Goal: Task Accomplishment & Management: Manage account settings

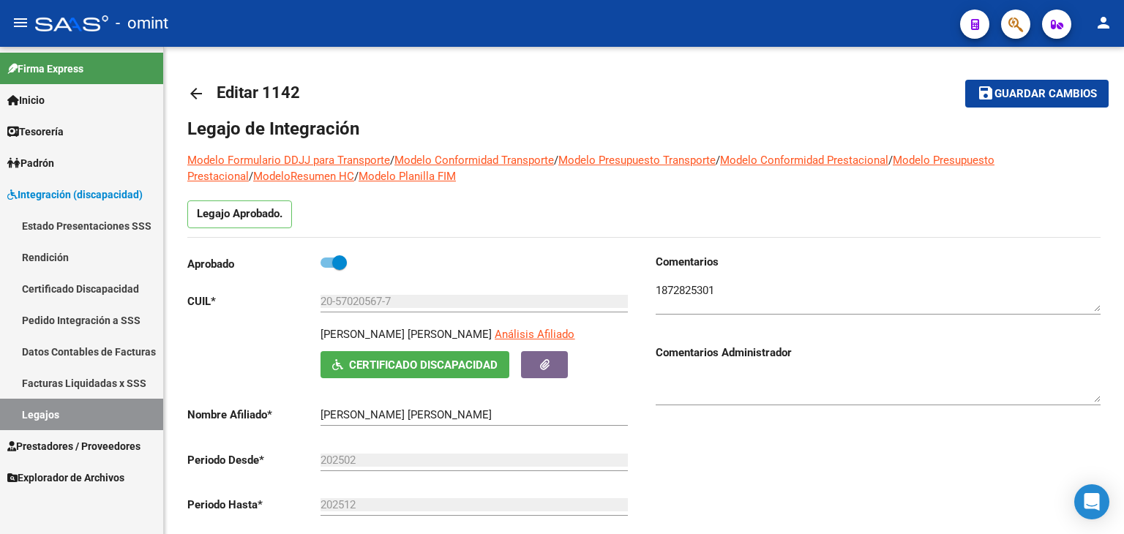
scroll to position [462, 0]
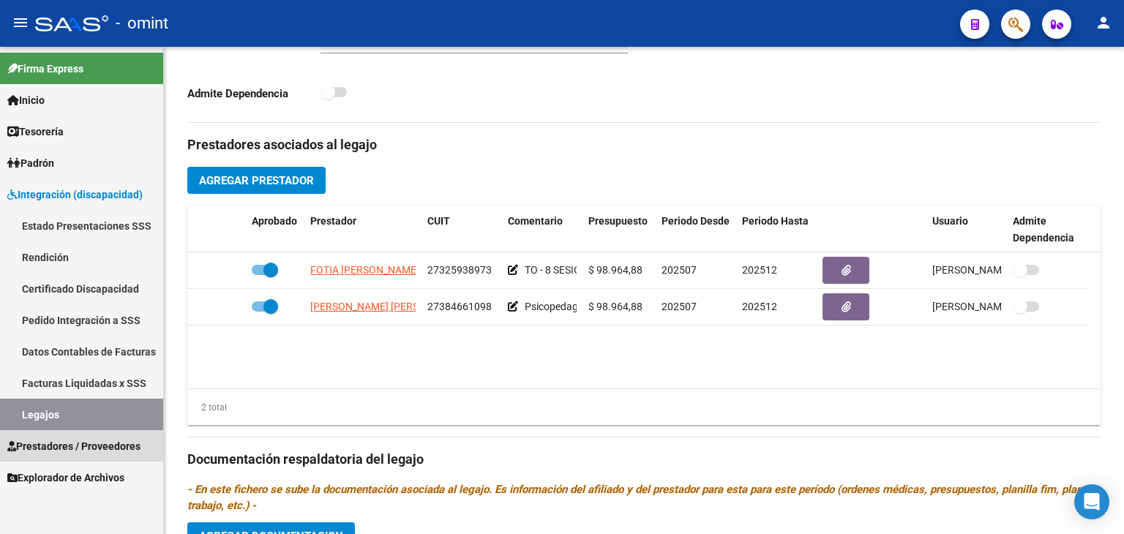
click at [91, 446] on span "Prestadores / Proveedores" at bounding box center [73, 446] width 133 height 16
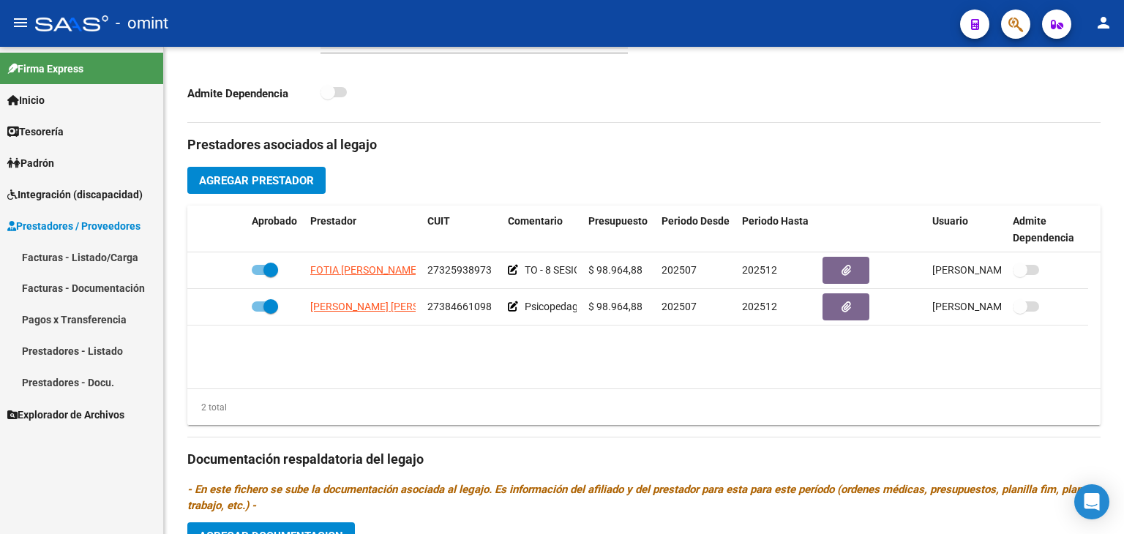
click at [69, 254] on link "Facturas - Listado/Carga" at bounding box center [81, 256] width 163 height 31
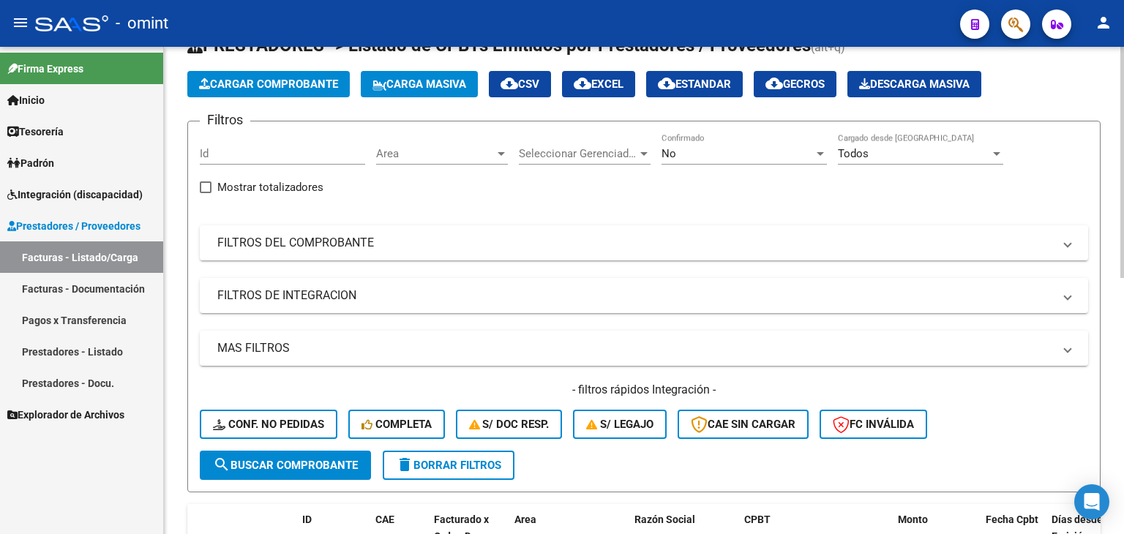
scroll to position [23, 0]
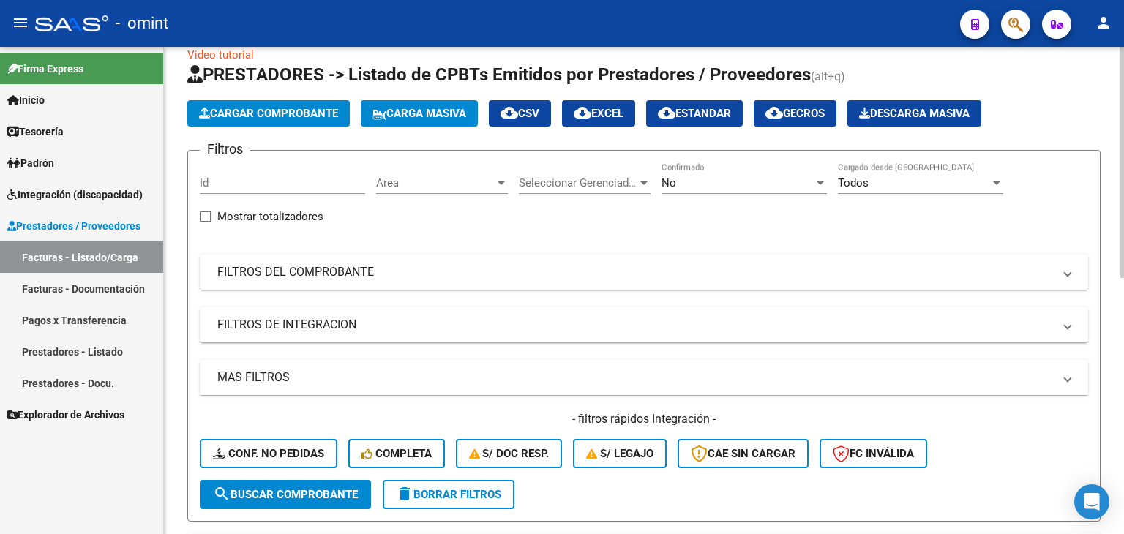
click at [1039, 318] on mat-panel-title "FILTROS DE INTEGRACION" at bounding box center [635, 325] width 836 height 16
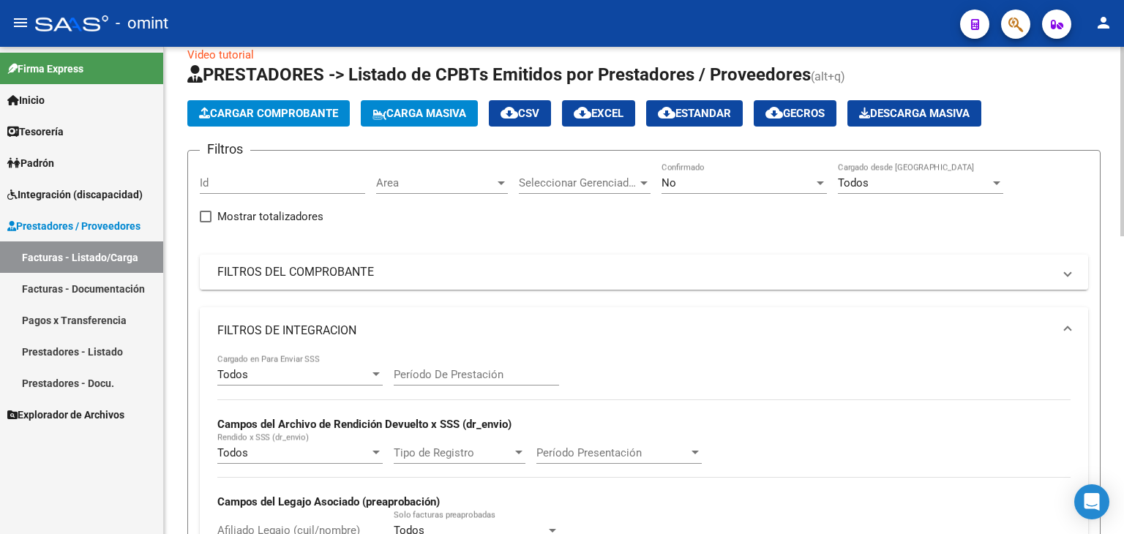
drag, startPoint x: 1067, startPoint y: 326, endPoint x: 997, endPoint y: 279, distance: 84.4
click at [1067, 326] on span at bounding box center [1068, 331] width 6 height 16
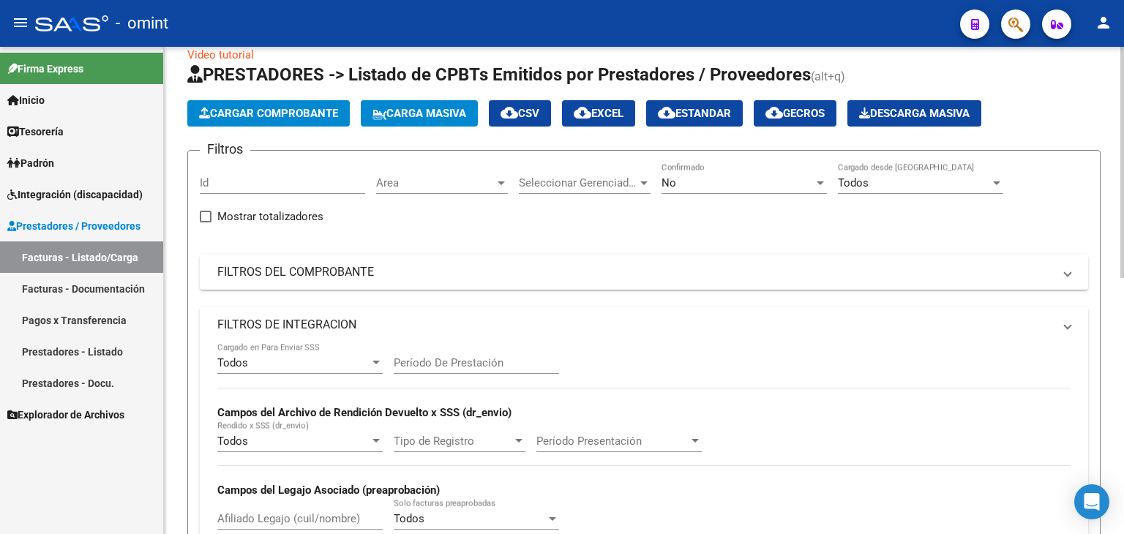
click at [991, 273] on mat-panel-title "FILTROS DEL COMPROBANTE" at bounding box center [635, 272] width 836 height 16
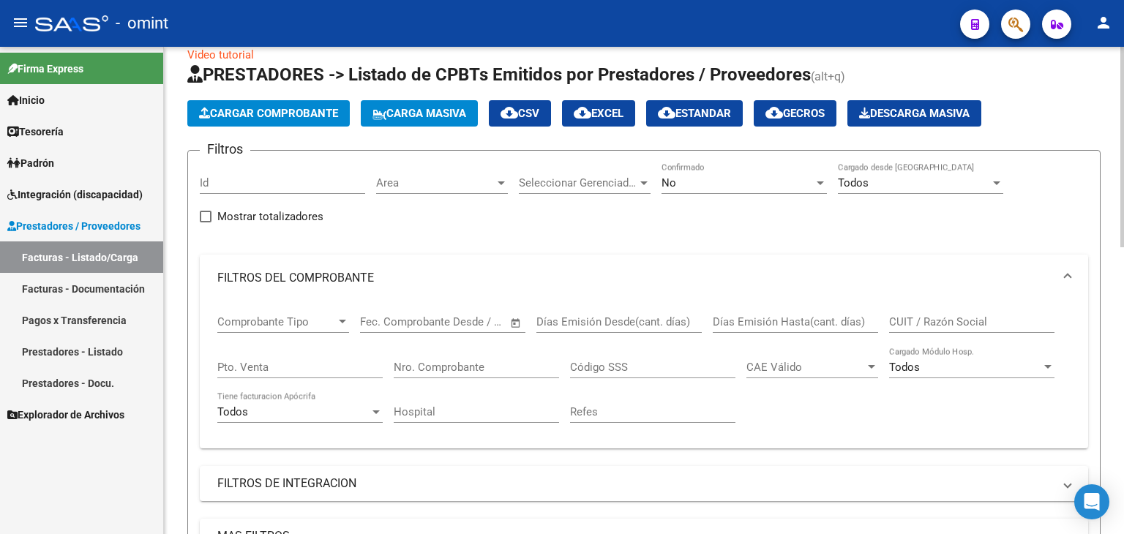
click at [915, 315] on input "CUIT / Razón Social" at bounding box center [971, 321] width 165 height 13
paste input "27396712283"
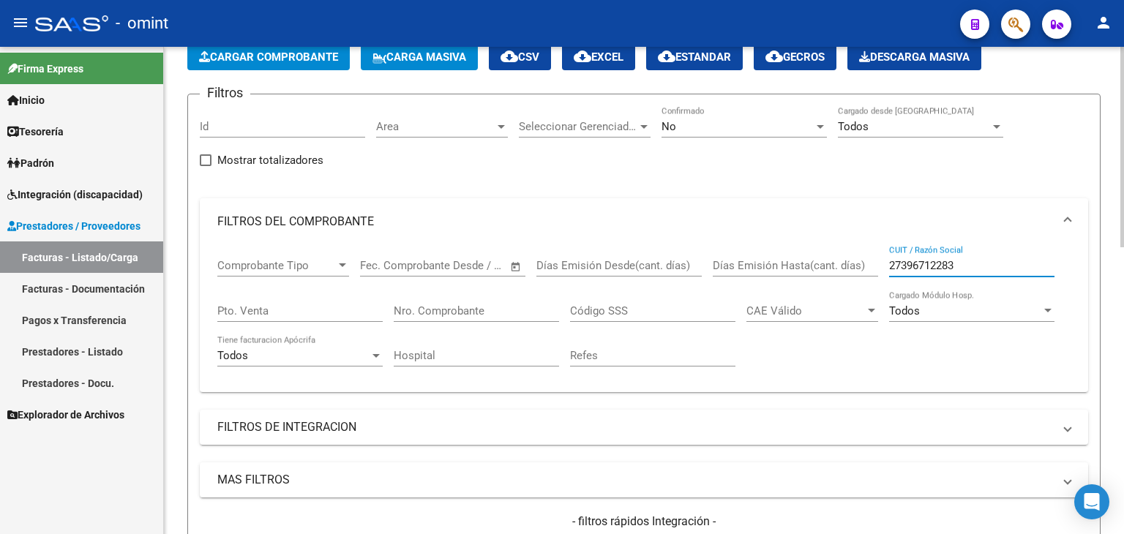
scroll to position [243, 0]
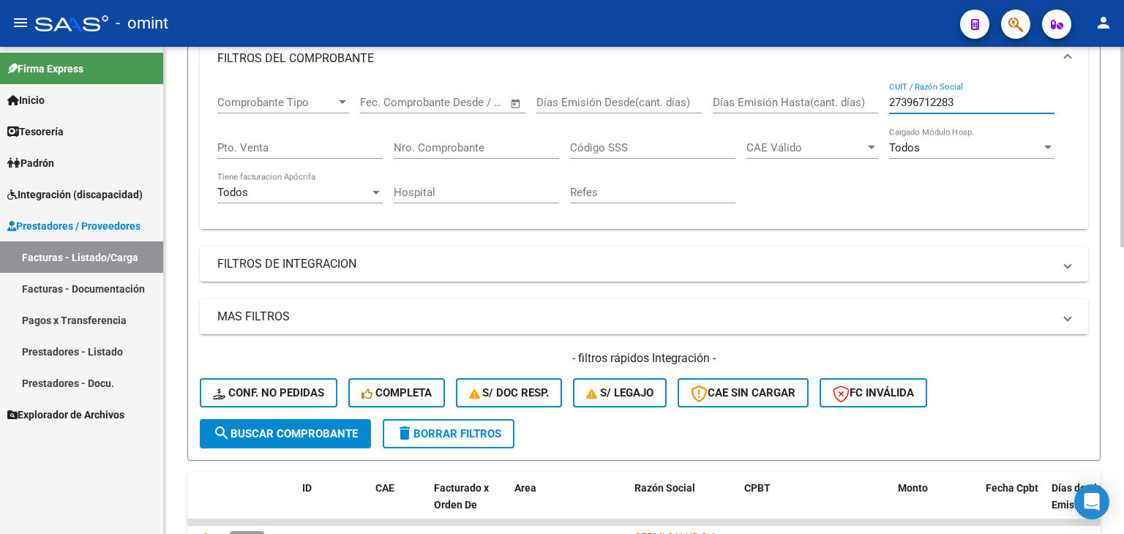
type input "27396712283"
click at [310, 427] on span "search Buscar Comprobante" at bounding box center [285, 433] width 145 height 13
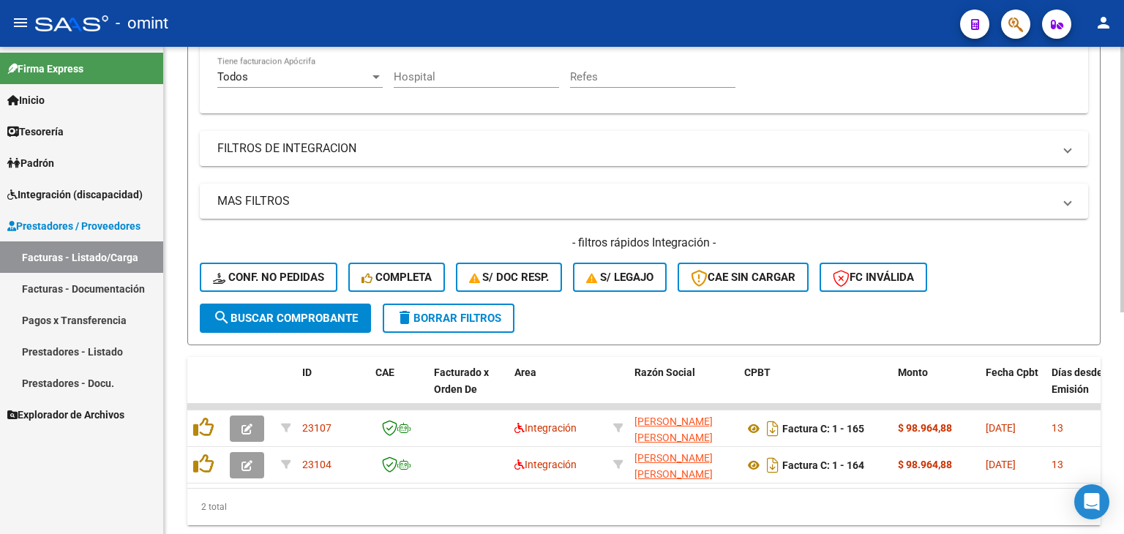
scroll to position [389, 0]
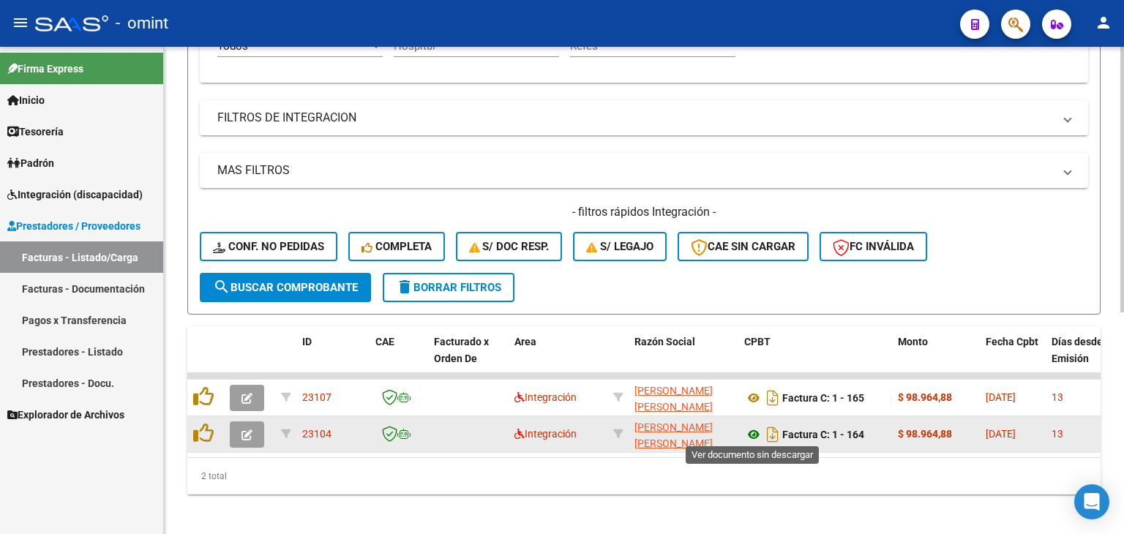
click at [751, 430] on icon at bounding box center [753, 435] width 19 height 18
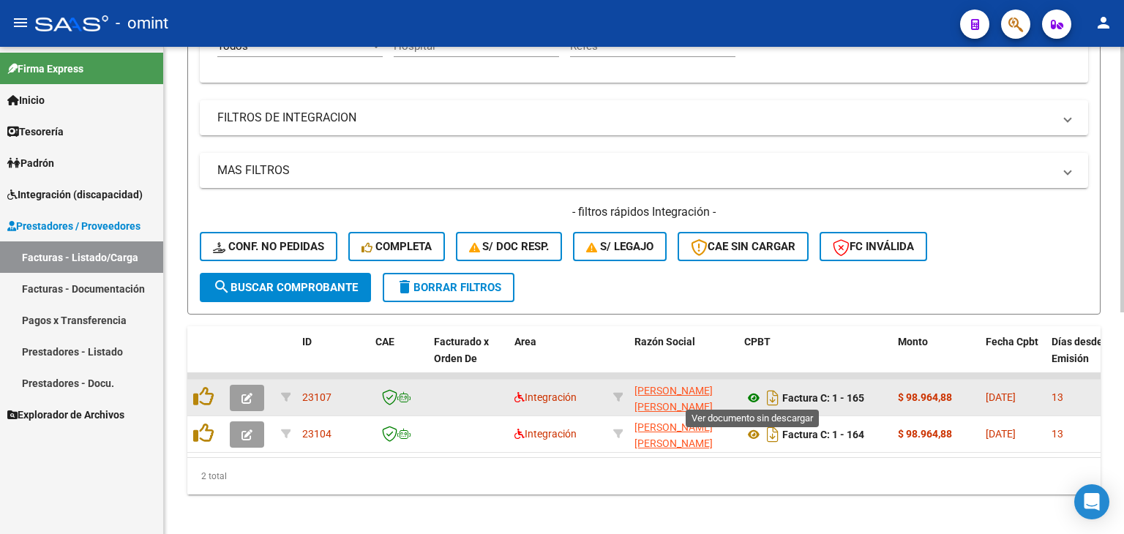
click at [758, 399] on icon at bounding box center [753, 398] width 19 height 18
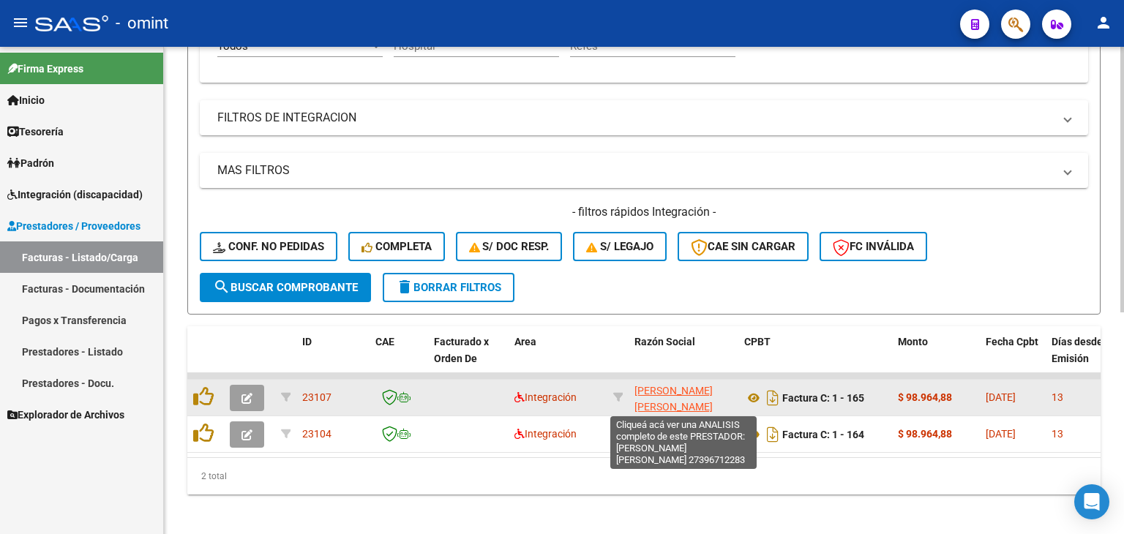
click at [673, 399] on span "[PERSON_NAME] [PERSON_NAME]" at bounding box center [673, 399] width 78 height 29
type textarea "27396712283"
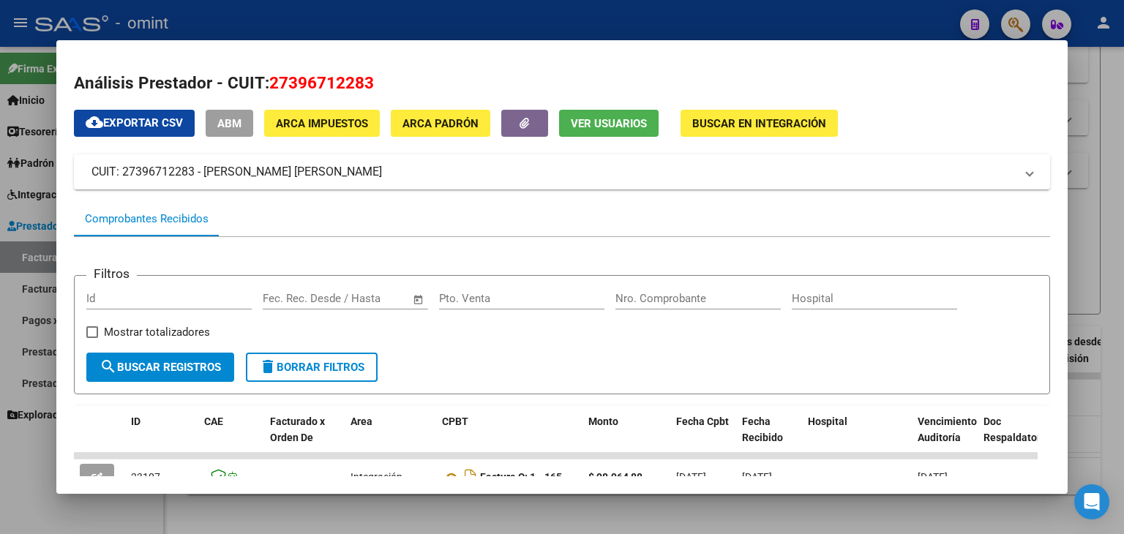
scroll to position [138, 0]
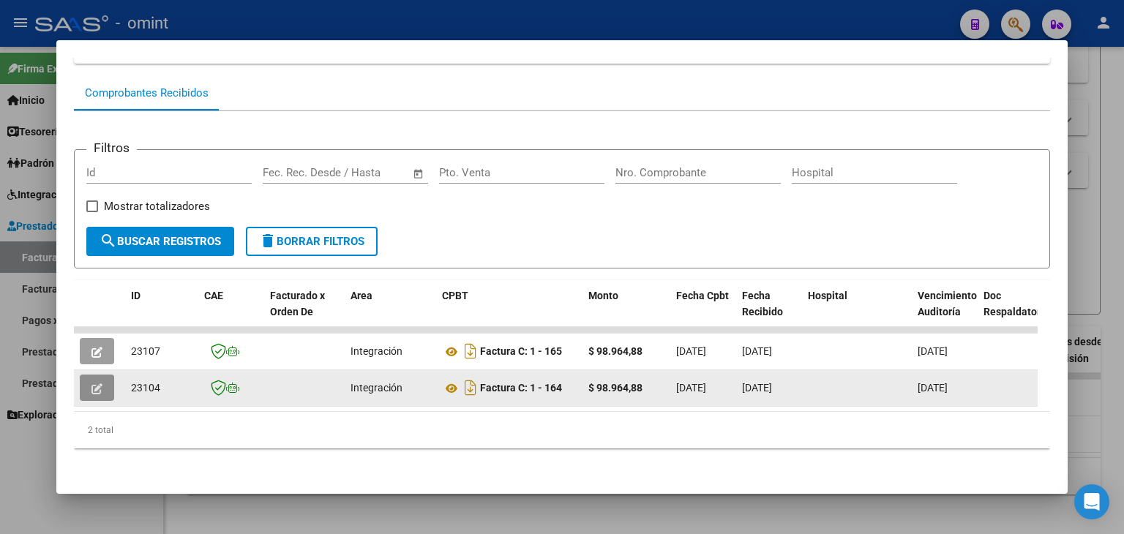
click at [97, 383] on icon "button" at bounding box center [96, 388] width 11 height 11
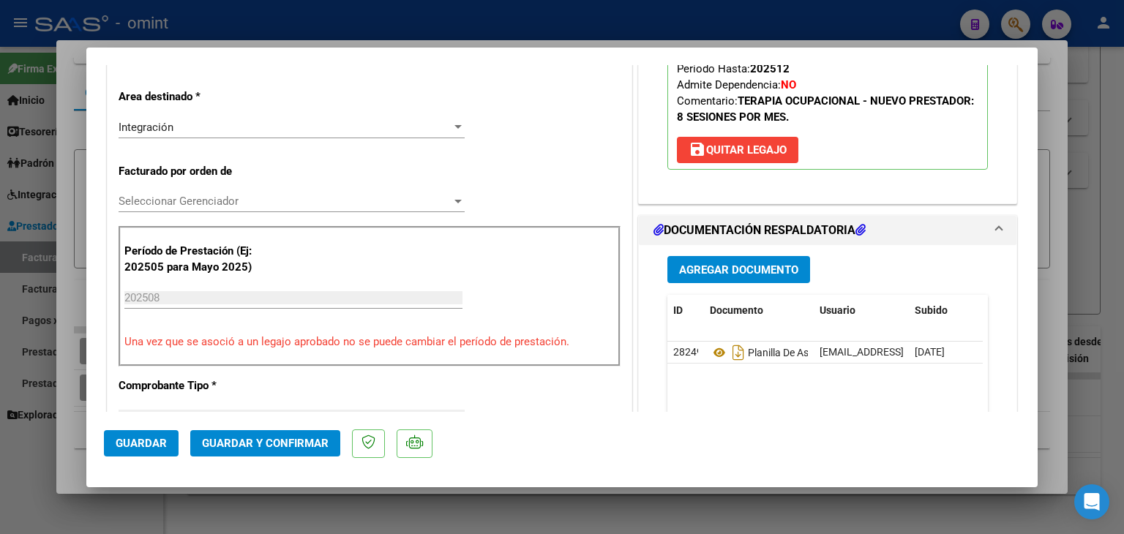
scroll to position [366, 0]
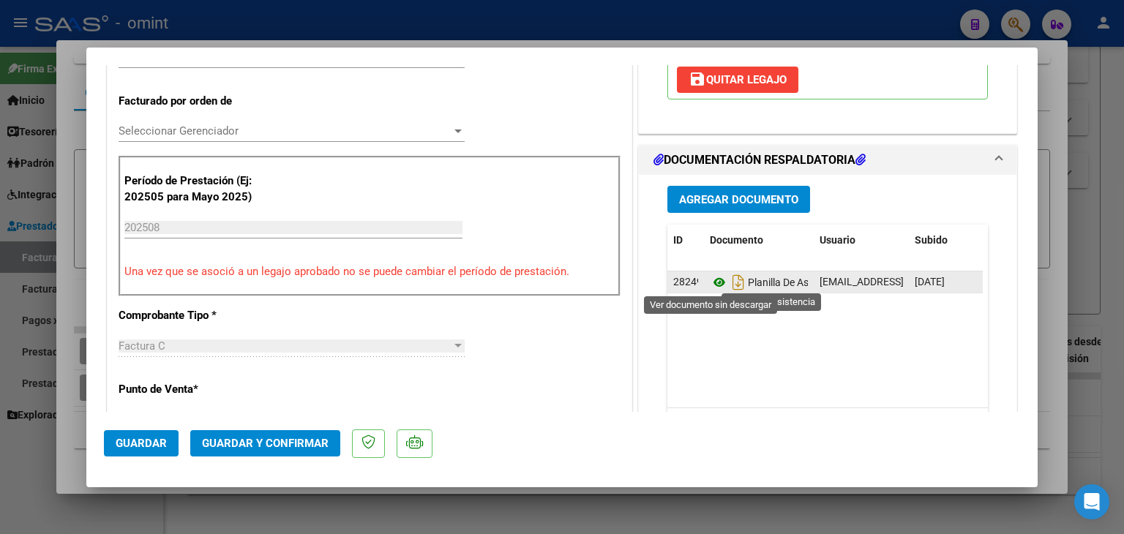
click at [710, 280] on icon at bounding box center [719, 283] width 19 height 18
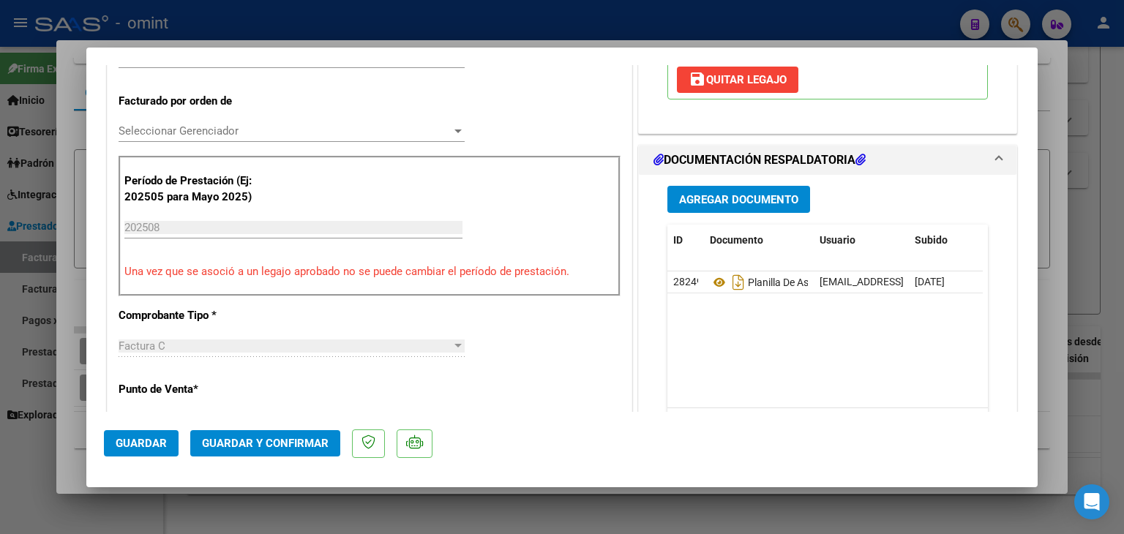
click at [176, 132] on span "Seleccionar Gerenciador" at bounding box center [285, 130] width 333 height 13
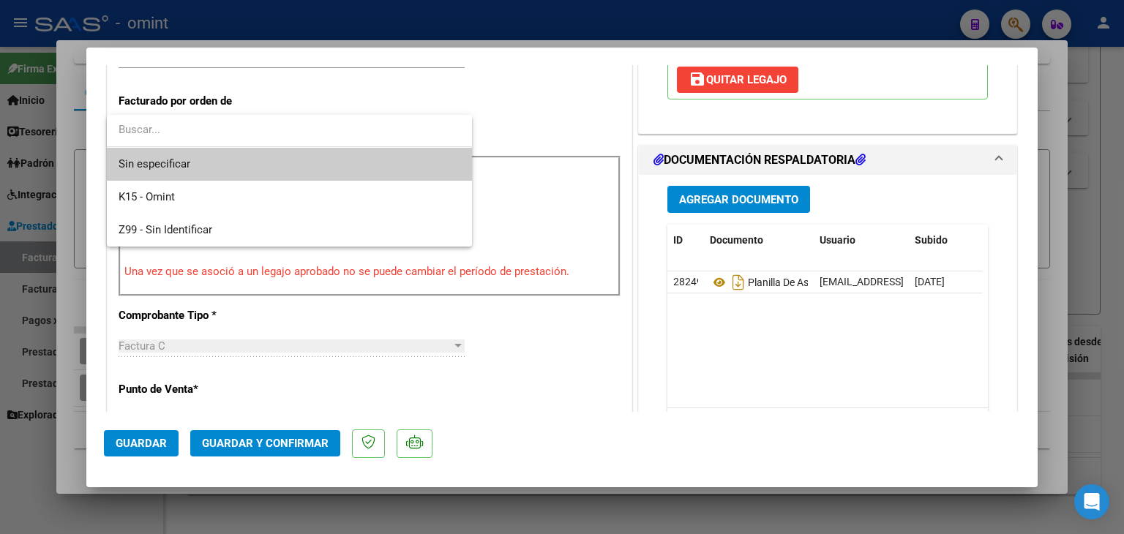
click at [163, 159] on span "Sin especificar" at bounding box center [290, 164] width 342 height 33
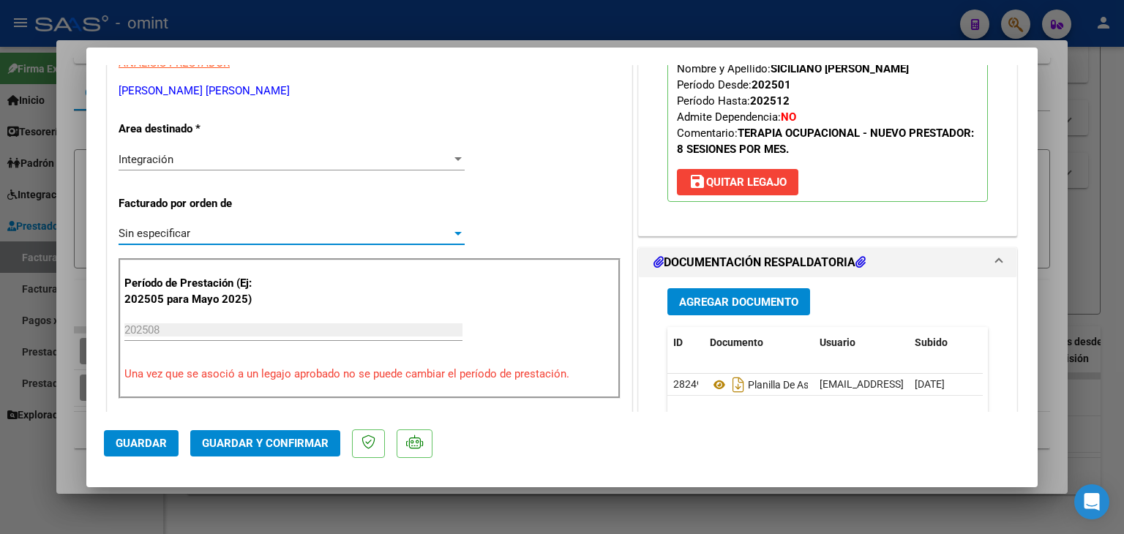
scroll to position [146, 0]
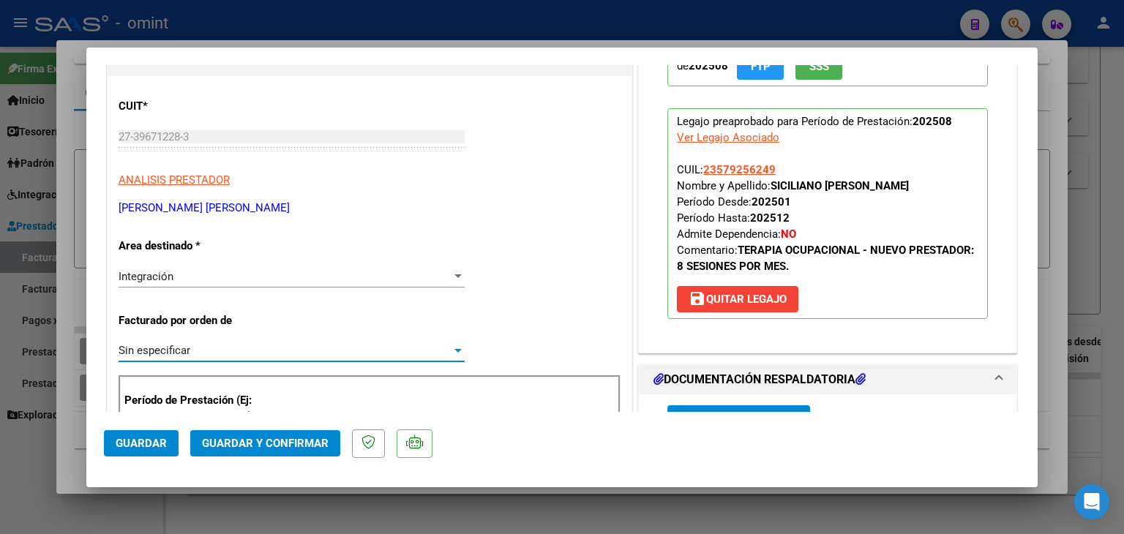
click at [269, 454] on button "Guardar y Confirmar" at bounding box center [265, 443] width 150 height 26
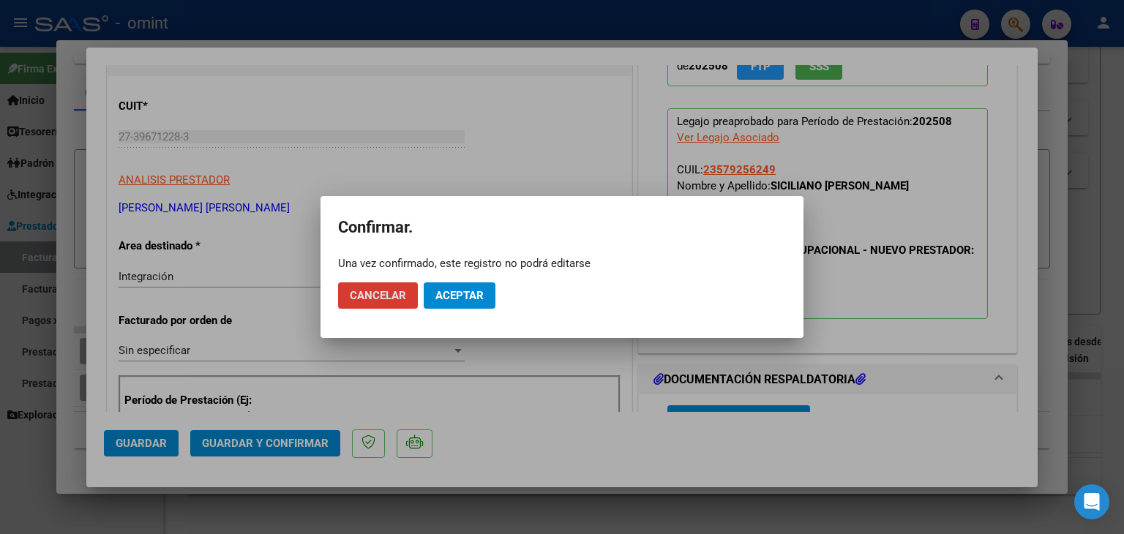
click at [477, 290] on span "Aceptar" at bounding box center [459, 295] width 48 height 13
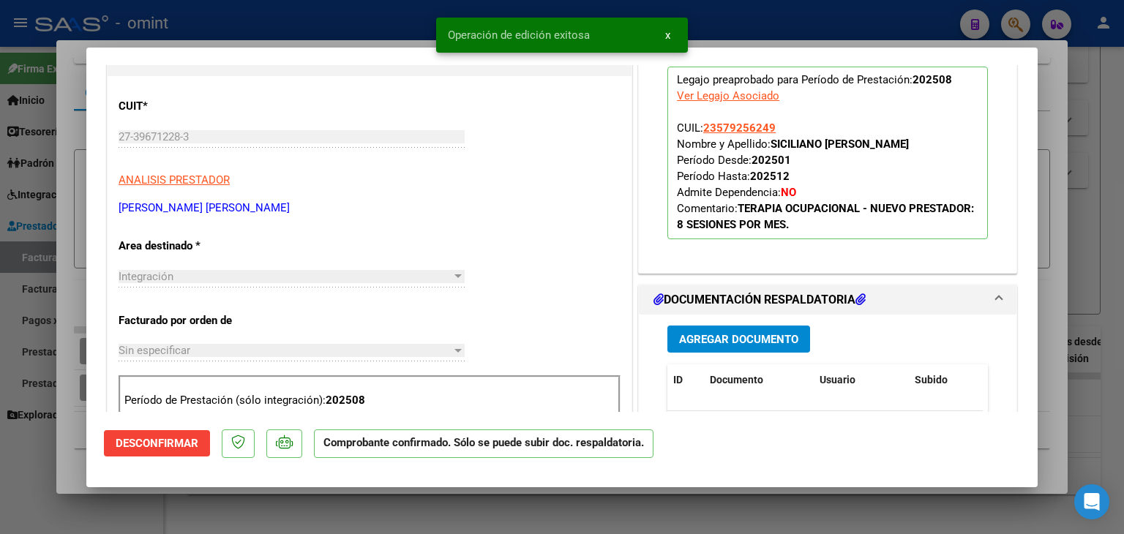
type input "$ 0,00"
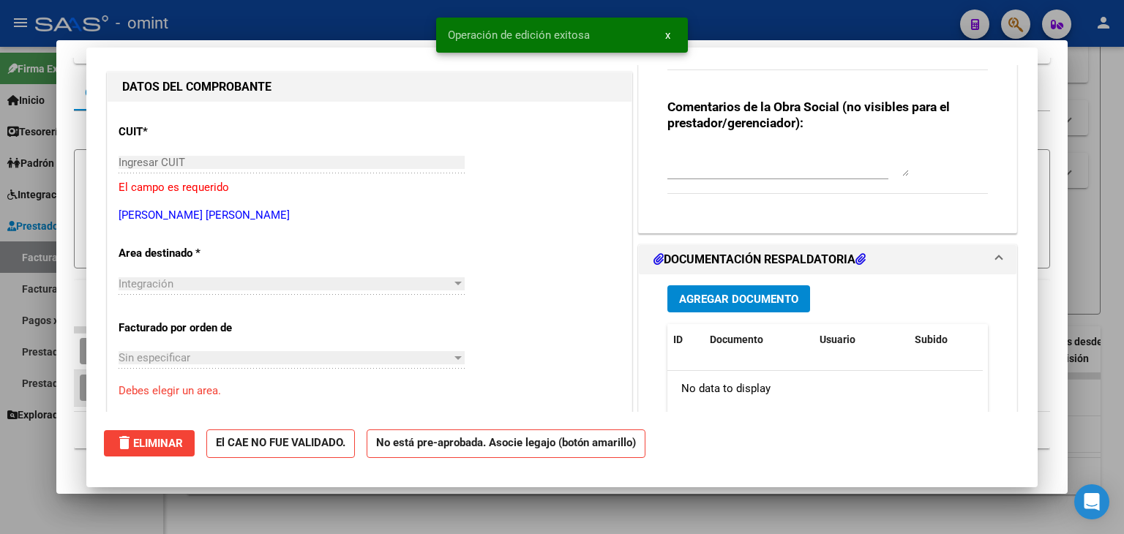
scroll to position [0, 0]
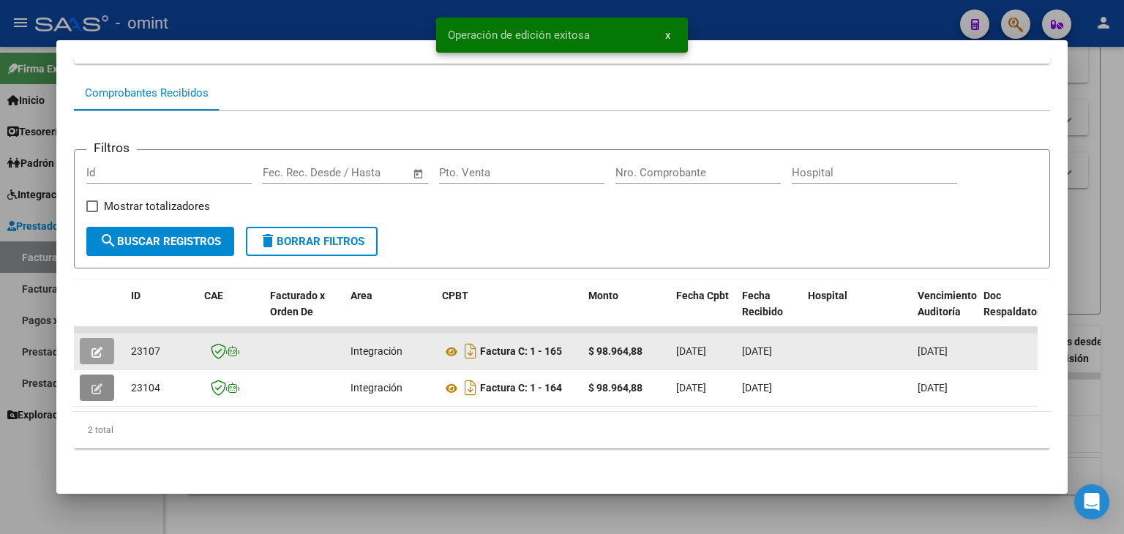
click at [98, 347] on icon "button" at bounding box center [96, 352] width 11 height 11
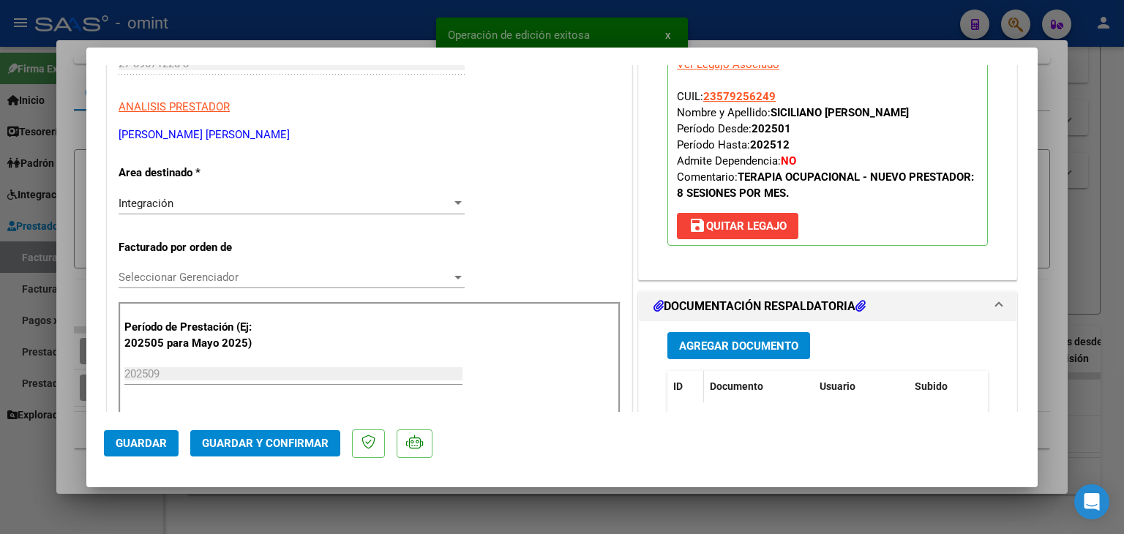
scroll to position [293, 0]
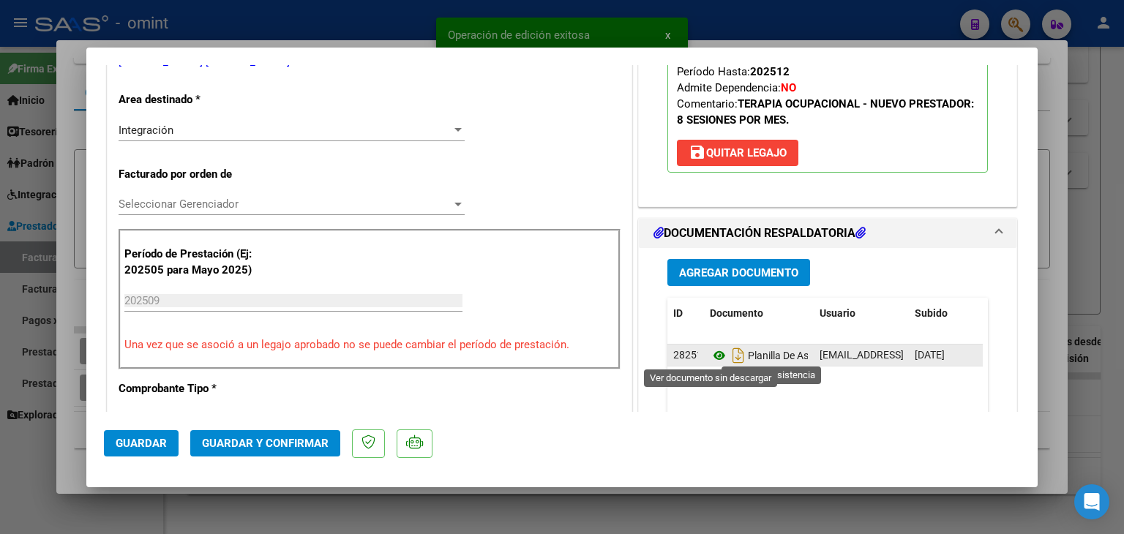
click at [710, 355] on icon at bounding box center [719, 356] width 19 height 18
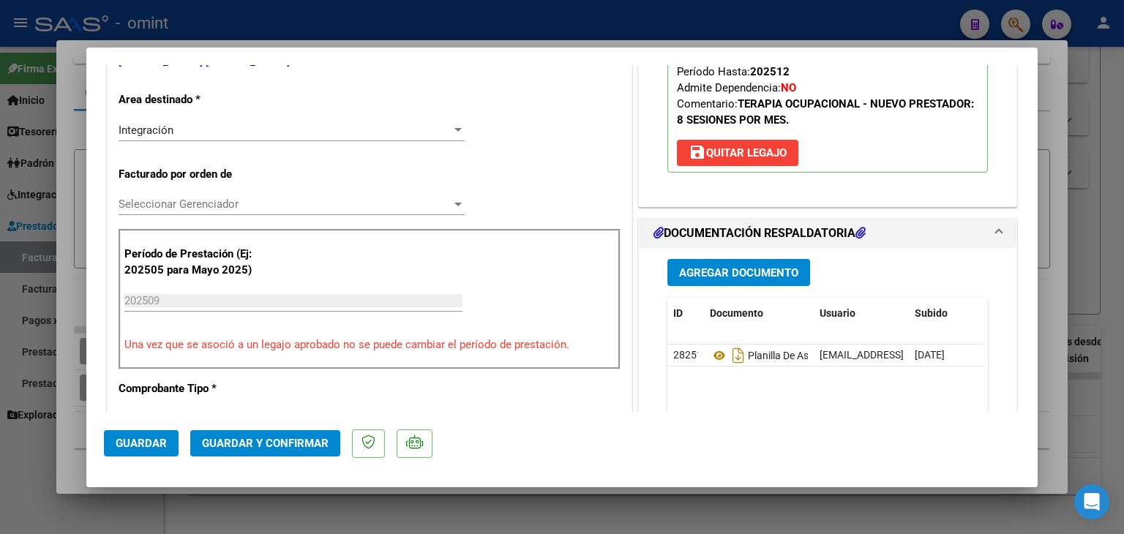
click at [157, 202] on span "Seleccionar Gerenciador" at bounding box center [285, 204] width 333 height 13
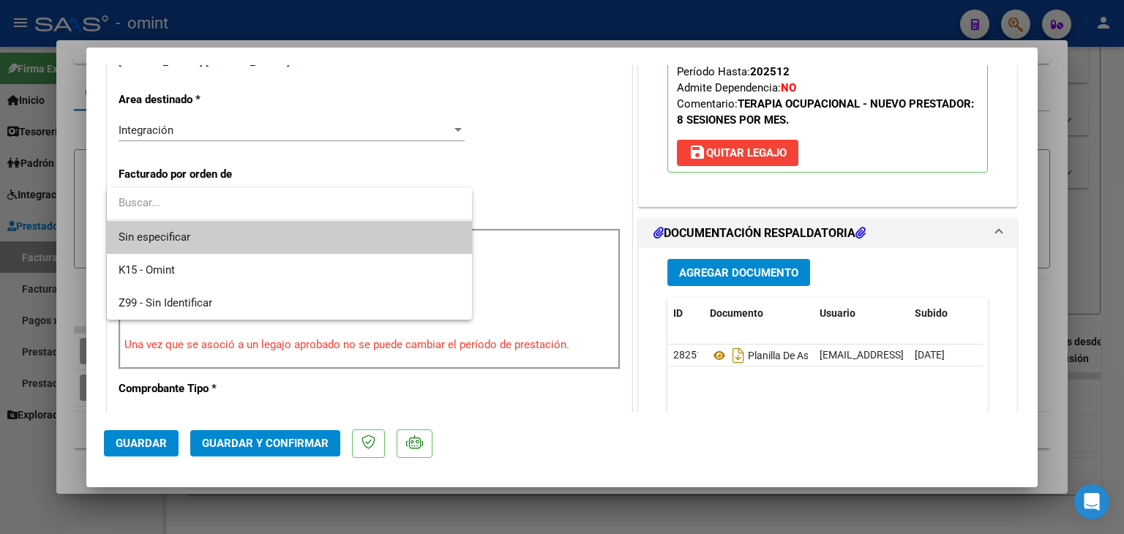
click at [165, 232] on span "Sin especificar" at bounding box center [290, 237] width 342 height 33
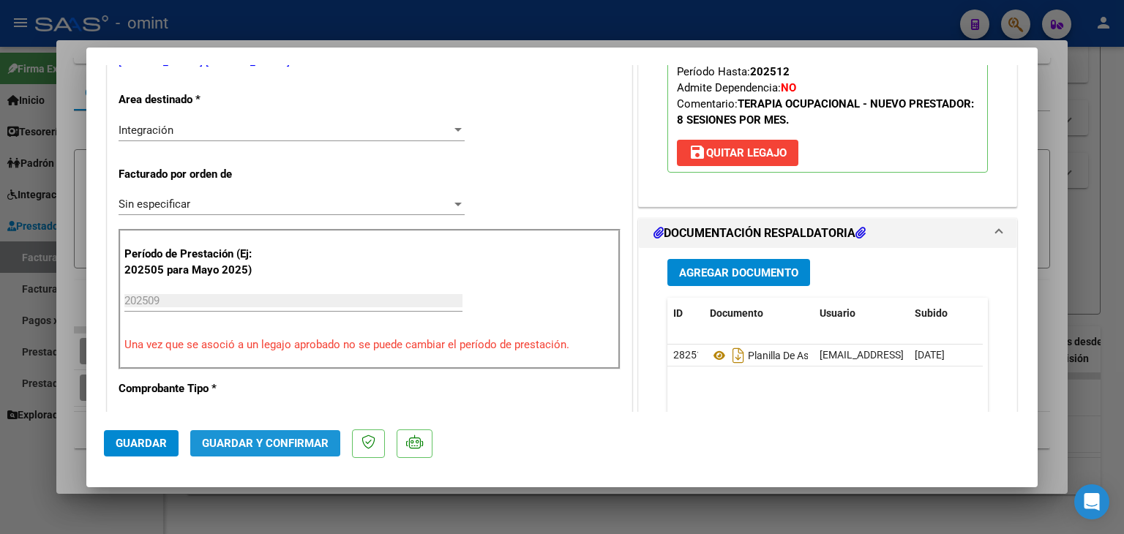
click at [288, 433] on button "Guardar y Confirmar" at bounding box center [265, 443] width 150 height 26
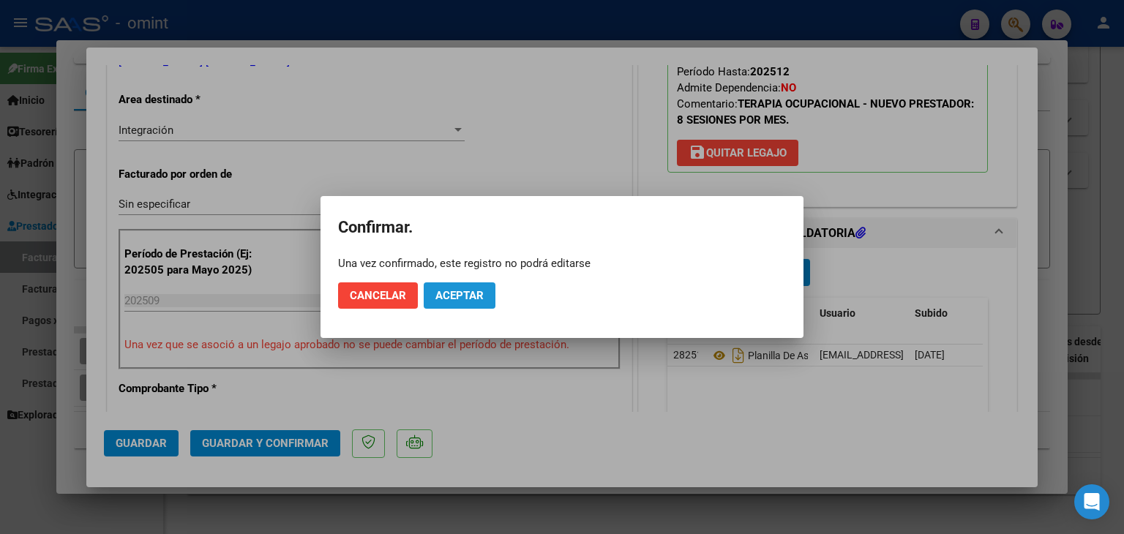
click at [465, 296] on span "Aceptar" at bounding box center [459, 295] width 48 height 13
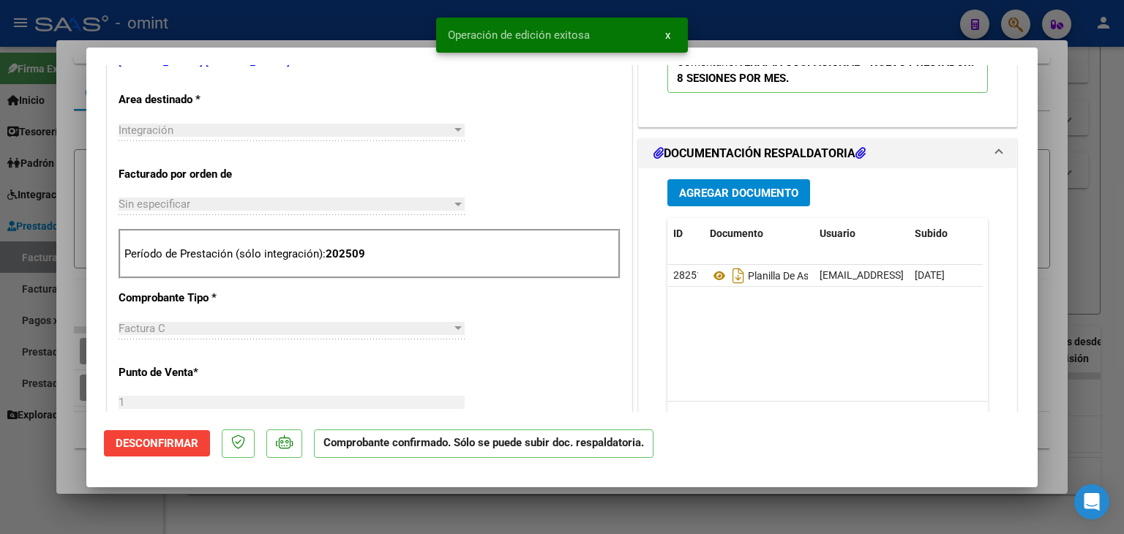
type input "$ 0,00"
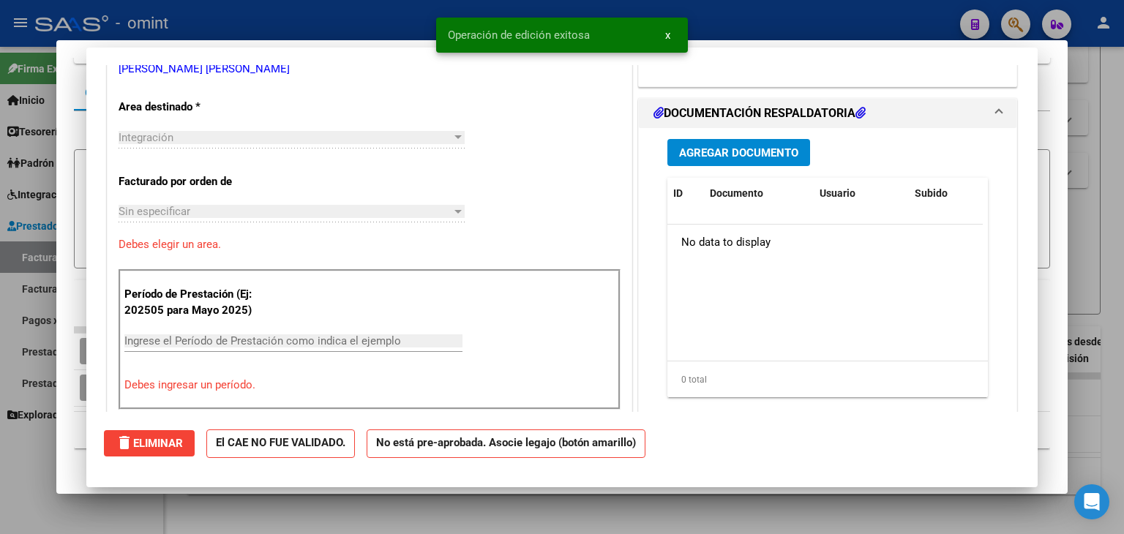
scroll to position [0, 0]
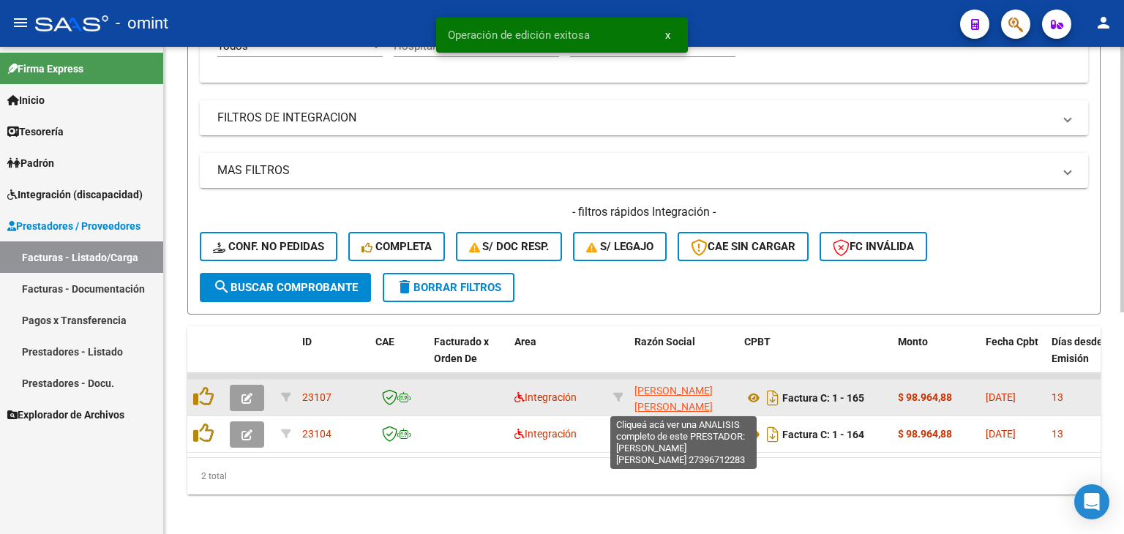
click at [671, 389] on span "[PERSON_NAME] [PERSON_NAME]" at bounding box center [673, 399] width 78 height 29
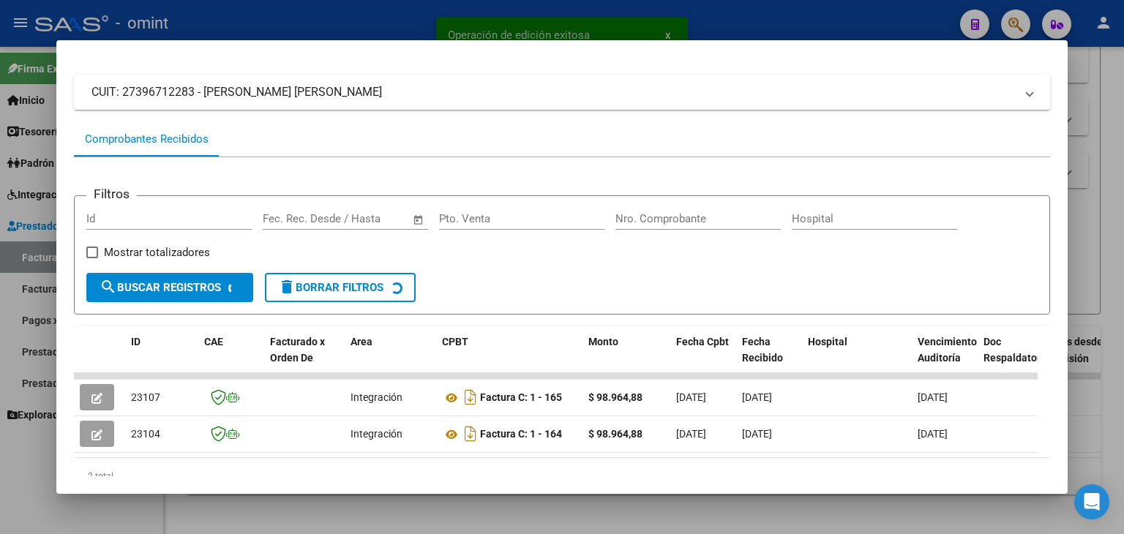
scroll to position [138, 0]
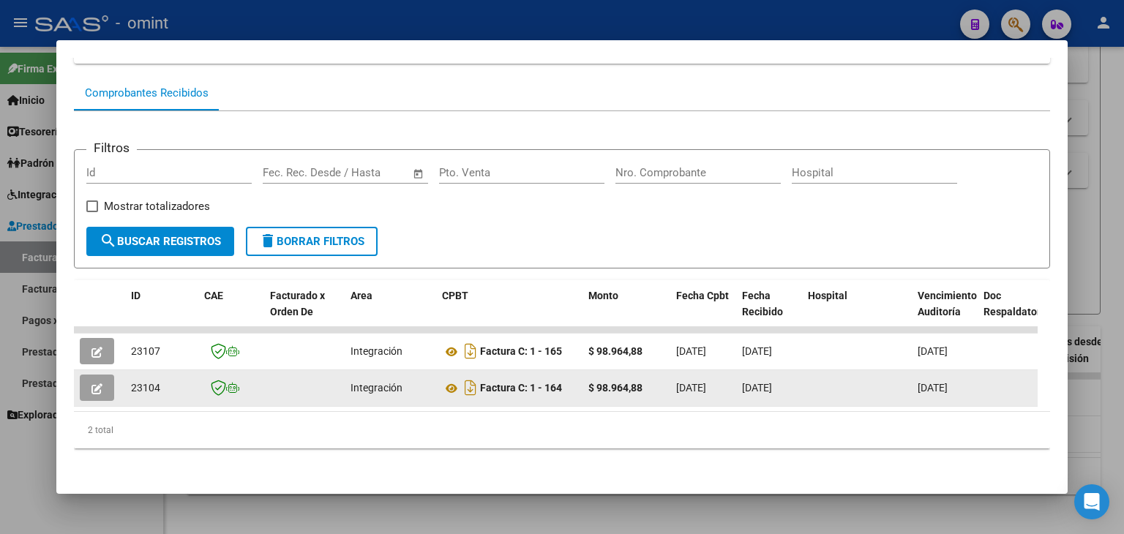
click at [141, 382] on span "23104" at bounding box center [145, 388] width 29 height 12
copy span "23104"
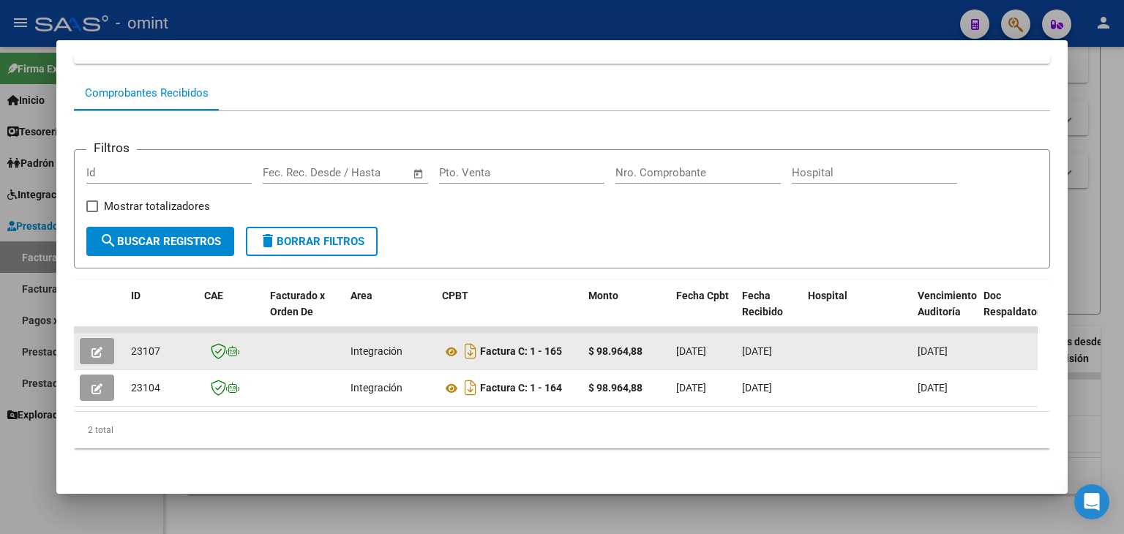
click at [135, 345] on span "23107" at bounding box center [145, 351] width 29 height 12
copy span "23107"
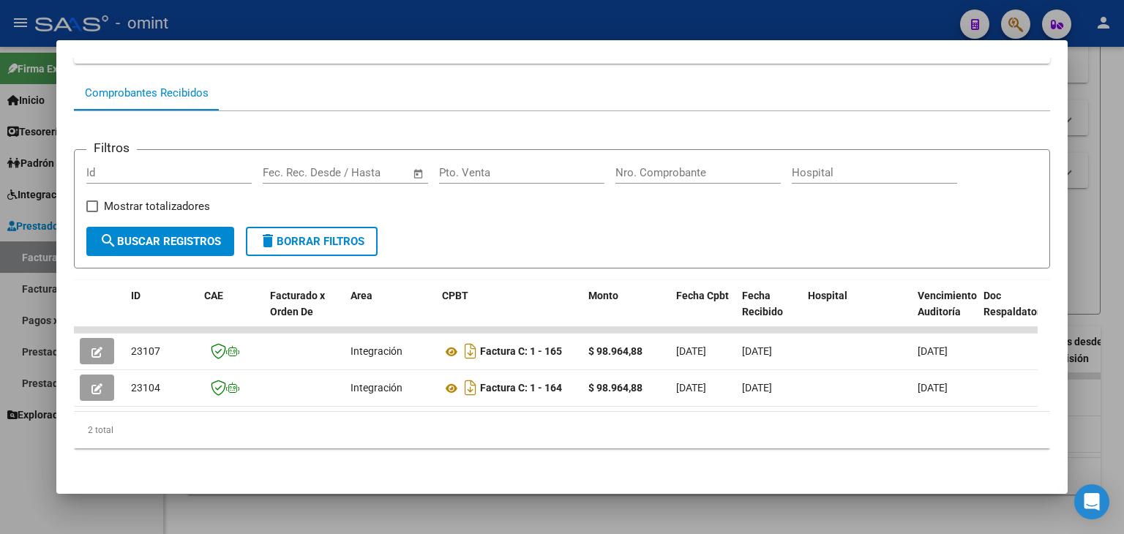
scroll to position [0, 0]
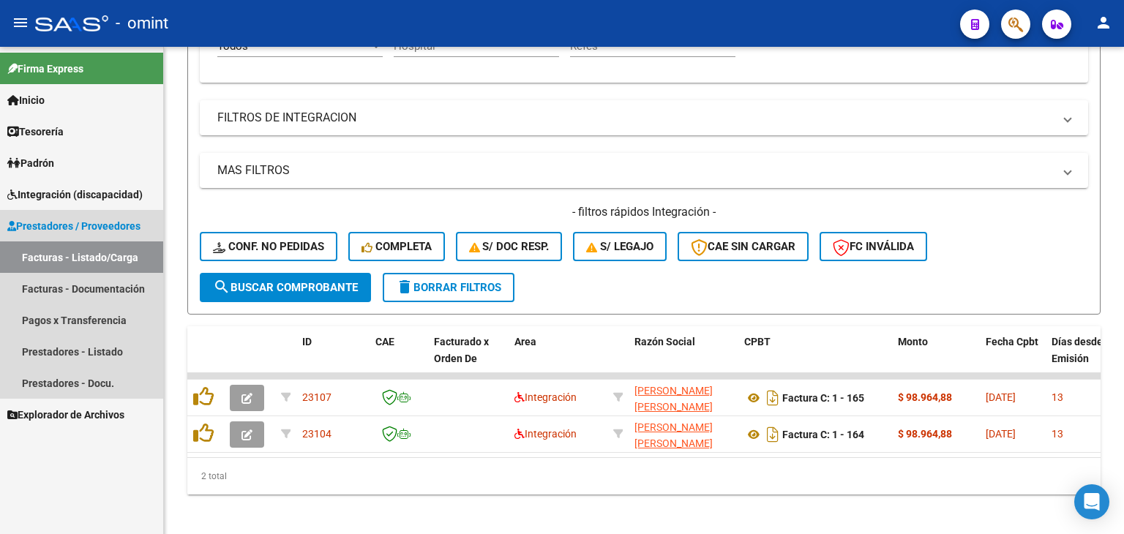
click at [53, 221] on span "Prestadores / Proveedores" at bounding box center [73, 226] width 133 height 16
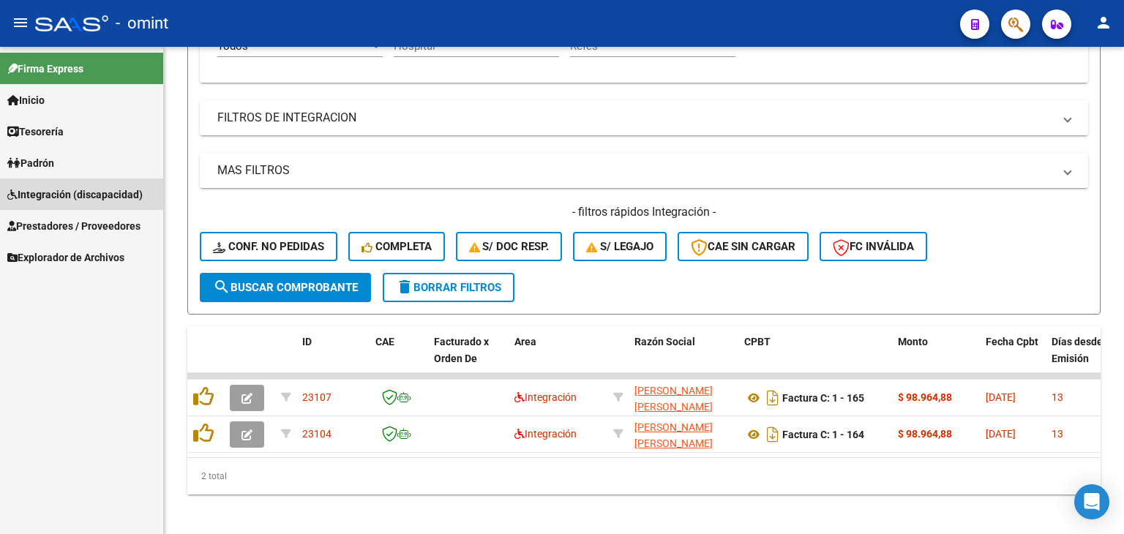
click at [49, 191] on span "Integración (discapacidad)" at bounding box center [74, 195] width 135 height 16
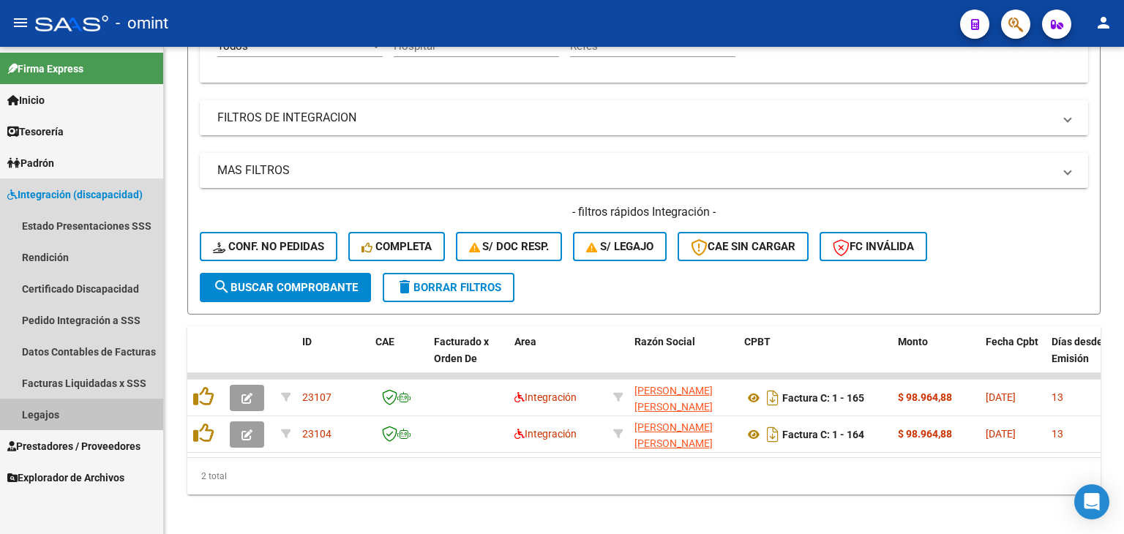
click at [41, 411] on link "Legajos" at bounding box center [81, 414] width 163 height 31
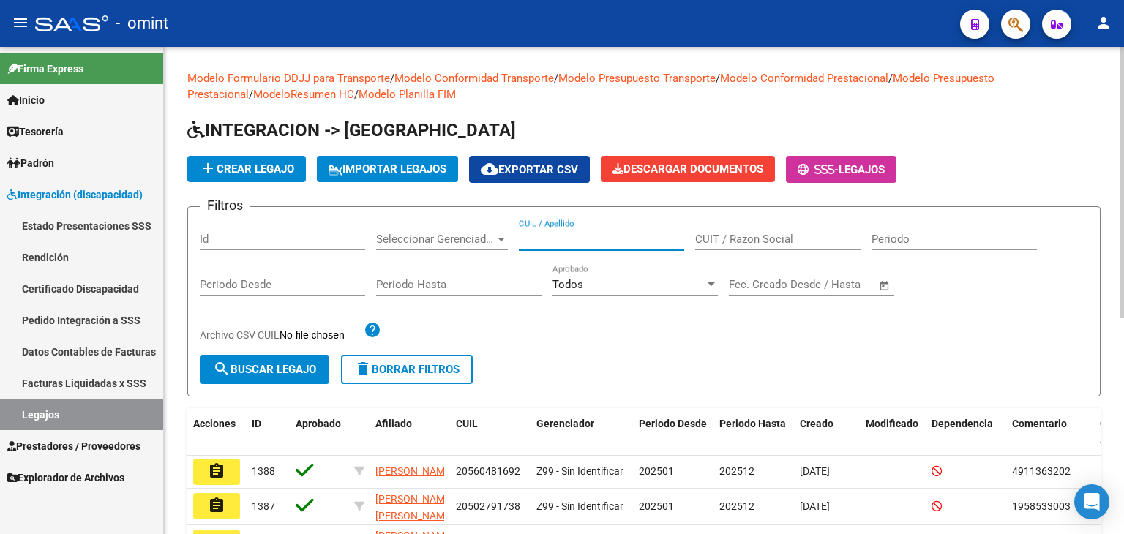
click at [558, 238] on input "CUIL / Apellido" at bounding box center [601, 239] width 165 height 13
paste input "23502475479"
type input "23502475479"
click at [287, 368] on span "search Buscar Legajo" at bounding box center [264, 369] width 103 height 13
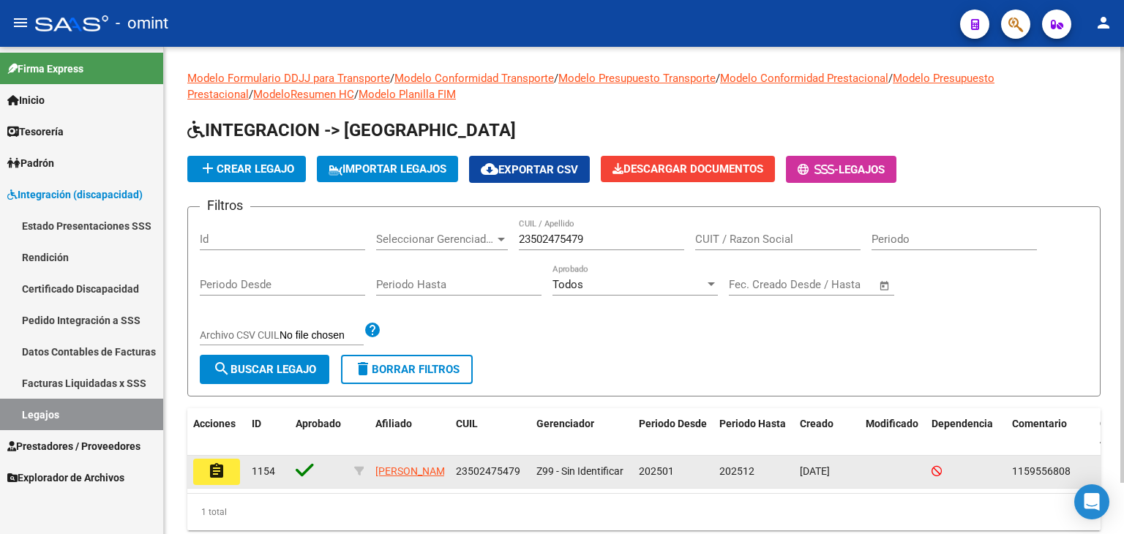
click at [226, 468] on button "assignment" at bounding box center [216, 472] width 47 height 26
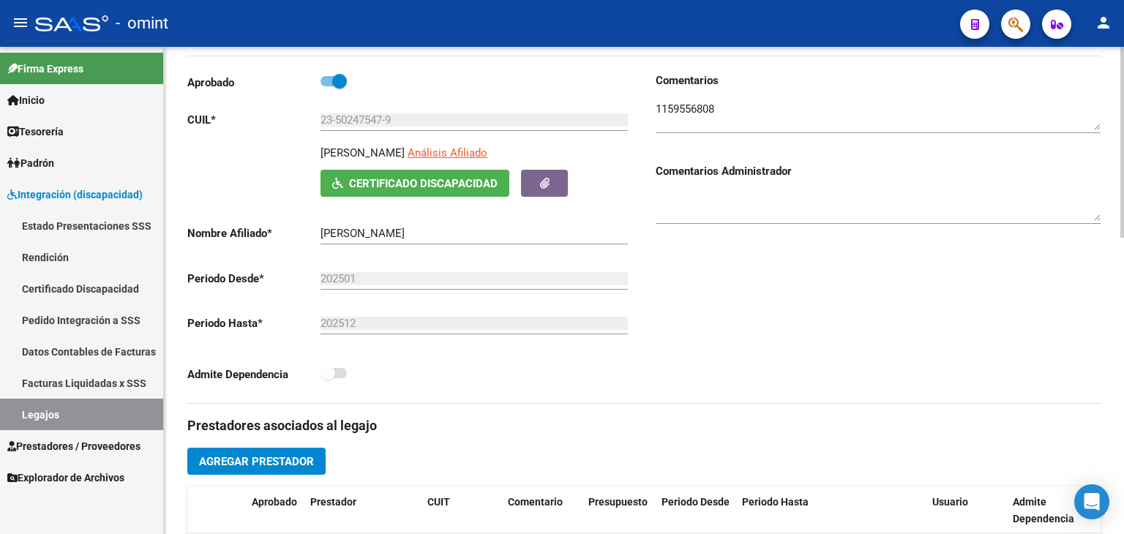
scroll to position [439, 0]
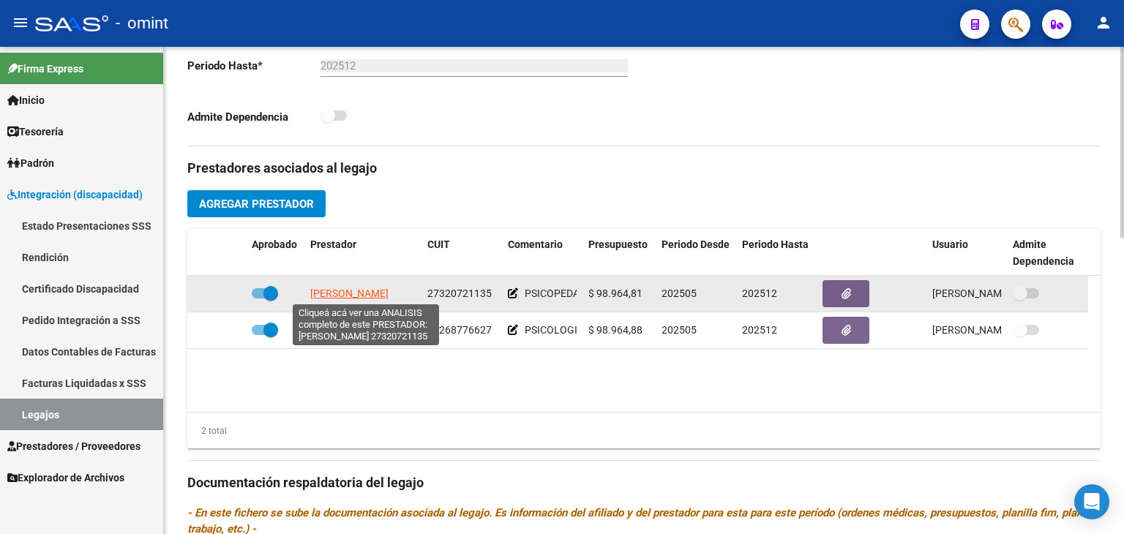
click at [325, 294] on span "[PERSON_NAME]" at bounding box center [349, 294] width 78 height 12
type textarea "27320721135"
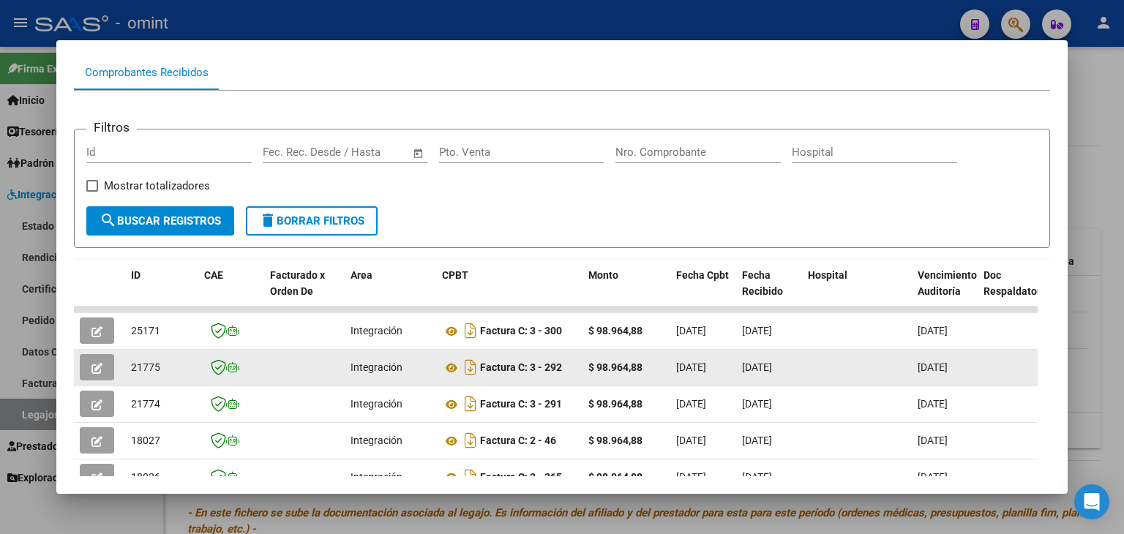
scroll to position [219, 0]
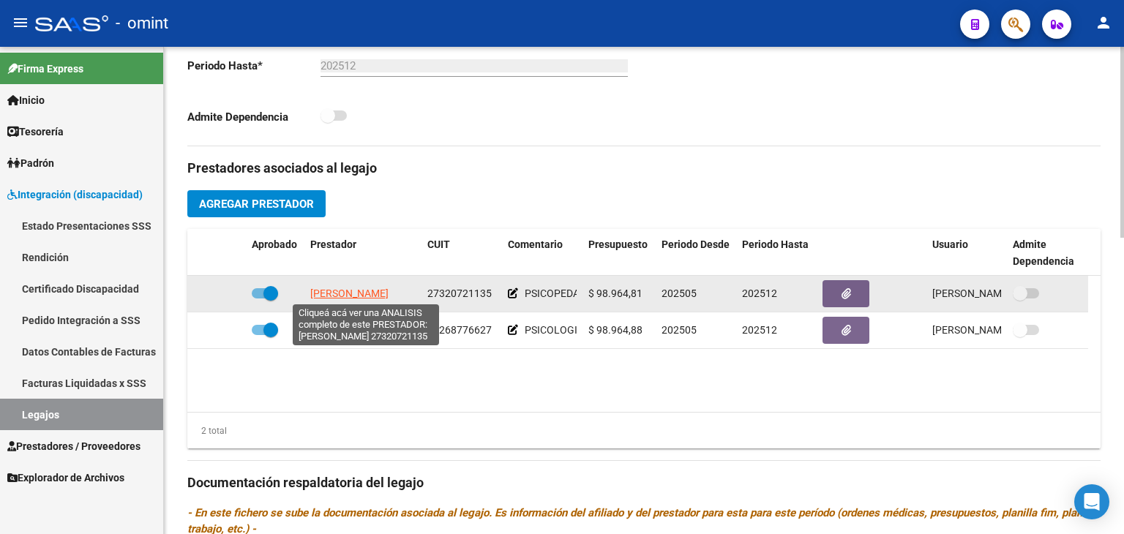
click at [347, 293] on span "[PERSON_NAME]" at bounding box center [349, 294] width 78 height 12
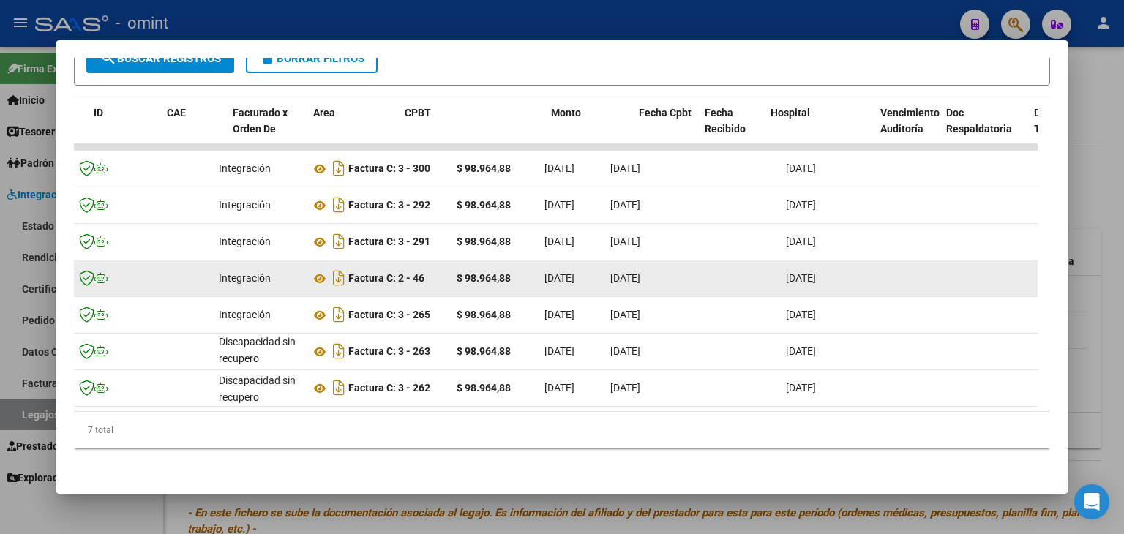
scroll to position [0, 0]
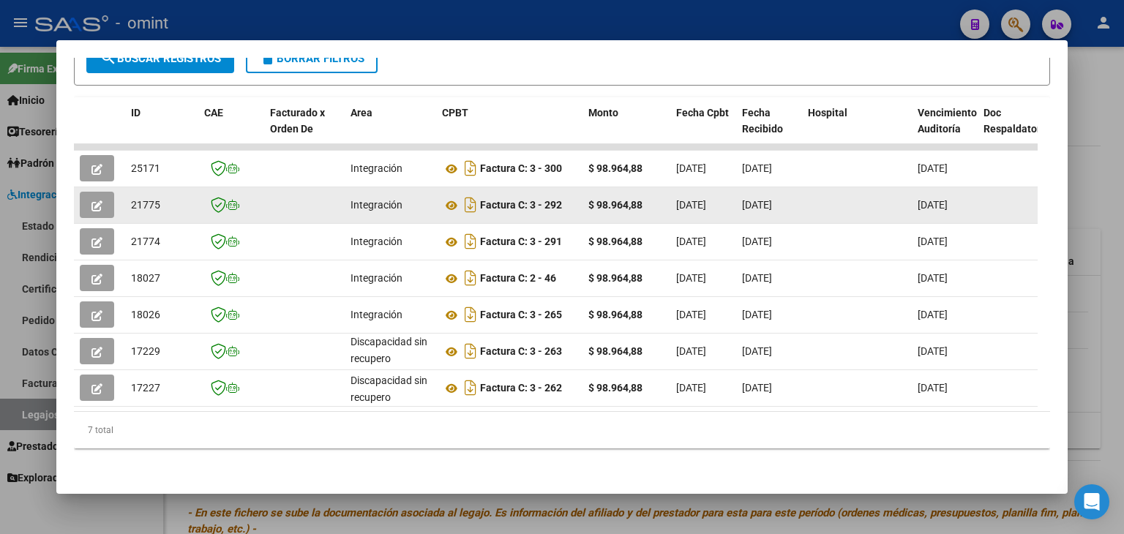
click at [95, 200] on icon "button" at bounding box center [96, 205] width 11 height 11
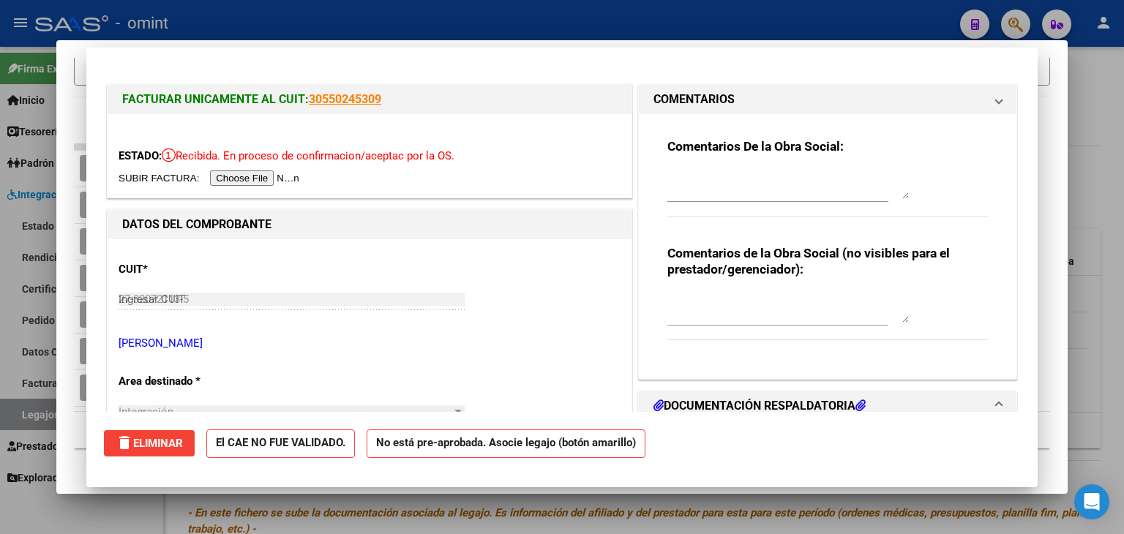
type input "$ 0,00"
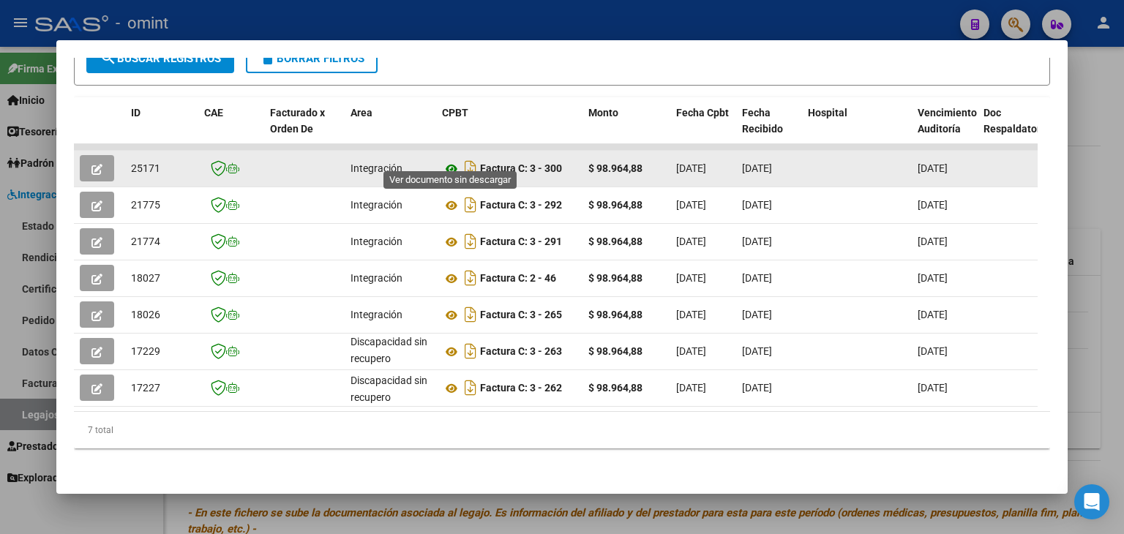
click at [448, 160] on icon at bounding box center [451, 169] width 19 height 18
click at [135, 162] on span "25171" at bounding box center [145, 168] width 29 height 12
copy span "25171"
click at [97, 164] on icon "button" at bounding box center [96, 169] width 11 height 11
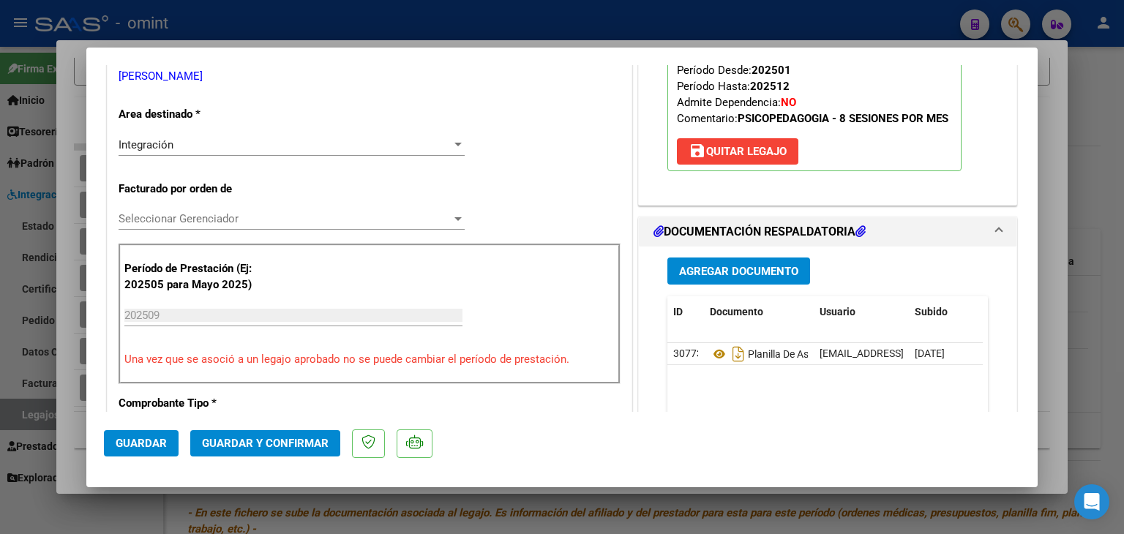
scroll to position [293, 0]
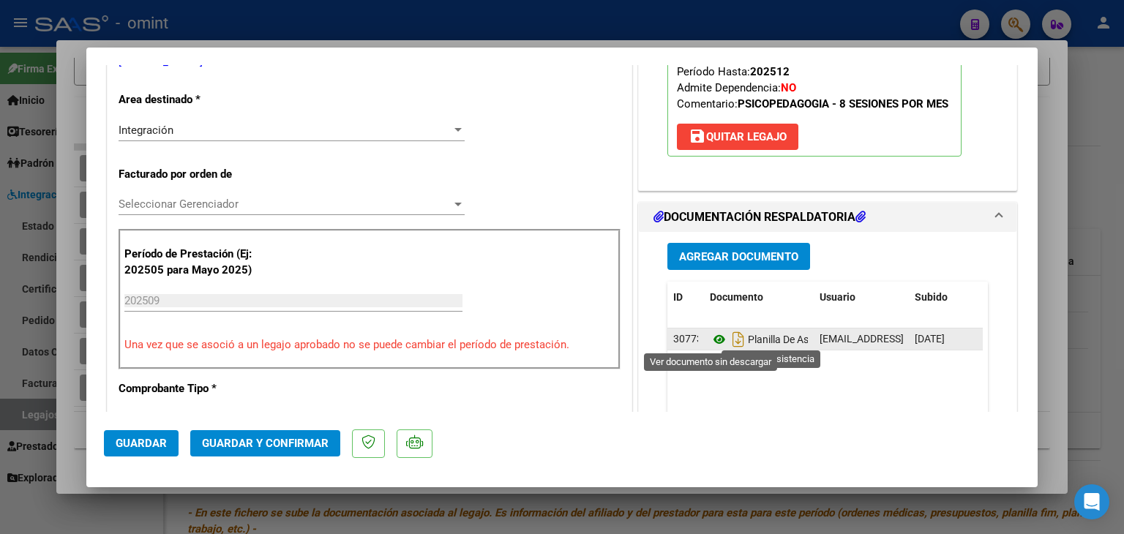
click at [716, 334] on icon at bounding box center [719, 340] width 19 height 18
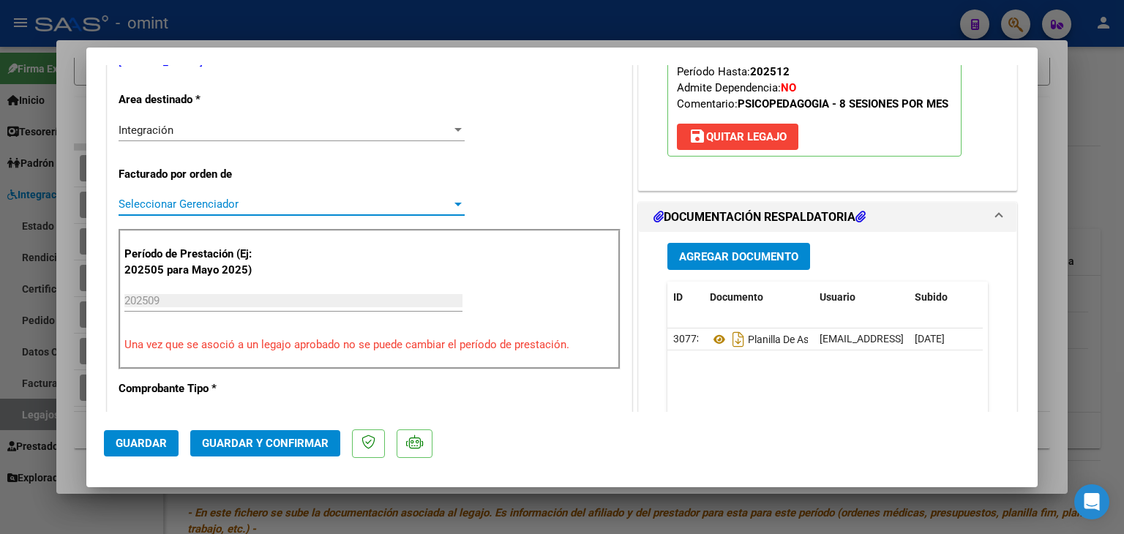
click at [149, 203] on span "Seleccionar Gerenciador" at bounding box center [285, 204] width 333 height 13
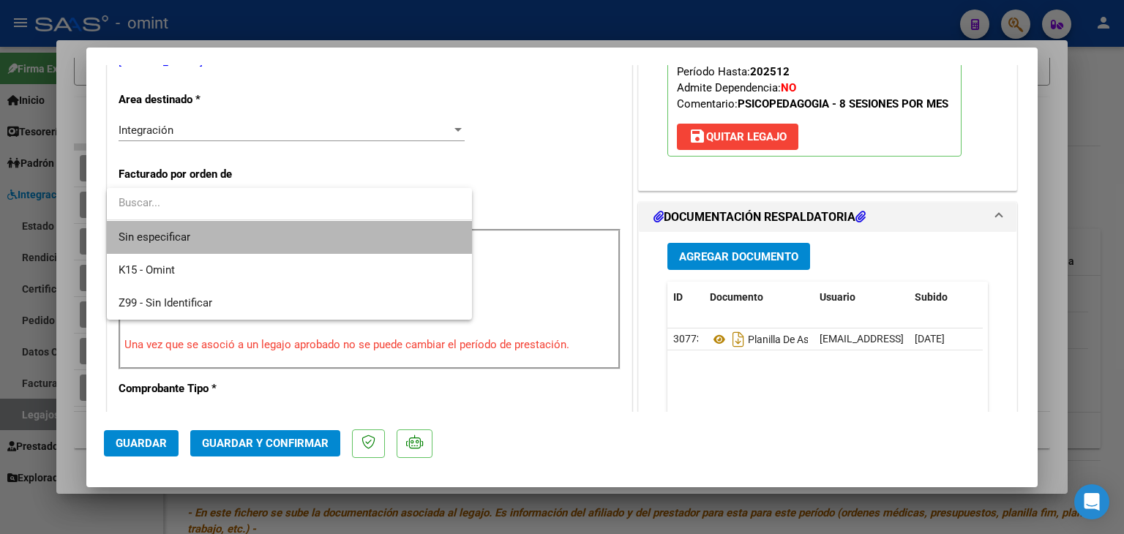
drag, startPoint x: 164, startPoint y: 231, endPoint x: 176, endPoint y: 259, distance: 30.2
click at [165, 232] on span "Sin especificar" at bounding box center [290, 237] width 342 height 33
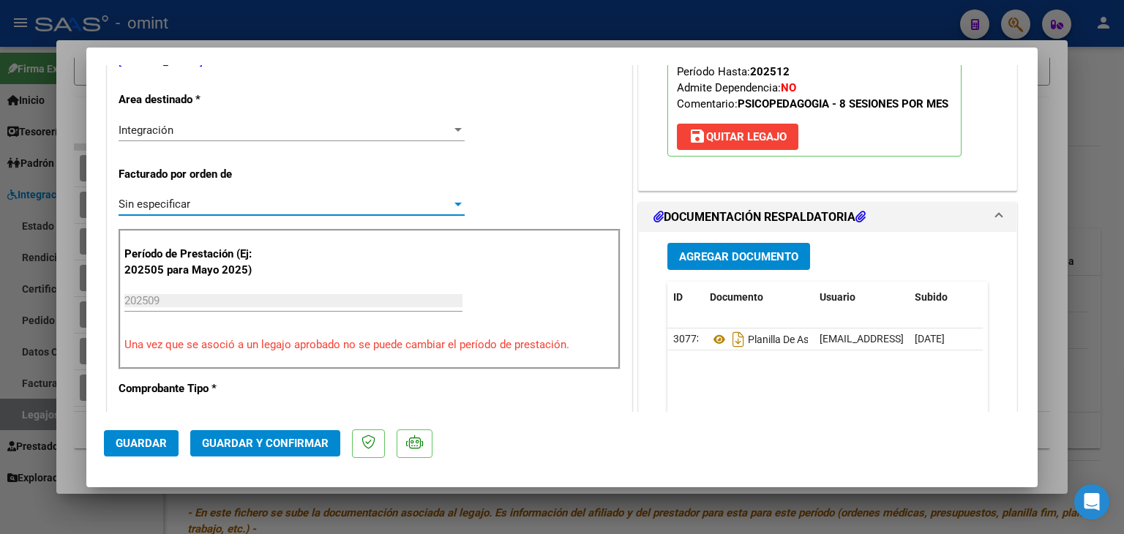
click at [276, 451] on button "Guardar y Confirmar" at bounding box center [265, 443] width 150 height 26
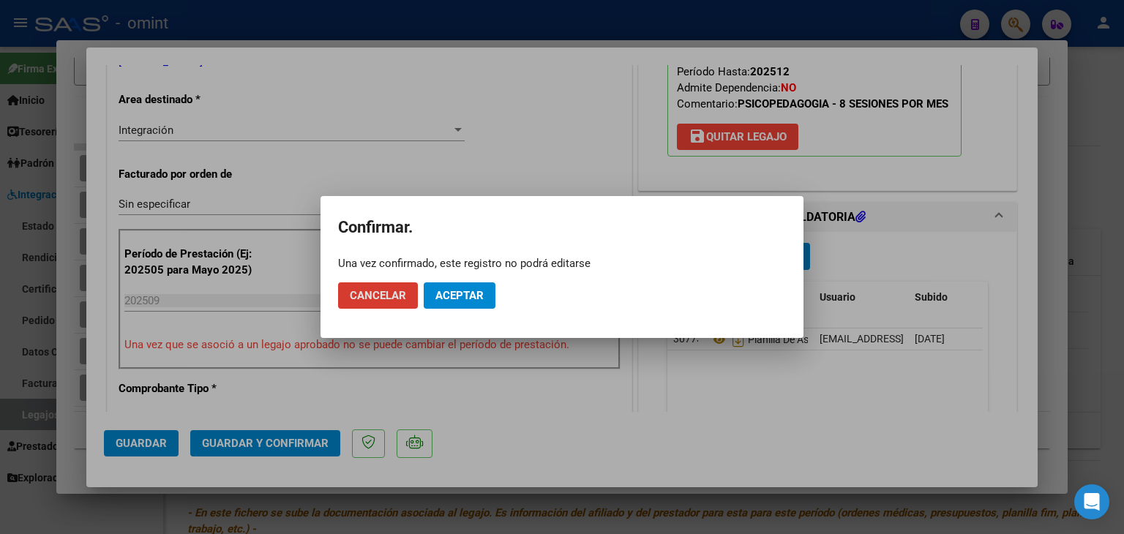
drag, startPoint x: 473, startPoint y: 294, endPoint x: 591, endPoint y: 19, distance: 299.3
click at [473, 293] on span "Aceptar" at bounding box center [459, 295] width 48 height 13
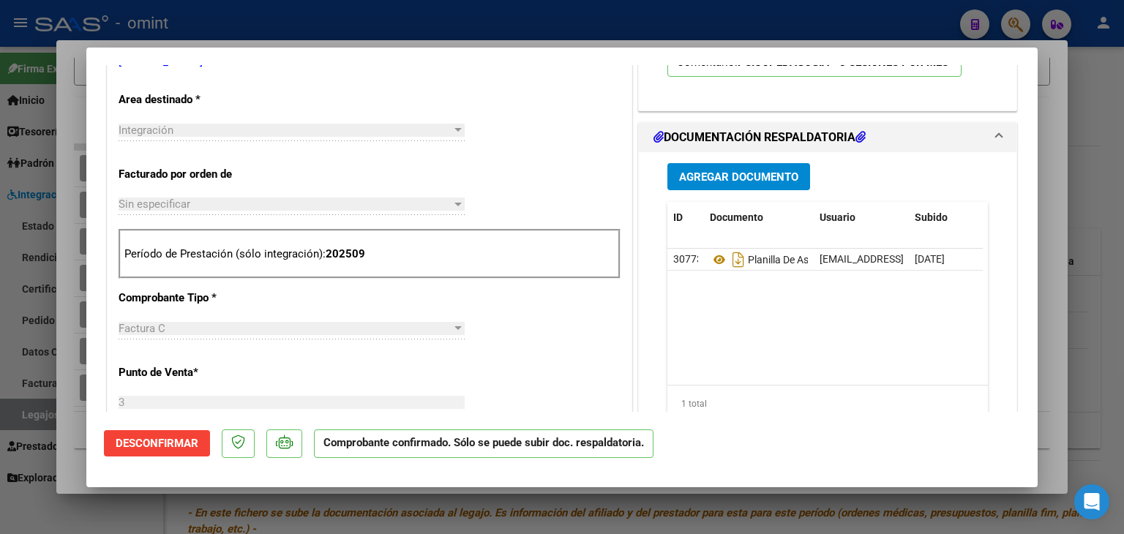
type input "$ 0,00"
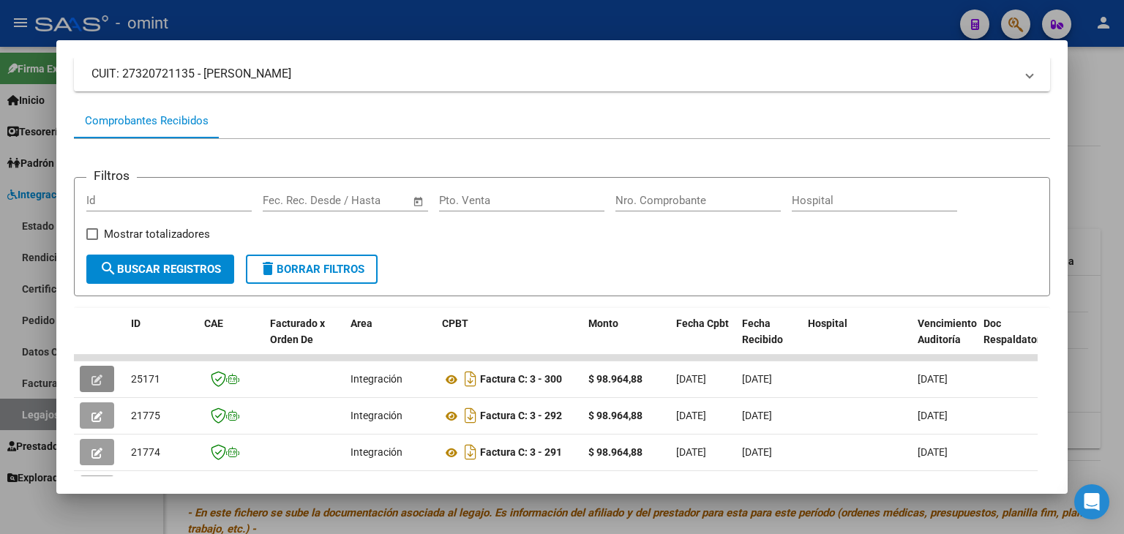
scroll to position [219, 0]
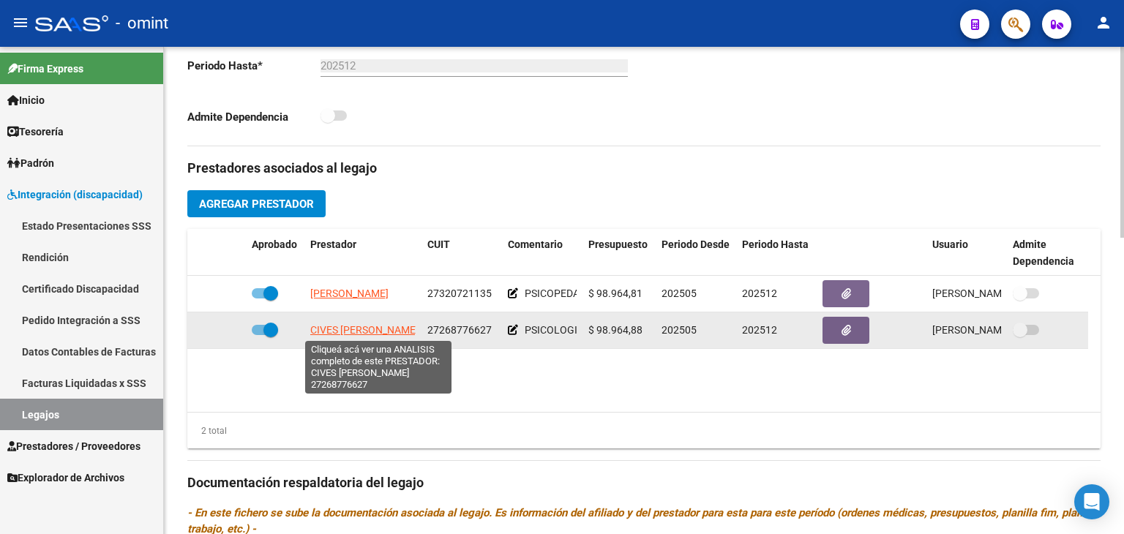
click at [343, 332] on span "CIVES [PERSON_NAME]" at bounding box center [364, 330] width 108 height 12
type textarea "27268776627"
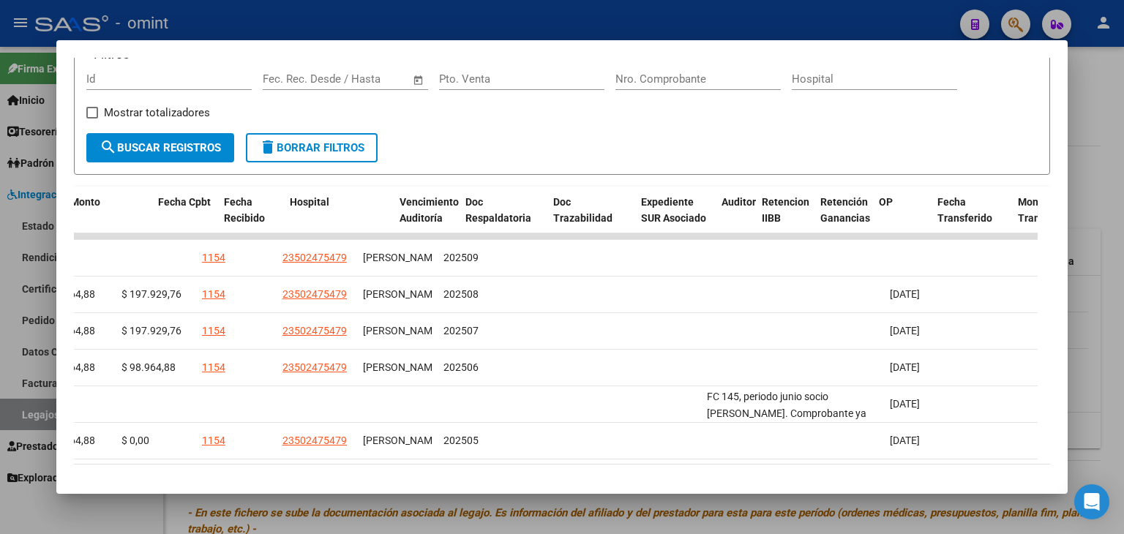
scroll to position [0, 0]
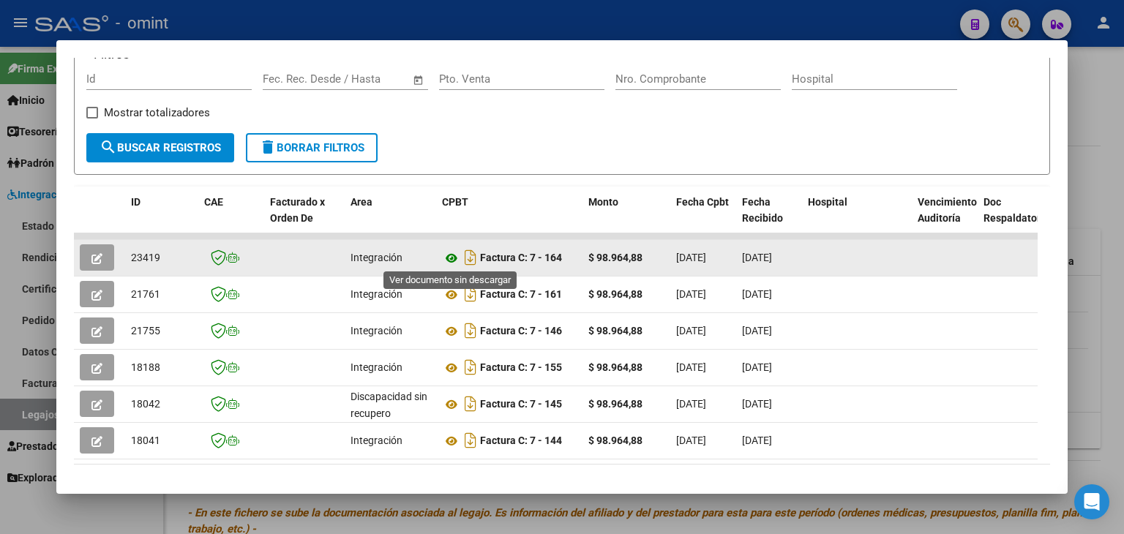
click at [444, 254] on icon at bounding box center [451, 258] width 19 height 18
click at [130, 254] on datatable-body-cell "23419" at bounding box center [161, 258] width 73 height 36
copy span "23419"
click at [97, 253] on icon "button" at bounding box center [96, 258] width 11 height 11
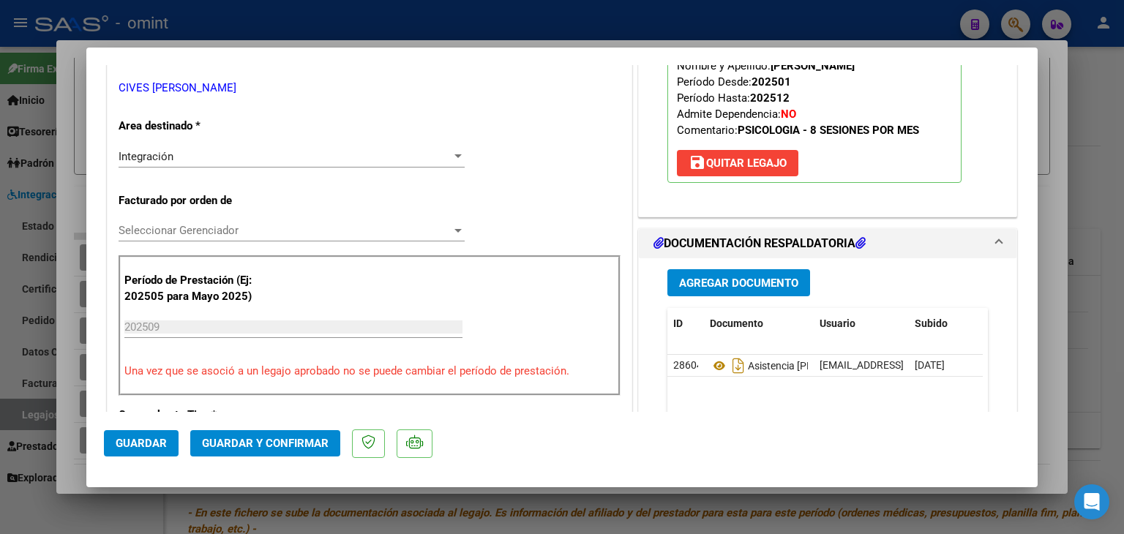
scroll to position [293, 0]
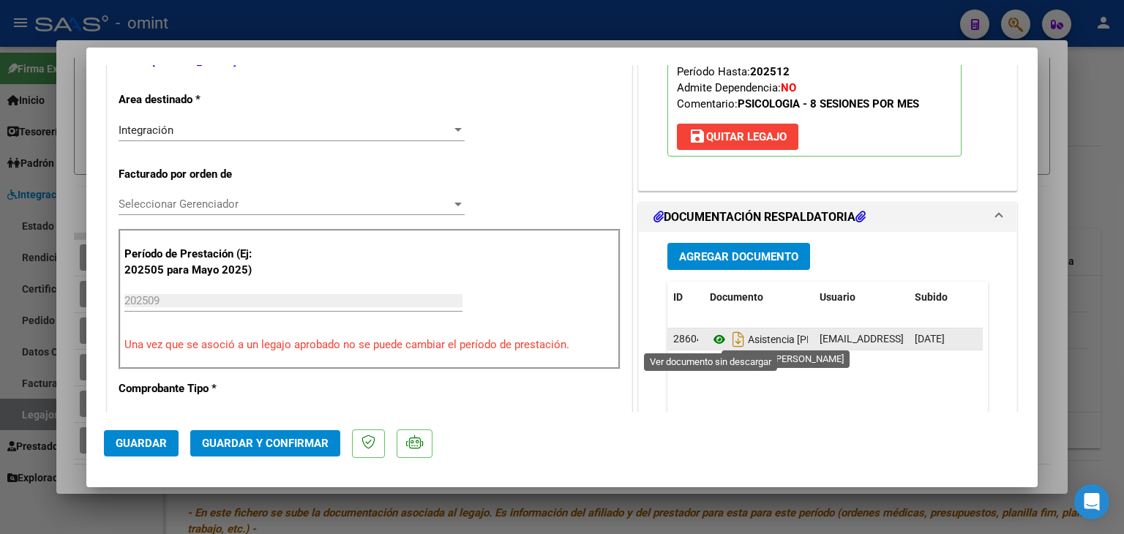
click at [710, 337] on icon at bounding box center [719, 340] width 19 height 18
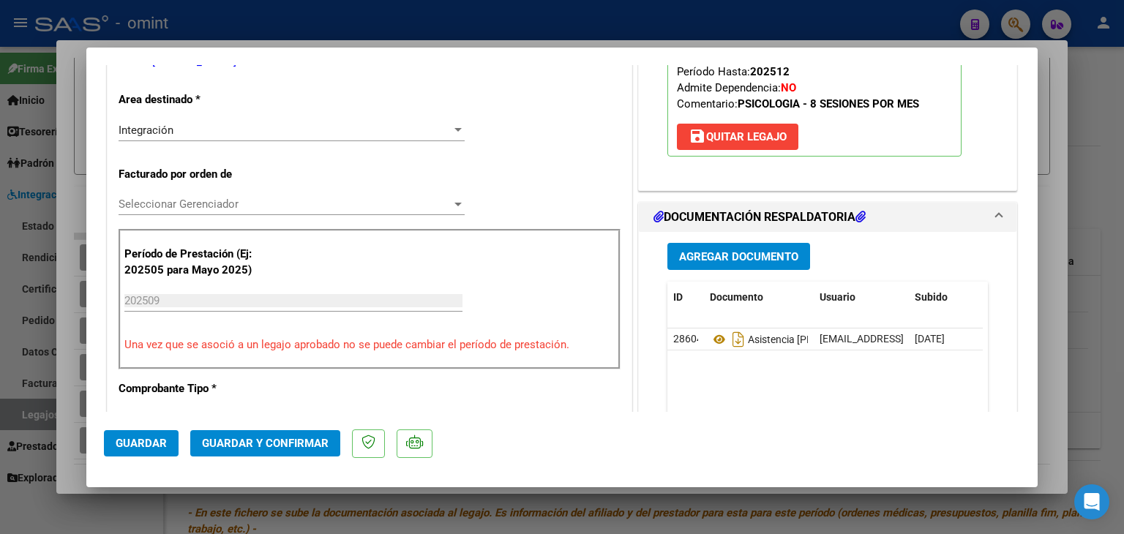
click at [162, 203] on span "Seleccionar Gerenciador" at bounding box center [285, 204] width 333 height 13
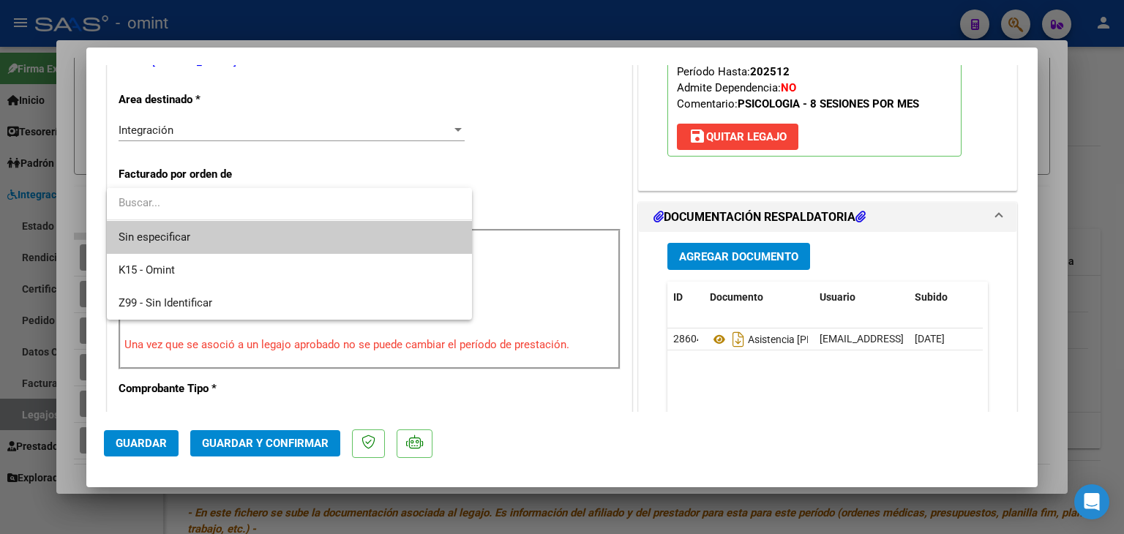
click at [167, 230] on span "Sin especificar" at bounding box center [290, 237] width 342 height 33
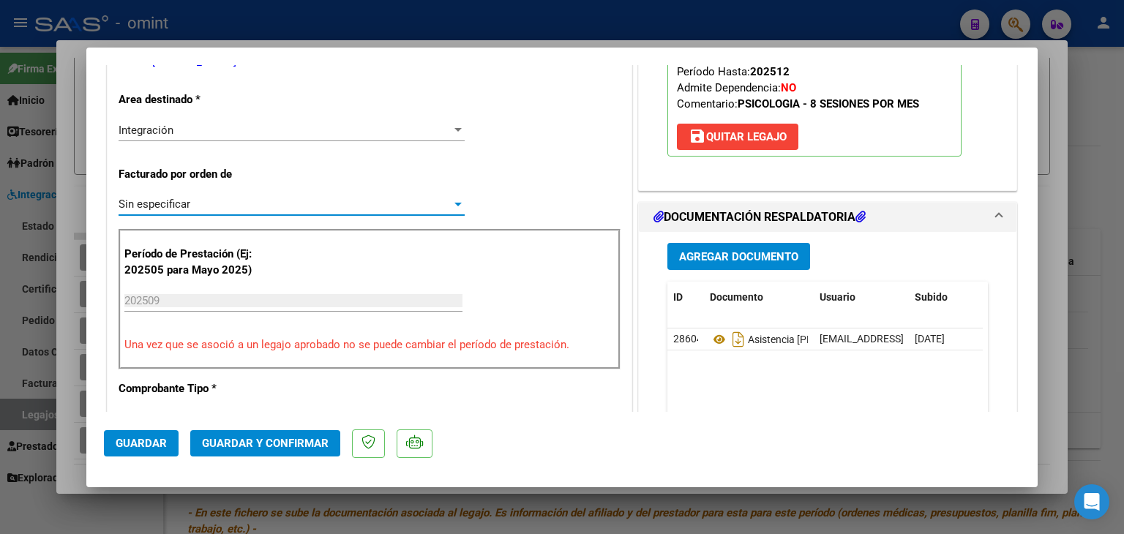
click at [243, 442] on span "Guardar y Confirmar" at bounding box center [265, 443] width 127 height 13
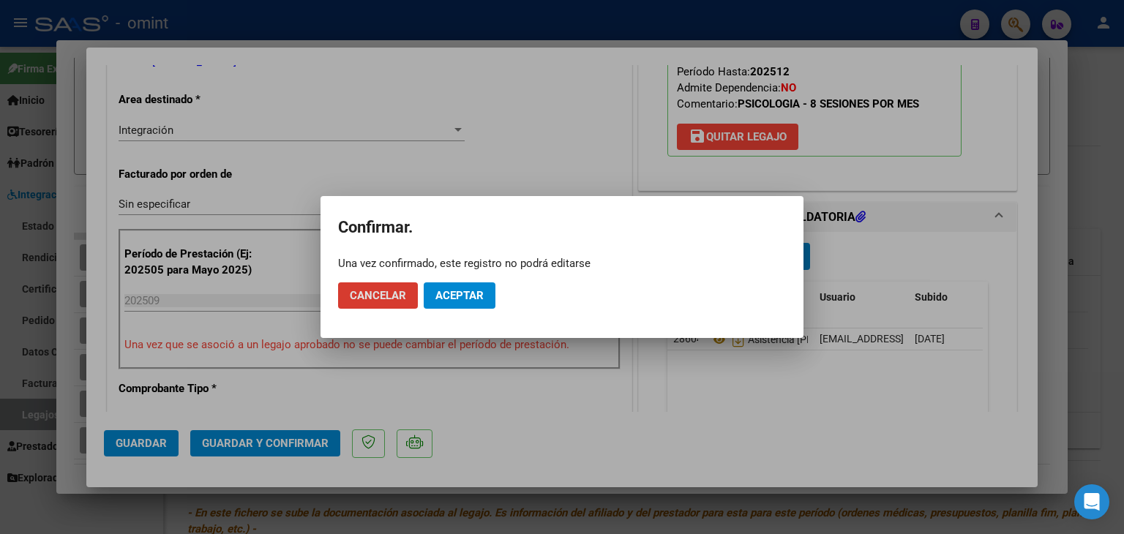
click at [465, 295] on span "Aceptar" at bounding box center [459, 295] width 48 height 13
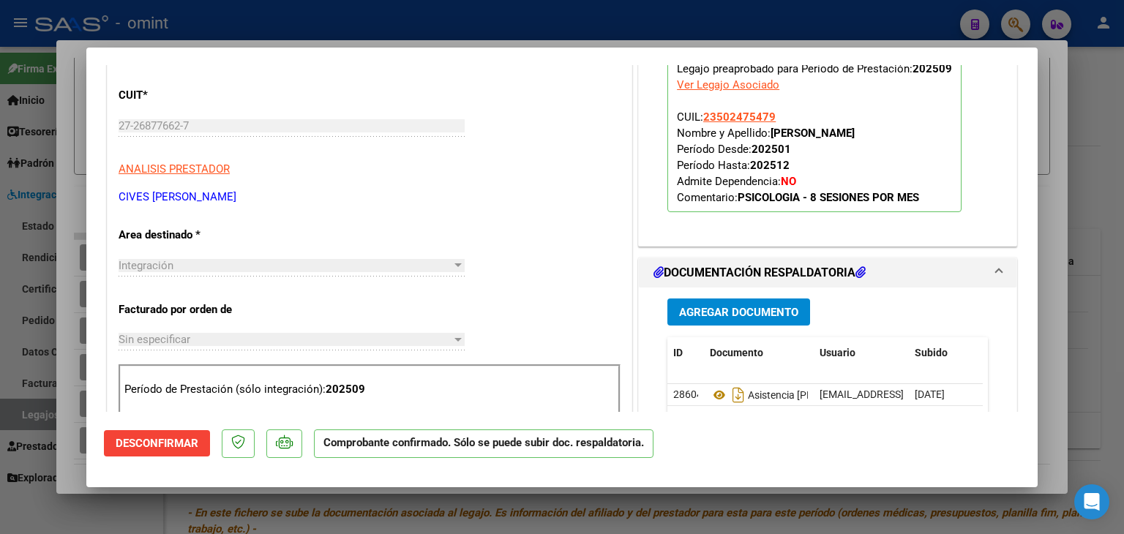
scroll to position [0, 0]
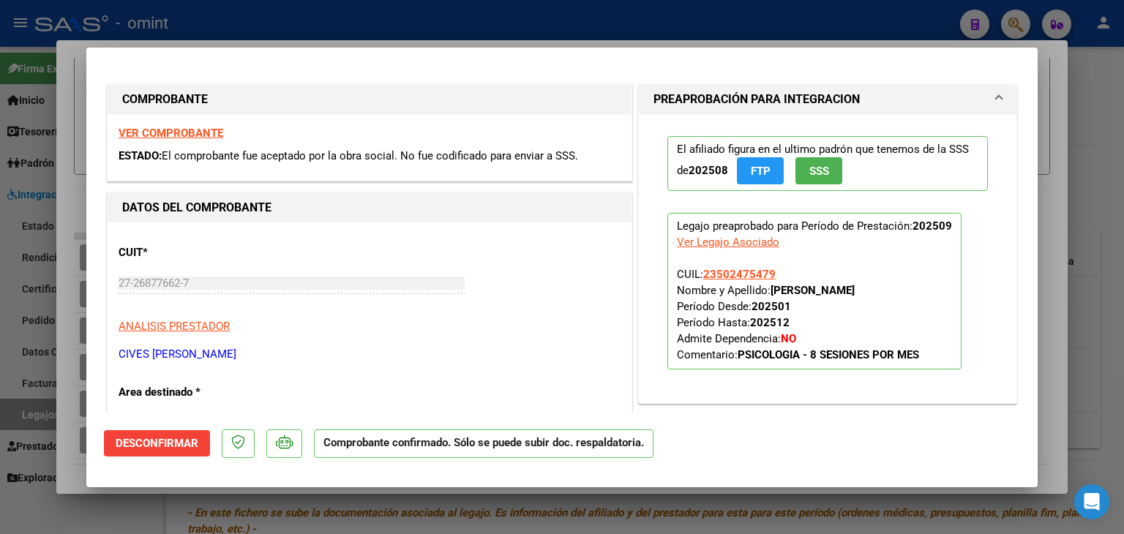
type input "$ 0,00"
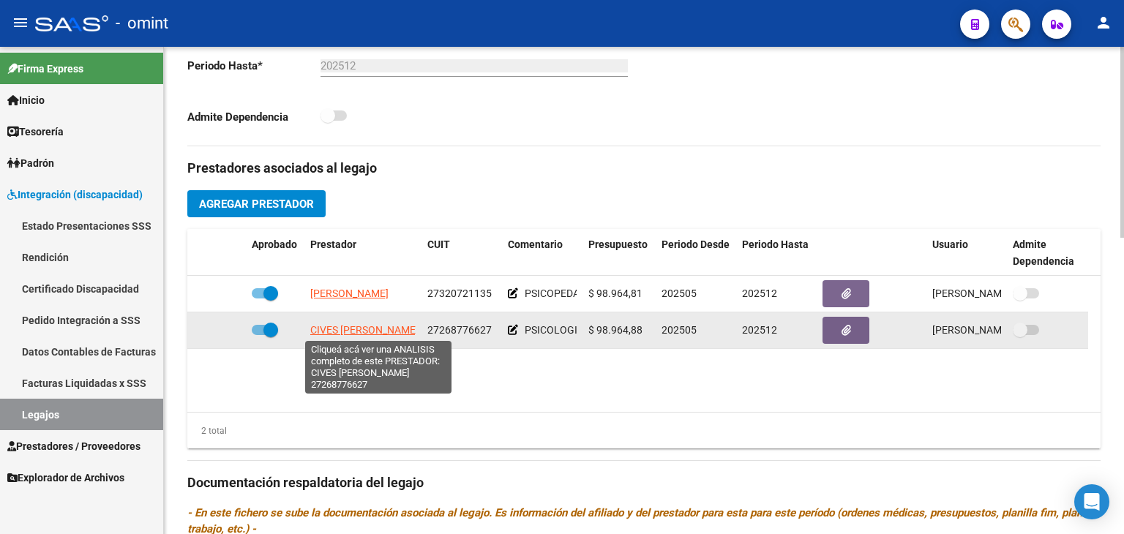
click at [359, 326] on span "CIVES [PERSON_NAME]" at bounding box center [364, 330] width 108 height 12
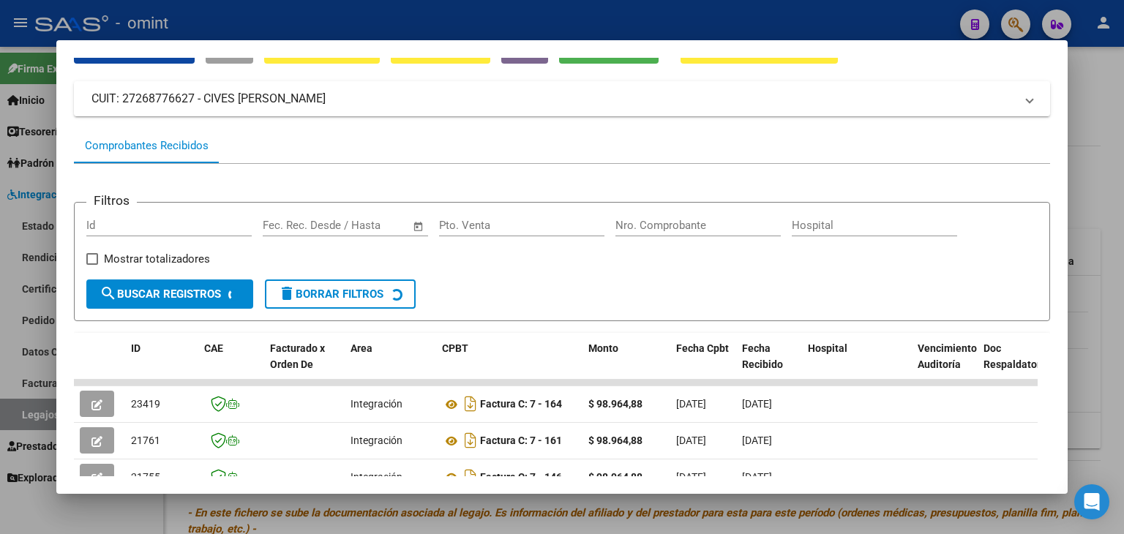
scroll to position [146, 0]
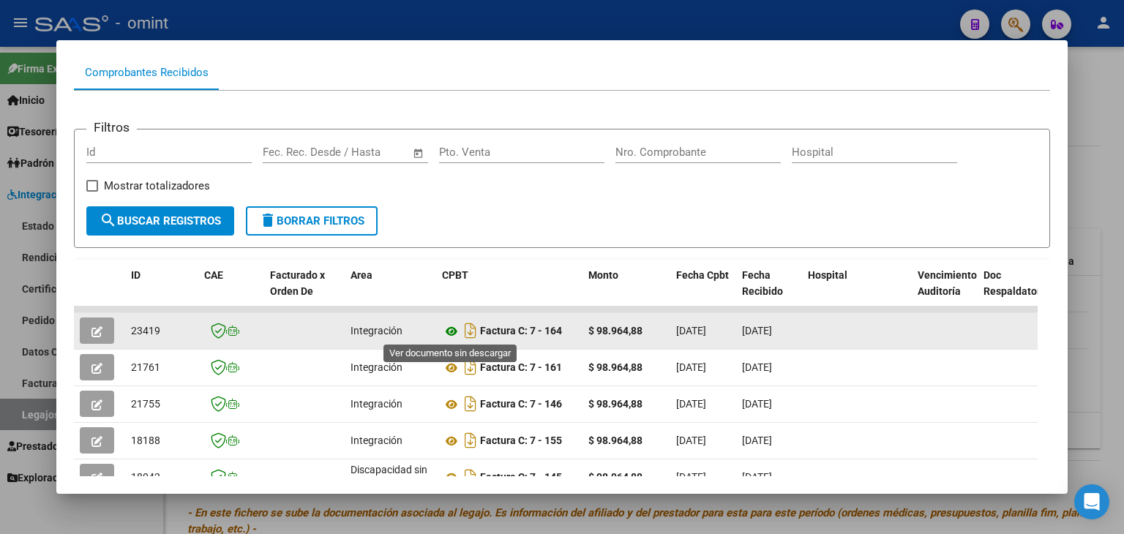
click at [448, 329] on icon at bounding box center [451, 332] width 19 height 18
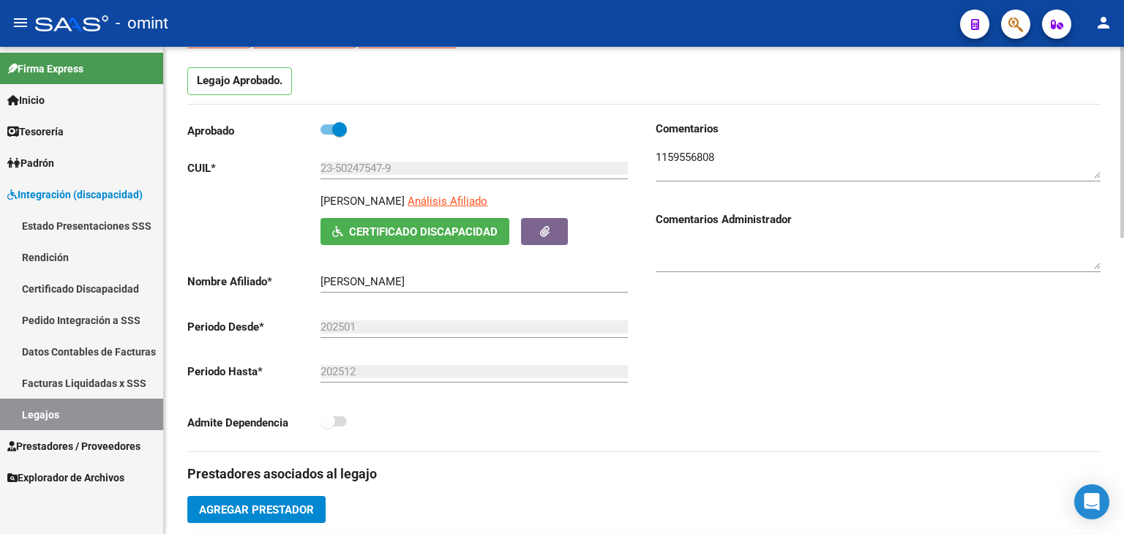
scroll to position [73, 0]
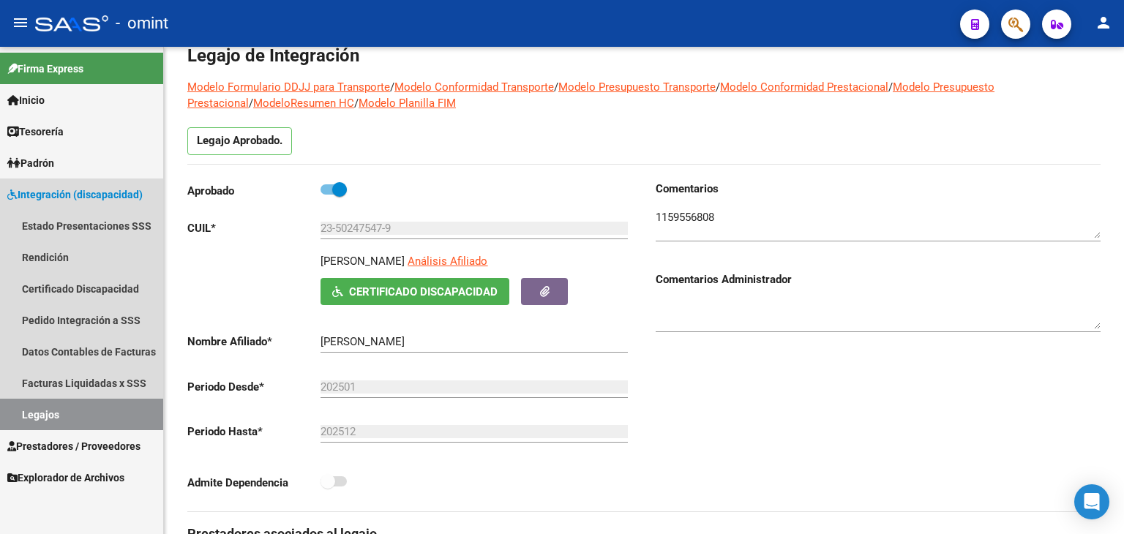
click at [38, 409] on link "Legajos" at bounding box center [81, 414] width 163 height 31
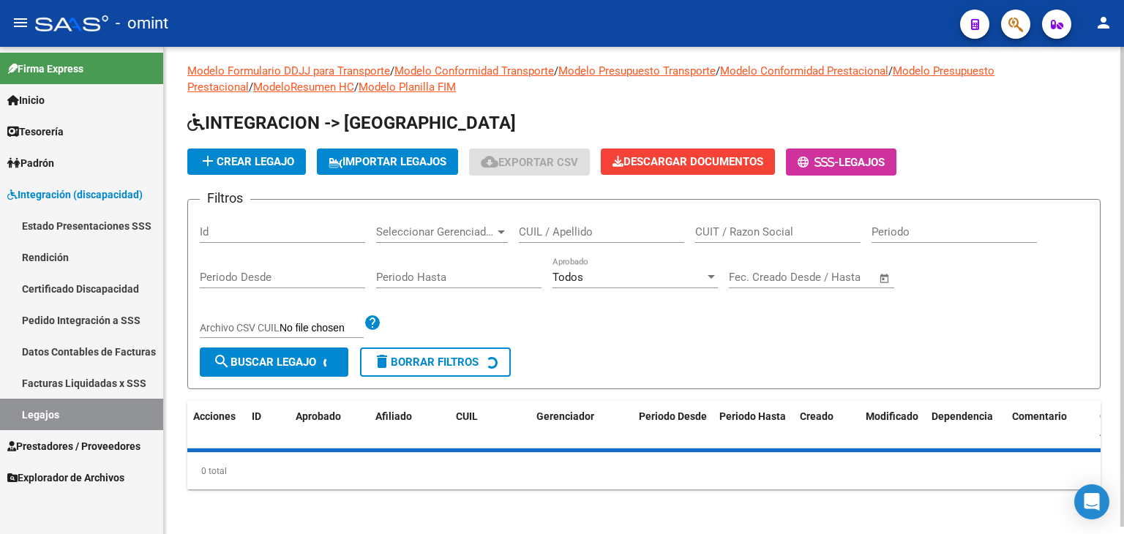
scroll to position [73, 0]
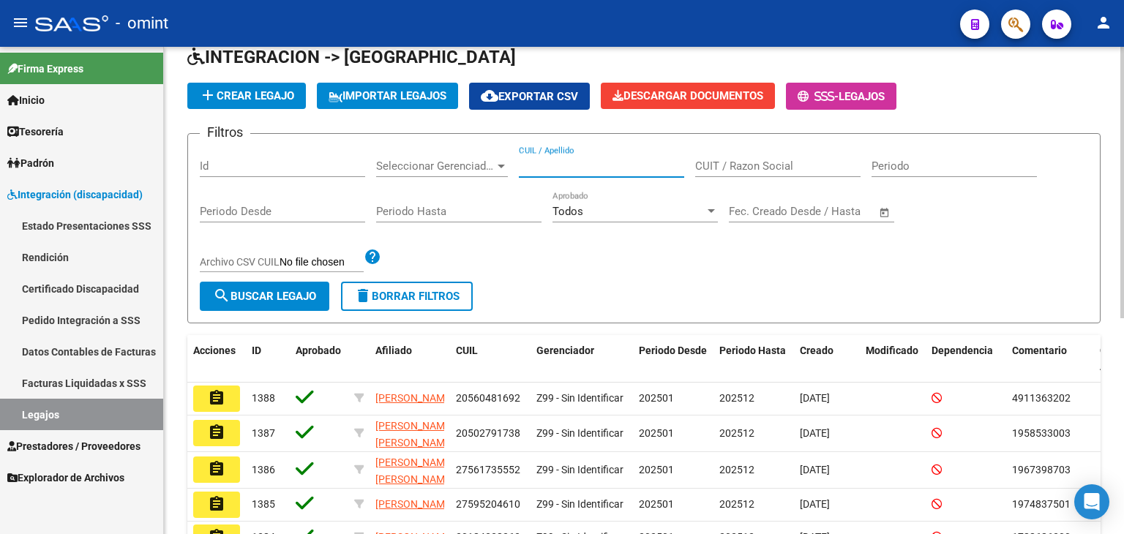
click at [571, 165] on input "CUIL / Apellido" at bounding box center [601, 165] width 165 height 13
paste input "27558697844"
type input "27558697844"
click at [256, 282] on button "search Buscar Legajo" at bounding box center [265, 296] width 130 height 29
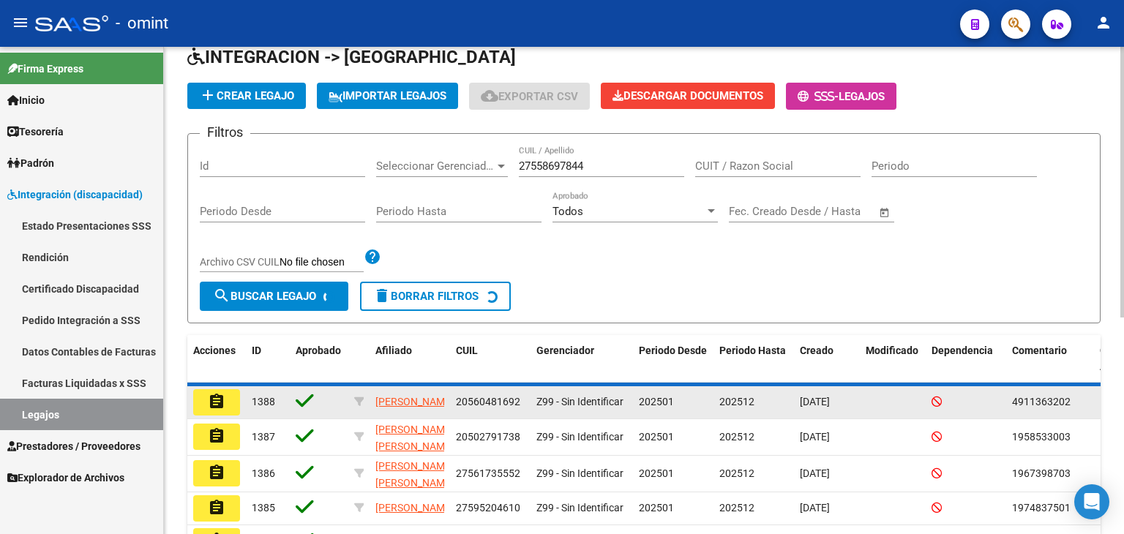
scroll to position [57, 0]
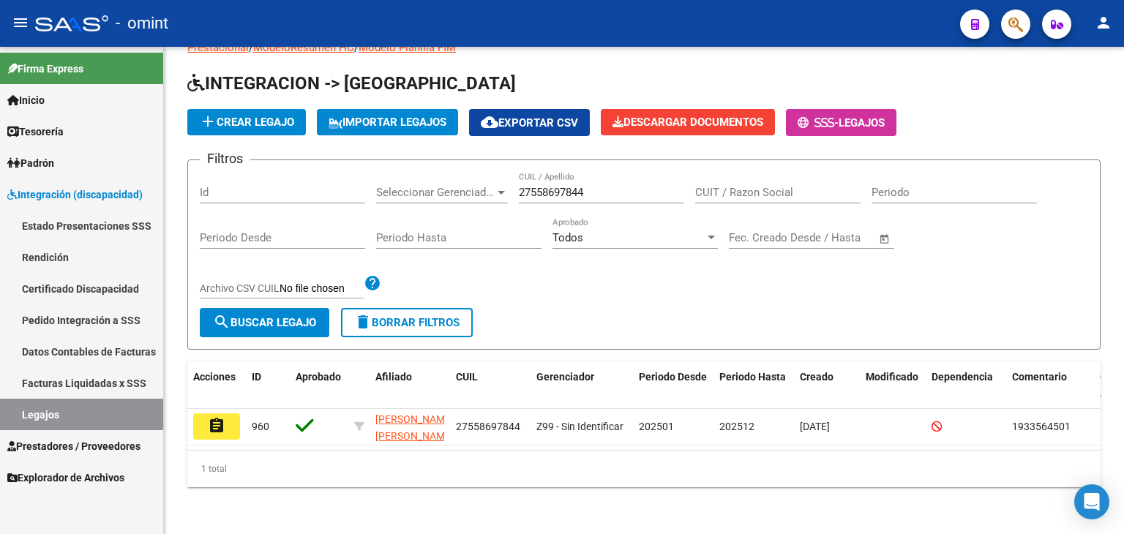
click at [214, 417] on mat-icon "assignment" at bounding box center [217, 426] width 18 height 18
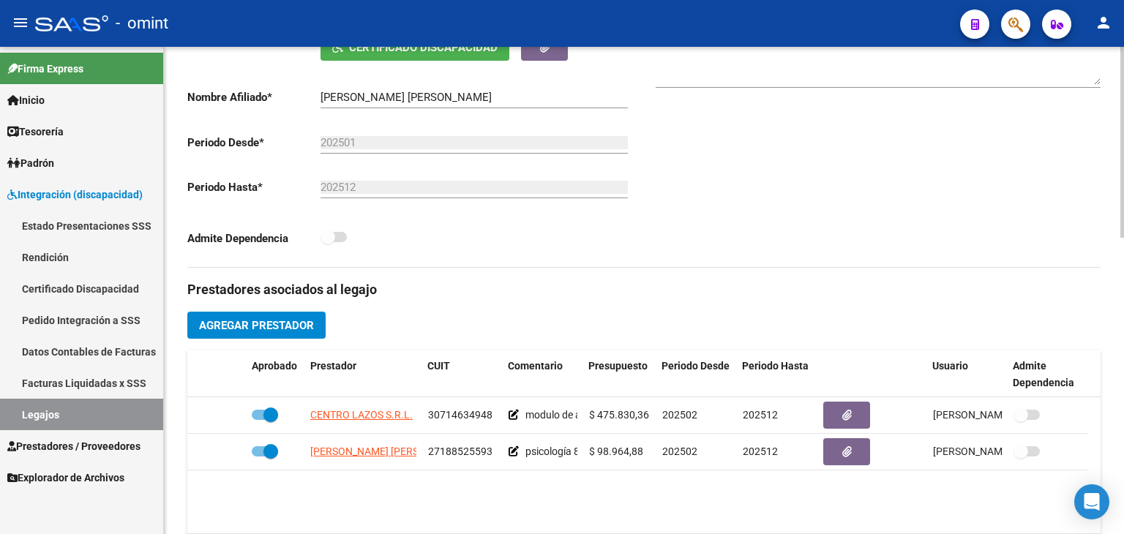
scroll to position [366, 0]
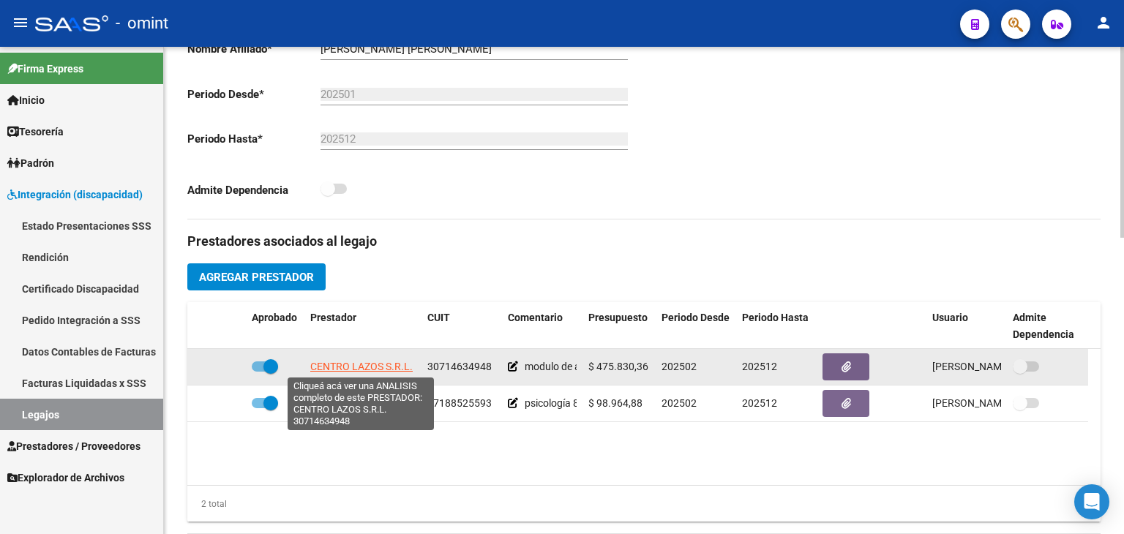
click at [354, 364] on span "CENTRO LAZOS S.R.L." at bounding box center [361, 367] width 102 height 12
copy span "L"
type textarea "30714634948"
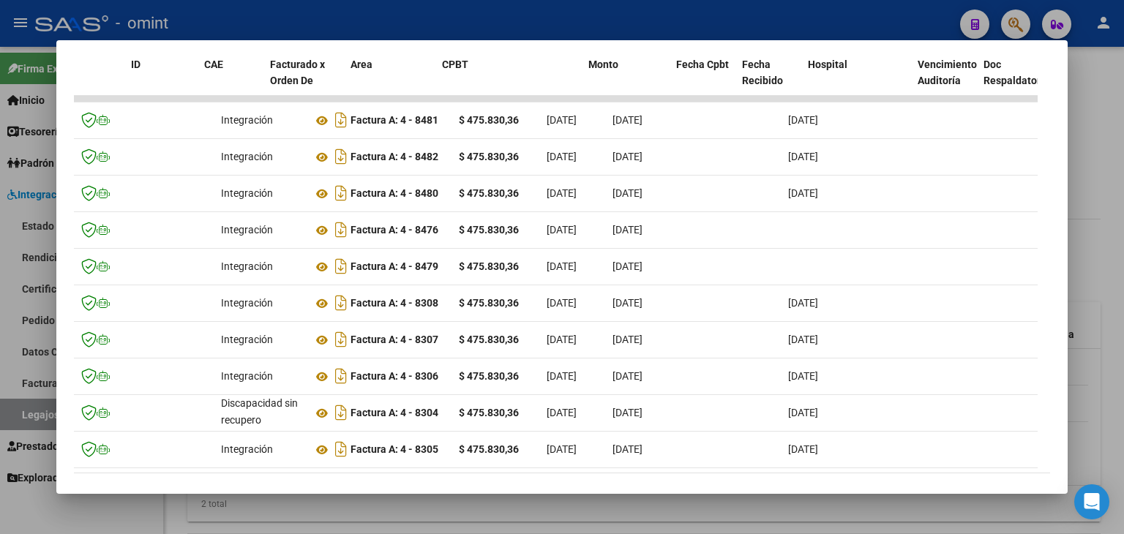
scroll to position [0, 0]
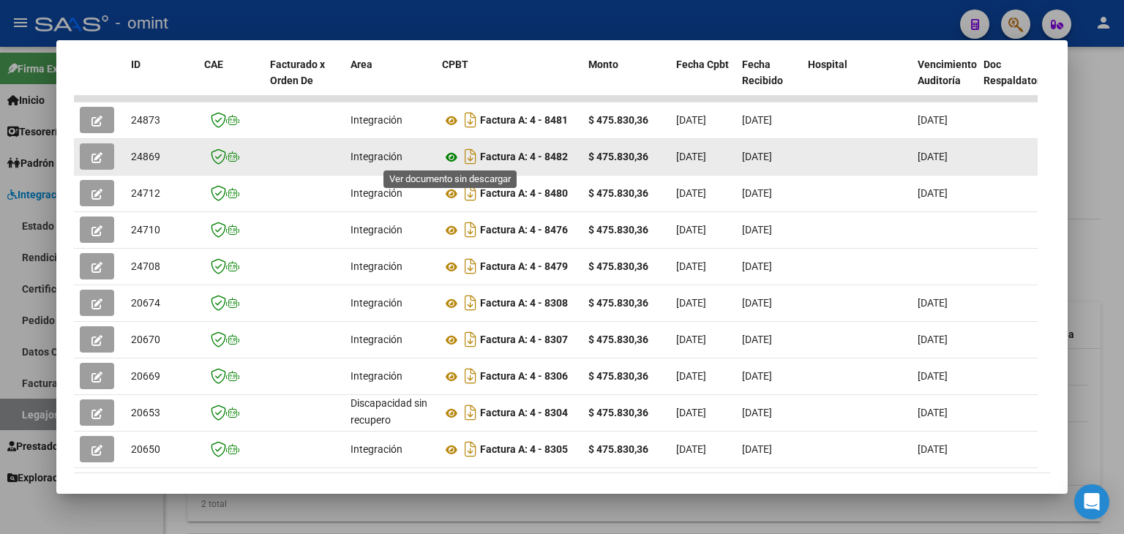
click at [448, 158] on icon at bounding box center [451, 158] width 19 height 18
click at [145, 154] on span "24869" at bounding box center [145, 157] width 29 height 12
copy span "24869"
click at [94, 158] on icon "button" at bounding box center [96, 157] width 11 height 11
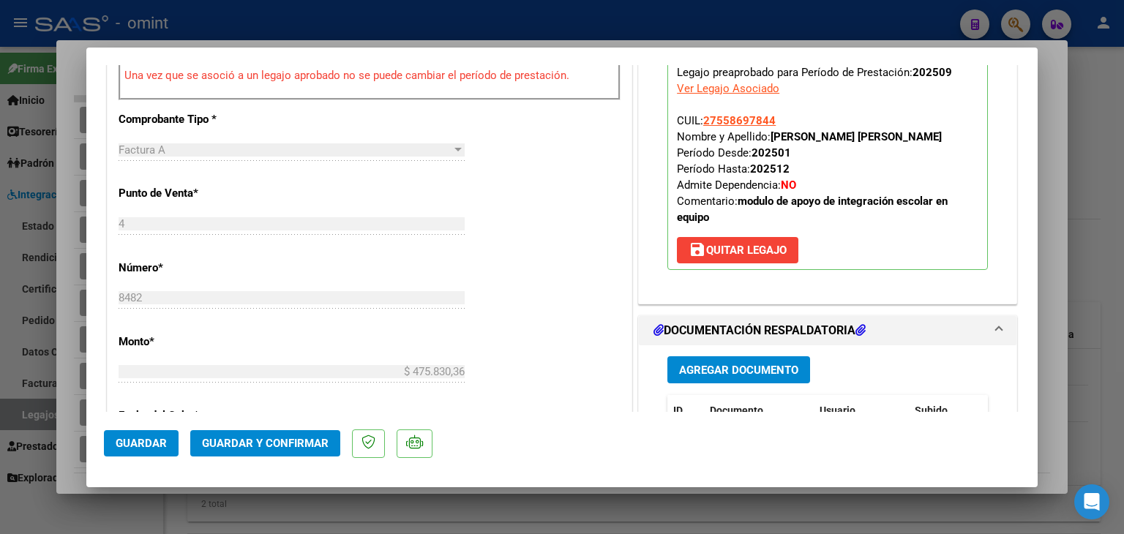
scroll to position [658, 0]
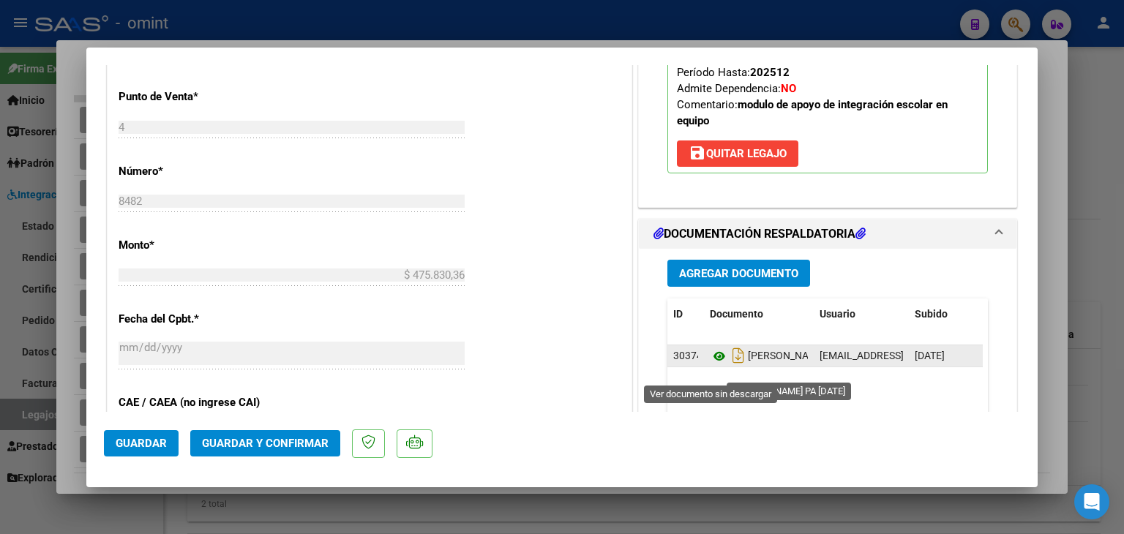
click at [713, 365] on icon at bounding box center [719, 357] width 19 height 18
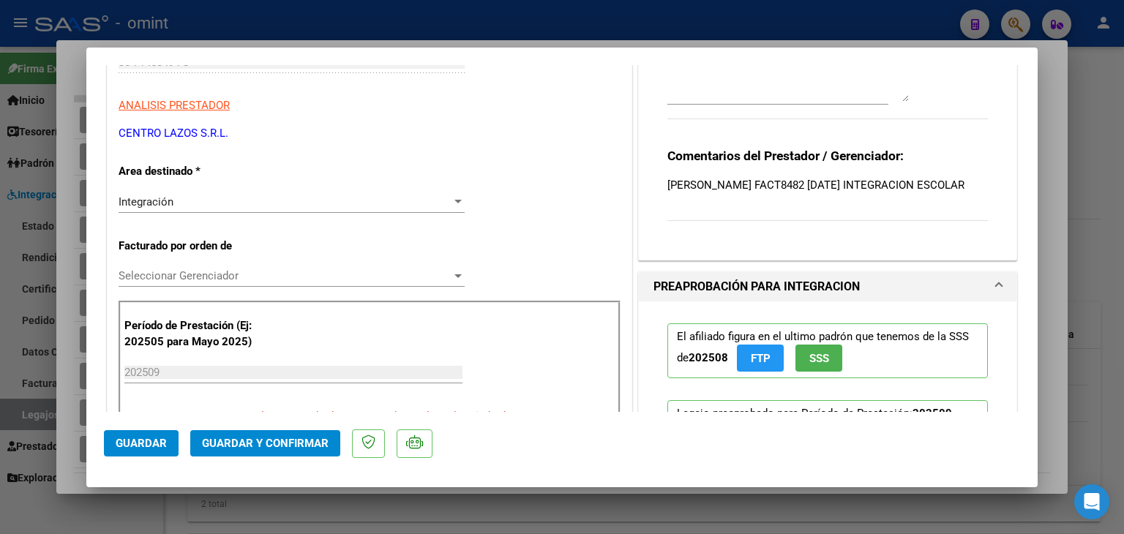
scroll to position [219, 0]
click at [161, 273] on span "Seleccionar Gerenciador" at bounding box center [285, 277] width 333 height 13
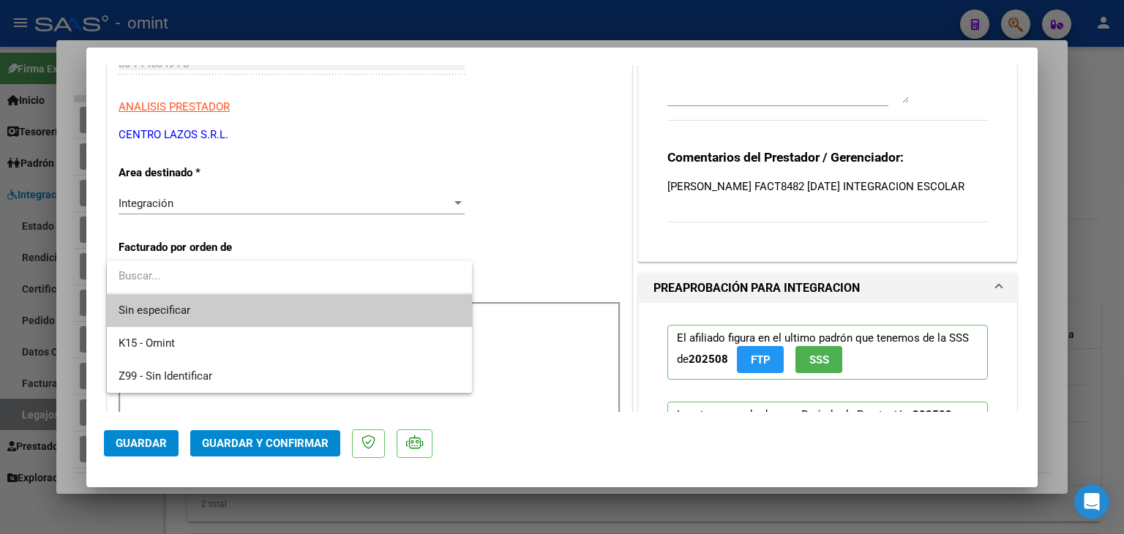
click at [186, 308] on span "Sin especificar" at bounding box center [290, 310] width 342 height 33
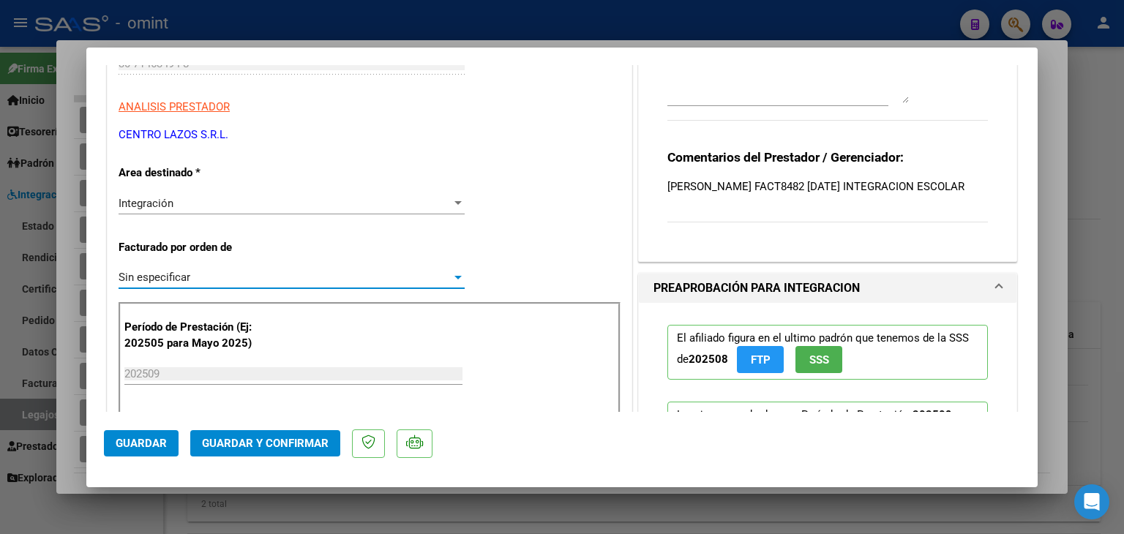
click at [285, 446] on span "Guardar y Confirmar" at bounding box center [265, 443] width 127 height 13
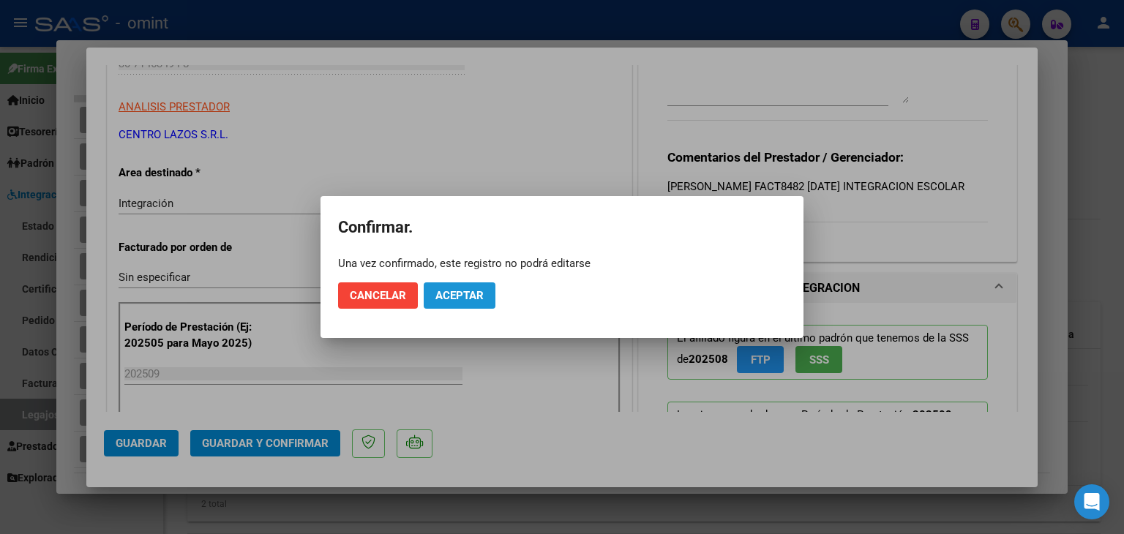
click at [470, 299] on span "Aceptar" at bounding box center [459, 295] width 48 height 13
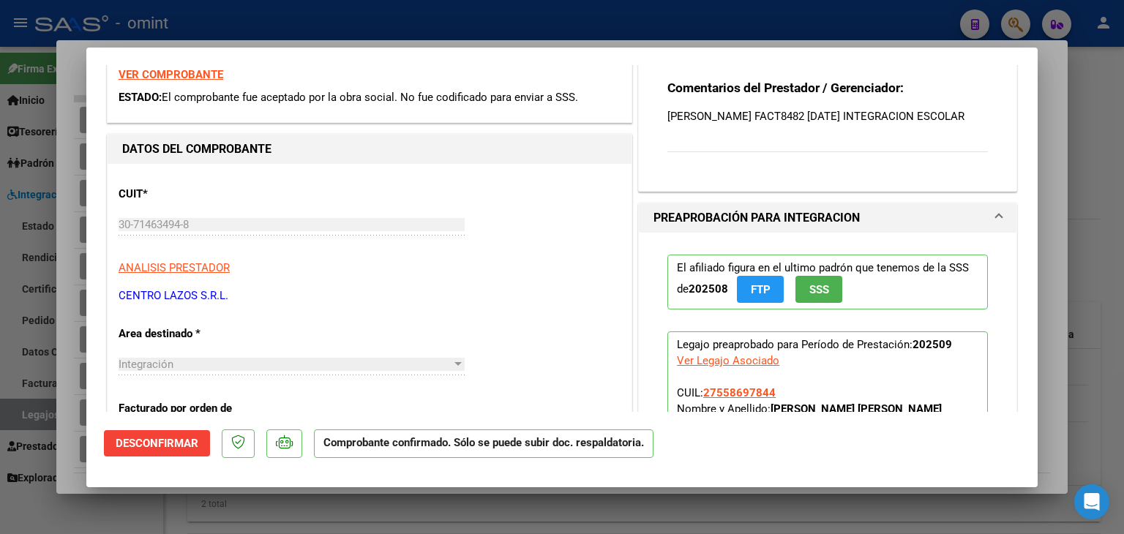
scroll to position [73, 0]
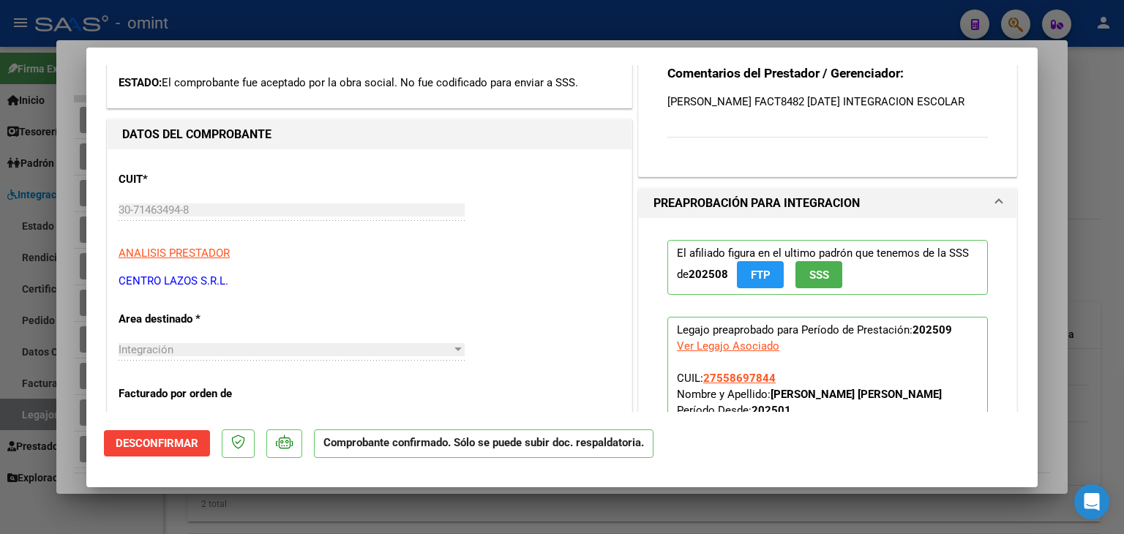
type input "$ 0,00"
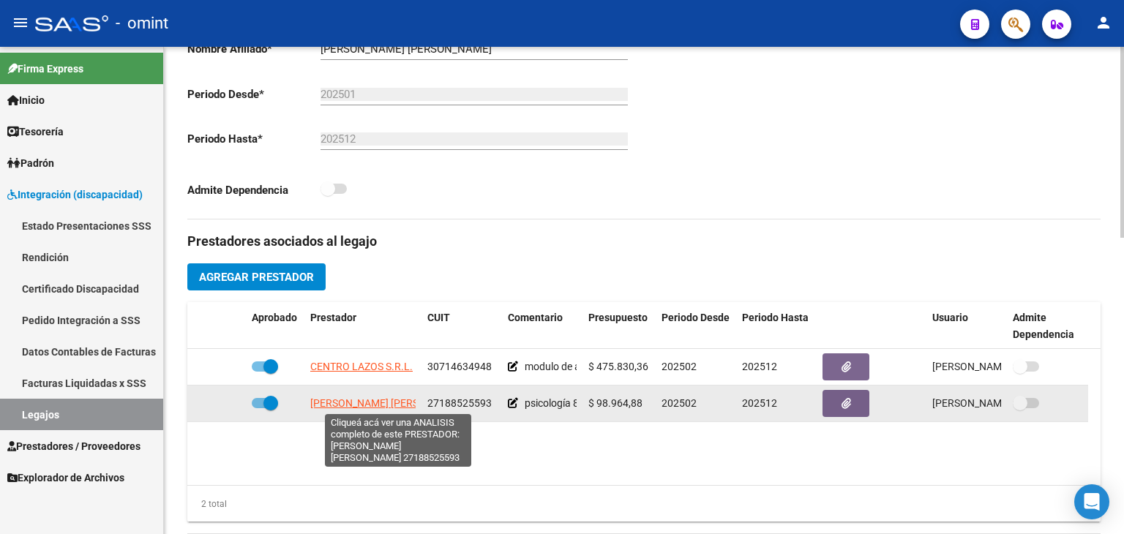
click at [332, 398] on span "[PERSON_NAME] [PERSON_NAME]" at bounding box center [389, 403] width 159 height 12
type textarea "27188525593"
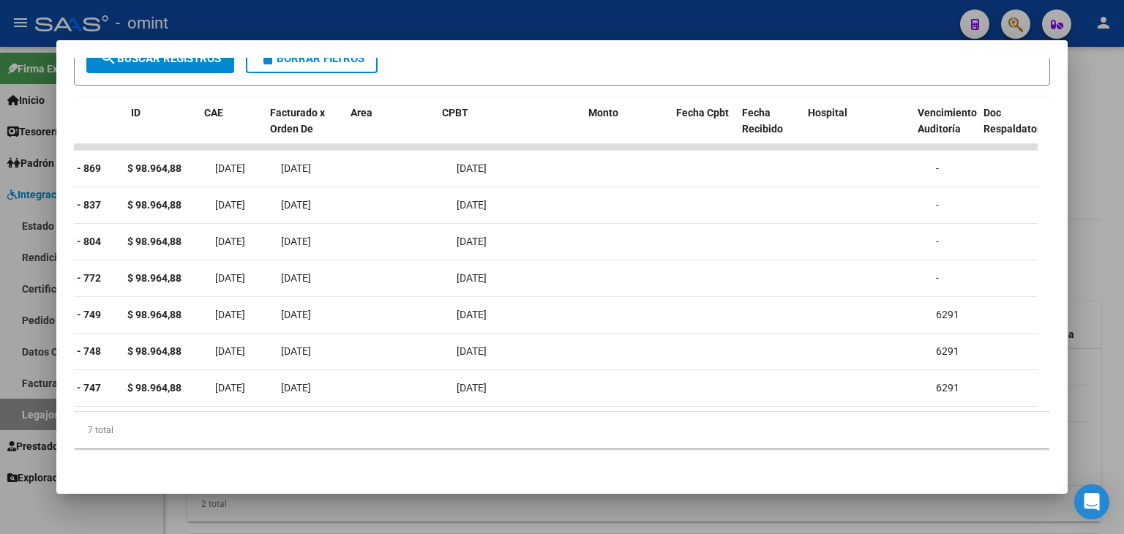
scroll to position [0, 0]
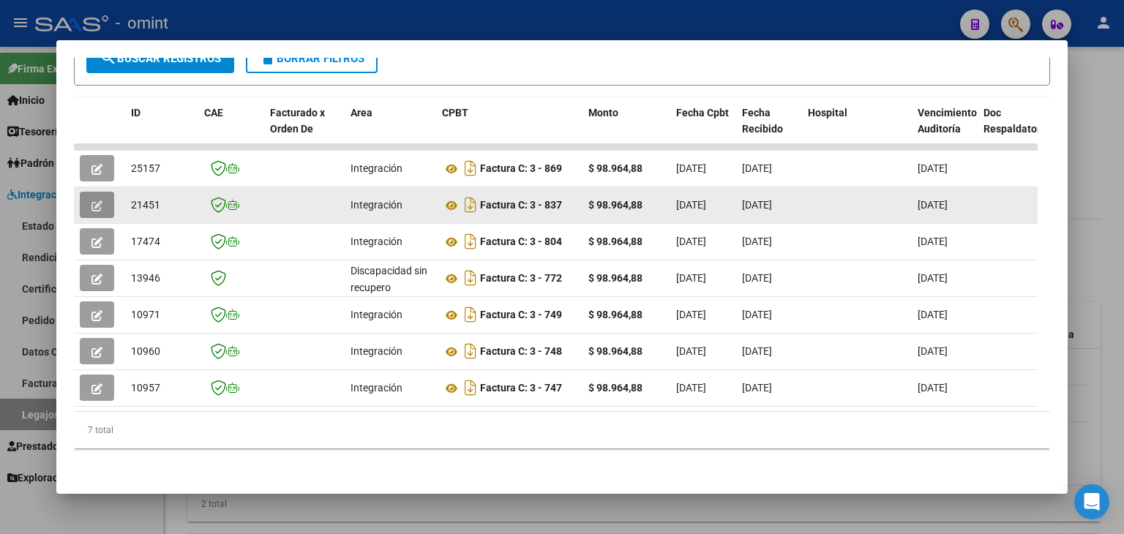
click at [91, 200] on icon "button" at bounding box center [96, 205] width 11 height 11
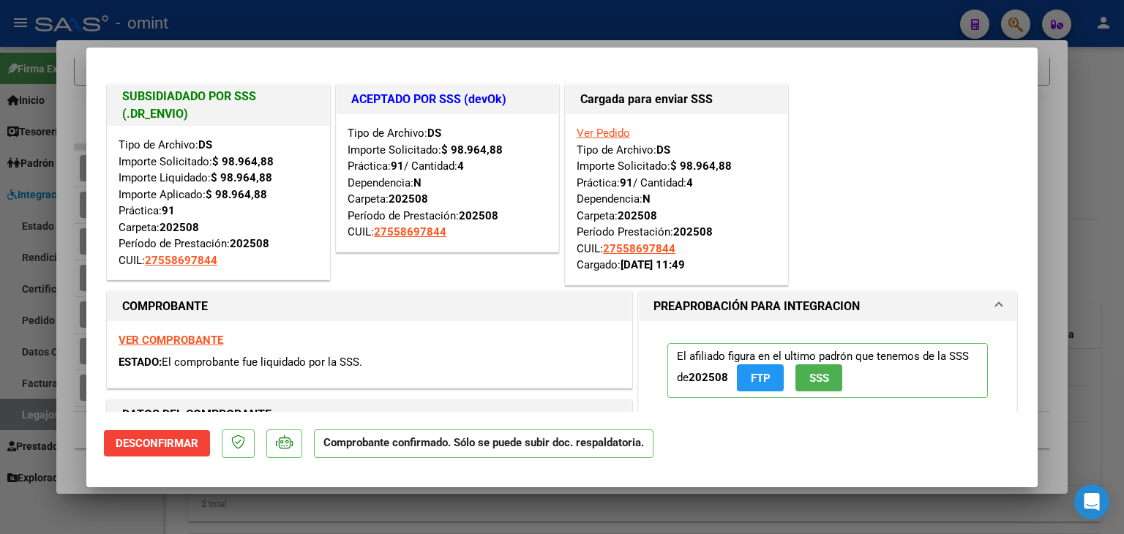
type input "$ 0,00"
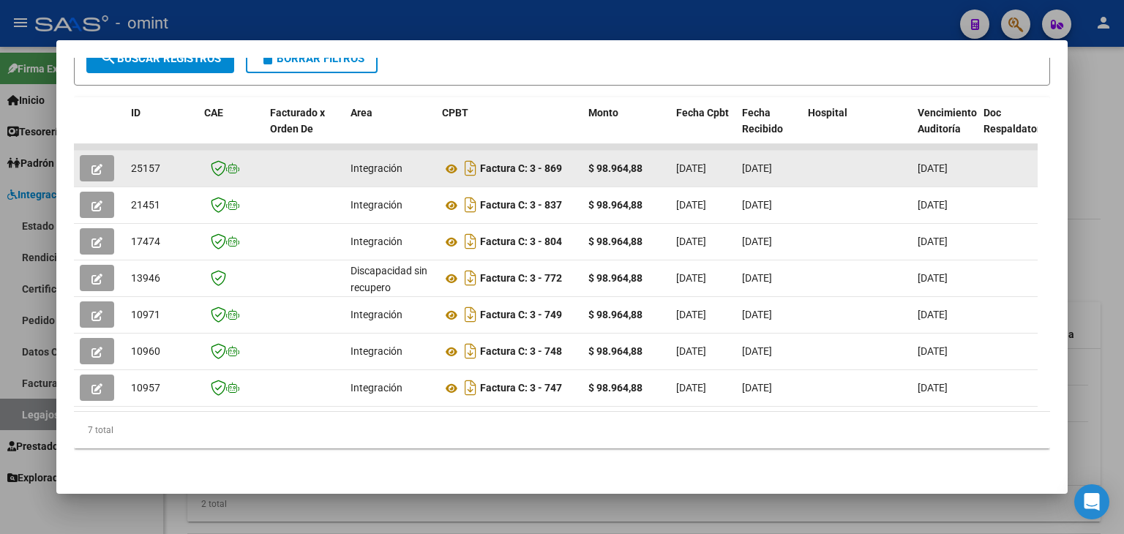
click at [140, 162] on span "25157" at bounding box center [145, 168] width 29 height 12
copy span "25157"
click at [446, 160] on icon at bounding box center [451, 169] width 19 height 18
click at [99, 164] on icon "button" at bounding box center [96, 169] width 11 height 11
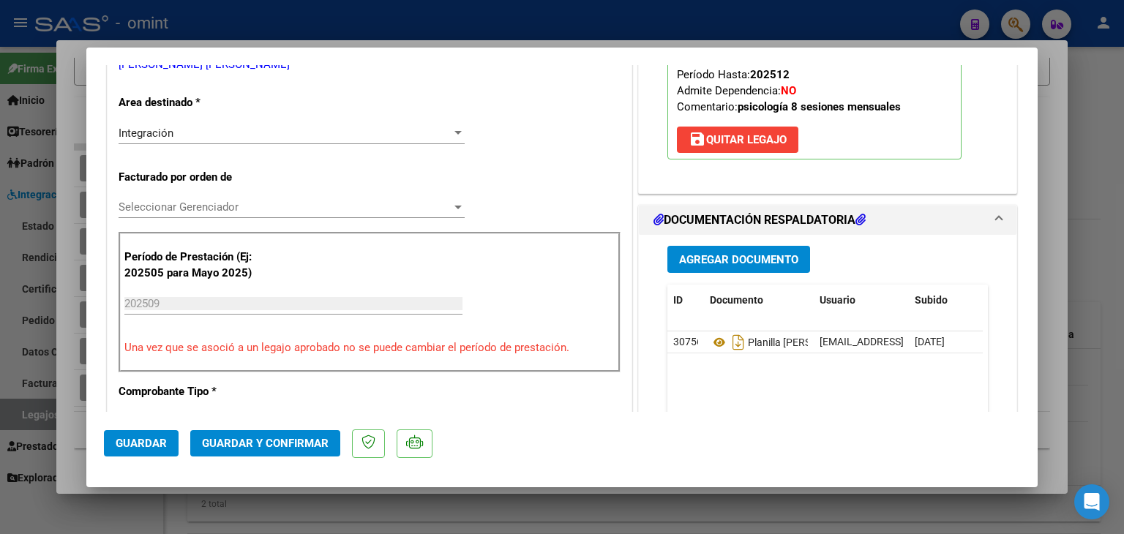
scroll to position [293, 0]
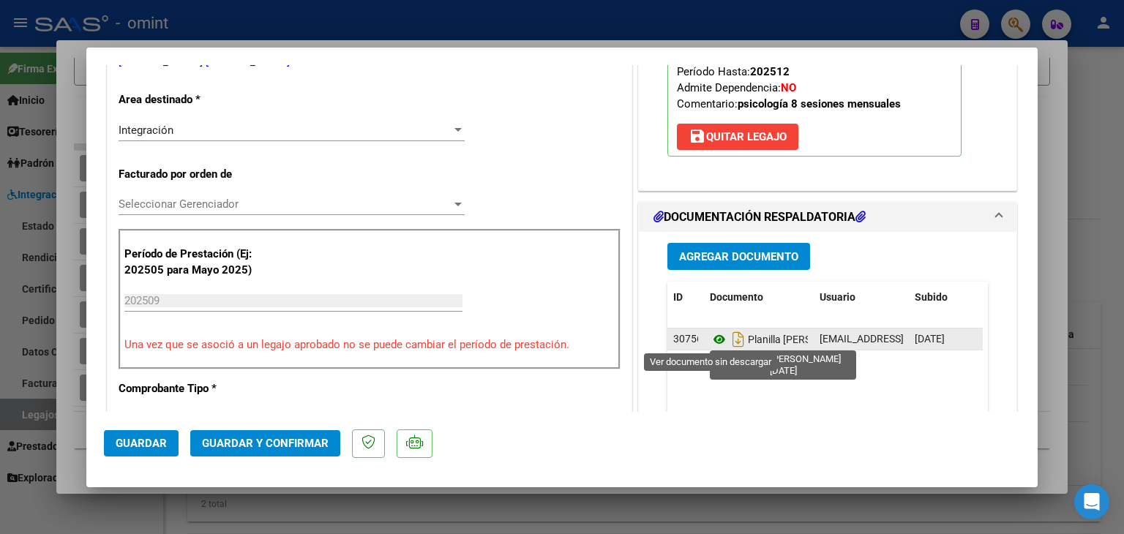
click at [714, 342] on icon at bounding box center [719, 340] width 19 height 18
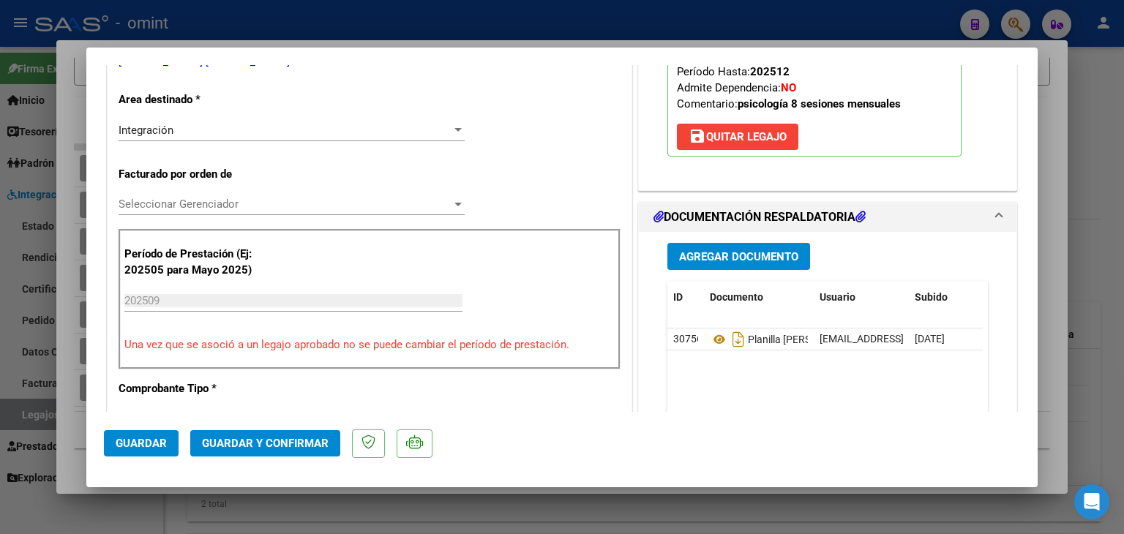
click at [158, 206] on span "Seleccionar Gerenciador" at bounding box center [285, 204] width 333 height 13
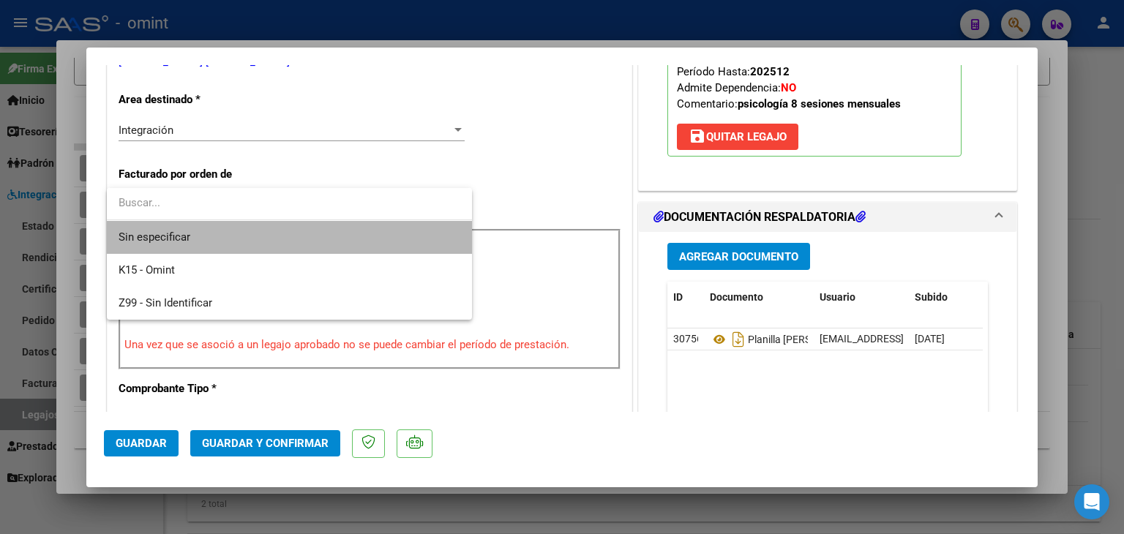
click at [166, 233] on span "Sin especificar" at bounding box center [290, 237] width 342 height 33
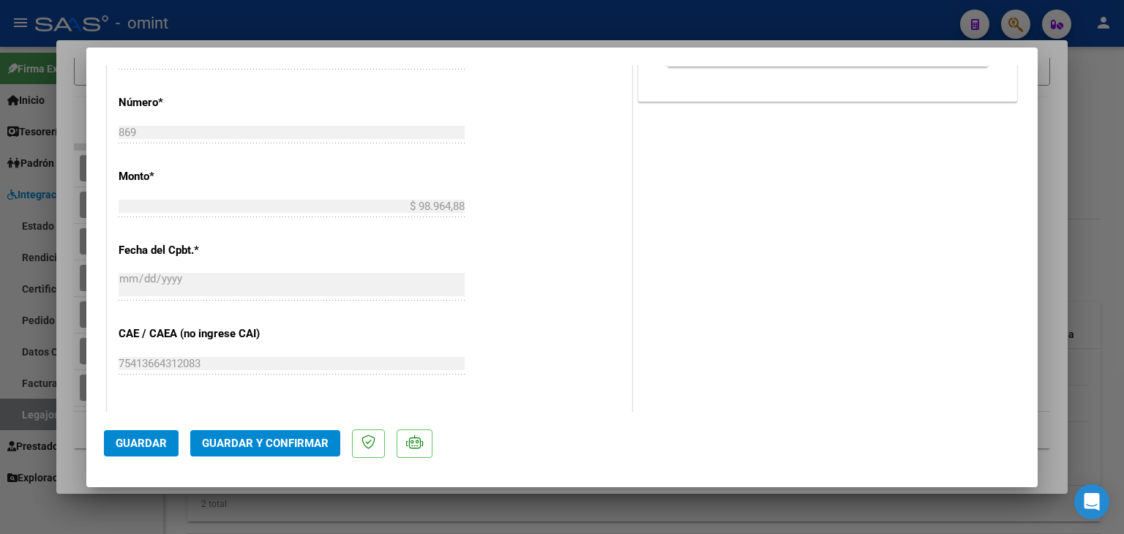
scroll to position [732, 0]
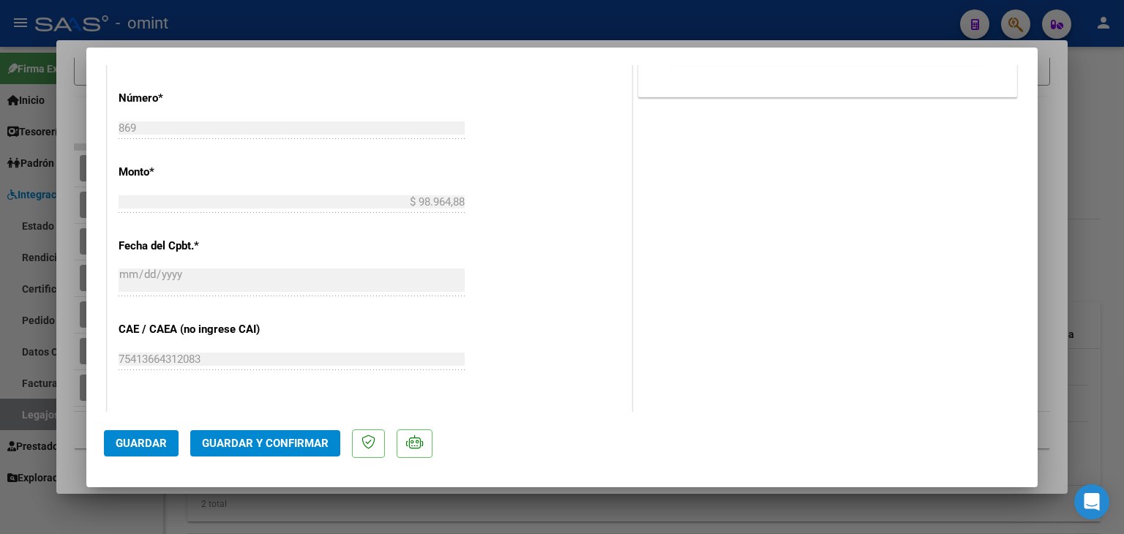
click at [271, 443] on span "Guardar y Confirmar" at bounding box center [265, 443] width 127 height 13
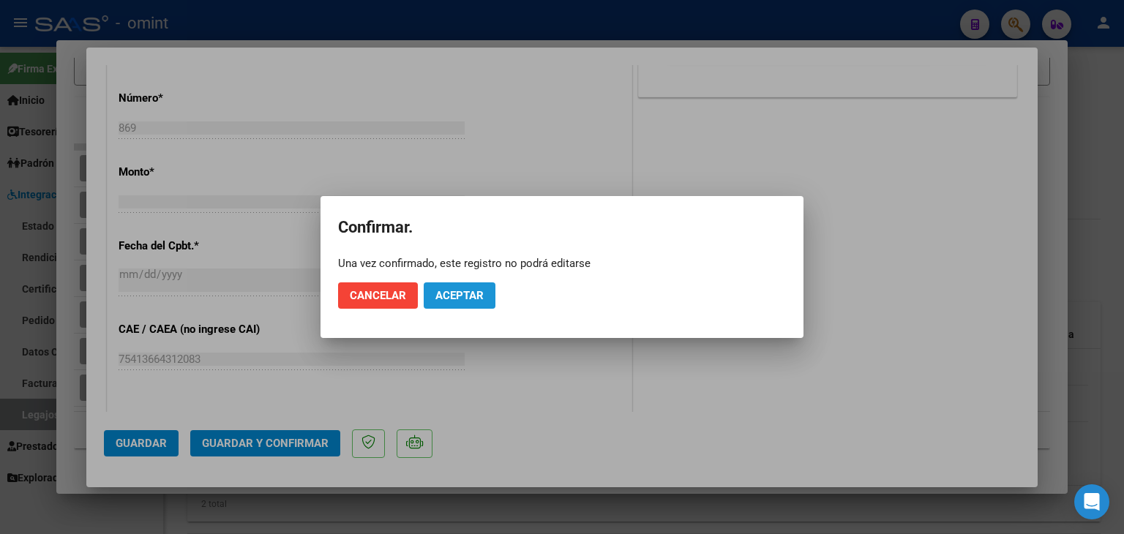
click at [471, 302] on button "Aceptar" at bounding box center [460, 295] width 72 height 26
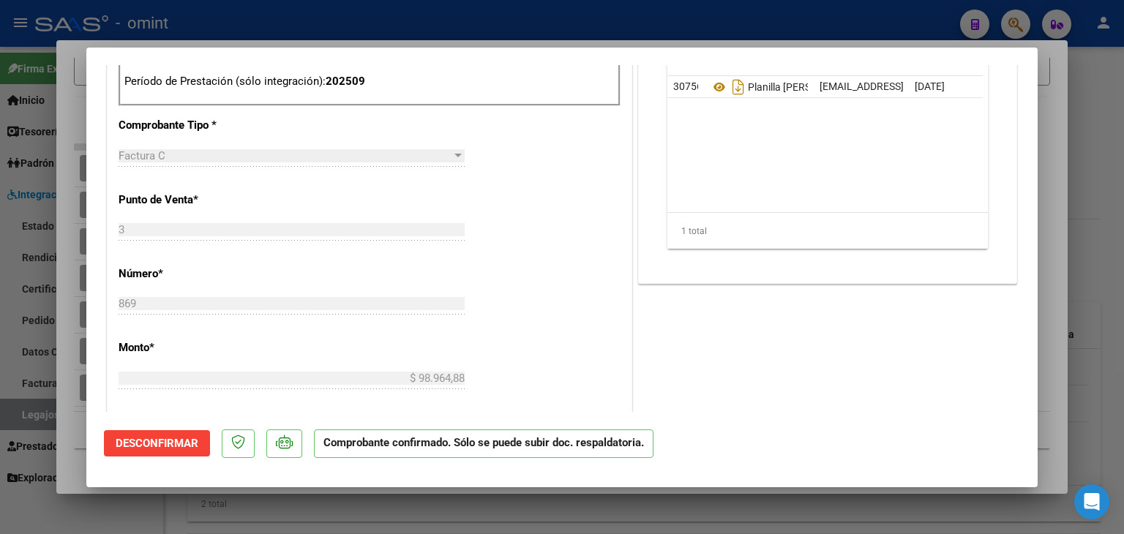
scroll to position [129, 0]
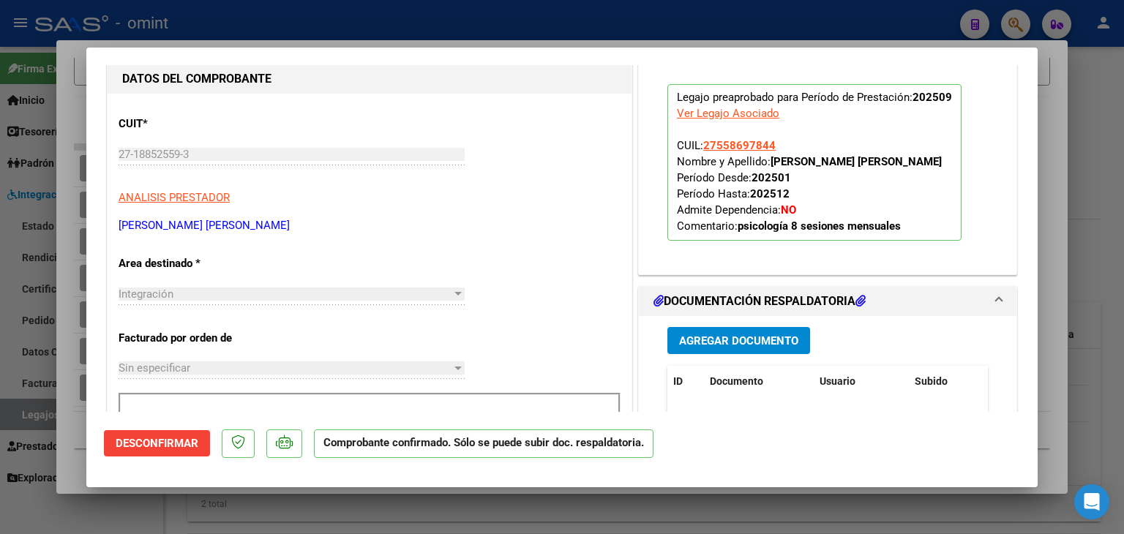
type input "$ 0,00"
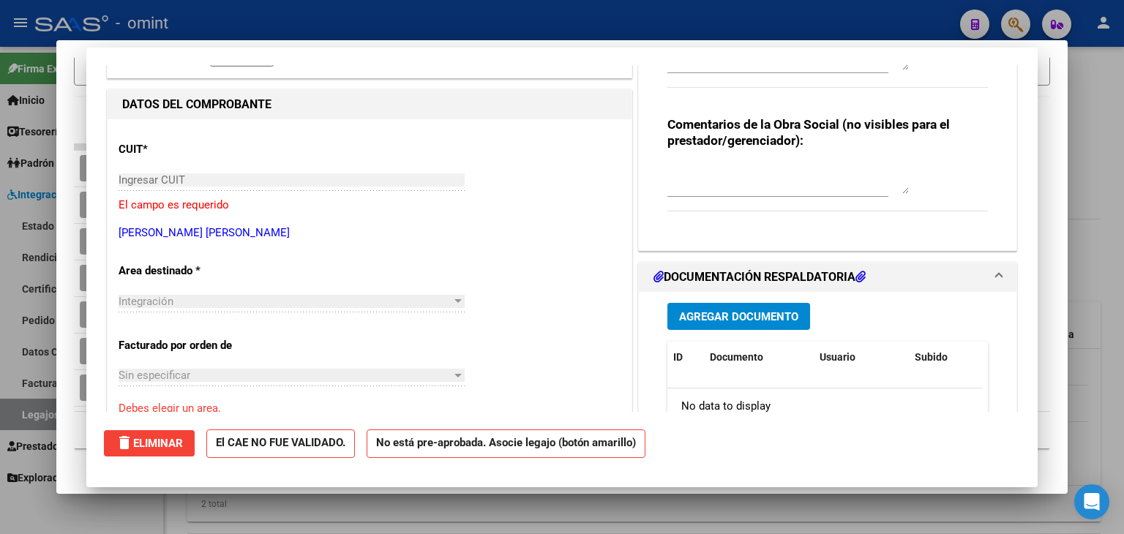
scroll to position [0, 0]
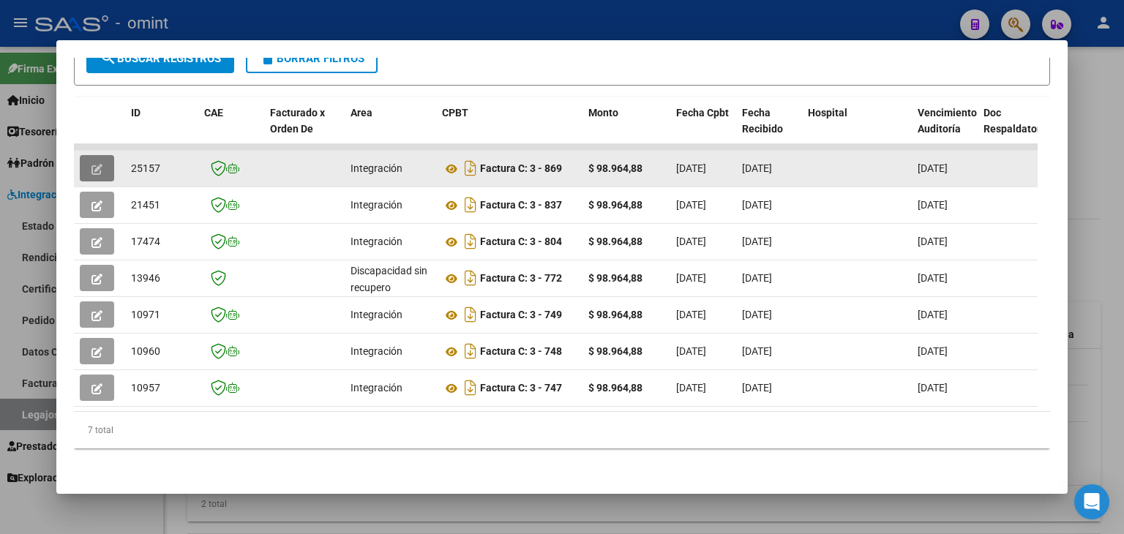
click at [86, 155] on button "button" at bounding box center [97, 168] width 34 height 26
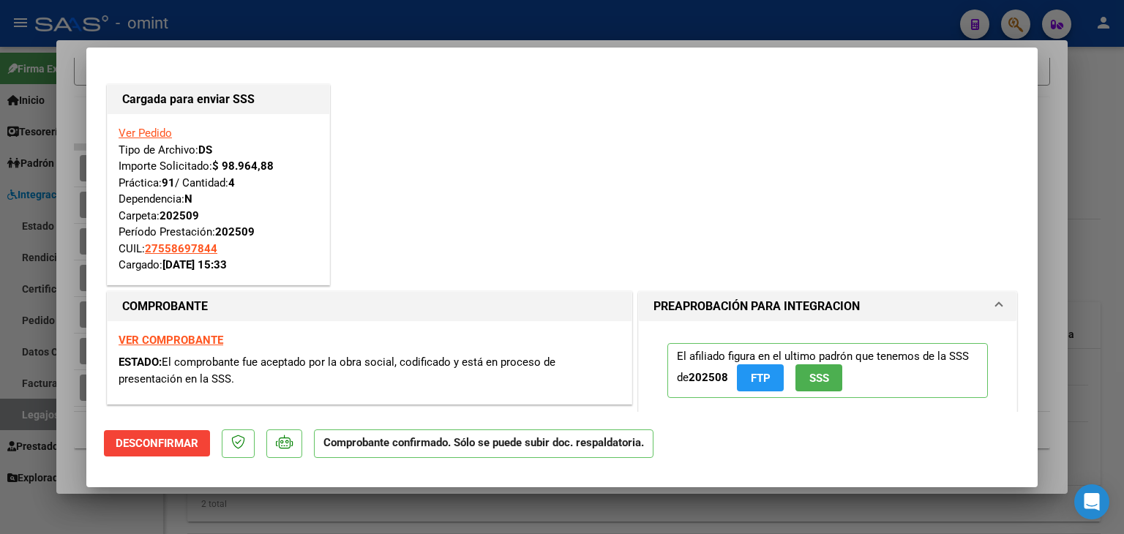
type input "$ 0,00"
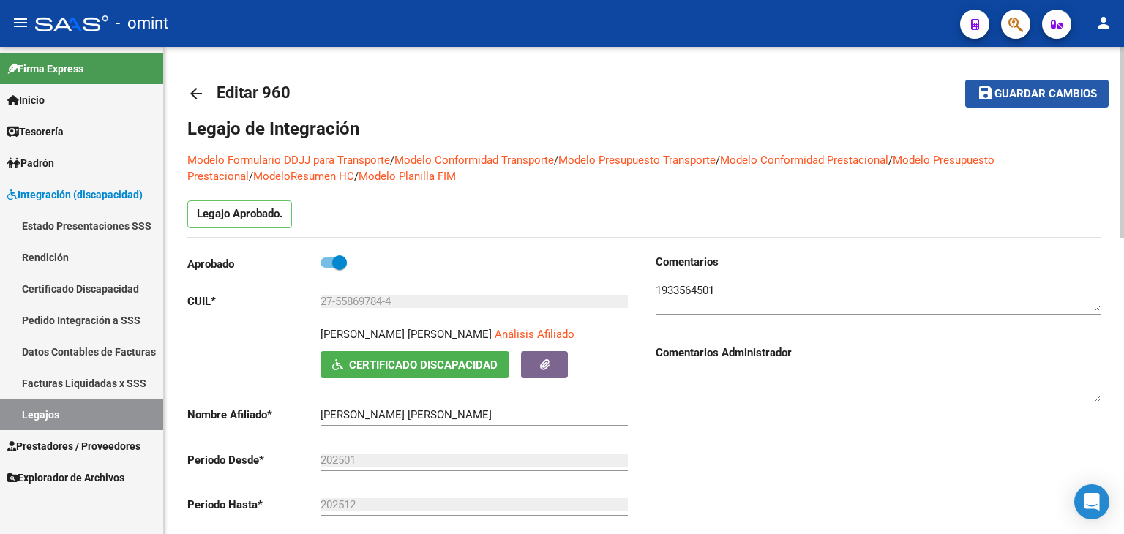
click at [1051, 91] on span "Guardar cambios" at bounding box center [1045, 94] width 102 height 13
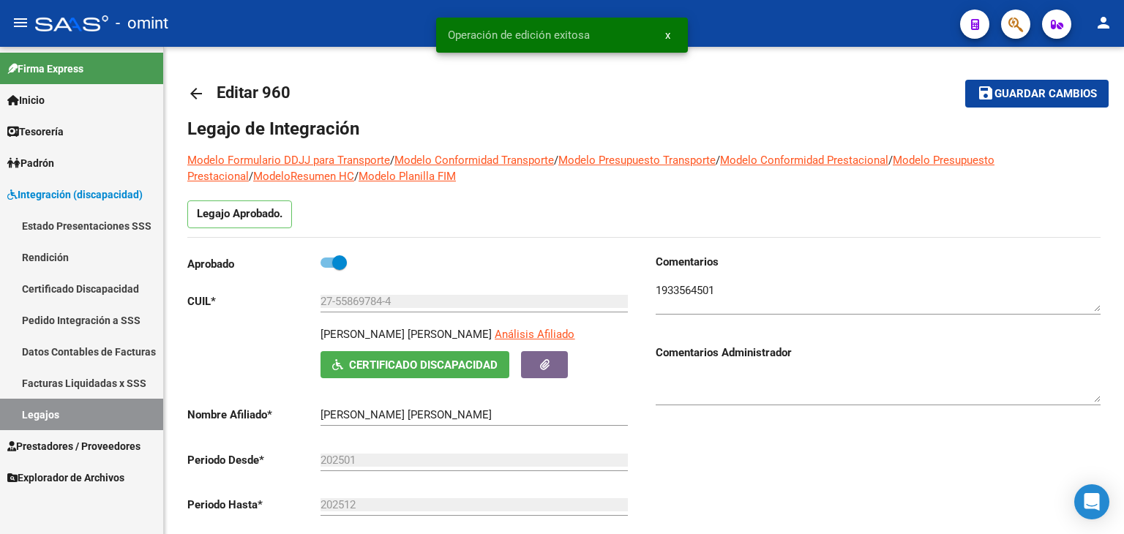
click at [45, 408] on link "Legajos" at bounding box center [81, 414] width 163 height 31
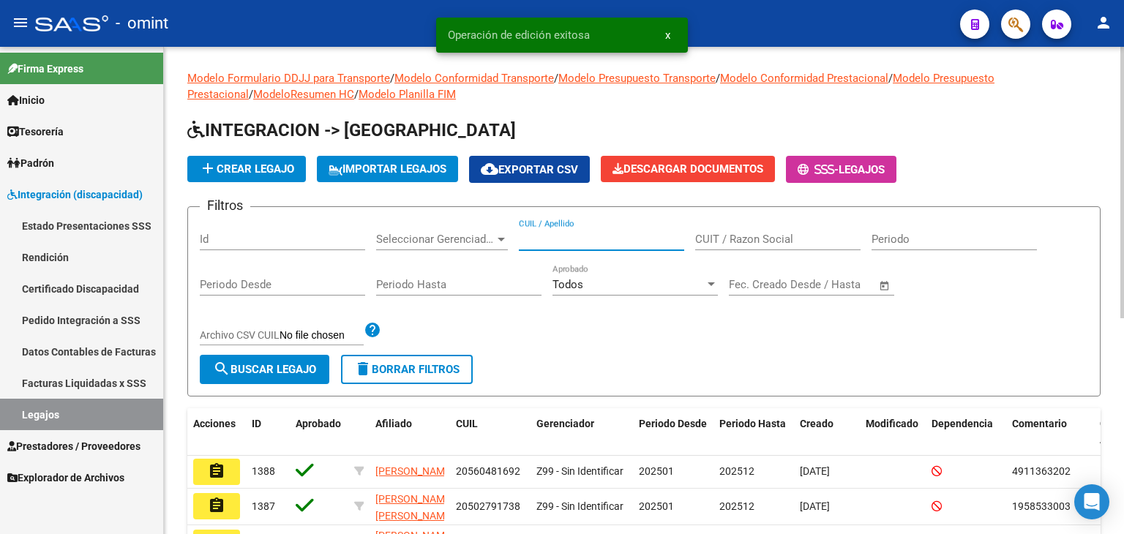
click at [561, 240] on input "CUIL / Apellido" at bounding box center [601, 239] width 165 height 13
paste input "20570865626"
type input "20570865626"
click at [291, 367] on span "search Buscar Legajo" at bounding box center [264, 369] width 103 height 13
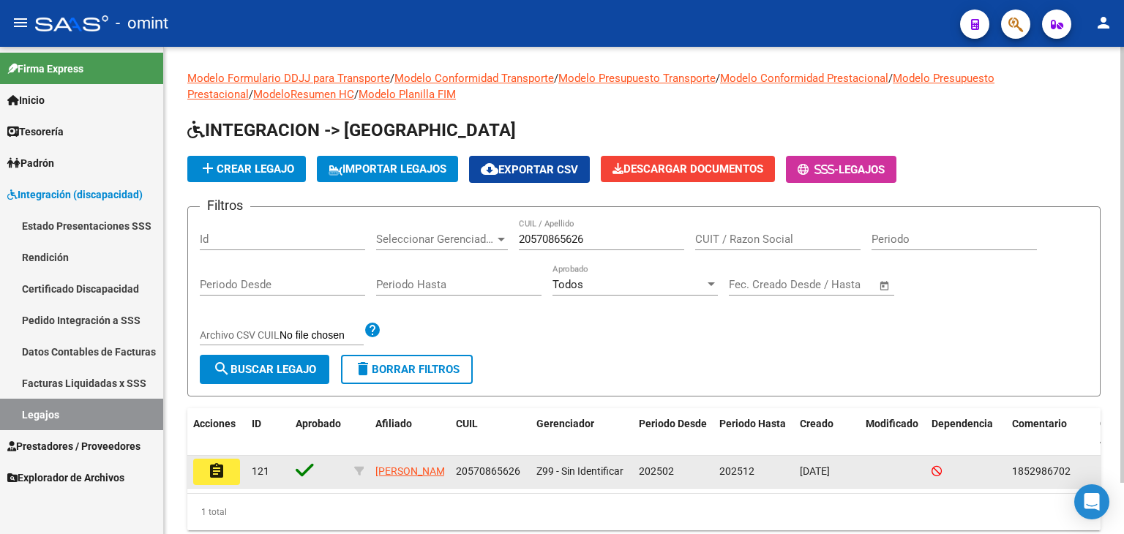
click at [217, 475] on mat-icon "assignment" at bounding box center [217, 471] width 18 height 18
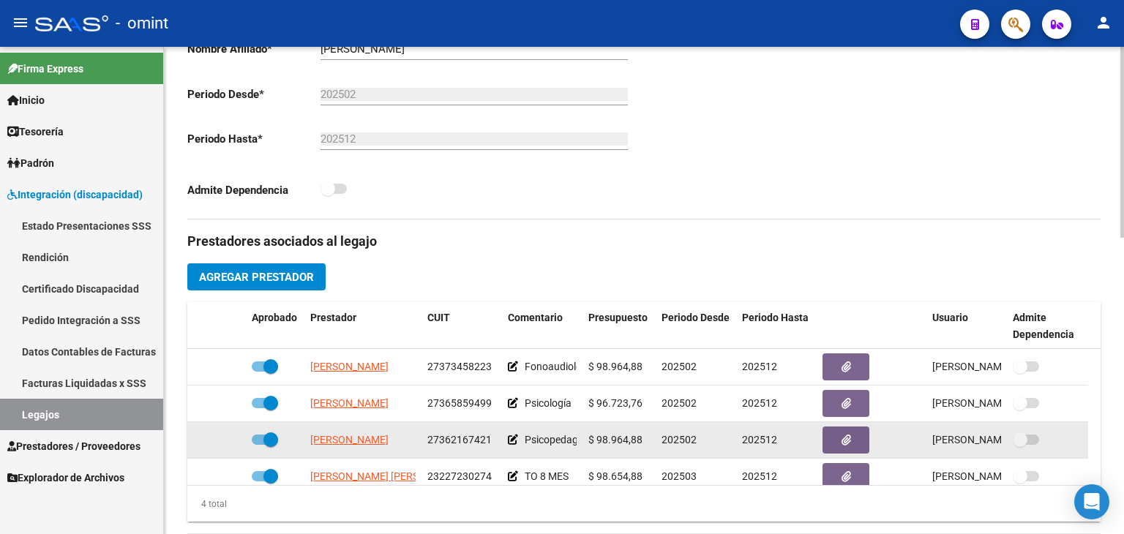
scroll to position [15, 0]
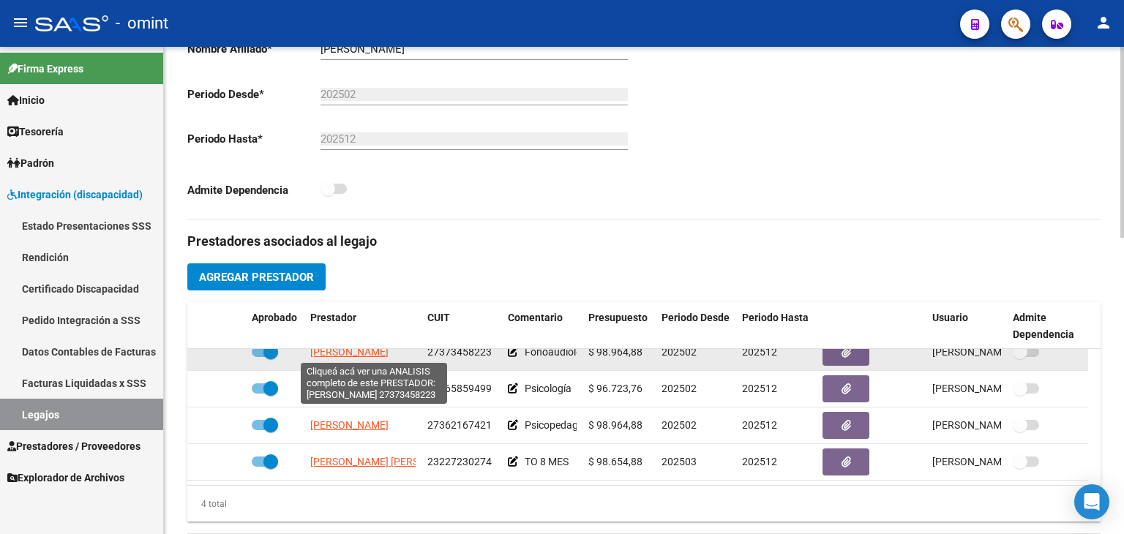
click at [379, 350] on span "[PERSON_NAME]" at bounding box center [349, 352] width 78 height 12
type textarea "27373458223"
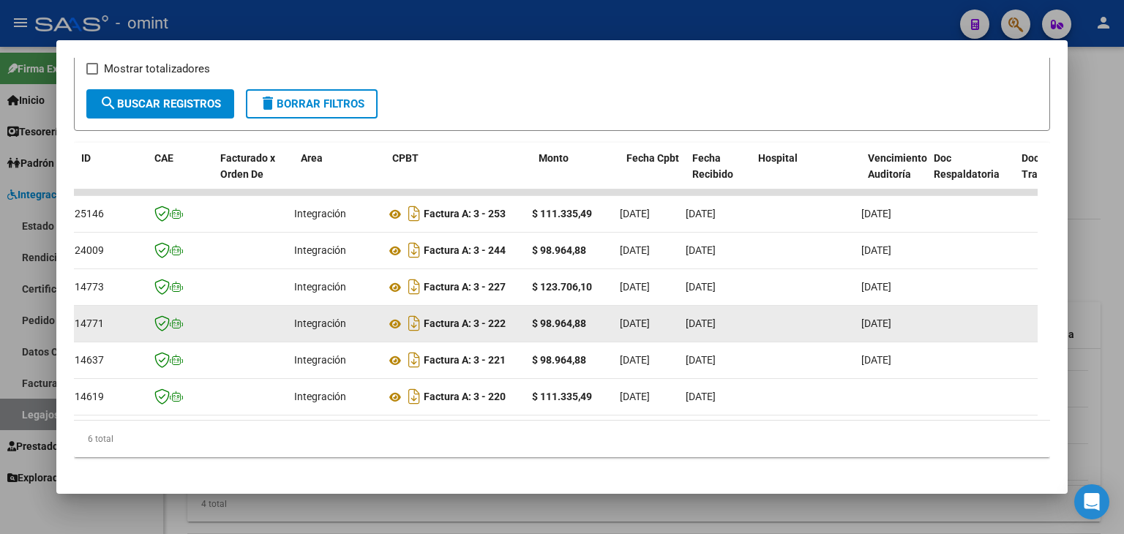
scroll to position [0, 0]
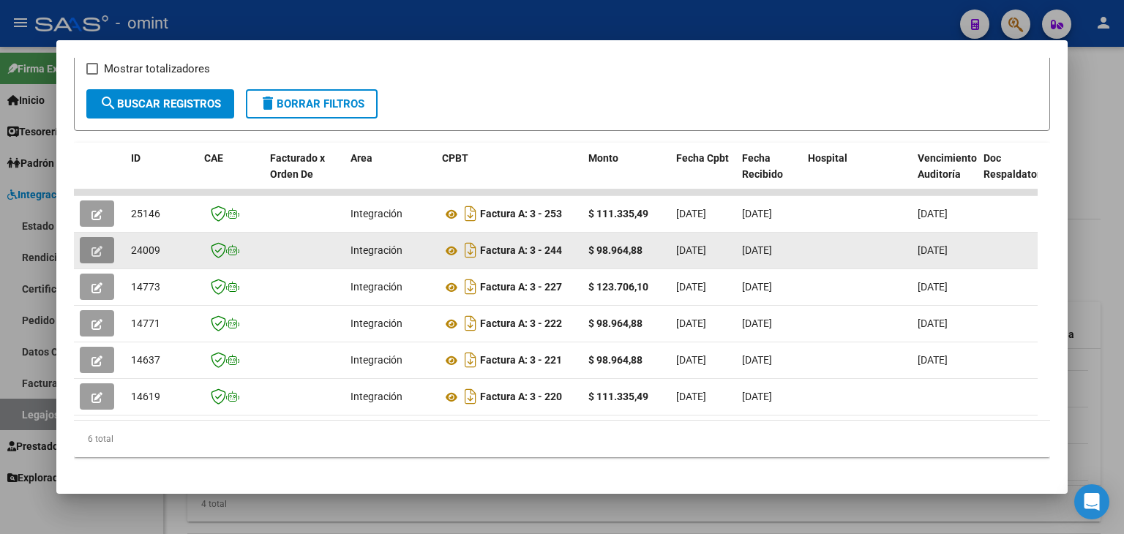
click at [99, 244] on span "button" at bounding box center [96, 250] width 11 height 13
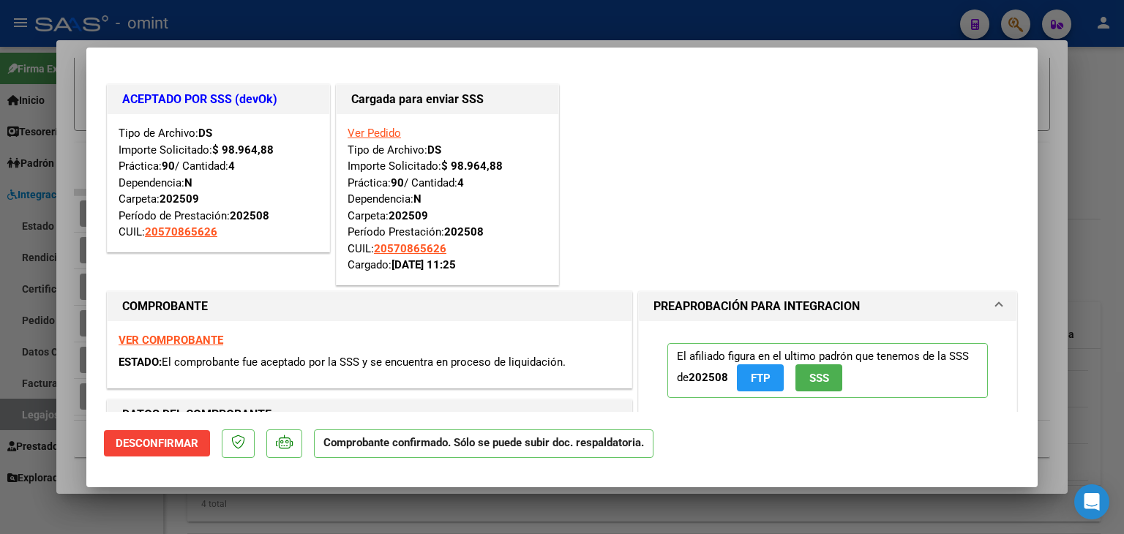
type input "$ 0,00"
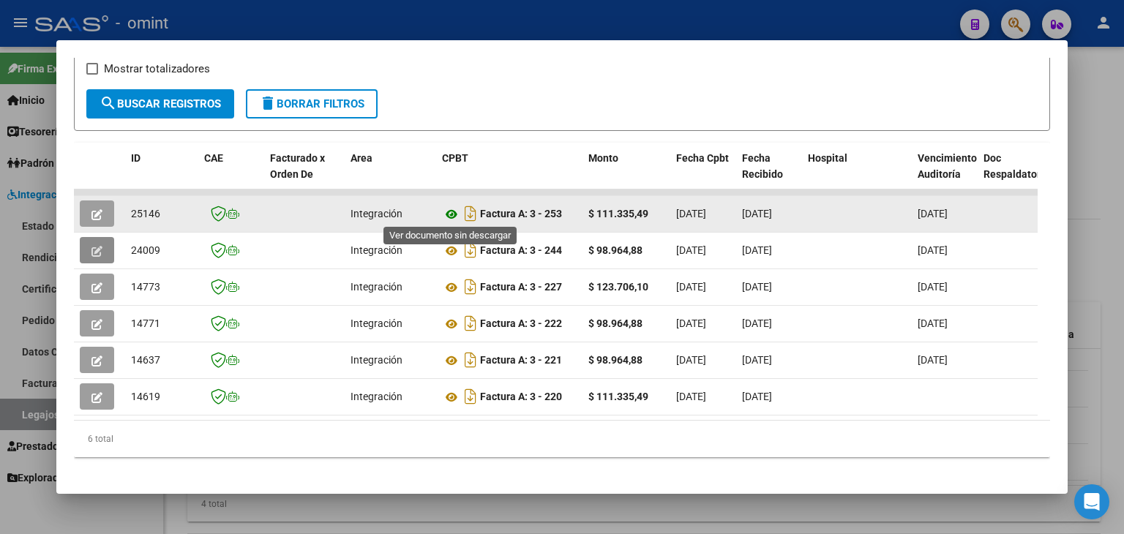
click at [455, 209] on icon at bounding box center [451, 215] width 19 height 18
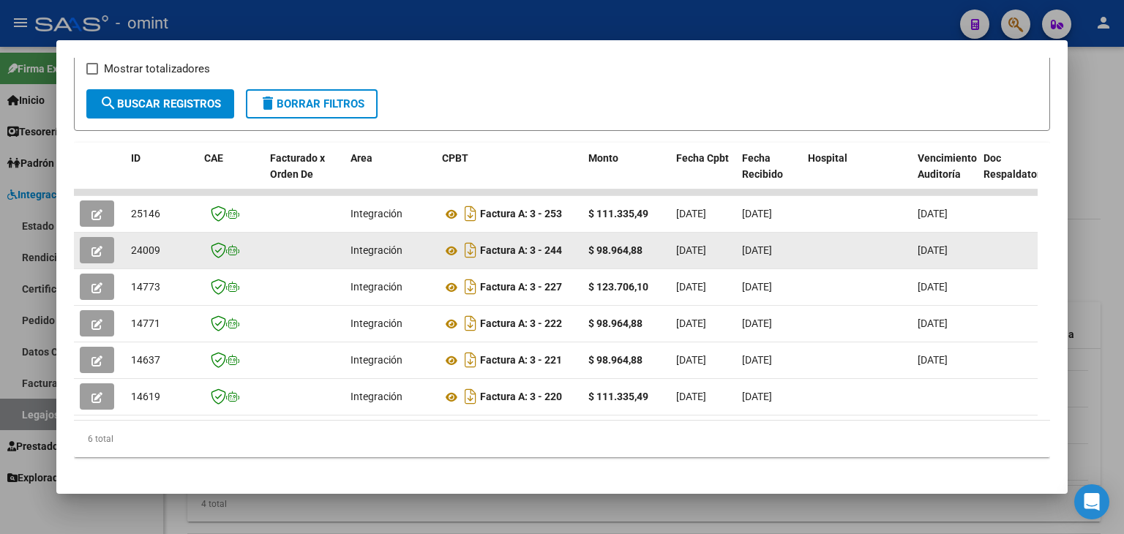
click at [94, 247] on icon "button" at bounding box center [96, 251] width 11 height 11
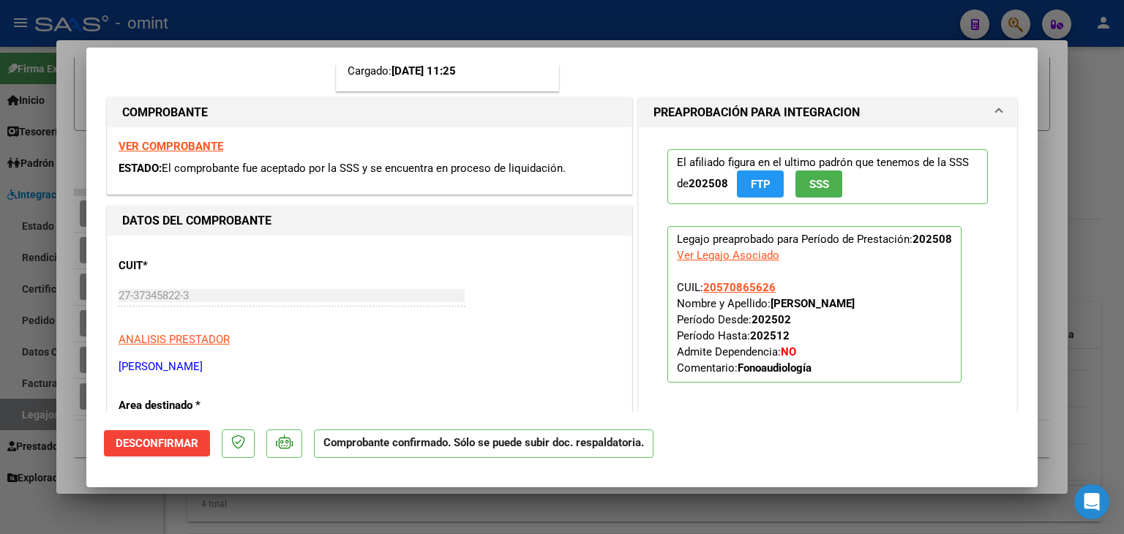
scroll to position [293, 0]
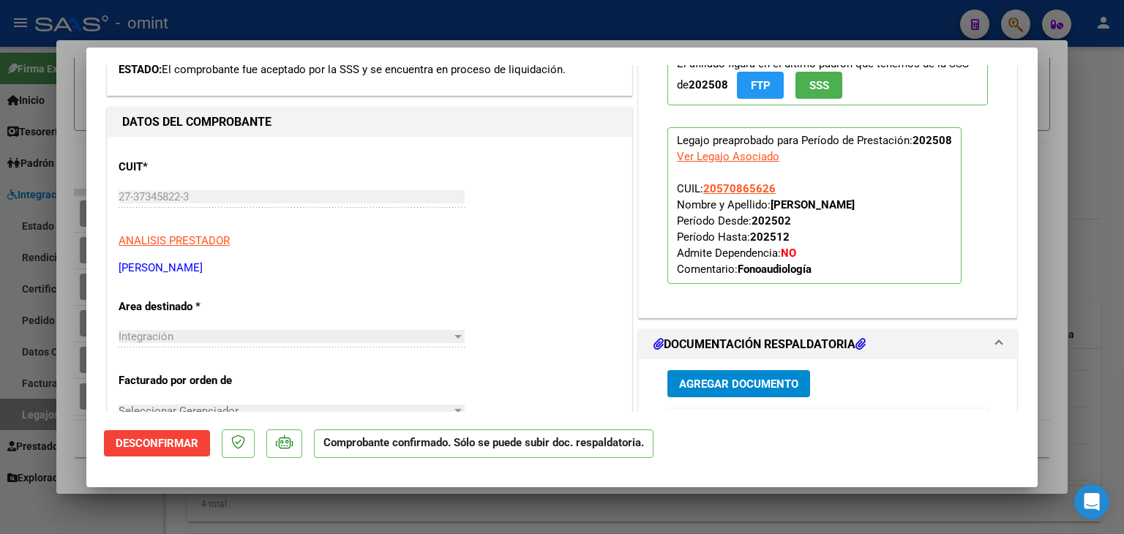
type input "$ 0,00"
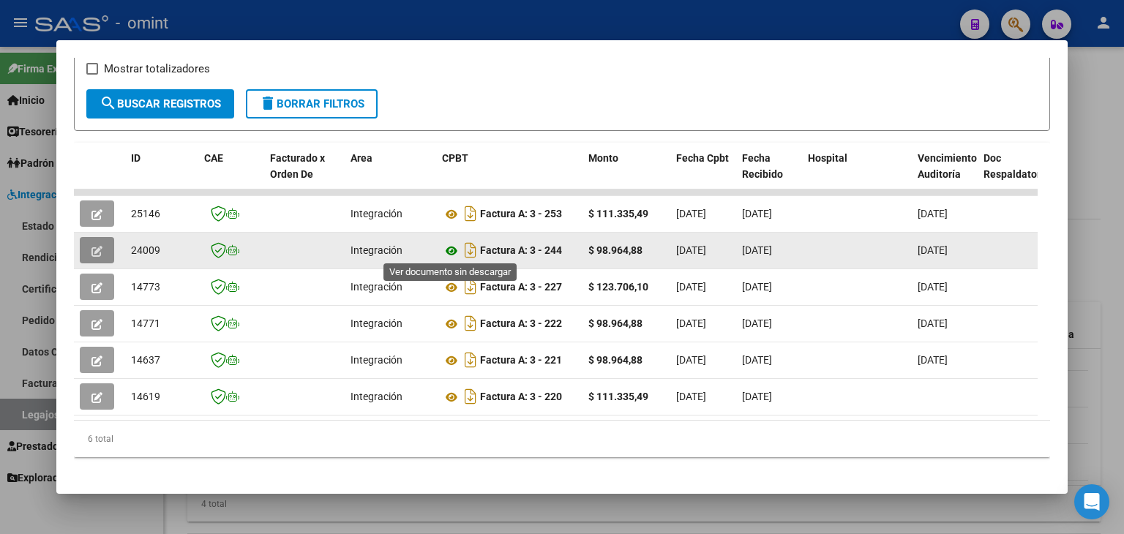
click at [452, 245] on icon at bounding box center [451, 251] width 19 height 18
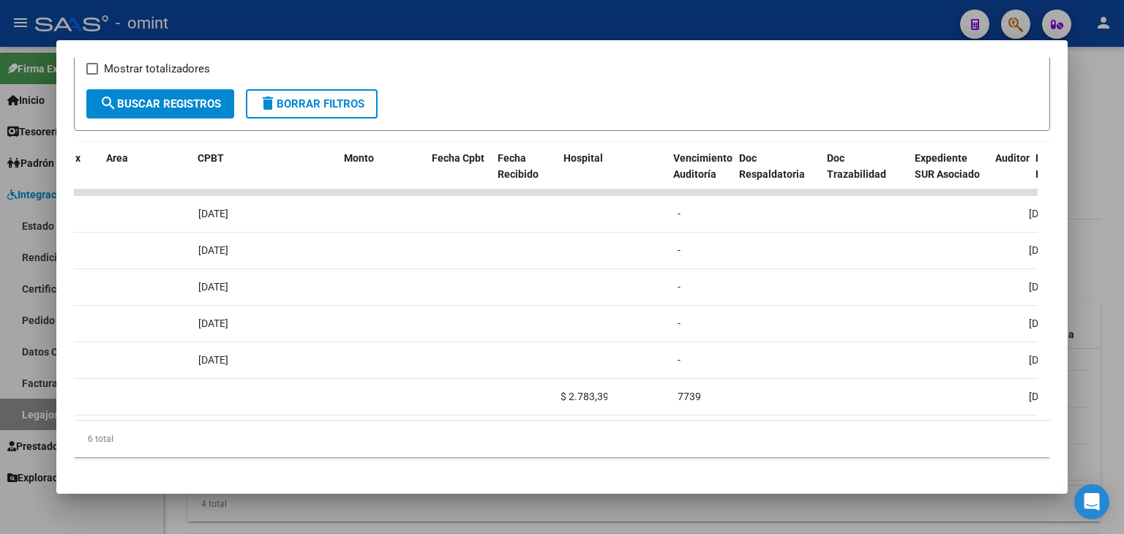
scroll to position [0, 0]
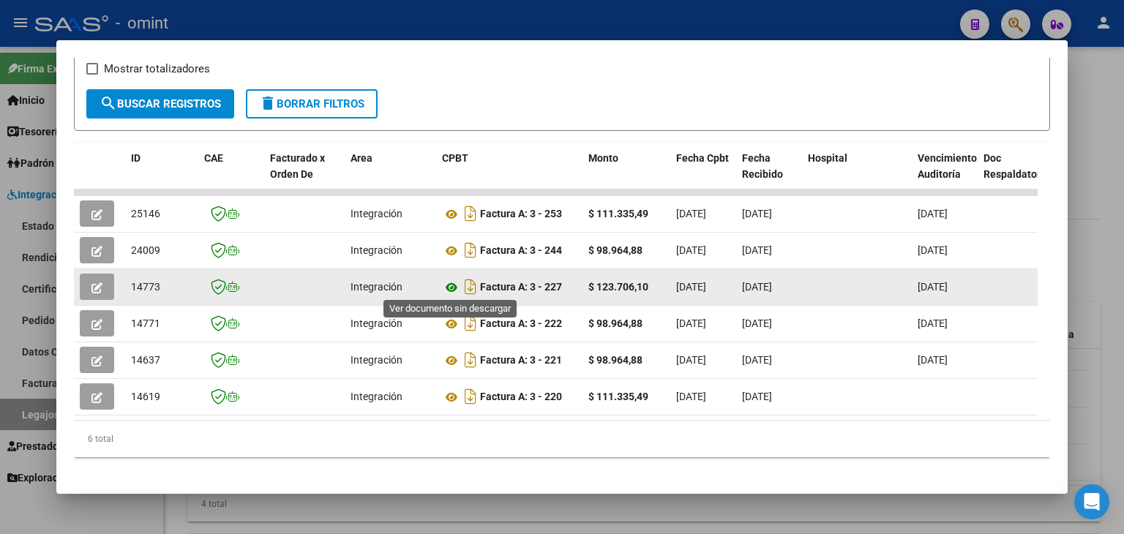
click at [448, 286] on icon at bounding box center [451, 288] width 19 height 18
click at [105, 283] on button "button" at bounding box center [97, 287] width 34 height 26
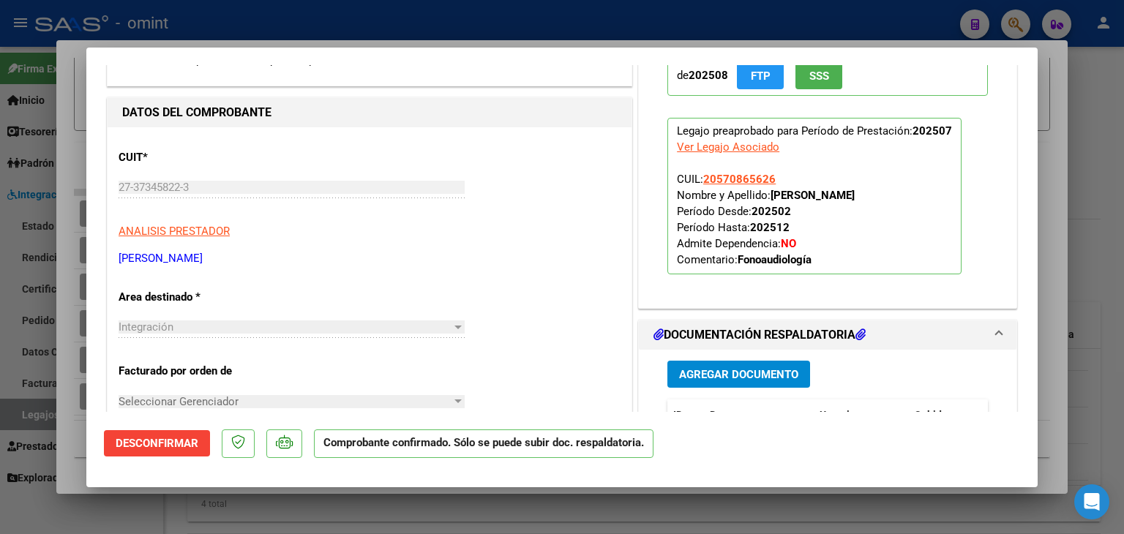
scroll to position [439, 0]
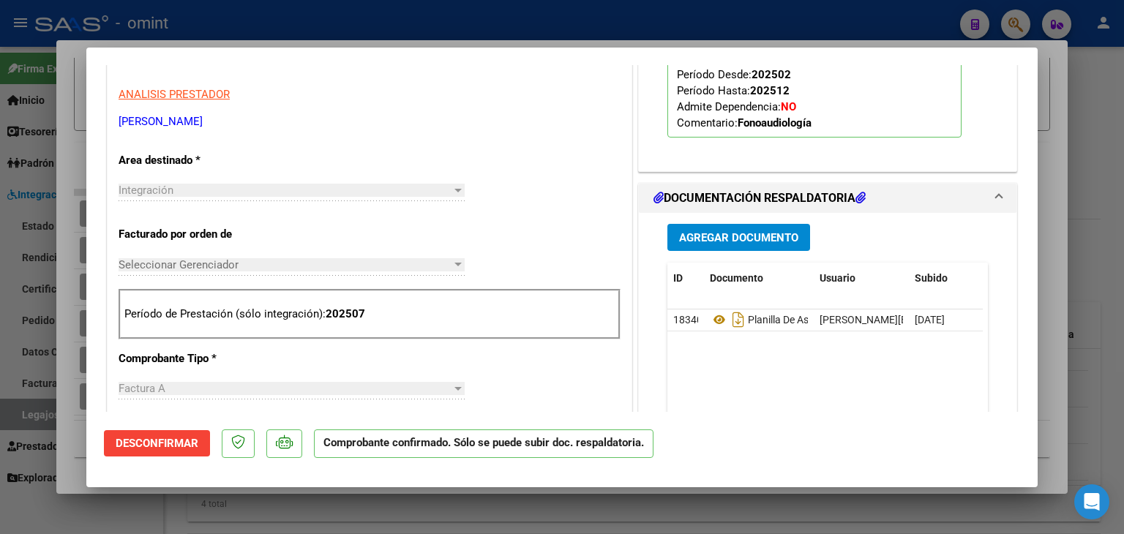
type input "$ 0,00"
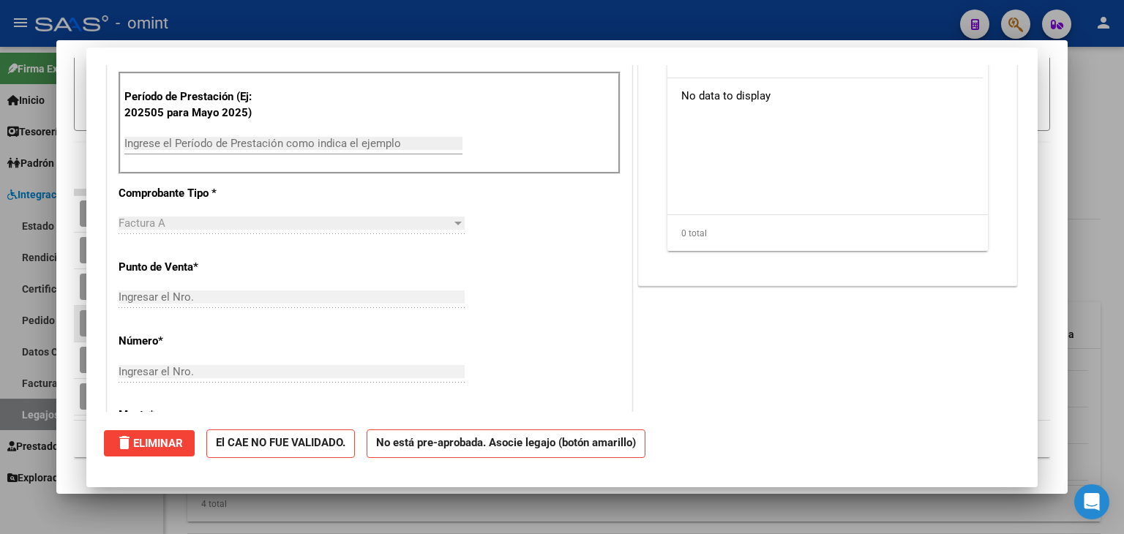
scroll to position [0, 0]
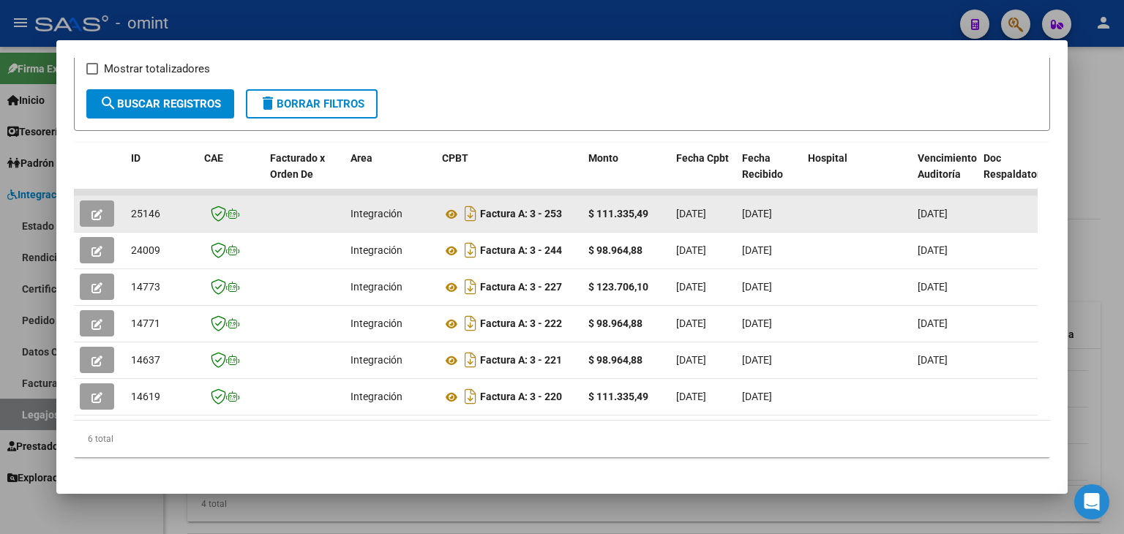
click at [146, 214] on span "25146" at bounding box center [145, 214] width 29 height 12
click at [92, 211] on icon "button" at bounding box center [96, 214] width 11 height 11
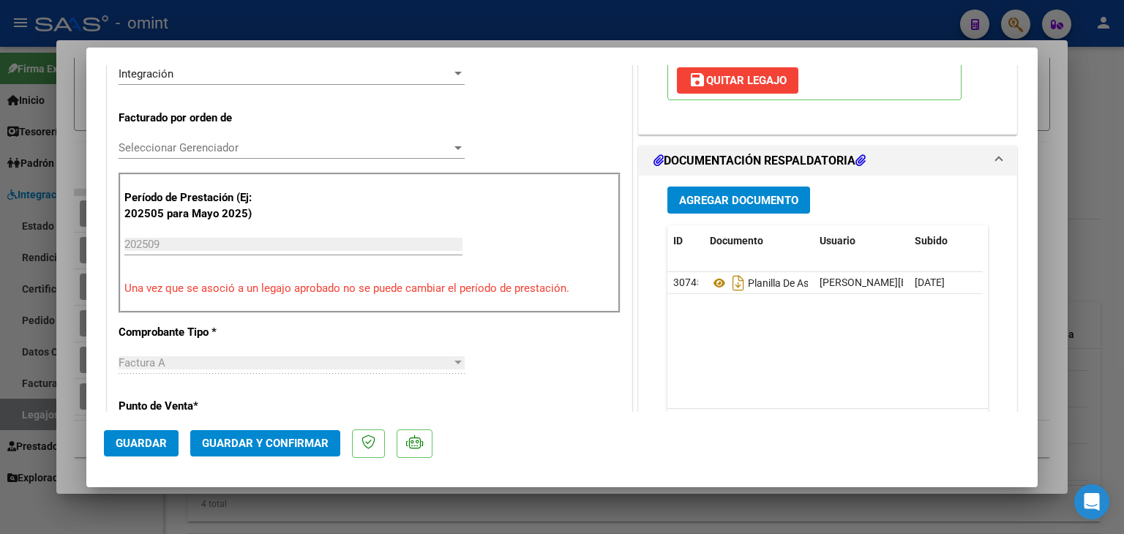
scroll to position [439, 0]
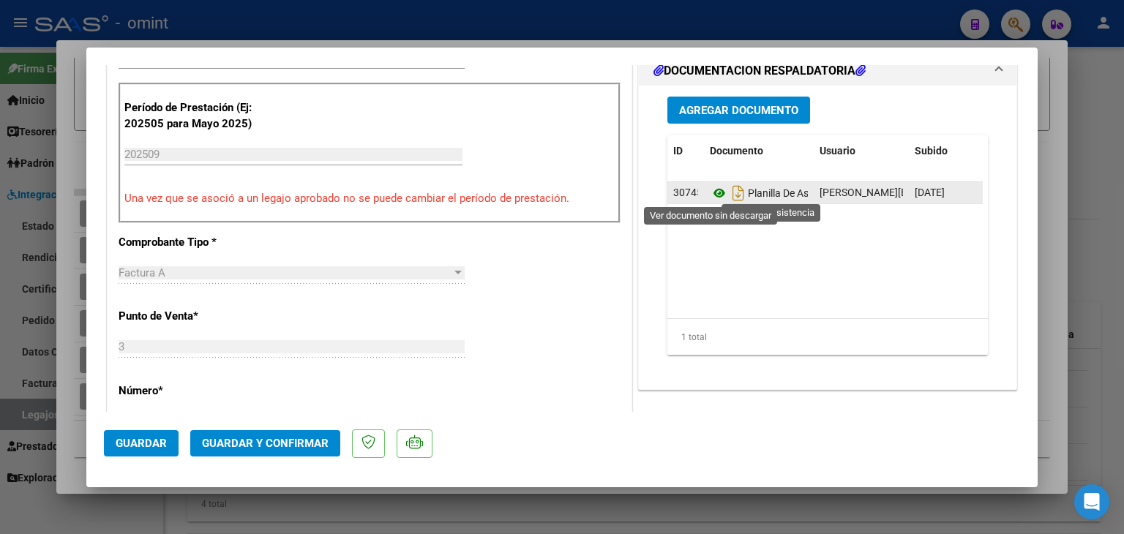
click at [711, 192] on icon at bounding box center [719, 193] width 19 height 18
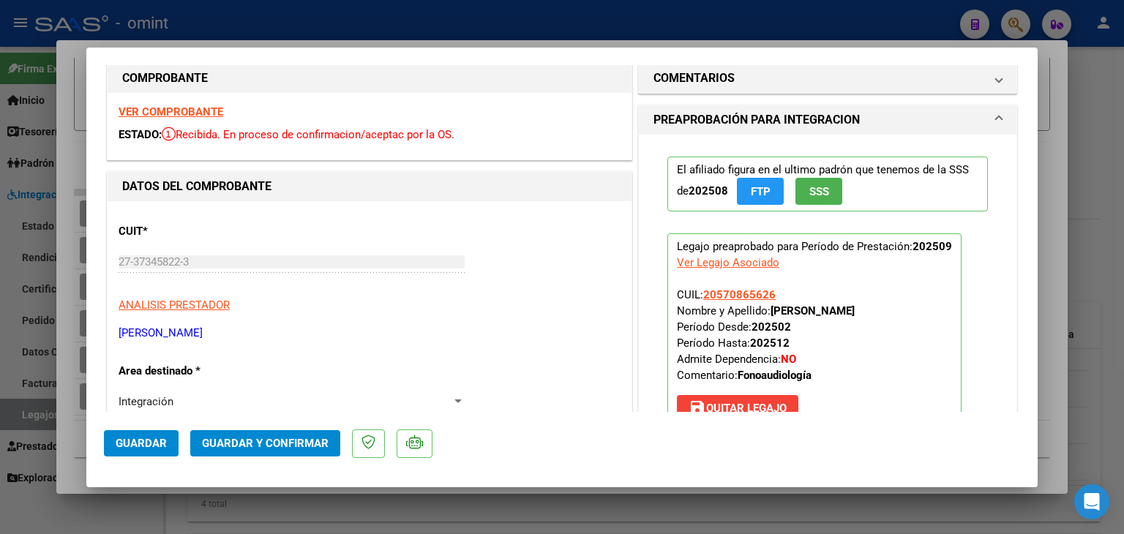
scroll to position [0, 0]
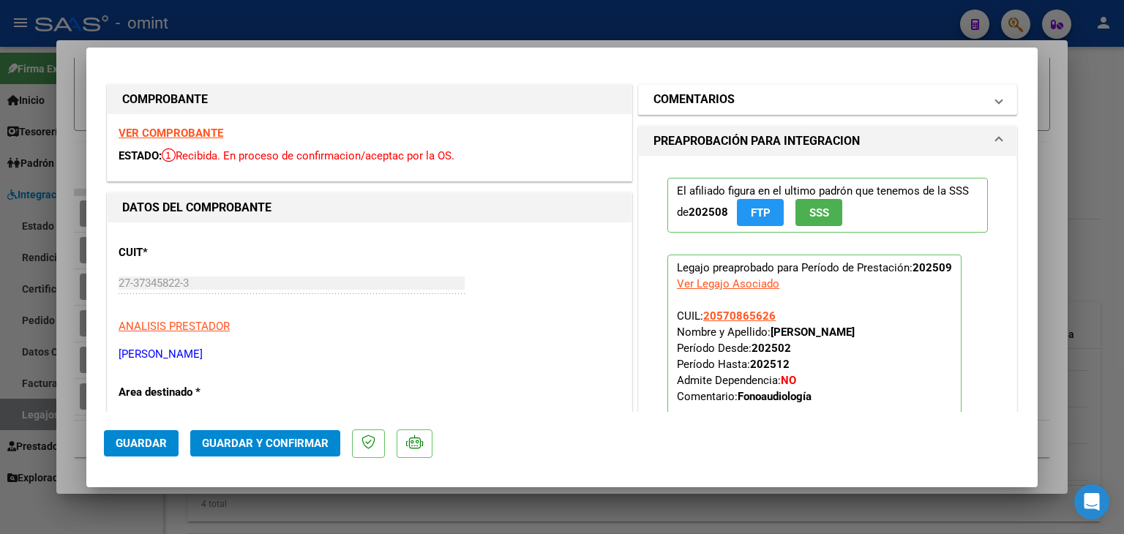
click at [676, 94] on h1 "COMENTARIOS" at bounding box center [693, 100] width 81 height 18
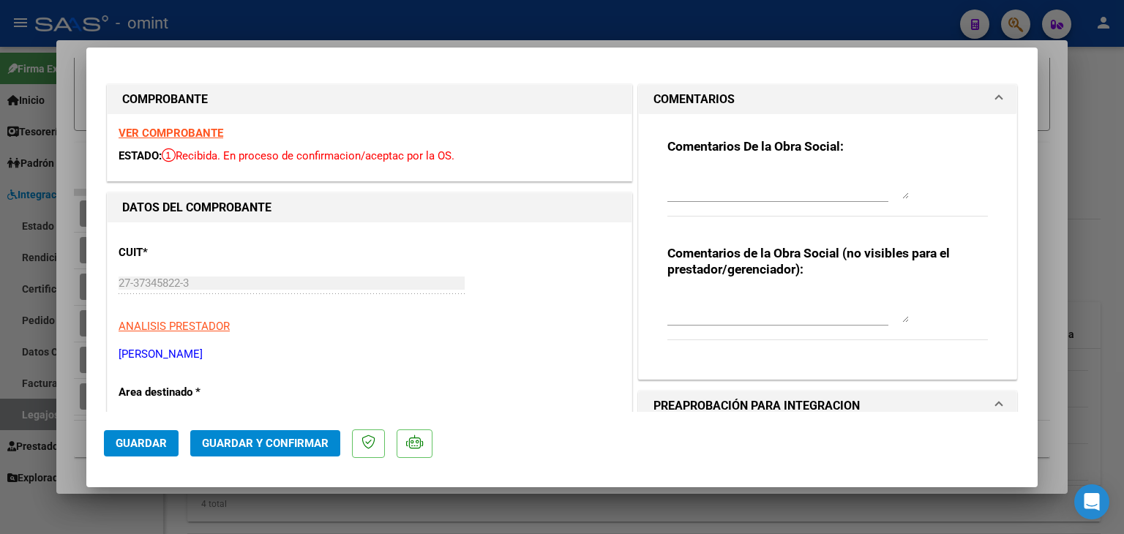
click at [694, 205] on div at bounding box center [777, 191] width 221 height 49
click at [687, 192] on textarea at bounding box center [787, 184] width 241 height 29
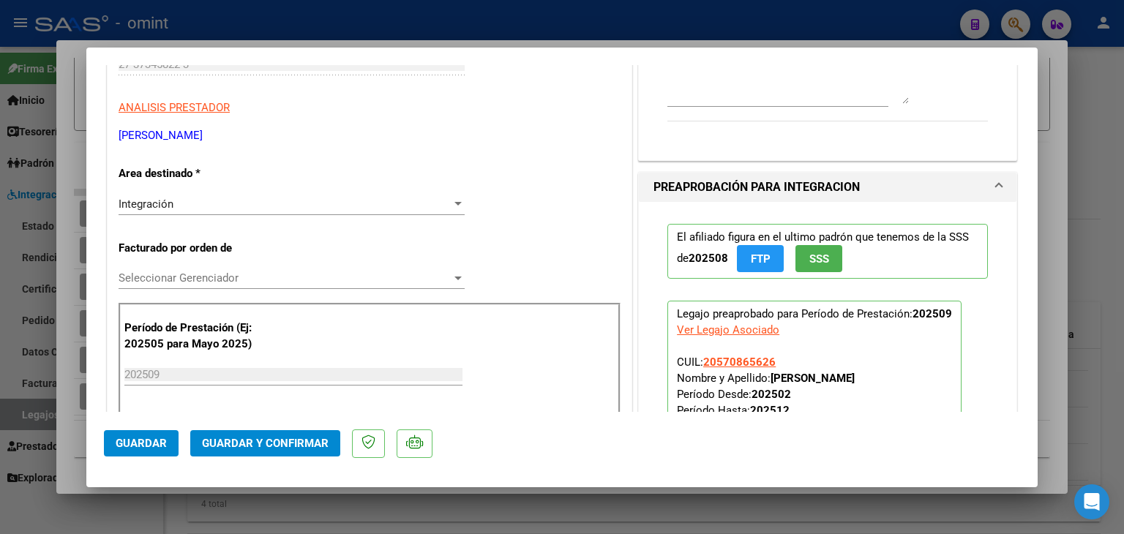
scroll to position [219, 0]
type textarea "[PERSON_NAME] - FC 253 SOBREFACTURADA. Debe cargar FC acorde a lo habilitado."
click at [146, 201] on span "Integración" at bounding box center [146, 203] width 55 height 13
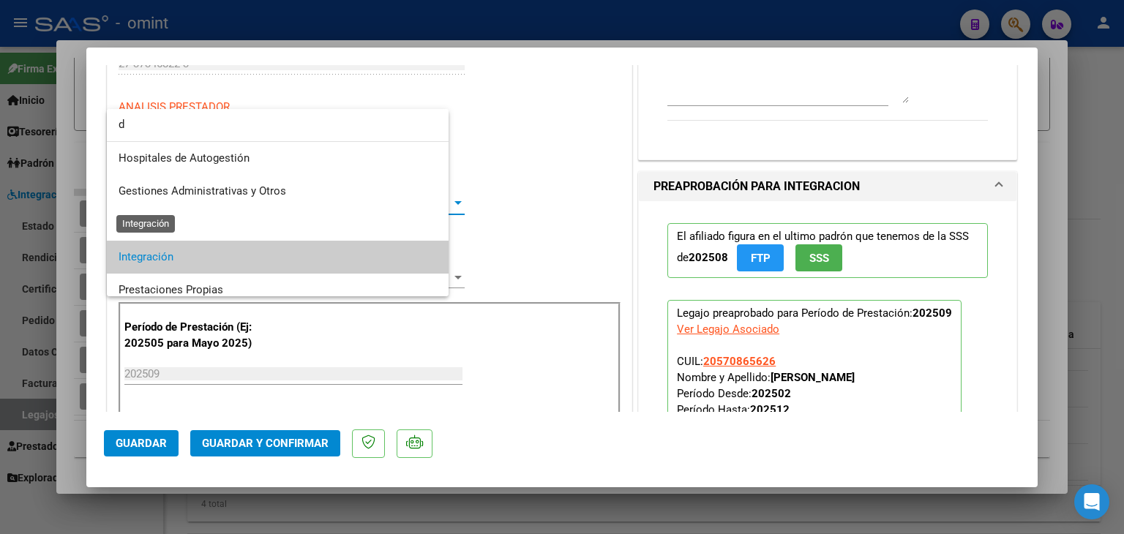
scroll to position [0, 0]
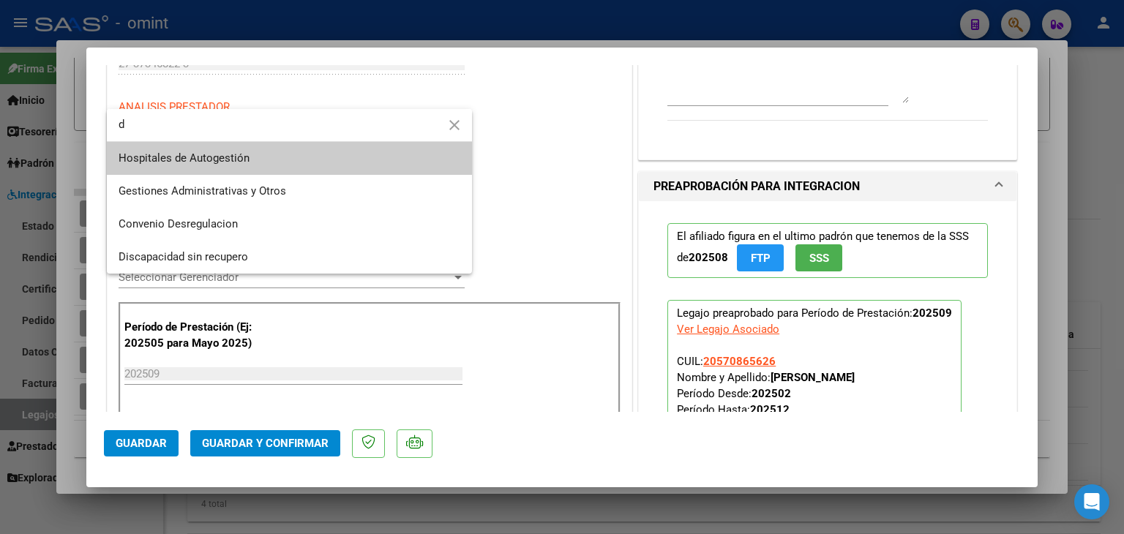
type input "d"
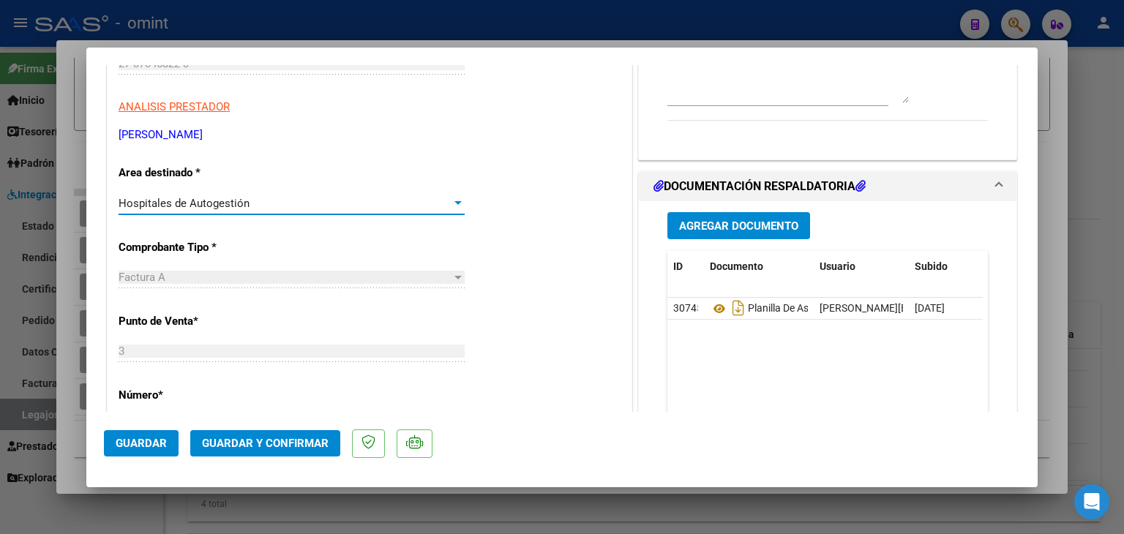
click at [146, 201] on span "Hospitales de Autogestión" at bounding box center [184, 203] width 131 height 13
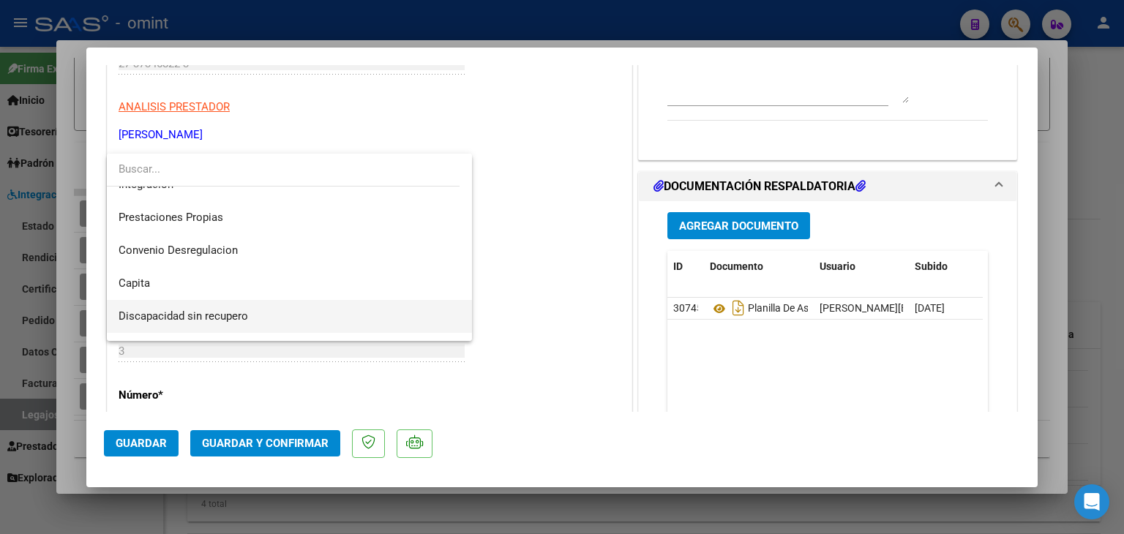
scroll to position [142, 0]
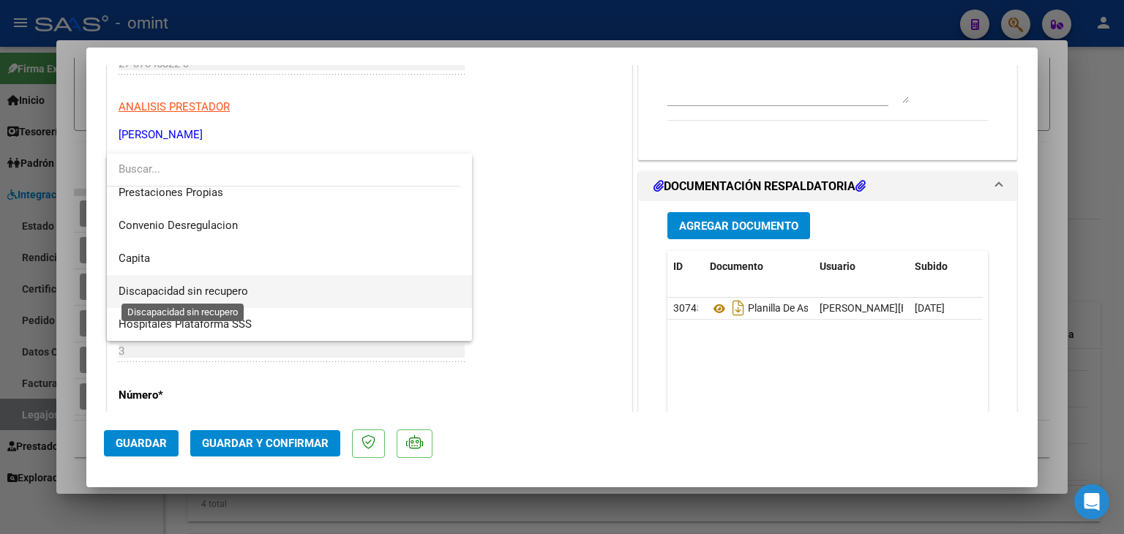
click at [176, 290] on span "Discapacidad sin recupero" at bounding box center [184, 291] width 130 height 13
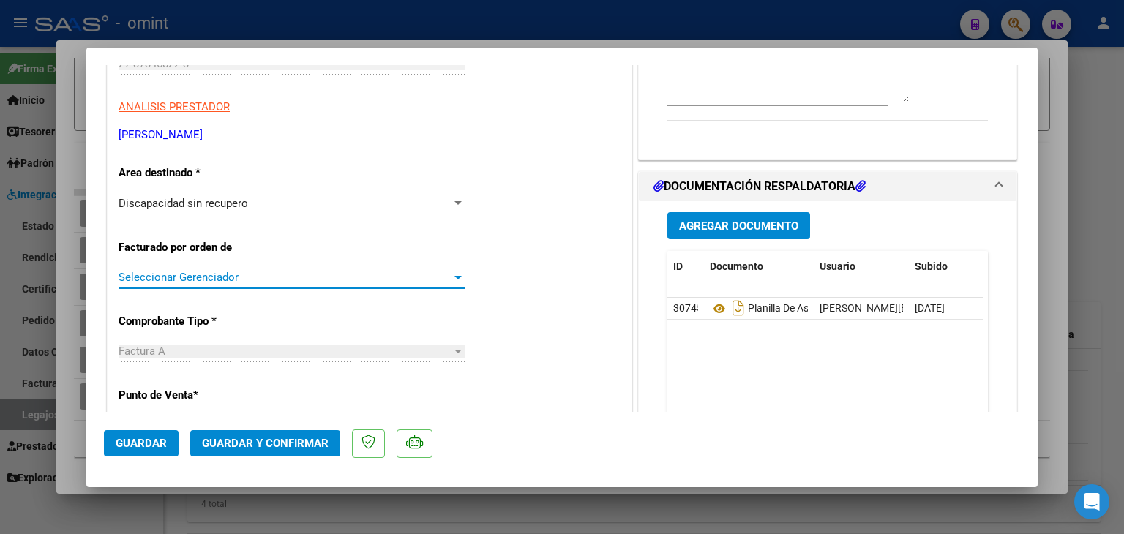
click at [173, 274] on span "Seleccionar Gerenciador" at bounding box center [285, 277] width 333 height 13
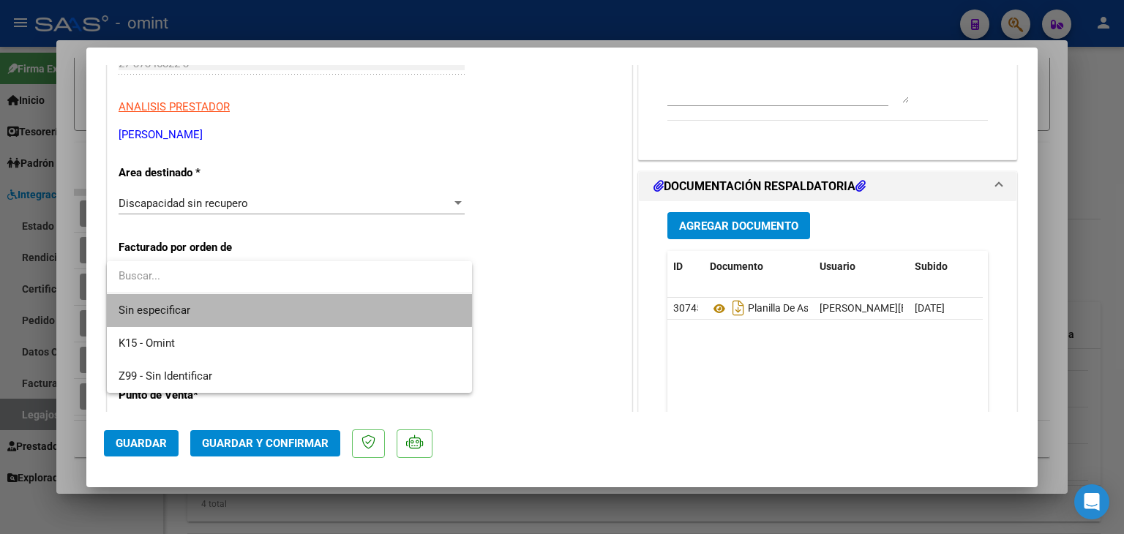
click at [168, 304] on span "Sin especificar" at bounding box center [290, 310] width 342 height 33
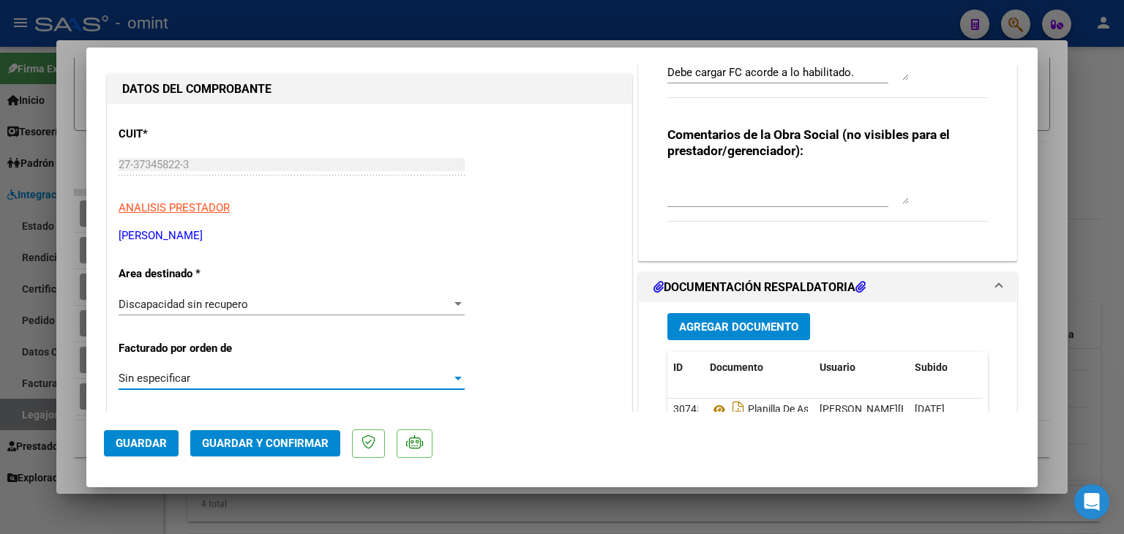
scroll to position [0, 0]
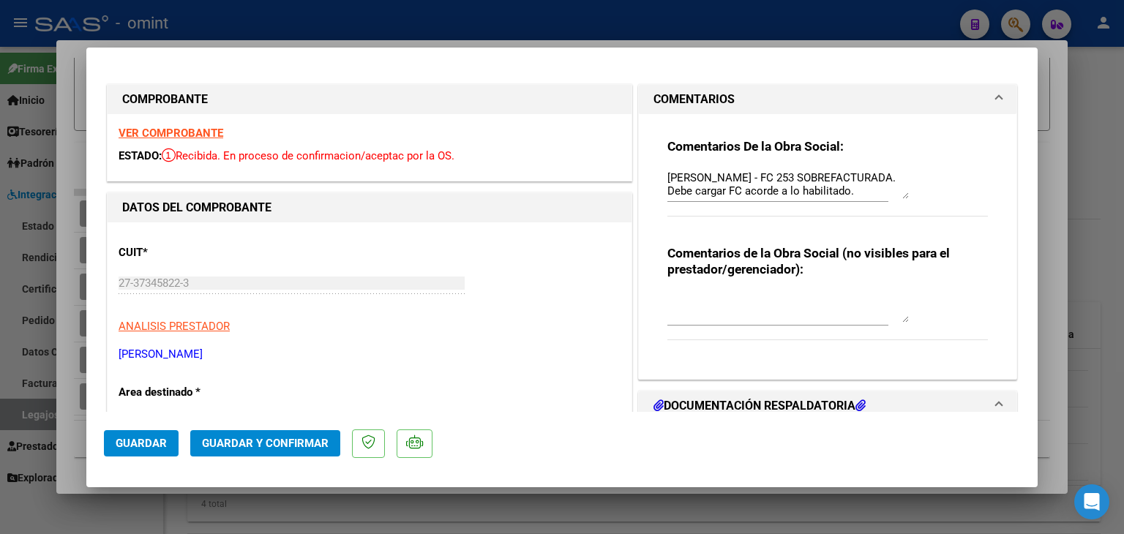
click at [699, 174] on textarea "[PERSON_NAME] - FC 253 SOBREFACTURADA. Debe cargar FC acorde a lo habilitado." at bounding box center [787, 184] width 241 height 29
type textarea "[PERSON_NAME] - FC 253 SOBREFACTURADA. Debe cargar FC acorde a lo habilitado."
click at [280, 435] on button "Guardar y Confirmar" at bounding box center [265, 443] width 150 height 26
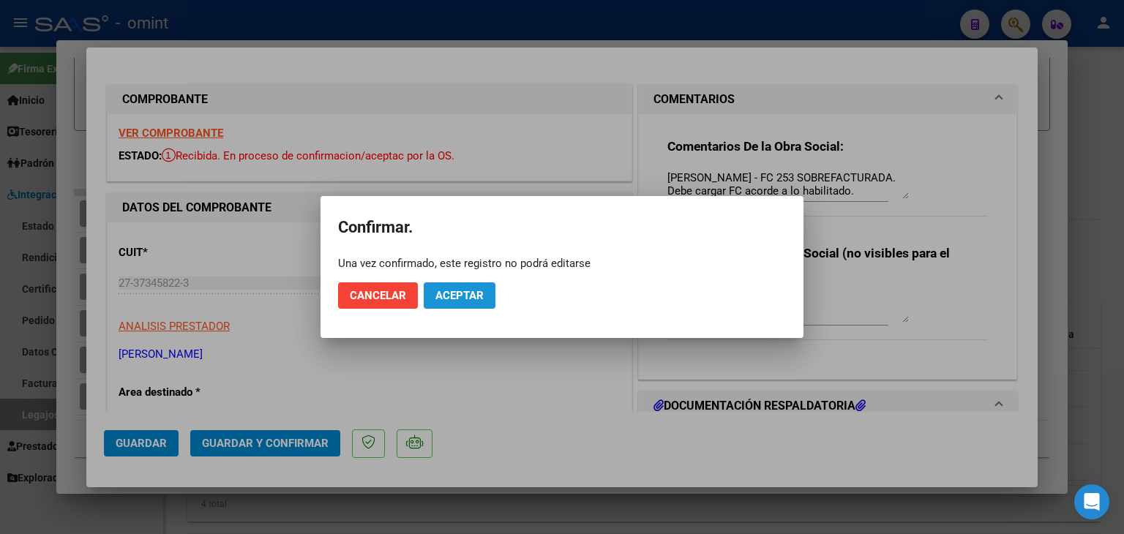
click at [451, 299] on span "Aceptar" at bounding box center [459, 295] width 48 height 13
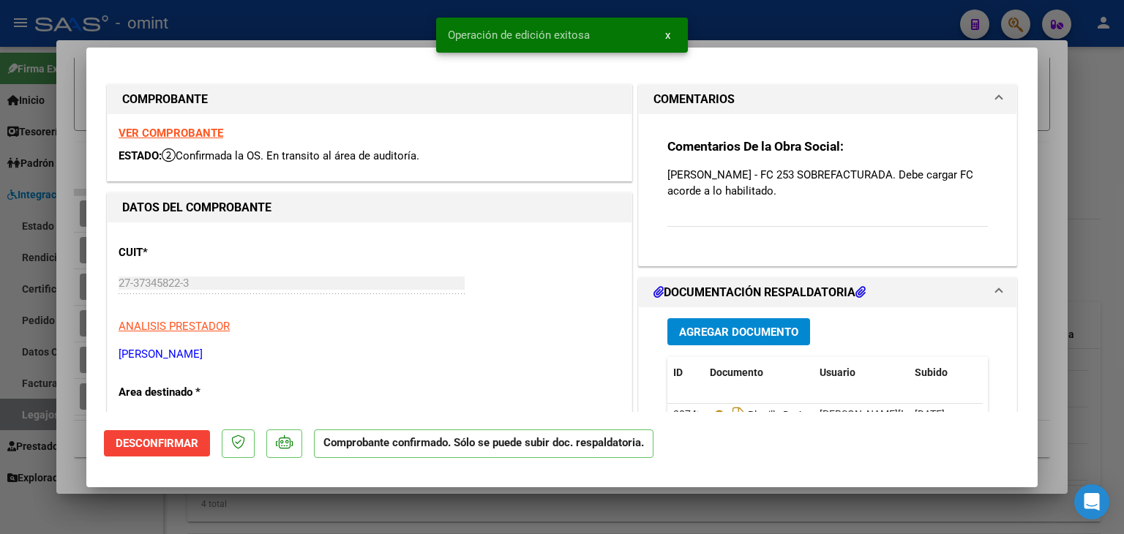
type input "$ 0,00"
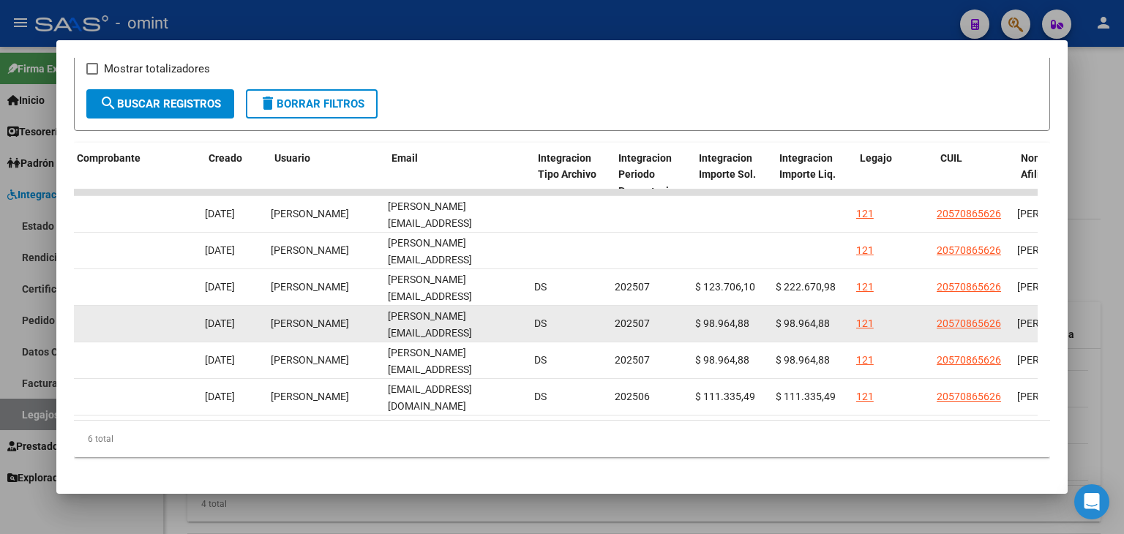
scroll to position [0, 1539]
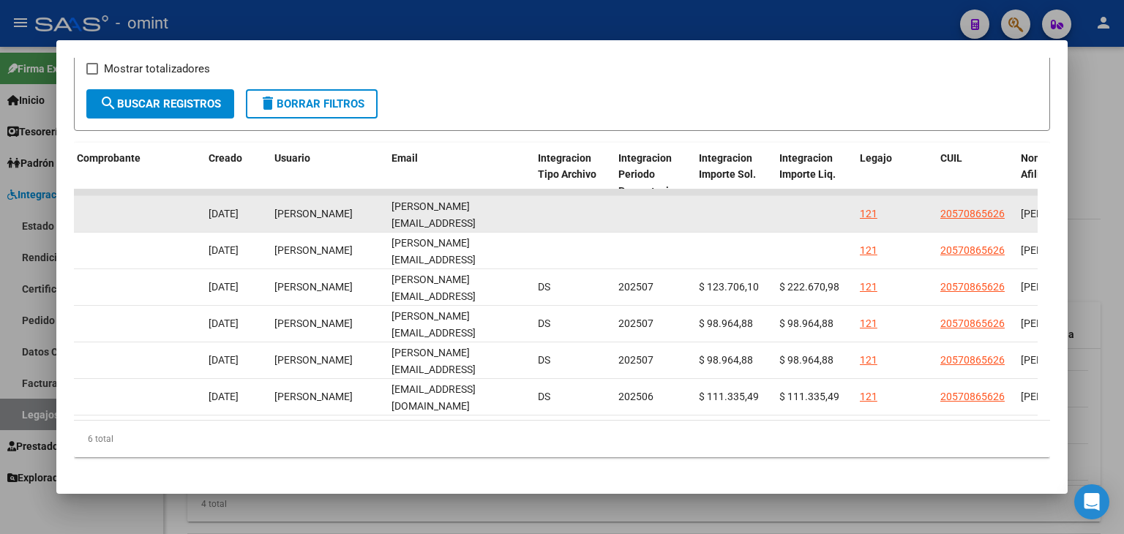
drag, startPoint x: 389, startPoint y: 213, endPoint x: 512, endPoint y: 214, distance: 122.9
click at [512, 214] on datatable-body-cell "[PERSON_NAME][EMAIL_ADDRESS][DOMAIN_NAME]" at bounding box center [459, 214] width 146 height 36
copy span "[PERSON_NAME][EMAIL_ADDRESS][DOMAIN_NAME]"
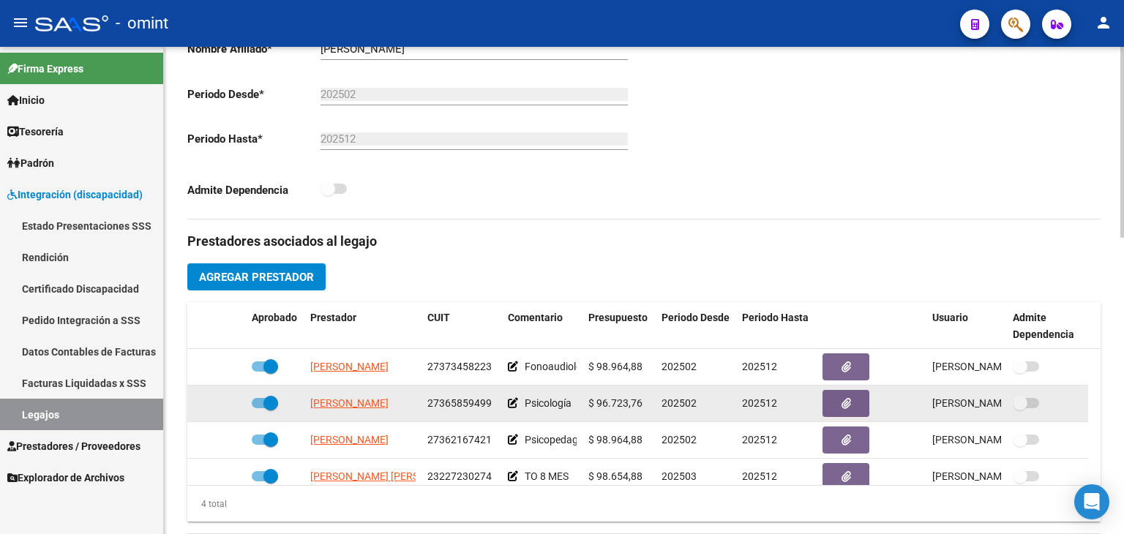
scroll to position [15, 0]
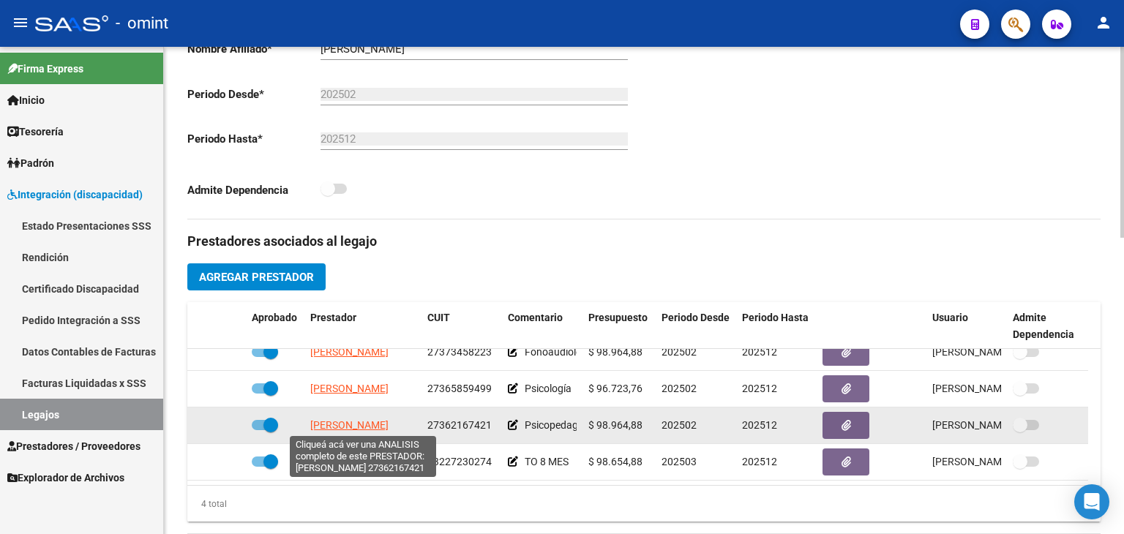
click at [342, 425] on span "[PERSON_NAME]" at bounding box center [349, 425] width 78 height 12
type textarea "27362167421"
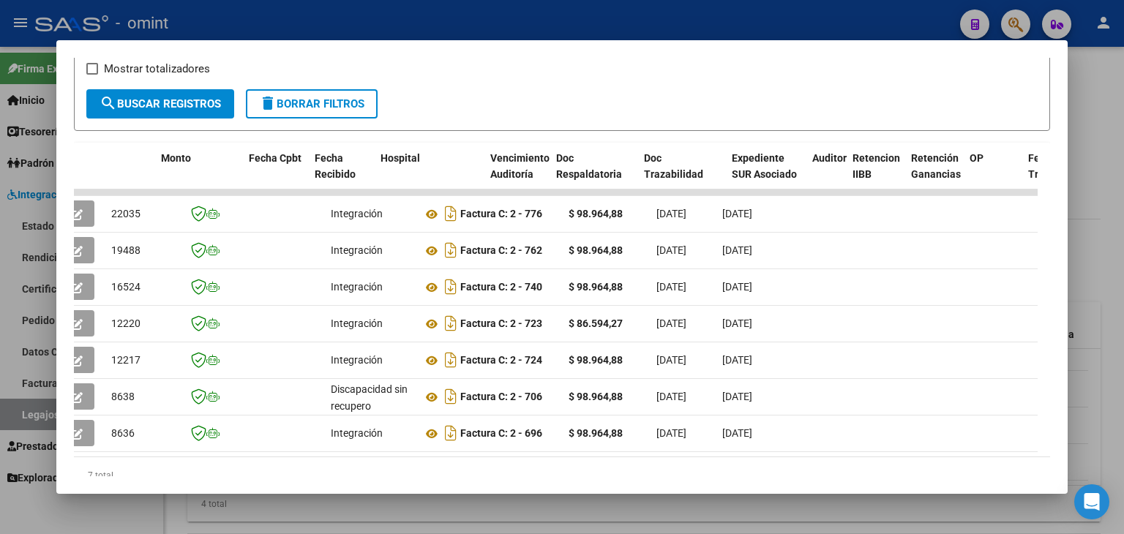
scroll to position [0, 0]
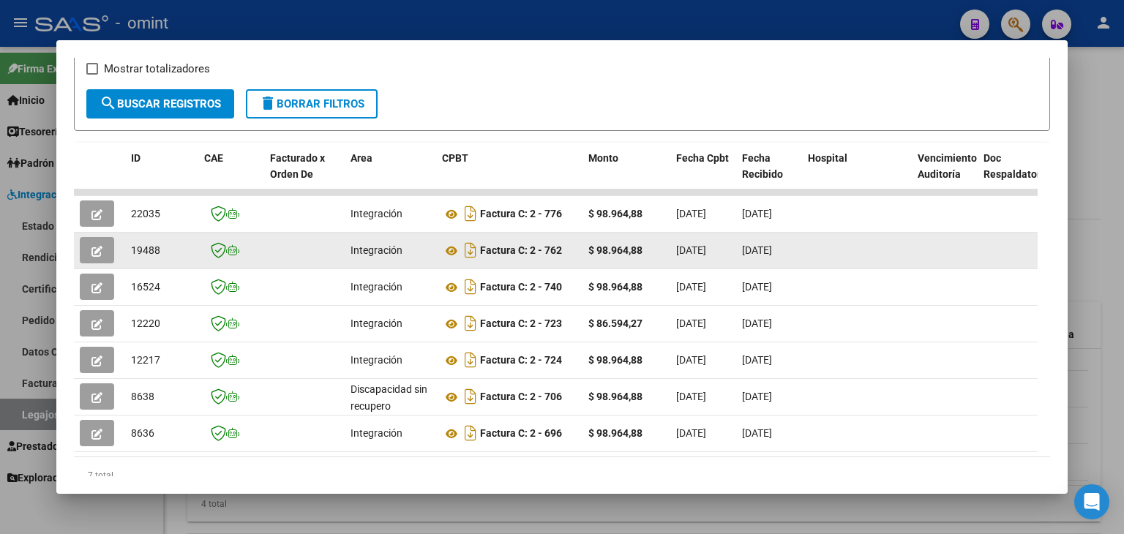
click at [91, 251] on button "button" at bounding box center [97, 250] width 34 height 26
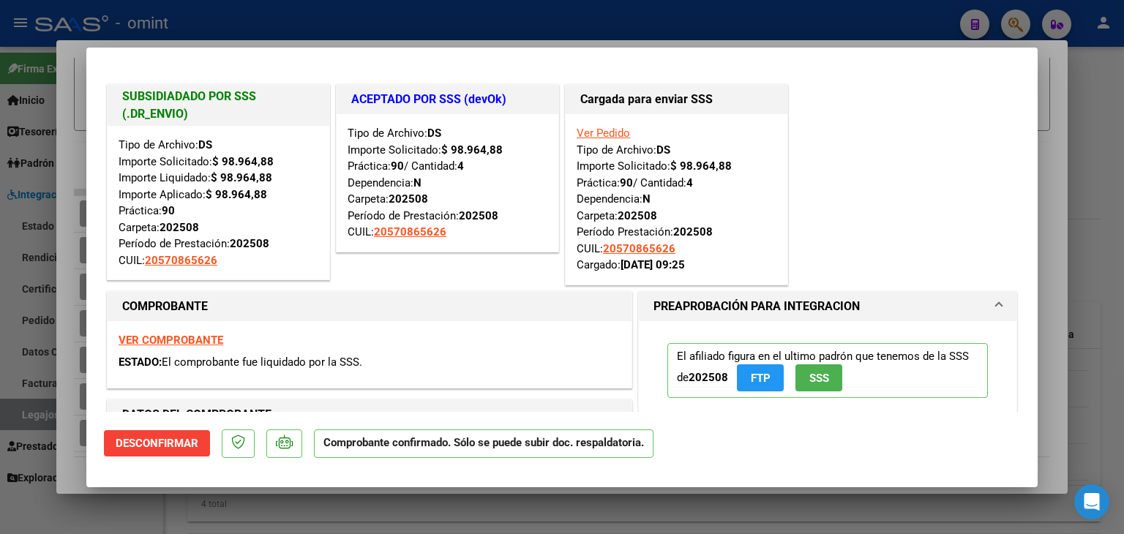
type input "$ 0,00"
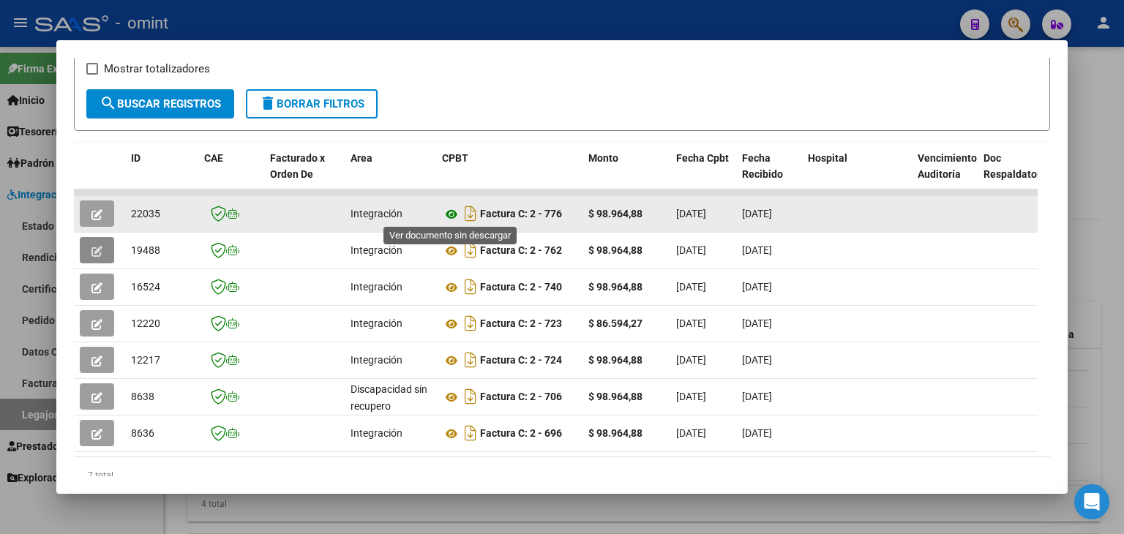
click at [448, 212] on icon at bounding box center [451, 215] width 19 height 18
click at [138, 211] on span "22035" at bounding box center [145, 214] width 29 height 12
copy span "22035"
click at [92, 209] on icon "button" at bounding box center [96, 214] width 11 height 11
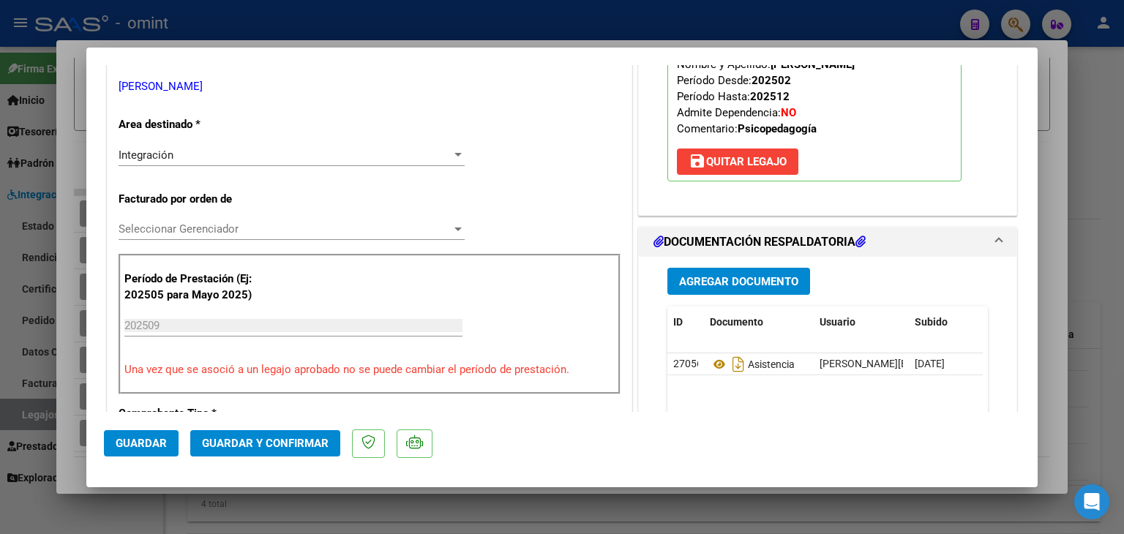
scroll to position [366, 0]
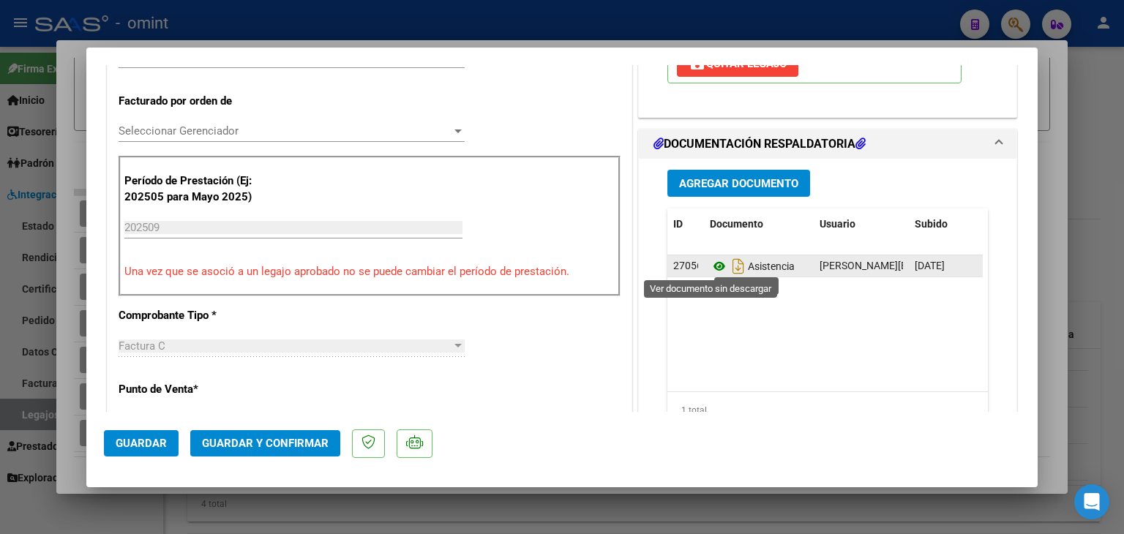
click at [710, 260] on icon at bounding box center [719, 267] width 19 height 18
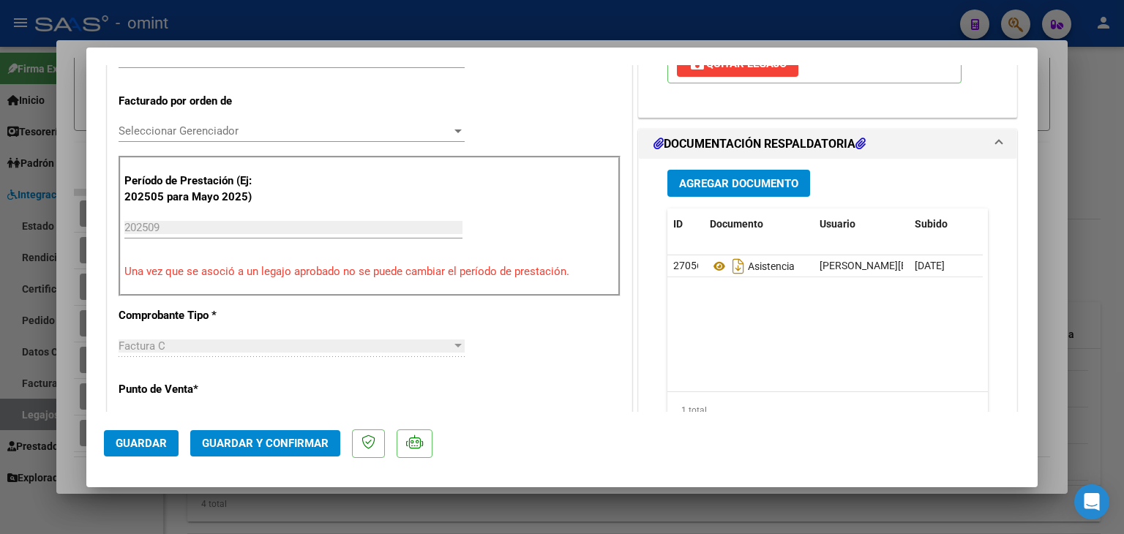
click at [158, 132] on span "Seleccionar Gerenciador" at bounding box center [285, 130] width 333 height 13
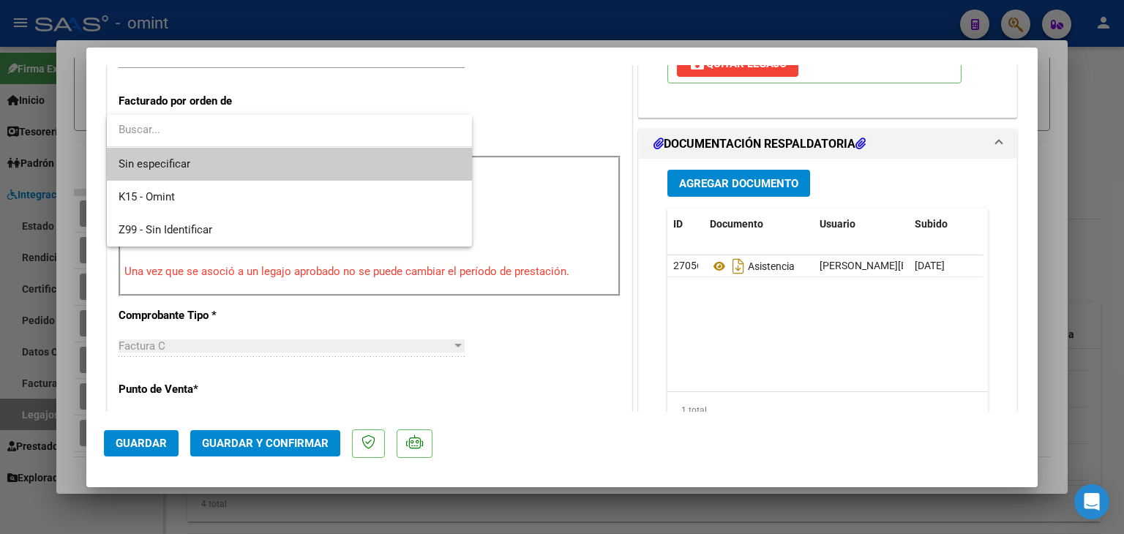
click at [163, 160] on span "Sin especificar" at bounding box center [290, 164] width 342 height 33
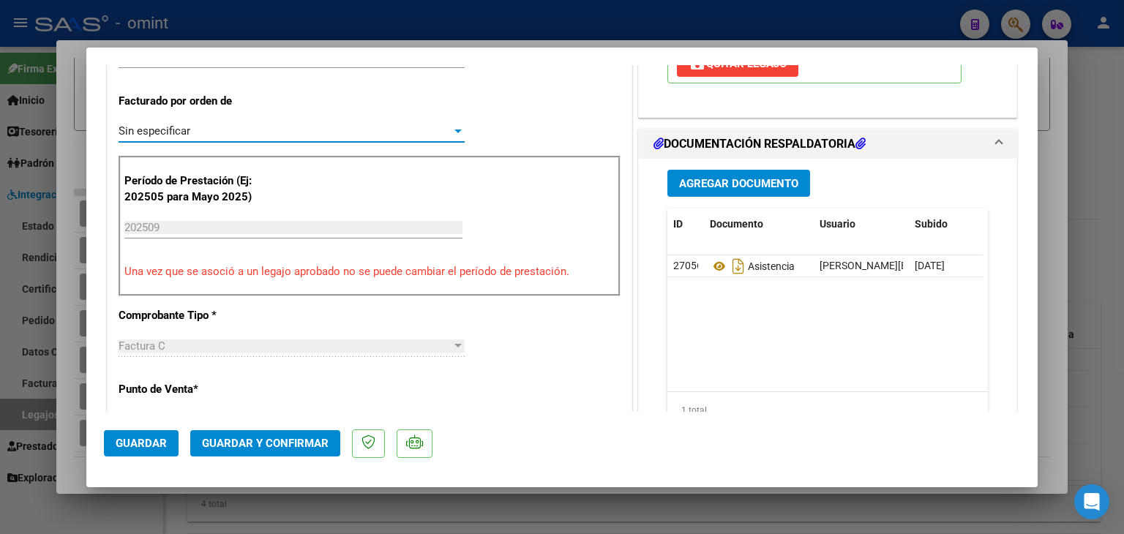
scroll to position [146, 0]
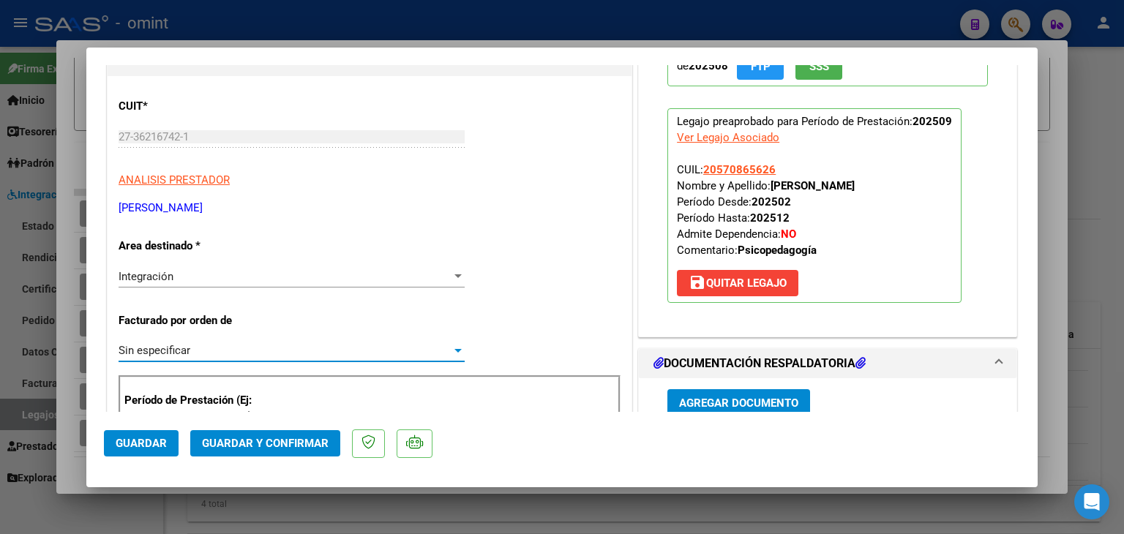
click at [246, 440] on span "Guardar y Confirmar" at bounding box center [265, 443] width 127 height 13
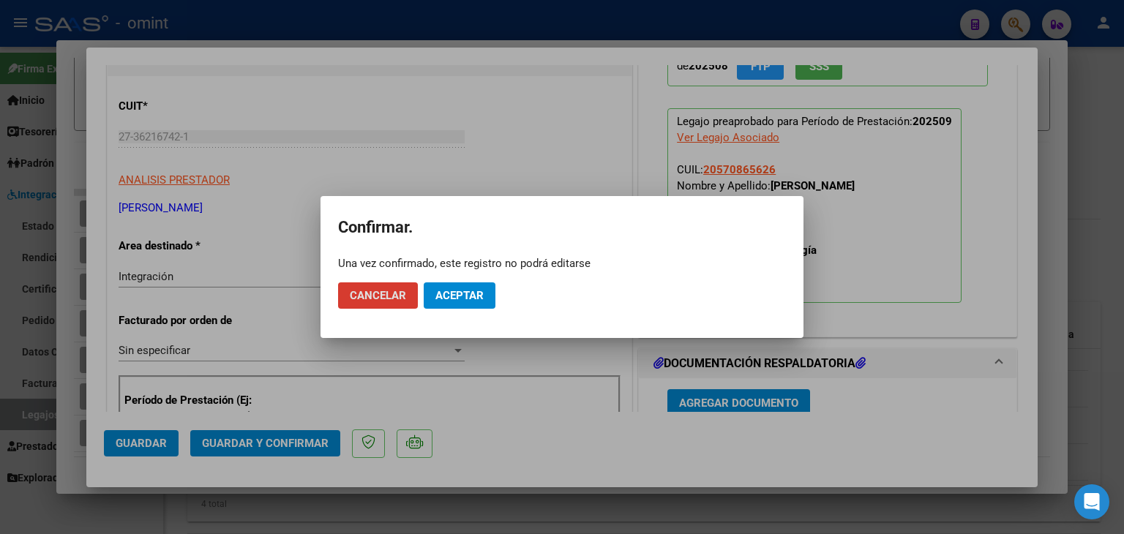
click at [462, 301] on span "Aceptar" at bounding box center [459, 295] width 48 height 13
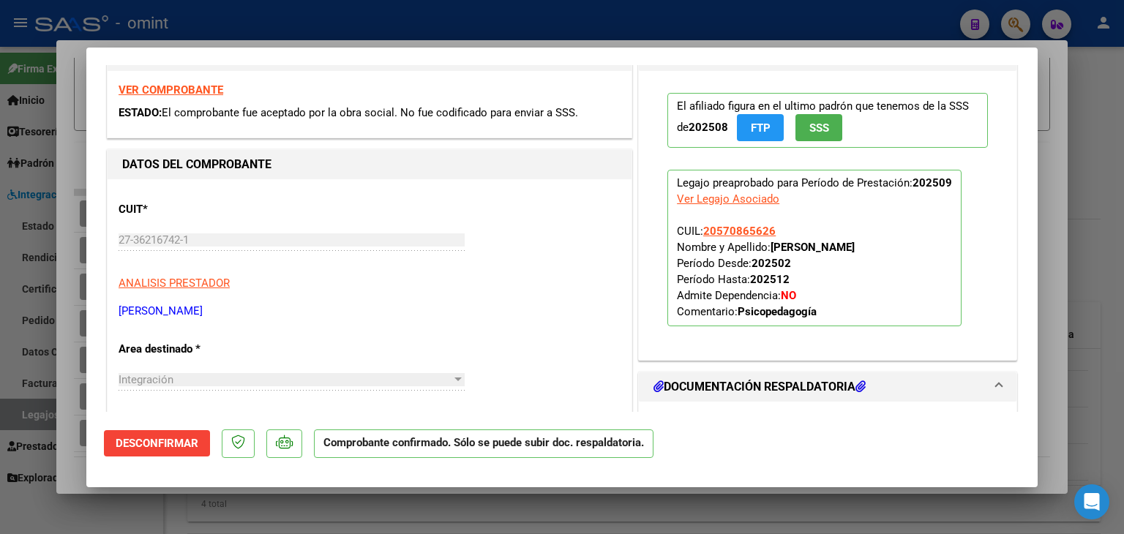
scroll to position [0, 0]
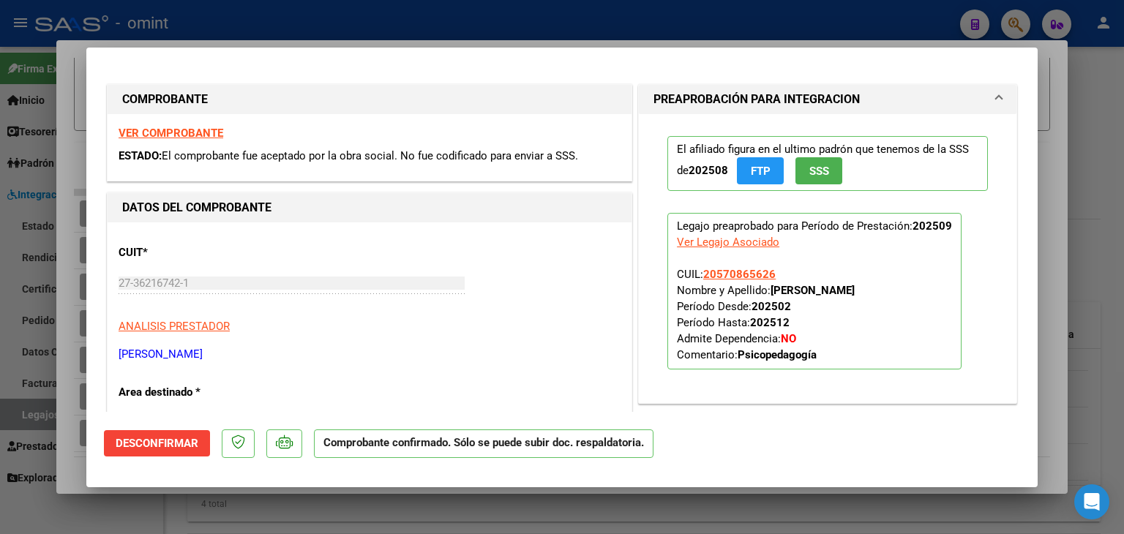
type input "$ 0,00"
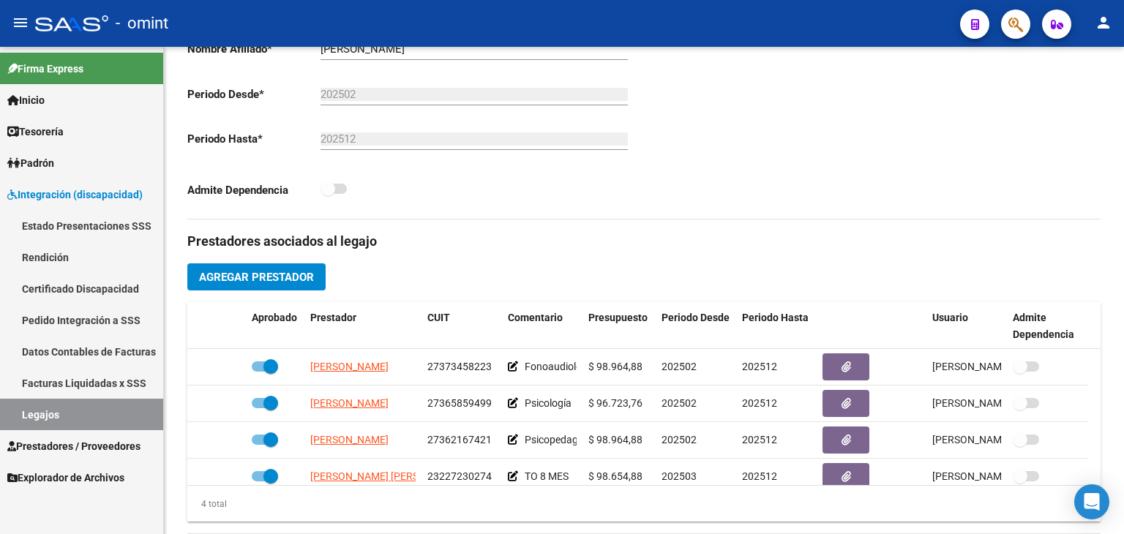
click at [94, 415] on link "Legajos" at bounding box center [81, 414] width 163 height 31
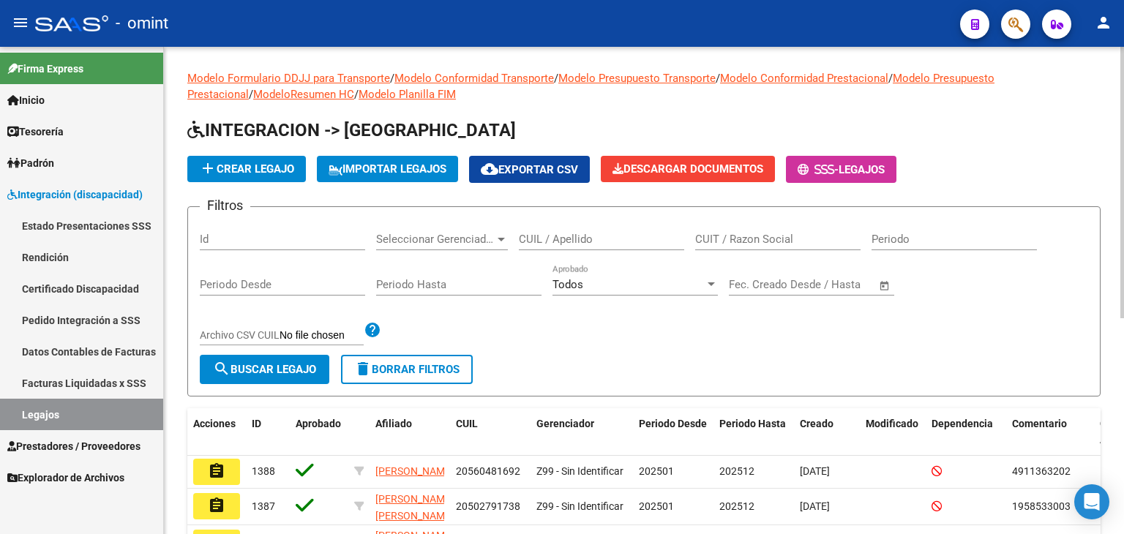
click at [567, 241] on input "CUIL / Apellido" at bounding box center [601, 239] width 165 height 13
paste input "20590955826"
type input "20590955826"
click at [306, 369] on span "search Buscar Legajo" at bounding box center [264, 369] width 103 height 13
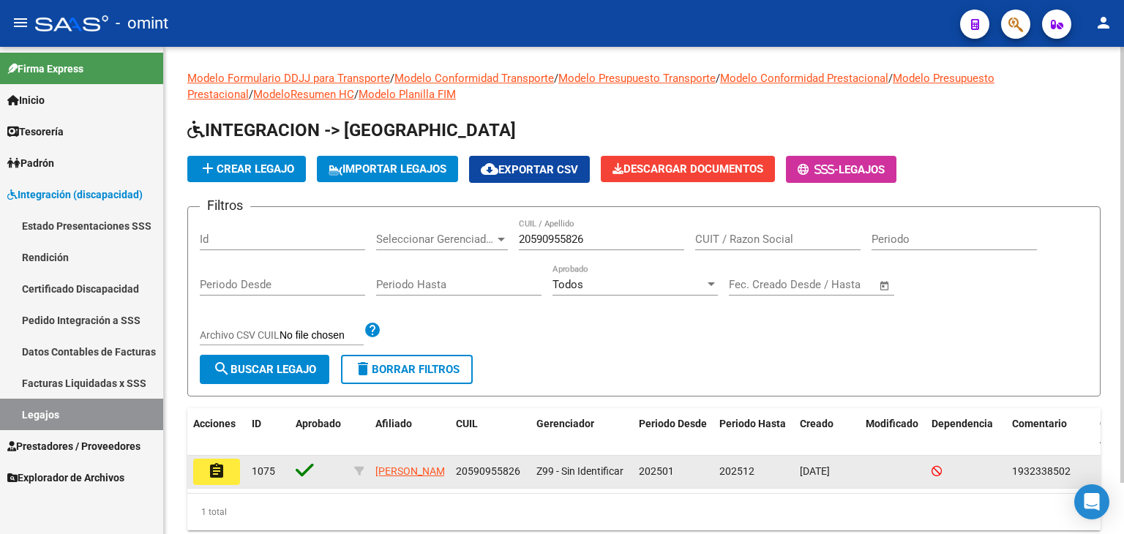
click at [196, 470] on button "assignment" at bounding box center [216, 472] width 47 height 26
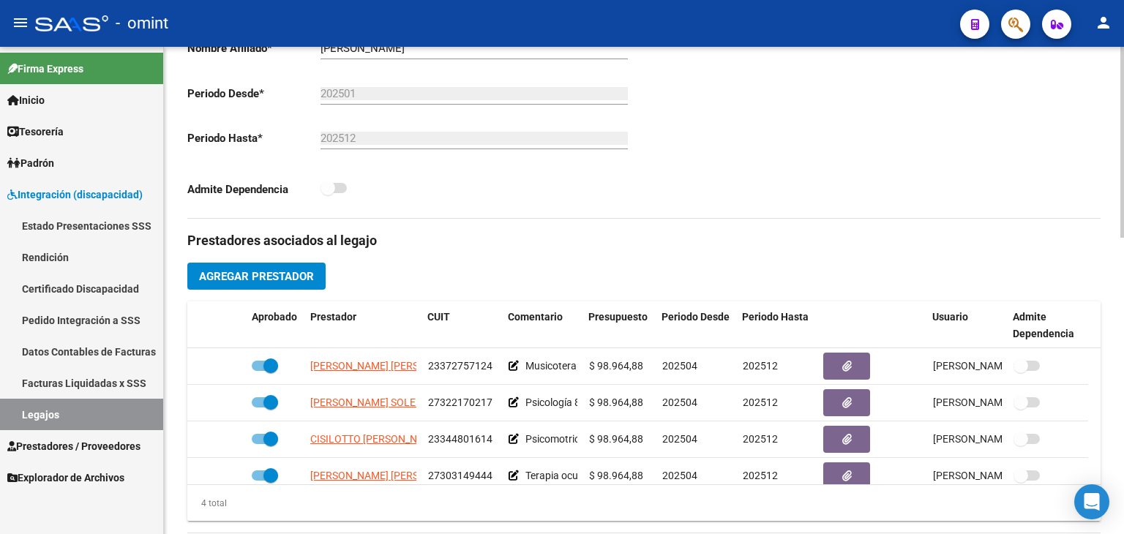
scroll to position [585, 0]
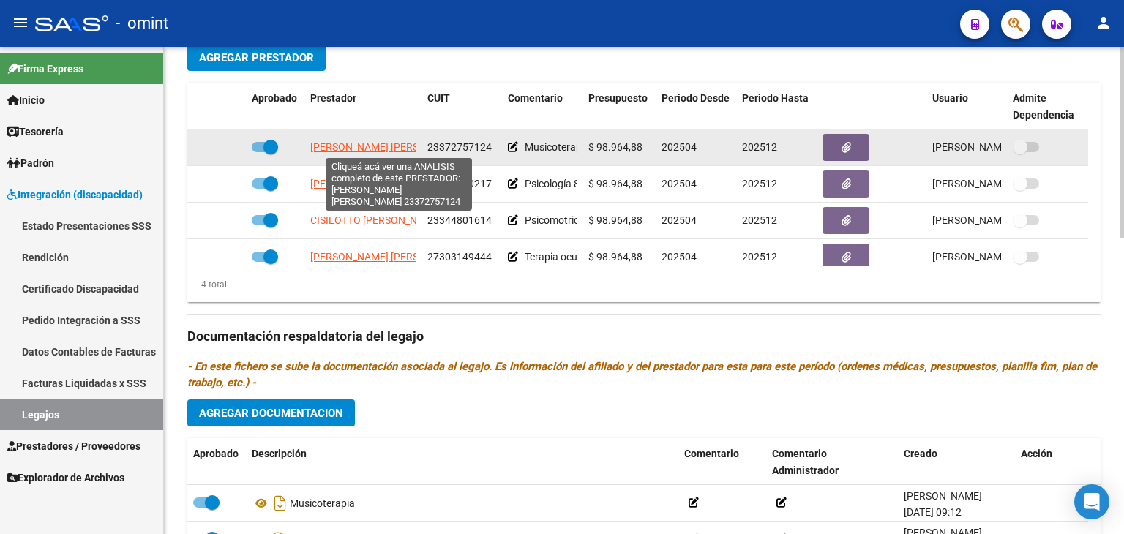
click at [345, 144] on span "[PERSON_NAME] [PERSON_NAME]" at bounding box center [389, 147] width 159 height 12
type textarea "23372757124"
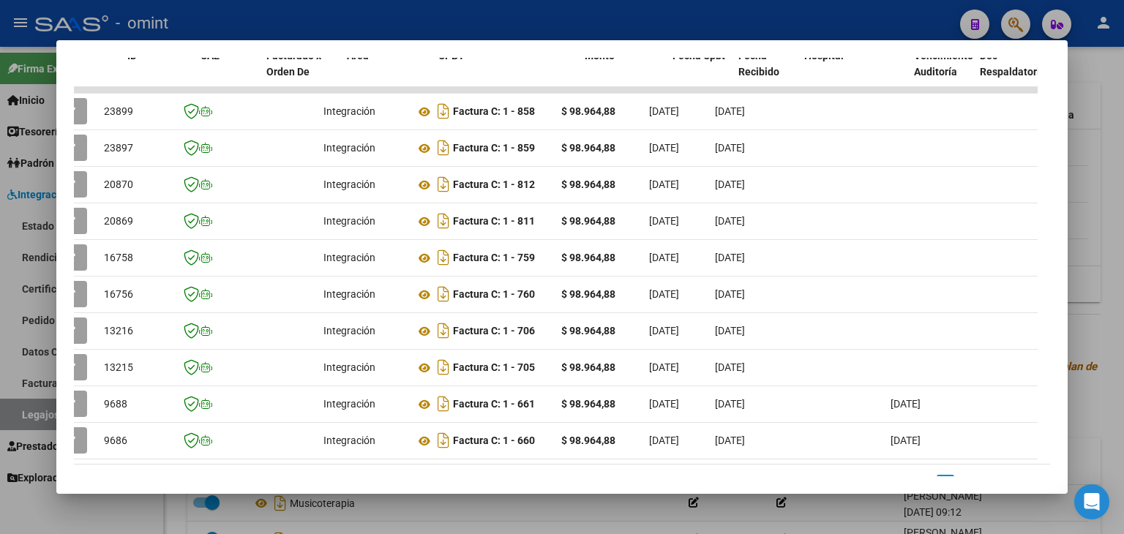
scroll to position [0, 0]
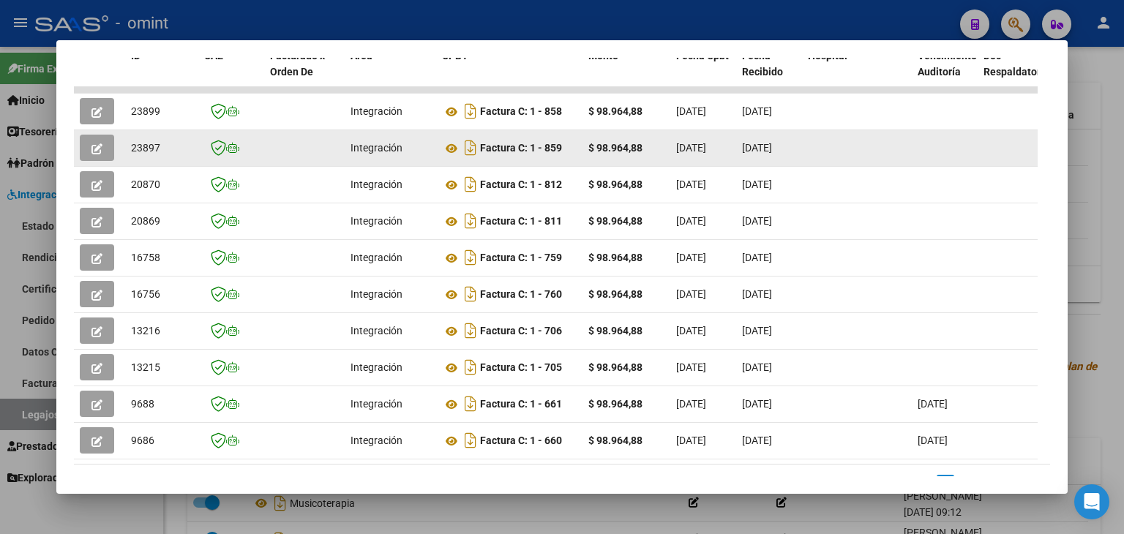
click at [140, 144] on span "23897" at bounding box center [145, 148] width 29 height 12
copy span "23897"
click at [452, 149] on icon at bounding box center [451, 149] width 19 height 18
click at [88, 148] on button "button" at bounding box center [97, 148] width 34 height 26
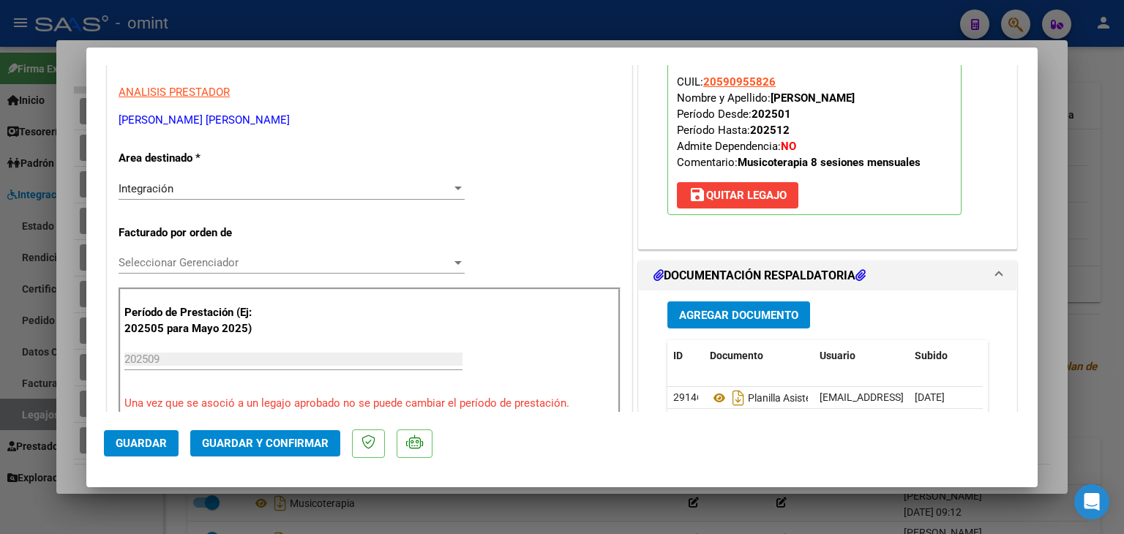
scroll to position [293, 0]
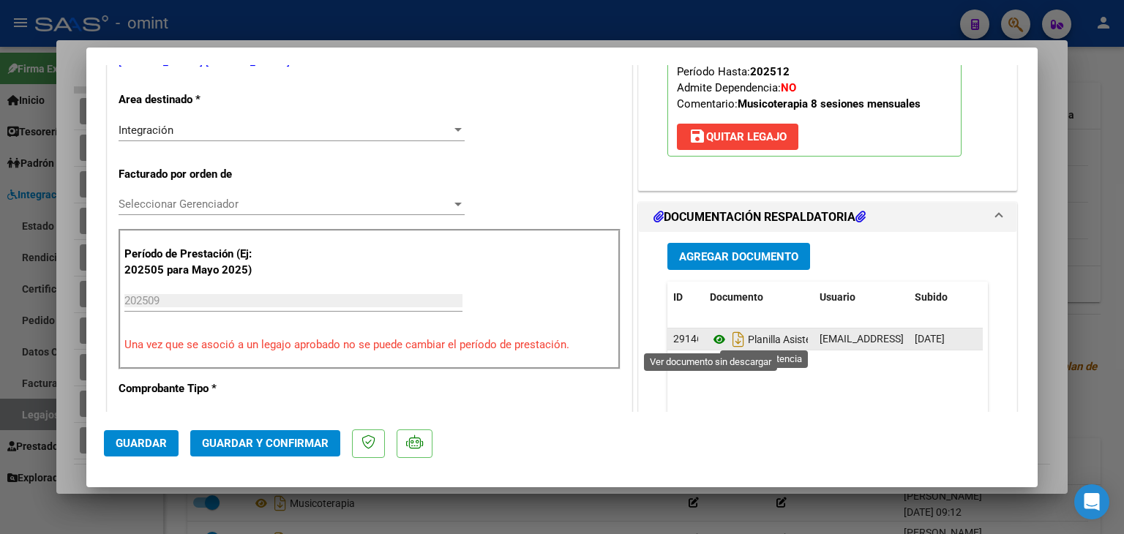
click at [711, 336] on icon at bounding box center [719, 340] width 19 height 18
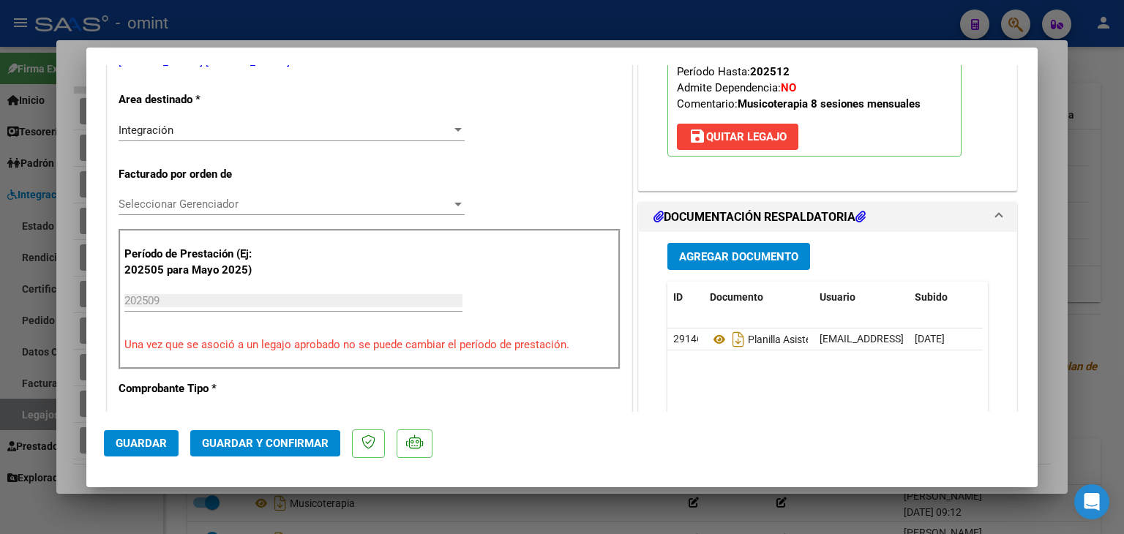
click at [169, 203] on span "Seleccionar Gerenciador" at bounding box center [285, 204] width 333 height 13
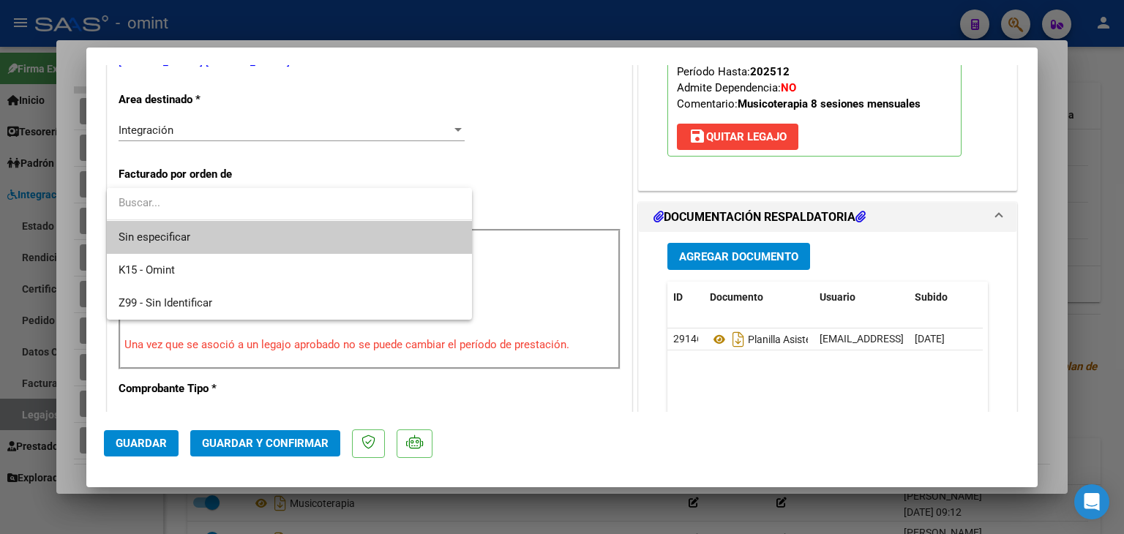
click at [181, 234] on span "Sin especificar" at bounding box center [290, 237] width 342 height 33
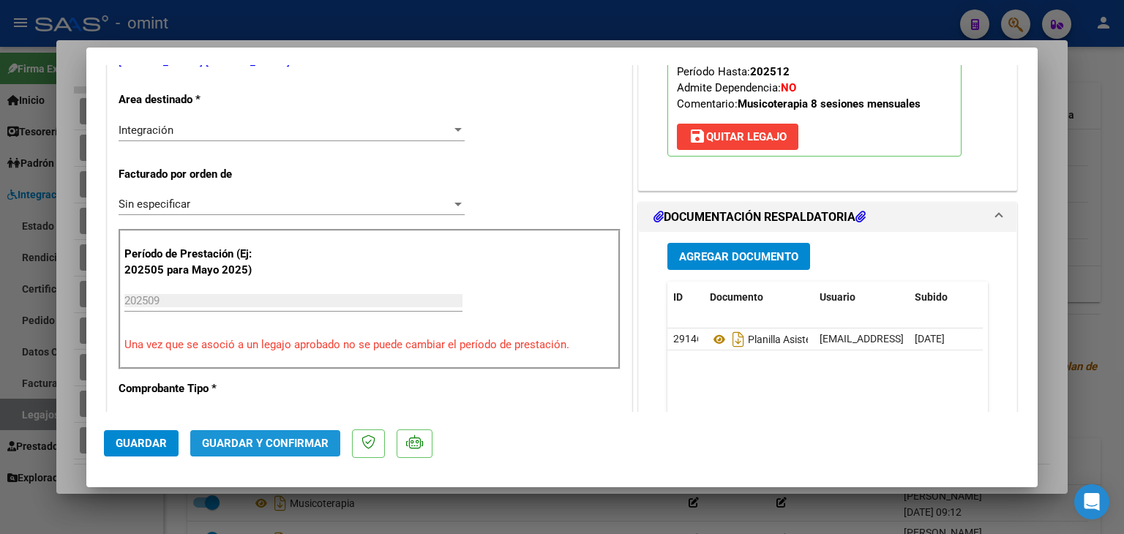
click at [271, 445] on span "Guardar y Confirmar" at bounding box center [265, 443] width 127 height 13
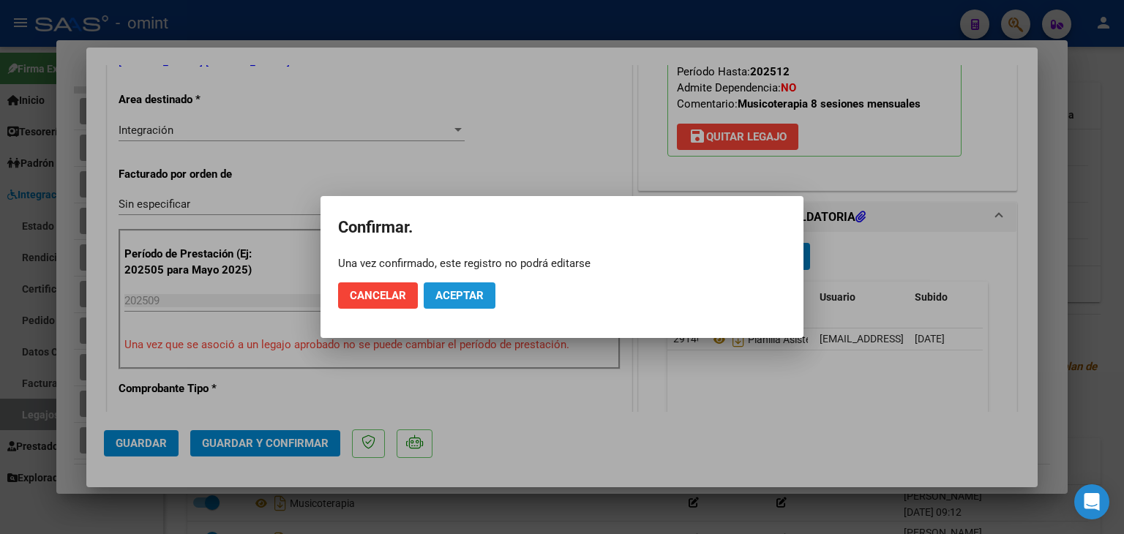
click at [462, 296] on span "Aceptar" at bounding box center [459, 295] width 48 height 13
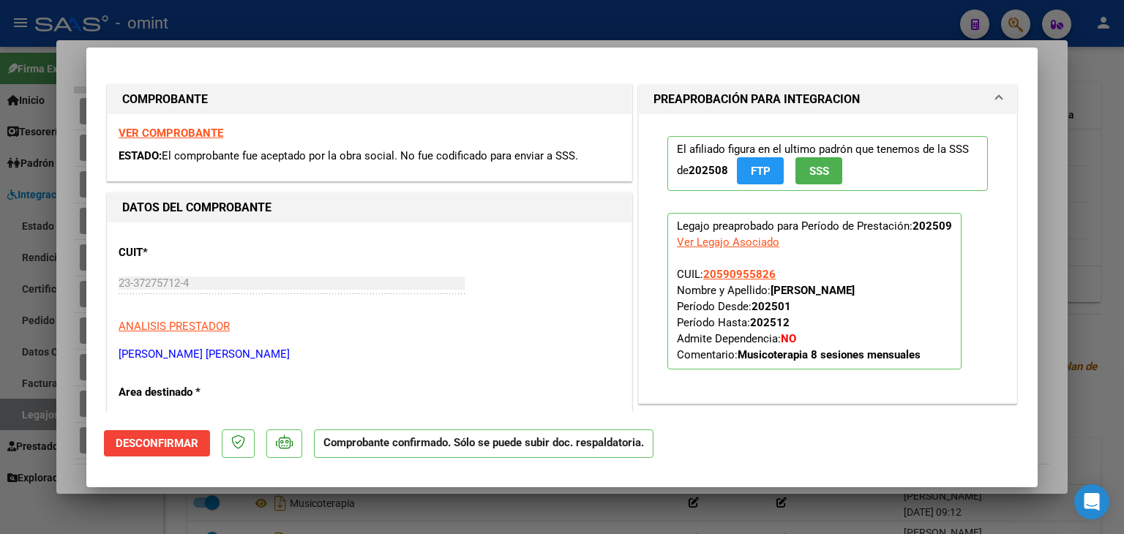
scroll to position [4, 0]
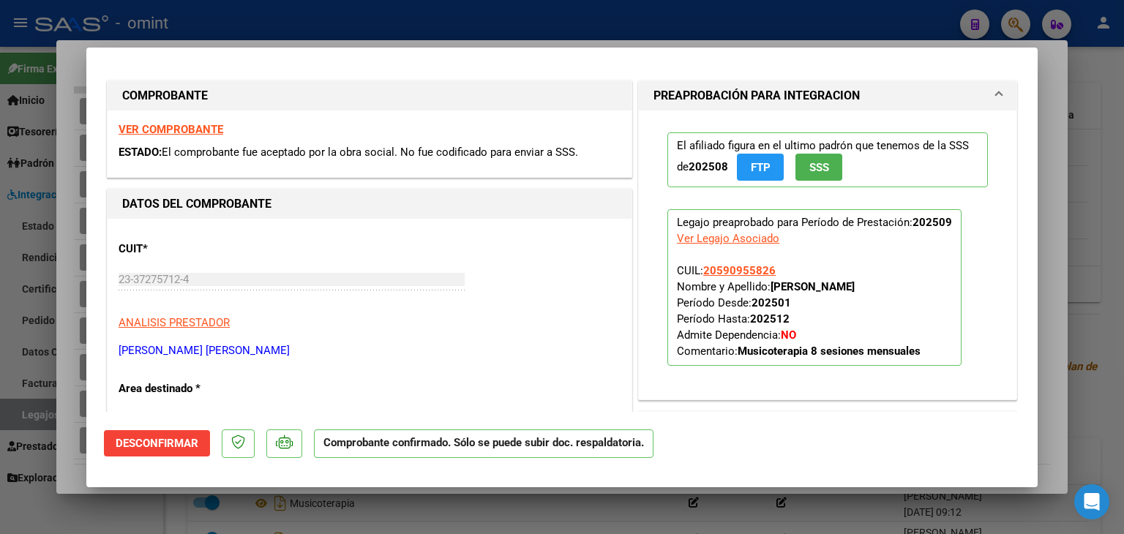
type input "$ 0,00"
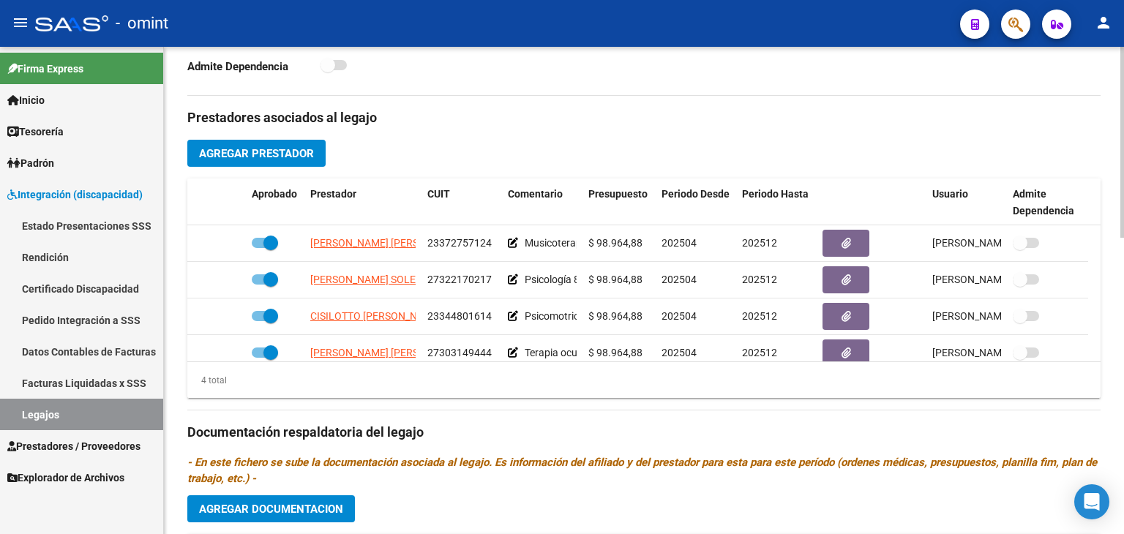
scroll to position [366, 0]
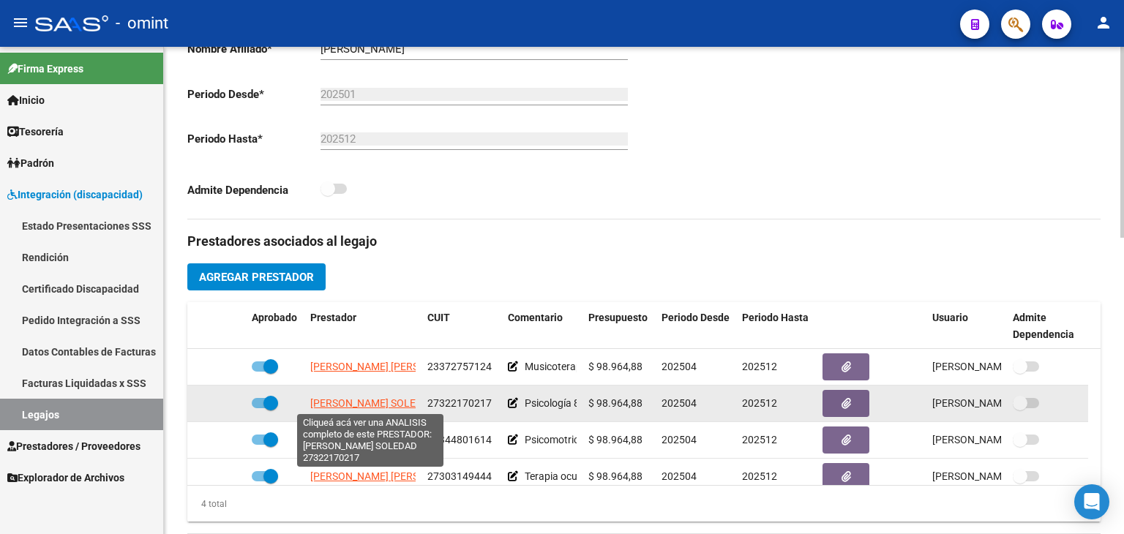
click at [329, 405] on span "[PERSON_NAME] SOLEDAD" at bounding box center [372, 403] width 125 height 12
type textarea "27322170217"
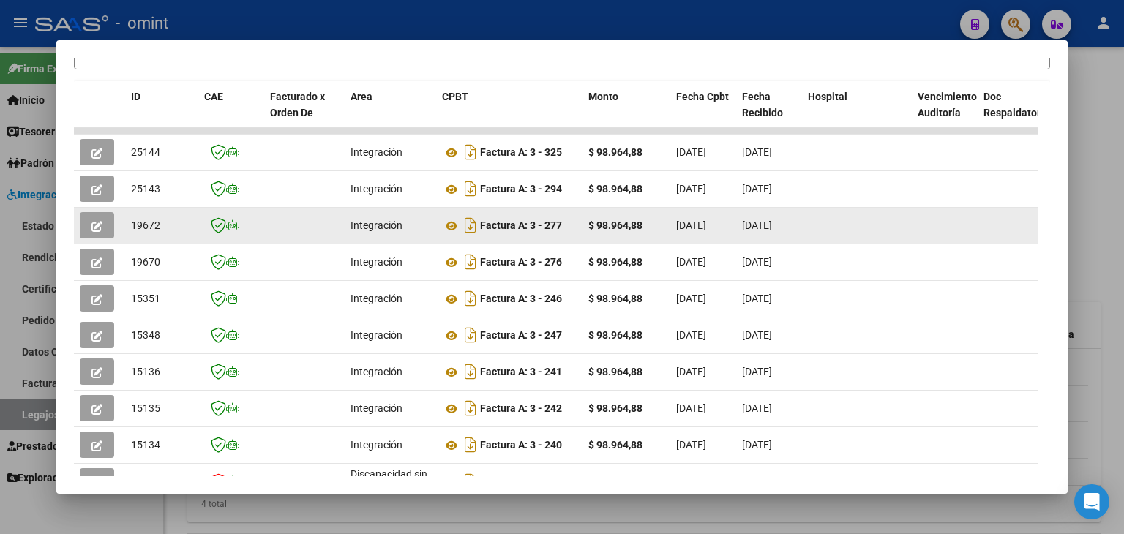
scroll to position [211, 0]
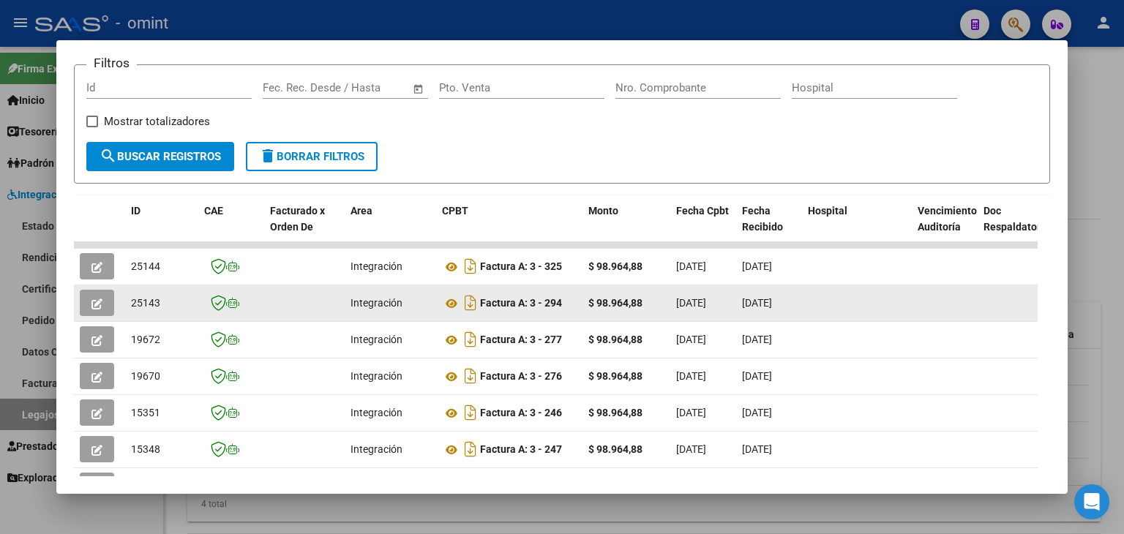
click at [139, 304] on span "25143" at bounding box center [145, 303] width 29 height 12
click at [139, 302] on span "25143" at bounding box center [145, 303] width 29 height 12
click at [446, 303] on icon at bounding box center [451, 304] width 19 height 18
click at [97, 304] on icon "button" at bounding box center [96, 304] width 11 height 11
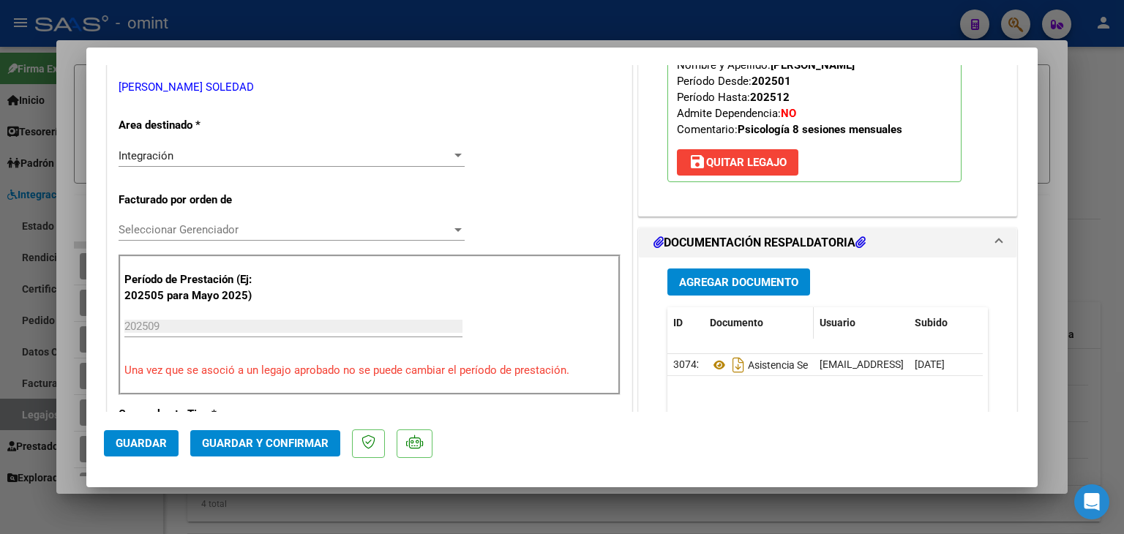
scroll to position [293, 0]
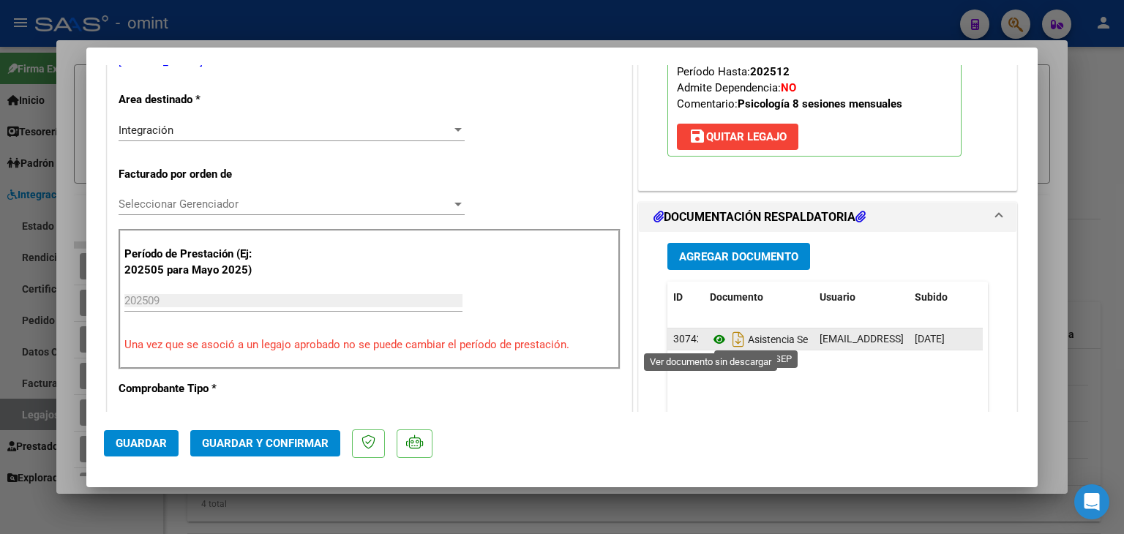
click at [710, 339] on icon at bounding box center [719, 340] width 19 height 18
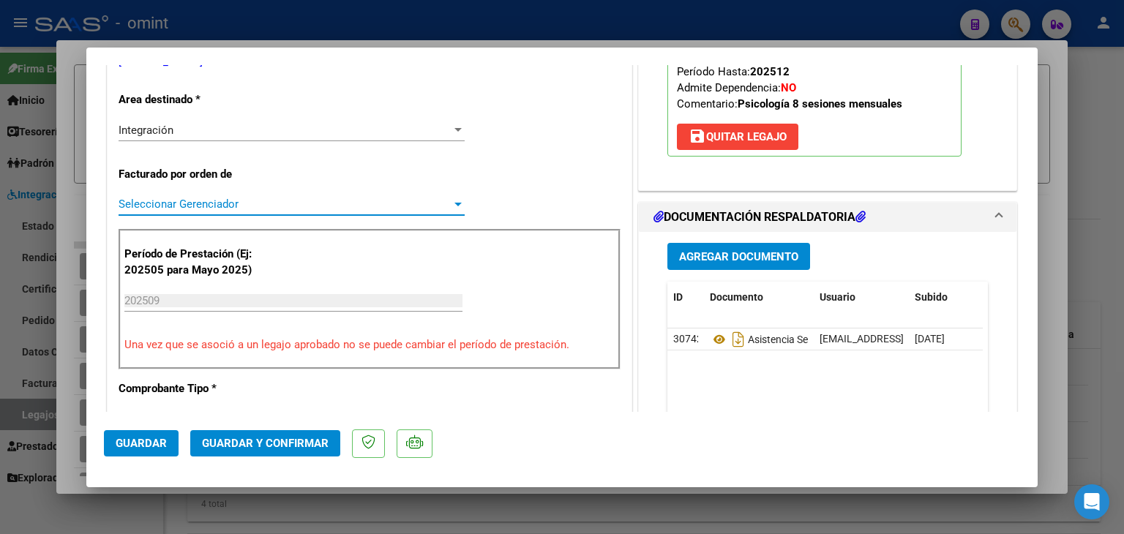
click at [157, 199] on span "Seleccionar Gerenciador" at bounding box center [285, 204] width 333 height 13
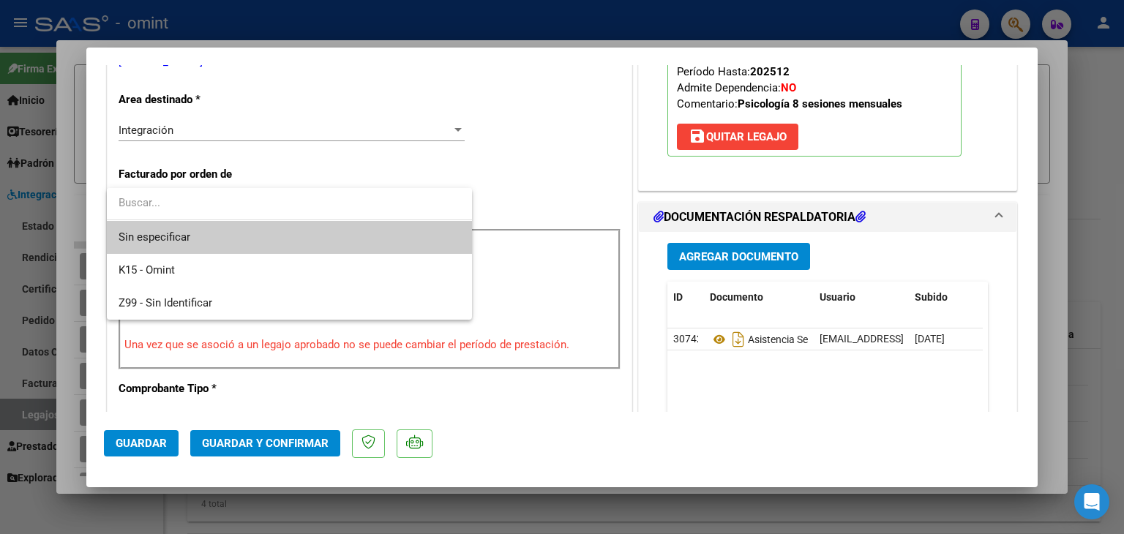
click at [181, 231] on span "Sin especificar" at bounding box center [290, 237] width 342 height 33
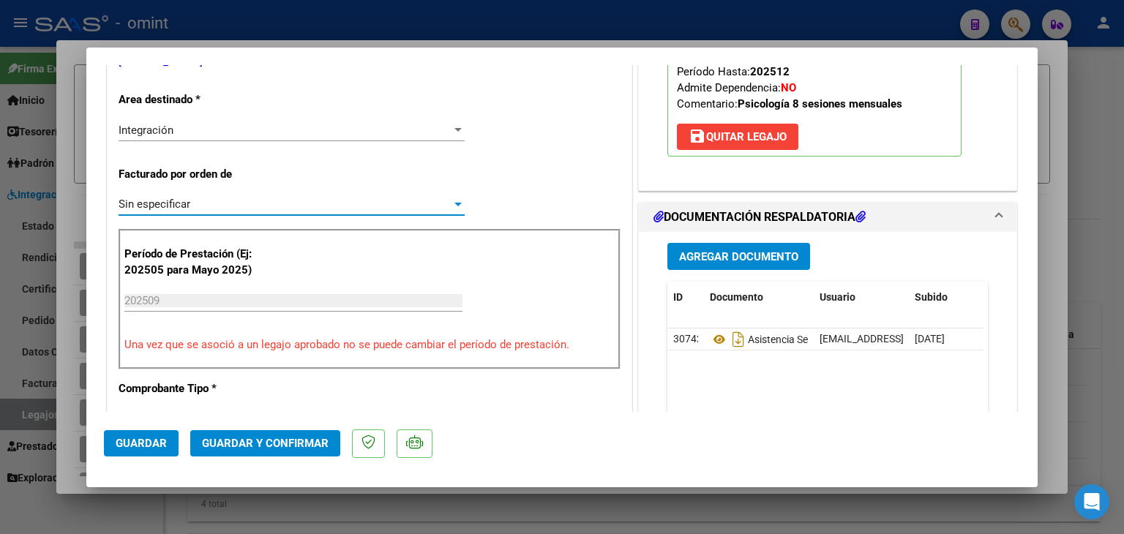
click at [274, 440] on button "Guardar y Confirmar" at bounding box center [265, 443] width 150 height 26
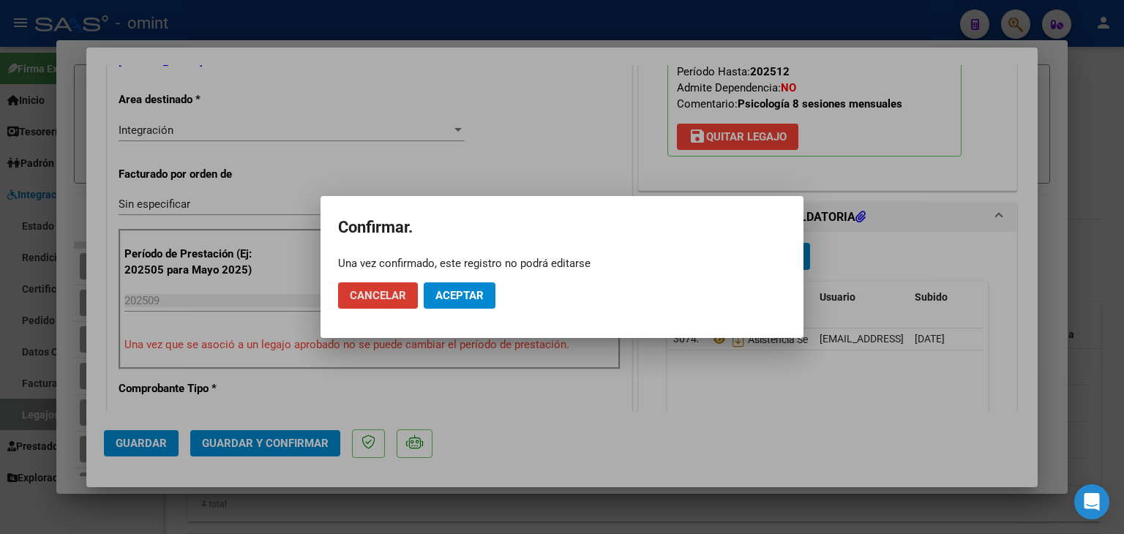
click at [448, 301] on button "Aceptar" at bounding box center [460, 295] width 72 height 26
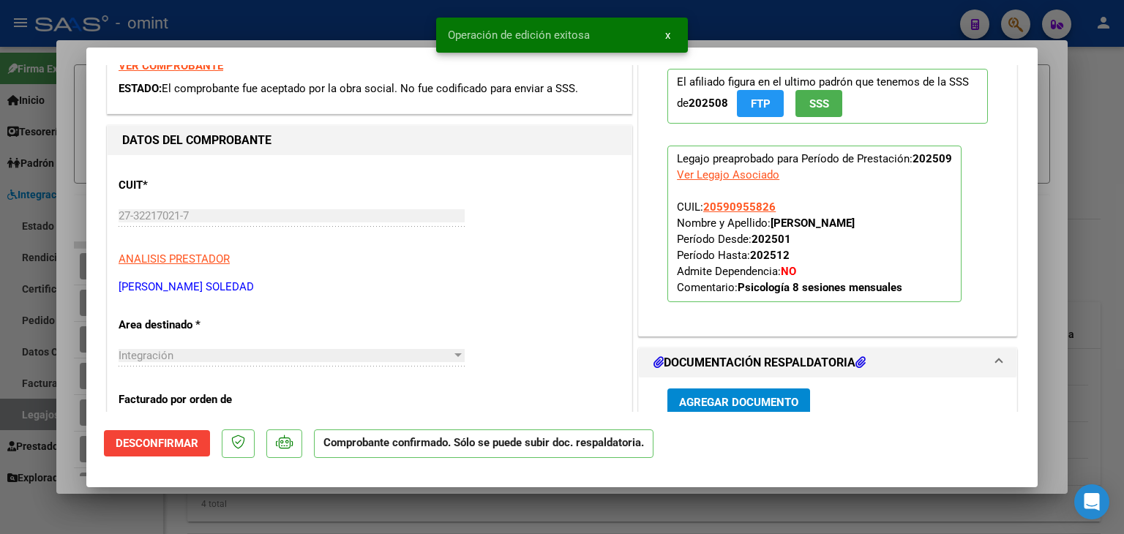
scroll to position [0, 0]
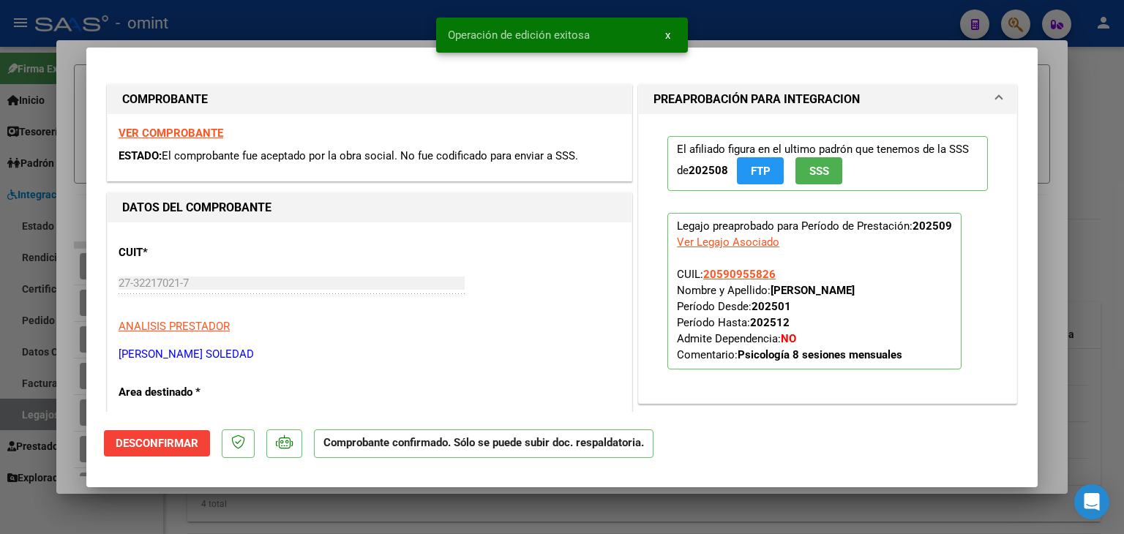
type input "$ 0,00"
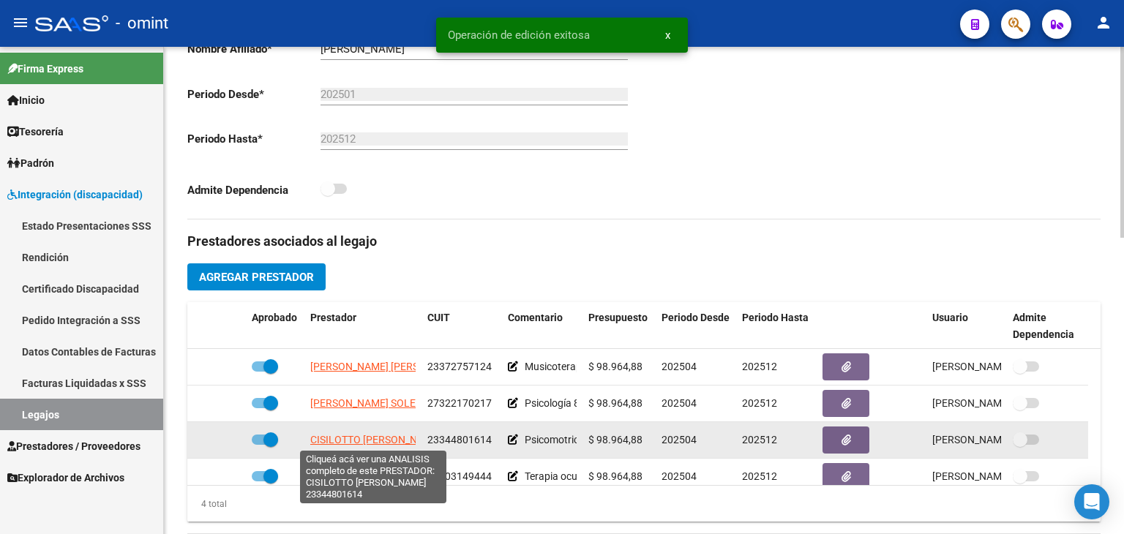
click at [340, 442] on span "CISILOTTO [PERSON_NAME]" at bounding box center [375, 440] width 131 height 12
type textarea "23344801614"
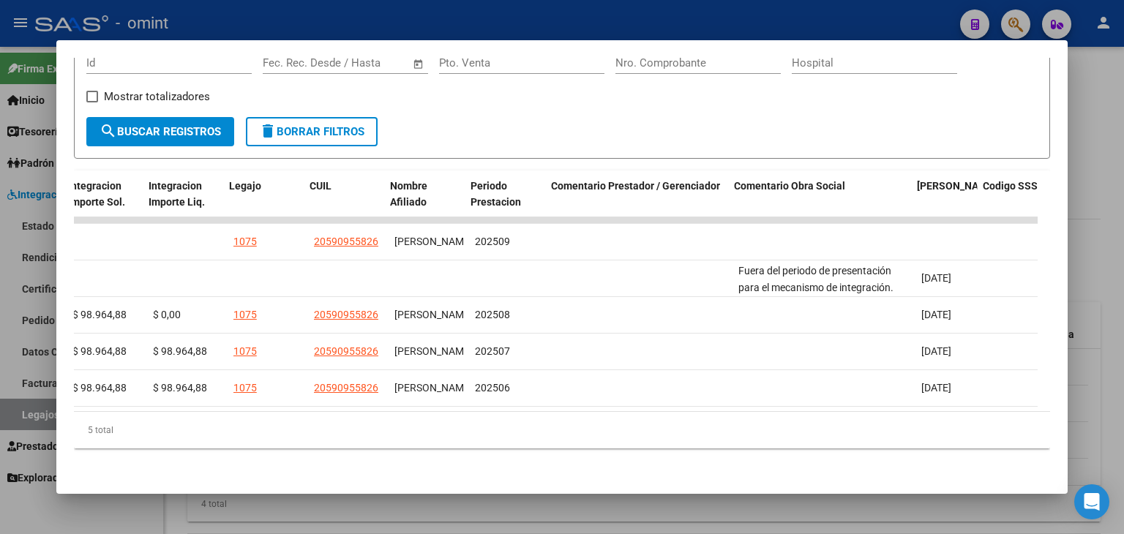
scroll to position [0, 2197]
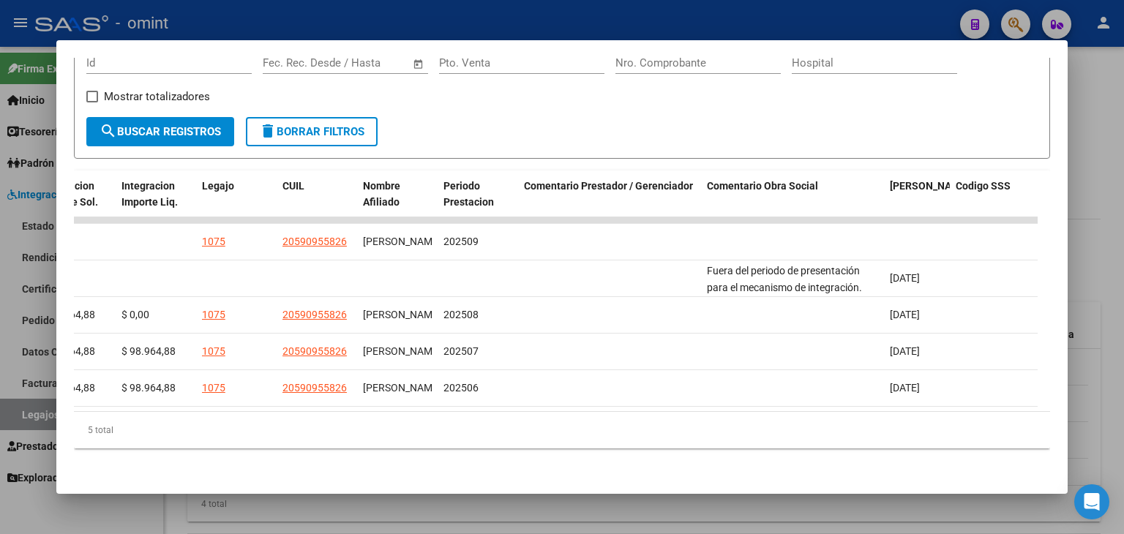
drag, startPoint x: 778, startPoint y: 411, endPoint x: 458, endPoint y: 399, distance: 320.7
click at [458, 399] on div "ID CAE Facturado x Orden De Area CPBT Monto Fecha Cpbt Fecha Recibido Hospital …" at bounding box center [562, 309] width 976 height 279
click at [721, 443] on div "5 total" at bounding box center [562, 430] width 976 height 37
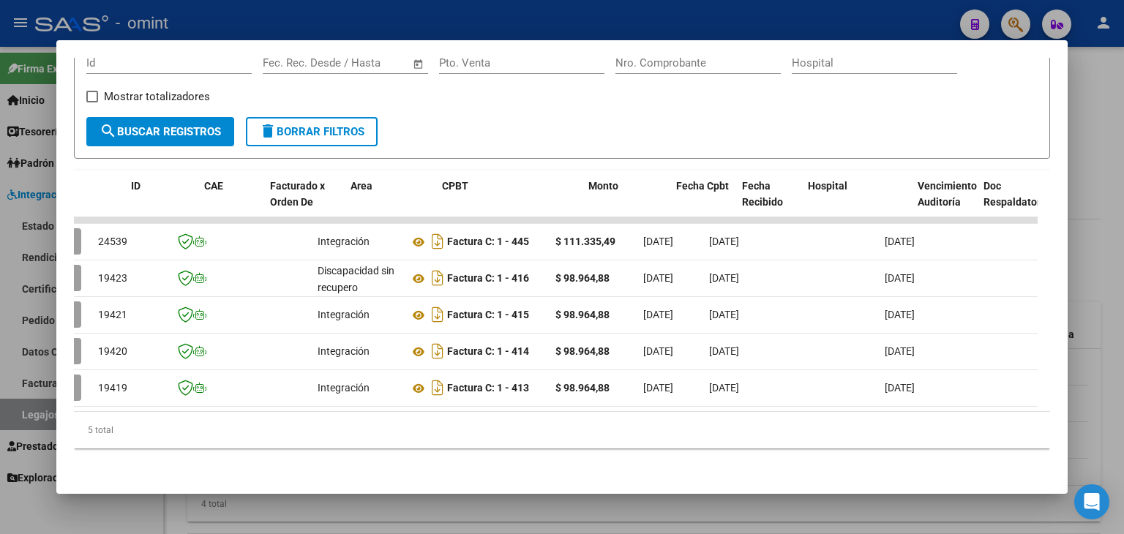
scroll to position [0, 0]
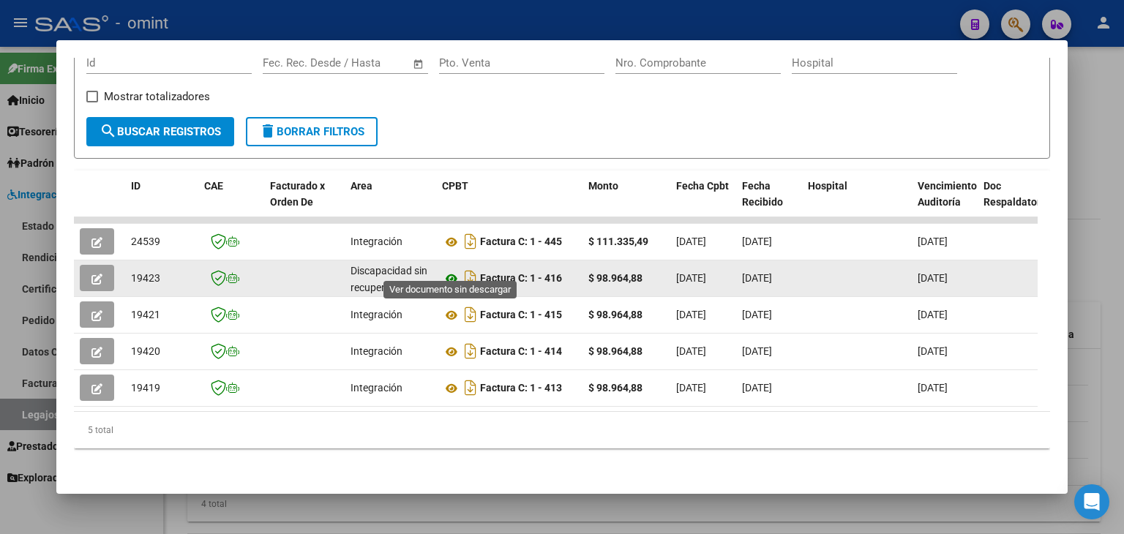
click at [447, 270] on icon at bounding box center [451, 279] width 19 height 18
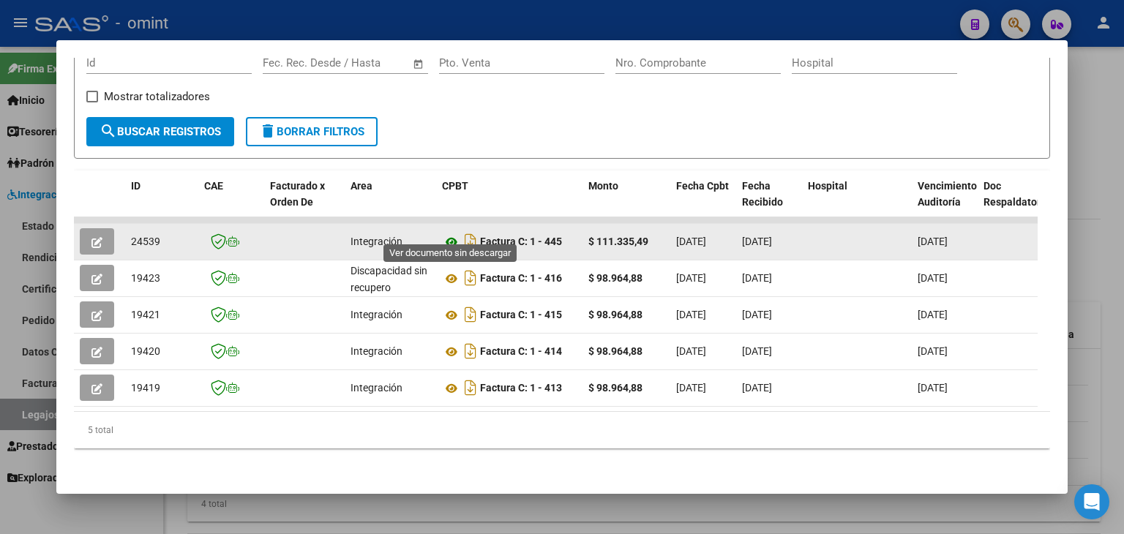
click at [453, 233] on icon at bounding box center [451, 242] width 19 height 18
click at [88, 232] on button "button" at bounding box center [97, 241] width 34 height 26
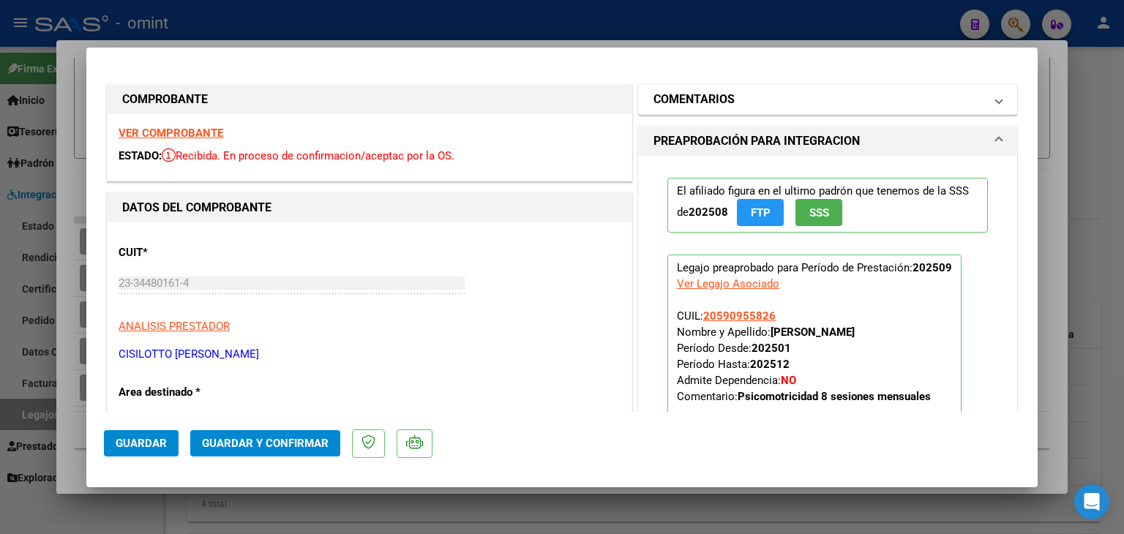
drag, startPoint x: 667, startPoint y: 102, endPoint x: 664, endPoint y: 121, distance: 19.4
click at [667, 101] on h1 "COMENTARIOS" at bounding box center [693, 100] width 81 height 18
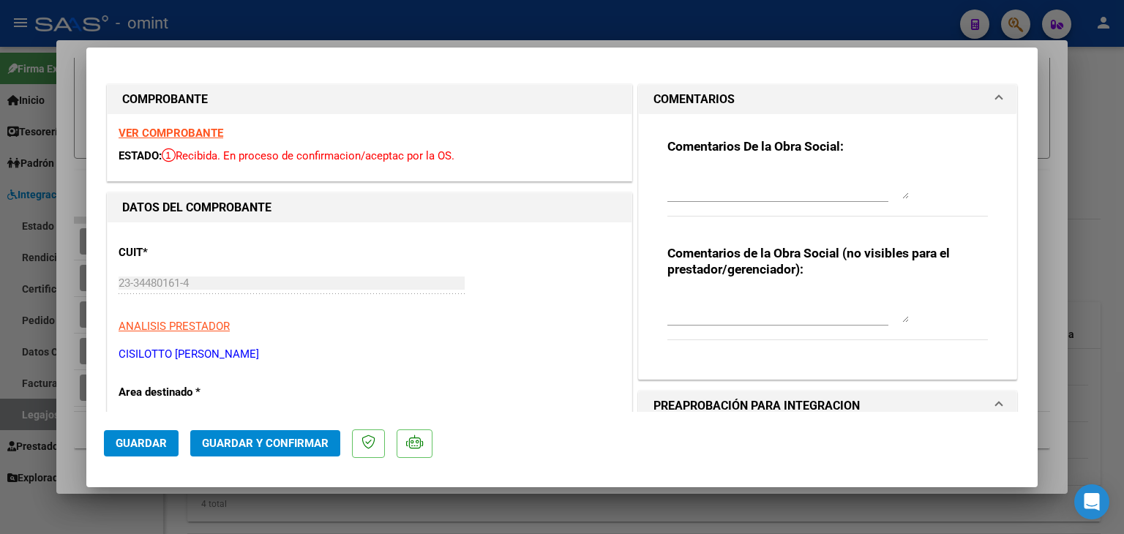
click at [719, 176] on textarea at bounding box center [787, 184] width 241 height 29
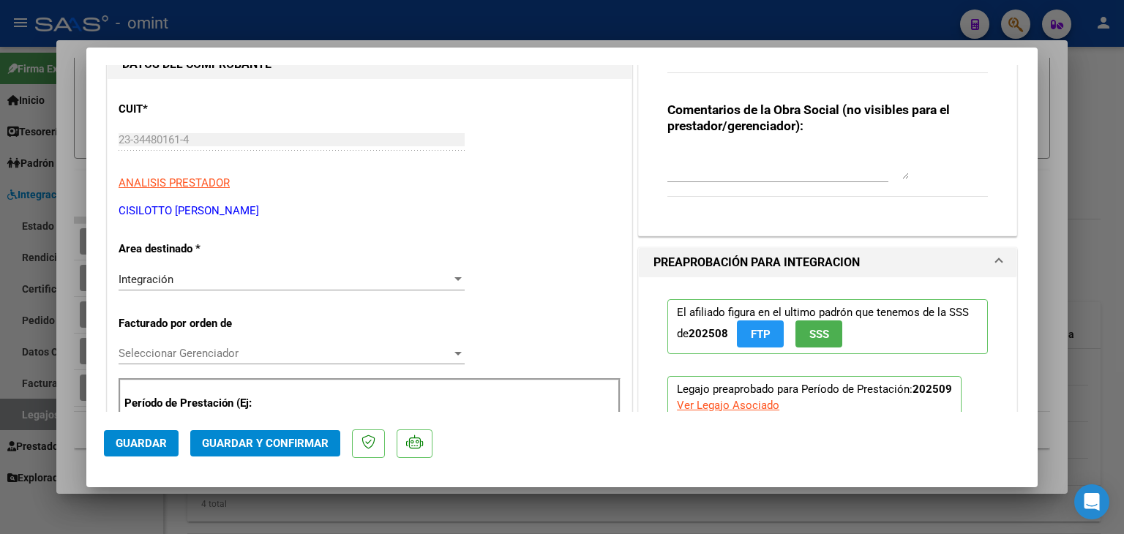
scroll to position [146, 0]
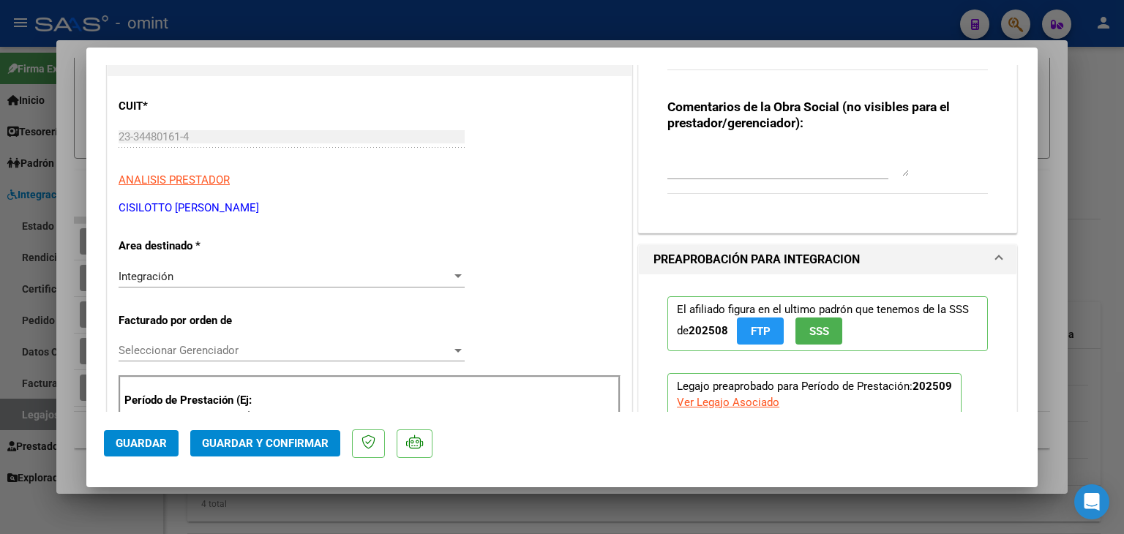
type textarea "[PERSON_NAME] - FC 445 SOBREFACTURADA. Presentar FC acorde a lo habilitado."
click at [169, 347] on span "Seleccionar Gerenciador" at bounding box center [285, 350] width 333 height 13
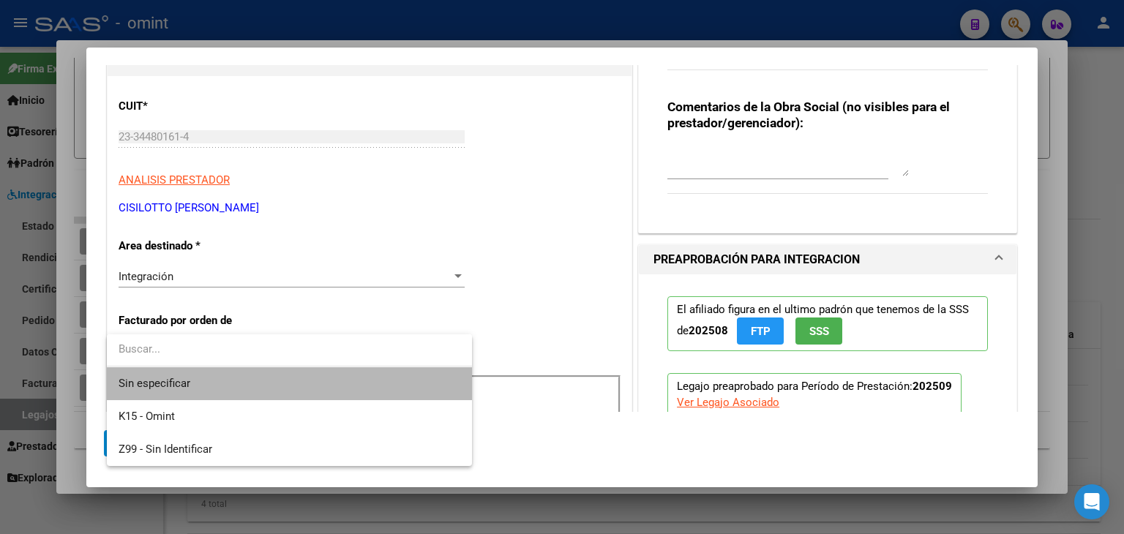
click at [195, 380] on span "Sin especificar" at bounding box center [290, 383] width 342 height 33
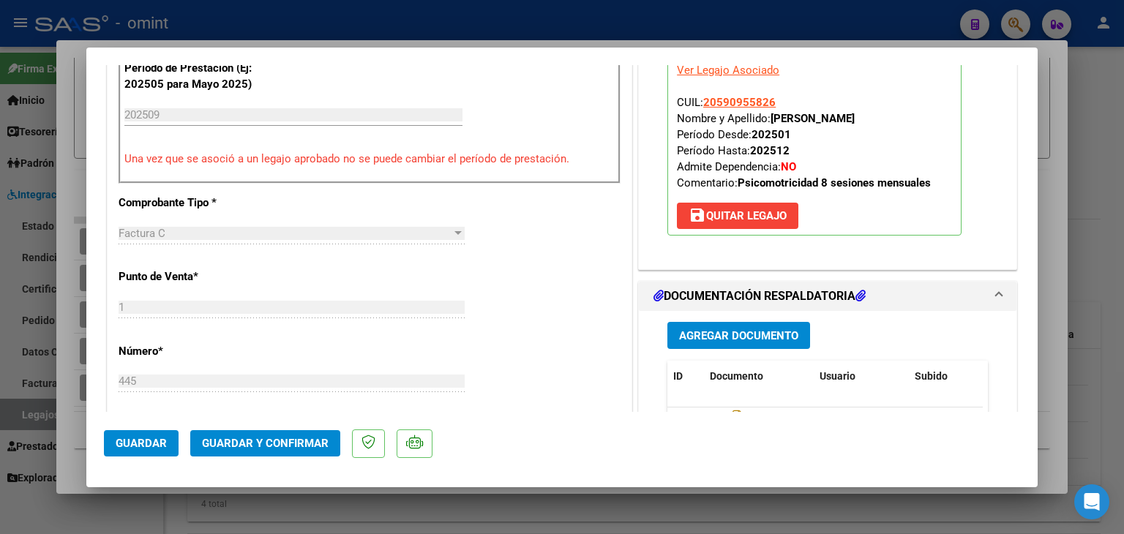
scroll to position [512, 0]
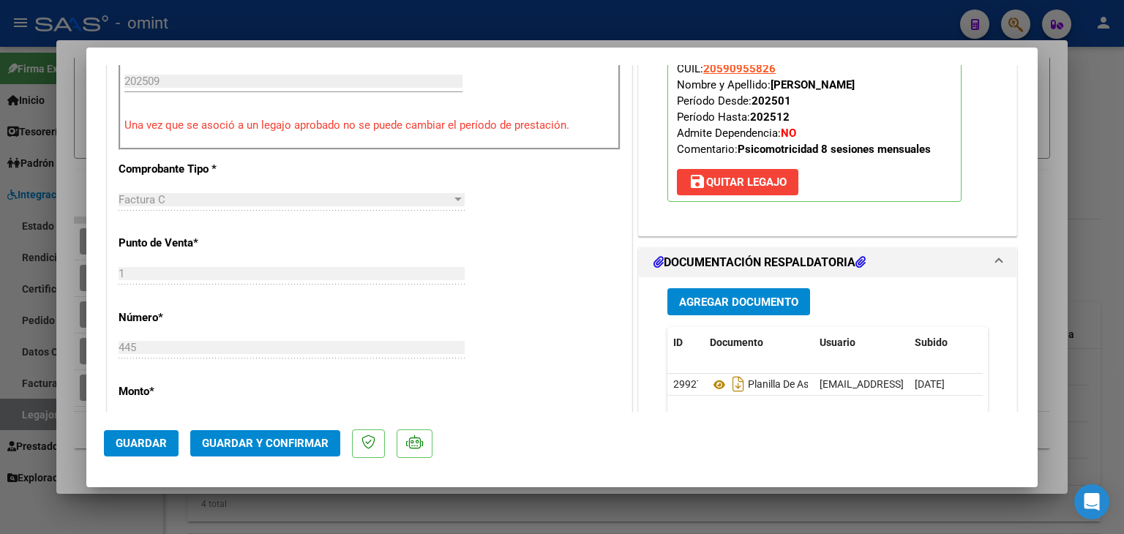
click at [308, 442] on span "Guardar y Confirmar" at bounding box center [265, 443] width 127 height 13
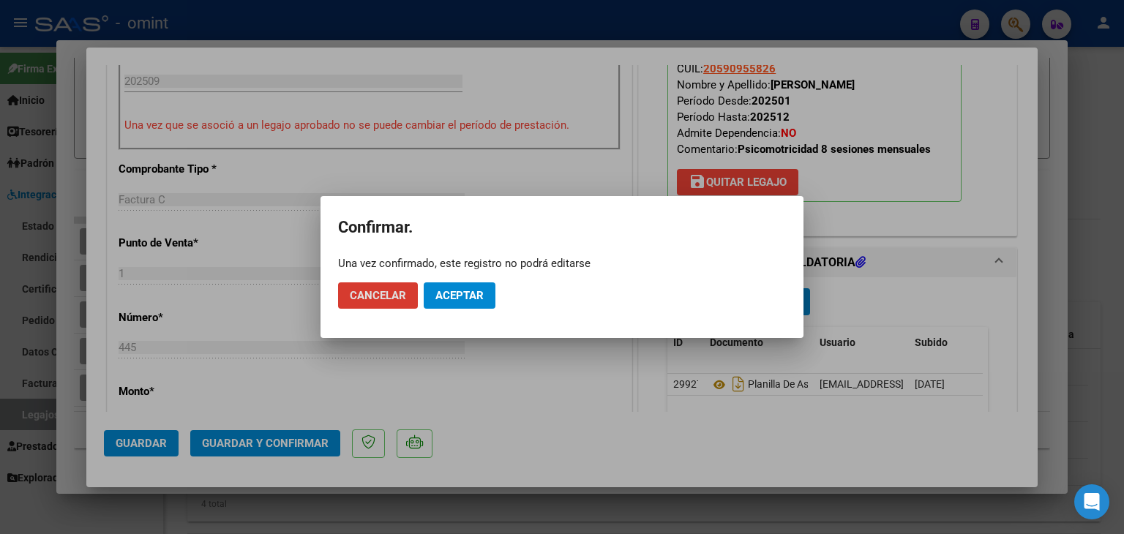
click at [459, 290] on span "Aceptar" at bounding box center [459, 295] width 48 height 13
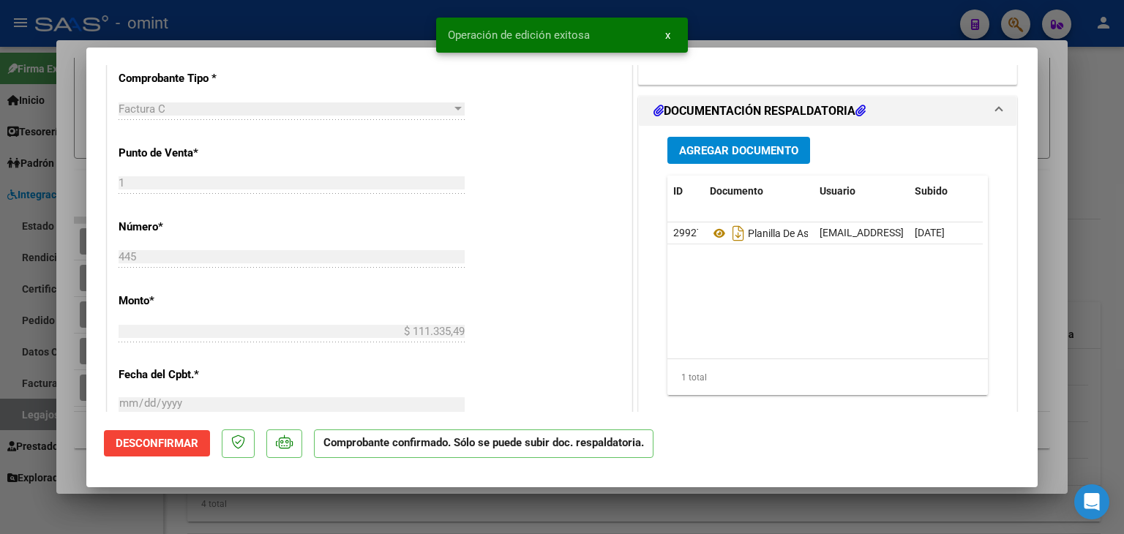
type input "$ 0,00"
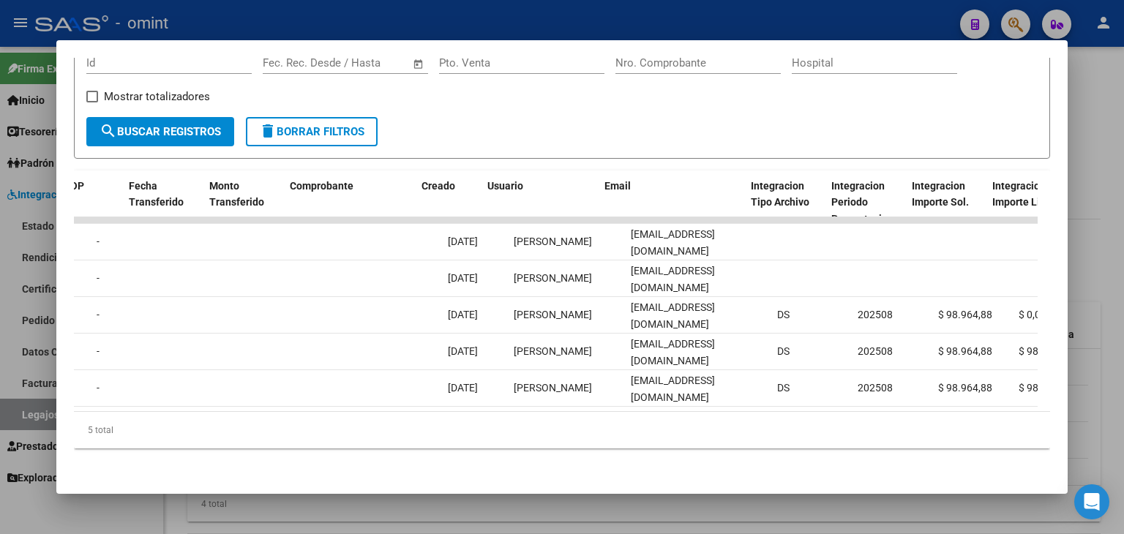
scroll to position [0, 1326]
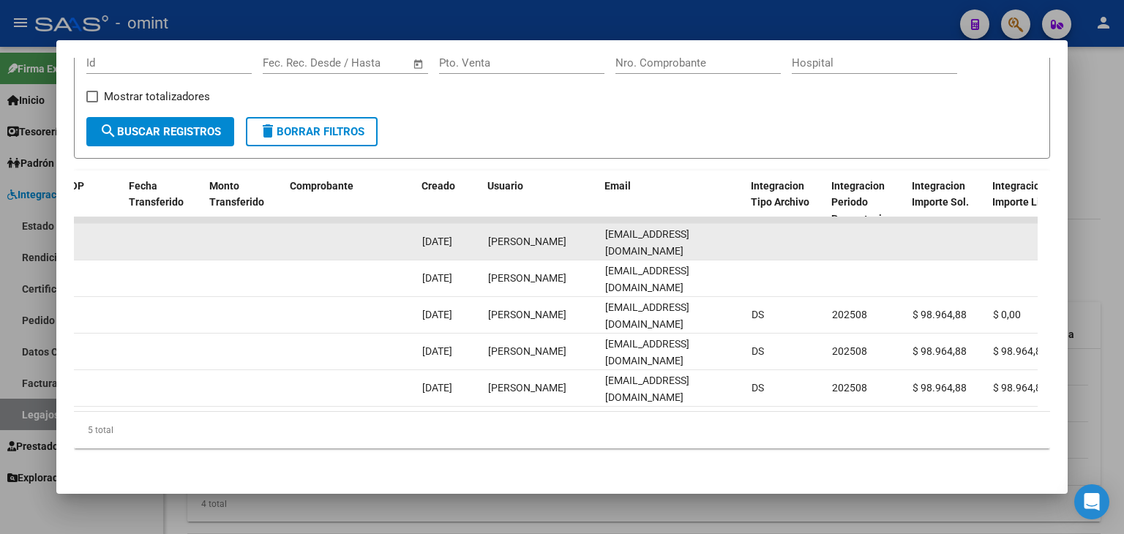
drag, startPoint x: 601, startPoint y: 226, endPoint x: 688, endPoint y: 228, distance: 87.1
click at [718, 228] on datatable-body-cell "[EMAIL_ADDRESS][DOMAIN_NAME]" at bounding box center [672, 242] width 146 height 36
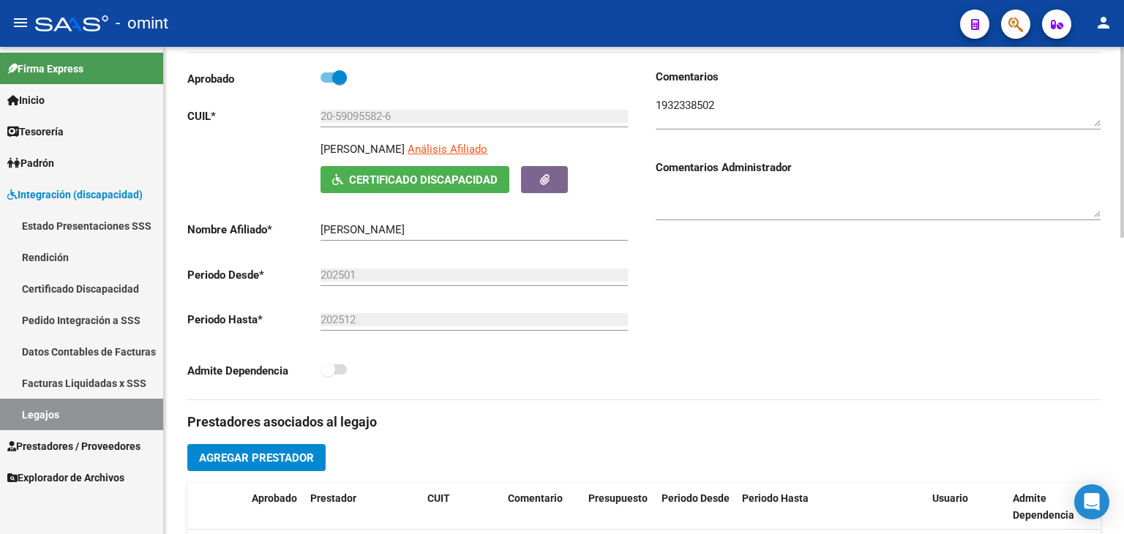
scroll to position [146, 0]
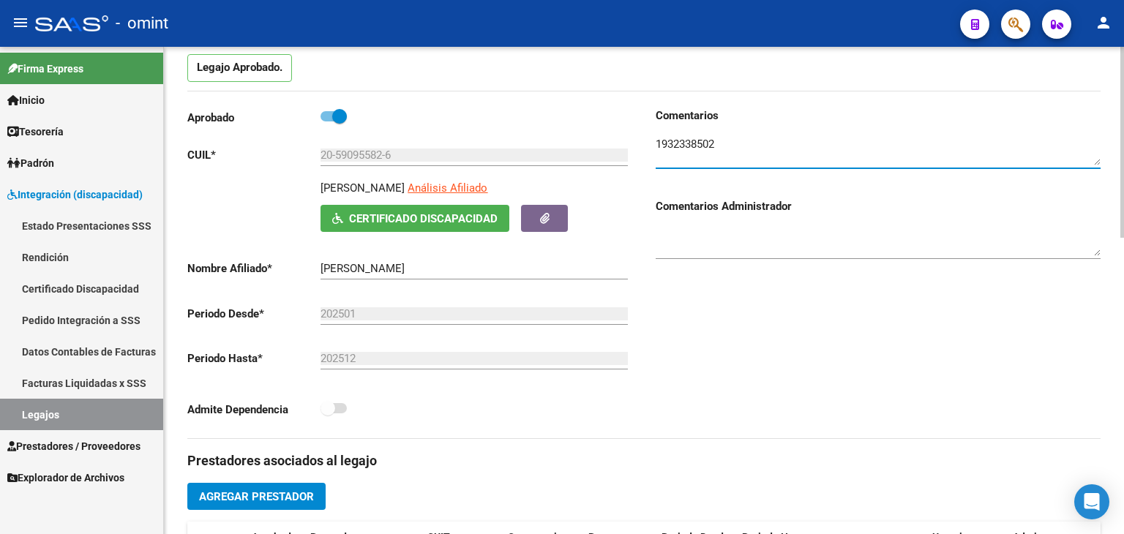
click at [680, 136] on textarea at bounding box center [878, 150] width 445 height 29
click at [680, 144] on textarea at bounding box center [878, 150] width 445 height 29
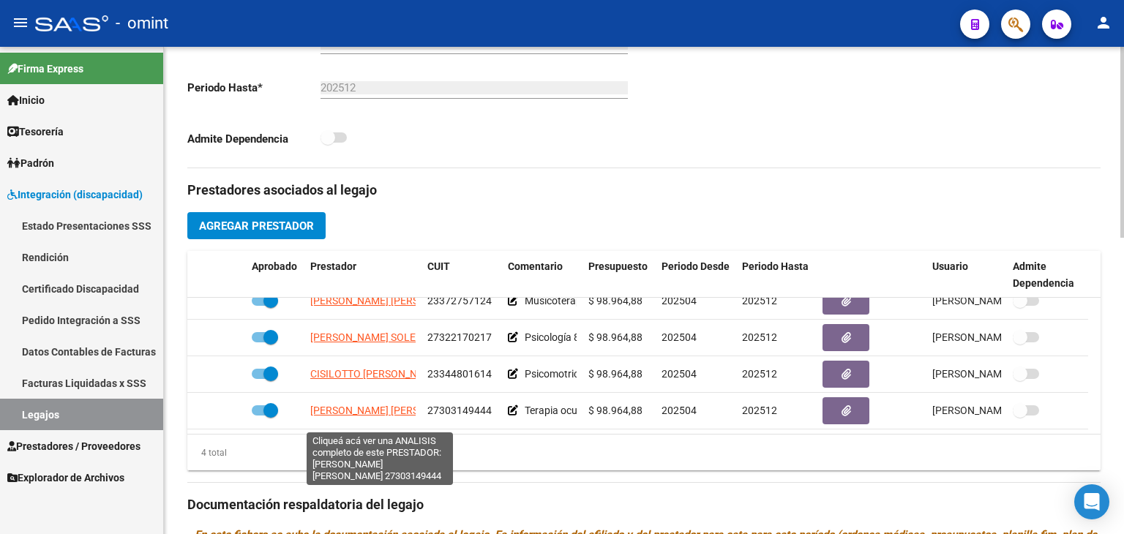
scroll to position [439, 0]
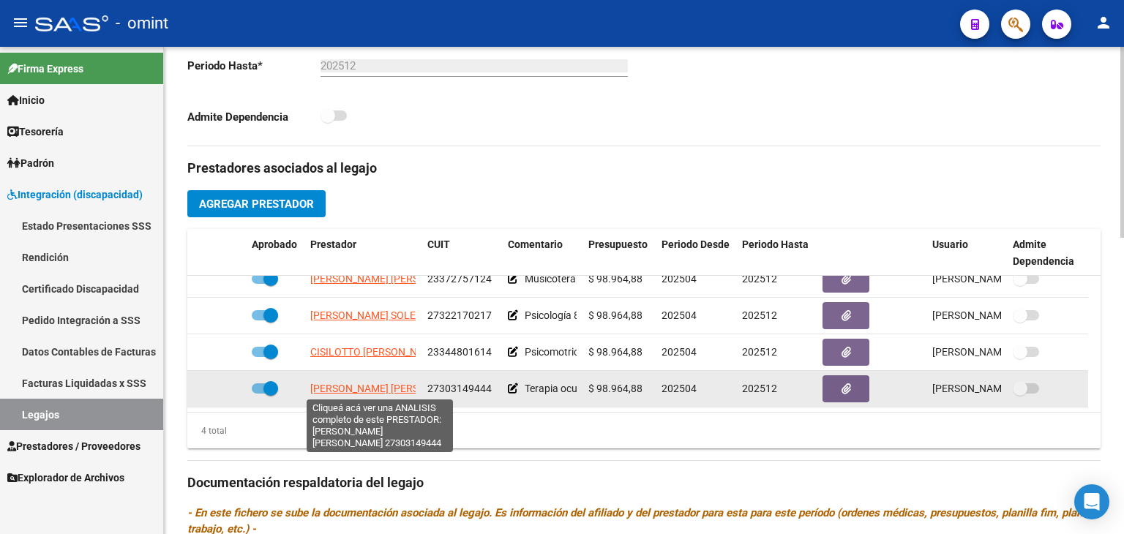
click at [364, 391] on span "[PERSON_NAME] [PERSON_NAME]" at bounding box center [389, 389] width 159 height 12
type textarea "27303149444"
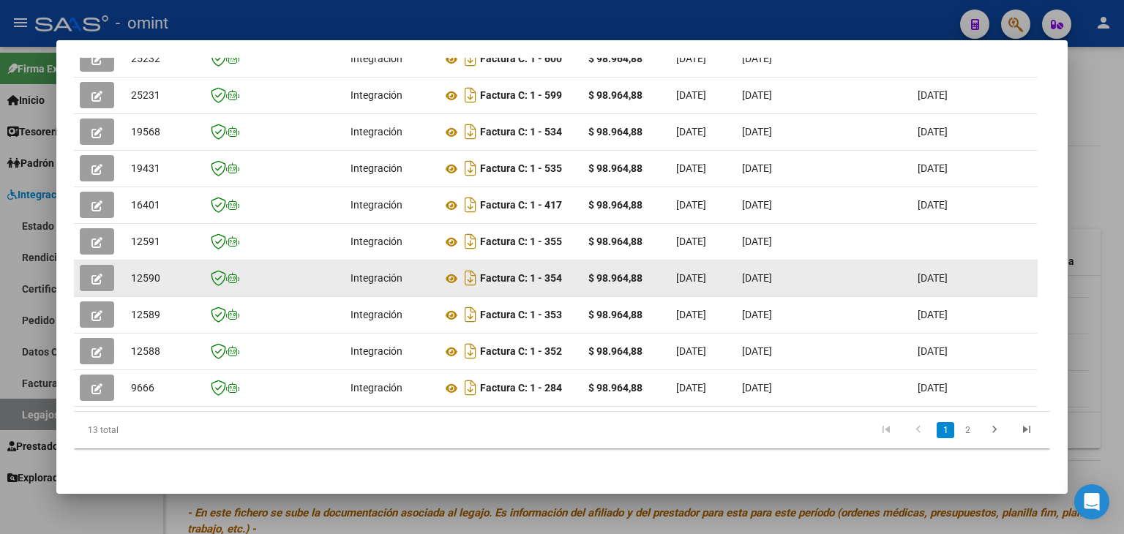
scroll to position [357, 0]
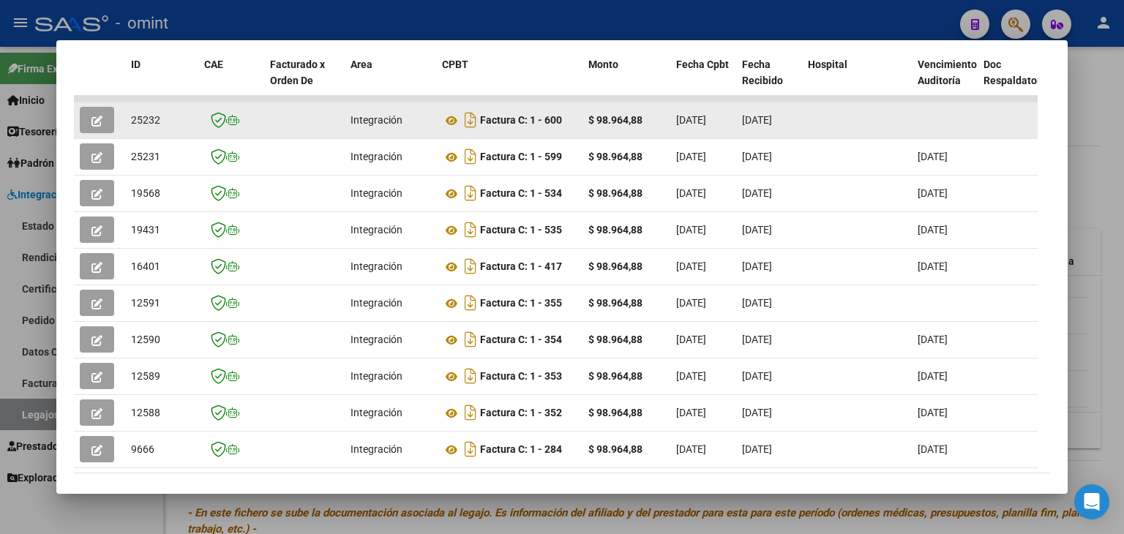
click at [140, 116] on span "25232" at bounding box center [145, 120] width 29 height 12
click at [451, 118] on icon at bounding box center [451, 121] width 19 height 18
click at [97, 116] on icon "button" at bounding box center [96, 121] width 11 height 11
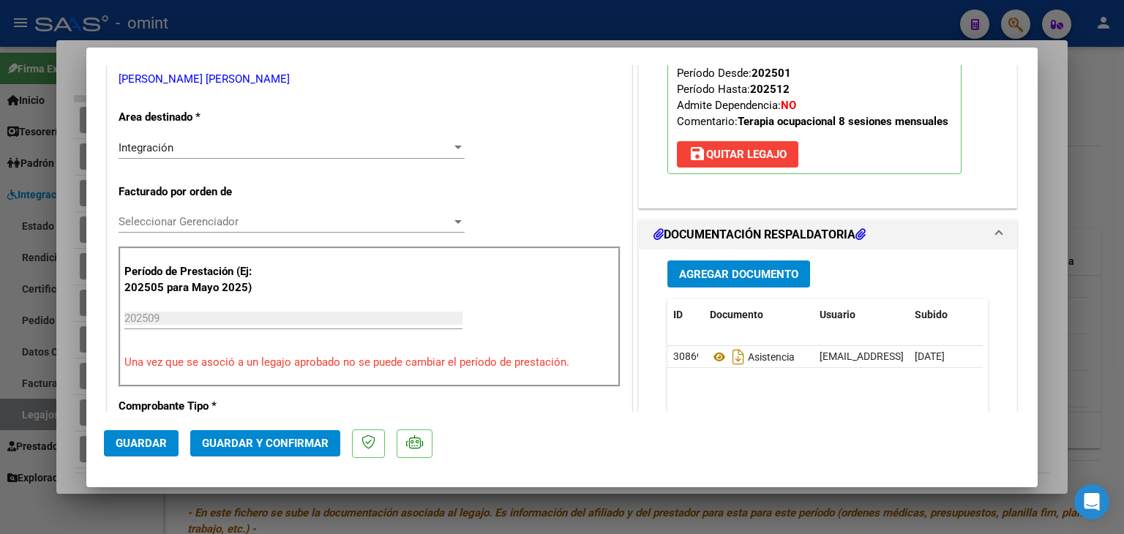
scroll to position [293, 0]
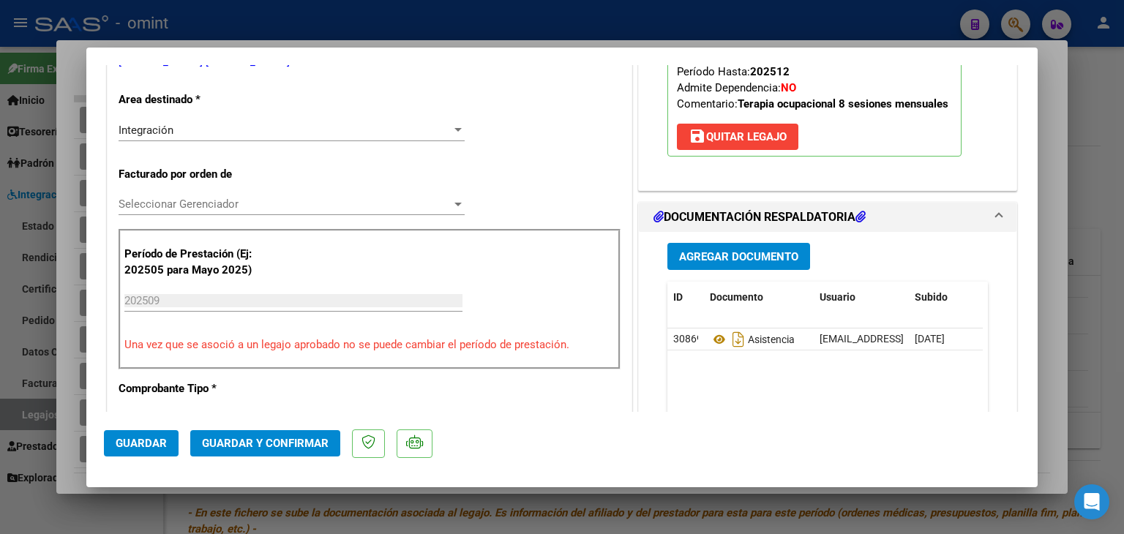
click at [176, 200] on span "Seleccionar Gerenciador" at bounding box center [285, 204] width 333 height 13
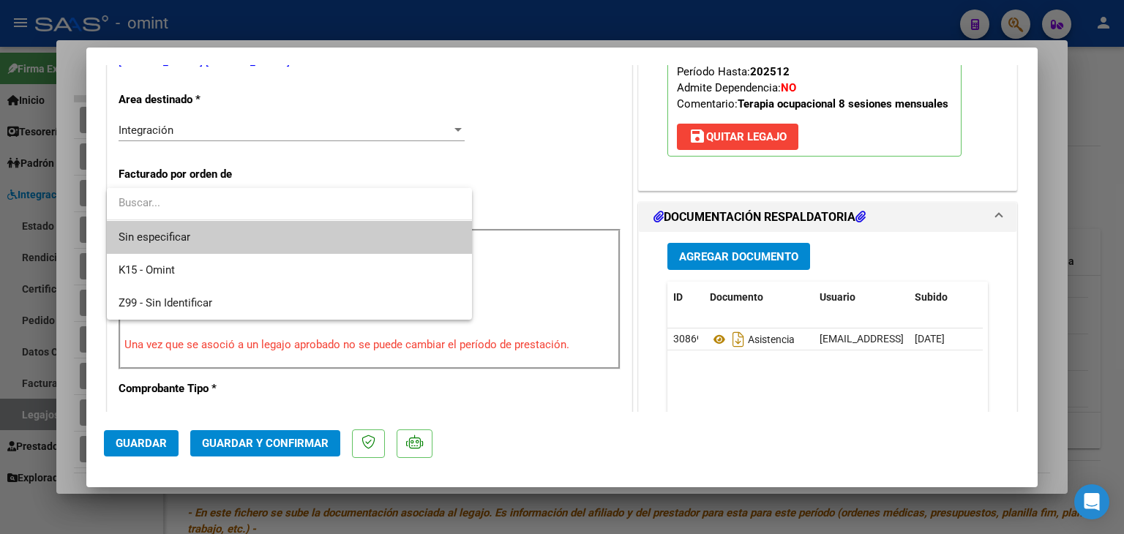
click at [190, 238] on span "Sin especificar" at bounding box center [290, 237] width 342 height 33
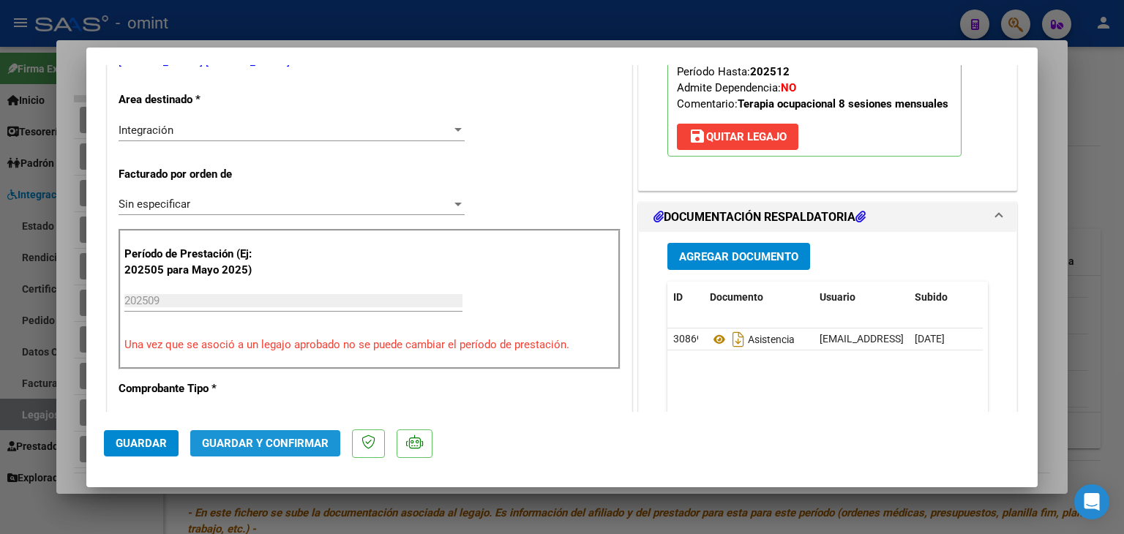
click at [269, 440] on span "Guardar y Confirmar" at bounding box center [265, 443] width 127 height 13
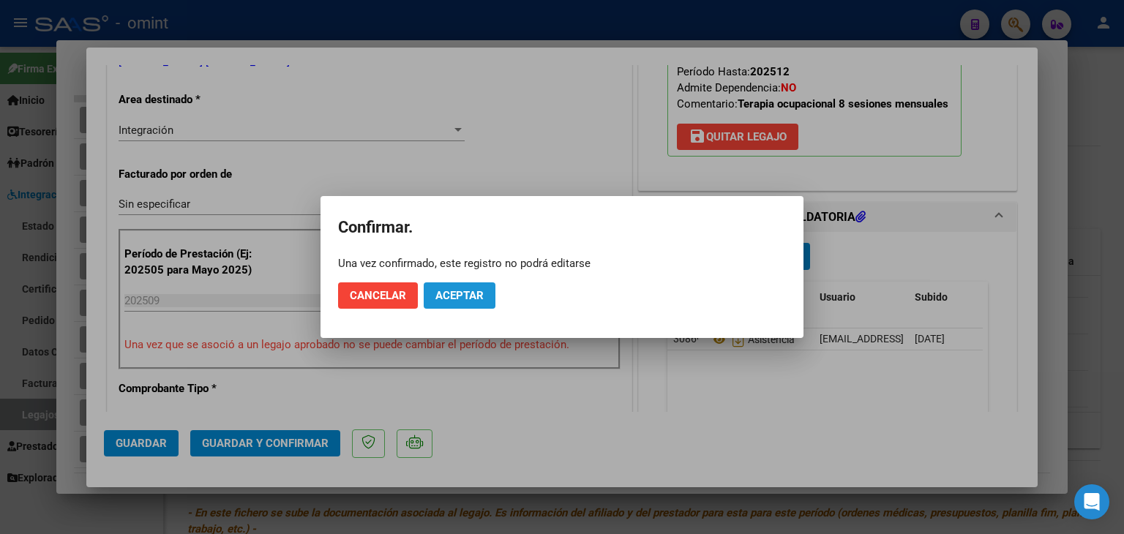
click at [471, 295] on span "Aceptar" at bounding box center [459, 295] width 48 height 13
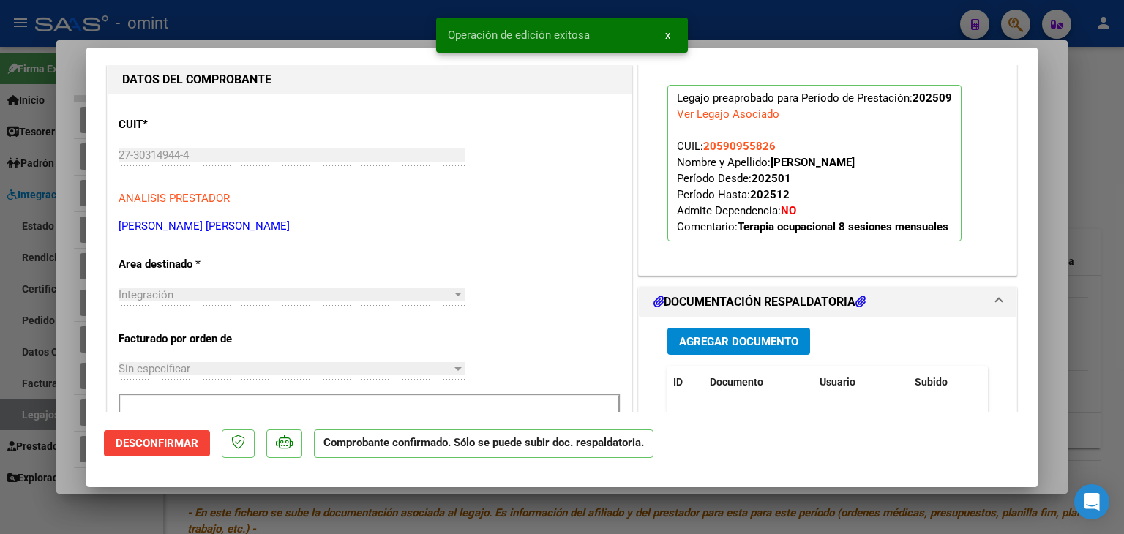
scroll to position [146, 0]
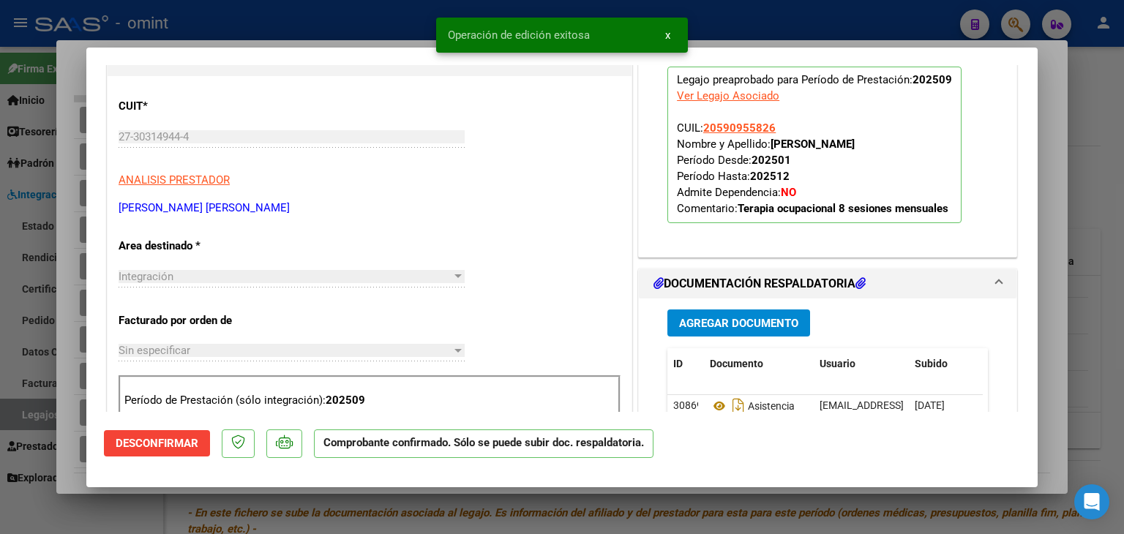
type input "$ 0,00"
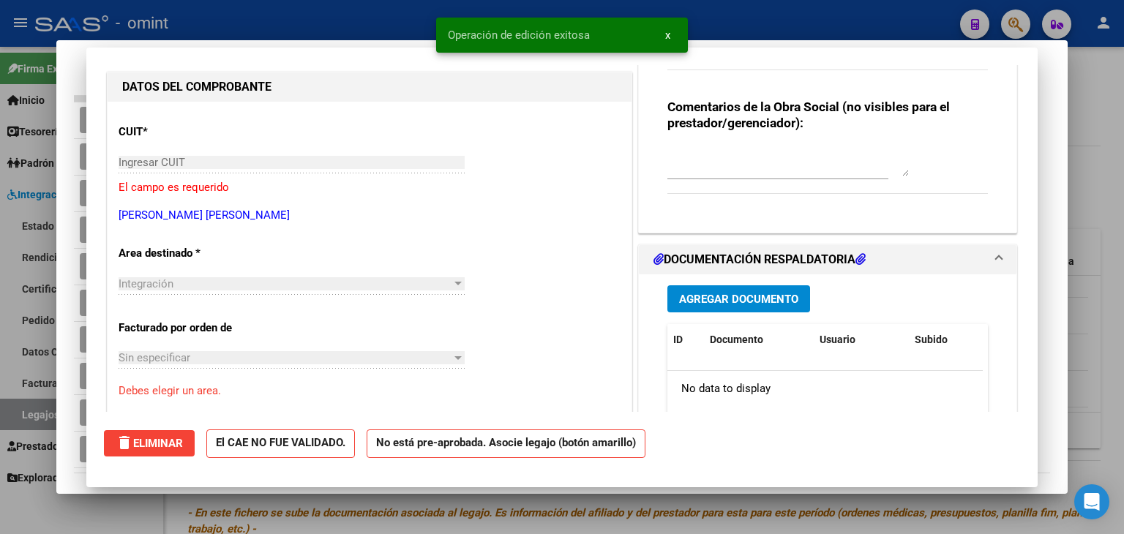
scroll to position [0, 0]
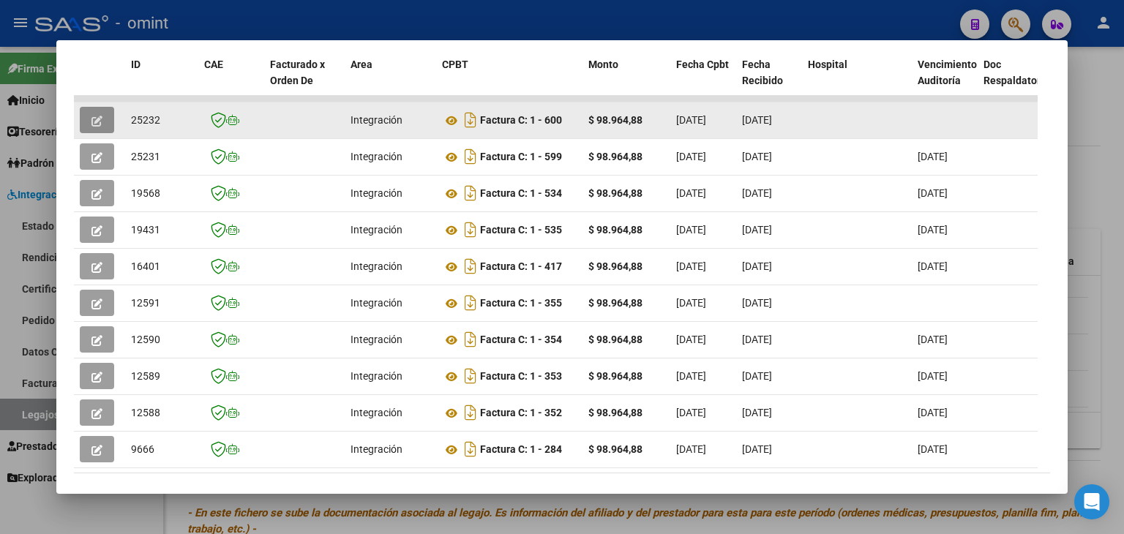
click at [93, 120] on icon "button" at bounding box center [96, 121] width 11 height 11
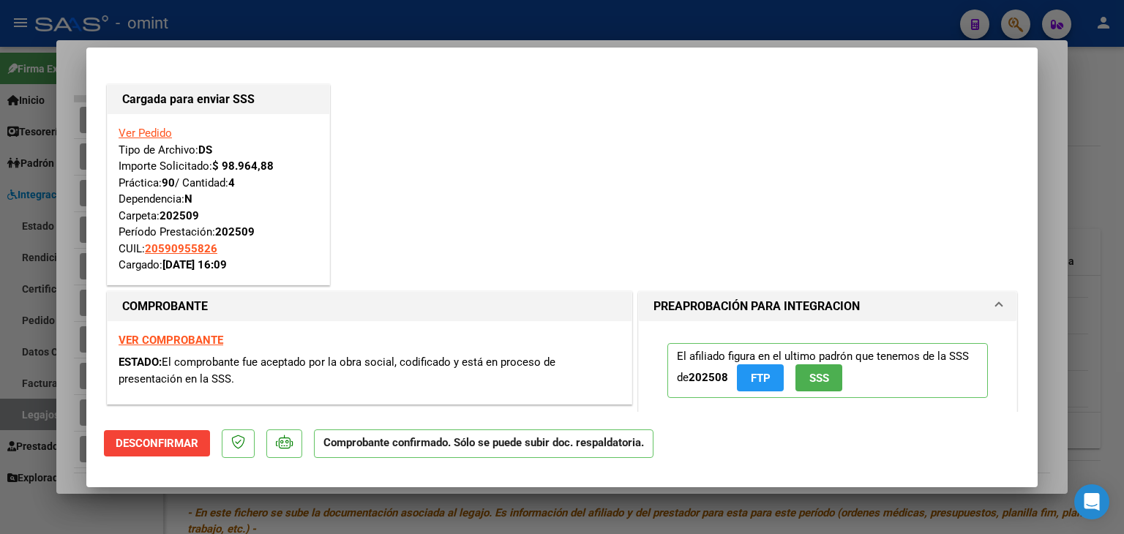
type input "$ 0,00"
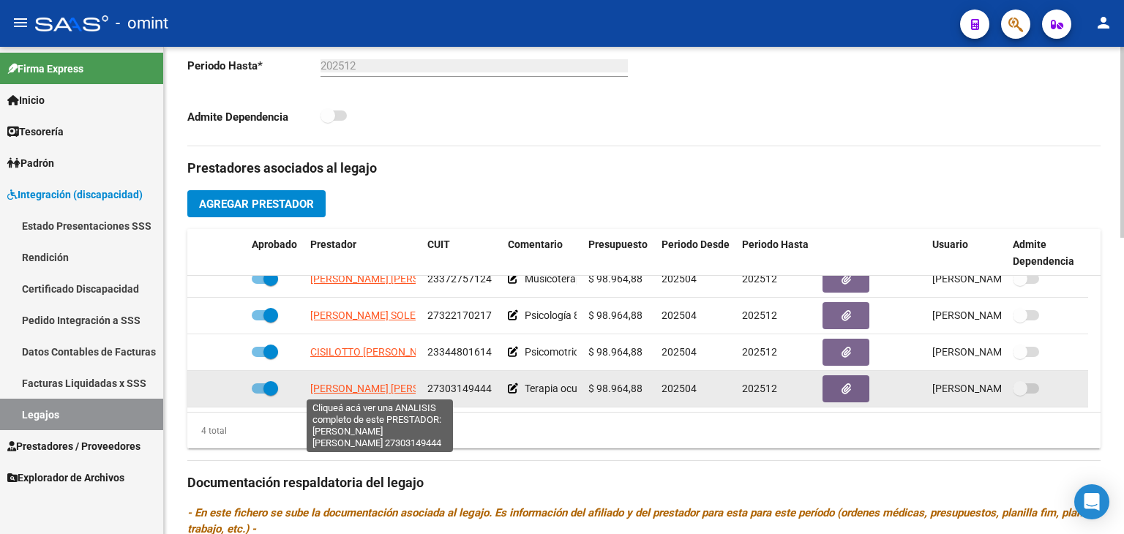
click at [341, 389] on span "[PERSON_NAME] [PERSON_NAME]" at bounding box center [389, 389] width 159 height 12
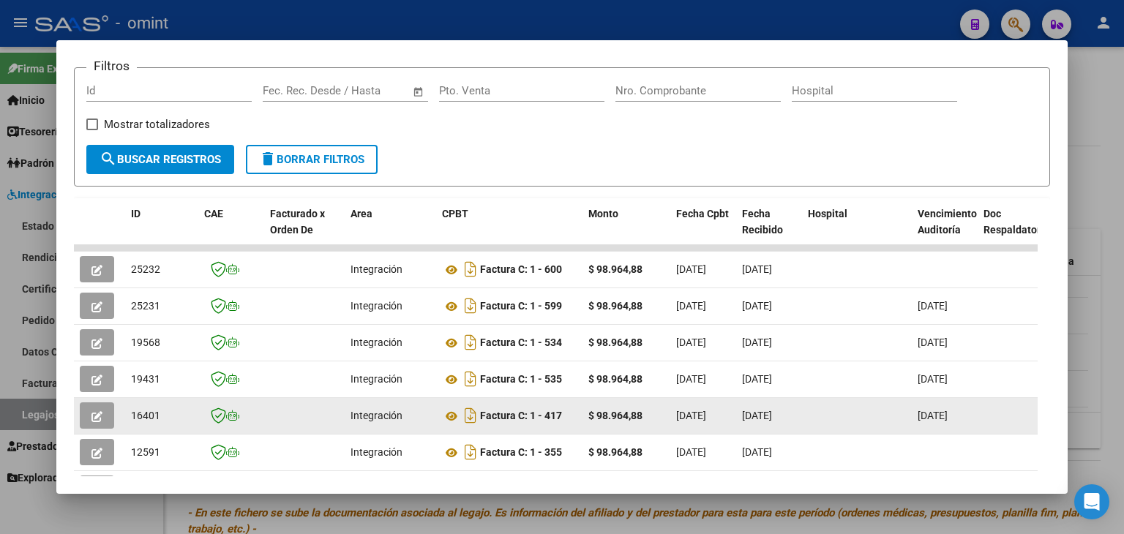
scroll to position [223, 0]
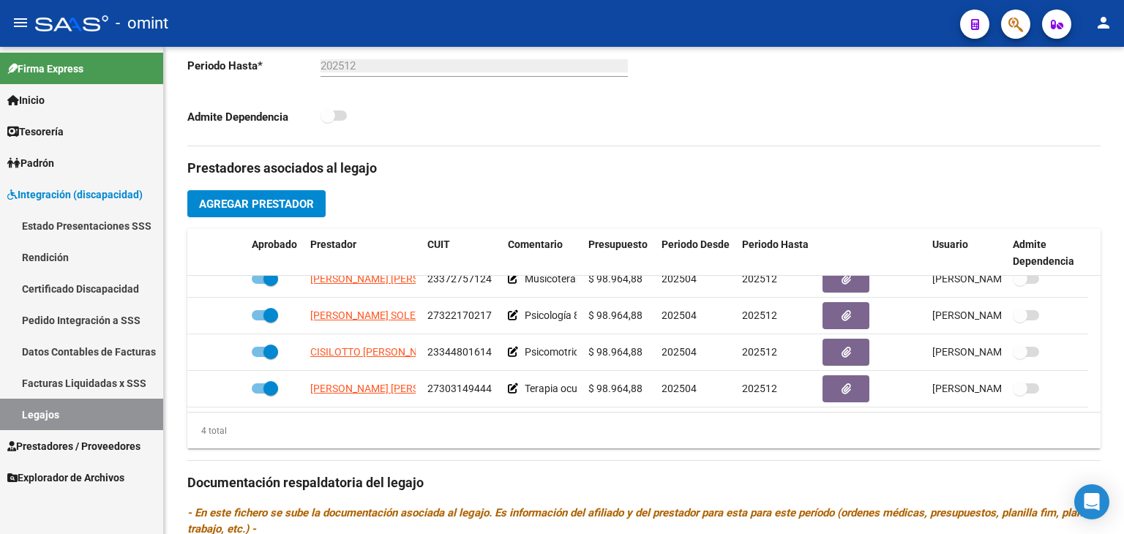
click at [43, 416] on link "Legajos" at bounding box center [81, 414] width 163 height 31
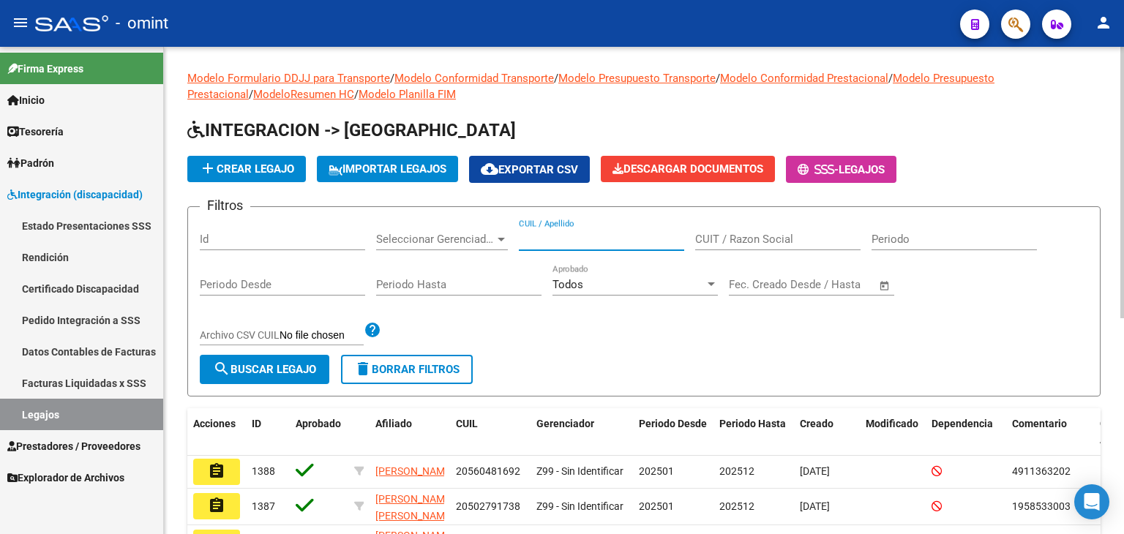
click at [547, 237] on input "CUIL / Apellido" at bounding box center [601, 239] width 165 height 13
paste input "20435049142"
type input "20435049142"
click at [287, 367] on span "search Buscar Legajo" at bounding box center [264, 369] width 103 height 13
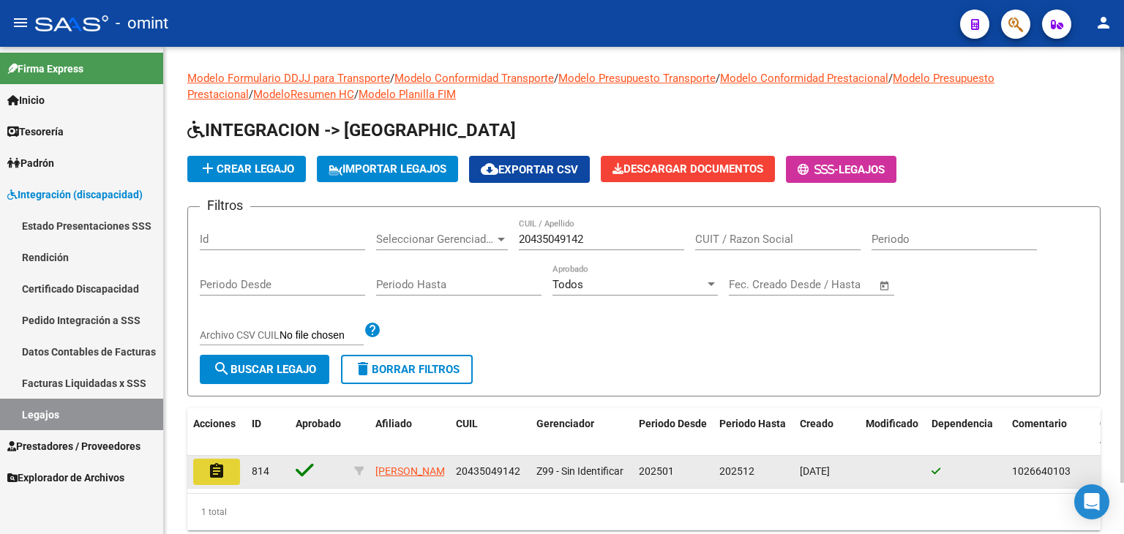
click at [214, 473] on mat-icon "assignment" at bounding box center [217, 471] width 18 height 18
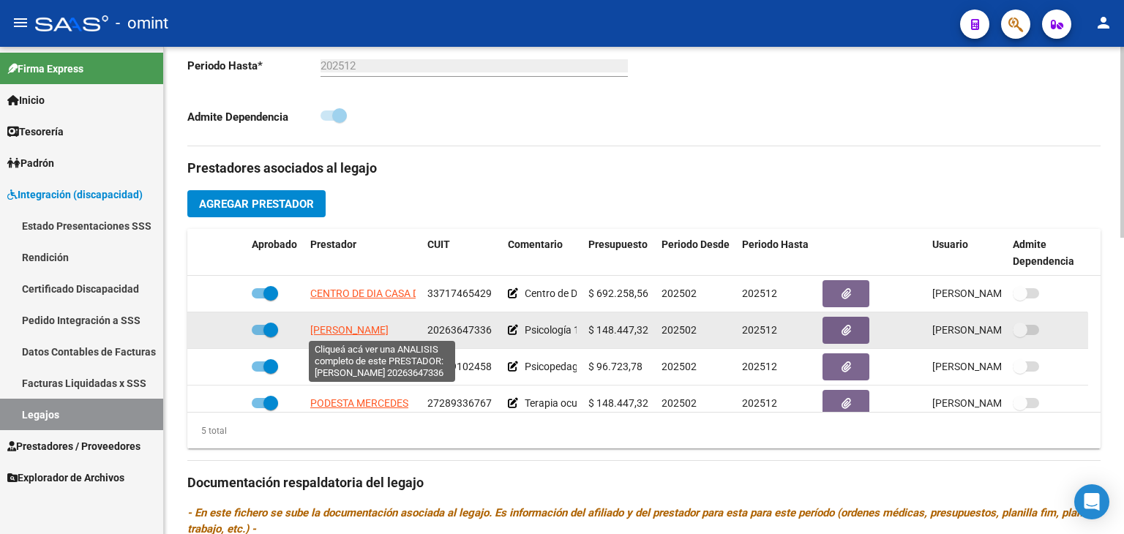
click at [346, 324] on span "[PERSON_NAME]" at bounding box center [349, 330] width 78 height 12
type textarea "20263647336"
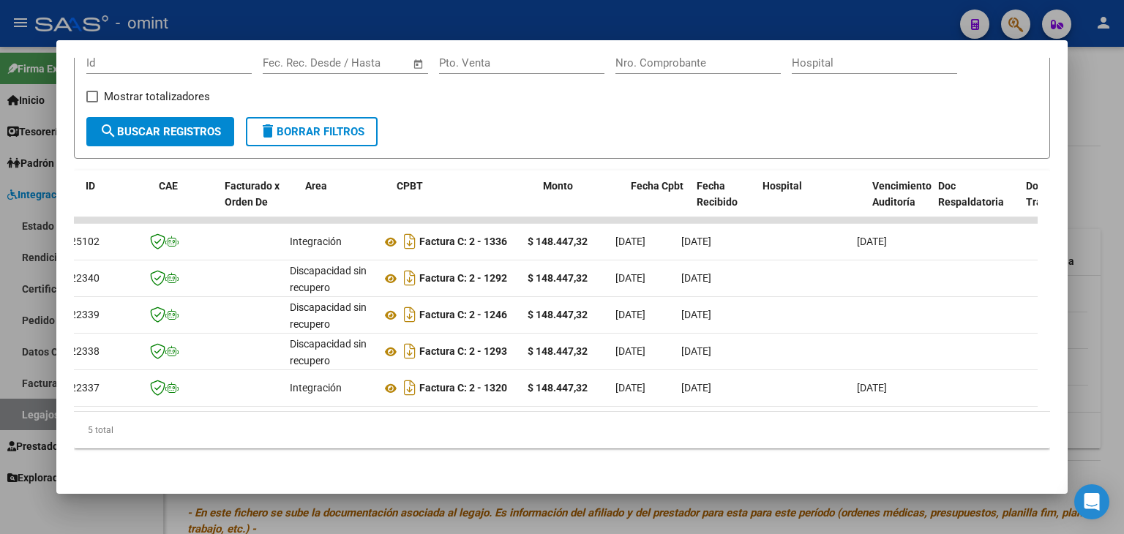
scroll to position [0, 45]
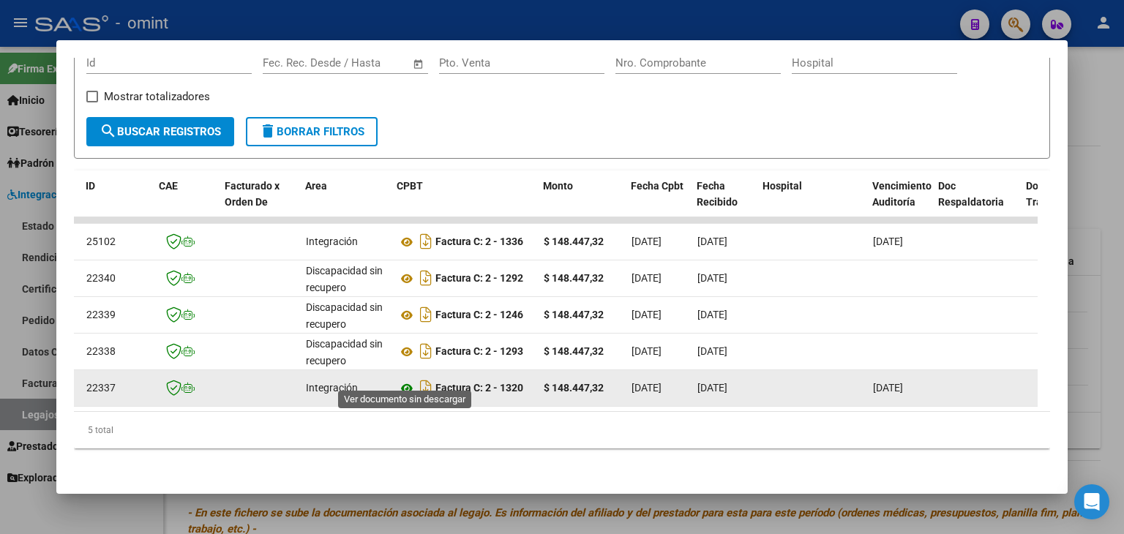
click at [410, 380] on icon at bounding box center [406, 389] width 19 height 18
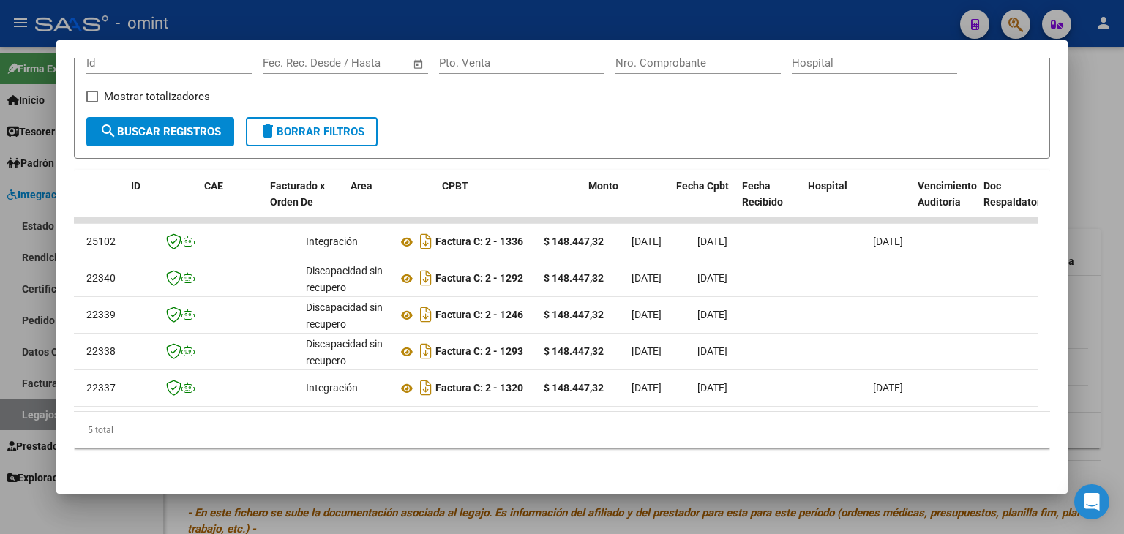
scroll to position [0, 0]
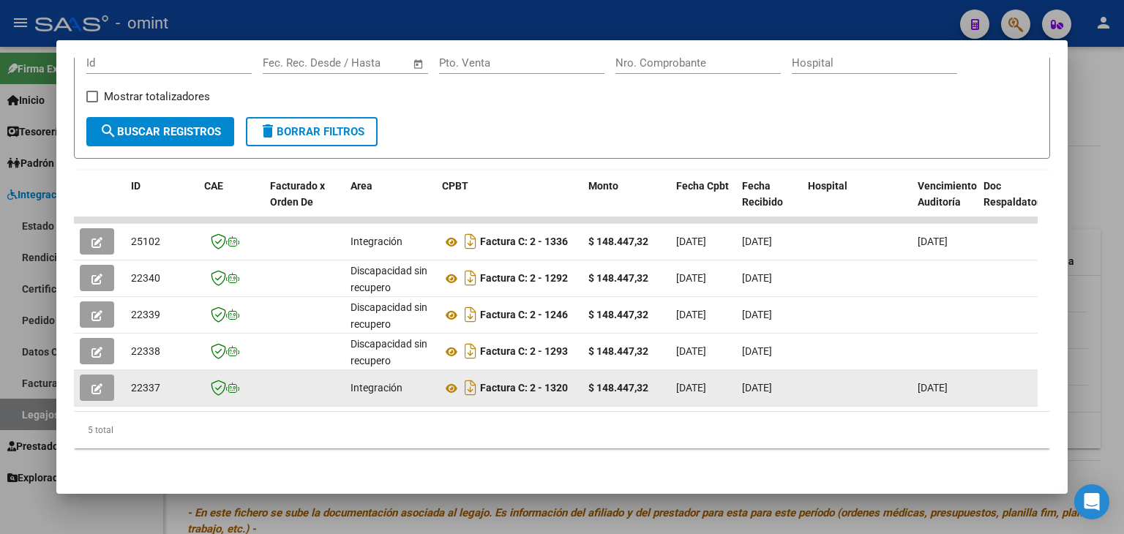
click at [102, 378] on button "button" at bounding box center [97, 388] width 34 height 26
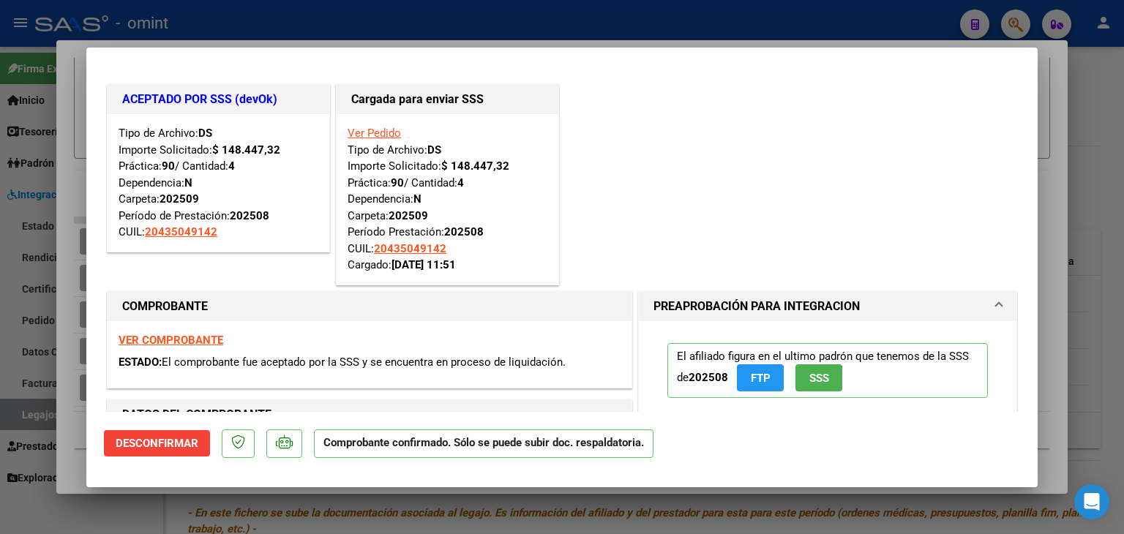
type input "$ 0,00"
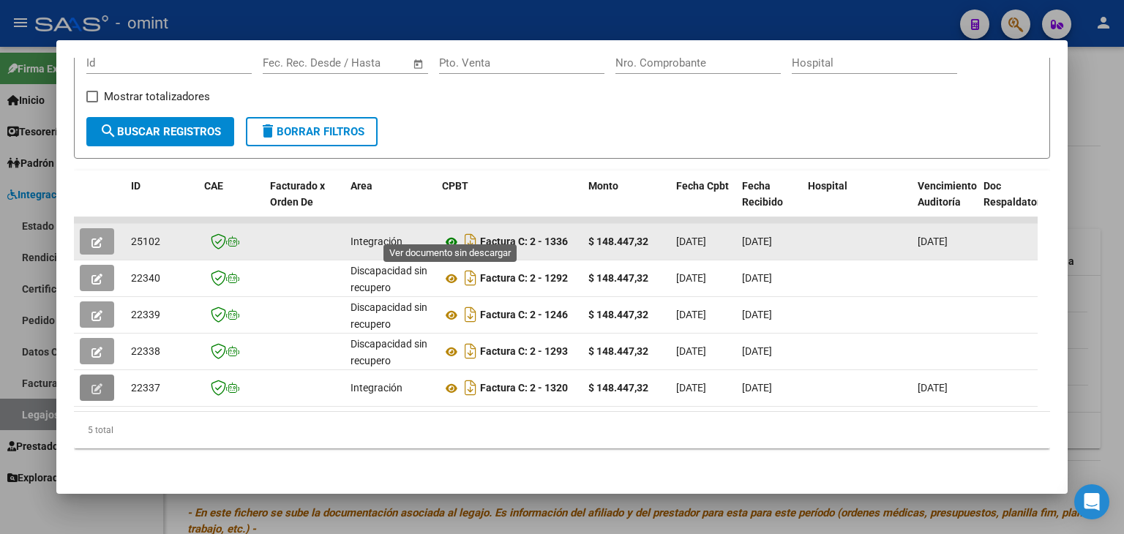
click at [455, 233] on icon at bounding box center [451, 242] width 19 height 18
click at [137, 236] on span "25102" at bounding box center [145, 242] width 29 height 12
click at [138, 236] on span "25102" at bounding box center [145, 242] width 29 height 12
click at [96, 237] on icon "button" at bounding box center [96, 242] width 11 height 11
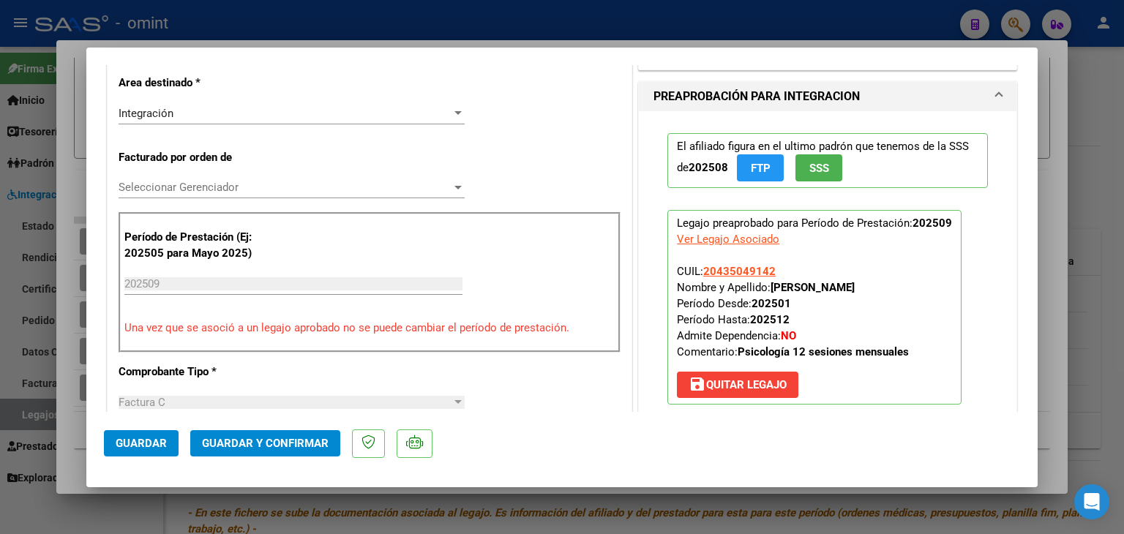
scroll to position [293, 0]
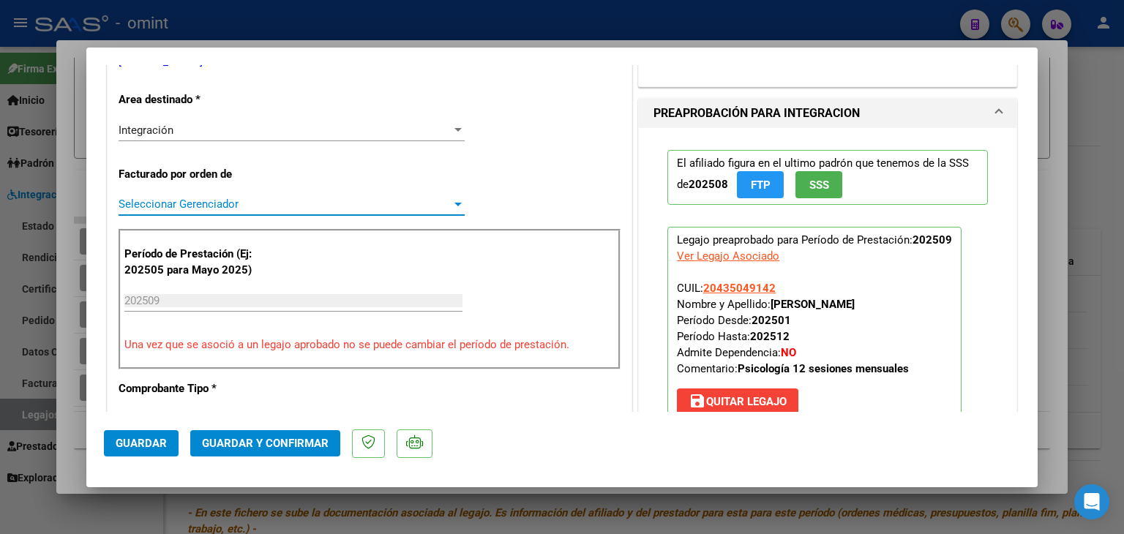
click at [192, 201] on span "Seleccionar Gerenciador" at bounding box center [285, 204] width 333 height 13
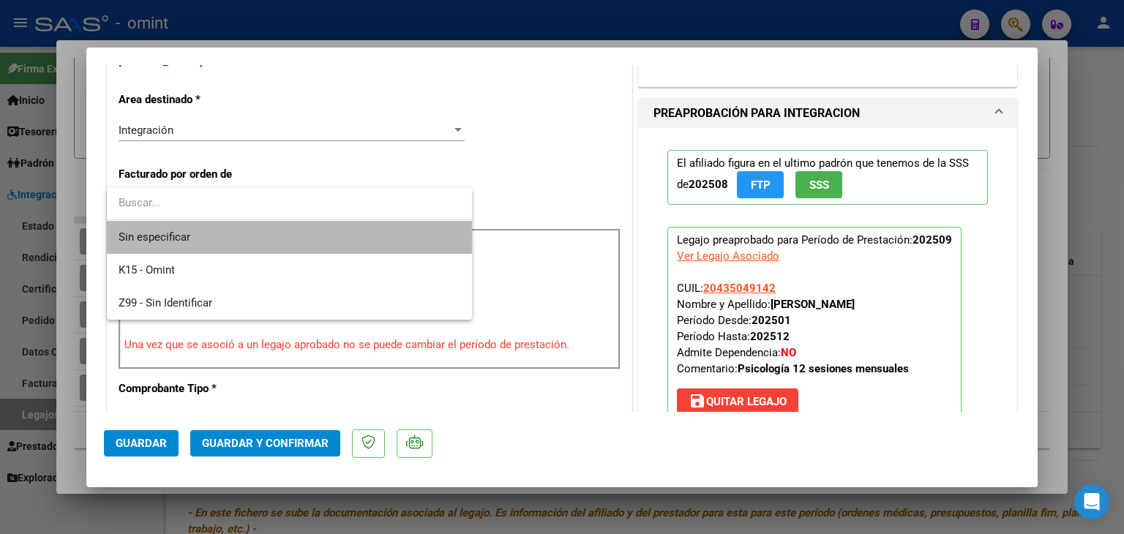
drag, startPoint x: 179, startPoint y: 236, endPoint x: 219, endPoint y: 388, distance: 156.7
click at [179, 237] on span "Sin especificar" at bounding box center [290, 237] width 342 height 33
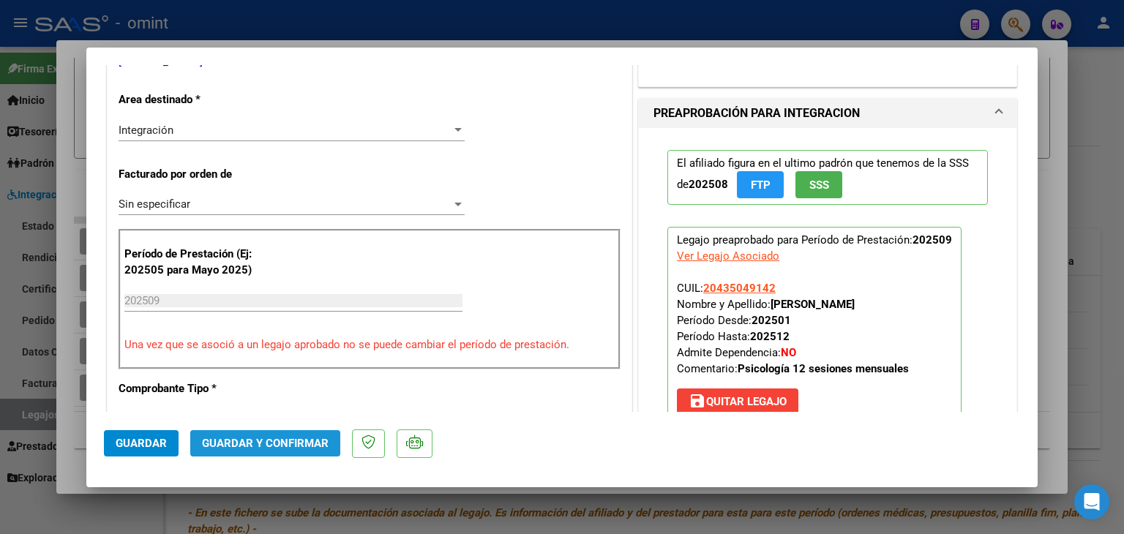
click at [272, 444] on span "Guardar y Confirmar" at bounding box center [265, 443] width 127 height 13
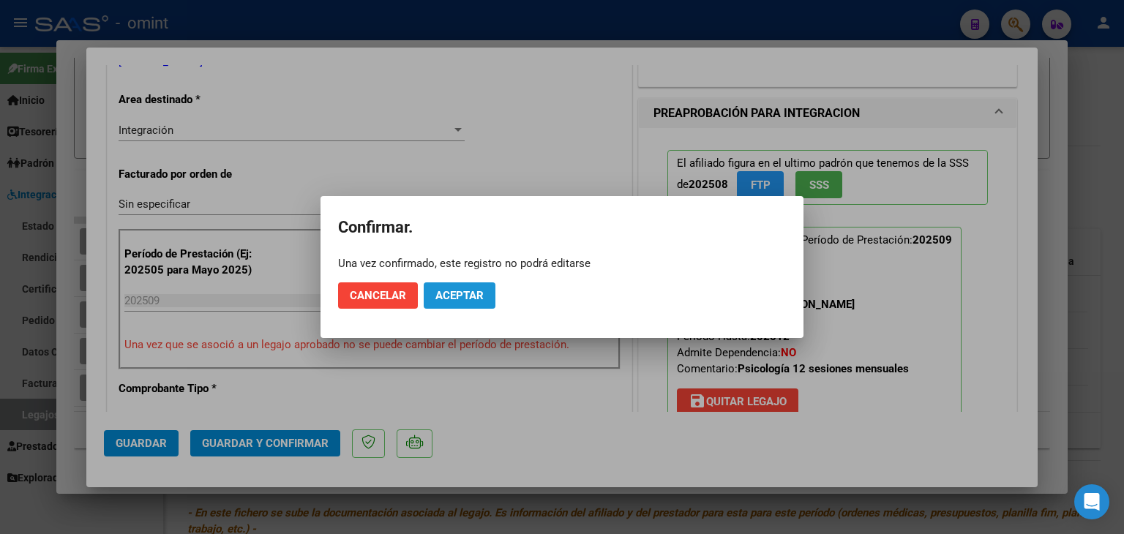
click at [460, 291] on span "Aceptar" at bounding box center [459, 295] width 48 height 13
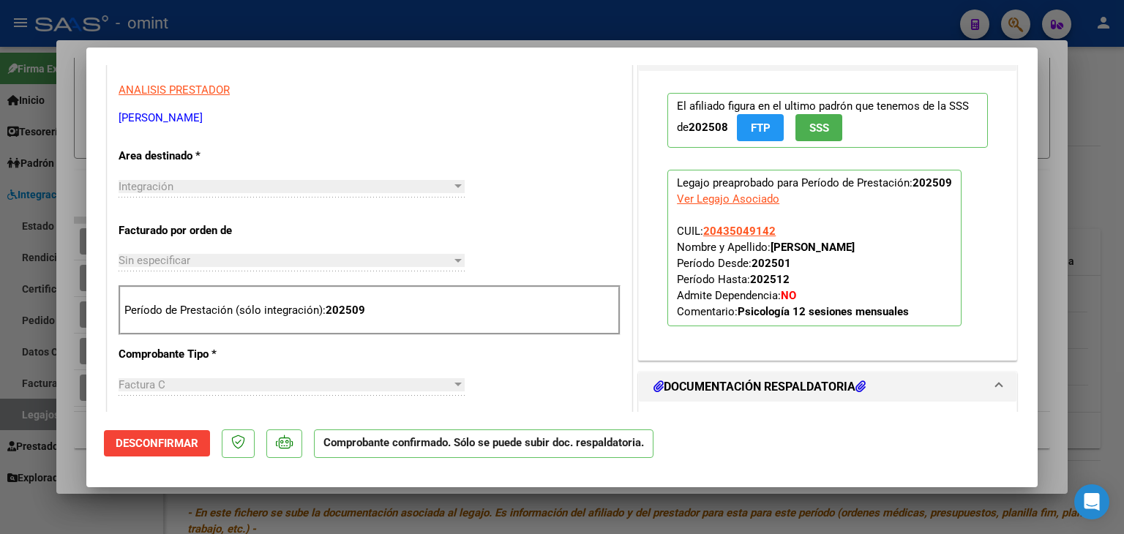
type input "$ 0,00"
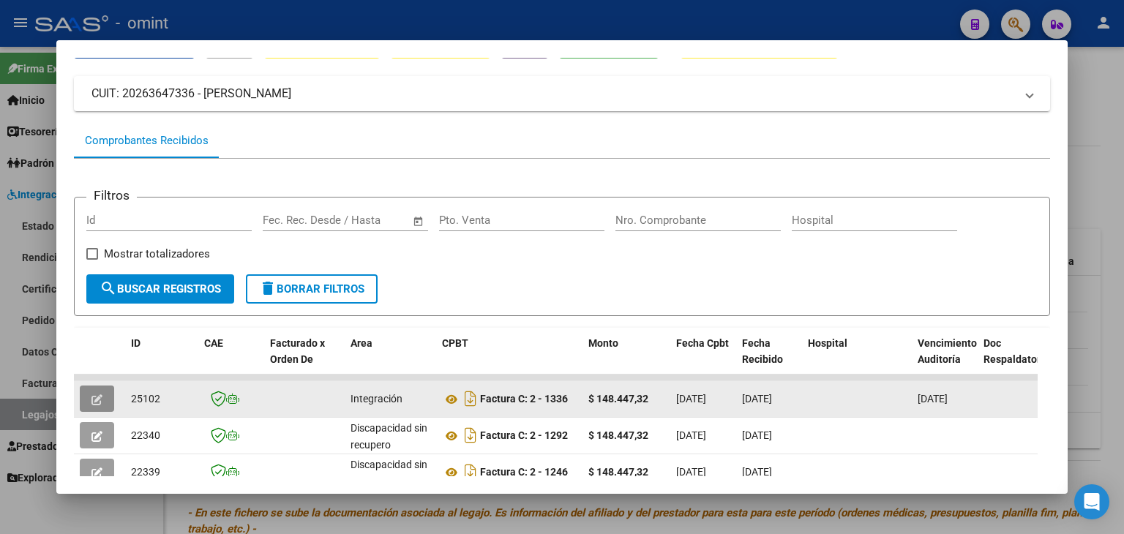
scroll to position [27, 0]
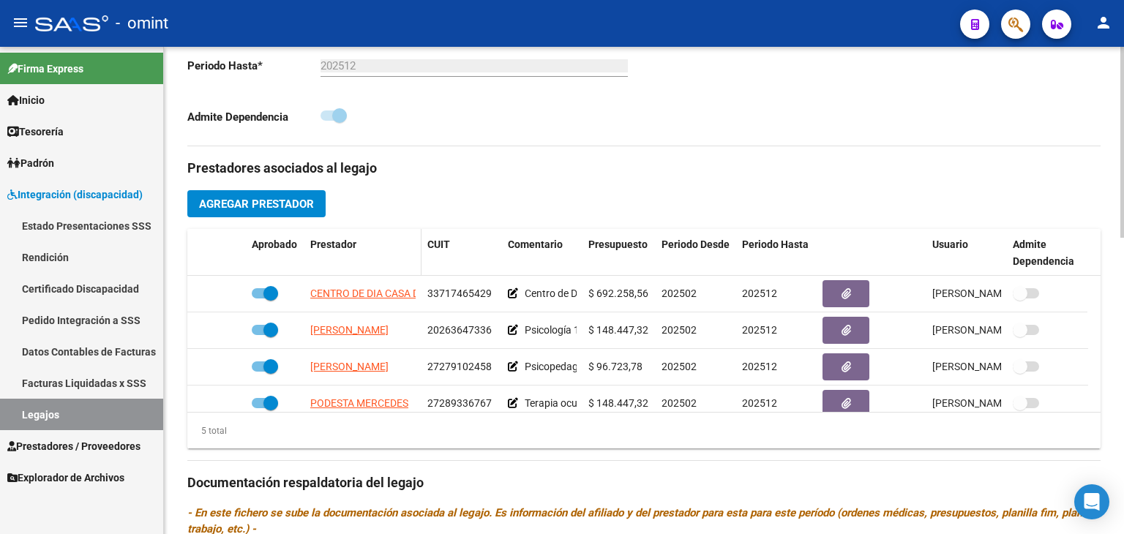
click at [416, 271] on span at bounding box center [418, 253] width 7 height 48
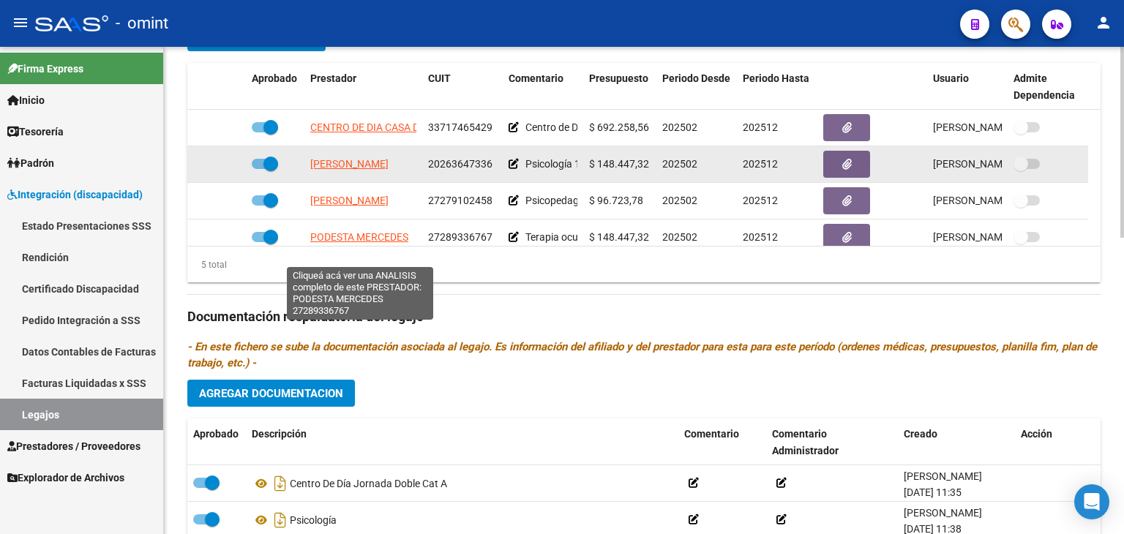
scroll to position [585, 0]
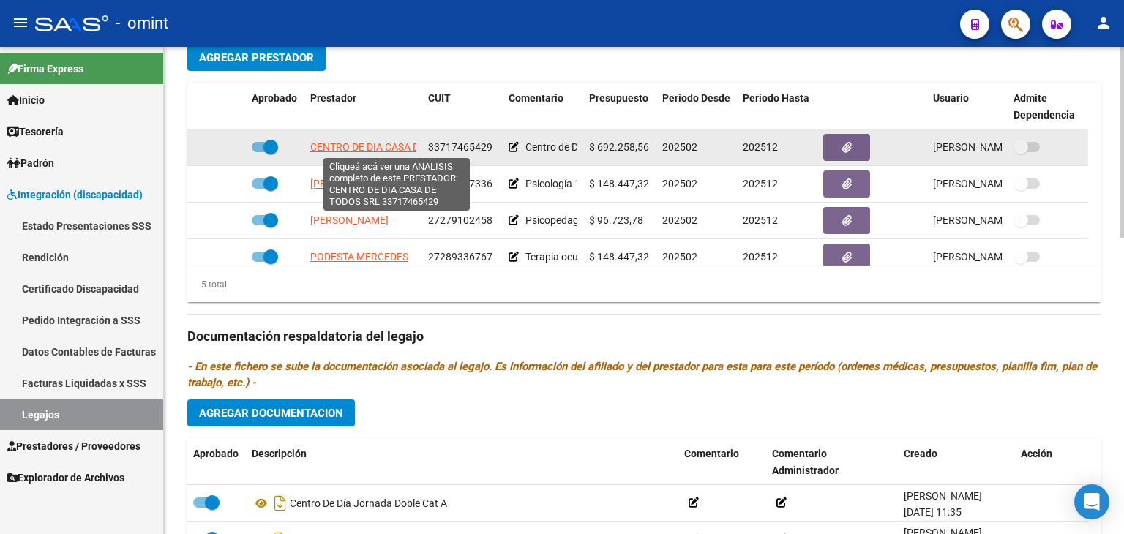
click at [332, 143] on span "CENTRO DE DIA CASA DE TODOS SRL" at bounding box center [395, 147] width 170 height 12
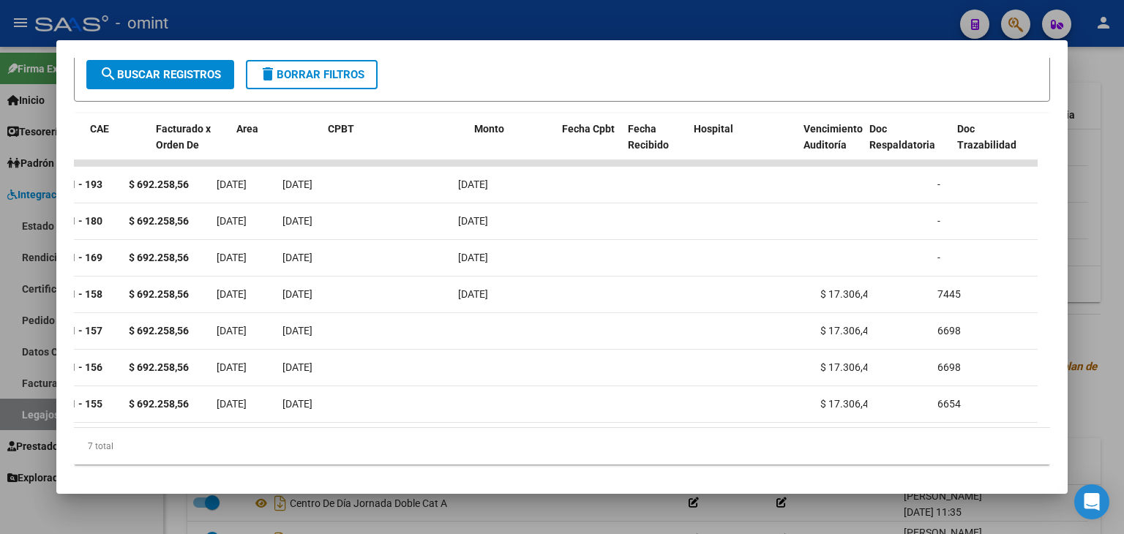
scroll to position [0, 0]
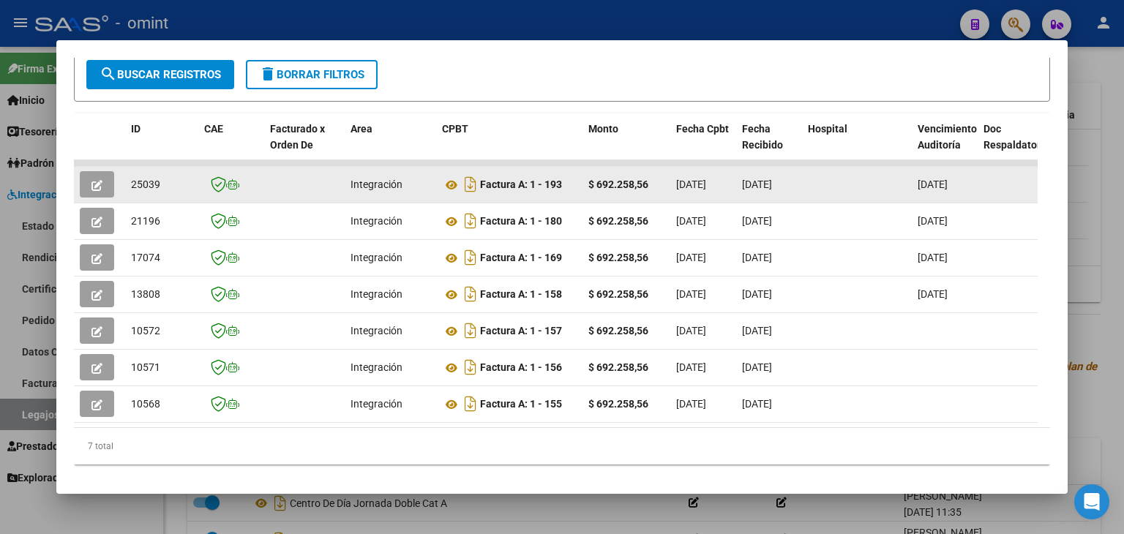
click at [146, 182] on span "25039" at bounding box center [145, 185] width 29 height 12
click at [449, 181] on icon at bounding box center [451, 185] width 19 height 18
click at [95, 187] on icon "button" at bounding box center [96, 185] width 11 height 11
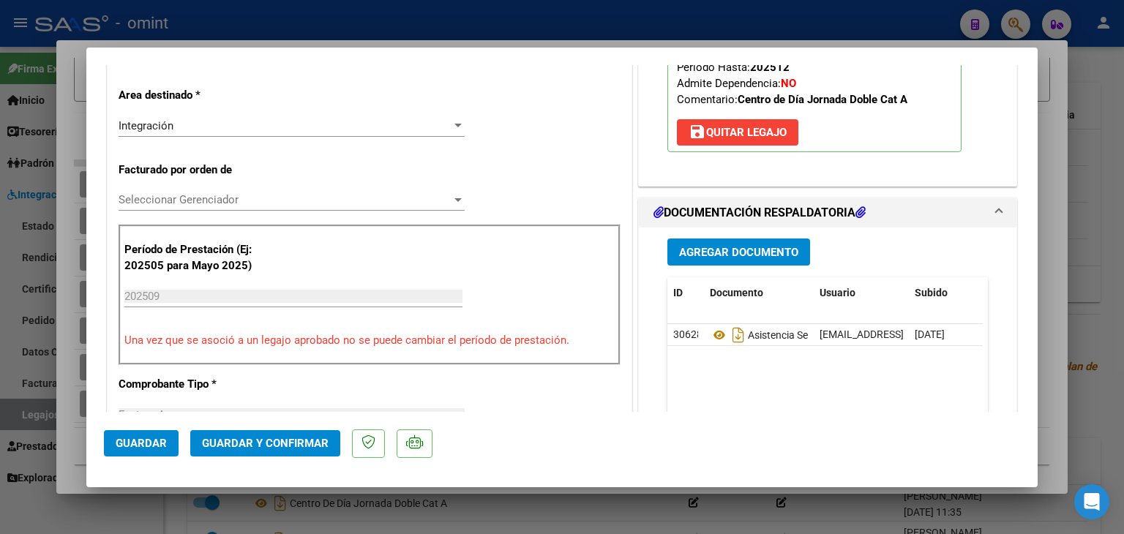
scroll to position [439, 0]
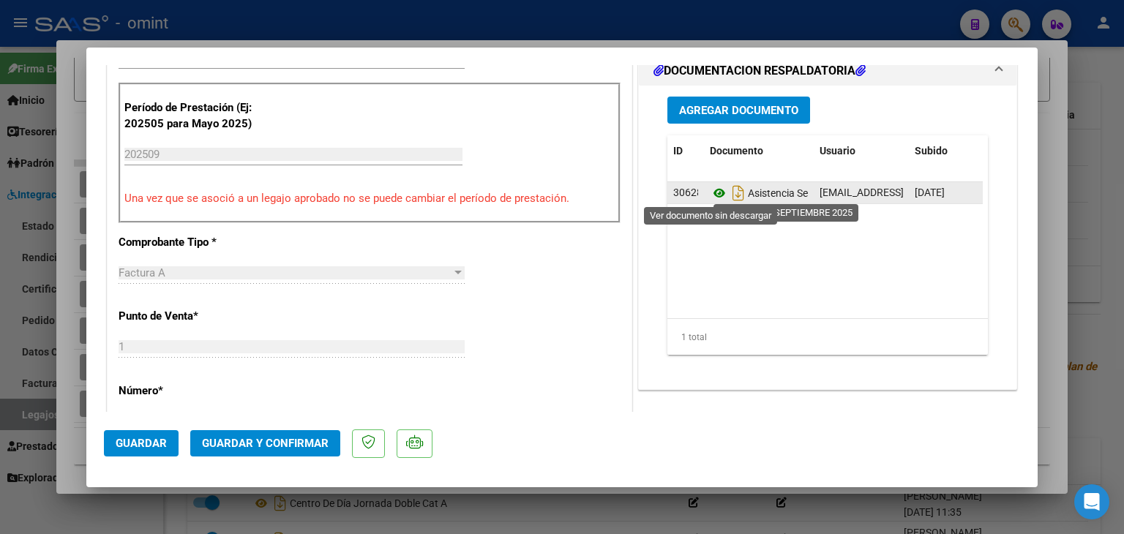
click at [713, 184] on icon at bounding box center [719, 193] width 19 height 18
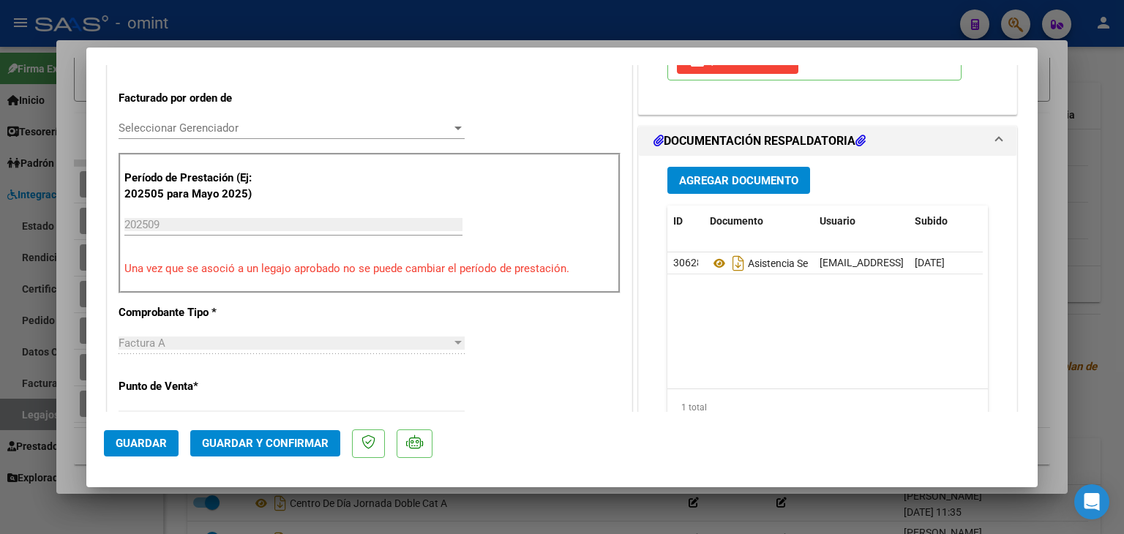
scroll to position [366, 0]
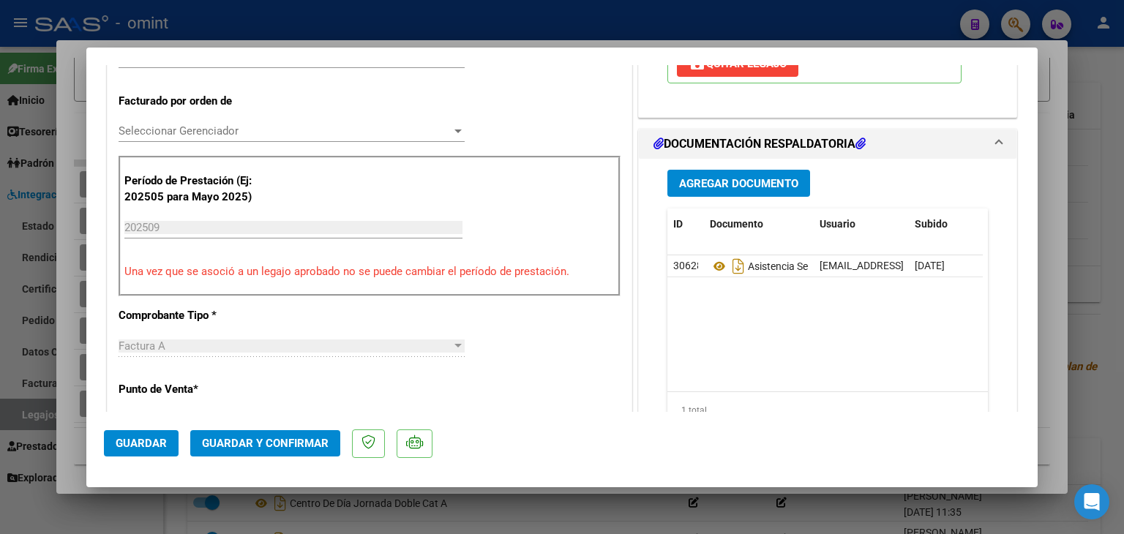
click at [145, 139] on div "Seleccionar Gerenciador Seleccionar Gerenciador" at bounding box center [292, 131] width 346 height 22
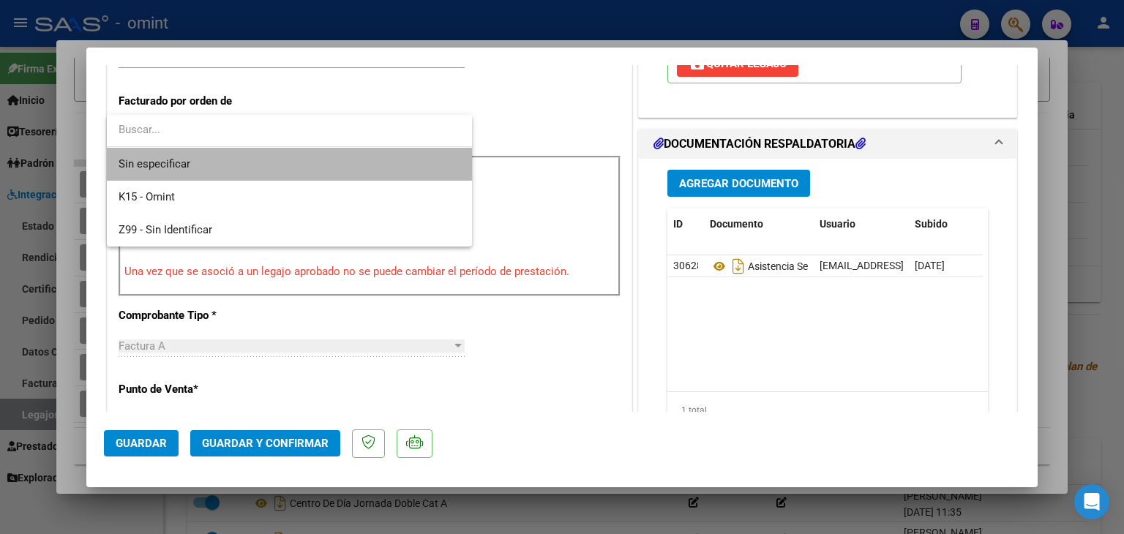
click at [152, 157] on span "Sin especificar" at bounding box center [290, 164] width 342 height 33
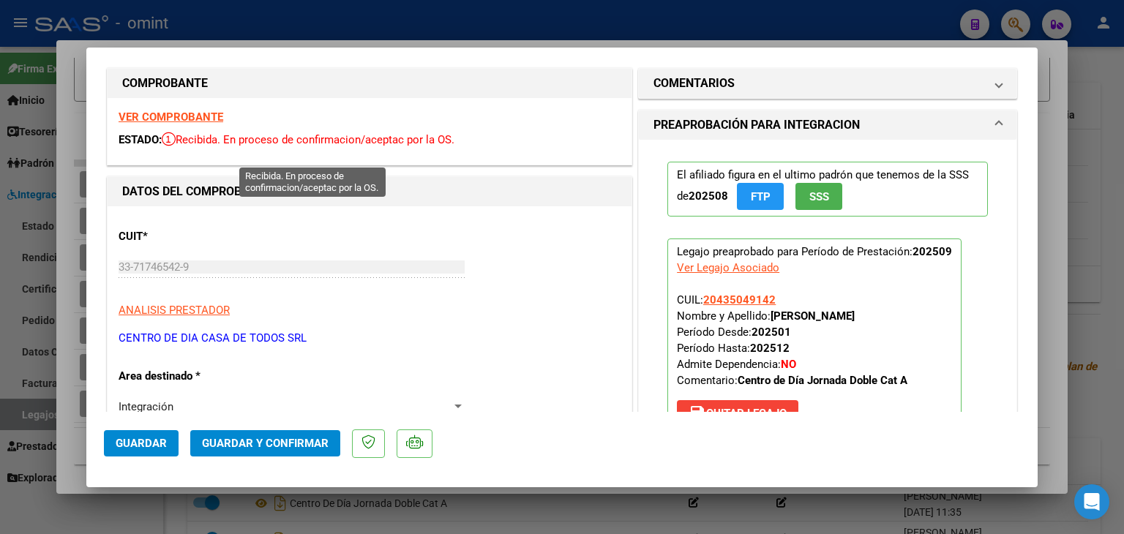
scroll to position [0, 0]
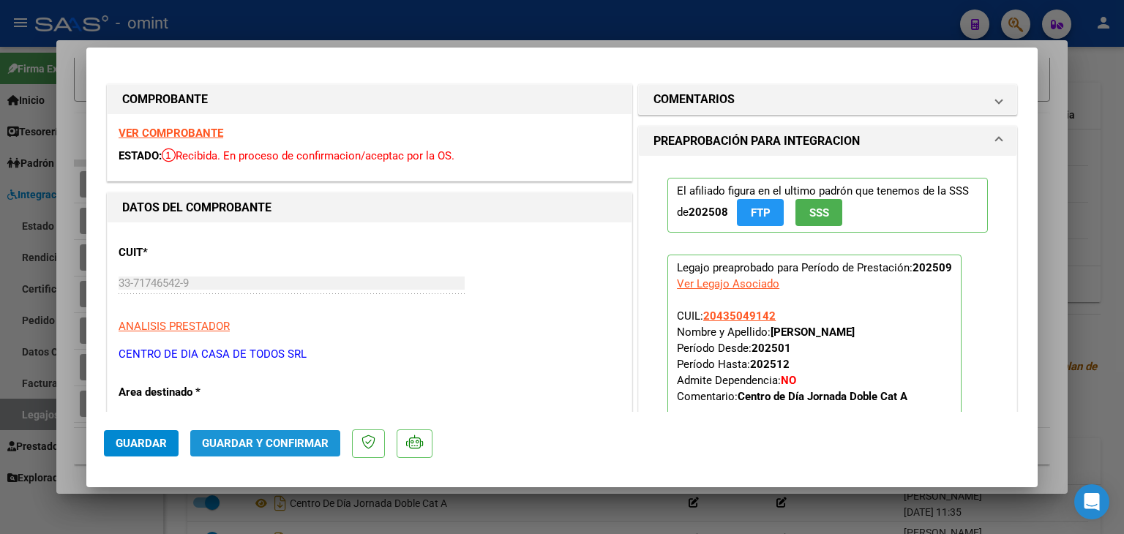
click at [273, 440] on span "Guardar y Confirmar" at bounding box center [265, 443] width 127 height 13
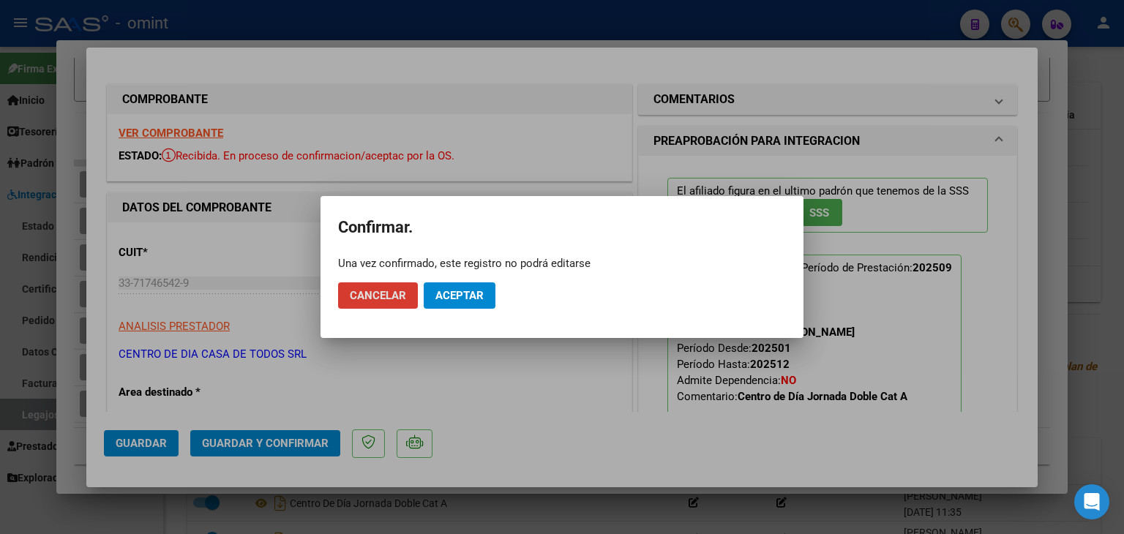
click at [467, 296] on span "Aceptar" at bounding box center [459, 295] width 48 height 13
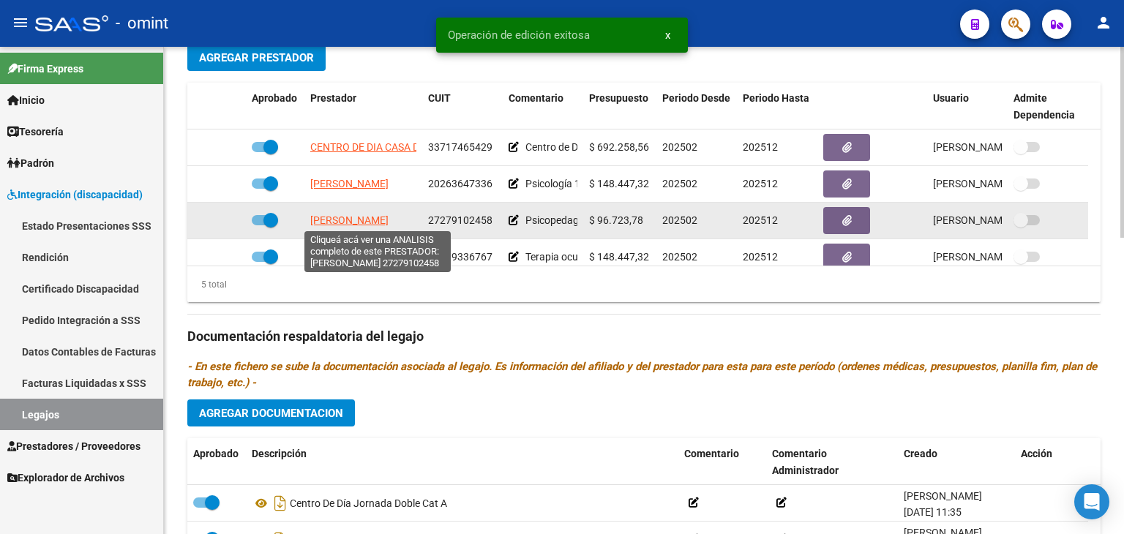
click at [348, 222] on span "[PERSON_NAME]" at bounding box center [349, 220] width 78 height 12
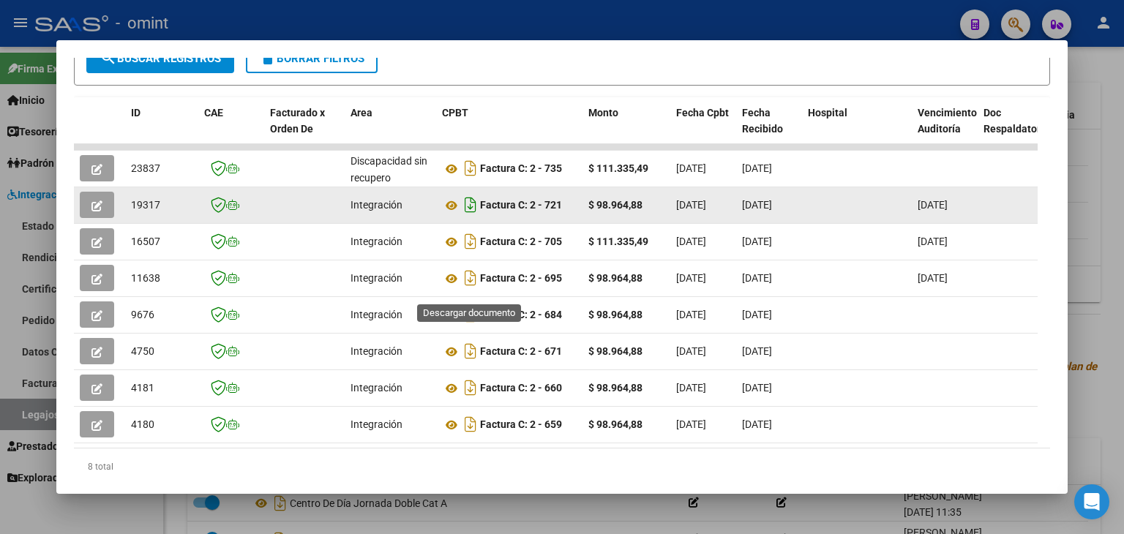
scroll to position [284, 0]
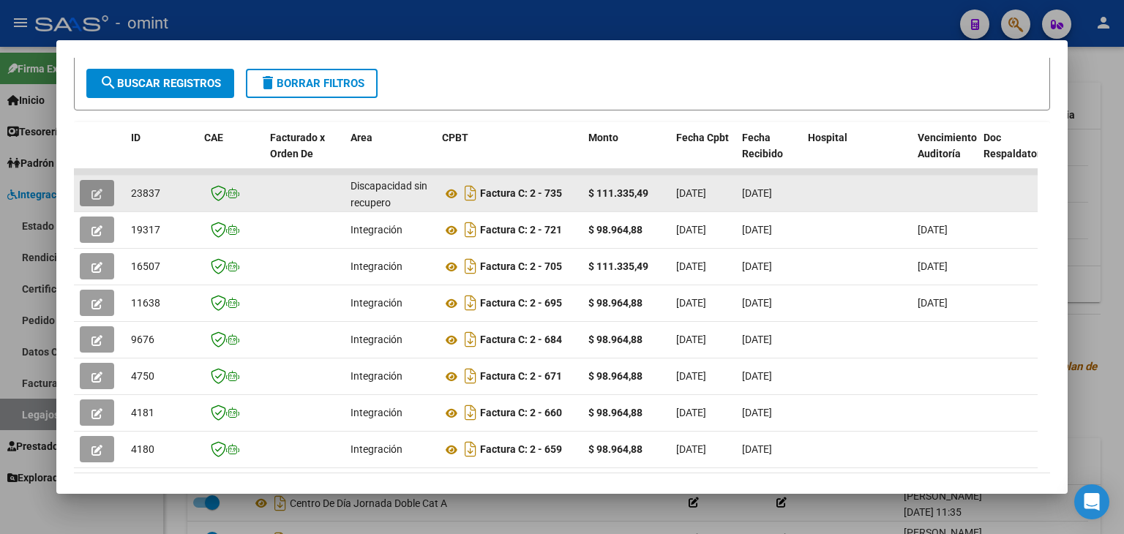
click at [93, 190] on icon "button" at bounding box center [96, 194] width 11 height 11
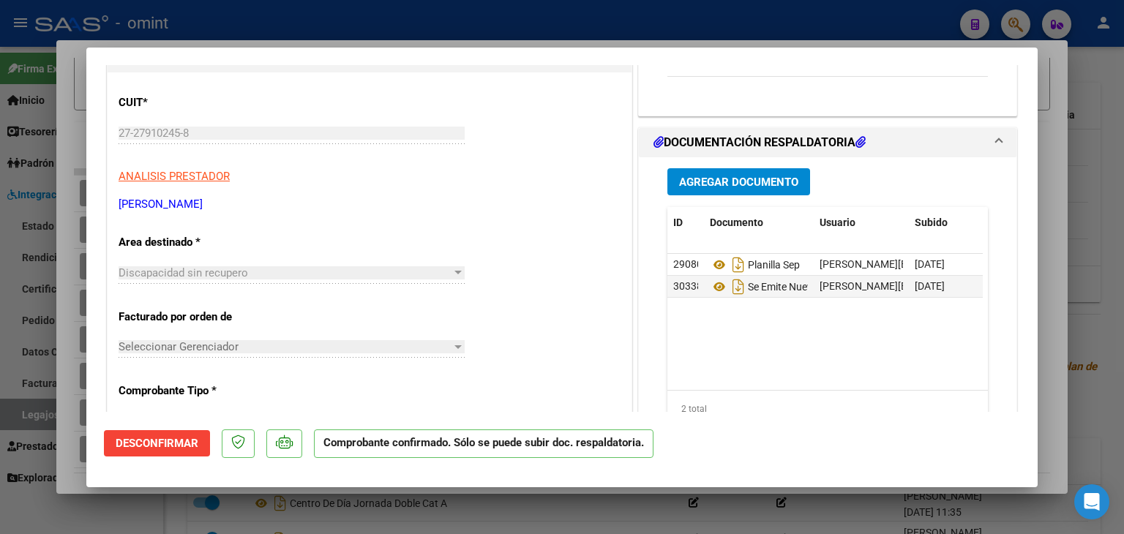
scroll to position [146, 0]
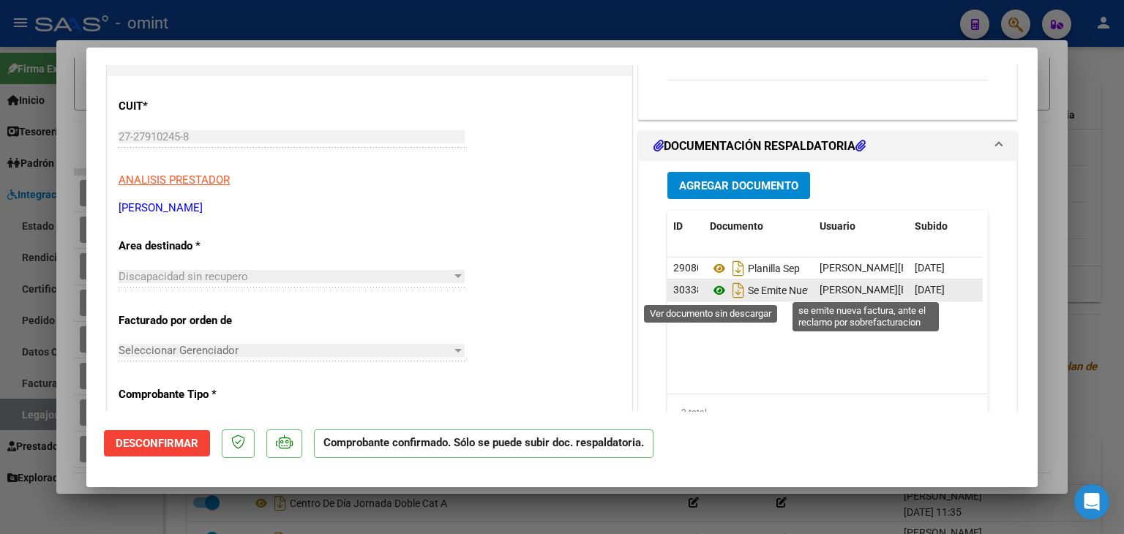
click at [710, 290] on icon at bounding box center [719, 291] width 19 height 18
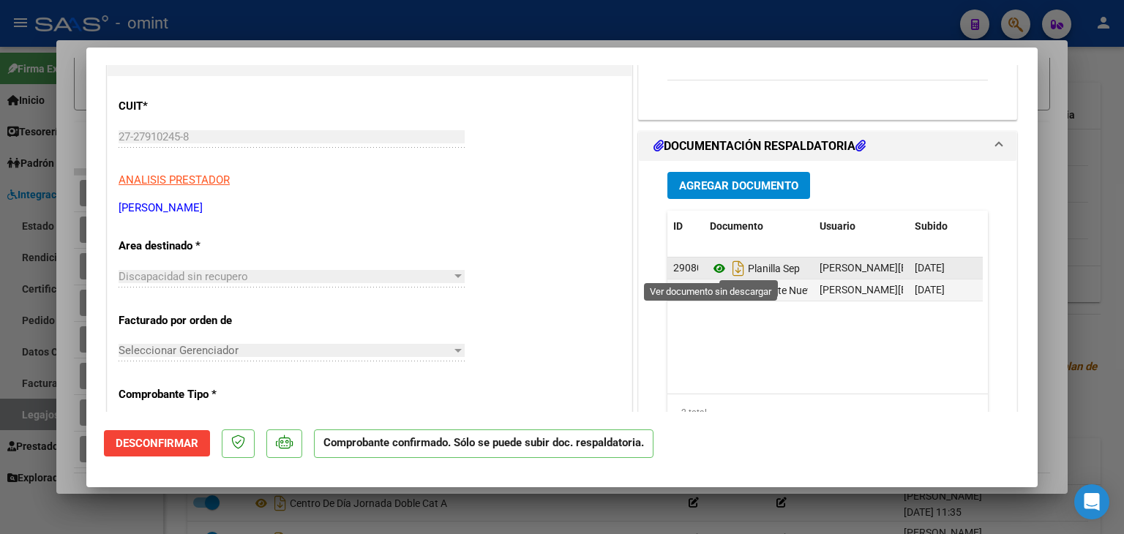
click at [712, 271] on icon at bounding box center [719, 269] width 19 height 18
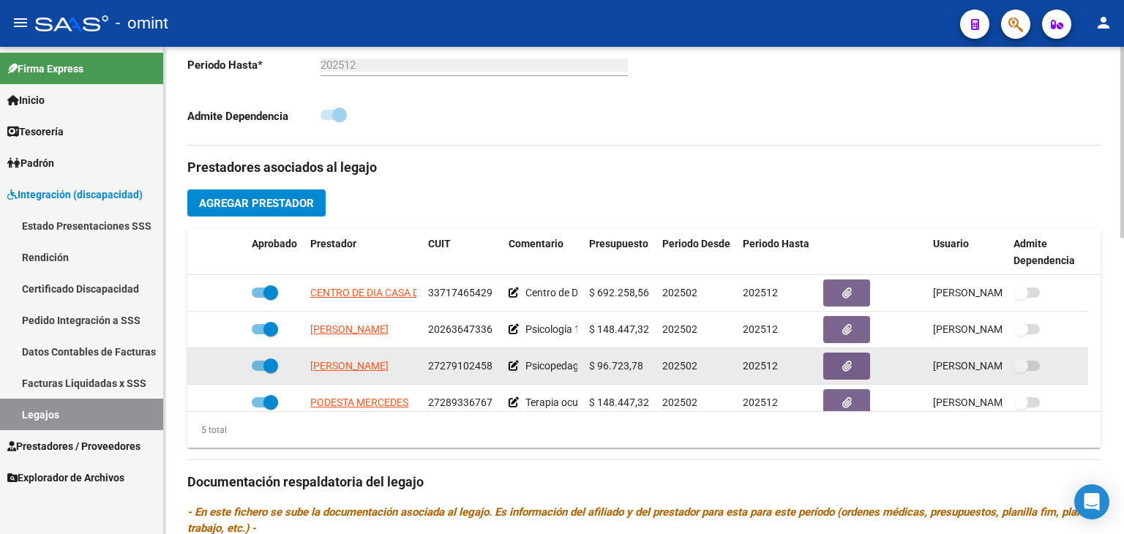
scroll to position [439, 0]
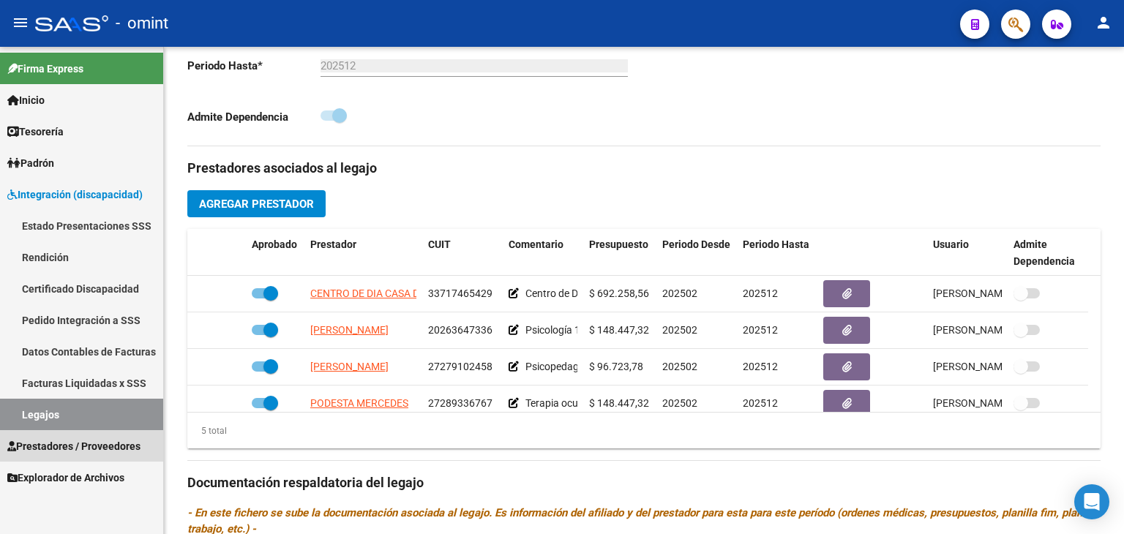
click at [49, 446] on span "Prestadores / Proveedores" at bounding box center [73, 446] width 133 height 16
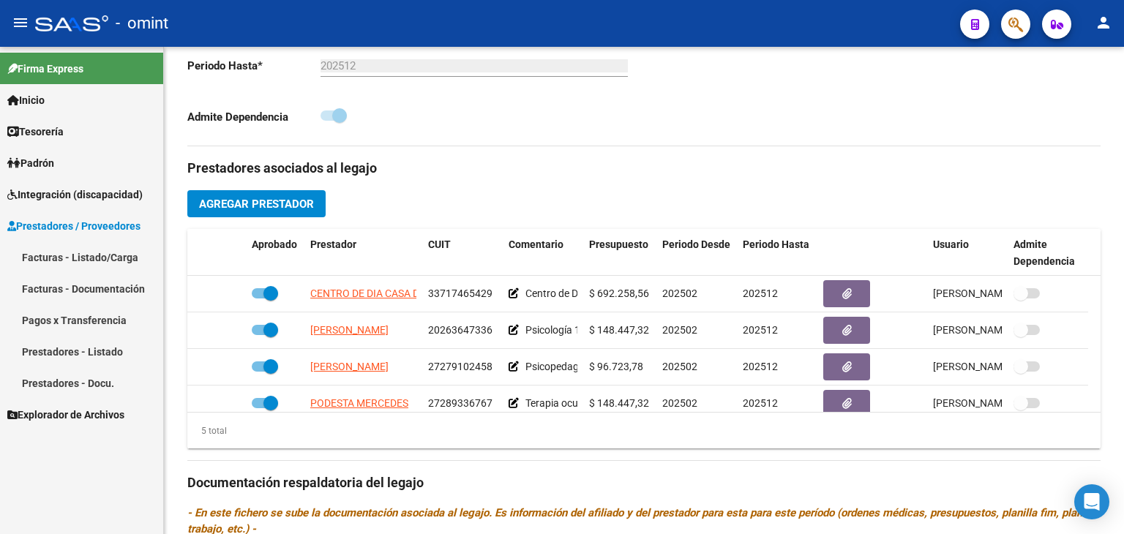
click at [51, 295] on link "Facturas - Documentación" at bounding box center [81, 288] width 163 height 31
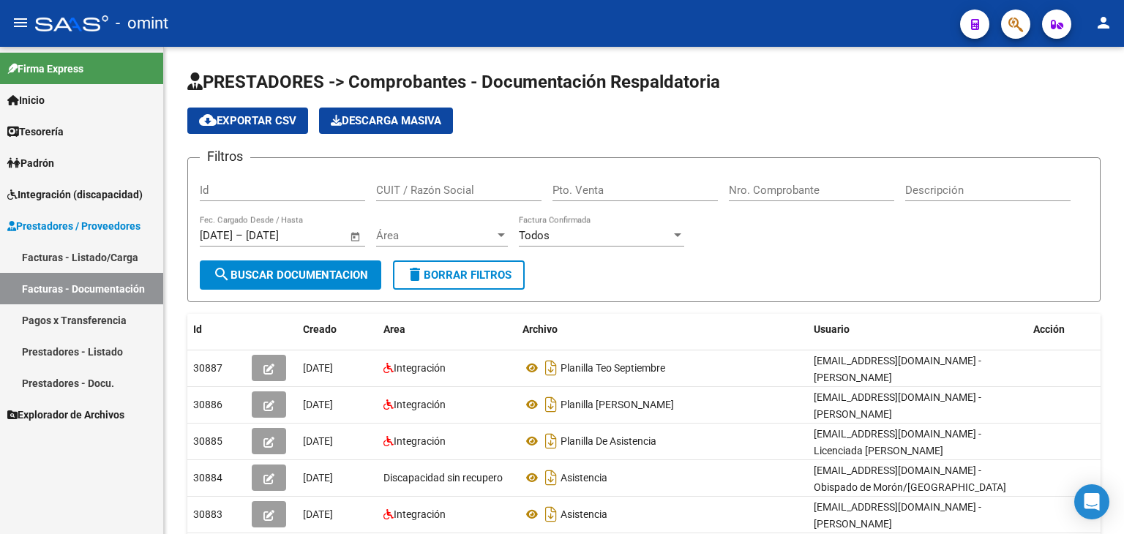
click at [40, 248] on link "Facturas - Listado/Carga" at bounding box center [81, 256] width 163 height 31
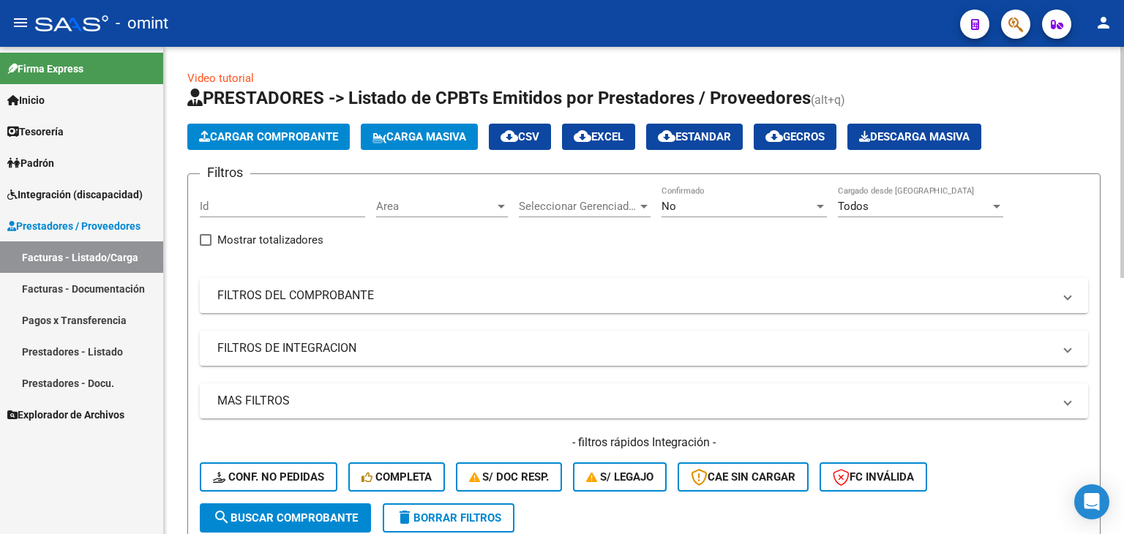
click at [288, 135] on span "Cargar Comprobante" at bounding box center [268, 136] width 139 height 13
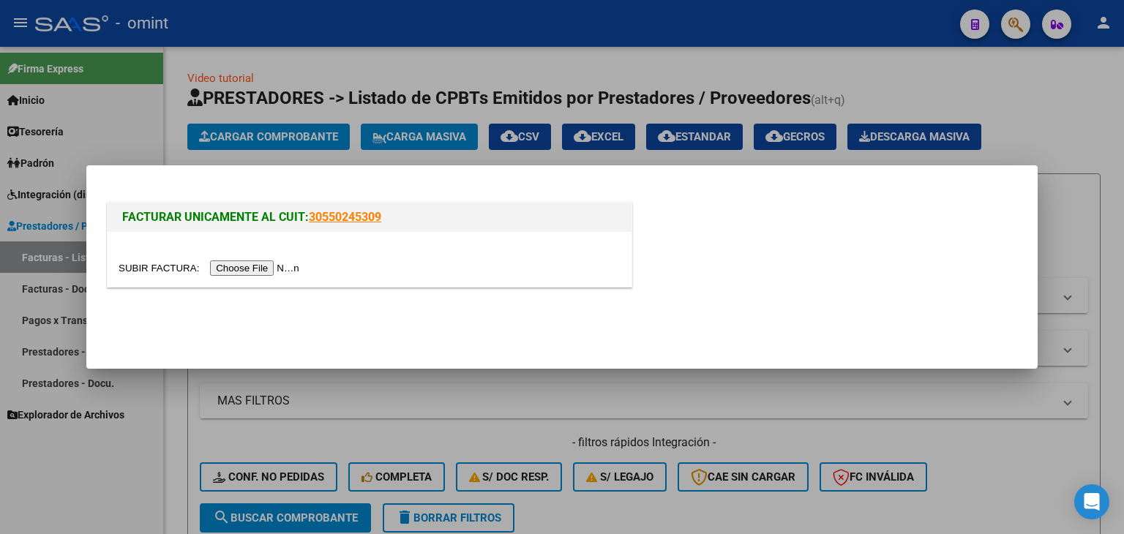
click at [335, 214] on link "30550245309" at bounding box center [345, 217] width 72 height 14
click at [794, 266] on div "FACTURAR UNICAMENTE AL CUIT: 30550245309" at bounding box center [562, 247] width 916 height 97
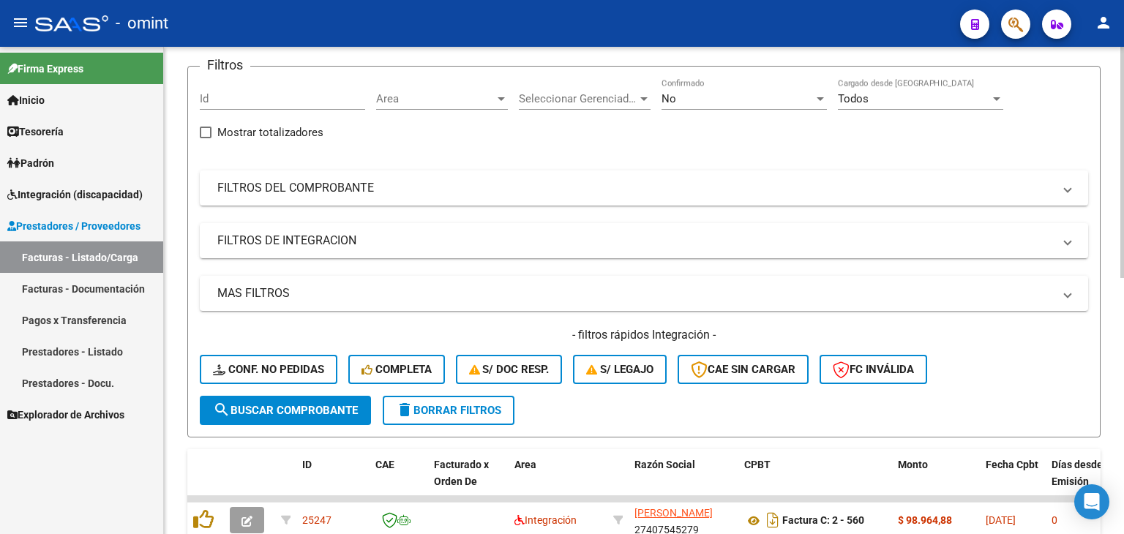
scroll to position [366, 0]
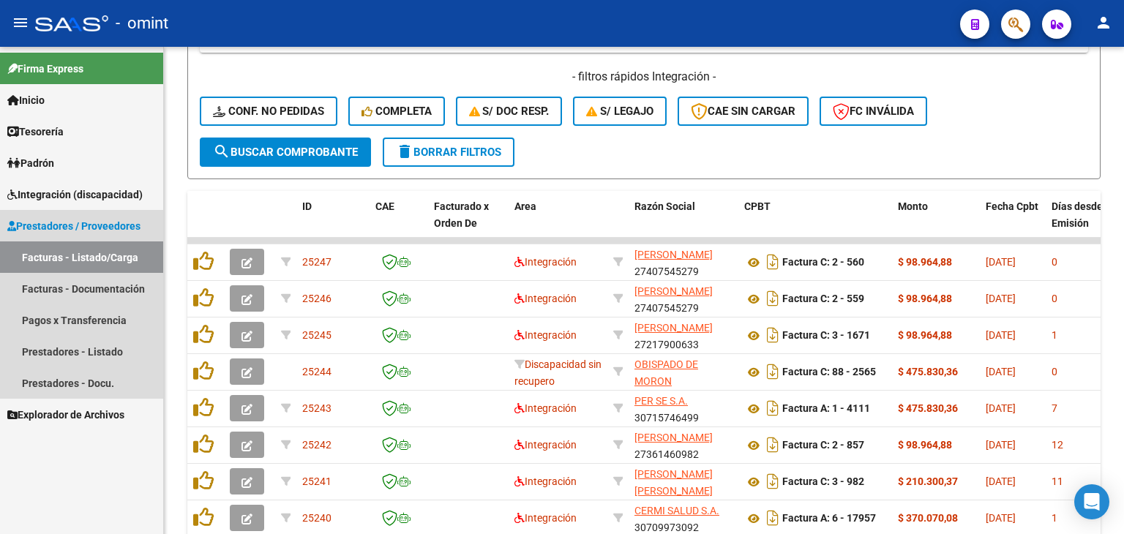
click at [62, 258] on link "Facturas - Listado/Carga" at bounding box center [81, 256] width 163 height 31
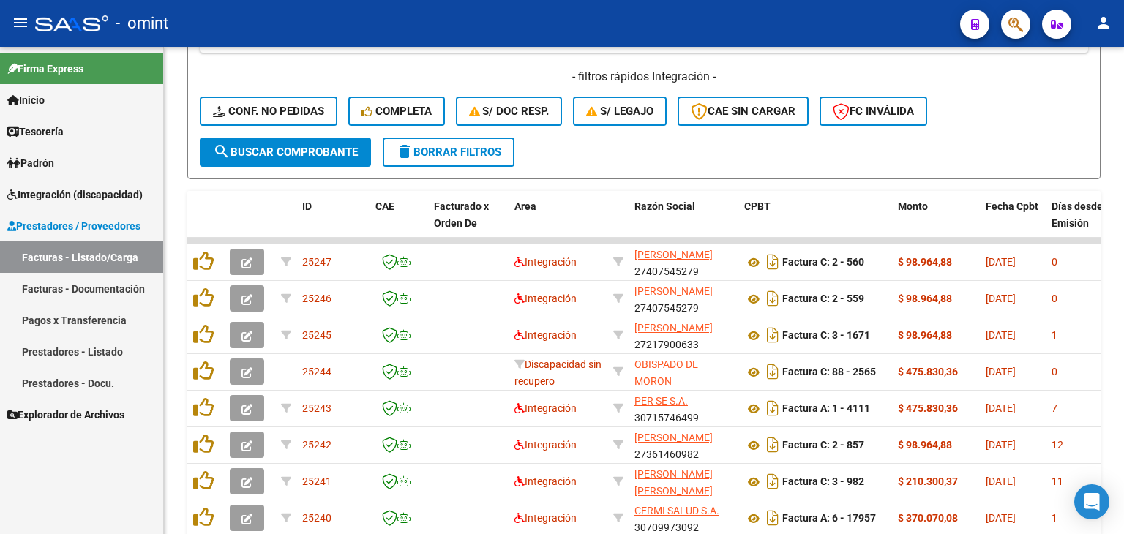
click at [63, 326] on link "Pagos x Transferencia" at bounding box center [81, 319] width 163 height 31
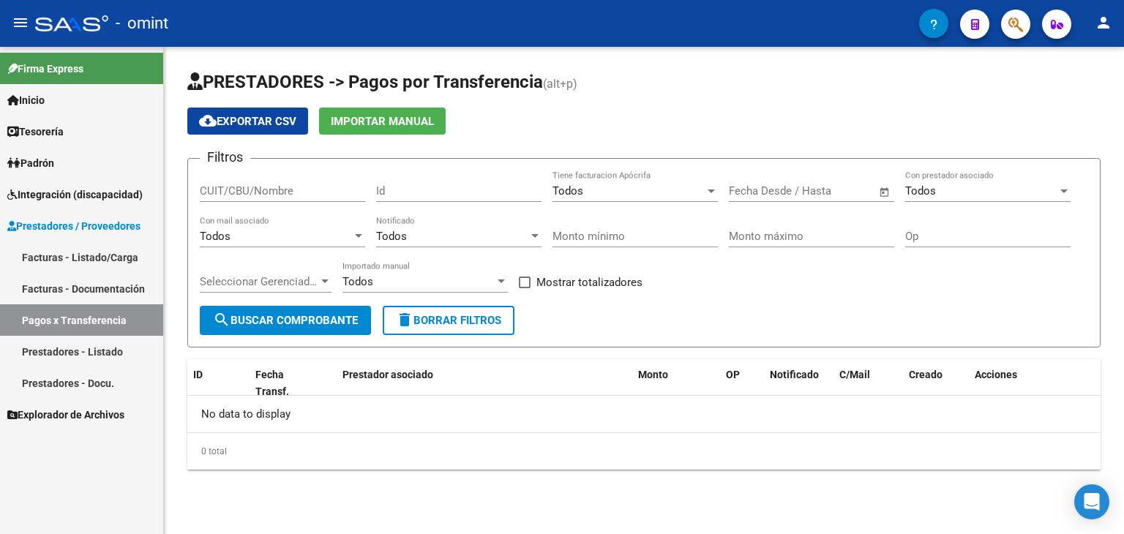
click at [59, 254] on link "Facturas - Listado/Carga" at bounding box center [81, 256] width 163 height 31
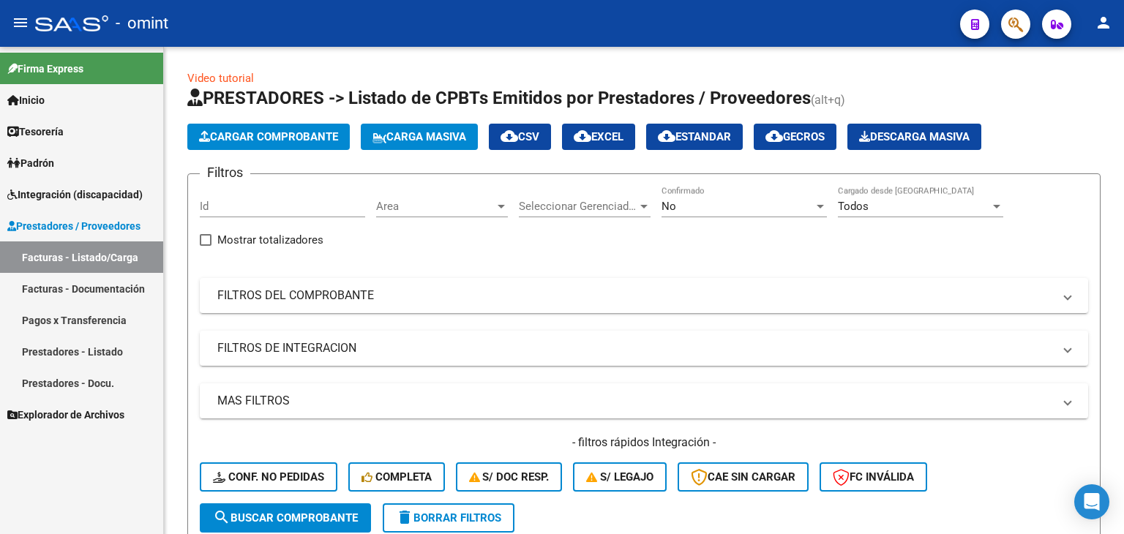
click at [53, 192] on span "Integración (discapacidad)" at bounding box center [74, 195] width 135 height 16
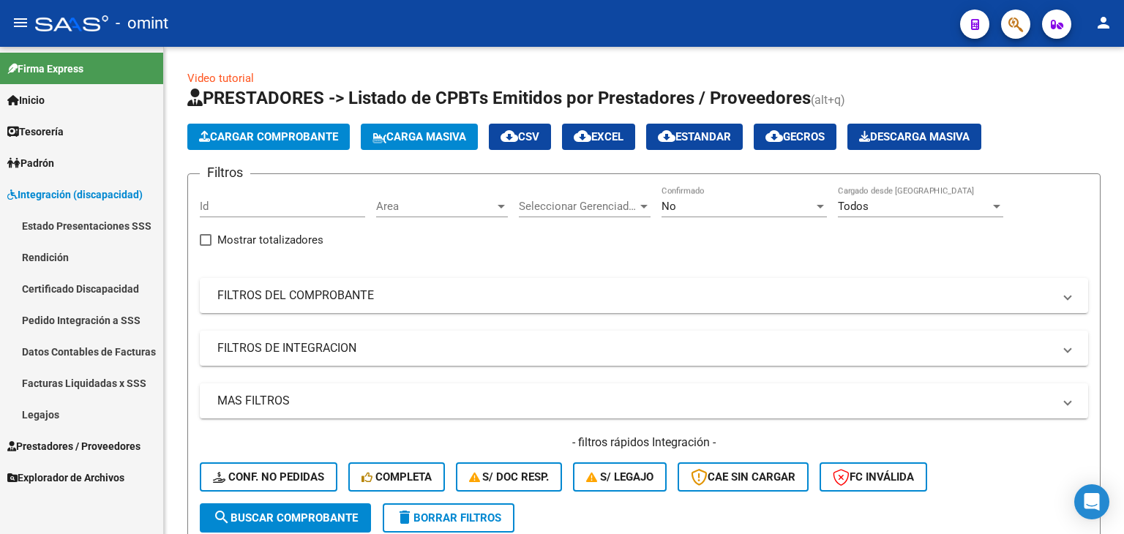
click at [50, 228] on link "Estado Presentaciones SSS" at bounding box center [81, 225] width 163 height 31
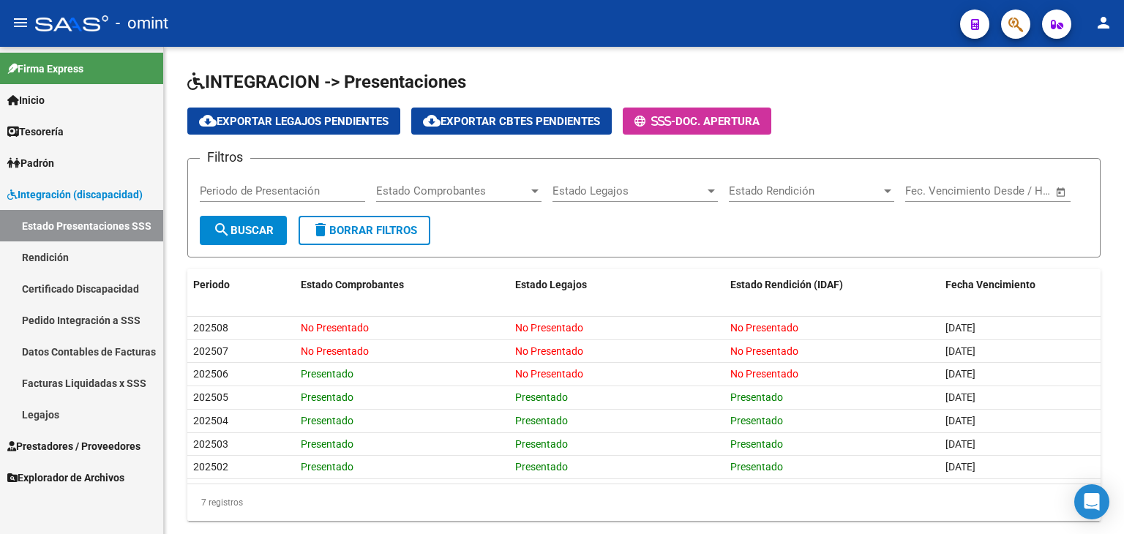
click at [56, 441] on span "Prestadores / Proveedores" at bounding box center [73, 446] width 133 height 16
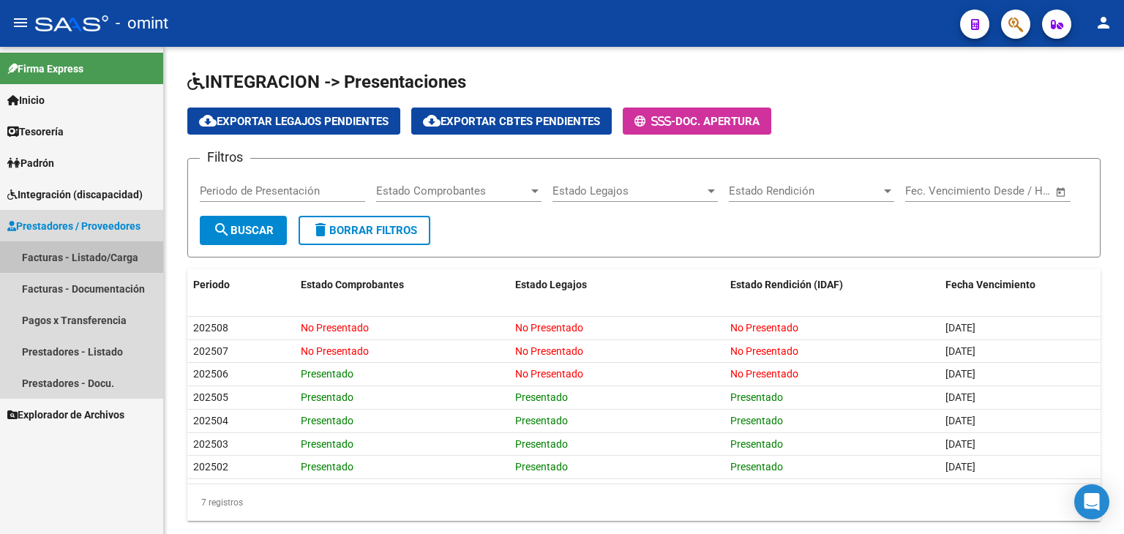
drag, startPoint x: 33, startPoint y: 260, endPoint x: 40, endPoint y: 270, distance: 12.6
click at [34, 260] on link "Facturas - Listado/Carga" at bounding box center [81, 256] width 163 height 31
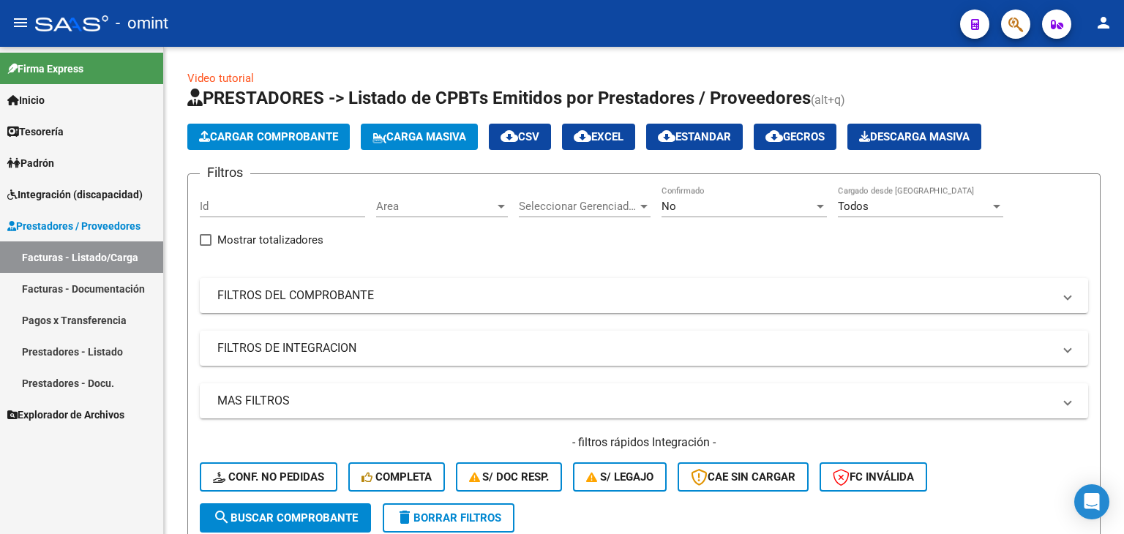
click at [71, 290] on link "Facturas - Documentación" at bounding box center [81, 288] width 163 height 31
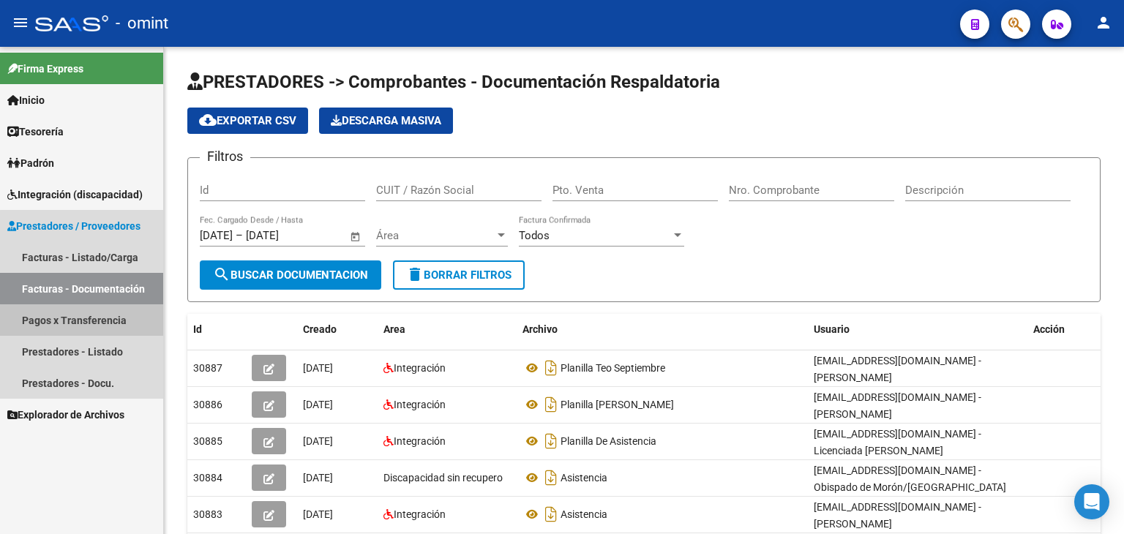
click at [87, 320] on link "Pagos x Transferencia" at bounding box center [81, 319] width 163 height 31
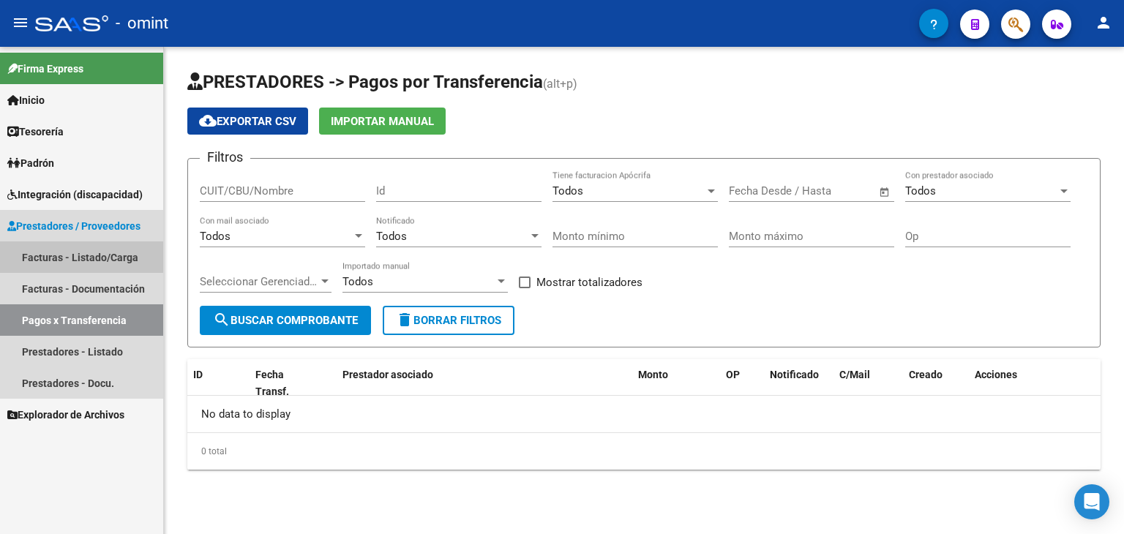
click at [44, 258] on link "Facturas - Listado/Carga" at bounding box center [81, 256] width 163 height 31
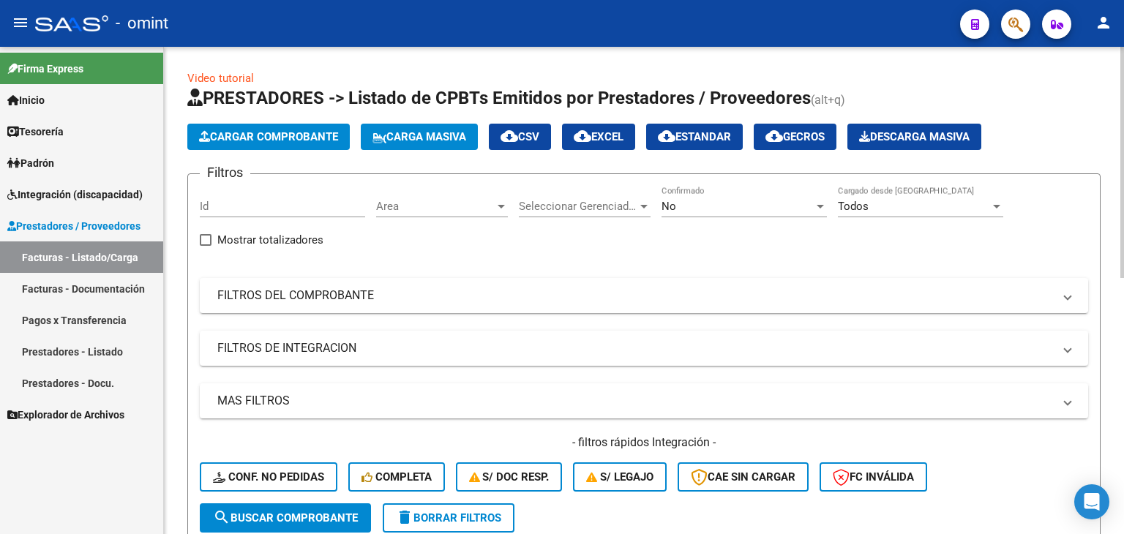
click at [255, 132] on span "Cargar Comprobante" at bounding box center [268, 136] width 139 height 13
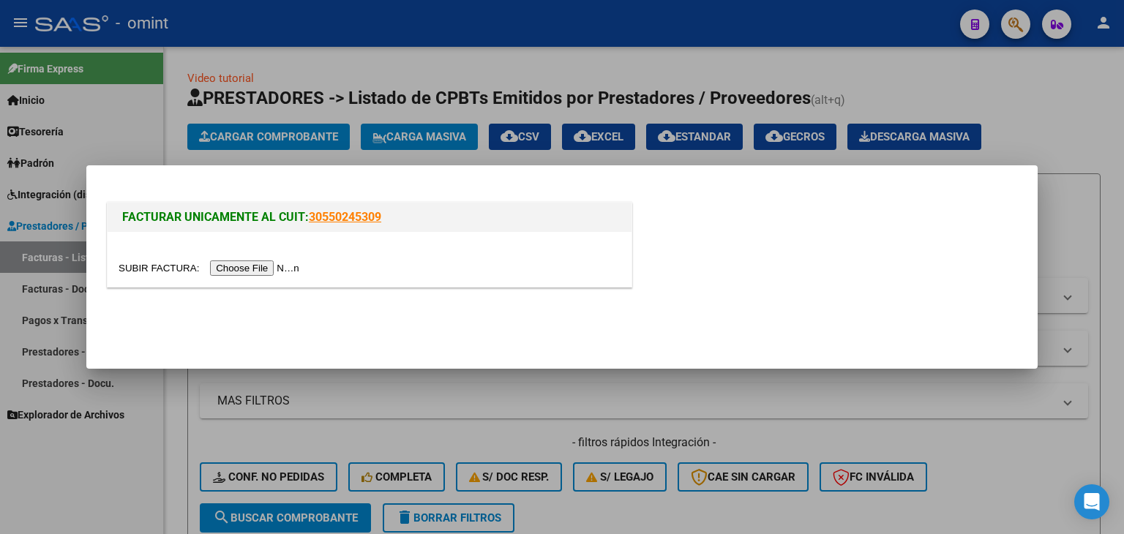
click at [240, 269] on input "file" at bounding box center [211, 267] width 185 height 15
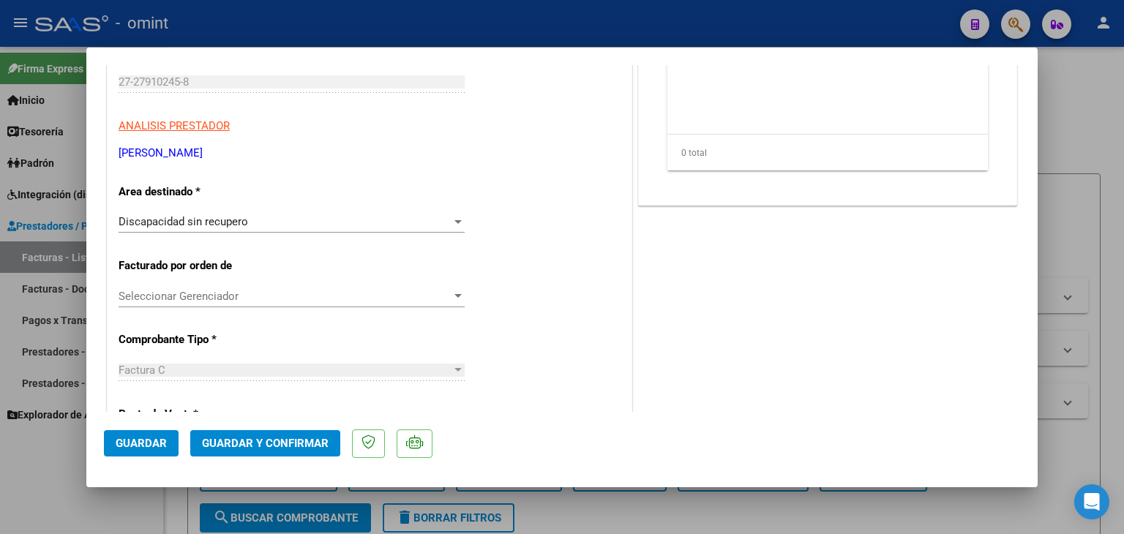
scroll to position [293, 0]
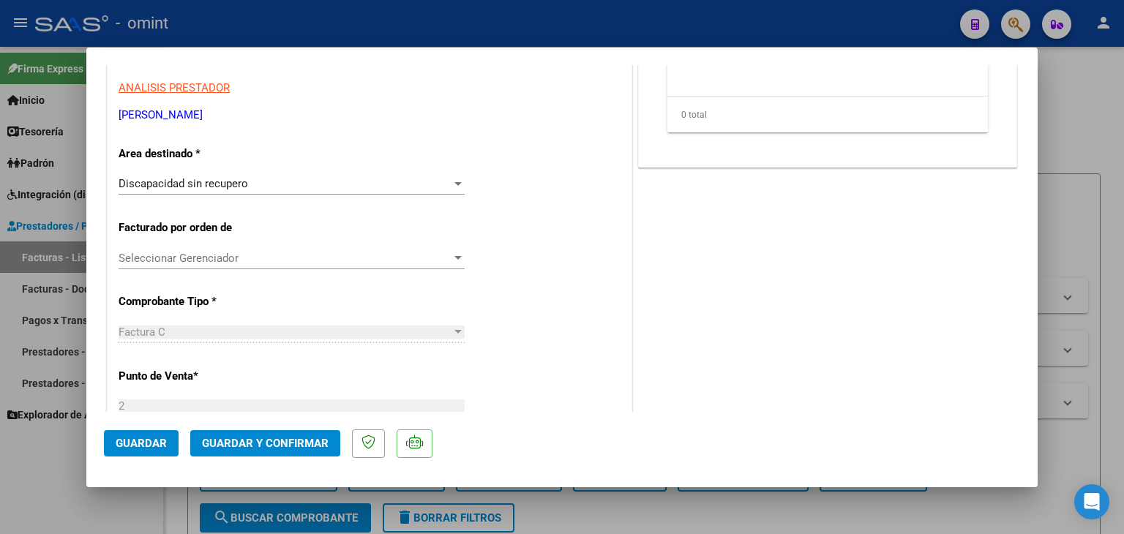
click at [181, 179] on span "Discapacidad sin recupero" at bounding box center [184, 183] width 130 height 13
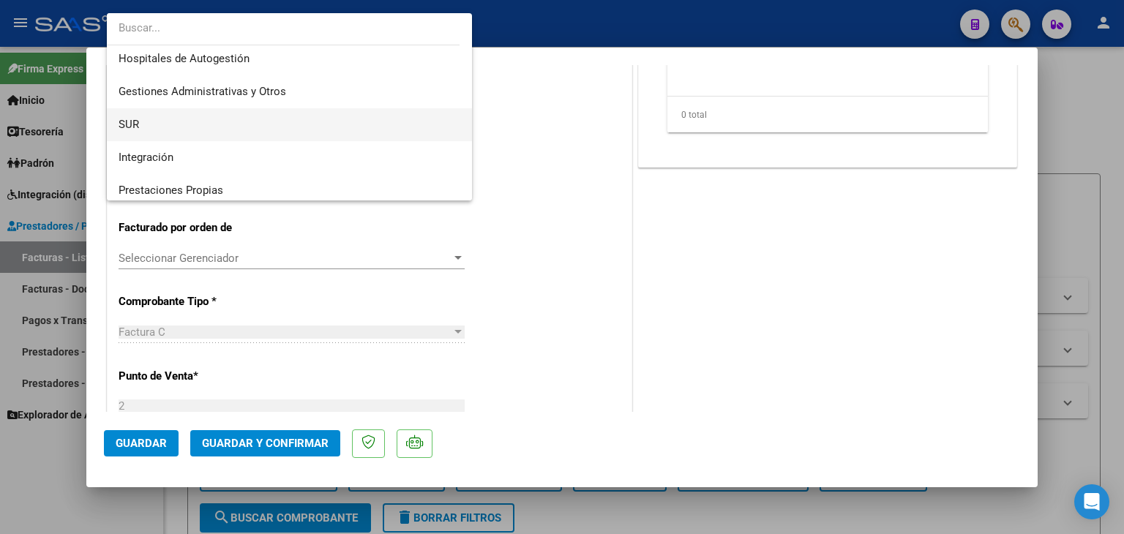
scroll to position [0, 0]
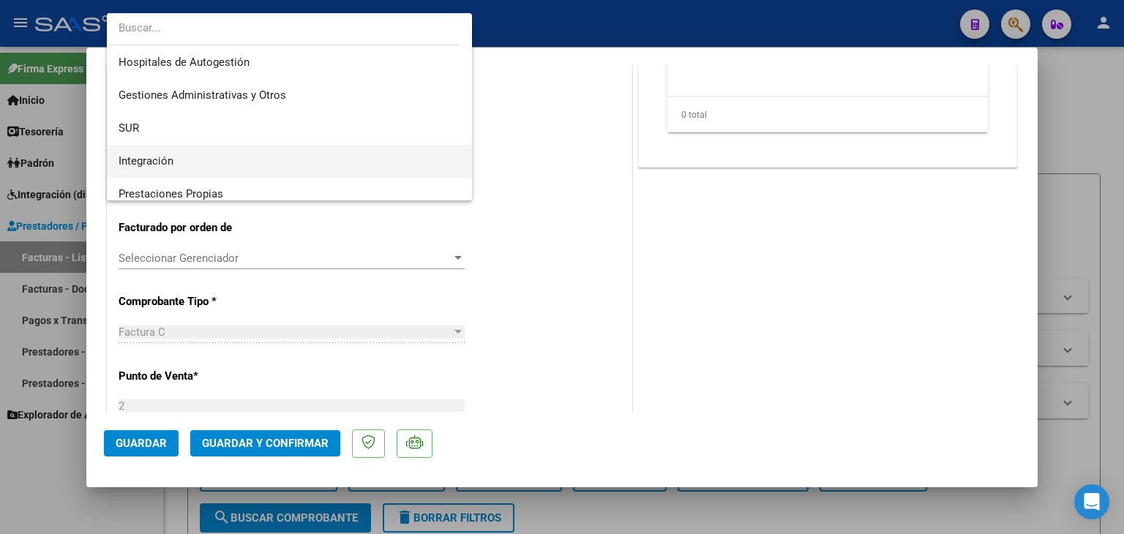
click at [162, 153] on span "Integración" at bounding box center [290, 161] width 342 height 33
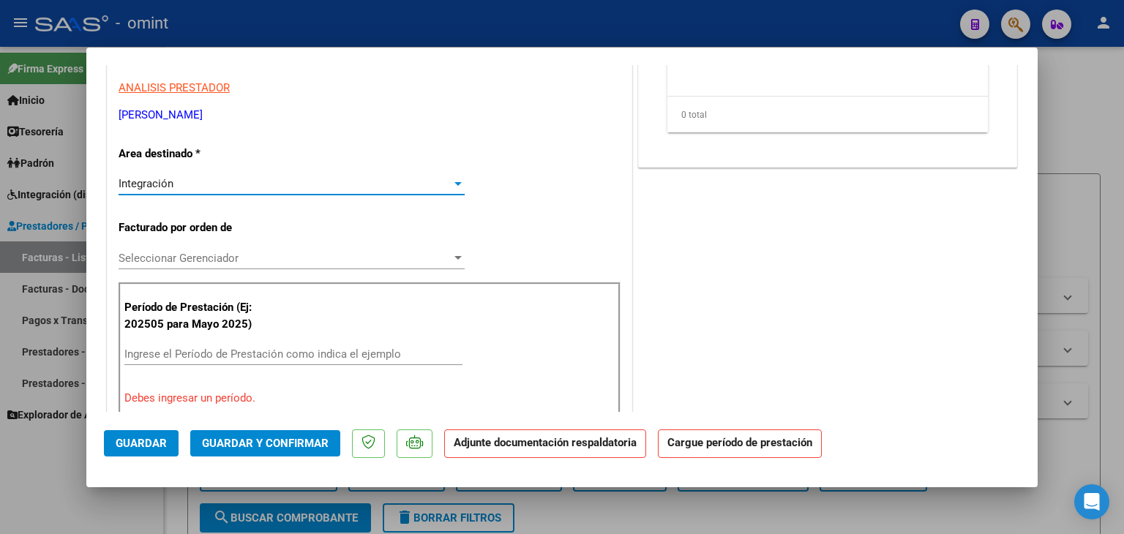
click at [211, 356] on input "Ingrese el Período de Prestación como indica el ejemplo" at bounding box center [293, 354] width 338 height 13
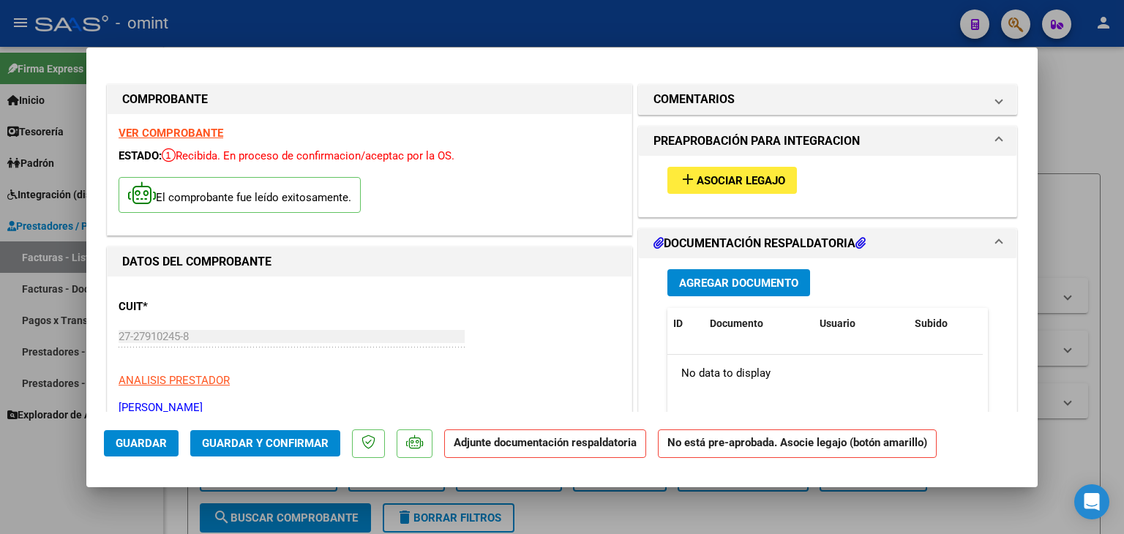
click at [697, 176] on span "Asociar Legajo" at bounding box center [741, 180] width 89 height 13
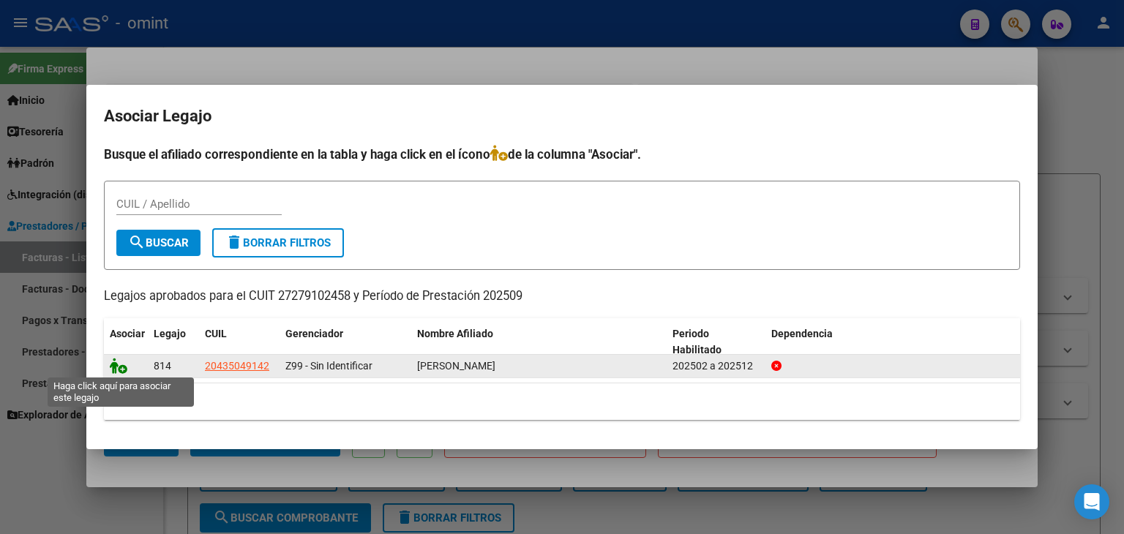
click at [123, 370] on icon at bounding box center [119, 366] width 18 height 16
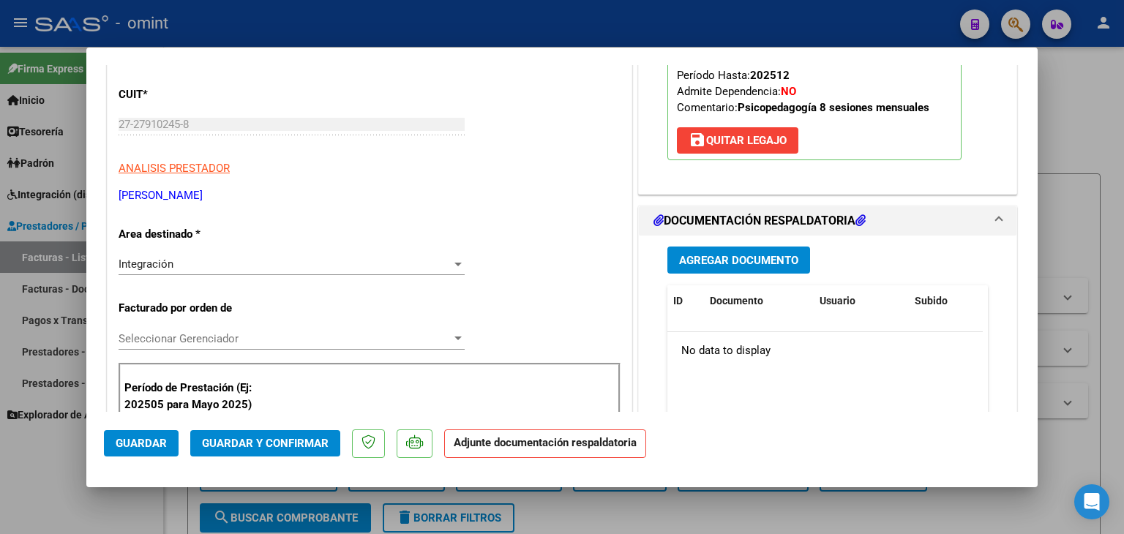
scroll to position [219, 0]
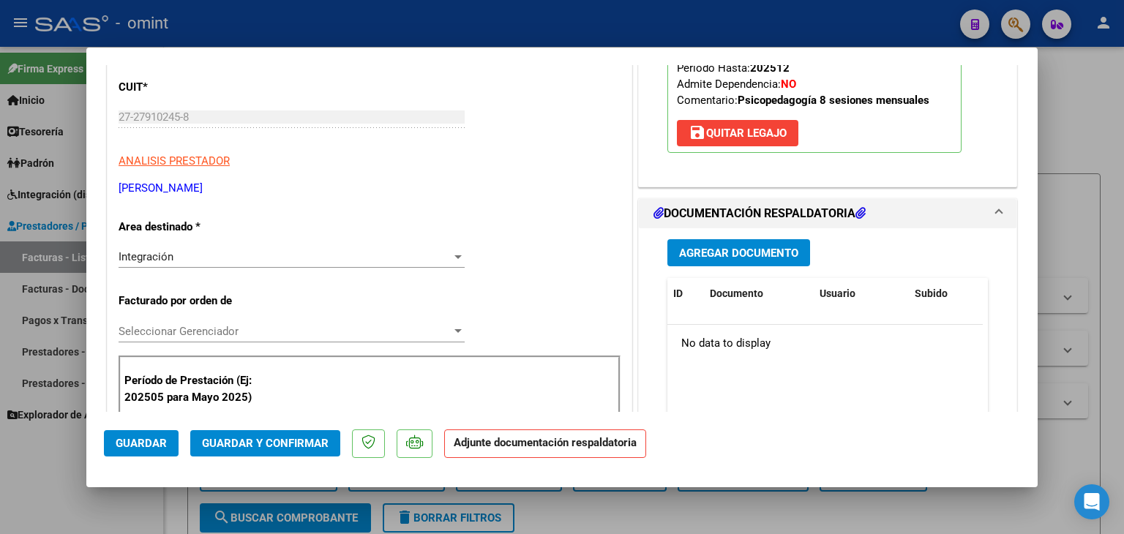
click at [706, 247] on span "Agregar Documento" at bounding box center [738, 253] width 119 height 13
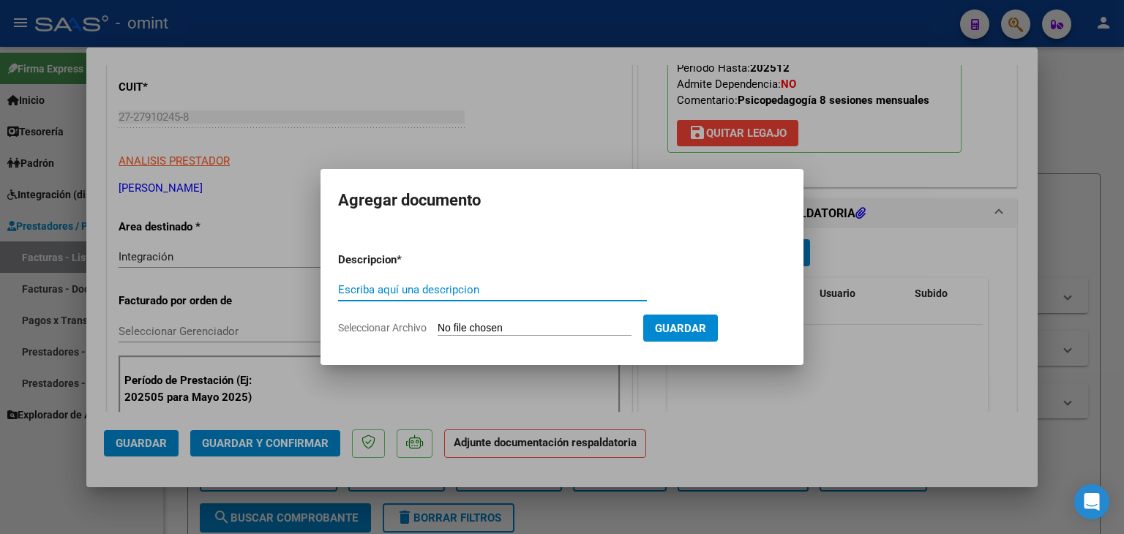
click at [477, 329] on input "Seleccionar Archivo" at bounding box center [535, 329] width 194 height 14
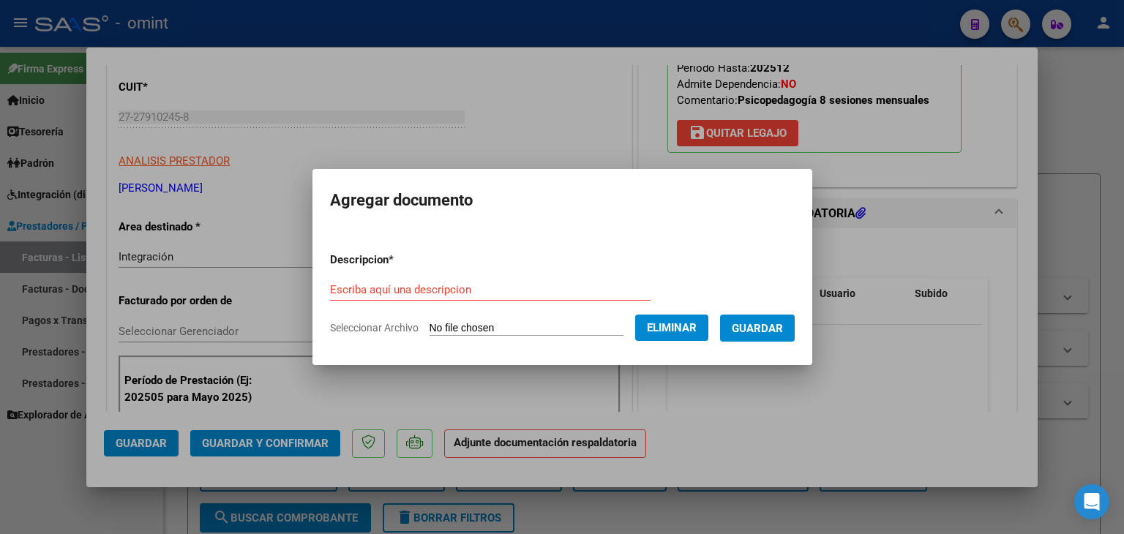
click at [369, 290] on input "Escriba aquí una descripcion" at bounding box center [490, 289] width 320 height 13
click at [765, 326] on span "Guardar" at bounding box center [757, 328] width 51 height 13
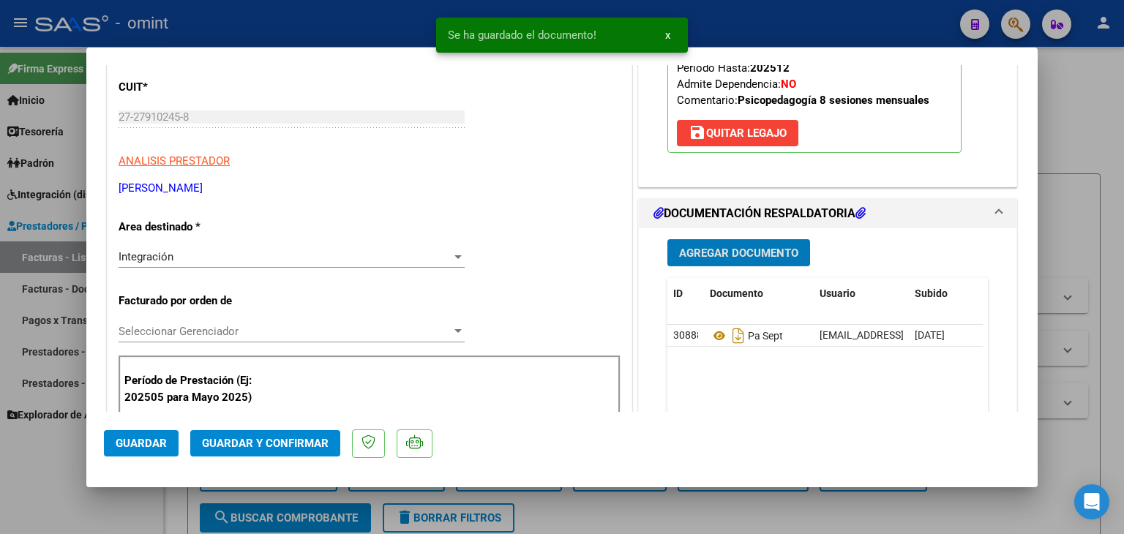
click at [164, 331] on span "Seleccionar Gerenciador" at bounding box center [285, 331] width 333 height 13
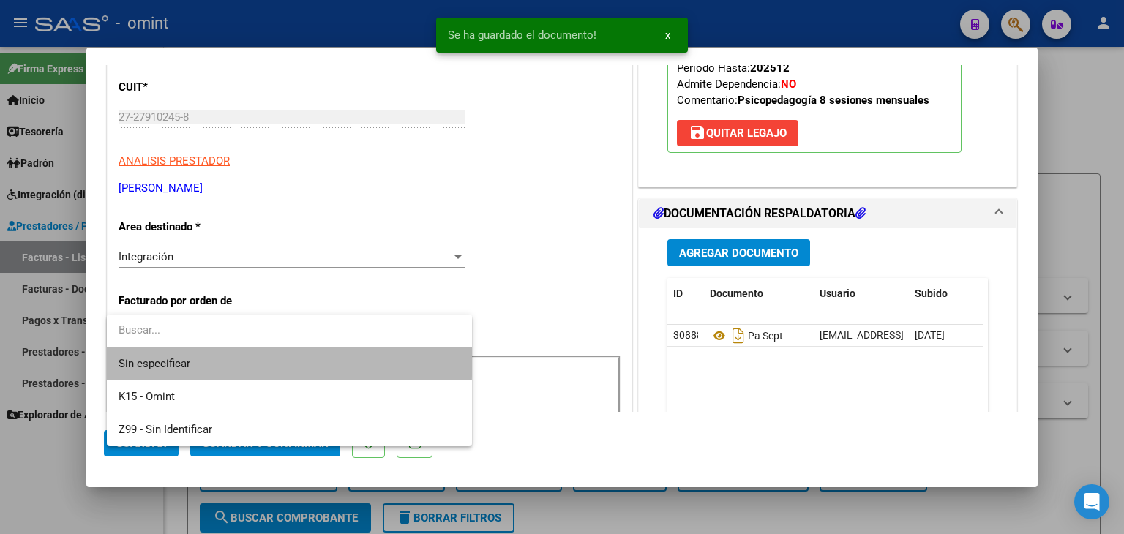
click at [161, 356] on span "Sin especificar" at bounding box center [290, 364] width 342 height 33
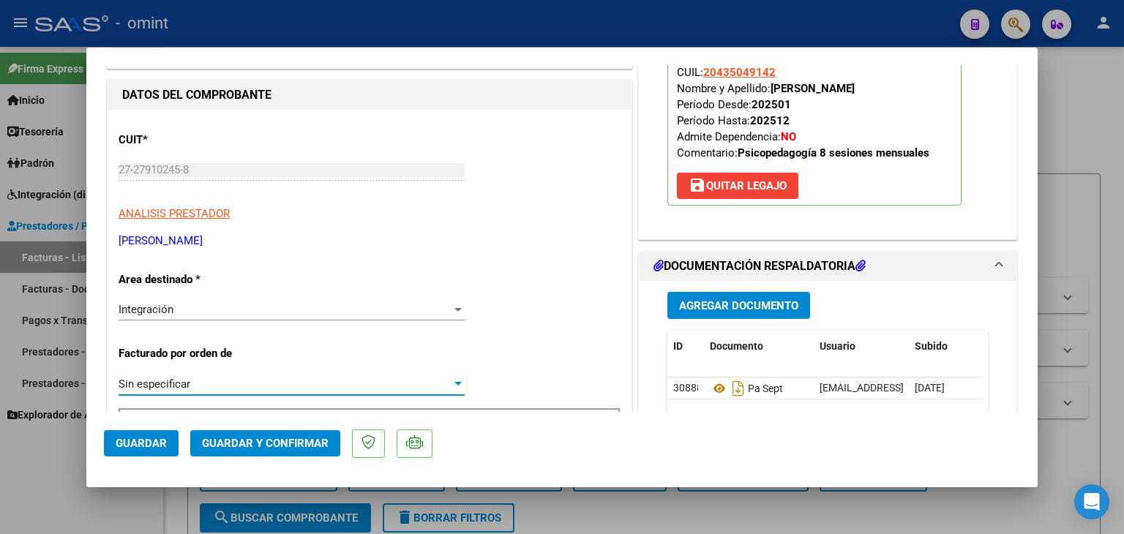
scroll to position [0, 0]
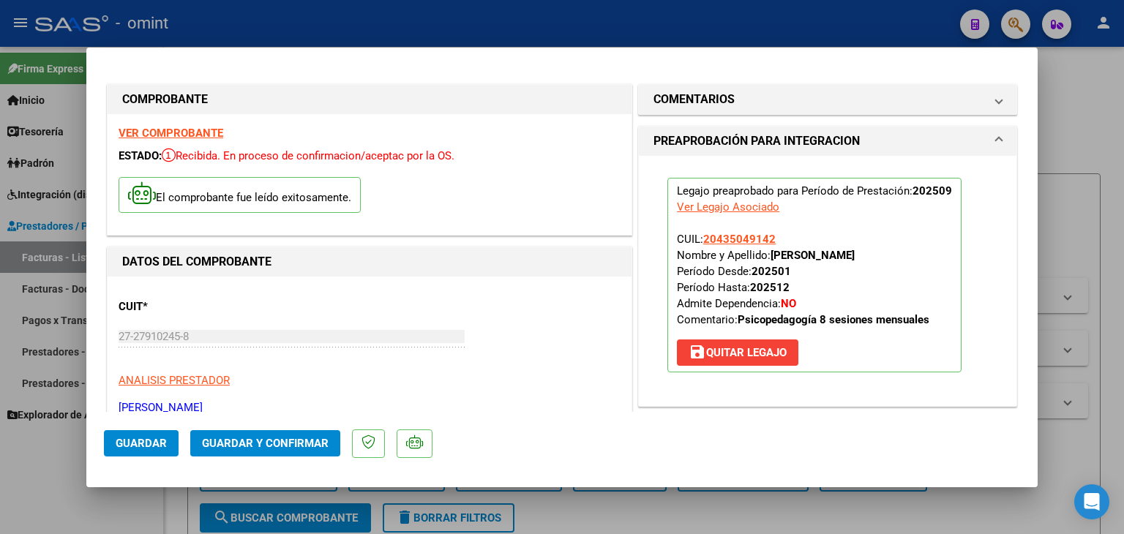
click at [287, 446] on span "Guardar y Confirmar" at bounding box center [265, 443] width 127 height 13
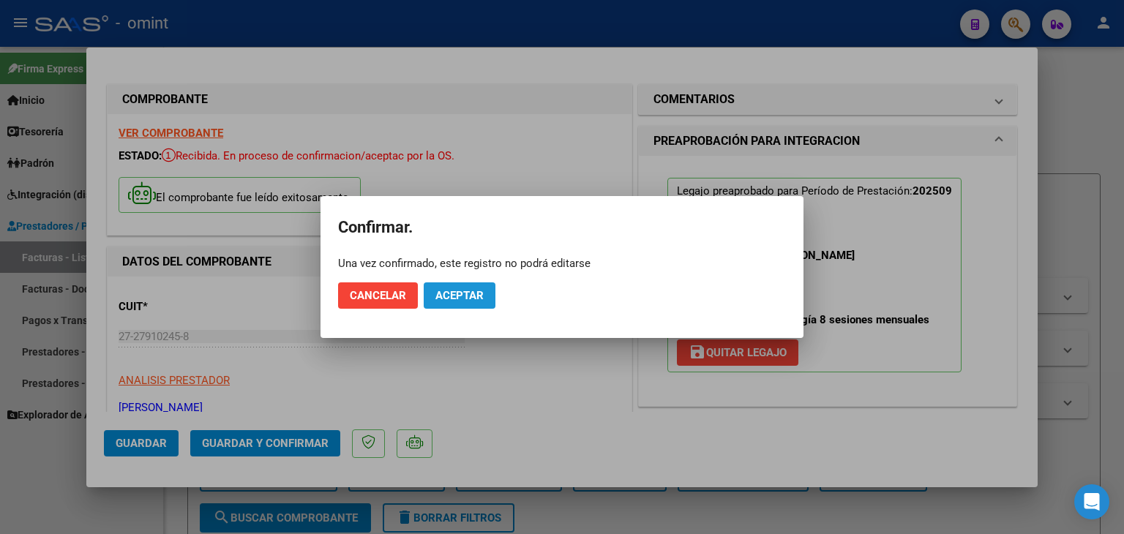
drag, startPoint x: 467, startPoint y: 296, endPoint x: 473, endPoint y: 308, distance: 14.1
click at [468, 296] on span "Aceptar" at bounding box center [459, 295] width 48 height 13
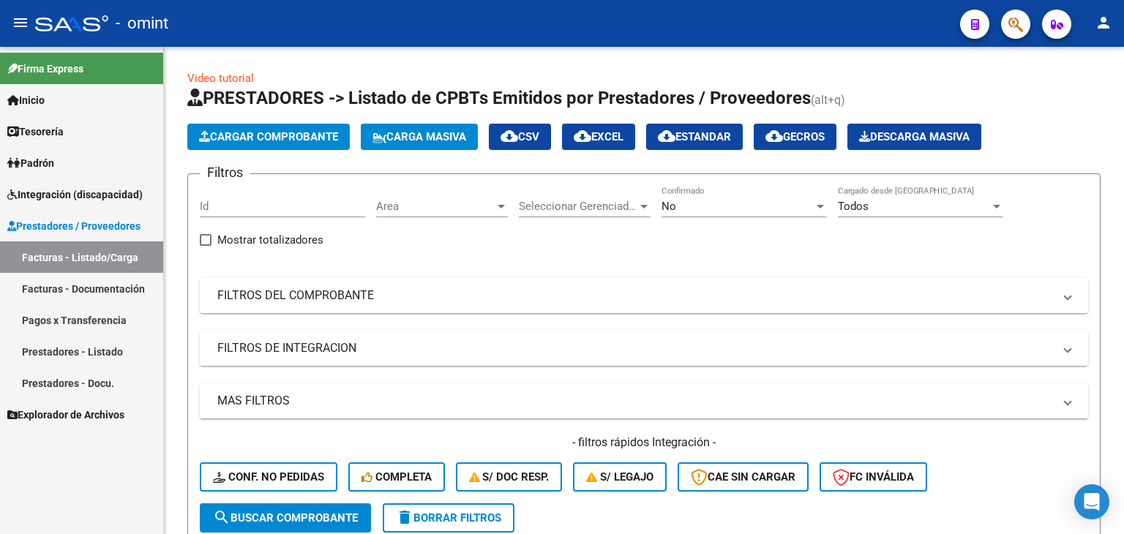
click at [61, 223] on span "Prestadores / Proveedores" at bounding box center [73, 226] width 133 height 16
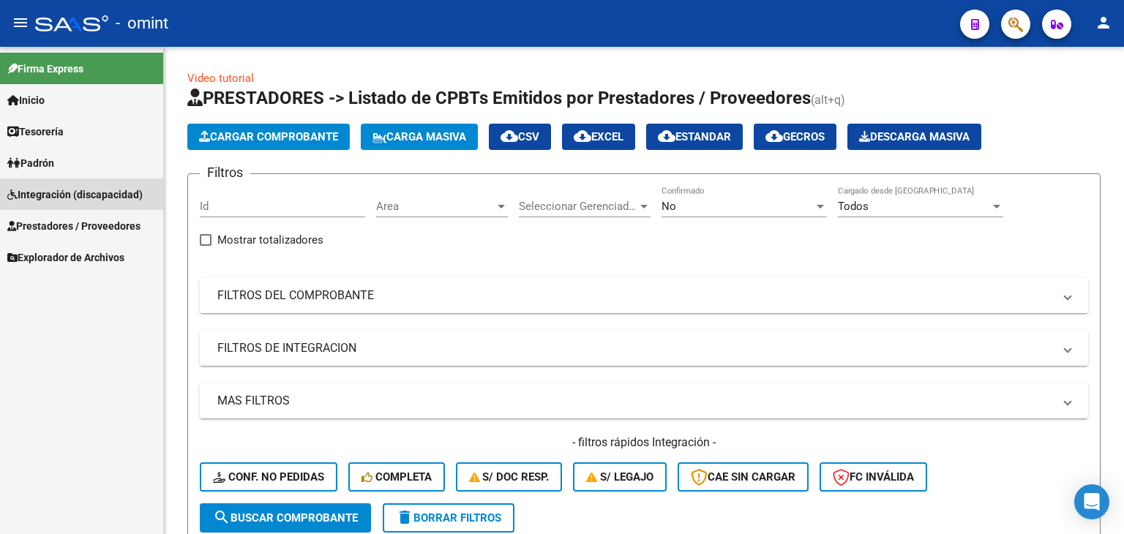
click at [47, 192] on span "Integración (discapacidad)" at bounding box center [74, 195] width 135 height 16
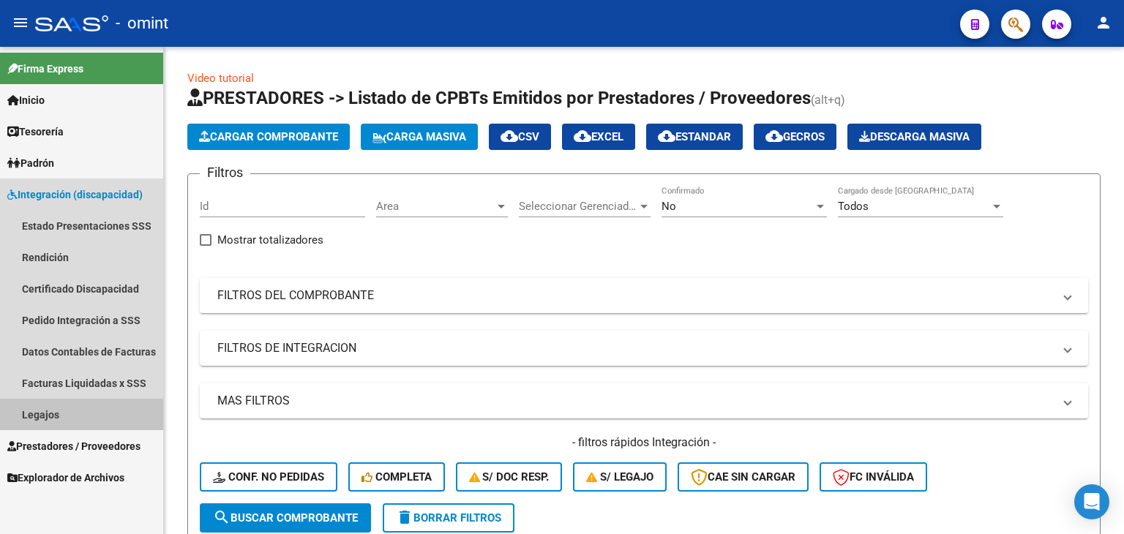
click at [44, 410] on link "Legajos" at bounding box center [81, 414] width 163 height 31
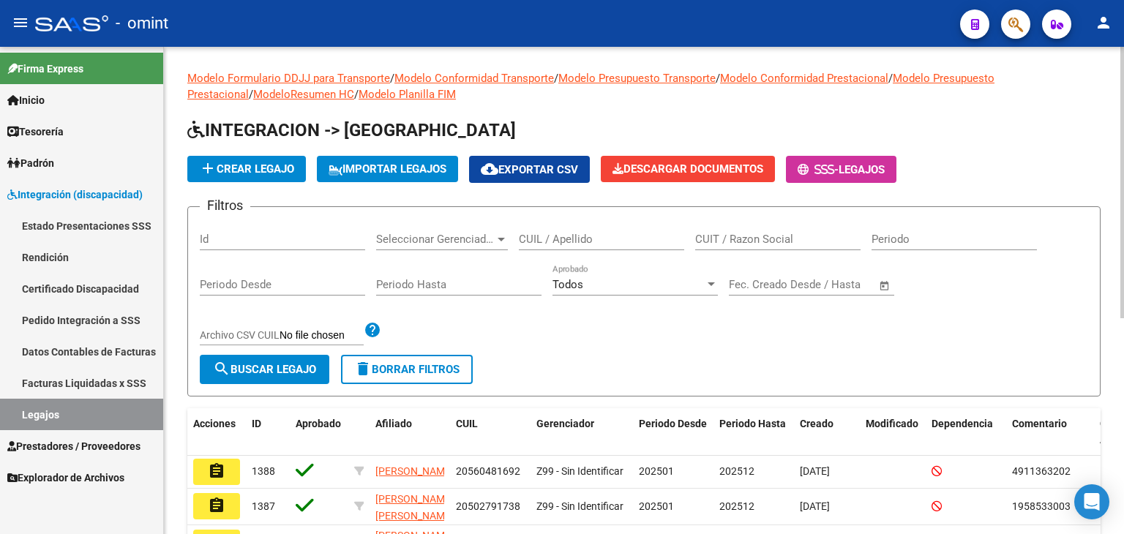
click at [554, 240] on input "CUIL / Apellido" at bounding box center [601, 239] width 165 height 13
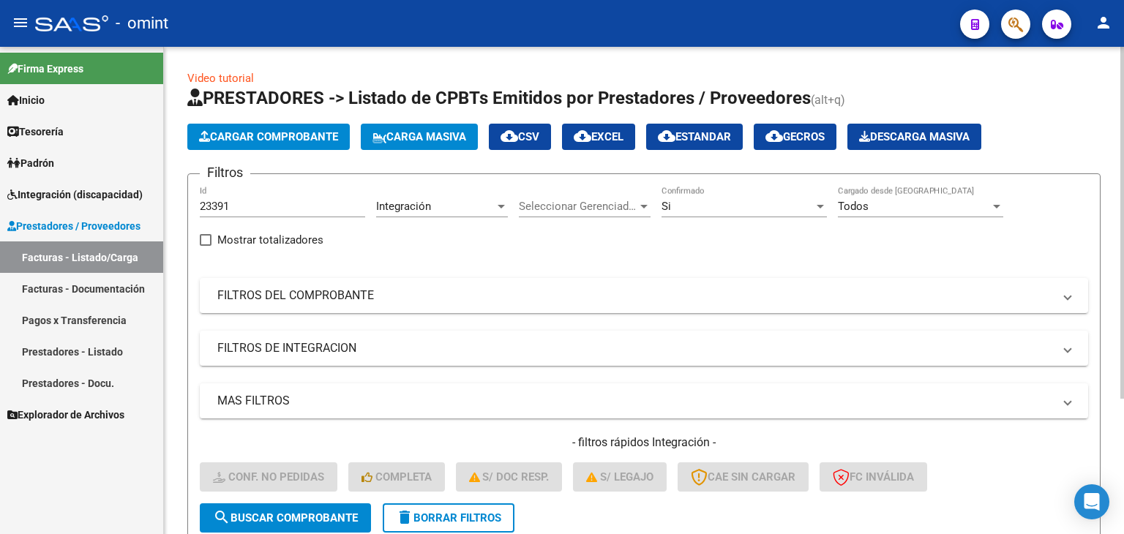
scroll to position [114, 0]
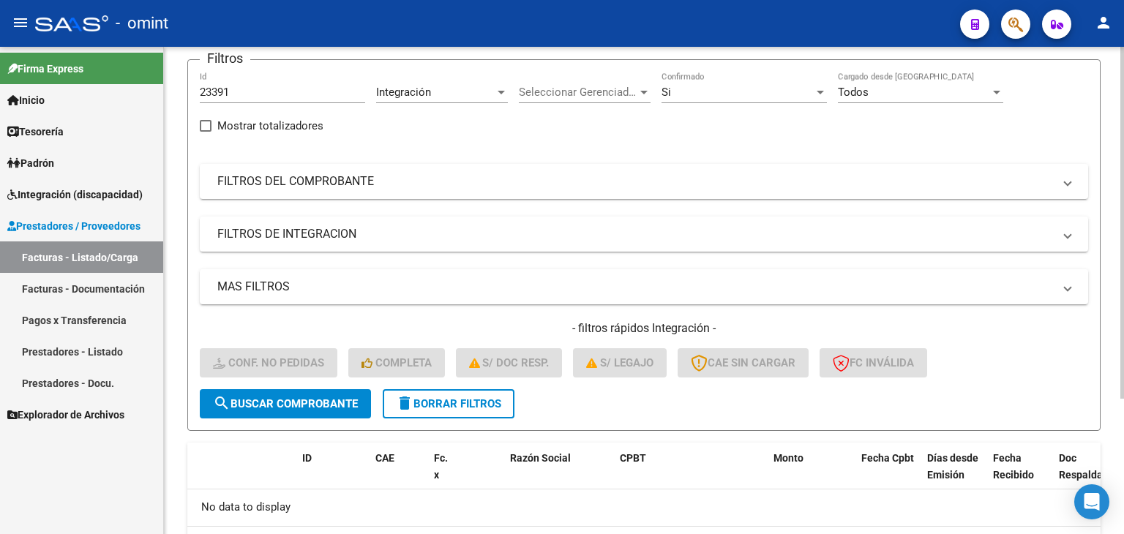
click at [214, 91] on input "23391" at bounding box center [282, 92] width 165 height 13
click at [214, 90] on input "23391" at bounding box center [282, 92] width 165 height 13
paste input "104"
type input "23104"
click at [311, 408] on span "search Buscar Comprobante" at bounding box center [285, 403] width 145 height 13
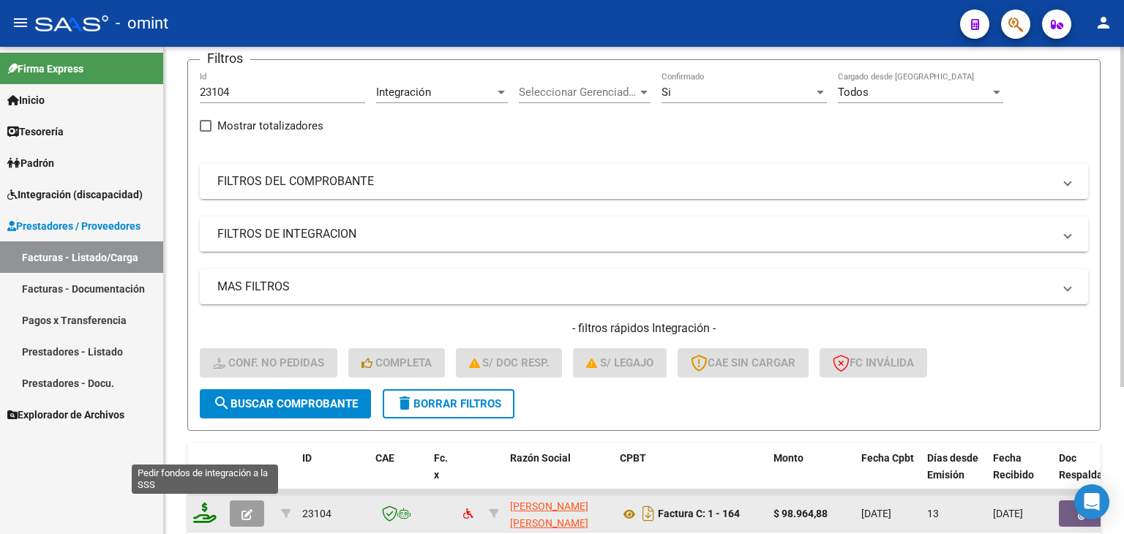
click at [205, 507] on icon at bounding box center [204, 513] width 23 height 20
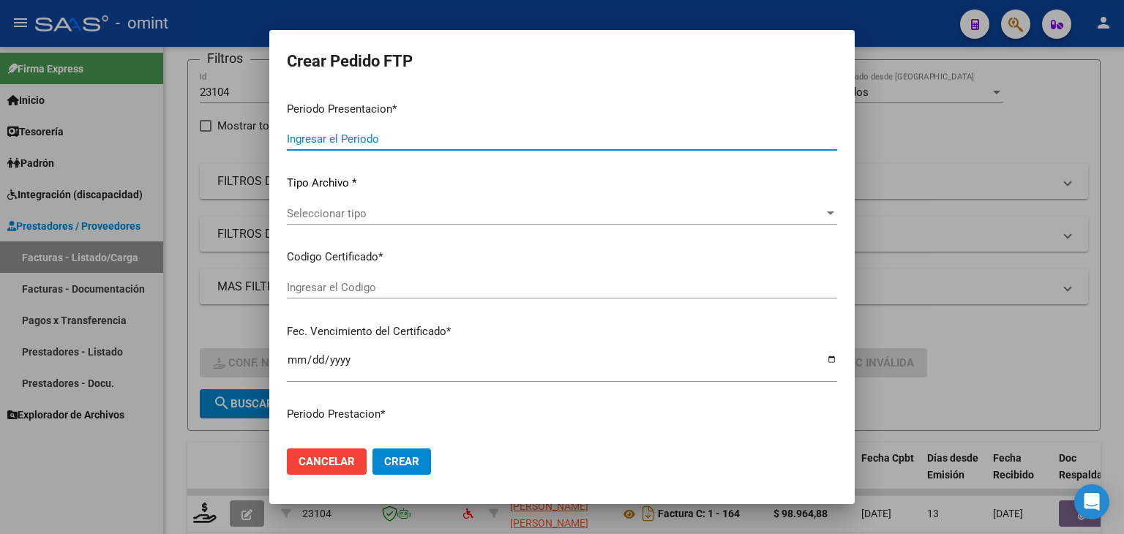
type input "202509"
type input "202508"
type input "$ 98.964,88"
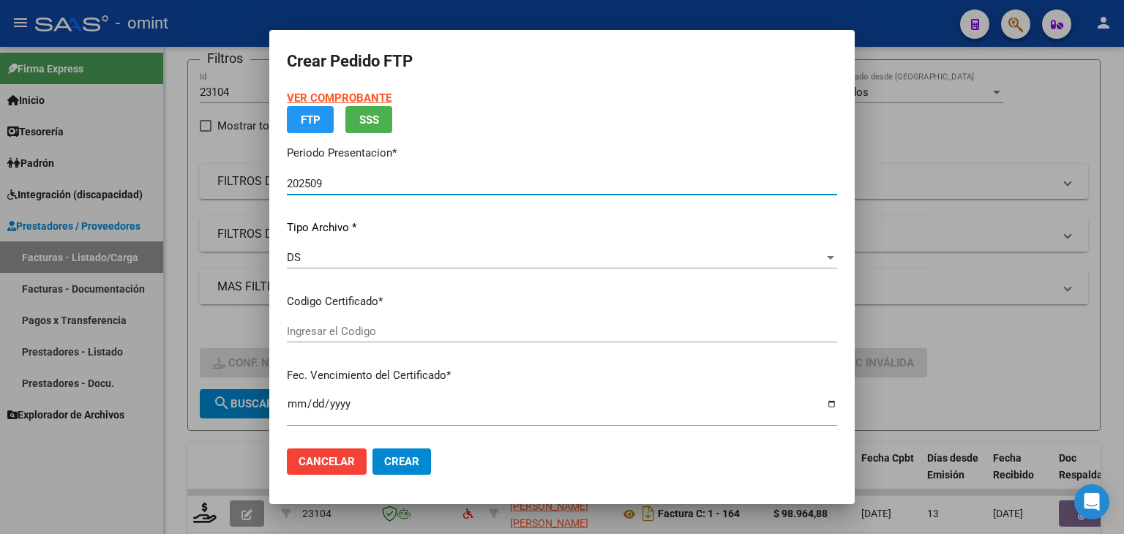
type input "2172249595"
type input "2026-08-31"
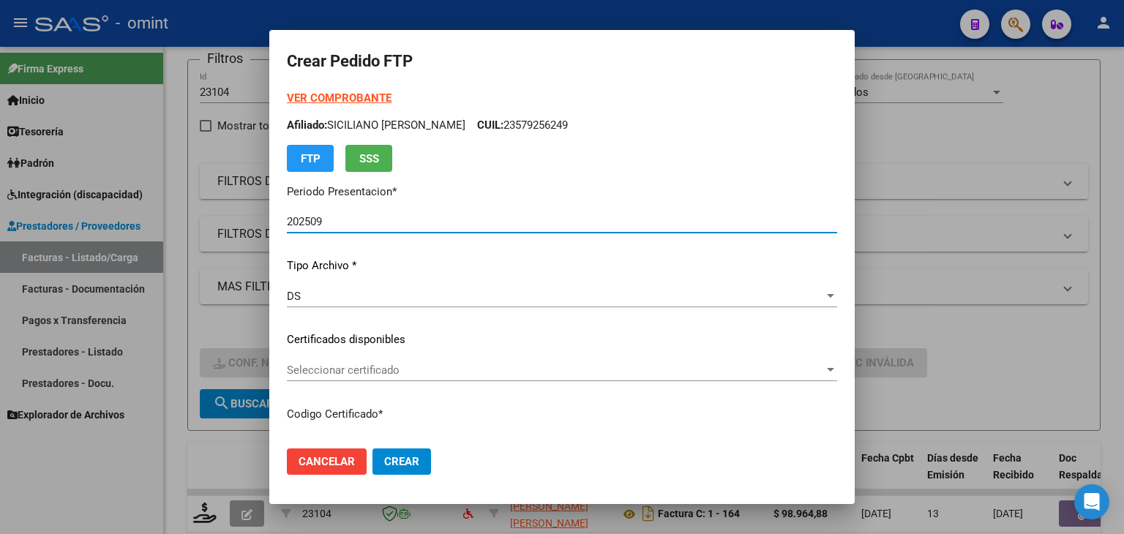
click at [310, 361] on div "Seleccionar certificado Seleccionar certificado" at bounding box center [562, 370] width 550 height 22
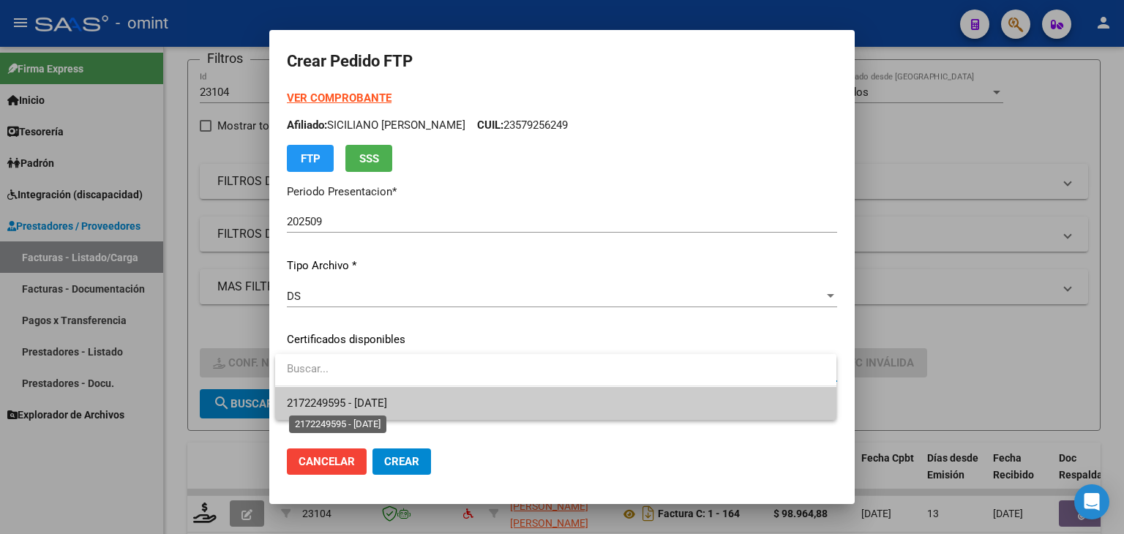
click at [351, 400] on span "2172249595 - 2026-08-31" at bounding box center [337, 403] width 100 height 13
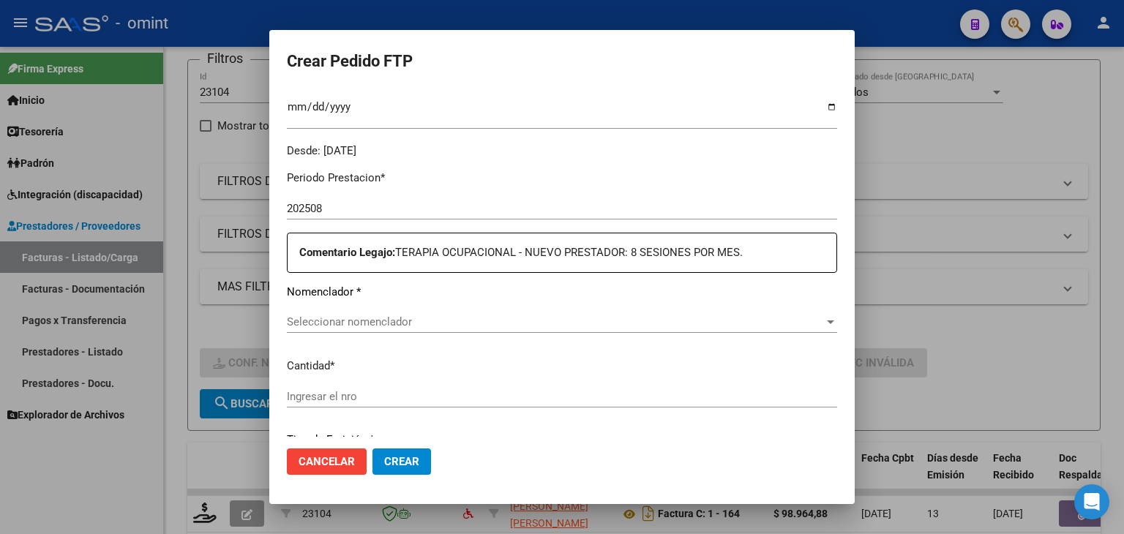
scroll to position [512, 0]
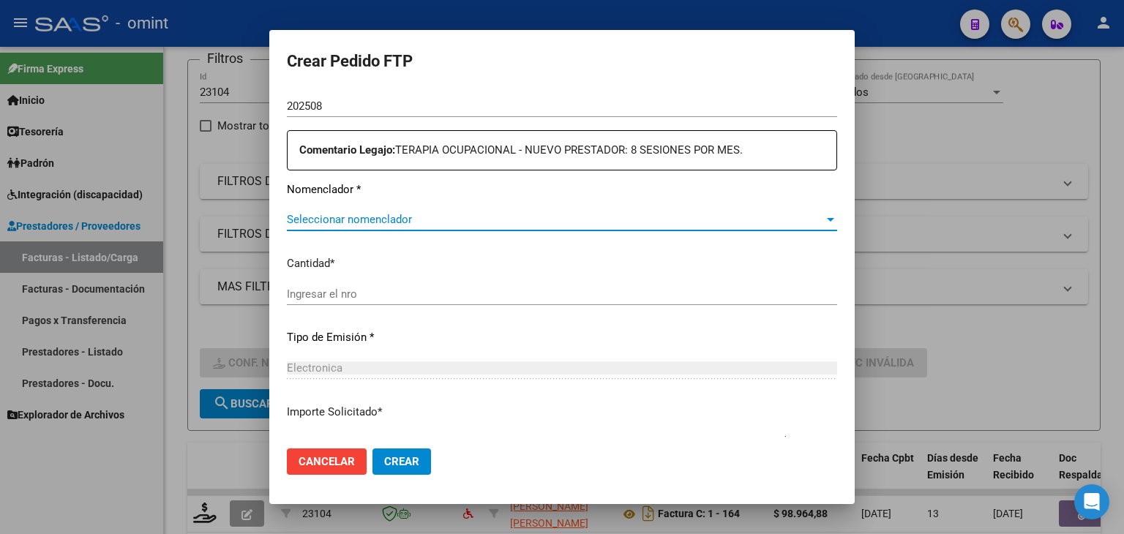
click at [323, 221] on span "Seleccionar nomenclador" at bounding box center [555, 219] width 537 height 13
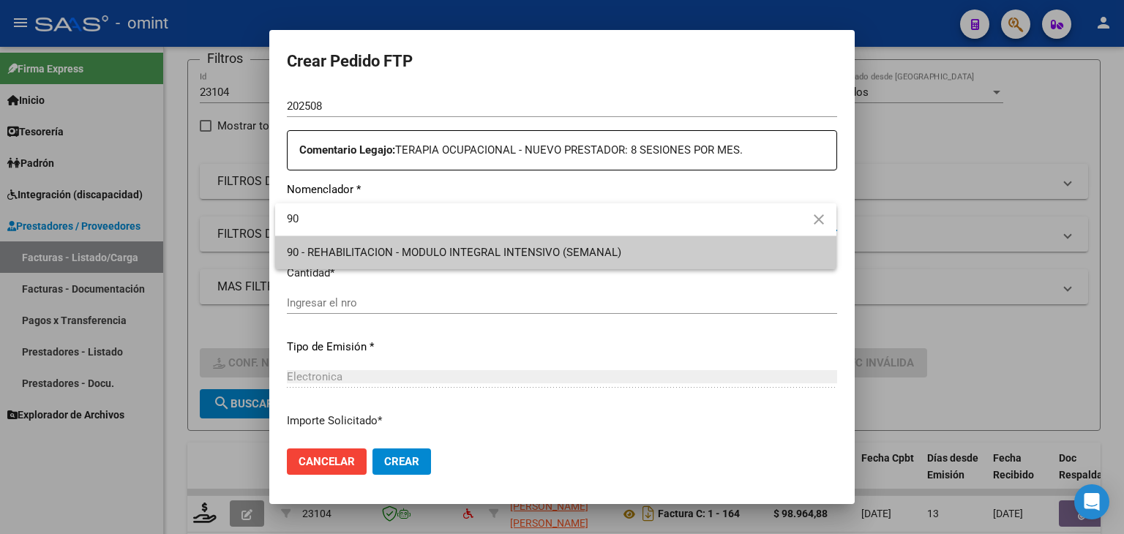
type input "90"
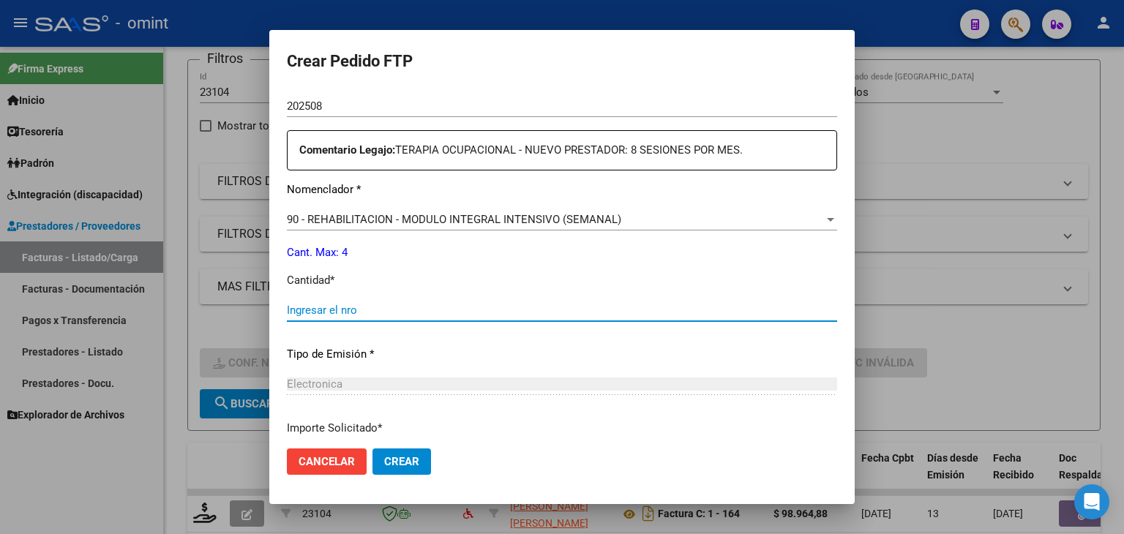
click at [341, 311] on input "Ingresar el nro" at bounding box center [562, 310] width 550 height 13
type input "4"
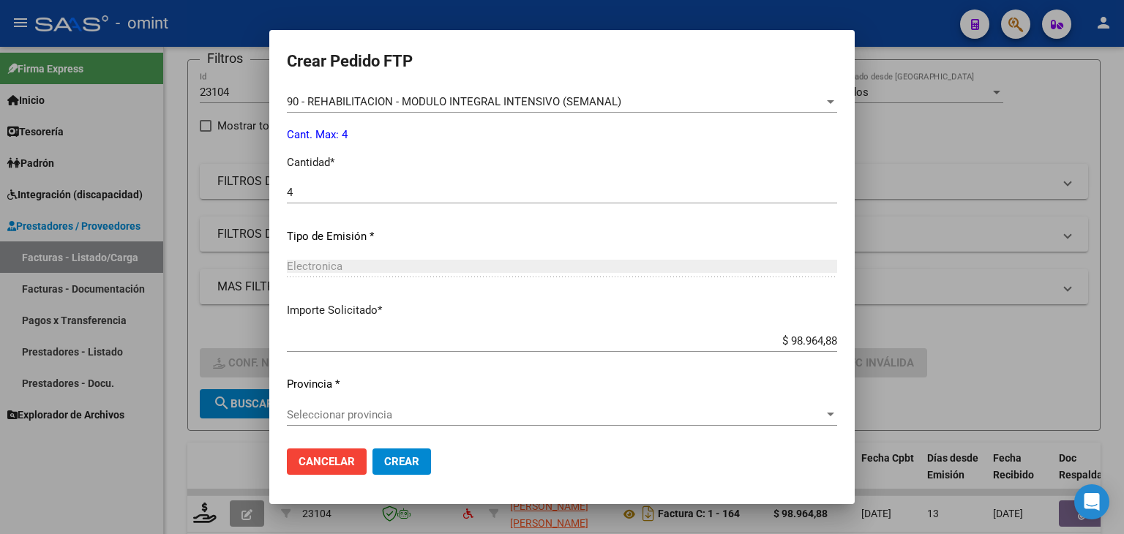
scroll to position [632, 0]
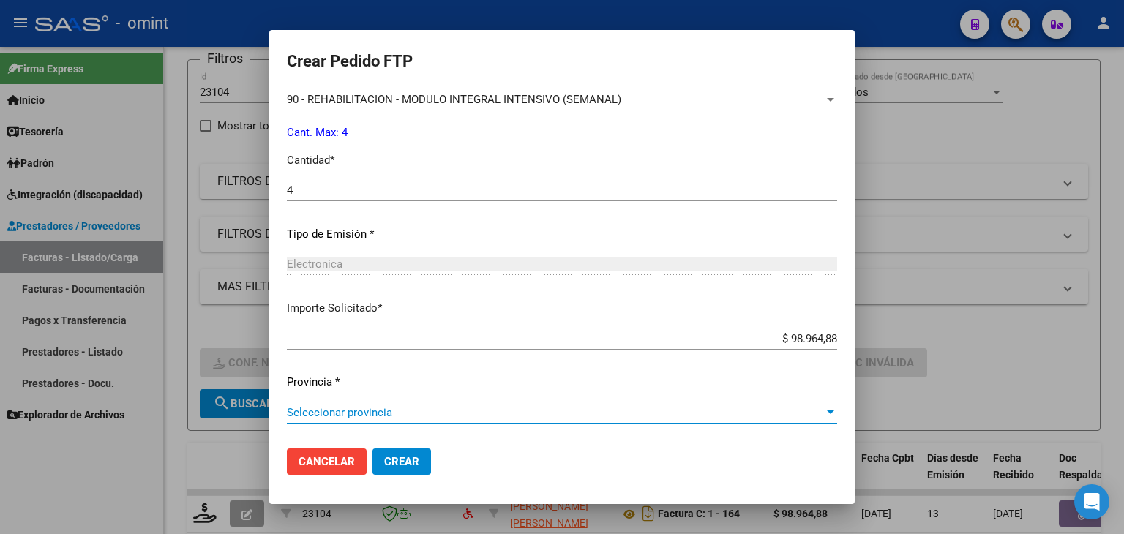
click at [389, 413] on span "Seleccionar provincia" at bounding box center [555, 412] width 537 height 13
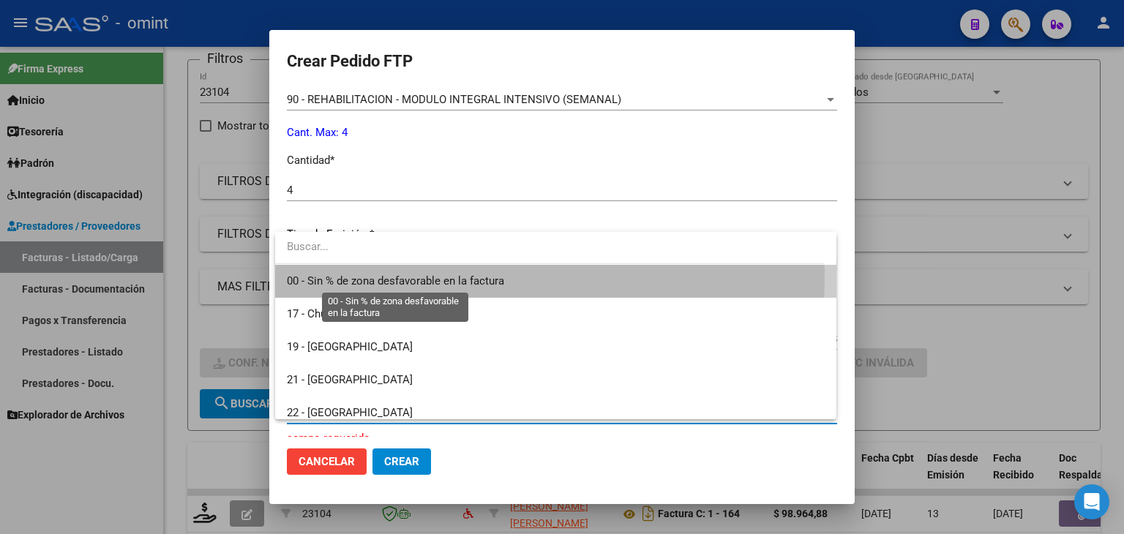
drag, startPoint x: 319, startPoint y: 277, endPoint x: 345, endPoint y: 364, distance: 91.7
click at [319, 276] on span "00 - Sin % de zona desfavorable en la factura" at bounding box center [395, 280] width 217 height 13
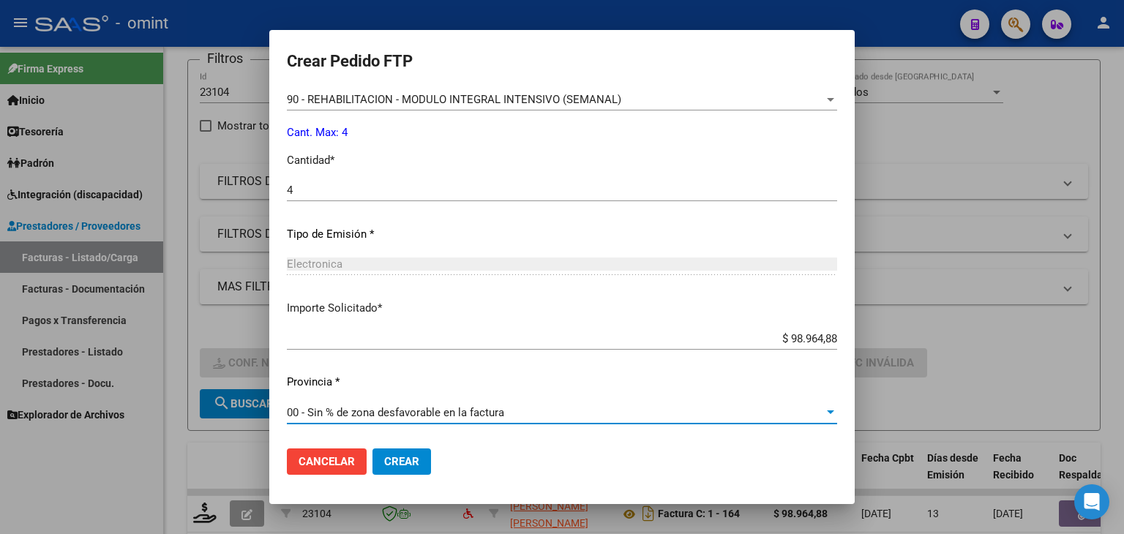
click at [401, 460] on span "Crear" at bounding box center [401, 461] width 35 height 13
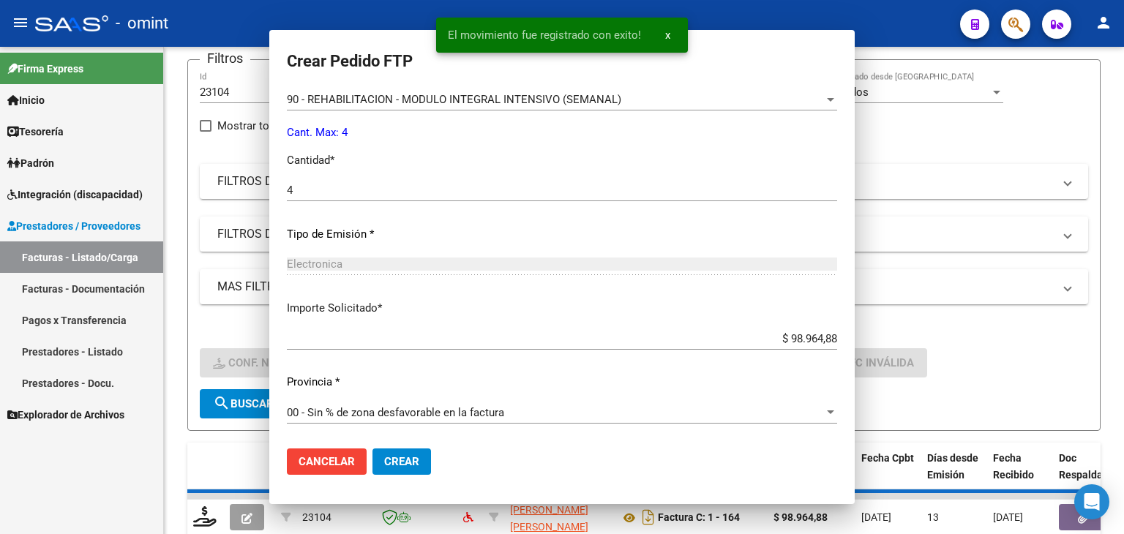
scroll to position [549, 0]
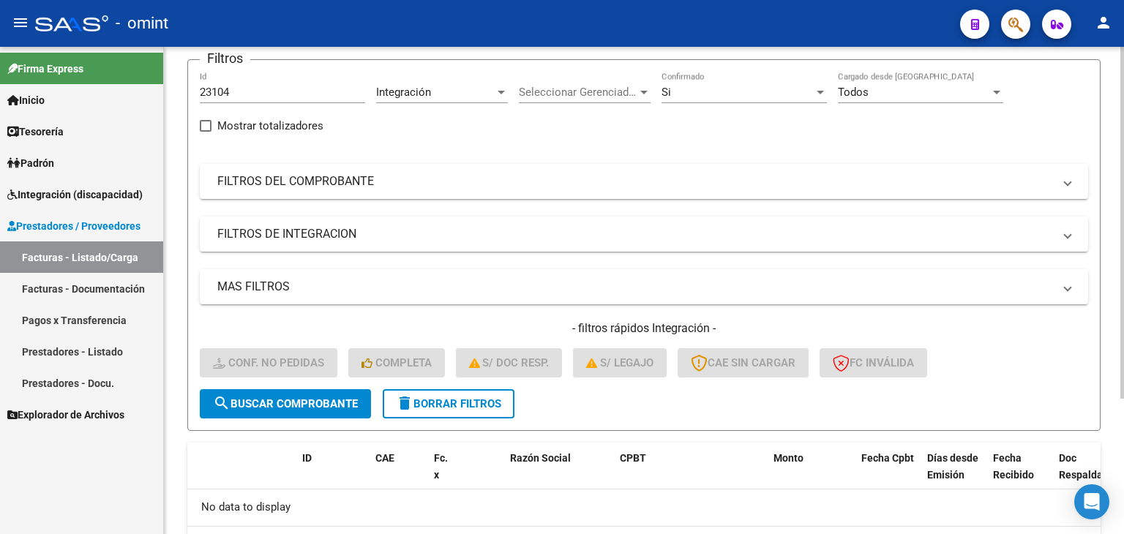
click at [213, 86] on input "23104" at bounding box center [282, 92] width 165 height 13
paste input "23107"
click at [213, 91] on input "2323107104" at bounding box center [282, 92] width 165 height 13
paste input "107"
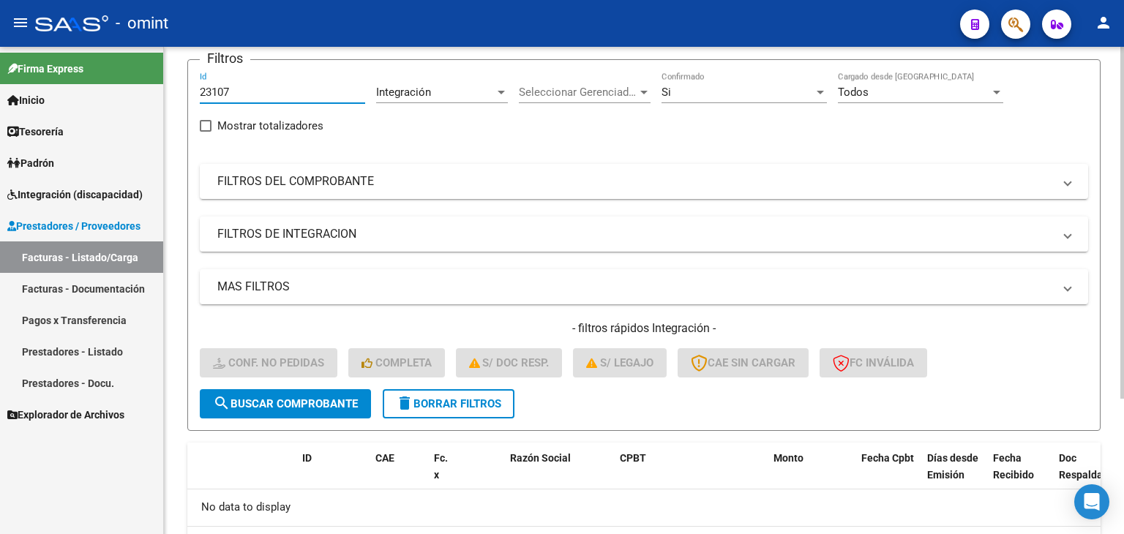
type input "23107"
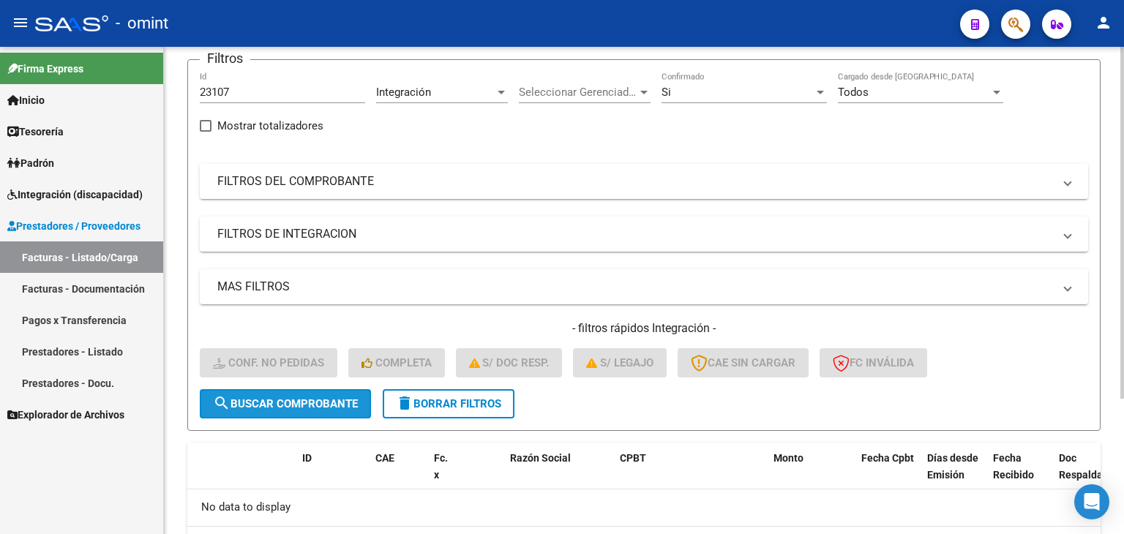
click at [334, 397] on span "search Buscar Comprobante" at bounding box center [285, 403] width 145 height 13
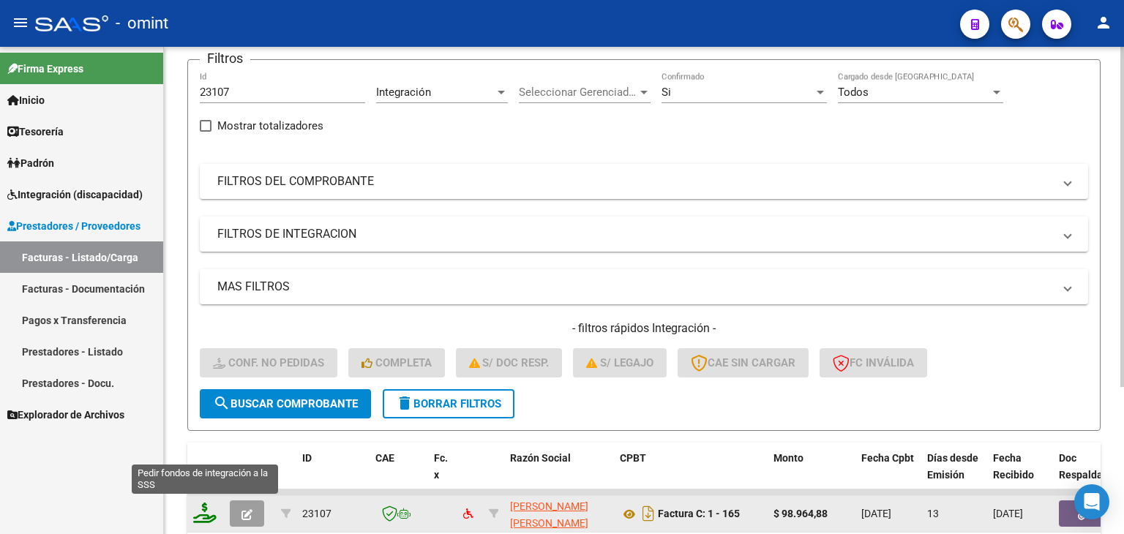
click at [204, 513] on icon at bounding box center [204, 513] width 23 height 20
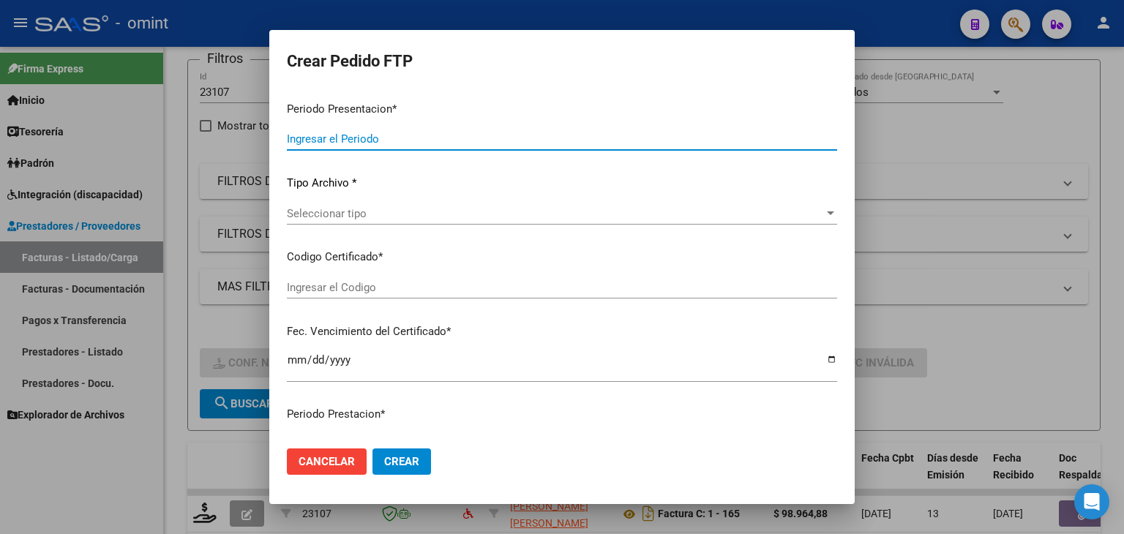
type input "202509"
type input "$ 98.964,88"
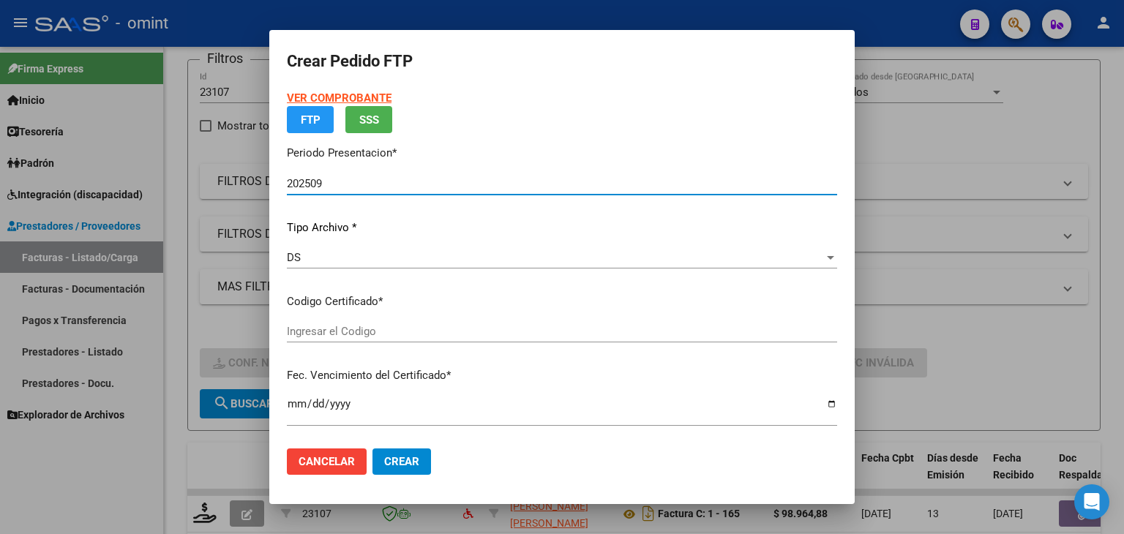
type input "2172249595"
type input "2026-08-31"
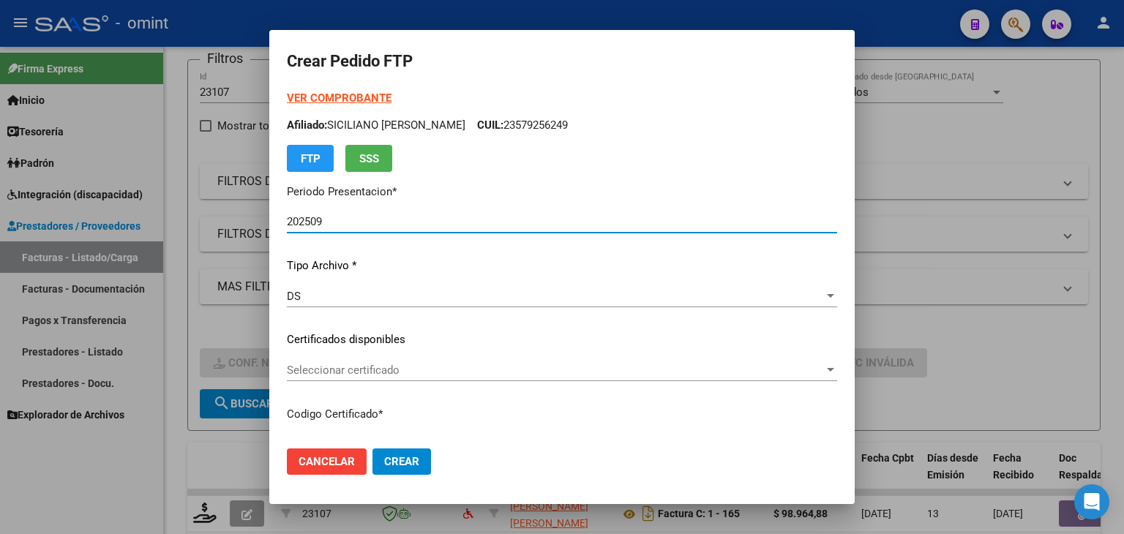
click at [315, 378] on div "Seleccionar certificado Seleccionar certificado" at bounding box center [562, 370] width 550 height 22
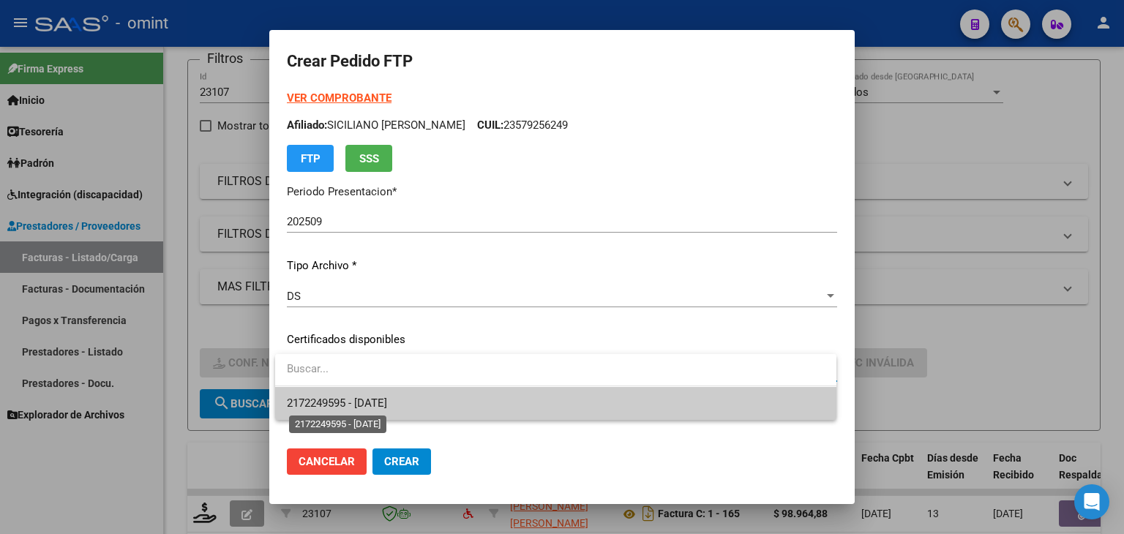
click at [337, 408] on span "2172249595 - 2026-08-31" at bounding box center [337, 403] width 100 height 13
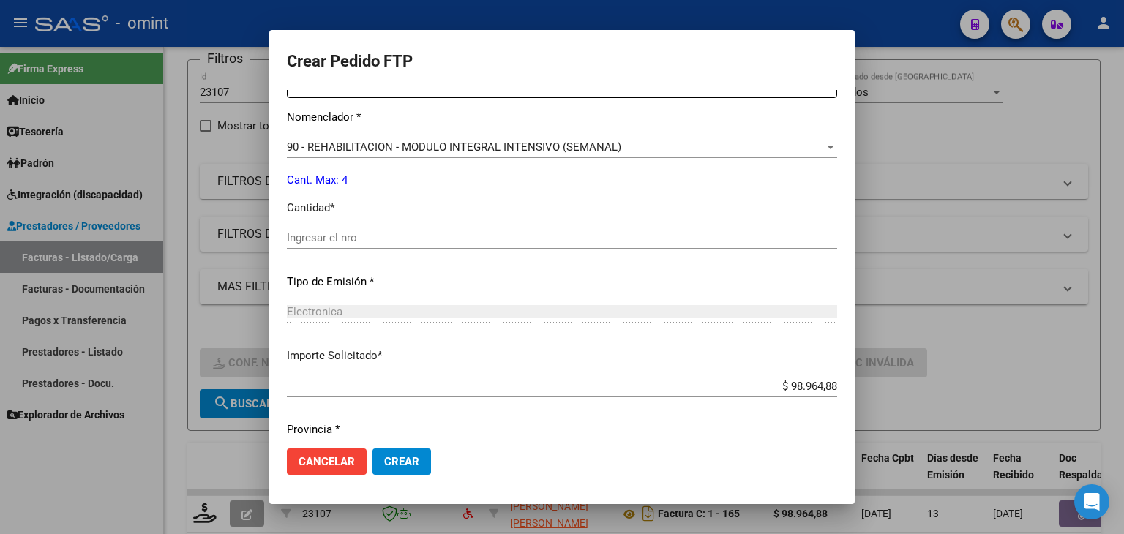
scroll to position [585, 0]
click at [328, 236] on input "Ingresar el nro" at bounding box center [562, 236] width 550 height 13
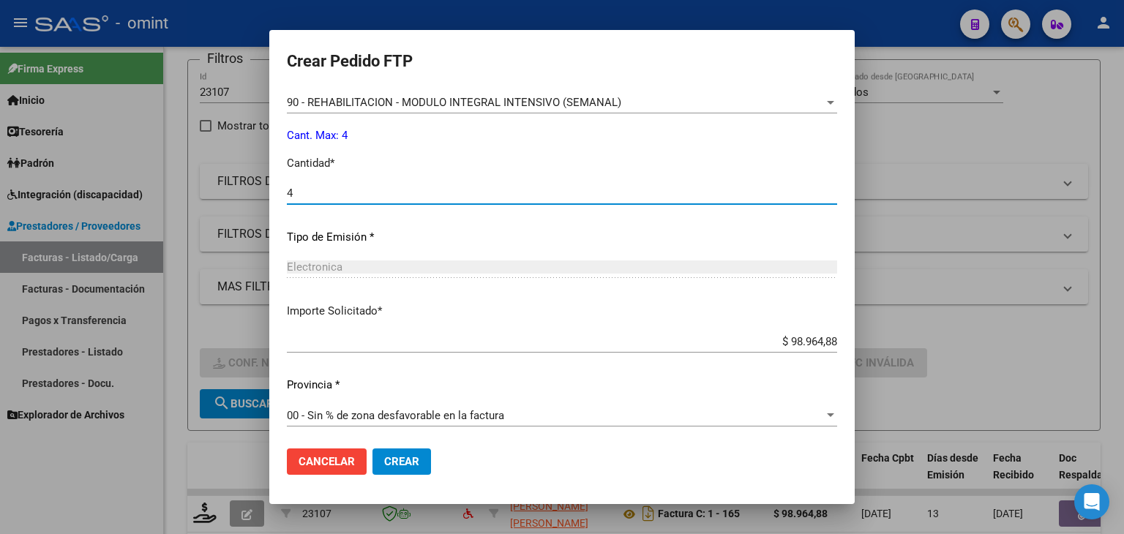
scroll to position [632, 0]
type input "4"
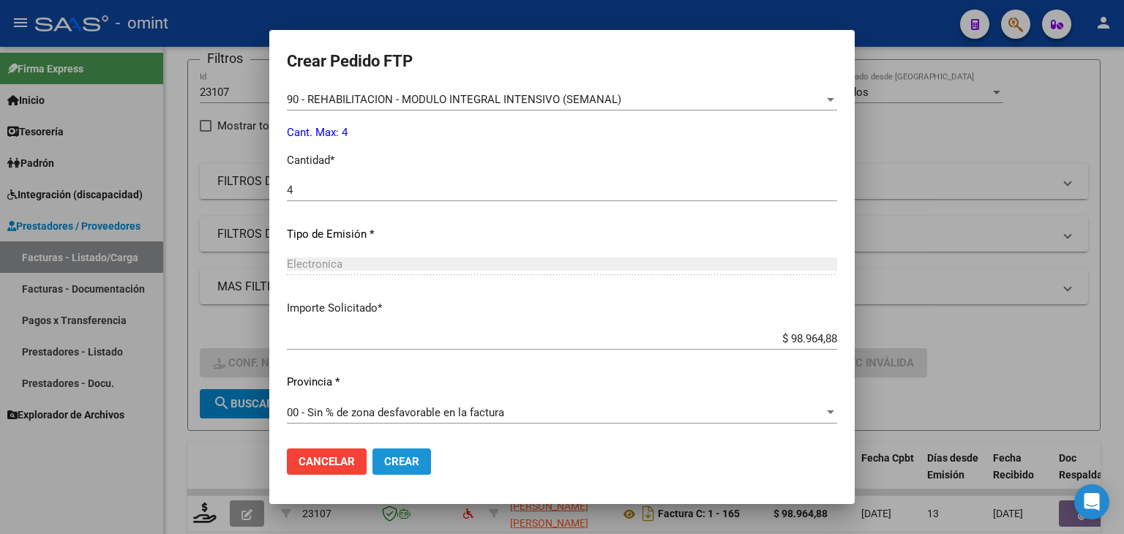
drag, startPoint x: 404, startPoint y: 462, endPoint x: 465, endPoint y: 375, distance: 106.2
click at [405, 462] on span "Crear" at bounding box center [401, 461] width 35 height 13
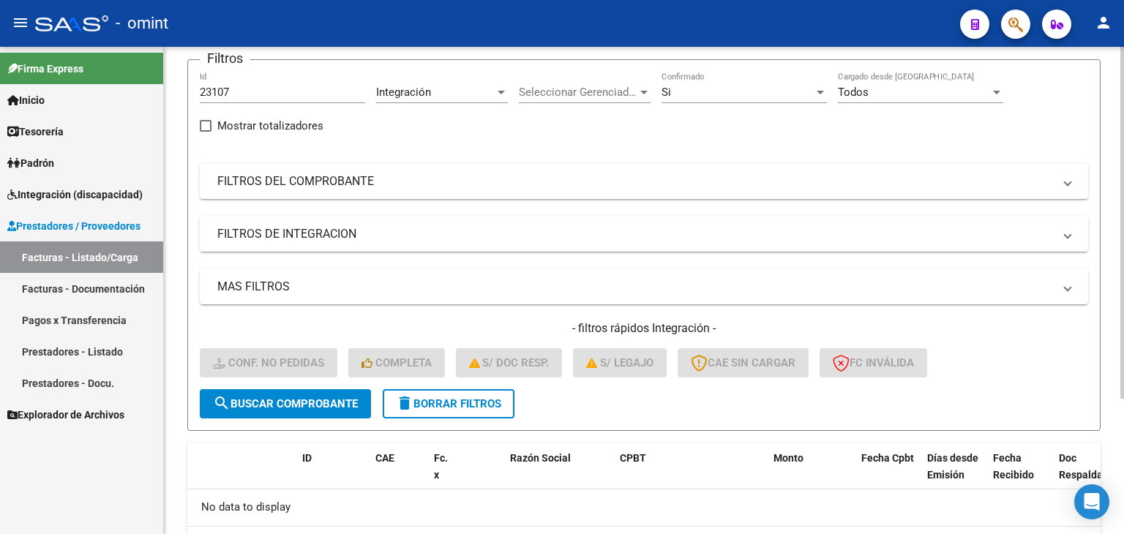
click at [219, 86] on input "23107" at bounding box center [282, 92] width 165 height 13
paste input "25171"
drag, startPoint x: 189, startPoint y: 86, endPoint x: 139, endPoint y: 109, distance: 55.6
click at [86, 83] on mat-sidenav-container "Firma Express Inicio Calendario SSS Instructivos Contacto OS Tesorería Extracto…" at bounding box center [562, 290] width 1124 height 487
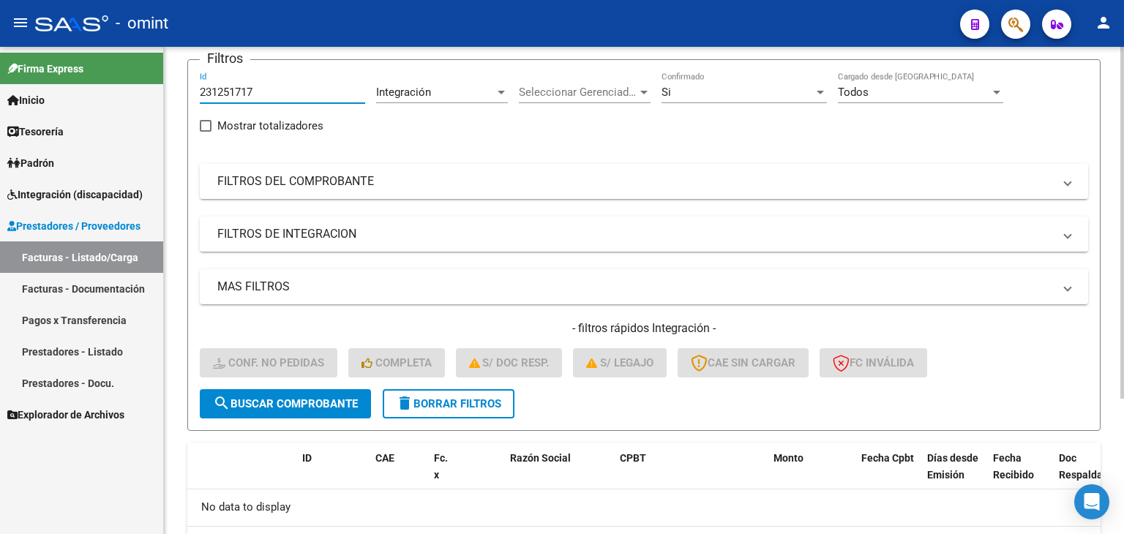
paste input "5171"
type input "25171"
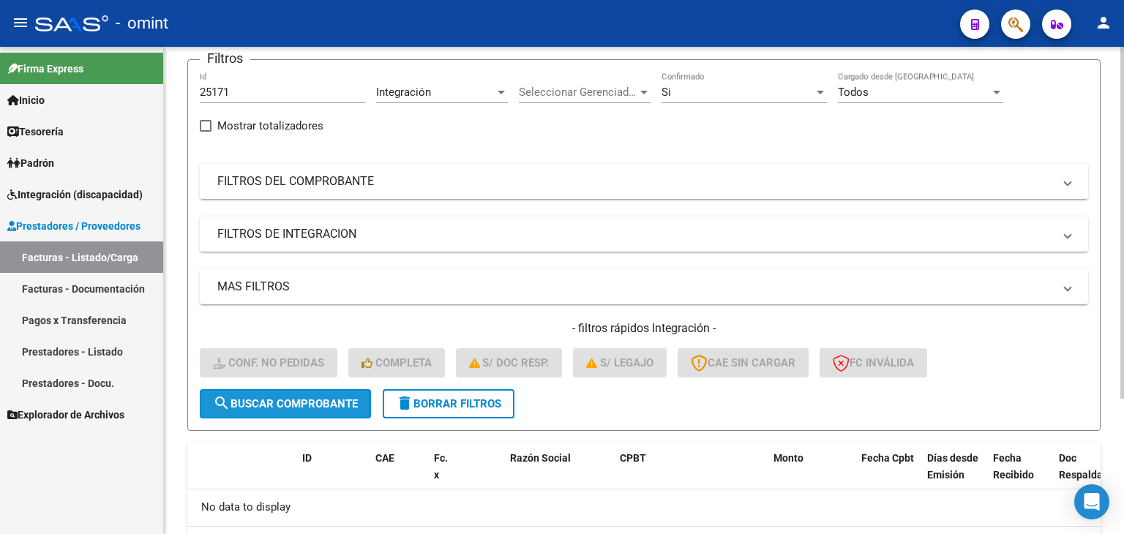
click at [314, 392] on button "search Buscar Comprobante" at bounding box center [285, 403] width 171 height 29
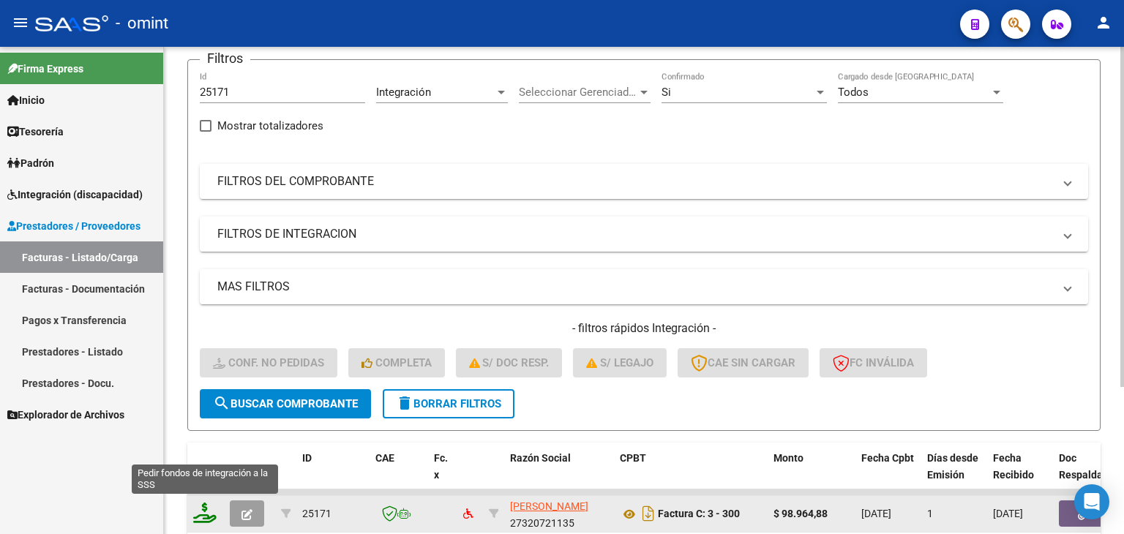
click at [207, 511] on icon at bounding box center [204, 513] width 23 height 20
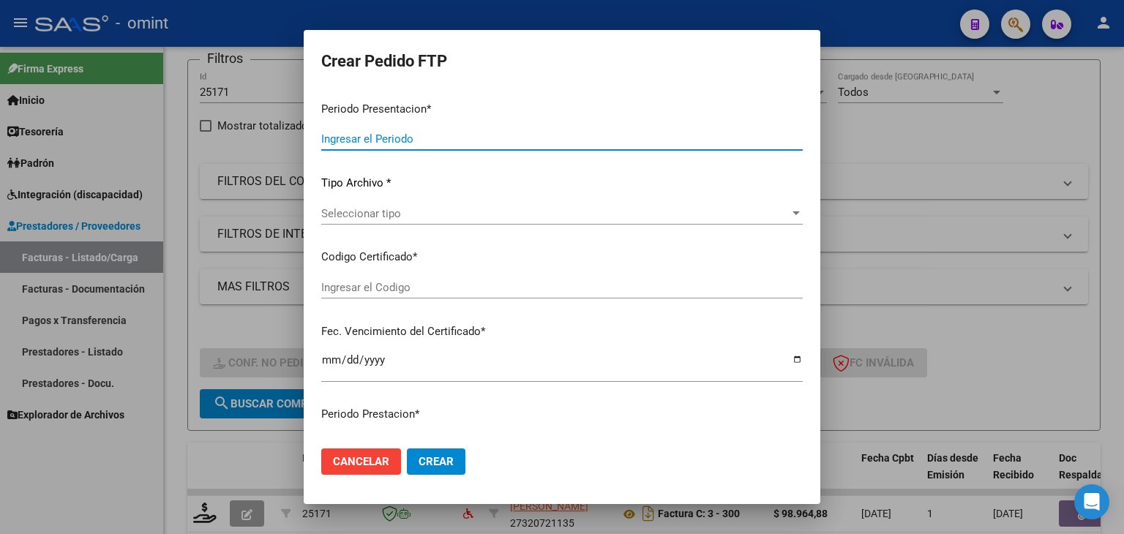
type input "202509"
type input "$ 98.964,88"
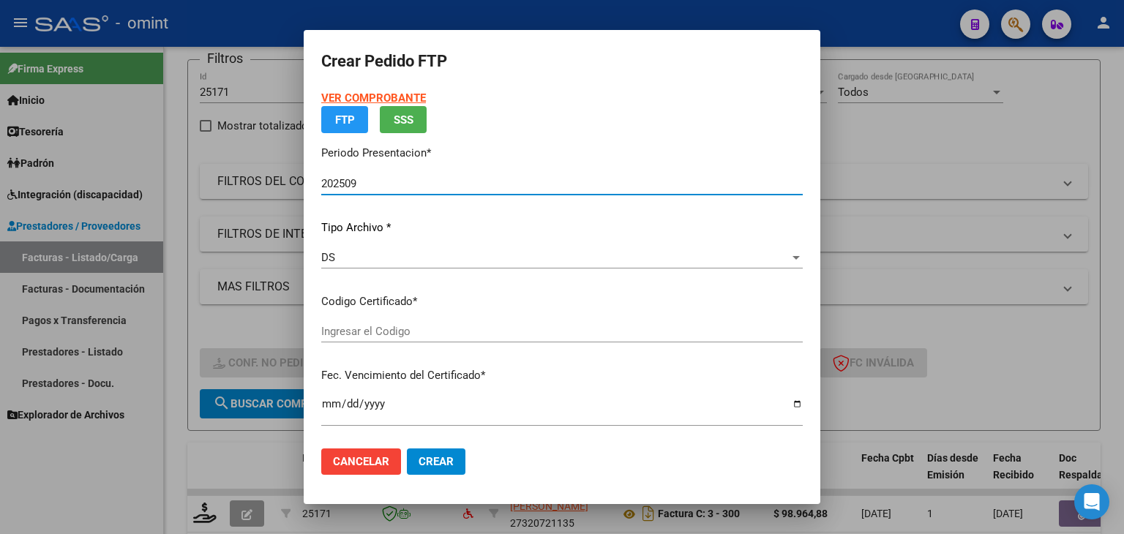
type input "4963250180"
type input "2027-11-07"
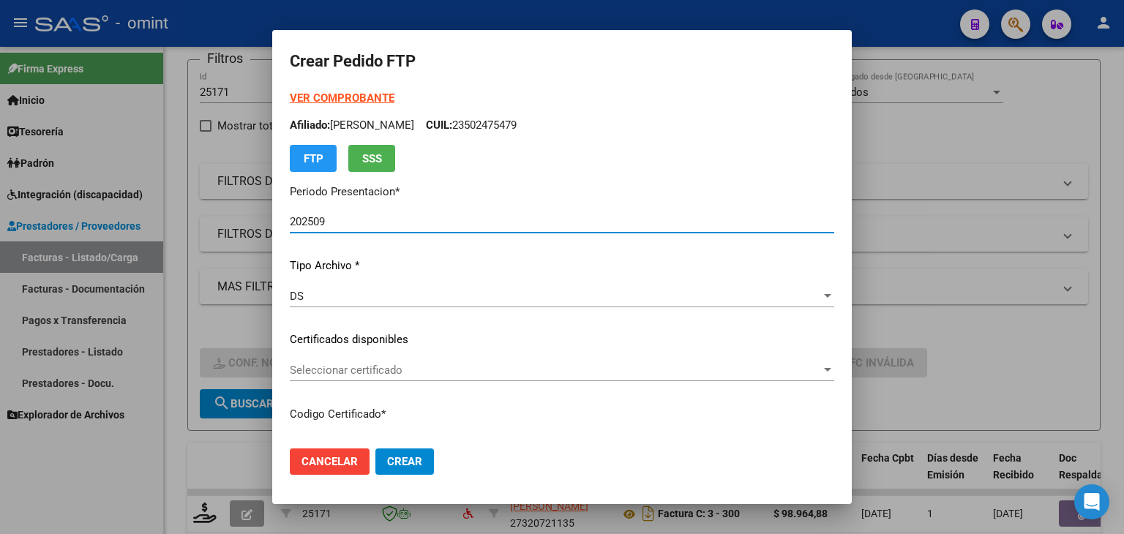
click at [360, 364] on span "Seleccionar certificado" at bounding box center [555, 370] width 531 height 13
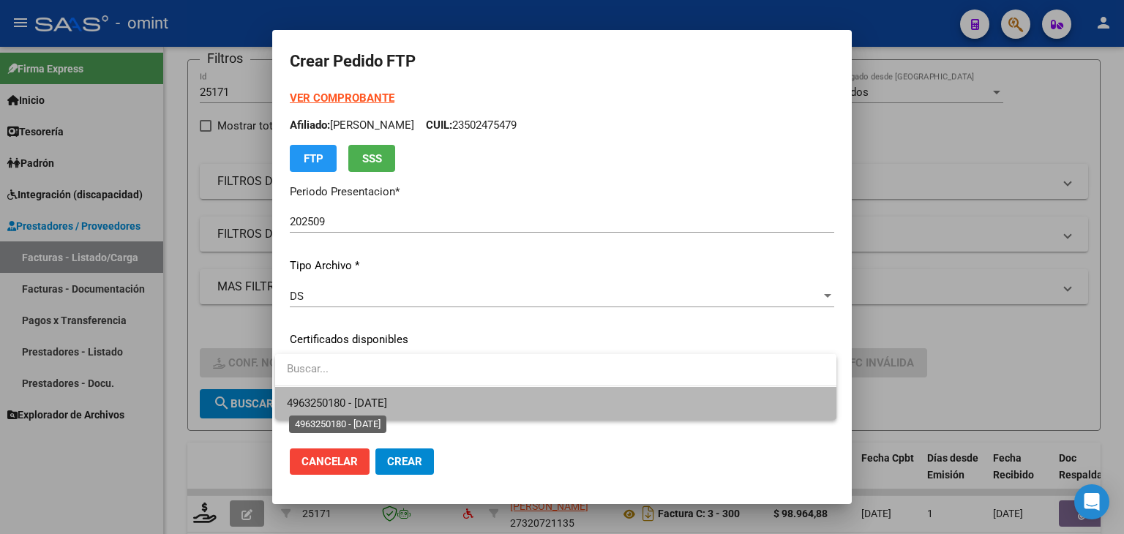
click at [366, 405] on span "4963250180 - 2027-11-07" at bounding box center [337, 403] width 100 height 13
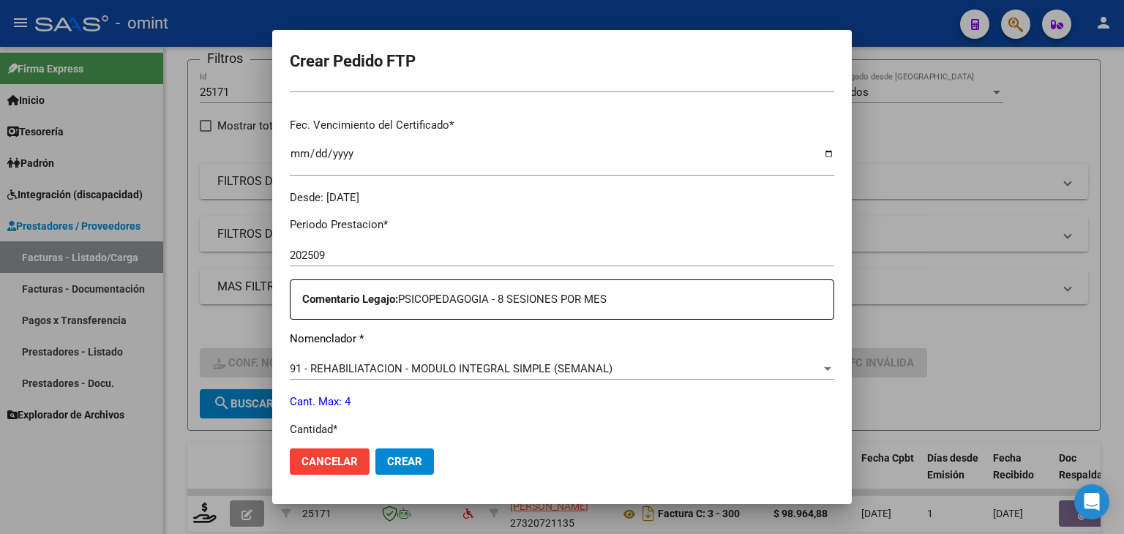
scroll to position [439, 0]
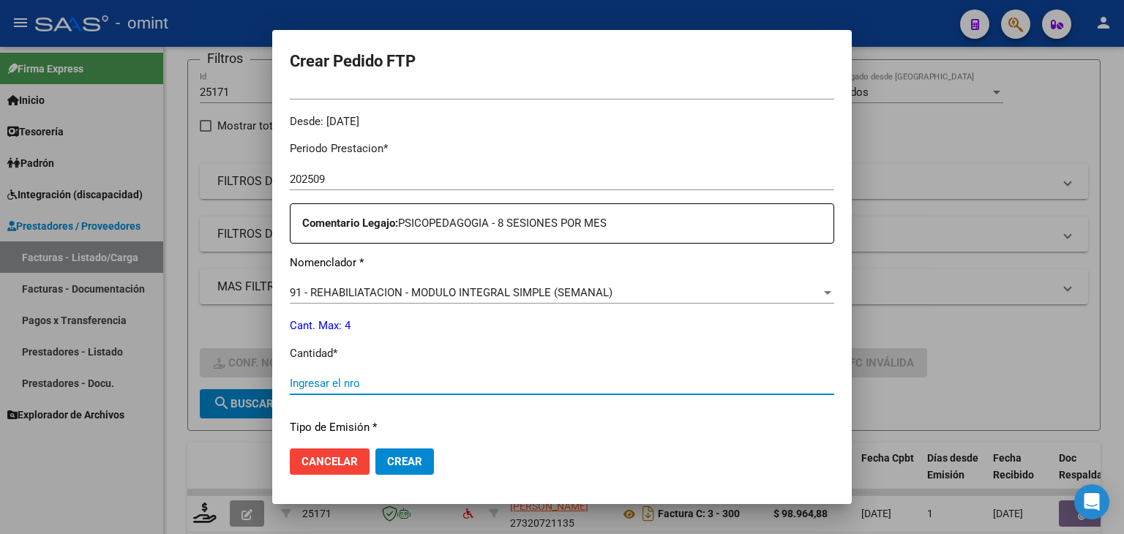
click at [339, 381] on input "Ingresar el nro" at bounding box center [562, 383] width 544 height 13
type input "4"
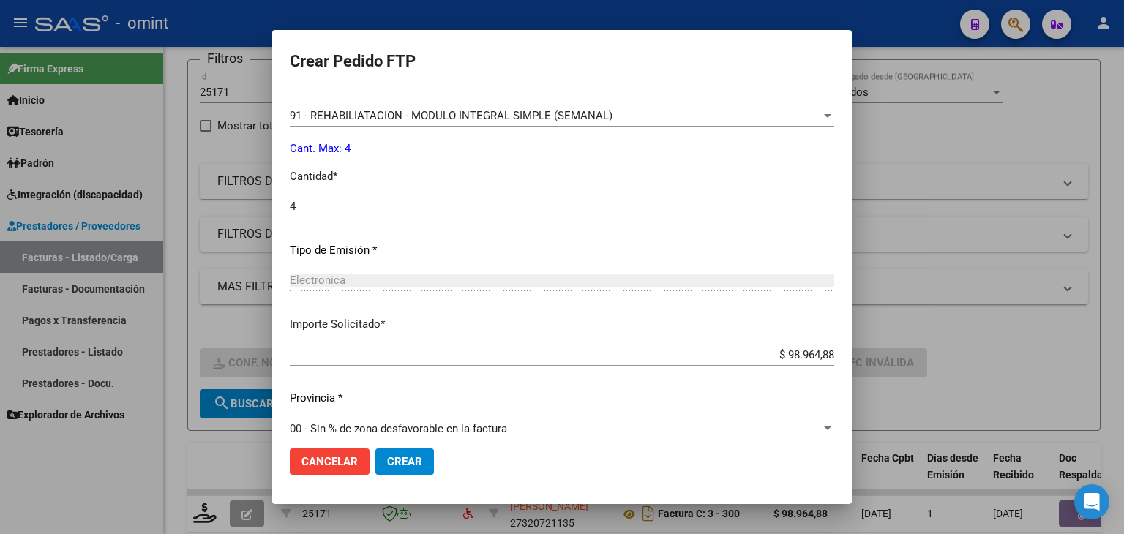
scroll to position [632, 0]
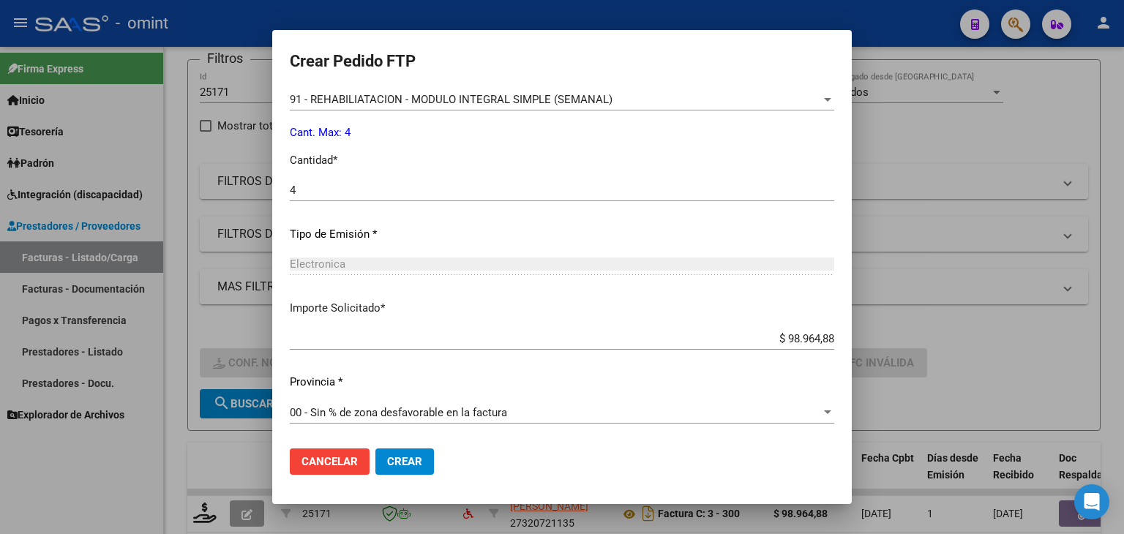
click at [408, 462] on span "Crear" at bounding box center [404, 461] width 35 height 13
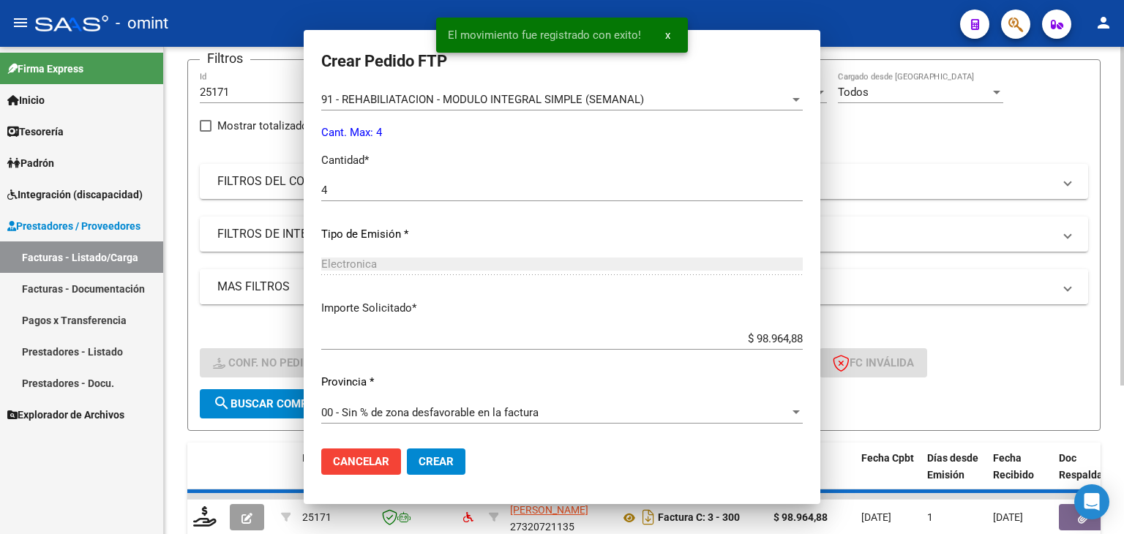
scroll to position [549, 0]
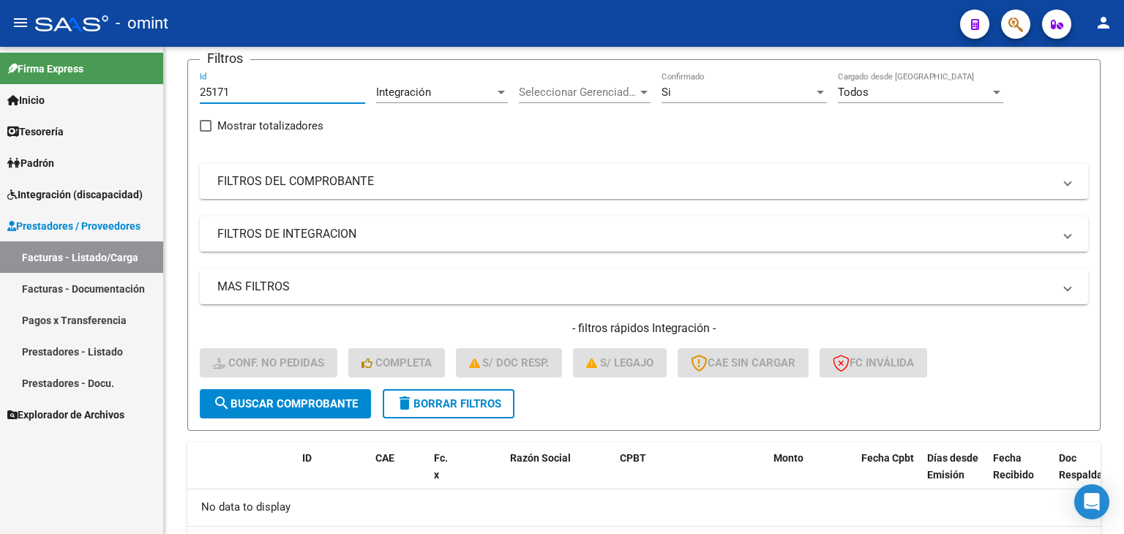
drag, startPoint x: 157, startPoint y: 84, endPoint x: 136, endPoint y: 84, distance: 21.2
click at [136, 84] on mat-sidenav-container "Firma Express Inicio Calendario SSS Instructivos Contacto OS Tesorería Extracto…" at bounding box center [562, 290] width 1124 height 487
paste input "3419"
type input "23419"
click at [348, 397] on span "search Buscar Comprobante" at bounding box center [285, 403] width 145 height 13
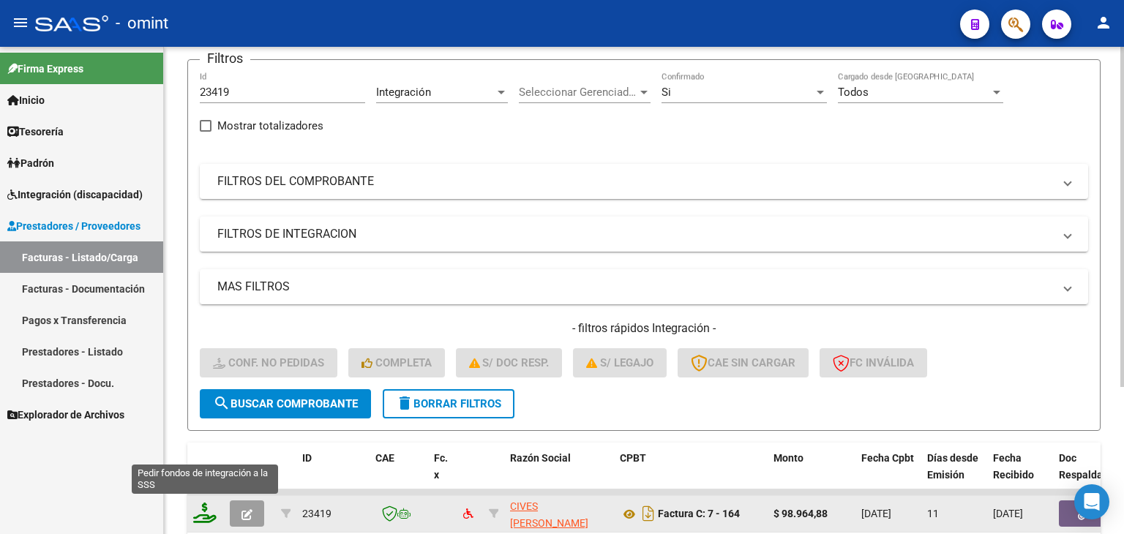
click at [208, 513] on icon at bounding box center [204, 513] width 23 height 20
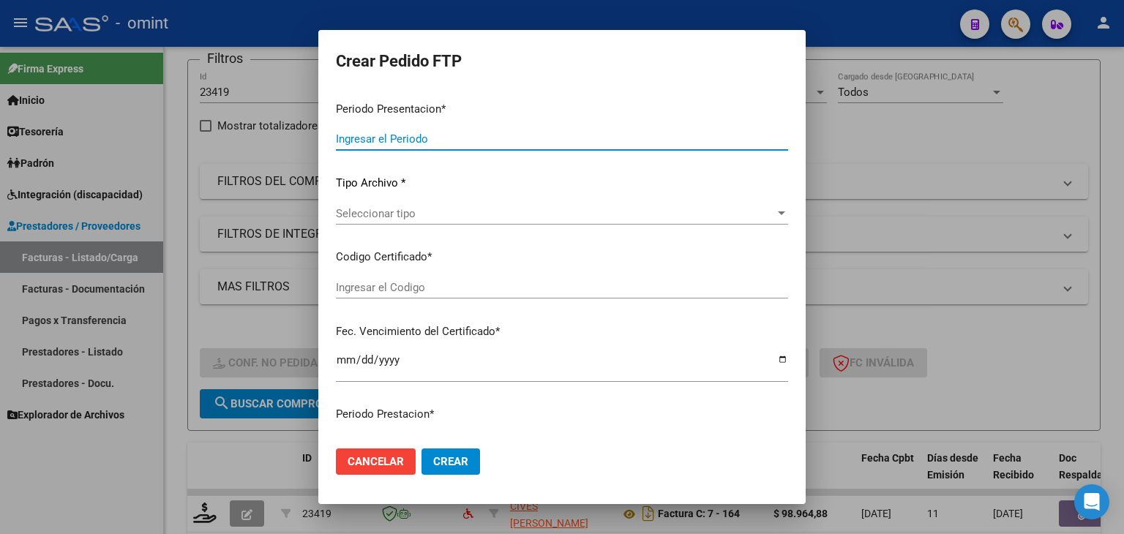
type input "202509"
type input "$ 98.964,88"
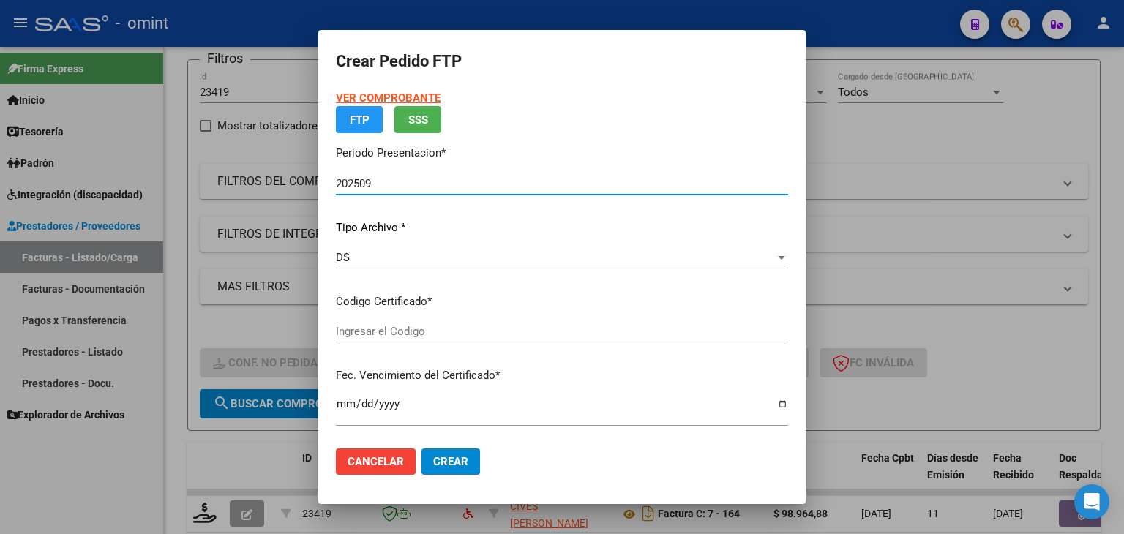
type input "4963250180"
type input "2027-11-07"
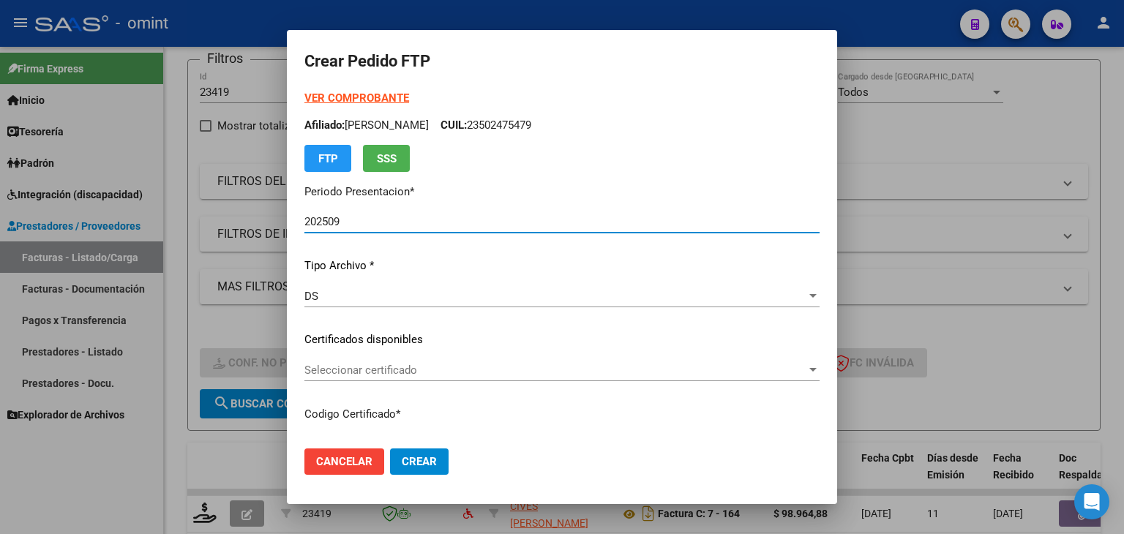
click at [337, 372] on span "Seleccionar certificado" at bounding box center [555, 370] width 502 height 13
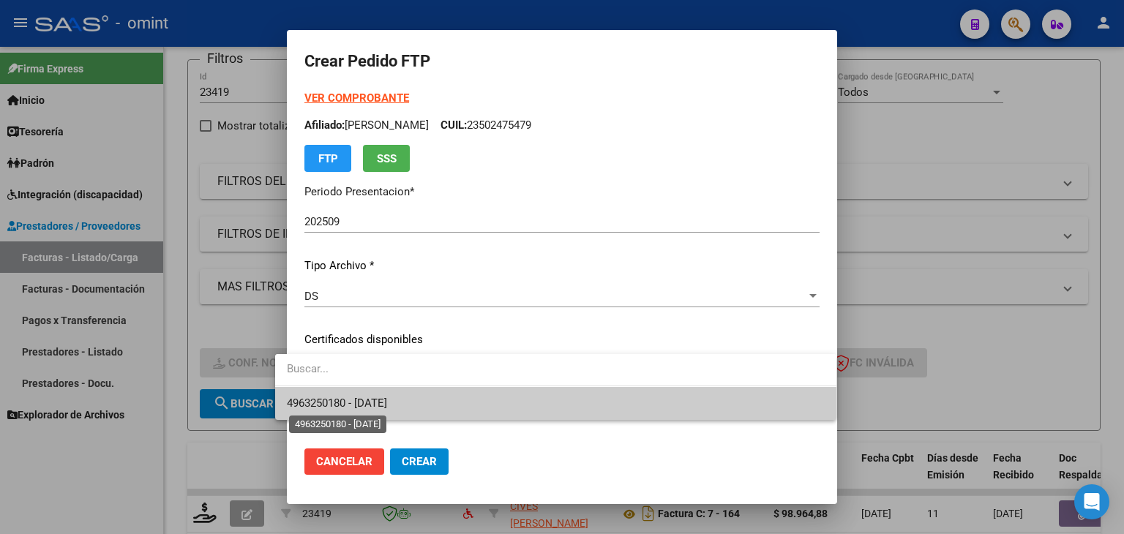
click at [363, 402] on span "4963250180 - 2027-11-07" at bounding box center [337, 403] width 100 height 13
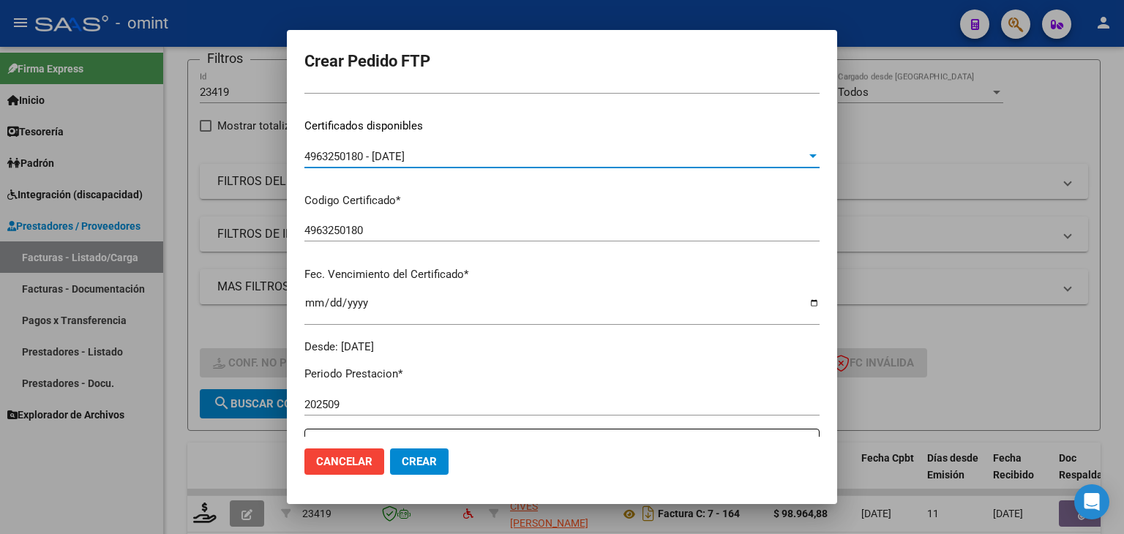
scroll to position [439, 0]
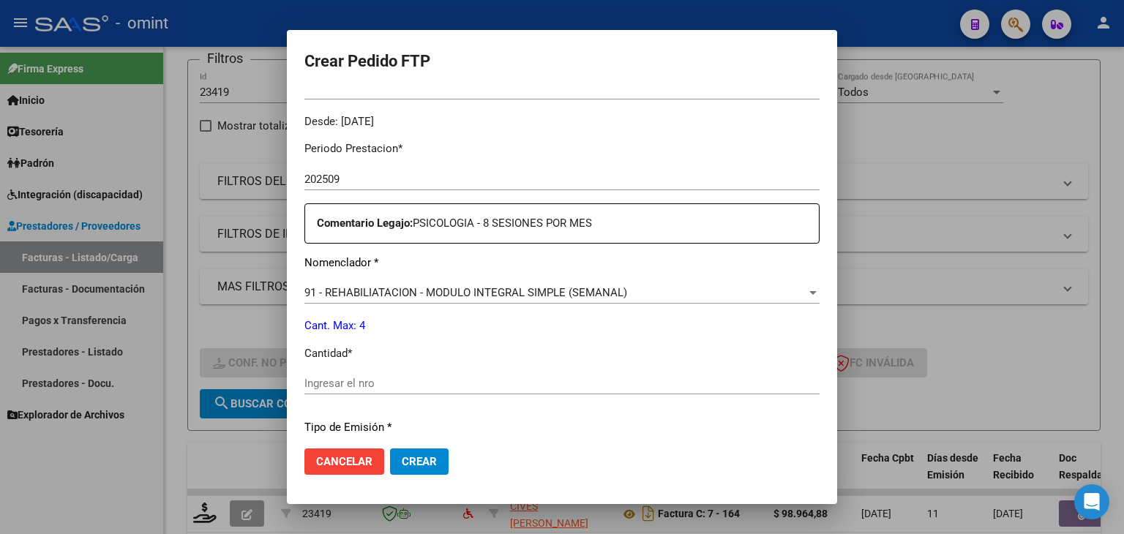
click at [380, 378] on input "Ingresar el nro" at bounding box center [561, 383] width 515 height 13
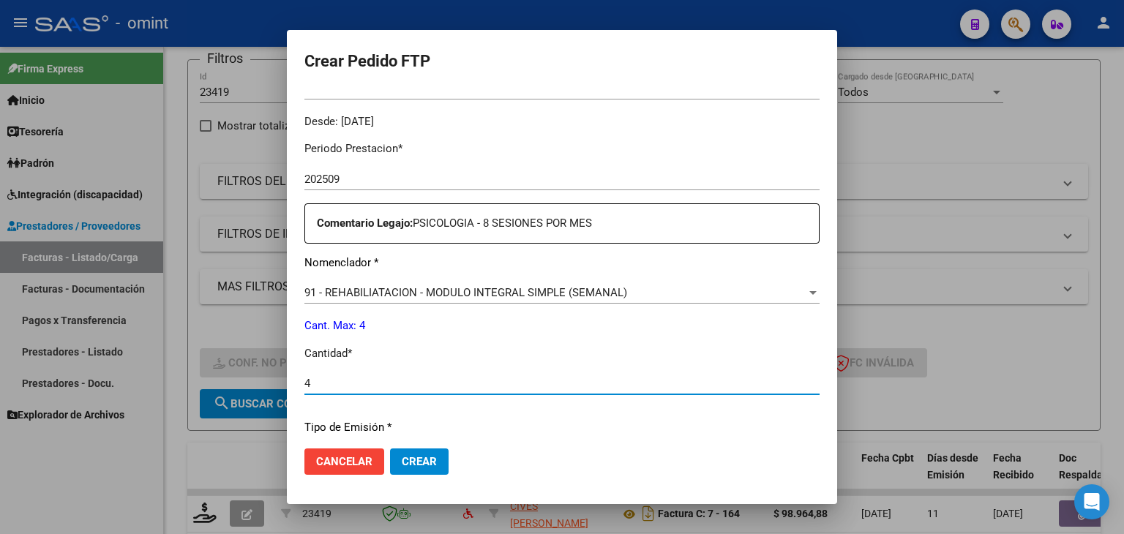
type input "4"
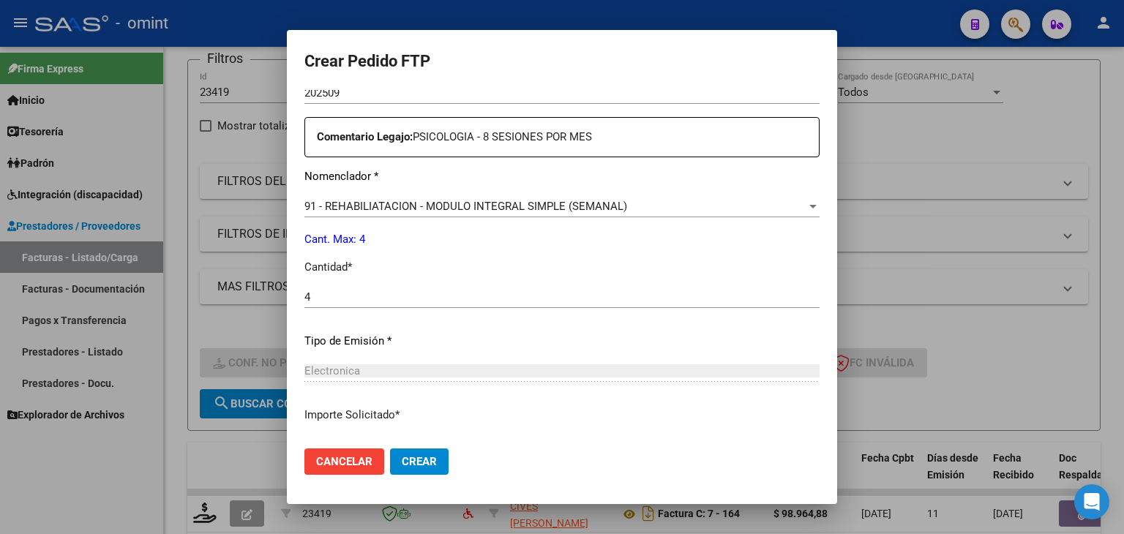
scroll to position [632, 0]
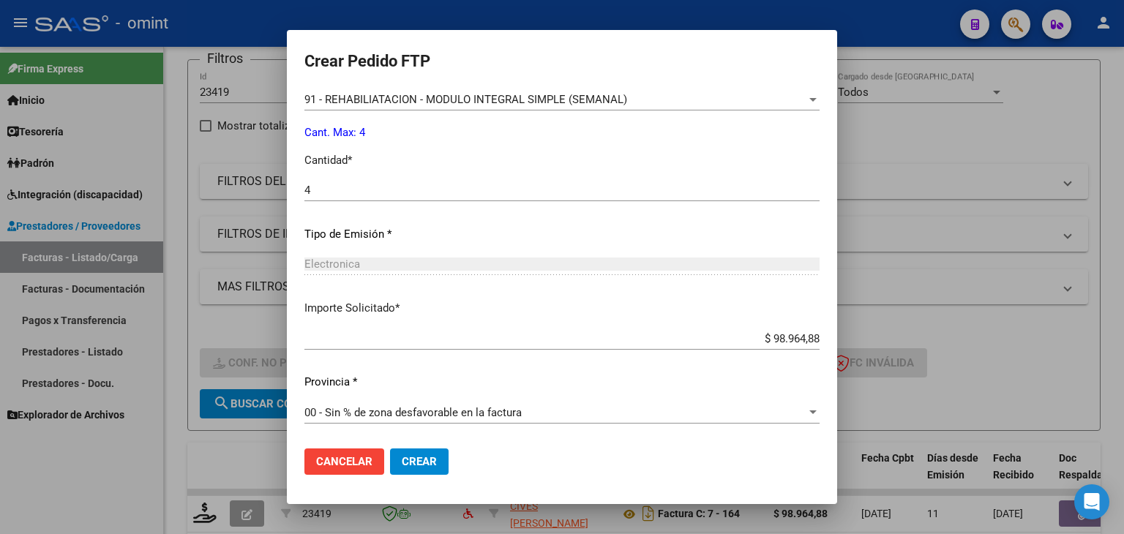
click at [402, 462] on span "Crear" at bounding box center [419, 461] width 35 height 13
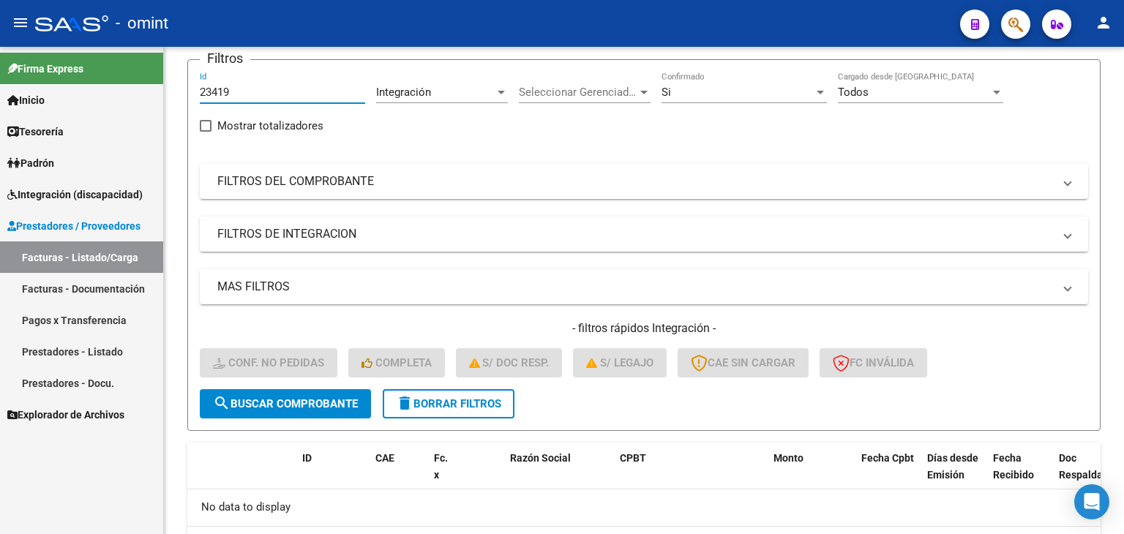
drag, startPoint x: 237, startPoint y: 89, endPoint x: 161, endPoint y: 88, distance: 76.1
click at [161, 88] on mat-sidenav-container "Firma Express Inicio Calendario SSS Instructivos Contacto OS Tesorería Extracto…" at bounding box center [562, 290] width 1124 height 487
paste input "486"
type input "24869"
click at [339, 397] on span "search Buscar Comprobante" at bounding box center [285, 403] width 145 height 13
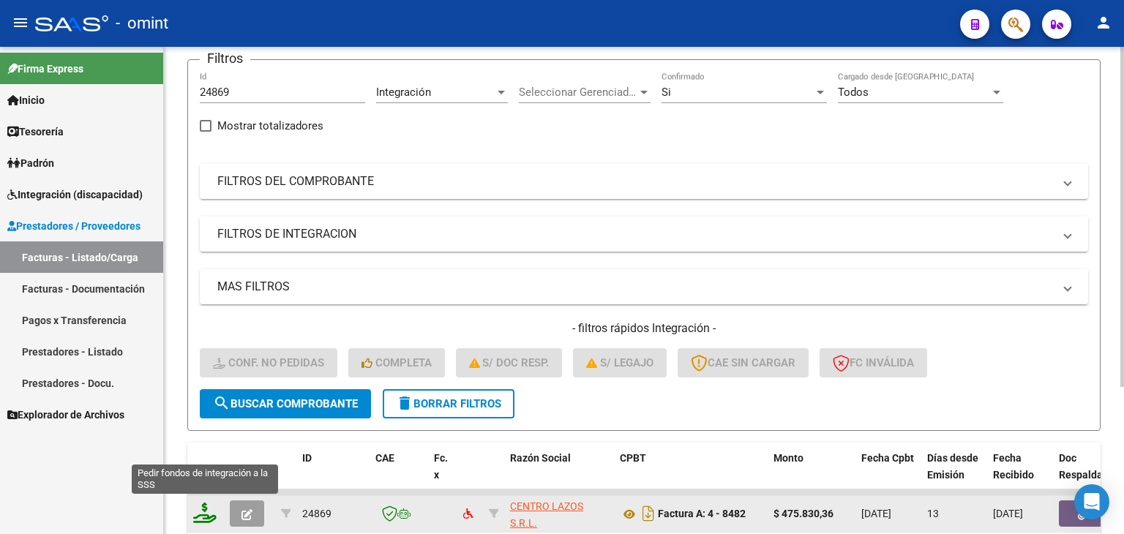
click at [211, 514] on icon at bounding box center [204, 513] width 23 height 20
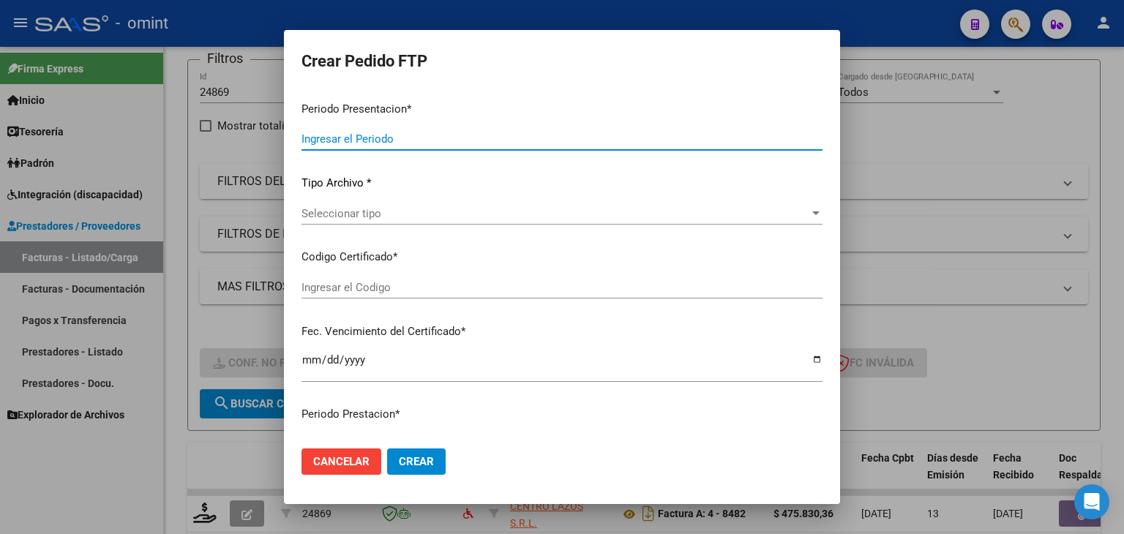
type input "202509"
type input "$ 475.830,36"
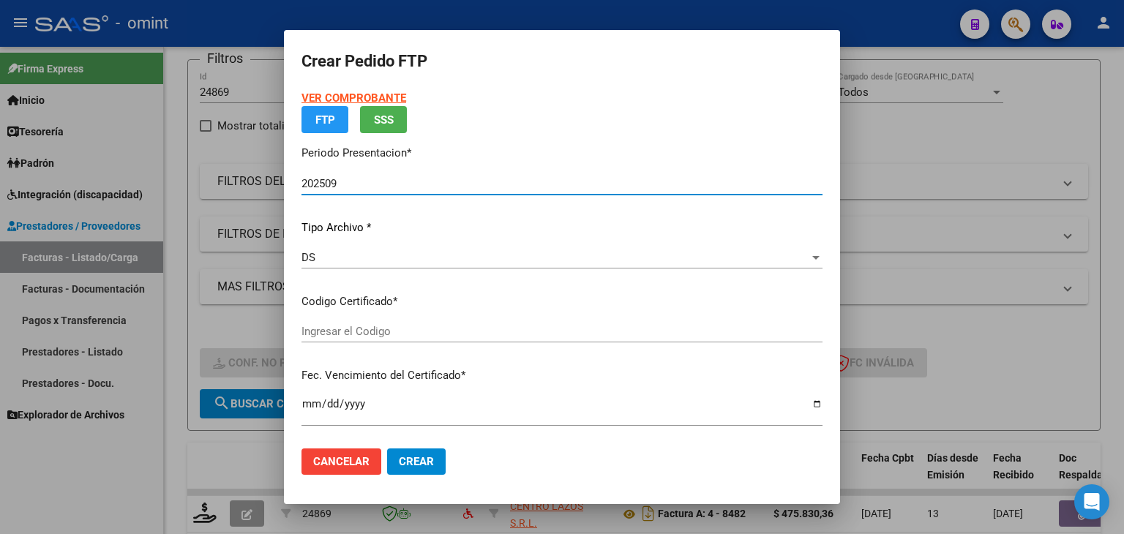
type input "4664988648"
type input "2029-03-15"
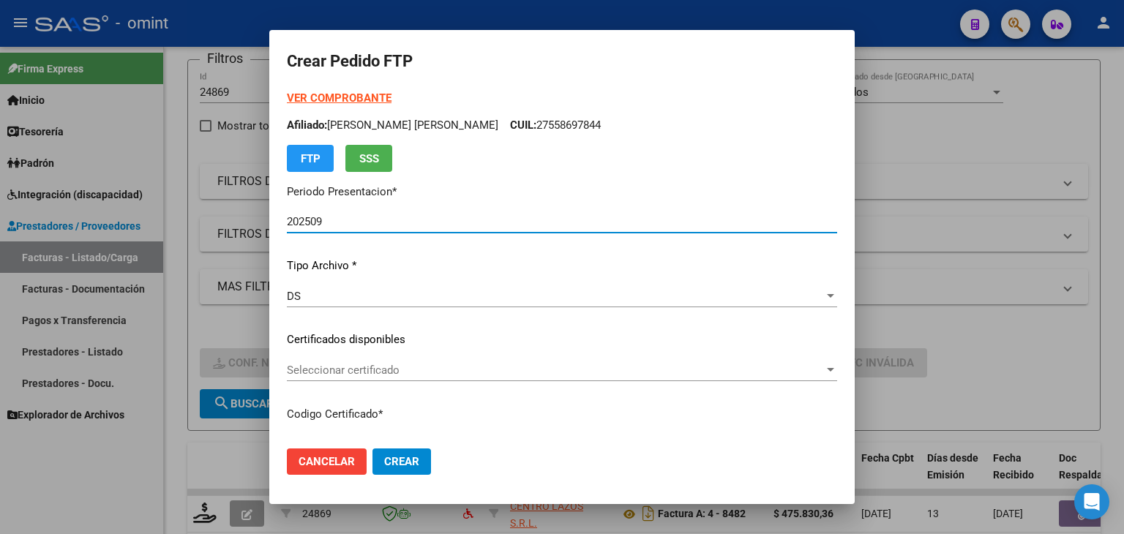
click at [320, 364] on span "Seleccionar certificado" at bounding box center [555, 370] width 537 height 13
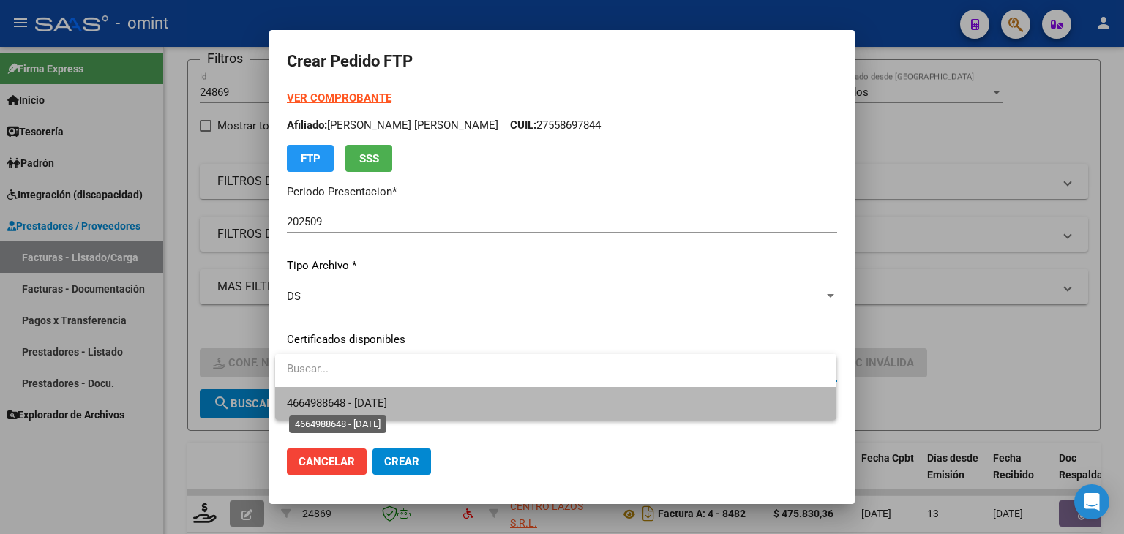
click at [387, 402] on span "4664988648 - 2029-03-15" at bounding box center [337, 403] width 100 height 13
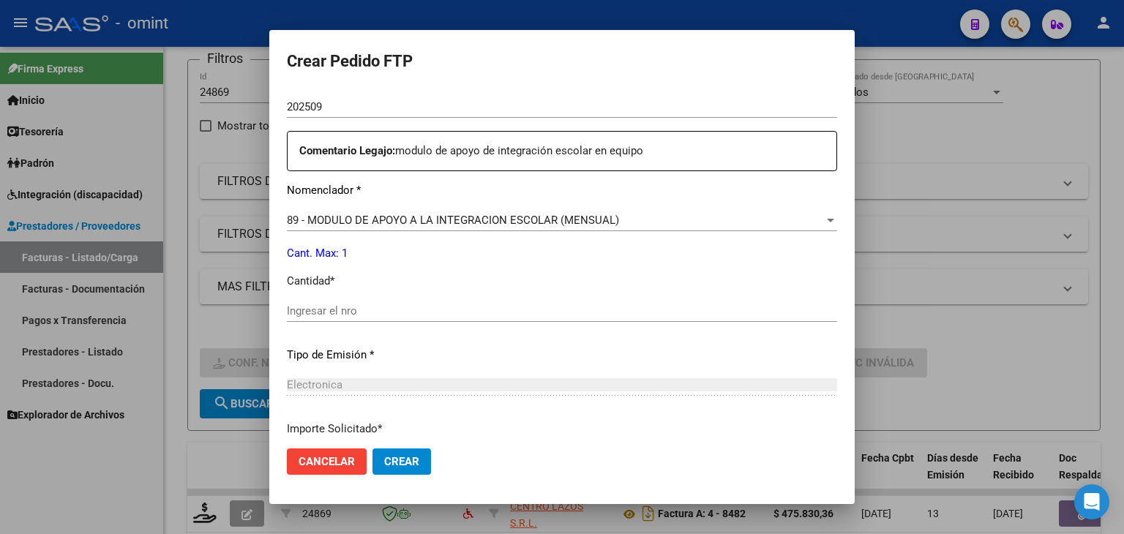
scroll to position [512, 0]
click at [351, 317] on div "Ingresar el nro" at bounding box center [562, 310] width 550 height 22
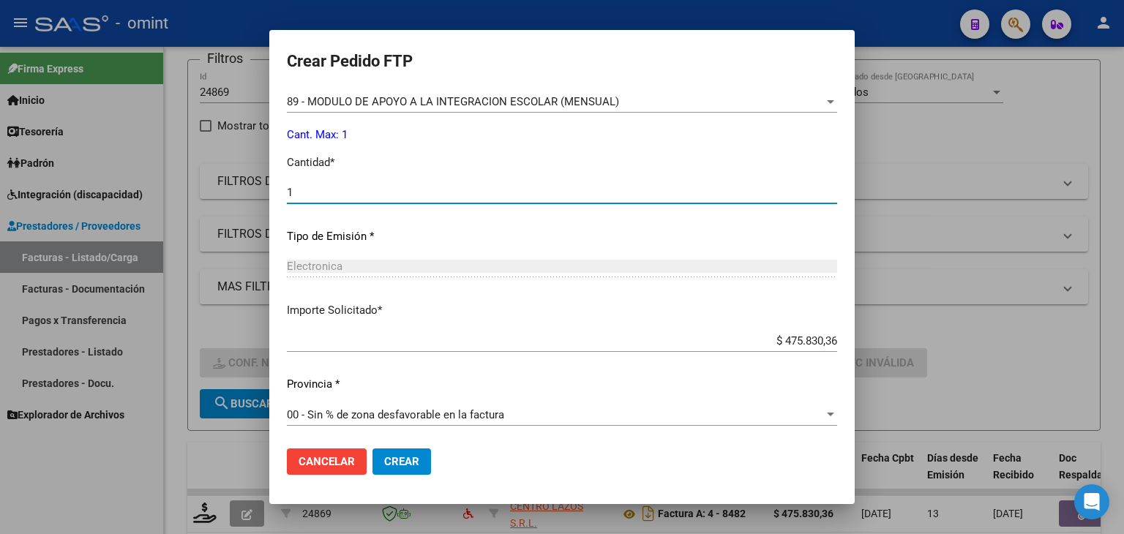
scroll to position [632, 0]
type input "1"
click at [407, 466] on span "Crear" at bounding box center [401, 461] width 35 height 13
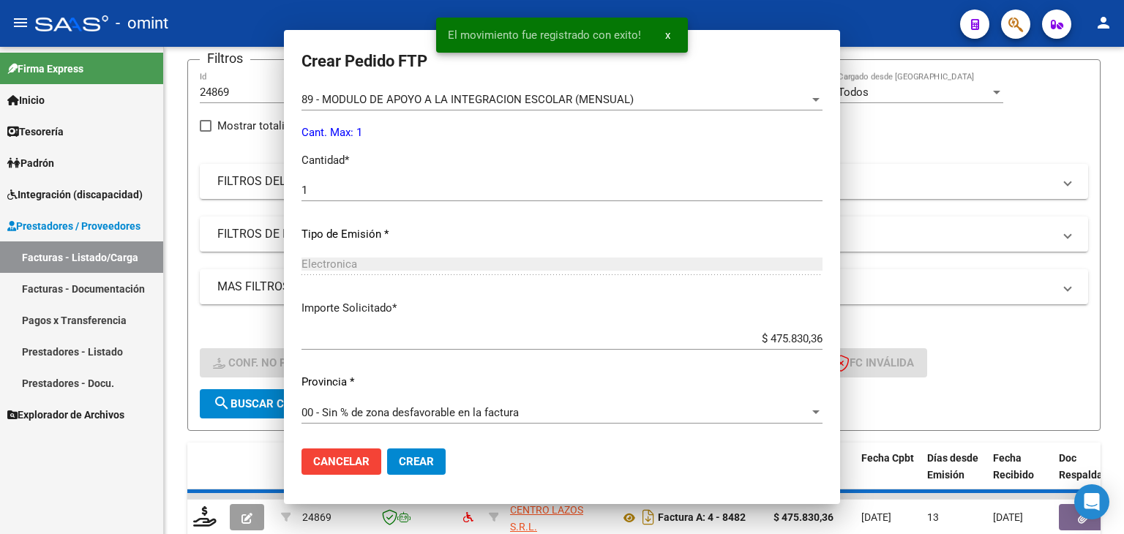
scroll to position [549, 0]
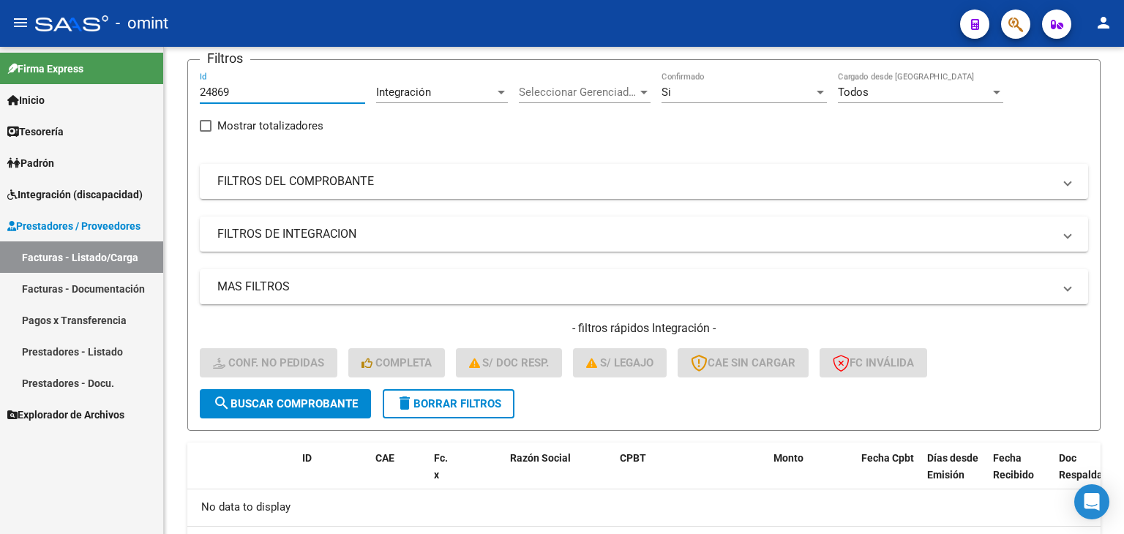
drag, startPoint x: 249, startPoint y: 91, endPoint x: 103, endPoint y: 84, distance: 146.5
click at [103, 85] on mat-sidenav-container "Firma Express Inicio Calendario SSS Instructivos Contacto OS Tesorería Extracto…" at bounding box center [562, 290] width 1124 height 487
paste input "5157"
type input "25157"
click at [307, 414] on form "Filtros 25157 Id Integración Area Seleccionar Gerenciador Seleccionar Gerenciad…" at bounding box center [643, 245] width 913 height 372
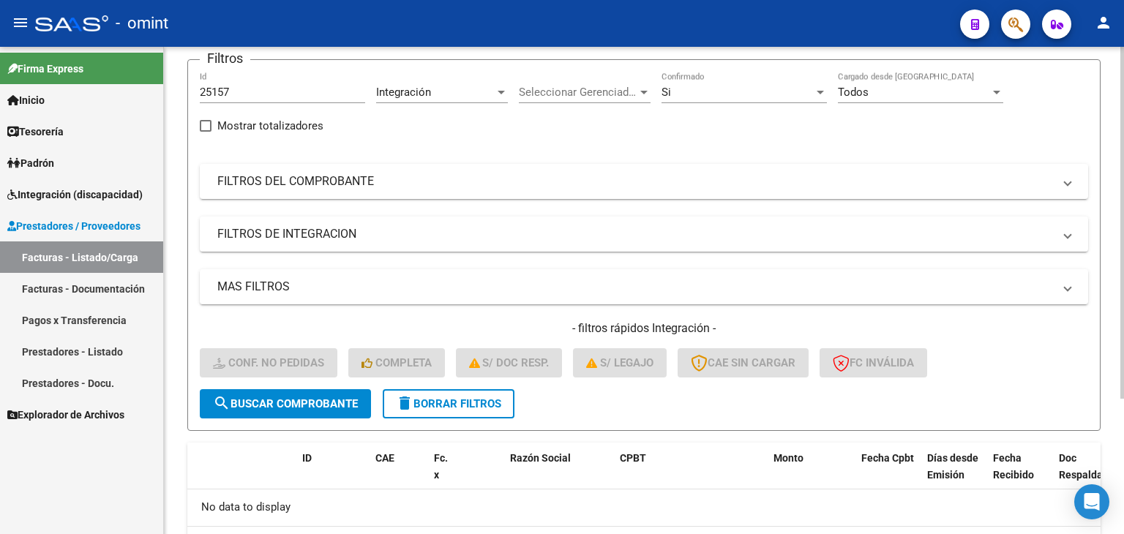
click at [305, 397] on span "search Buscar Comprobante" at bounding box center [285, 403] width 145 height 13
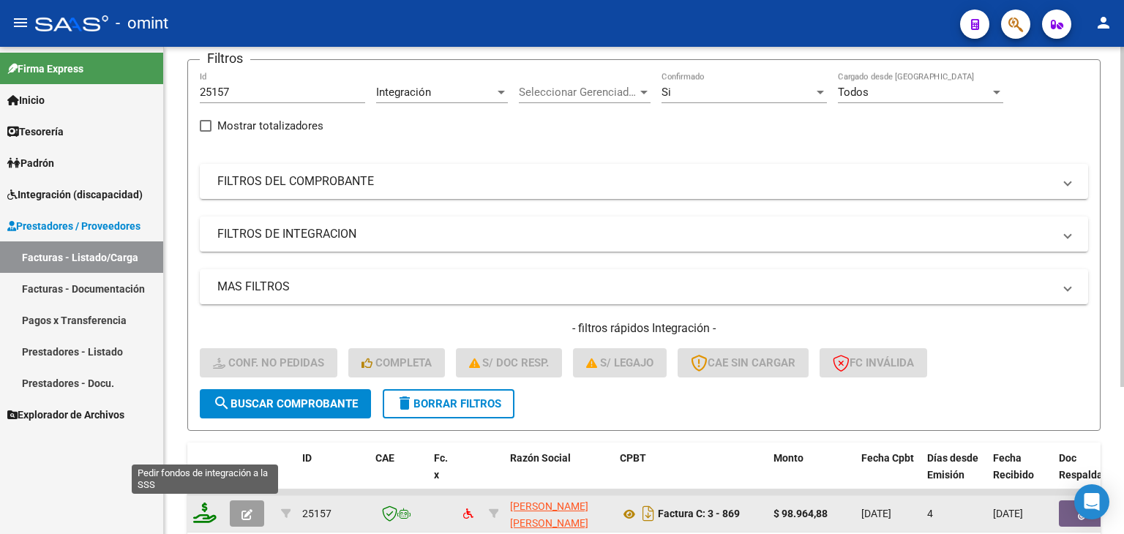
click at [203, 508] on icon at bounding box center [204, 513] width 23 height 20
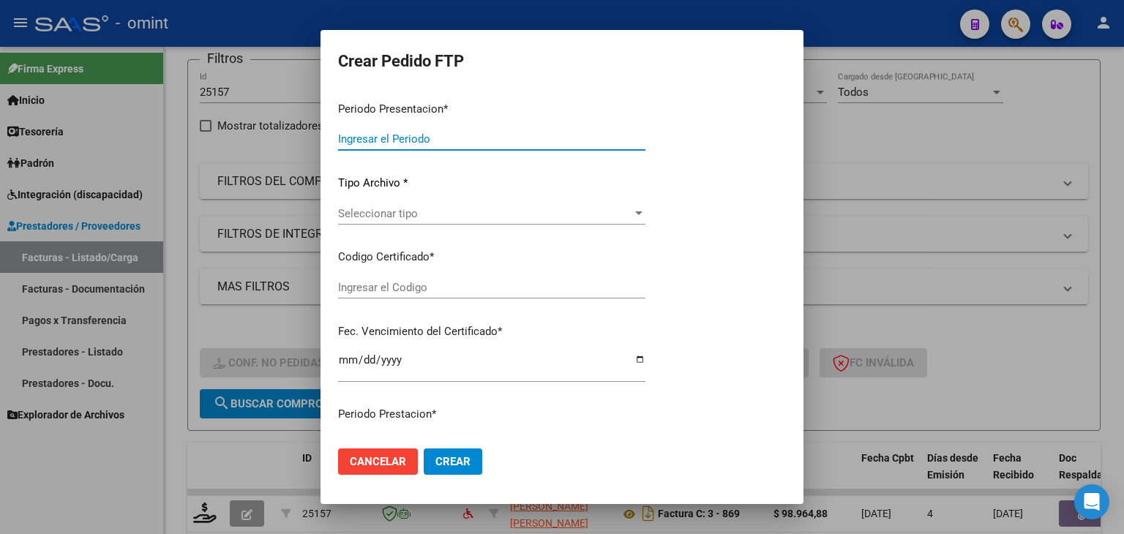
type input "202509"
type input "$ 98.964,88"
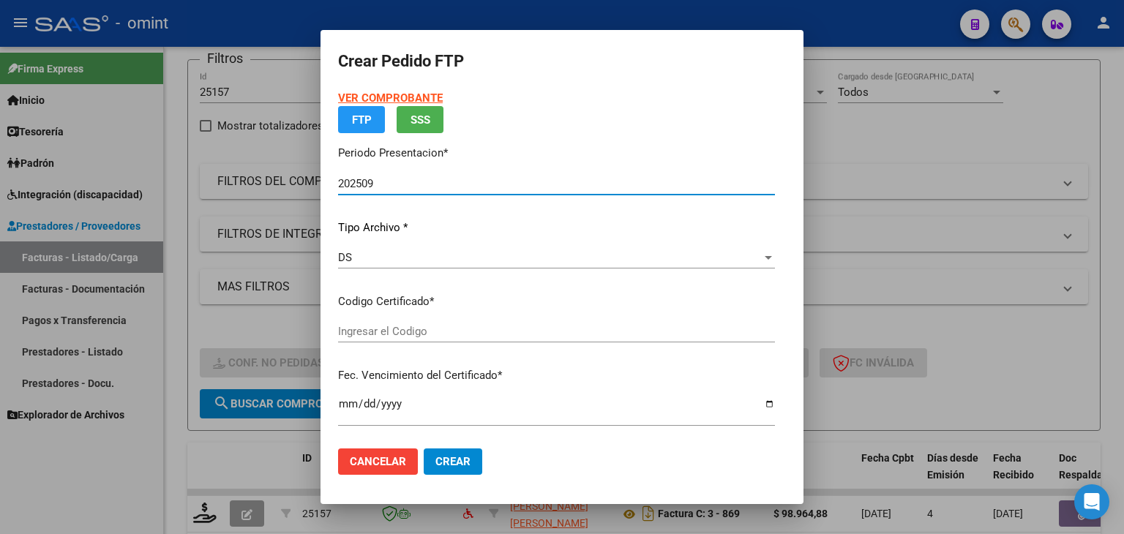
type input "4664988648"
type input "2029-03-15"
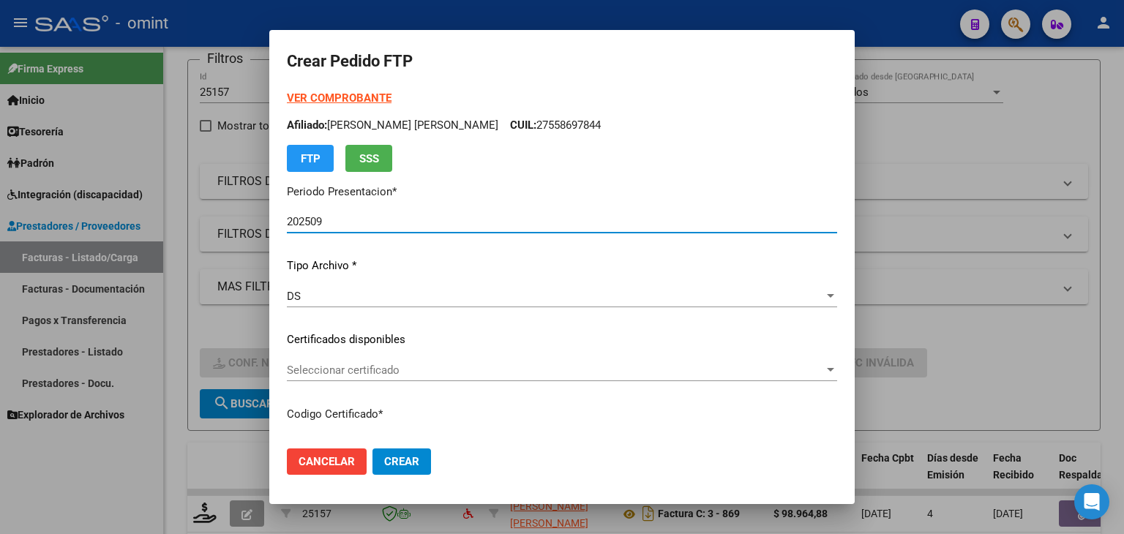
click at [313, 364] on span "Seleccionar certificado" at bounding box center [555, 370] width 537 height 13
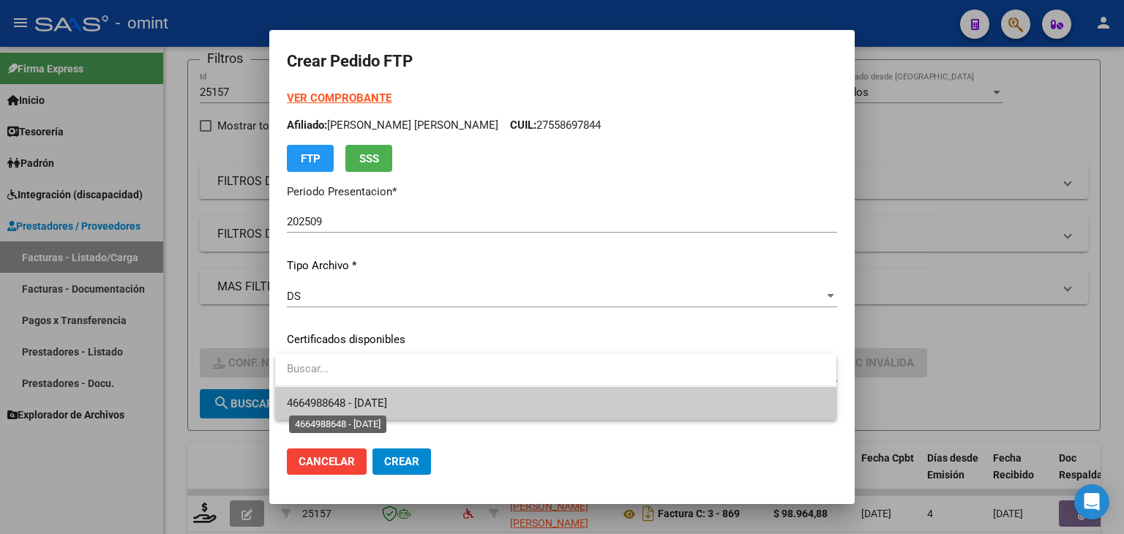
click at [328, 401] on span "4664988648 - 2029-03-15" at bounding box center [337, 403] width 100 height 13
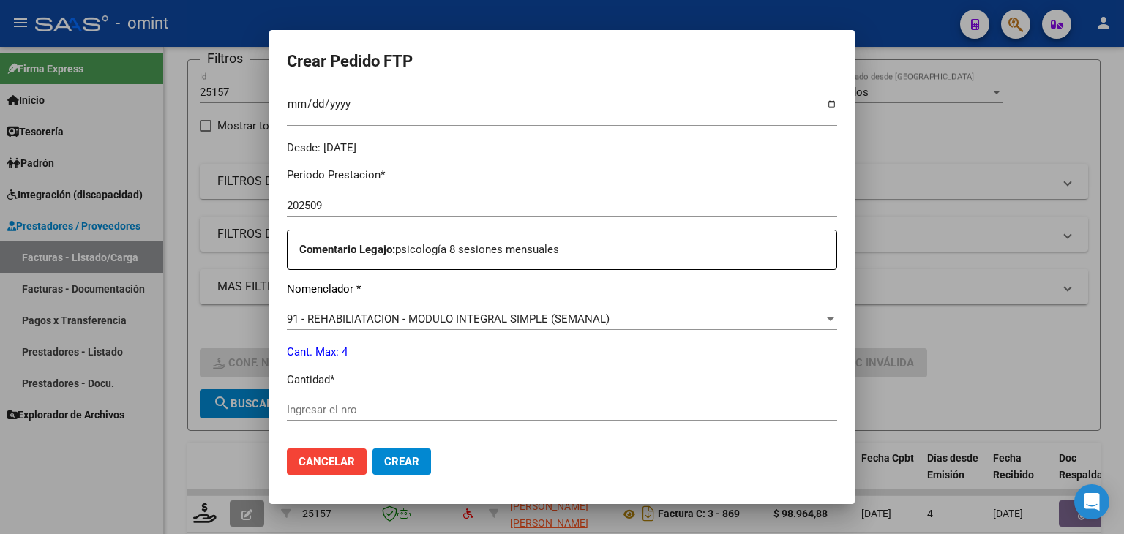
scroll to position [439, 0]
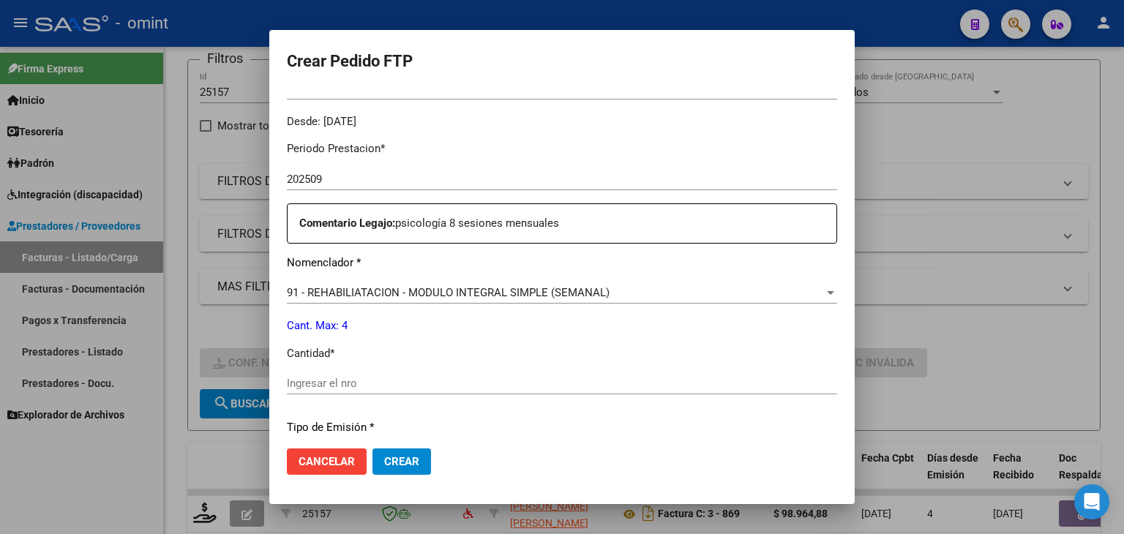
click at [350, 381] on input "Ingresar el nro" at bounding box center [562, 383] width 550 height 13
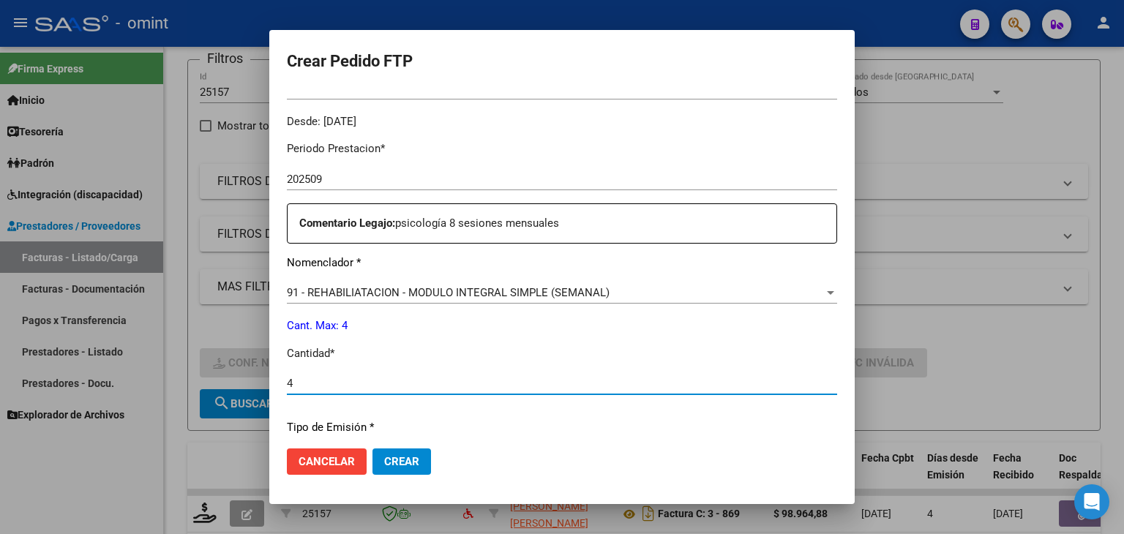
type input "4"
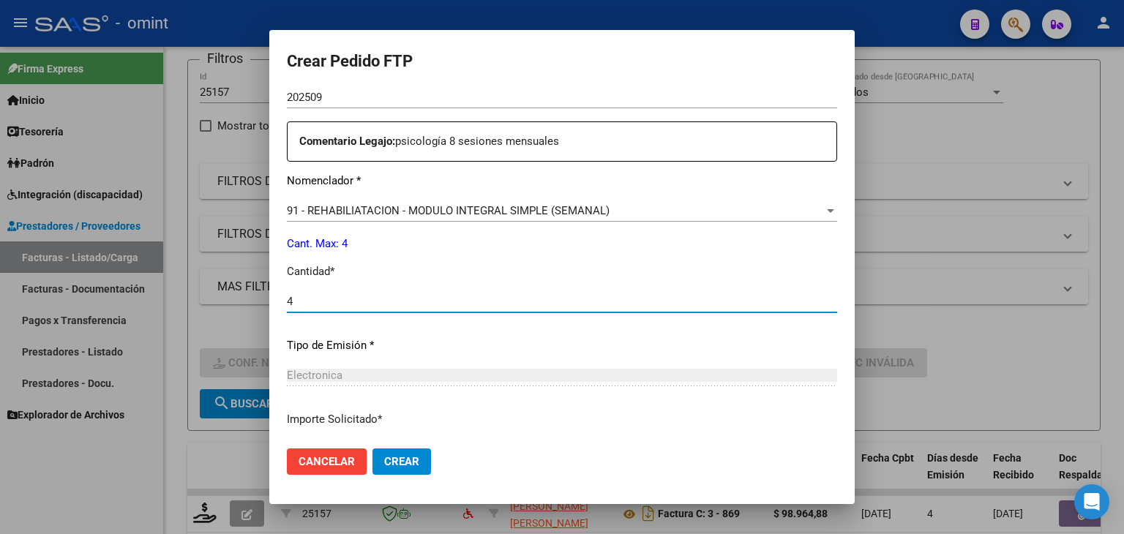
scroll to position [632, 0]
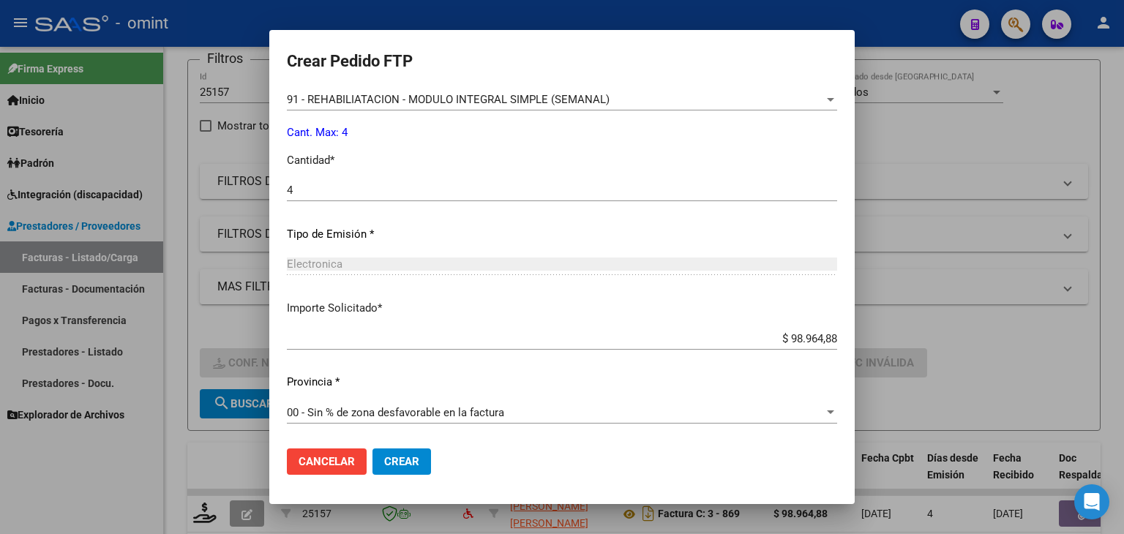
click at [399, 467] on span "Crear" at bounding box center [401, 461] width 35 height 13
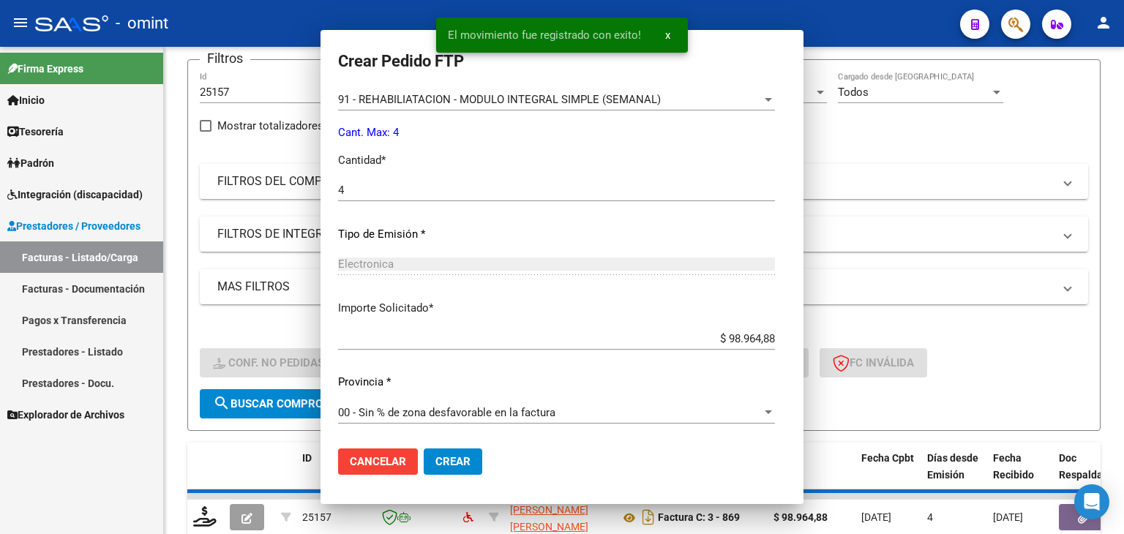
scroll to position [549, 0]
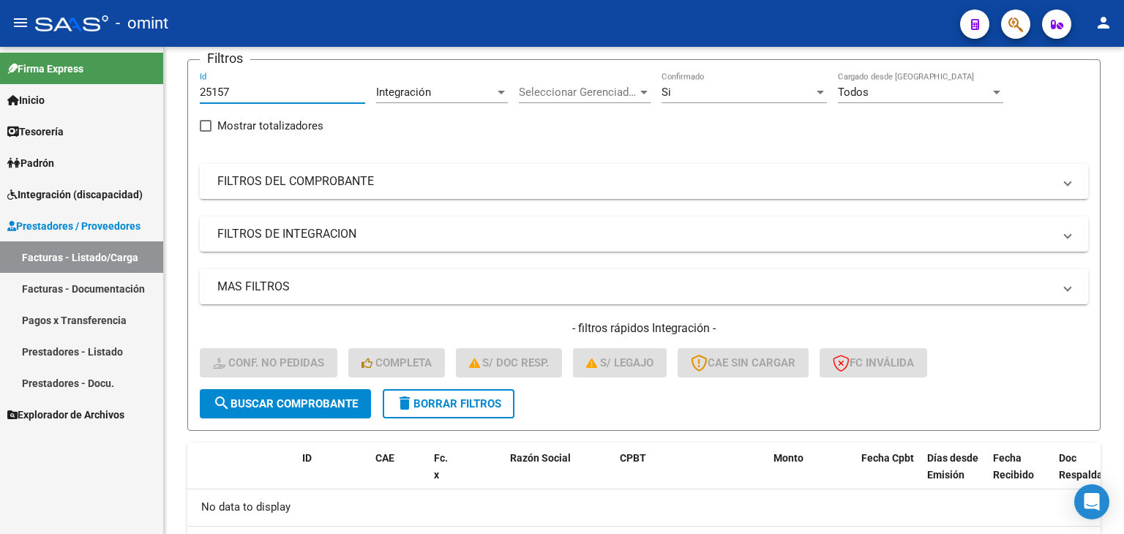
drag, startPoint x: 244, startPoint y: 89, endPoint x: 152, endPoint y: 76, distance: 93.0
click at [152, 76] on mat-sidenav-container "Firma Express Inicio Calendario SSS Instructivos Contacto OS Tesorería Extracto…" at bounding box center [562, 290] width 1124 height 487
paste input "2035"
type input "22035"
click at [299, 402] on span "search Buscar Comprobante" at bounding box center [285, 403] width 145 height 13
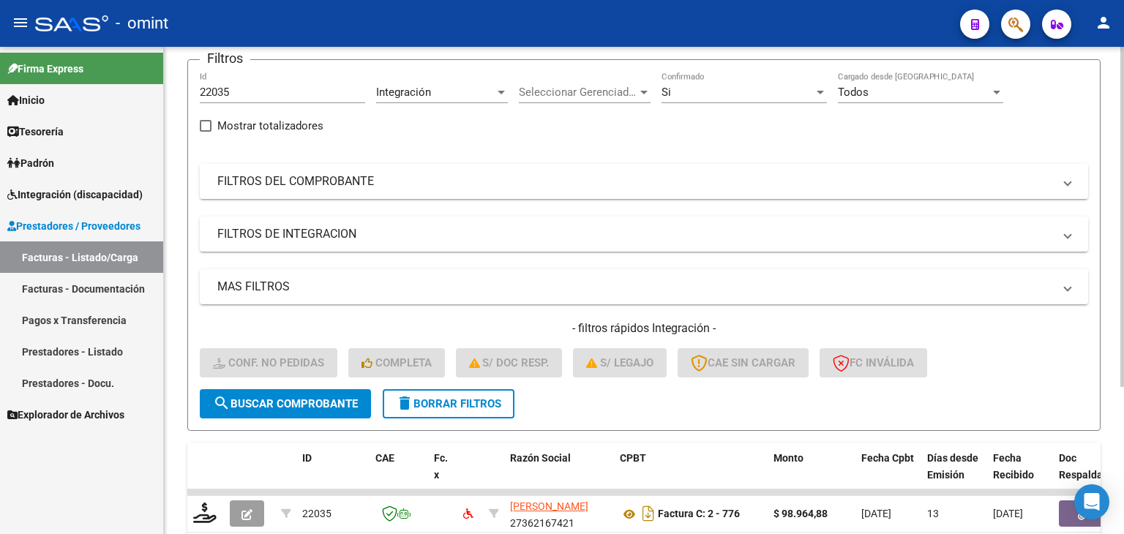
scroll to position [187, 0]
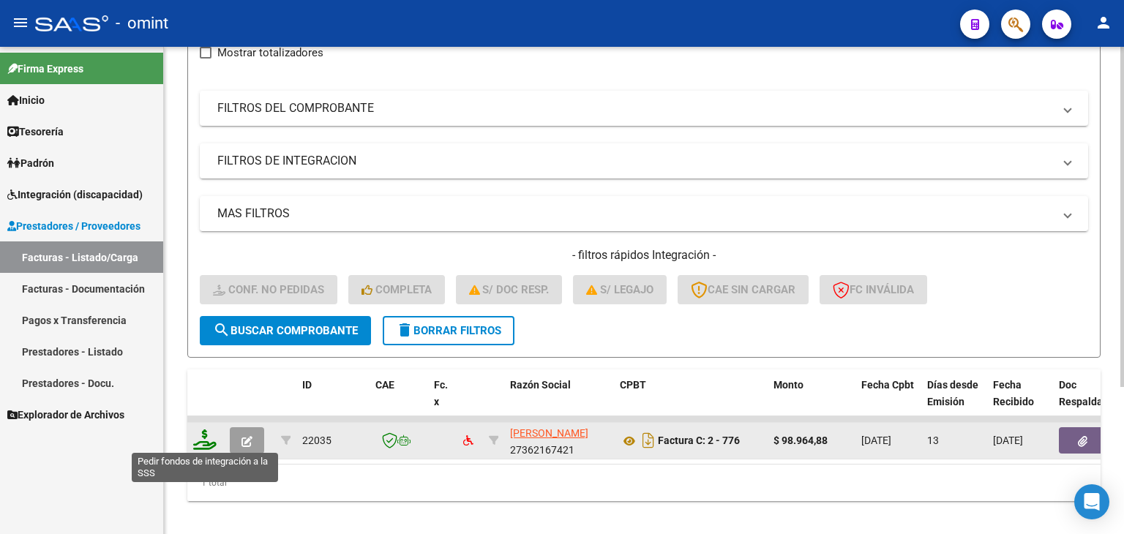
click at [209, 438] on icon at bounding box center [204, 439] width 23 height 20
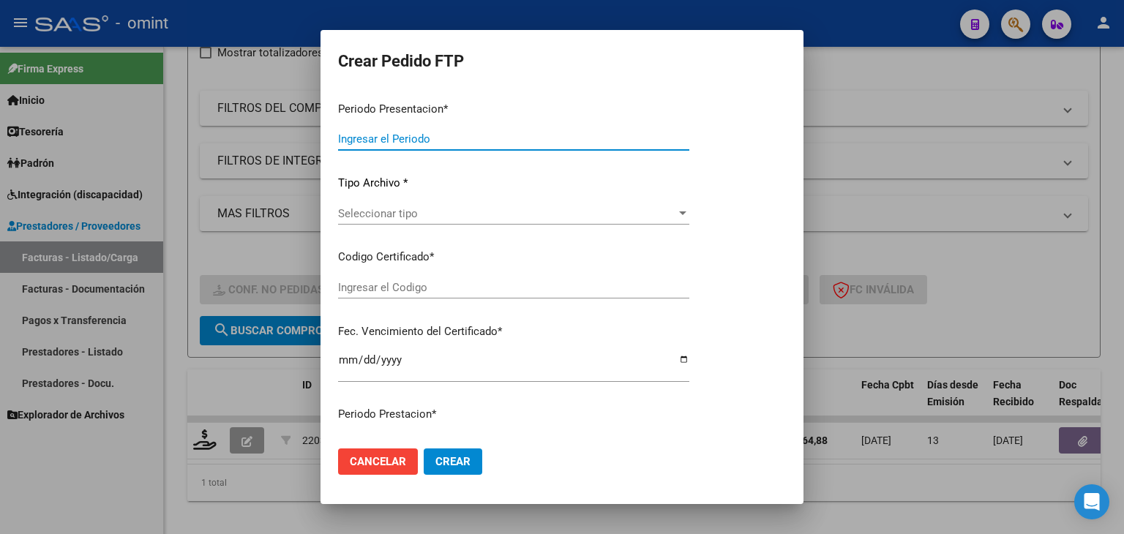
type input "202509"
type input "$ 98.964,88"
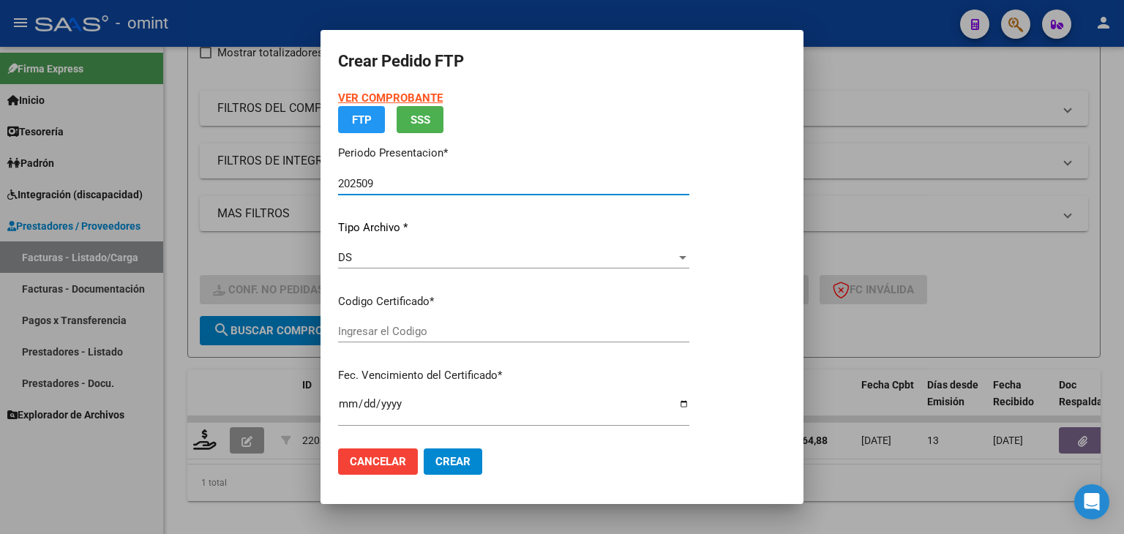
type input "259958497"
type input "2026-08-31"
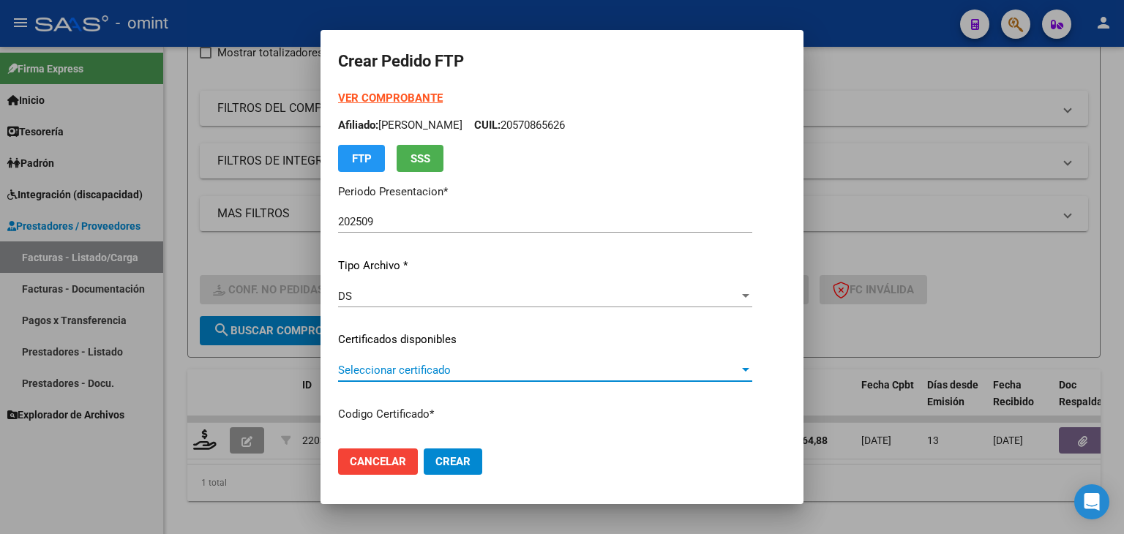
click at [361, 367] on span "Seleccionar certificado" at bounding box center [538, 370] width 401 height 13
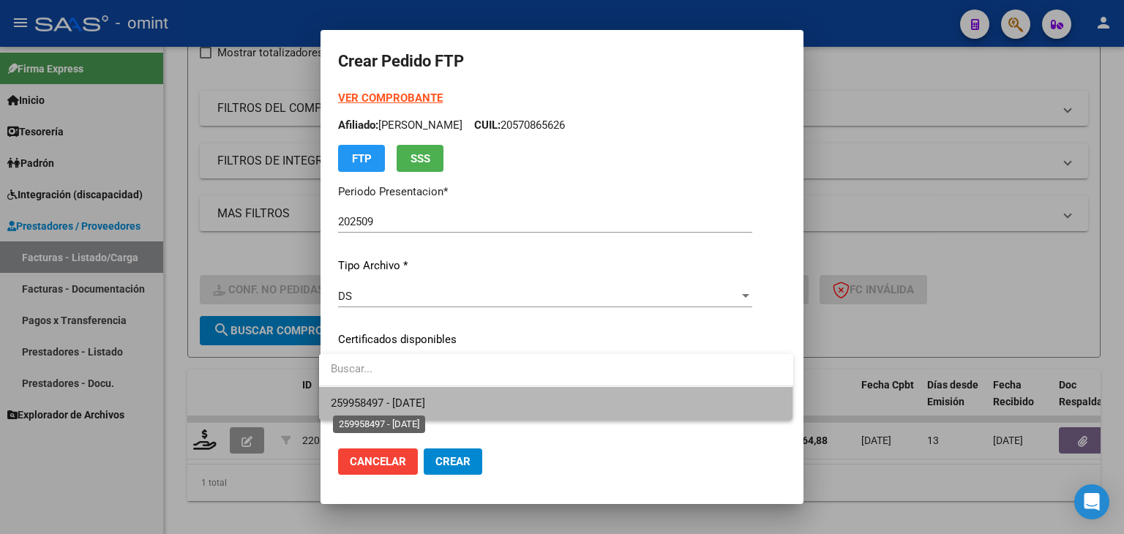
drag, startPoint x: 386, startPoint y: 397, endPoint x: 402, endPoint y: 386, distance: 20.1
click at [386, 397] on span "259958497 - 2026-08-31" at bounding box center [378, 403] width 94 height 13
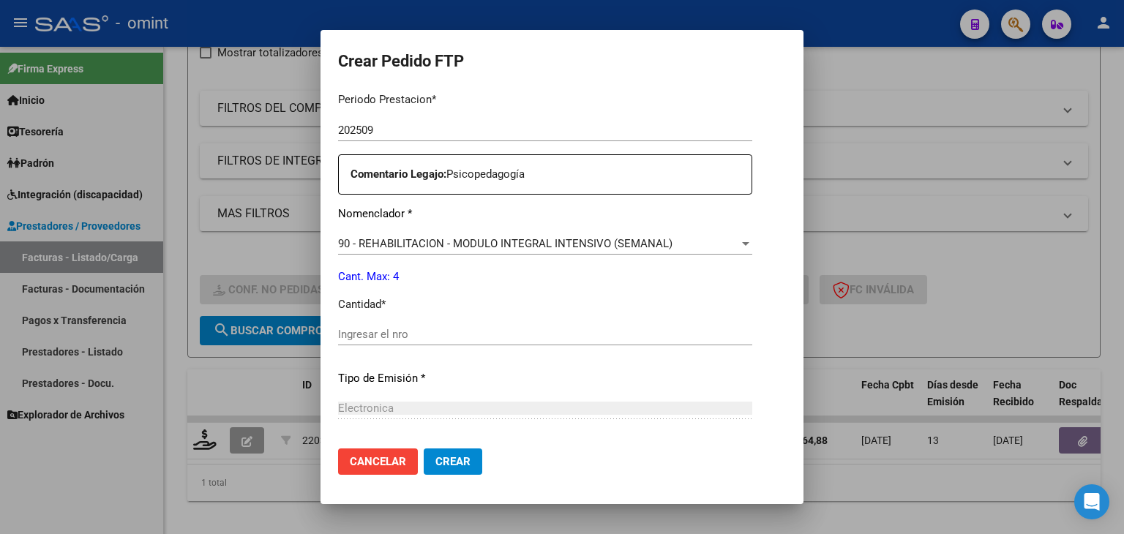
scroll to position [512, 0]
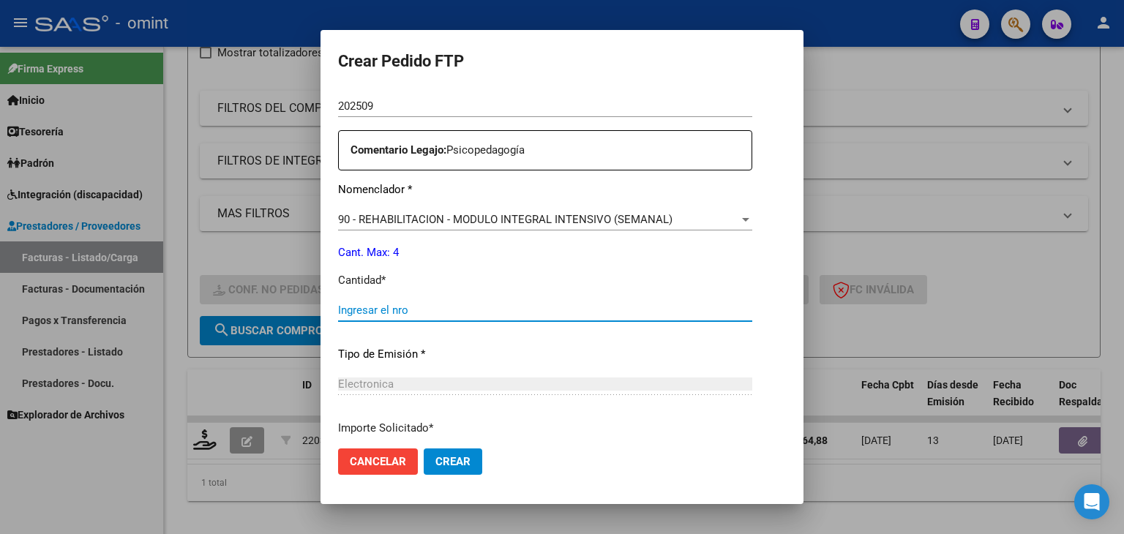
click at [380, 309] on input "Ingresar el nro" at bounding box center [545, 310] width 414 height 13
type input "4"
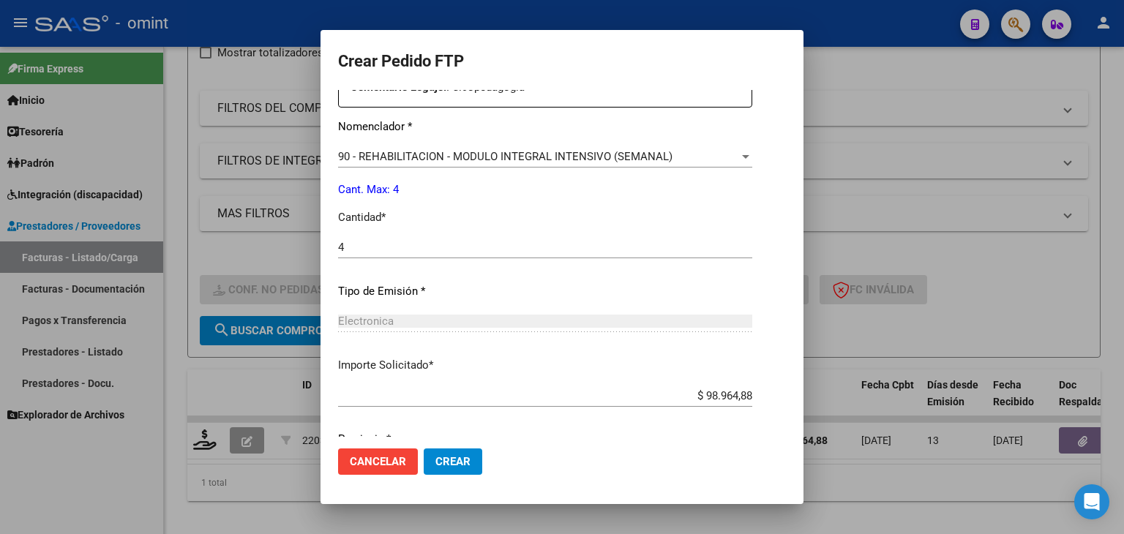
scroll to position [632, 0]
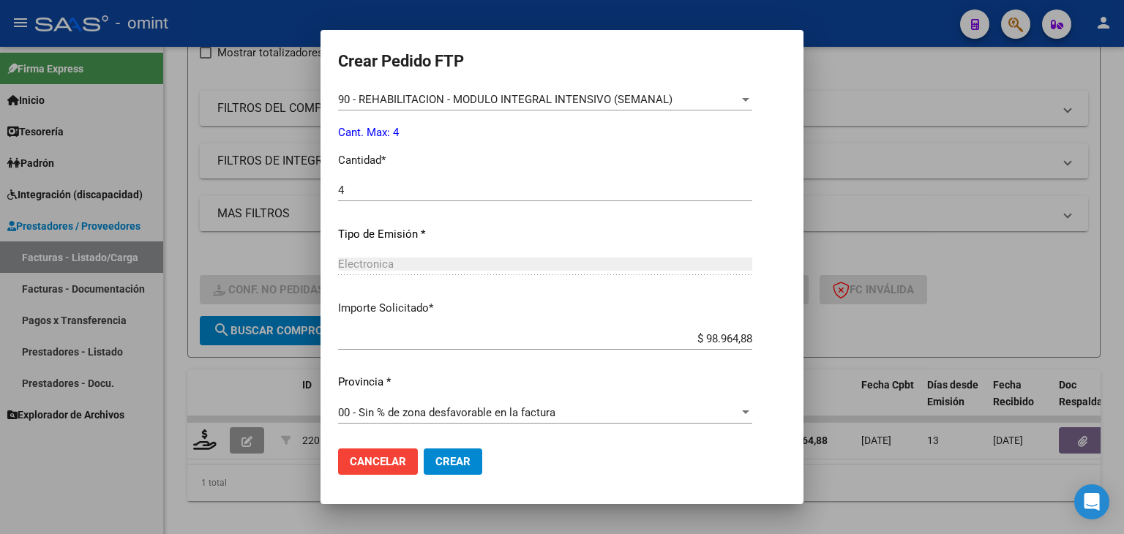
click at [448, 463] on span "Crear" at bounding box center [452, 461] width 35 height 13
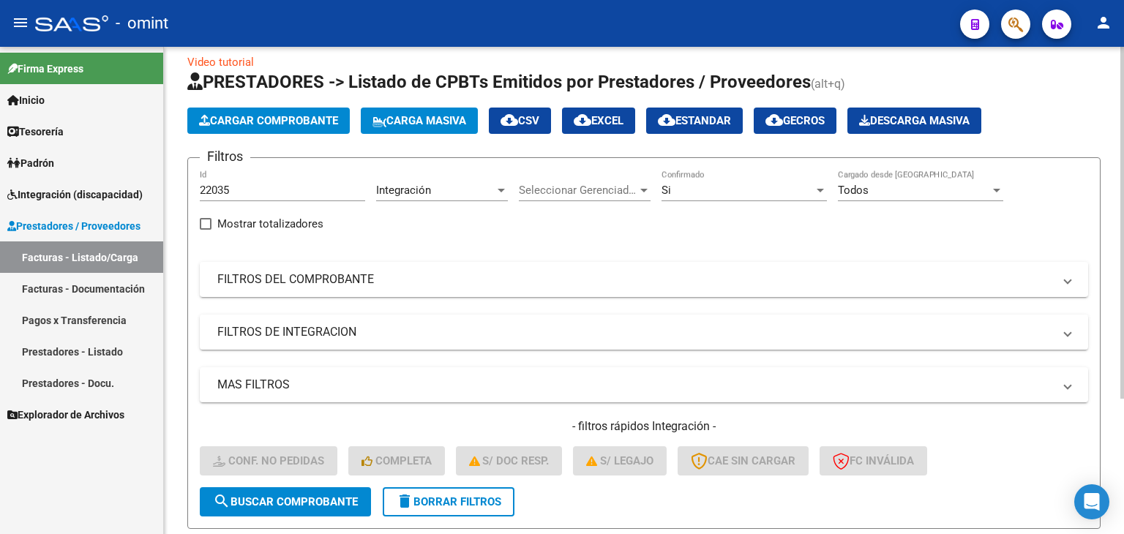
scroll to position [0, 0]
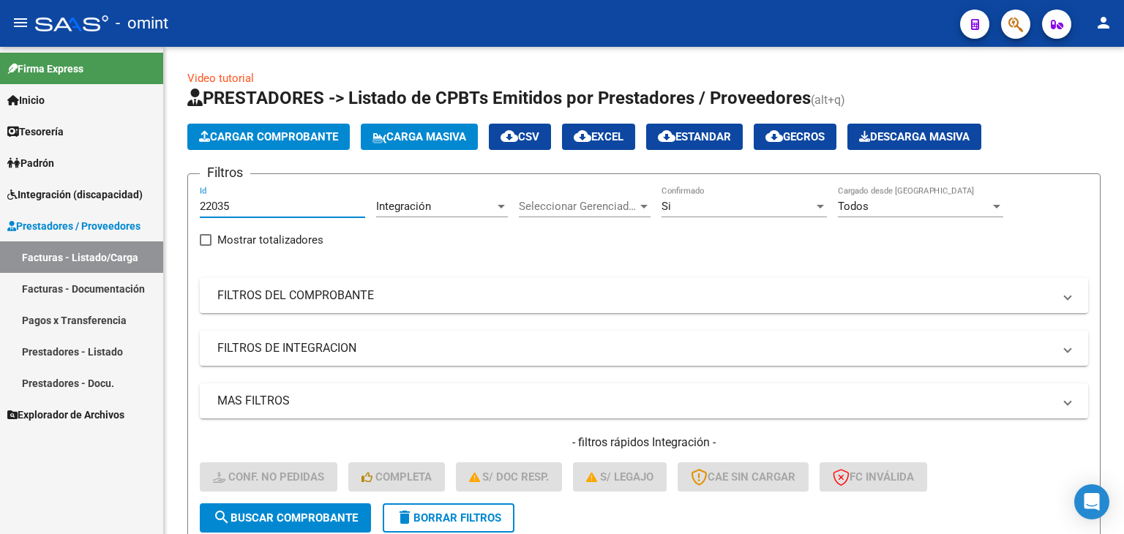
drag, startPoint x: 230, startPoint y: 206, endPoint x: 155, endPoint y: 187, distance: 77.2
click at [161, 191] on mat-sidenav-container "Firma Express Inicio Calendario SSS Instructivos Contacto OS Tesorería Extracto…" at bounding box center [562, 290] width 1124 height 487
paste input "3897"
type input "23897"
click at [331, 522] on span "search Buscar Comprobante" at bounding box center [285, 517] width 145 height 13
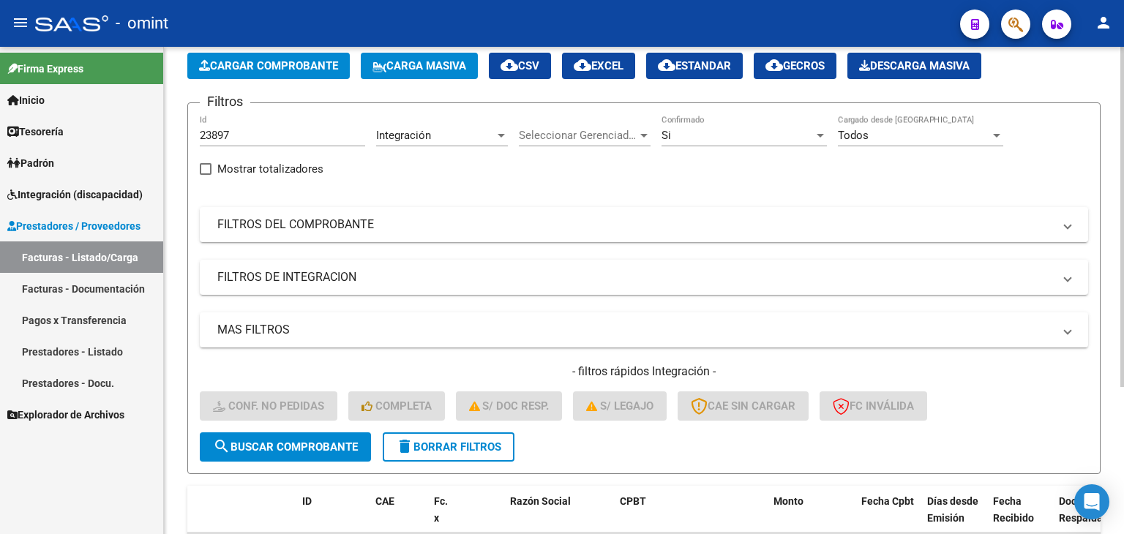
scroll to position [211, 0]
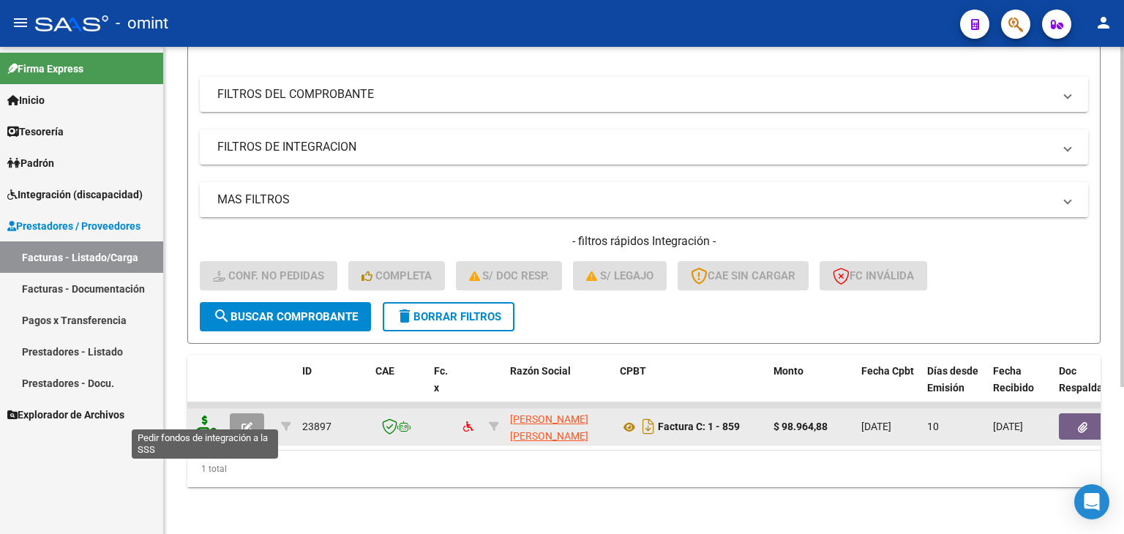
click at [203, 416] on icon at bounding box center [204, 426] width 23 height 20
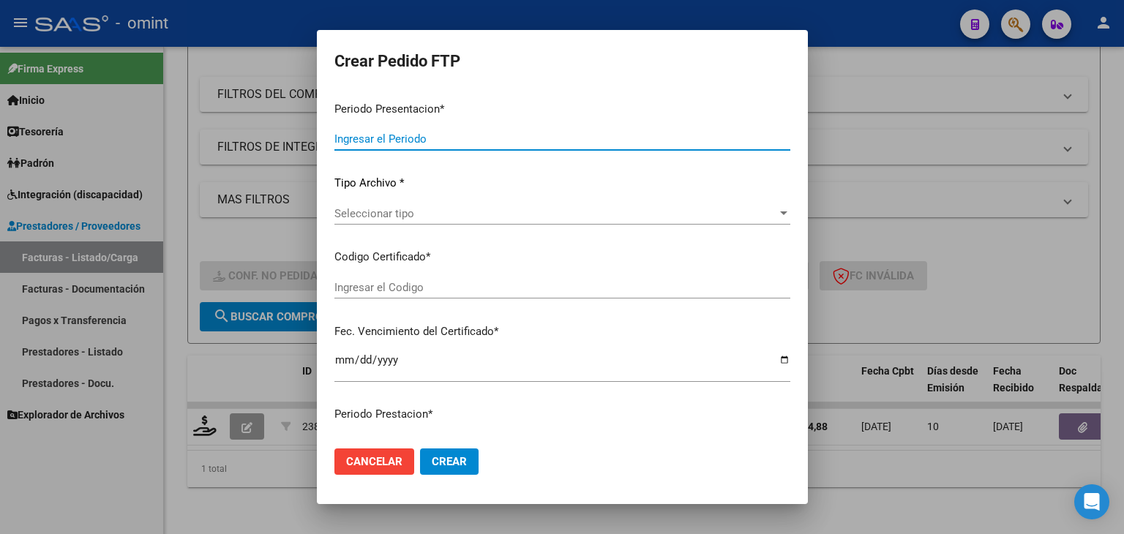
type input "202509"
type input "$ 98.964,88"
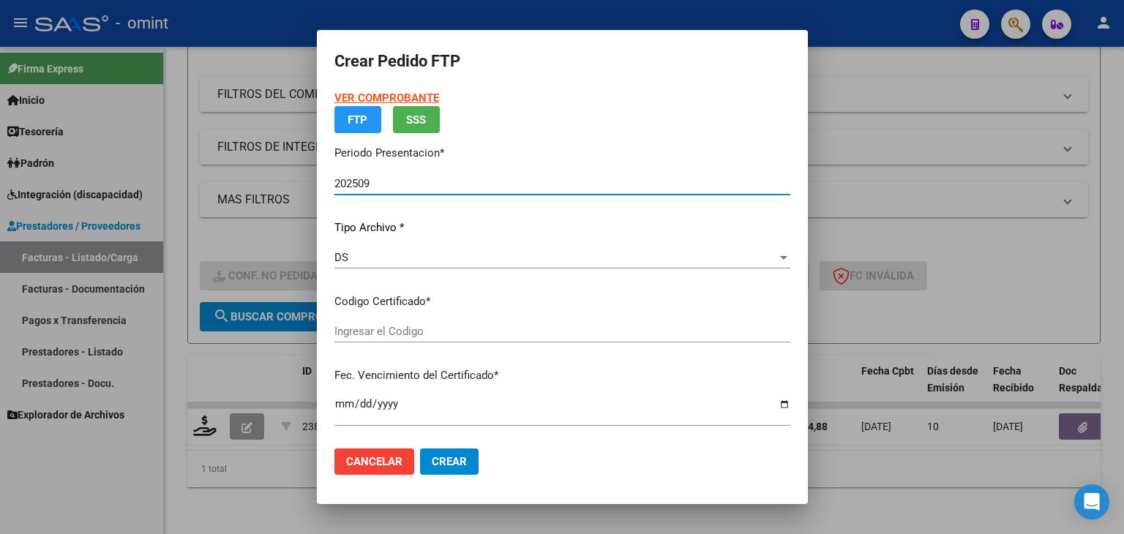
type input "9647596565"
type input "2029-10-01"
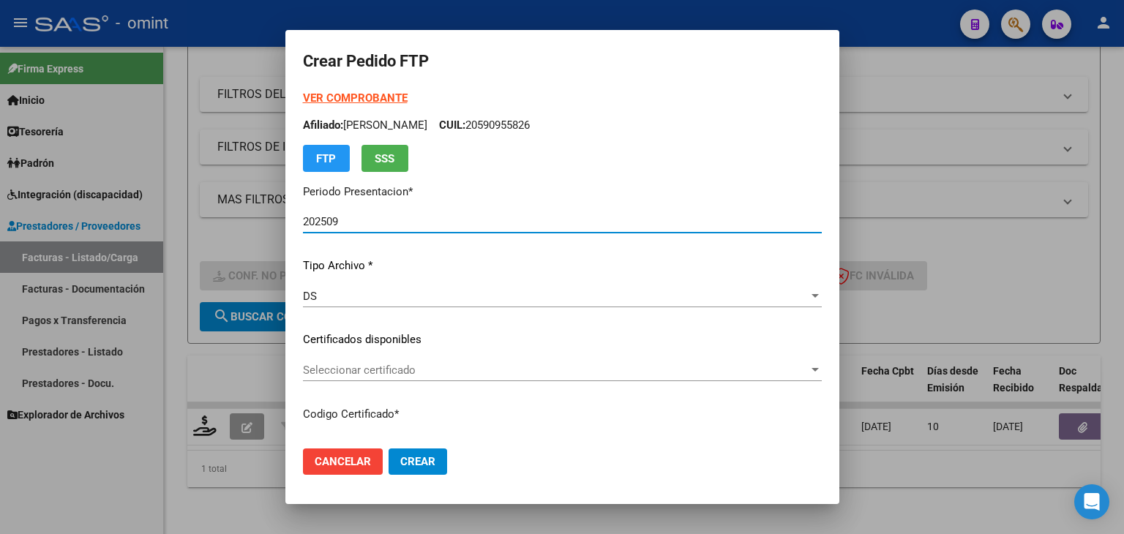
click at [386, 372] on span "Seleccionar certificado" at bounding box center [556, 370] width 506 height 13
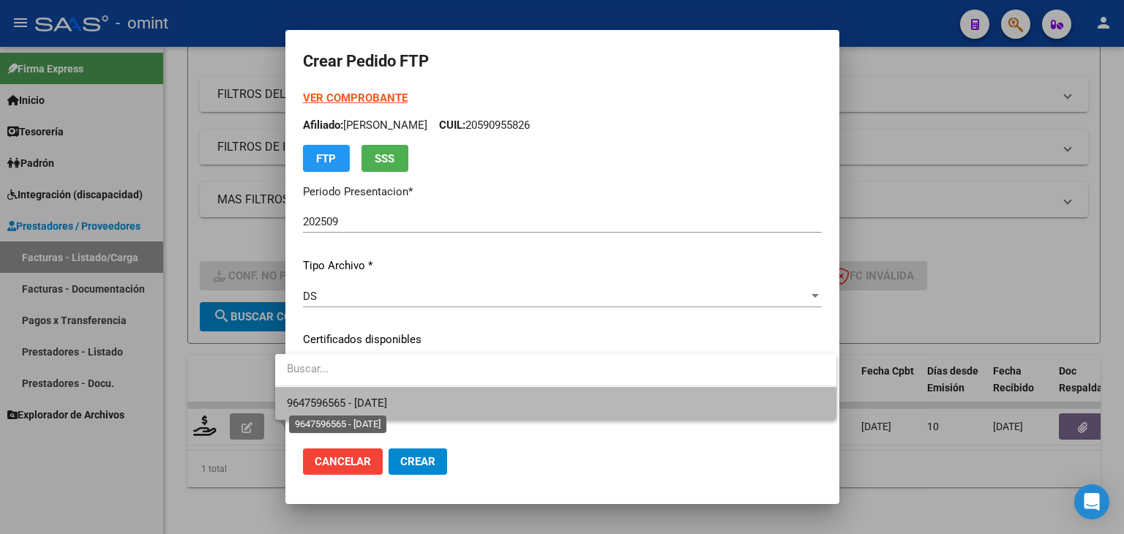
click at [345, 396] on span "9647596565 - 2029-10-01" at bounding box center [556, 403] width 538 height 33
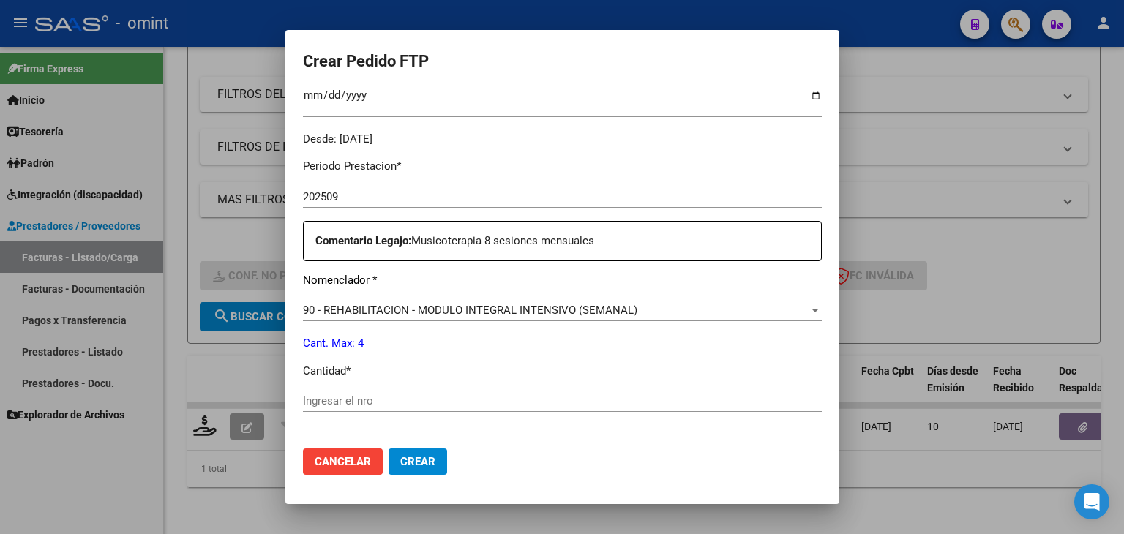
scroll to position [439, 0]
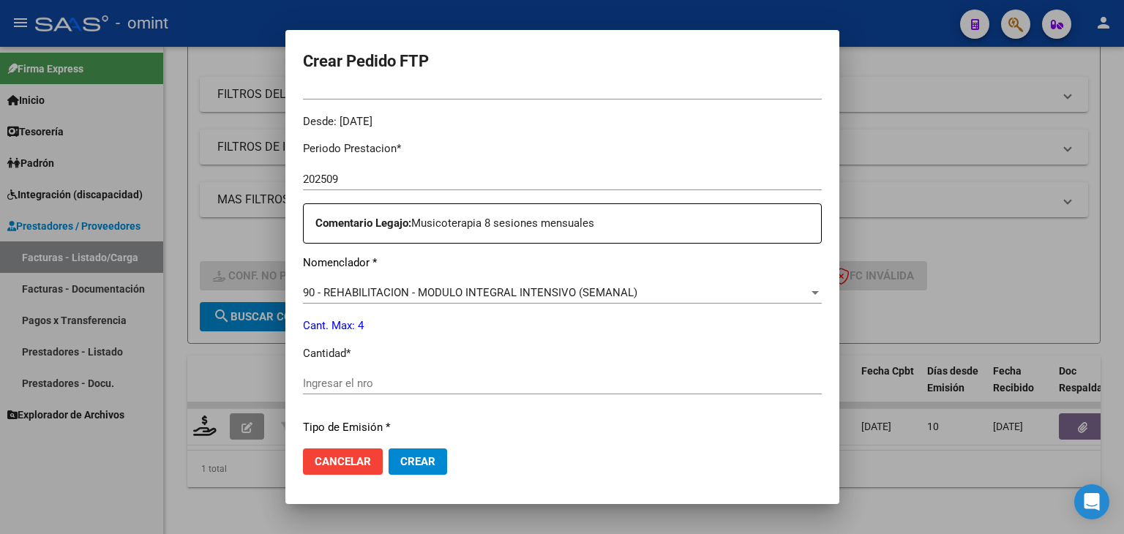
click at [377, 381] on input "Ingresar el nro" at bounding box center [562, 383] width 519 height 13
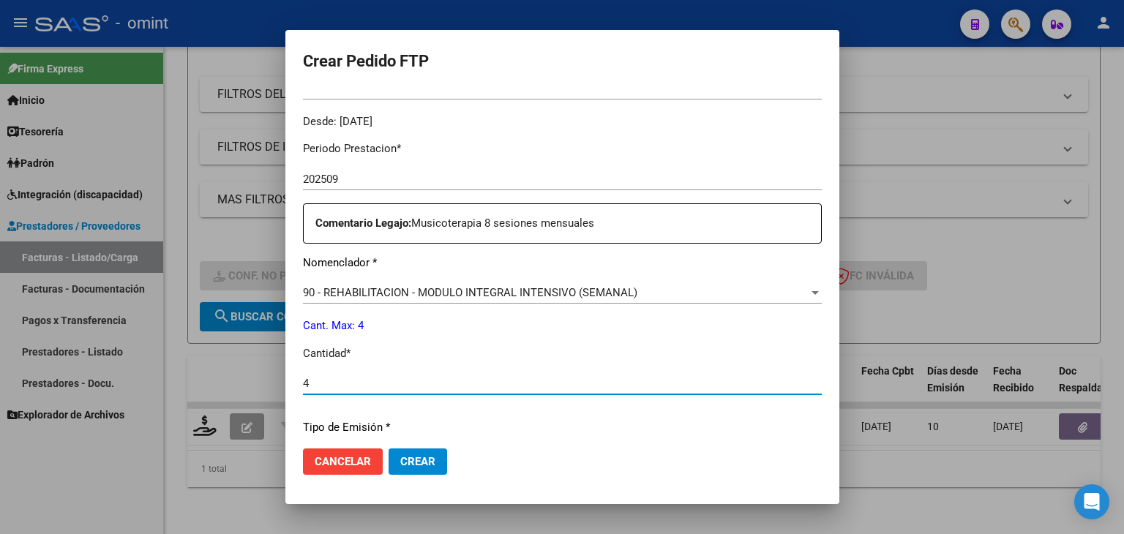
type input "4"
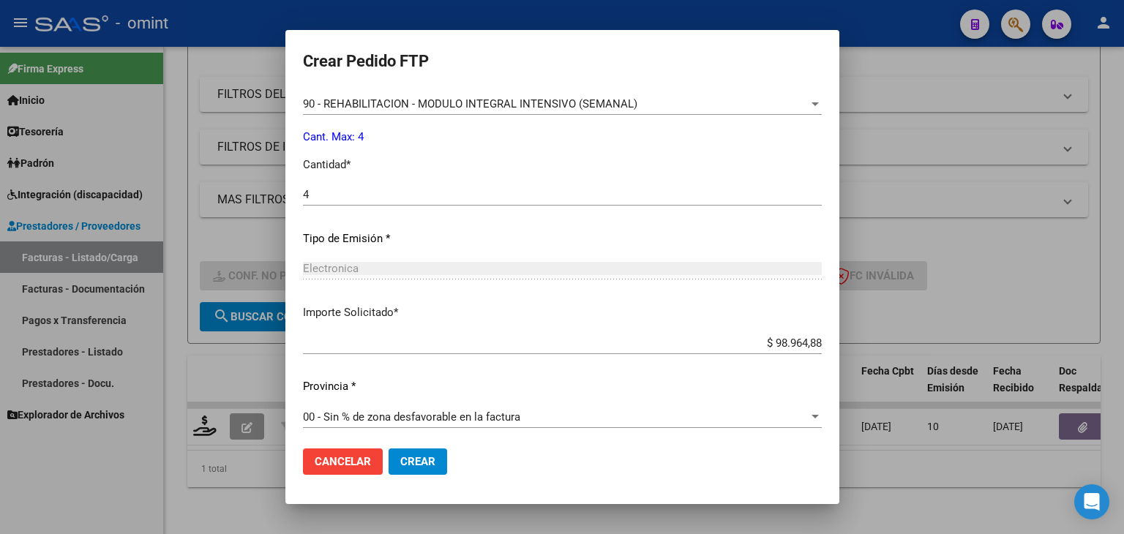
scroll to position [632, 0]
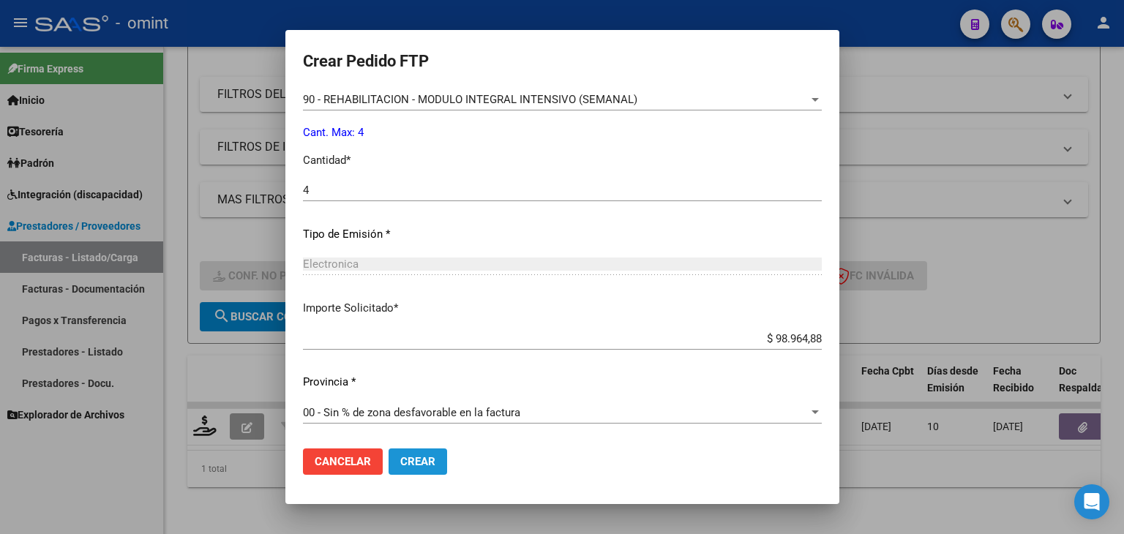
click at [401, 459] on span "Crear" at bounding box center [417, 461] width 35 height 13
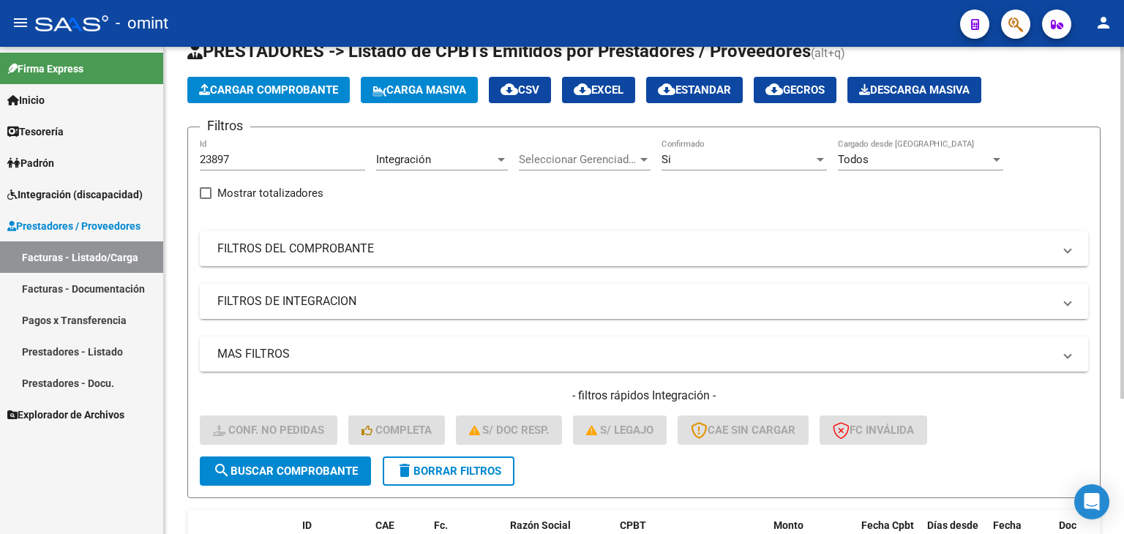
scroll to position [41, 0]
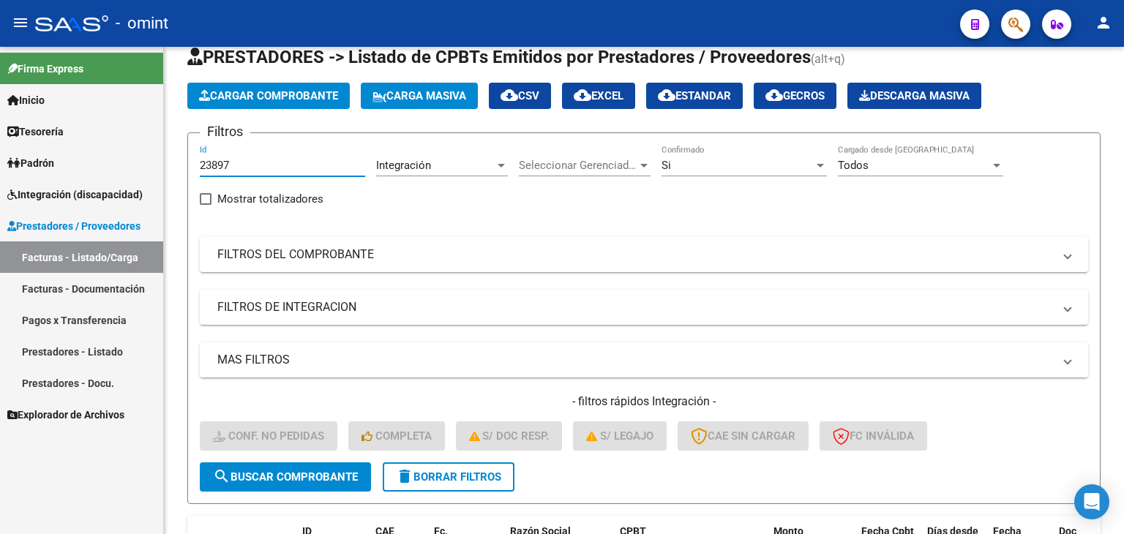
drag, startPoint x: 243, startPoint y: 163, endPoint x: 145, endPoint y: 162, distance: 98.1
click at [151, 162] on mat-sidenav-container "Firma Express Inicio Calendario SSS Instructivos Contacto OS Tesorería Extracto…" at bounding box center [562, 290] width 1124 height 487
paste input "5143"
type input "25143"
click at [310, 478] on span "search Buscar Comprobante" at bounding box center [285, 476] width 145 height 13
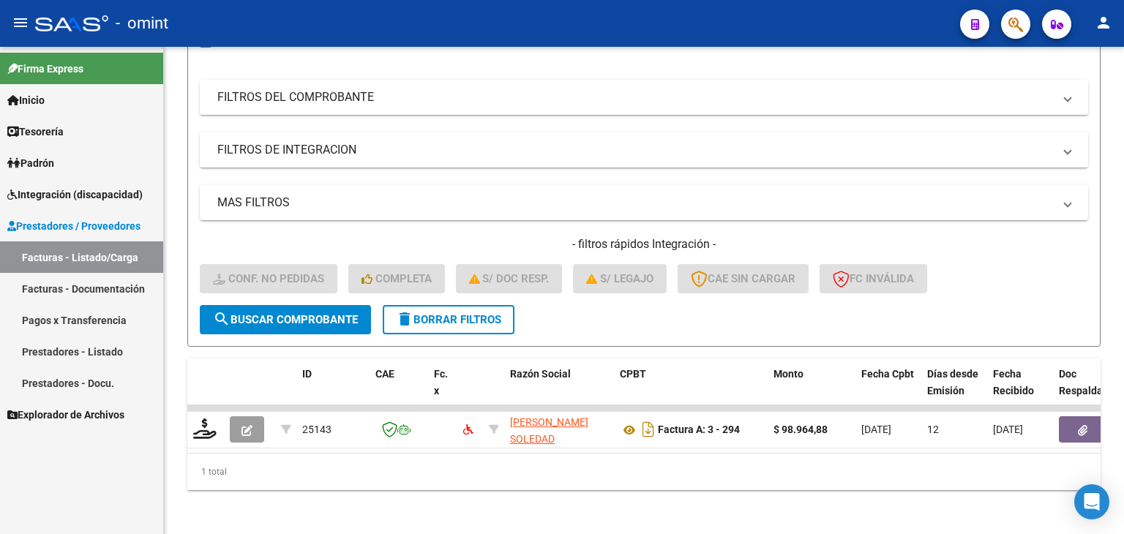
scroll to position [211, 0]
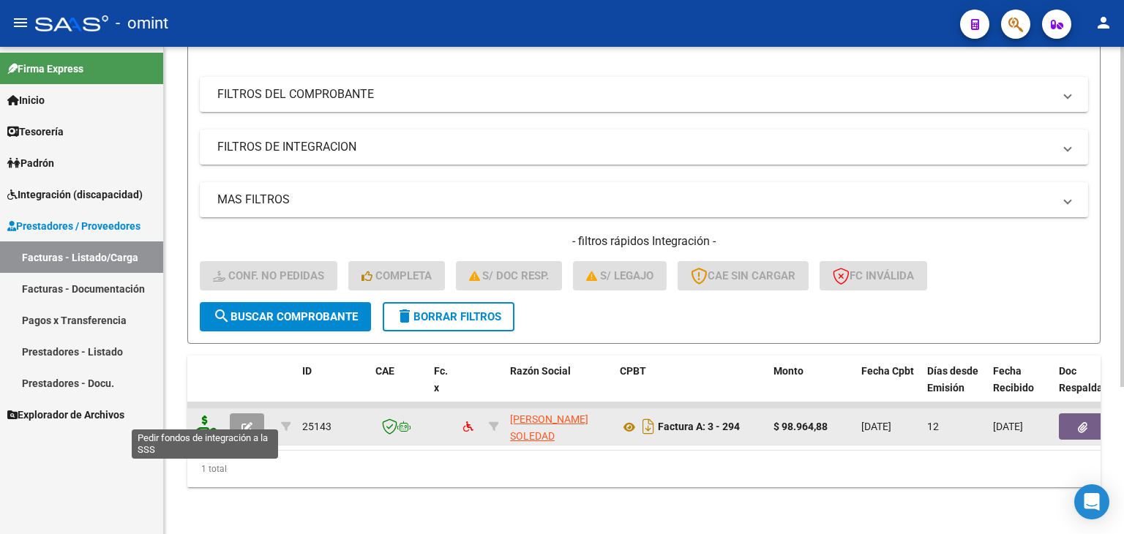
click at [205, 418] on icon at bounding box center [204, 426] width 23 height 20
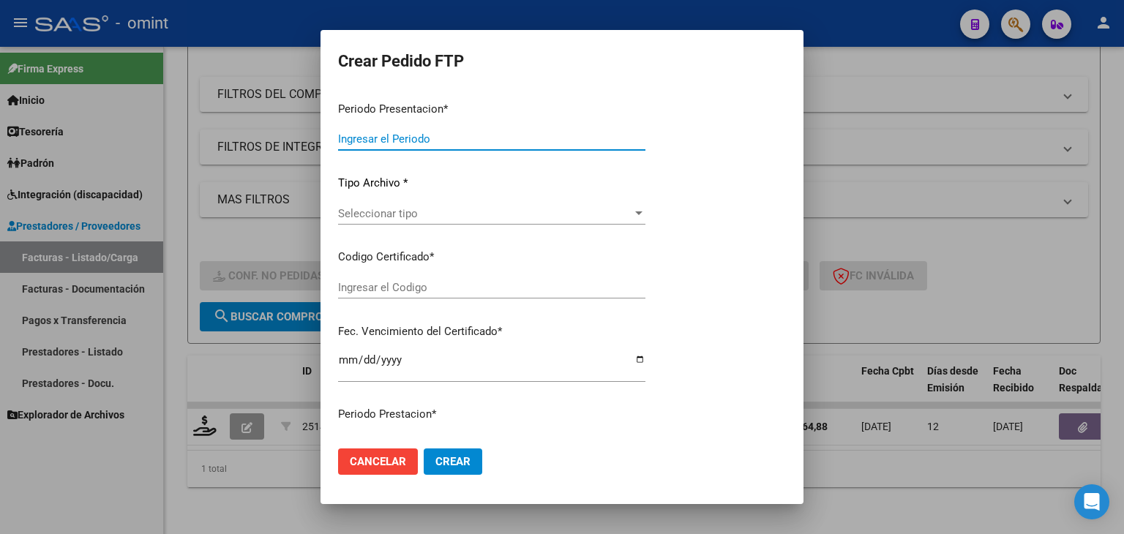
type input "202509"
type input "$ 98.964,88"
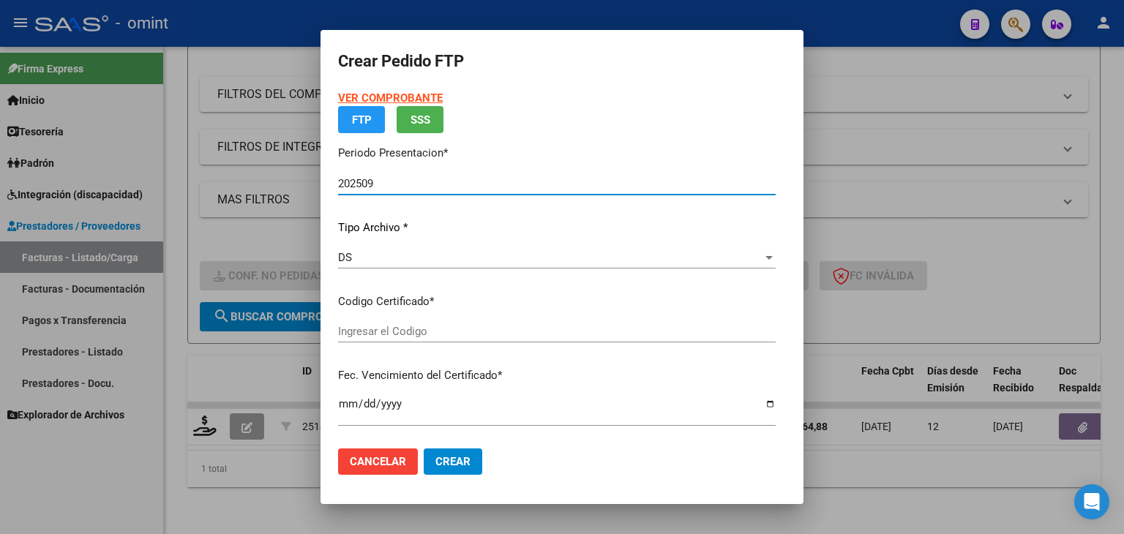
type input "9647596565"
type input "2029-10-01"
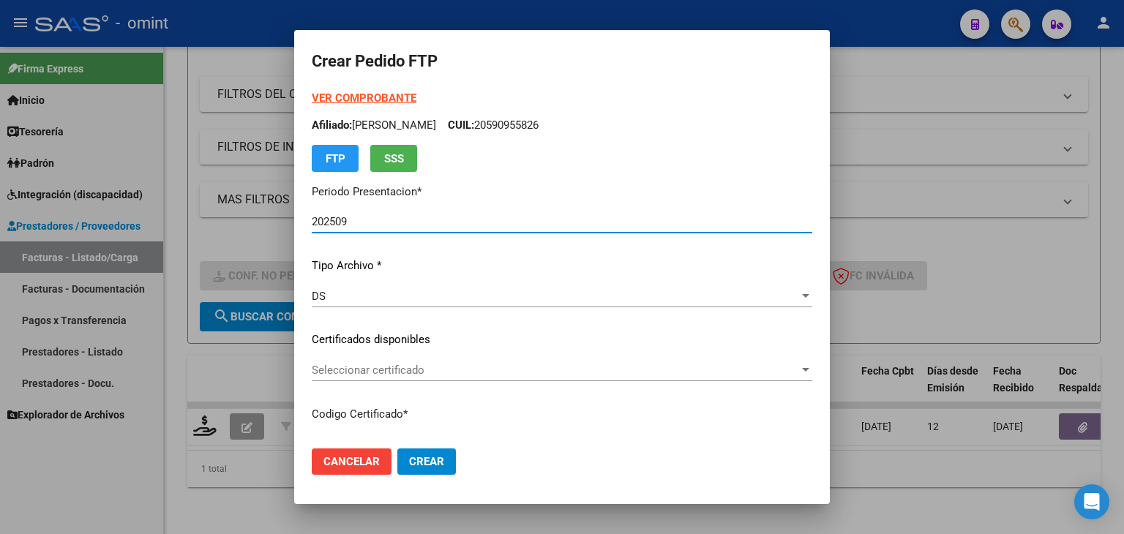
click at [312, 372] on span "Seleccionar certificado" at bounding box center [555, 370] width 487 height 13
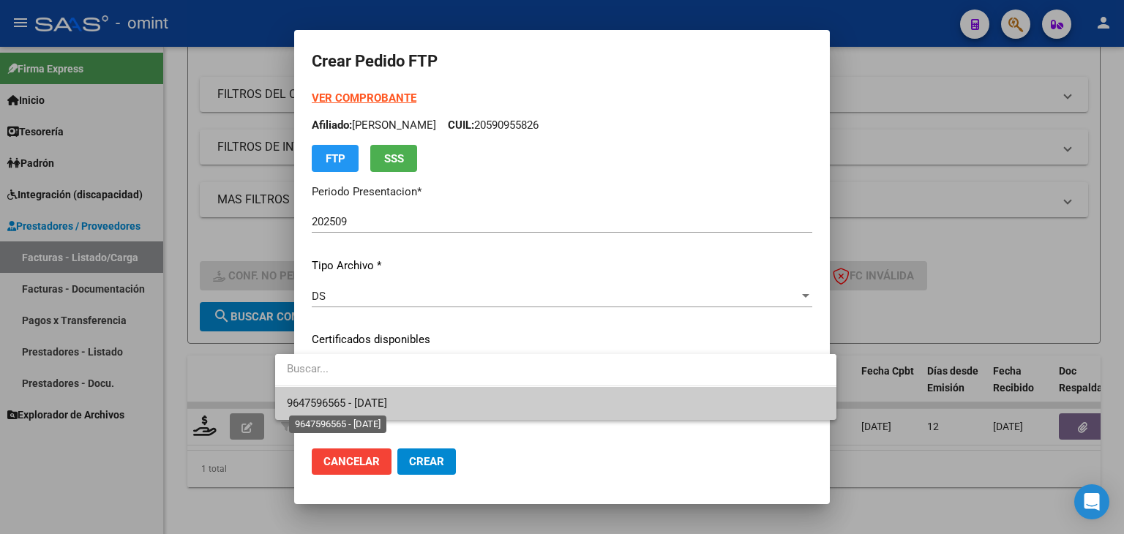
click at [339, 402] on span "9647596565 - 2029-10-01" at bounding box center [337, 403] width 100 height 13
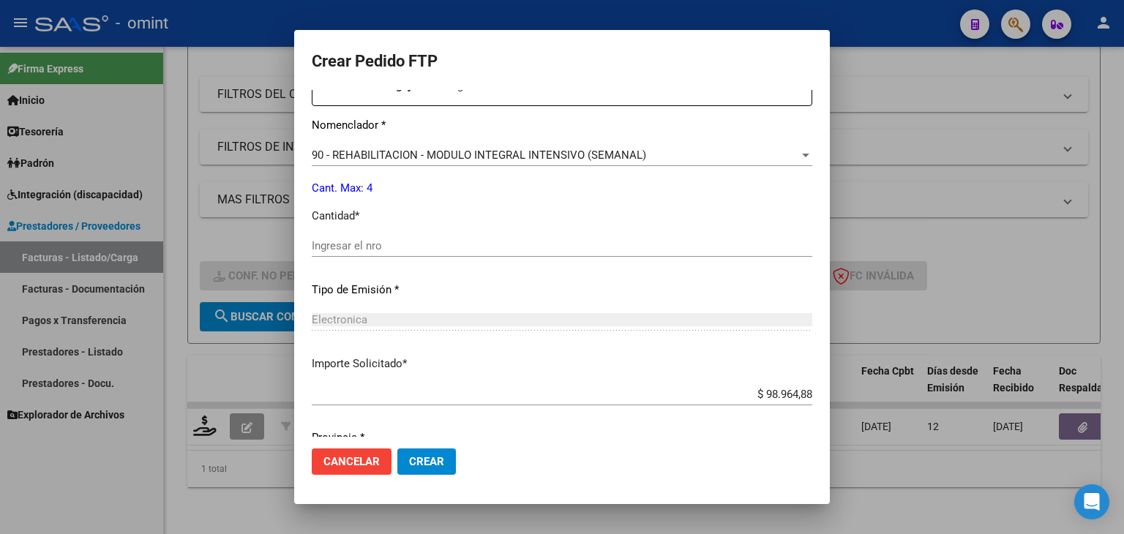
scroll to position [585, 0]
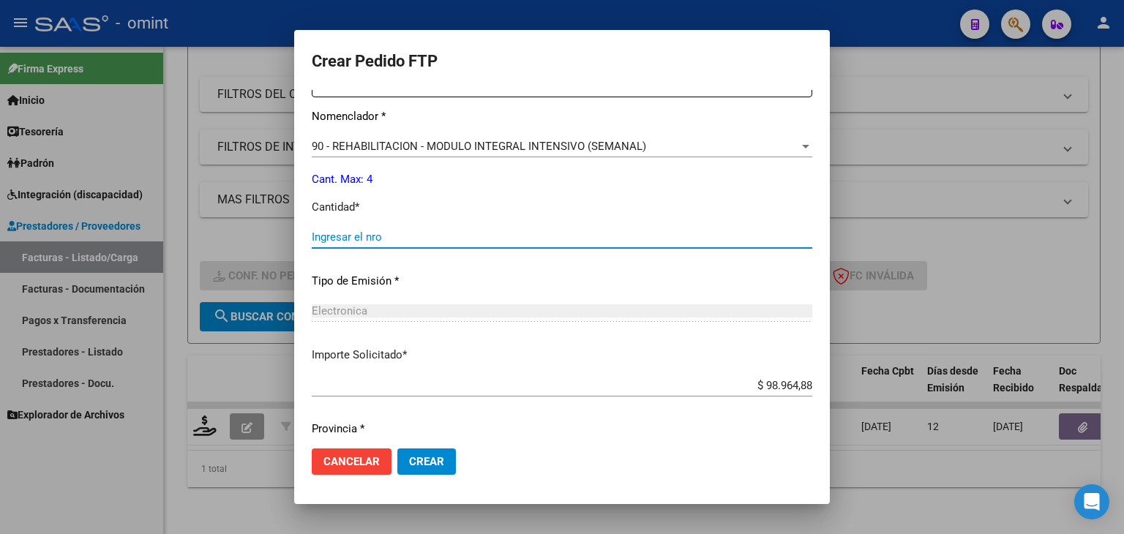
click at [319, 241] on input "Ingresar el nro" at bounding box center [562, 236] width 500 height 13
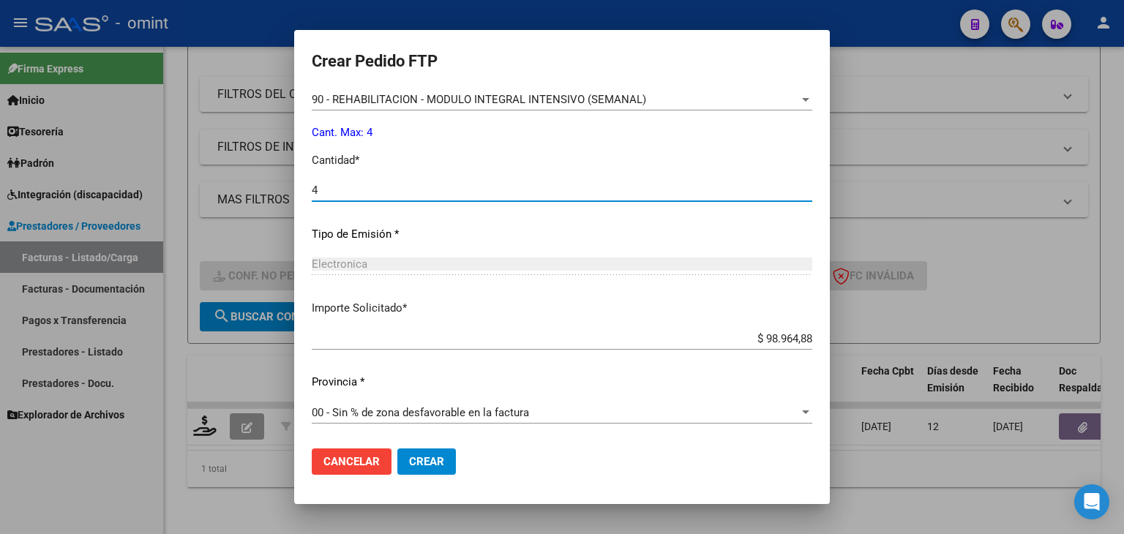
type input "4"
click at [411, 462] on span "Crear" at bounding box center [426, 461] width 35 height 13
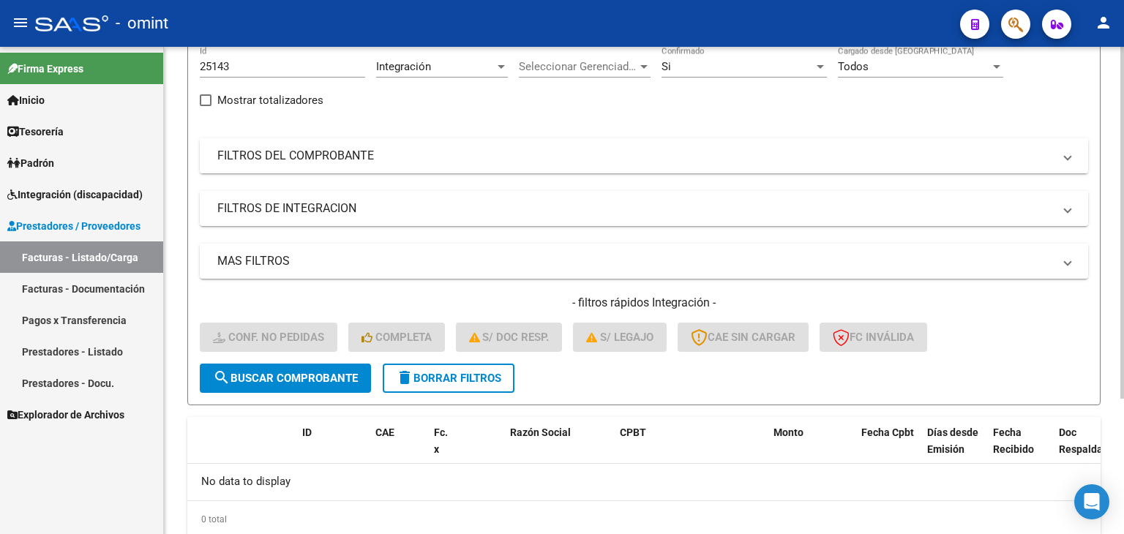
scroll to position [114, 0]
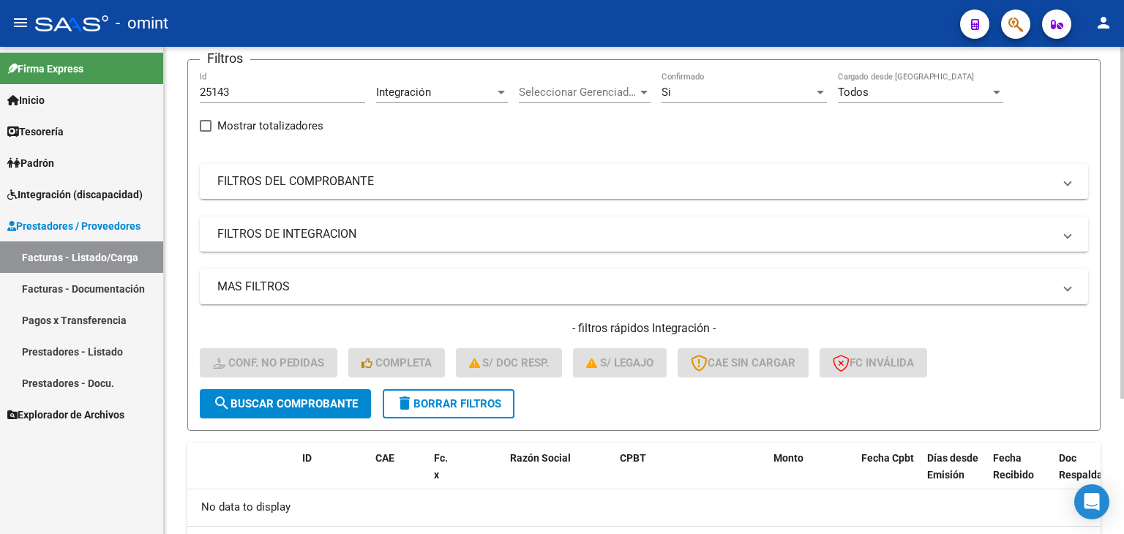
drag, startPoint x: 236, startPoint y: 89, endPoint x: 164, endPoint y: 86, distance: 71.8
click at [164, 86] on div "Video tutorial PRESTADORES -> Listado de CPBTs Emitidos por Prestadores / Prove…" at bounding box center [644, 272] width 960 height 678
paste input "232"
type input "25232"
click at [337, 400] on span "search Buscar Comprobante" at bounding box center [285, 403] width 145 height 13
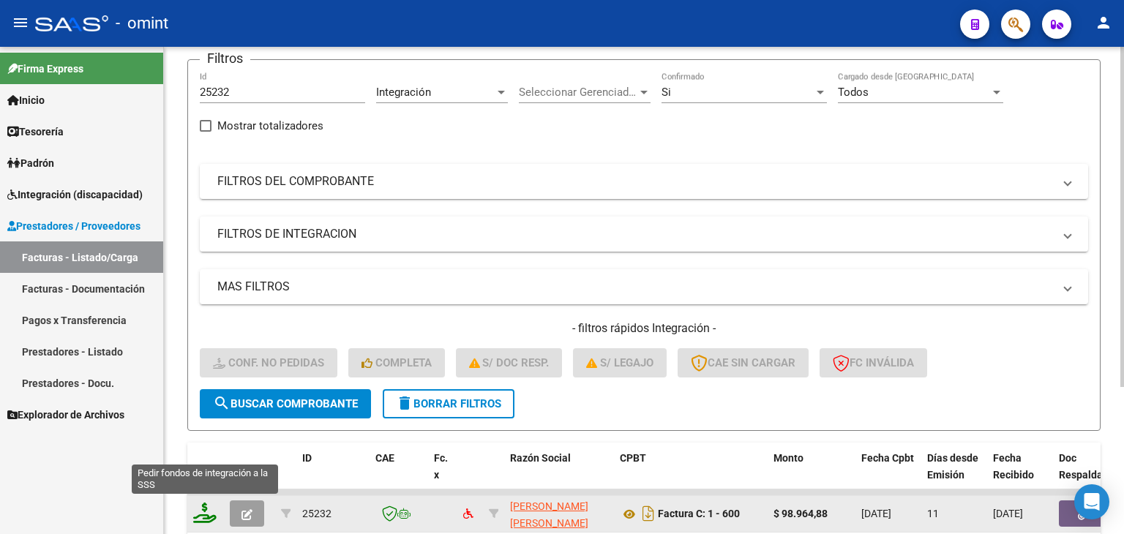
click at [208, 513] on icon at bounding box center [204, 513] width 23 height 20
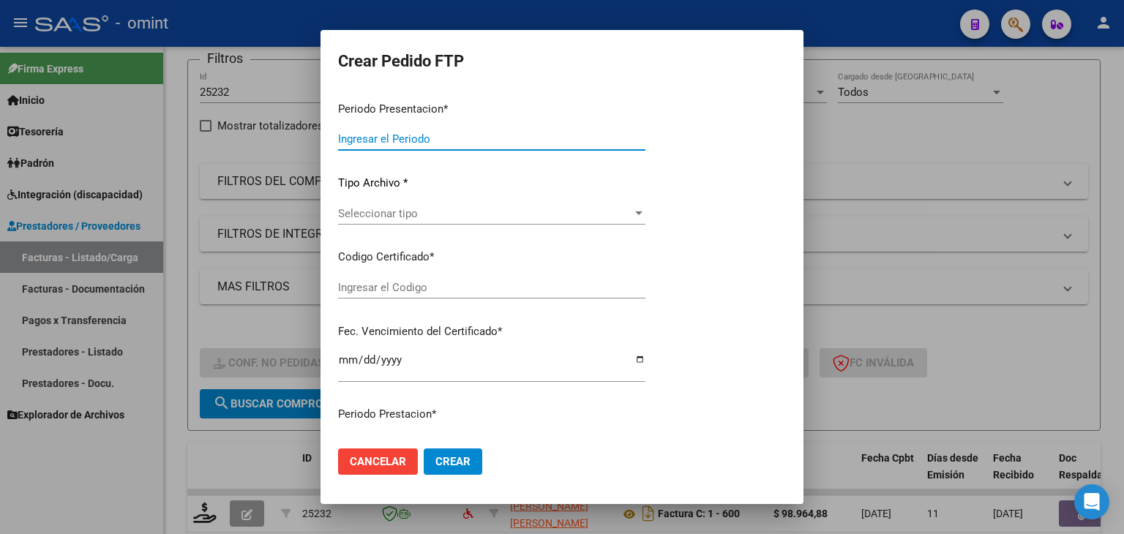
type input "202509"
type input "$ 98.964,88"
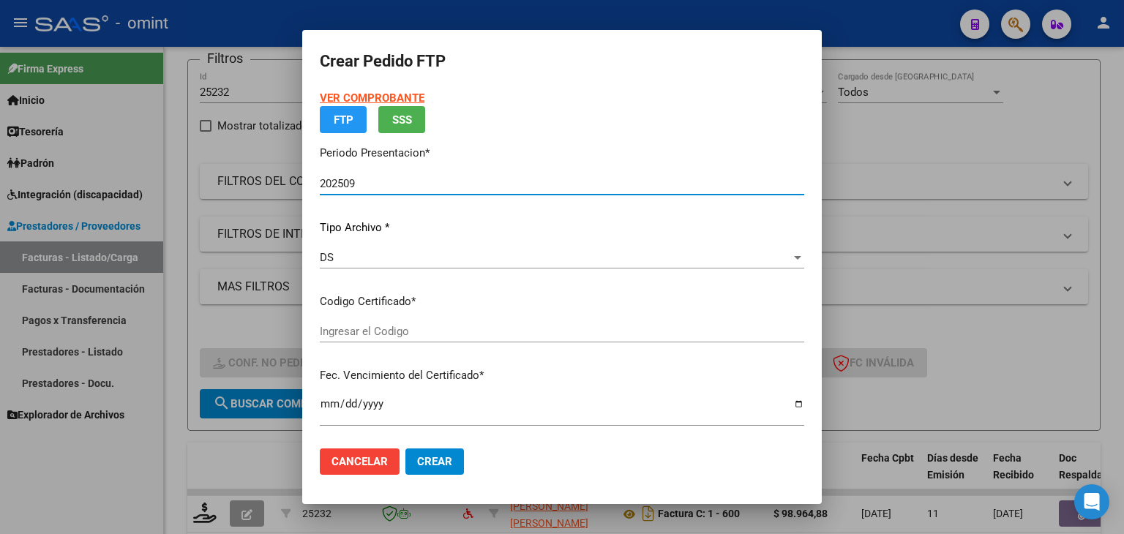
type input "9647596565"
type input "2029-10-01"
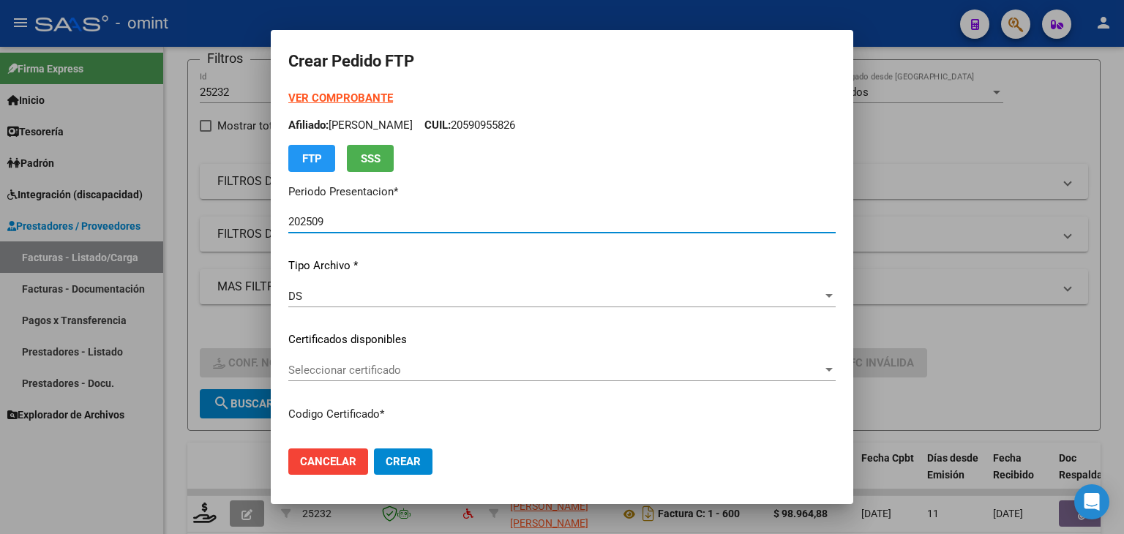
click at [320, 369] on span "Seleccionar certificado" at bounding box center [555, 370] width 534 height 13
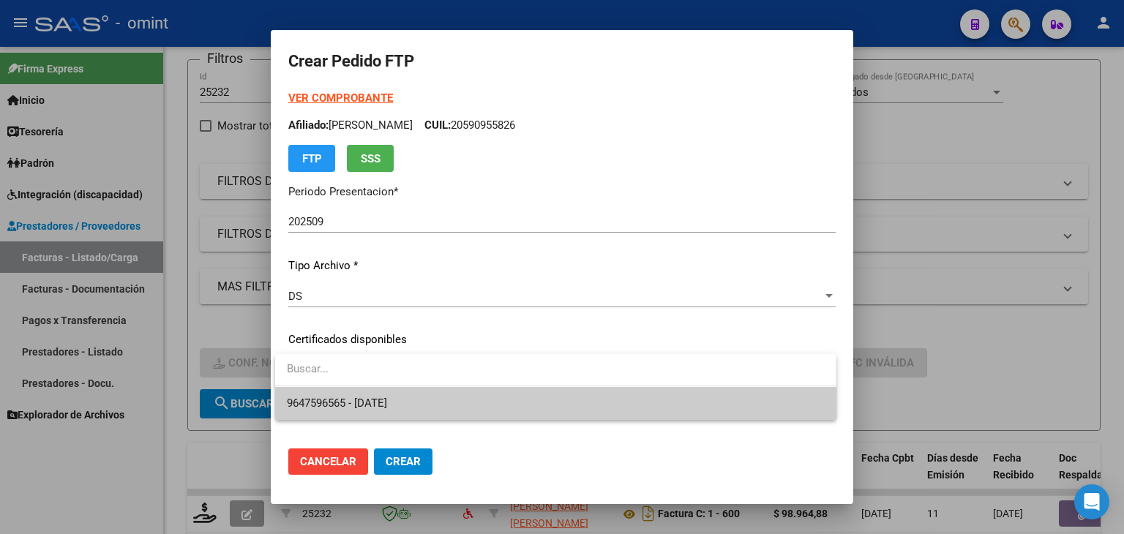
click at [329, 401] on span "9647596565 - 2029-10-01" at bounding box center [337, 403] width 100 height 13
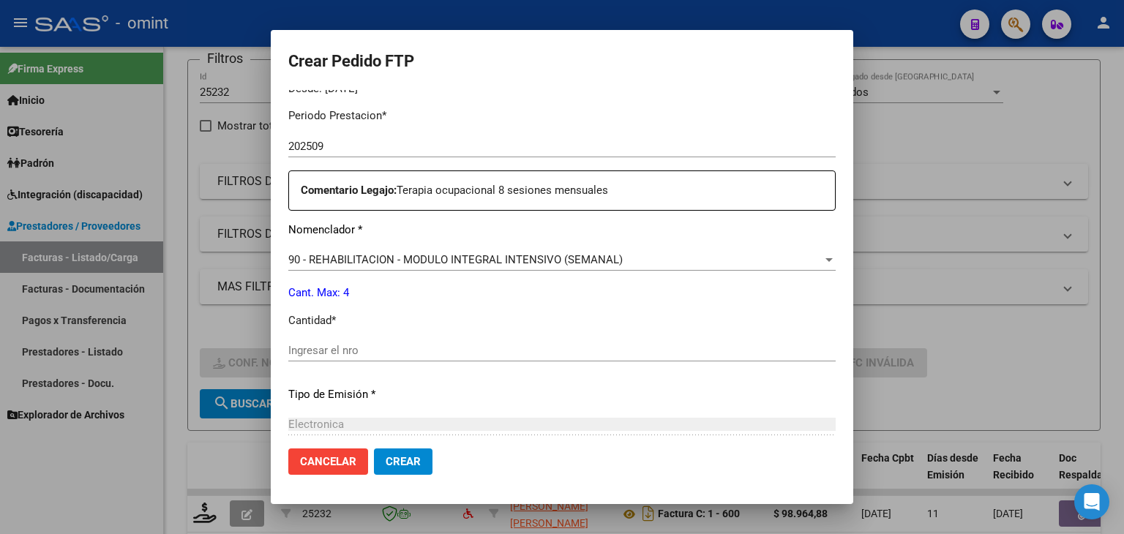
scroll to position [512, 0]
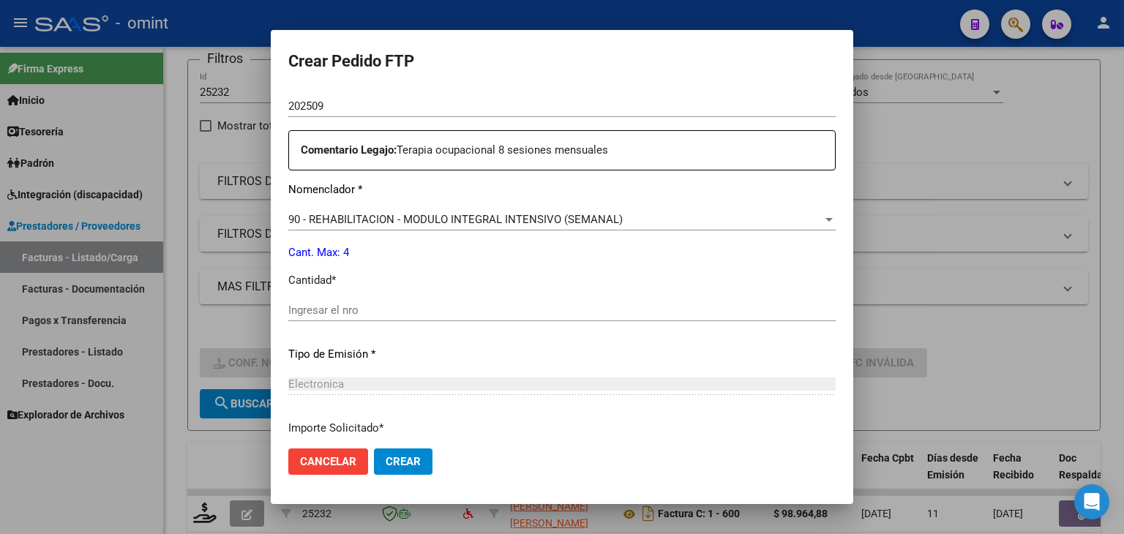
click at [356, 312] on input "Ingresar el nro" at bounding box center [561, 310] width 547 height 13
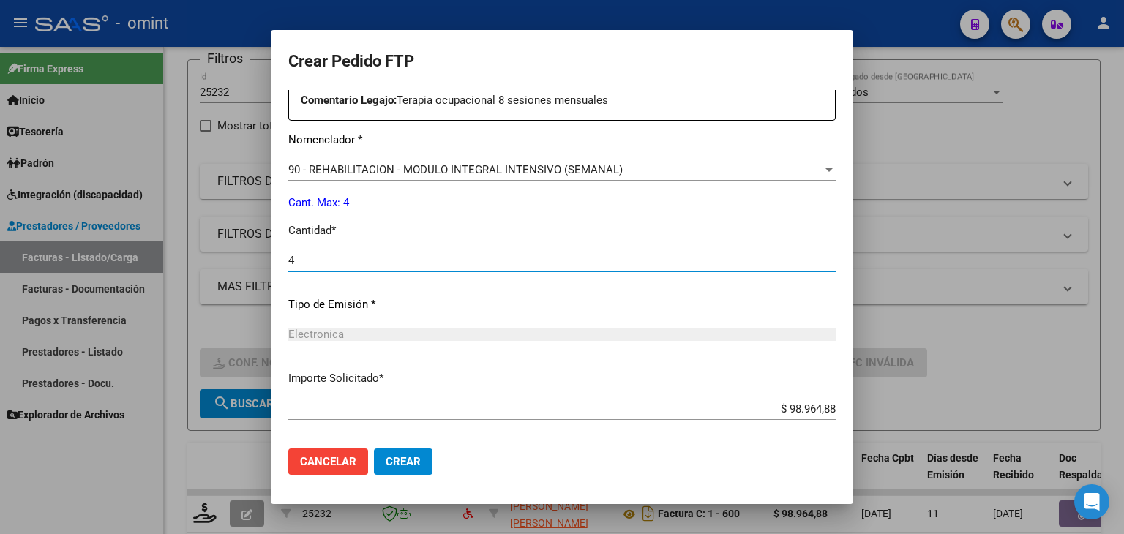
scroll to position [632, 0]
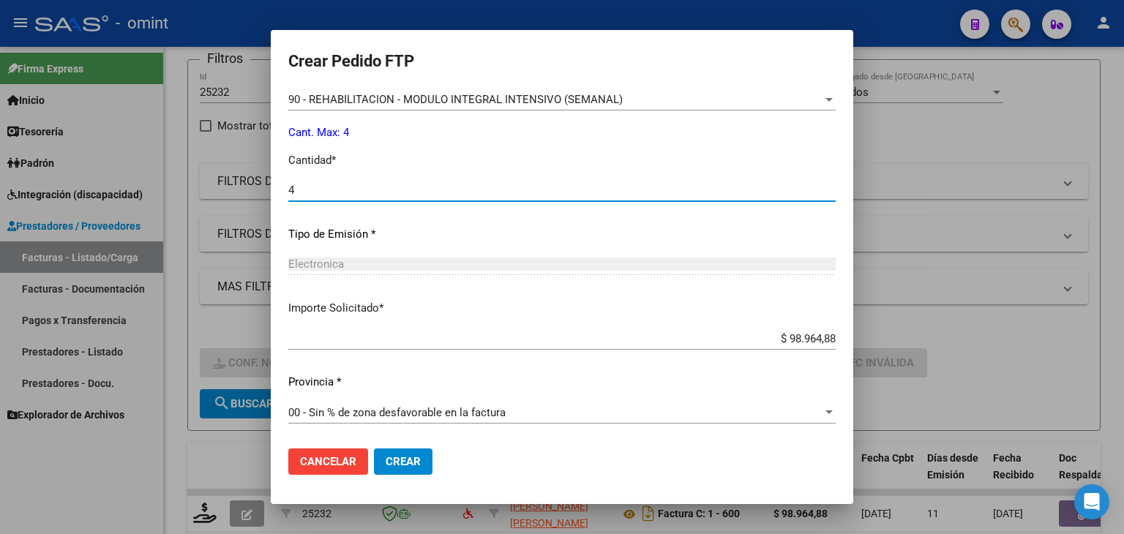
type input "4"
click at [415, 457] on span "Crear" at bounding box center [403, 461] width 35 height 13
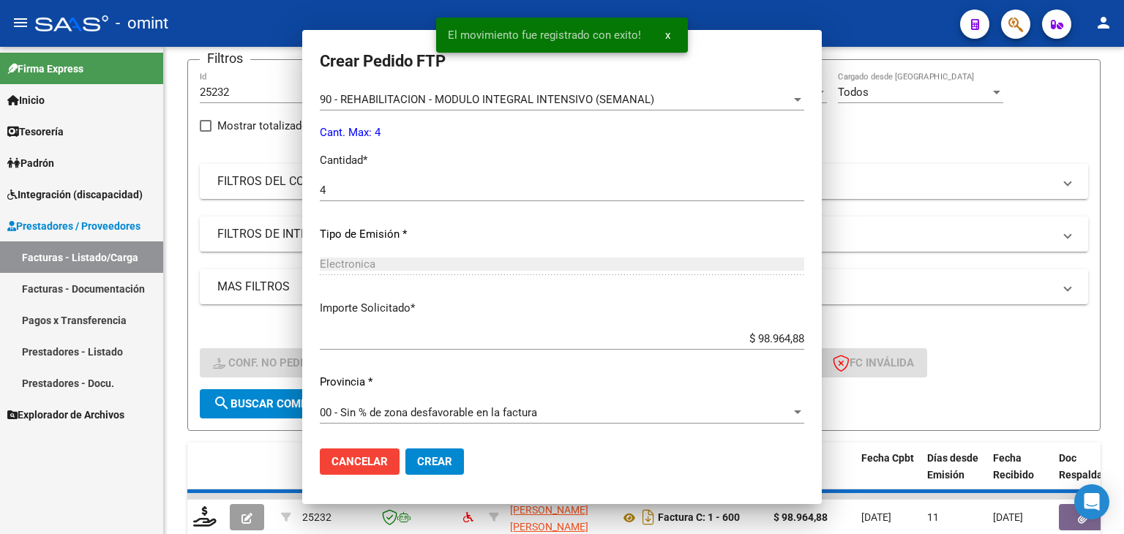
scroll to position [549, 0]
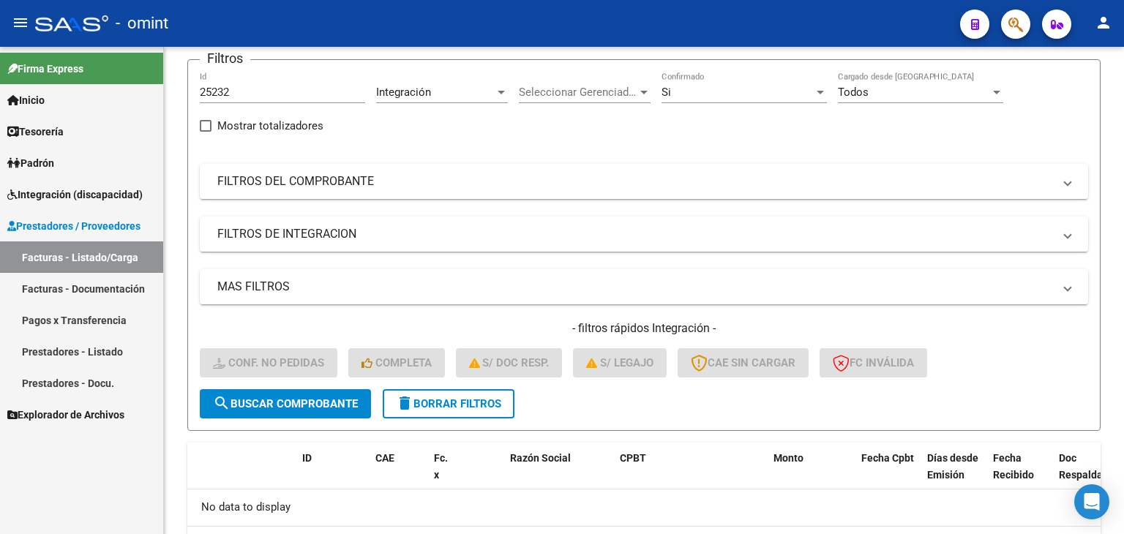
drag, startPoint x: 216, startPoint y: 89, endPoint x: 40, endPoint y: 88, distance: 175.6
click at [40, 88] on mat-sidenav-container "Firma Express Inicio Calendario SSS Instructivos Contacto OS Tesorería Extracto…" at bounding box center [562, 290] width 1124 height 487
paste input "10"
type input "25102"
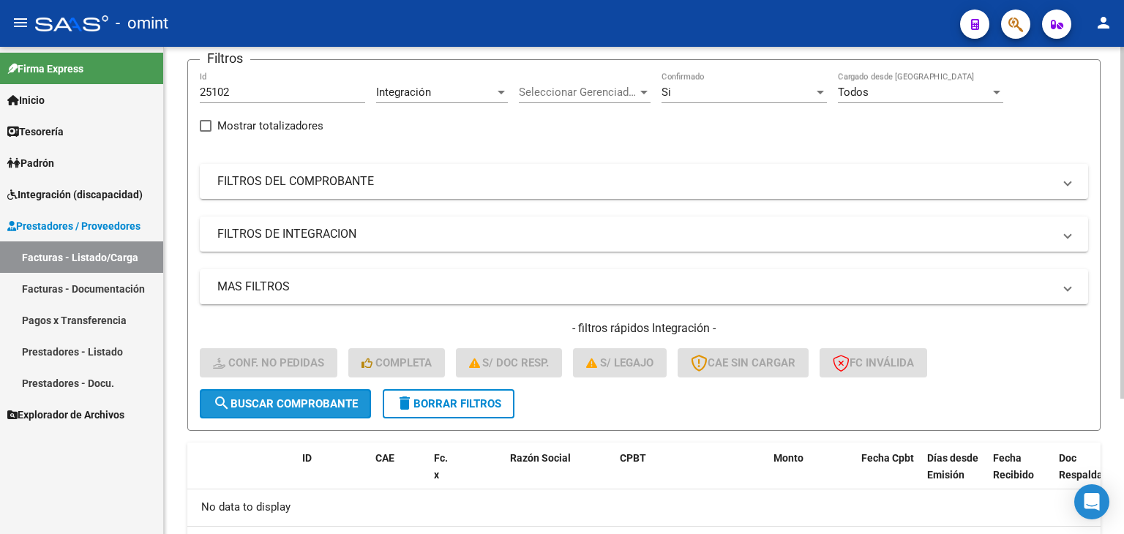
click at [315, 397] on span "search Buscar Comprobante" at bounding box center [285, 403] width 145 height 13
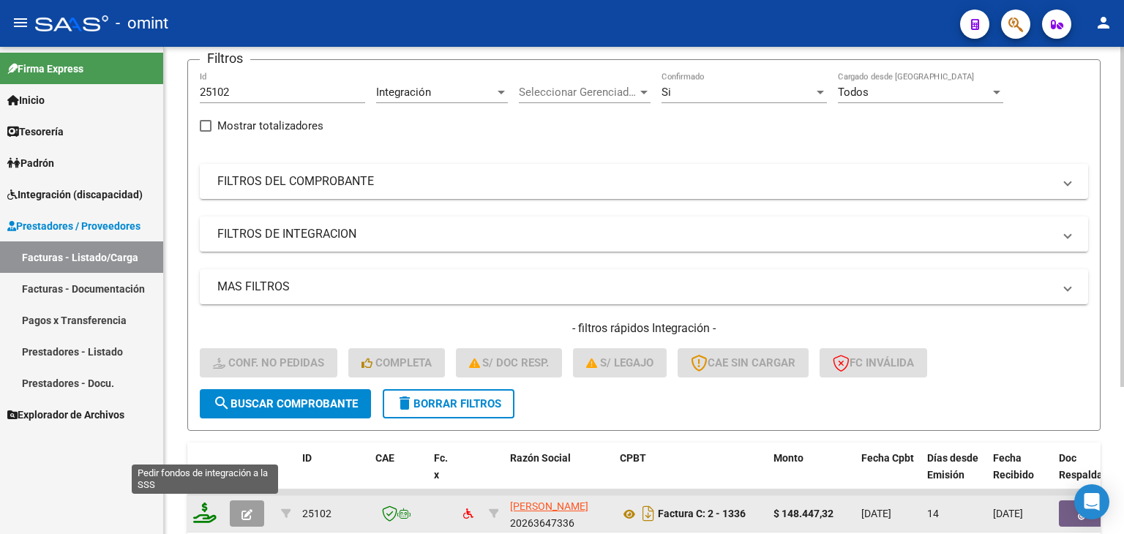
click at [199, 509] on icon at bounding box center [204, 513] width 23 height 20
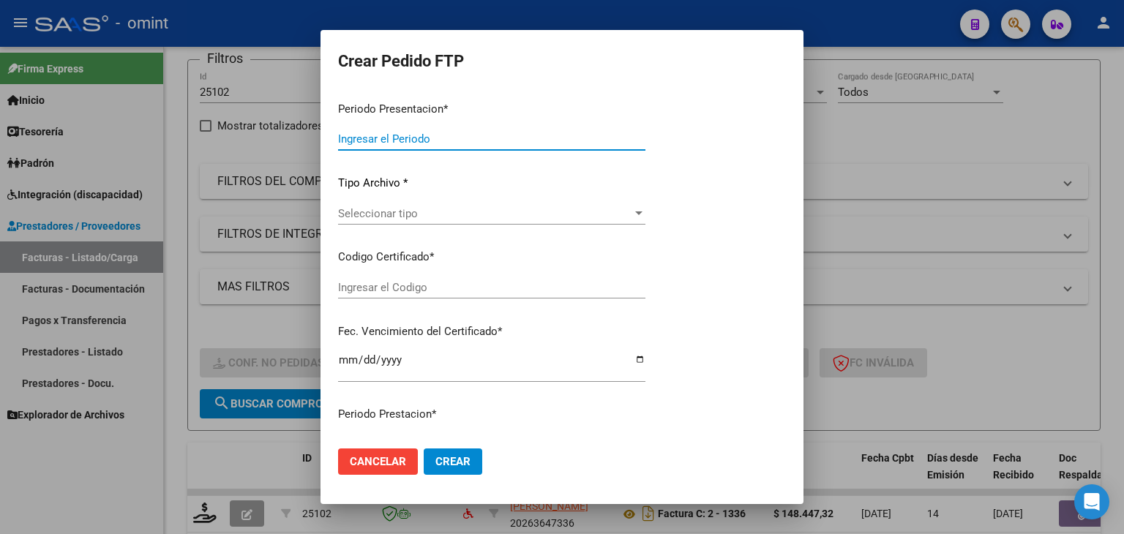
type input "202509"
type input "$ 148.447,32"
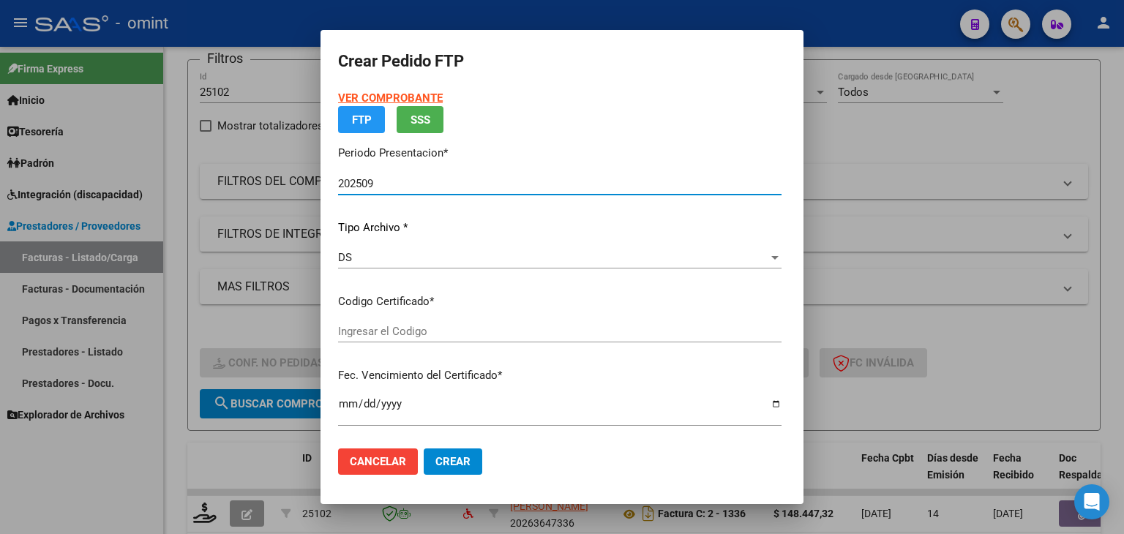
type input "6326850857"
type input "2029-11-28"
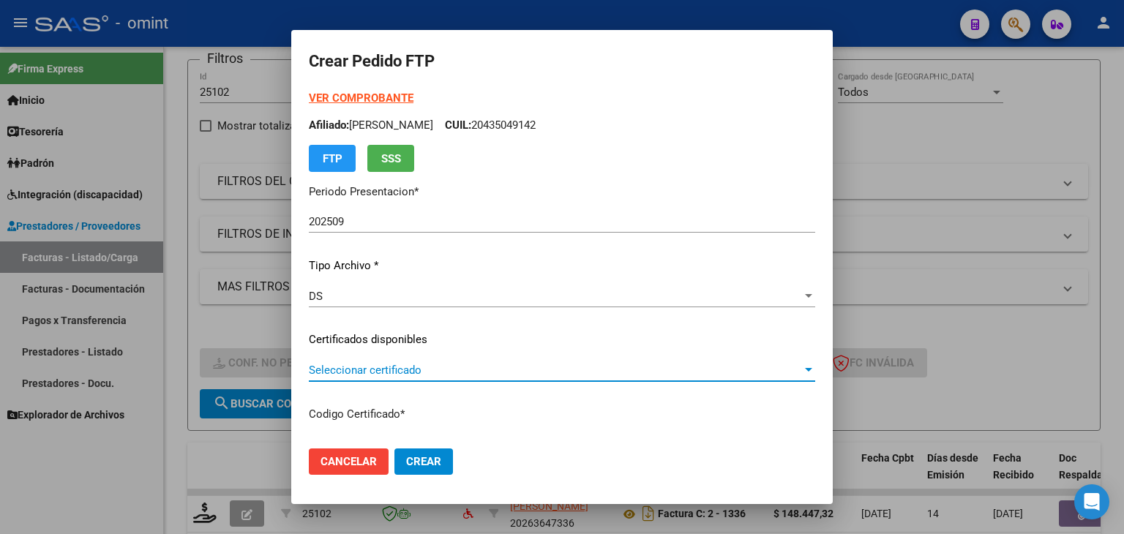
click at [367, 368] on span "Seleccionar certificado" at bounding box center [555, 370] width 493 height 13
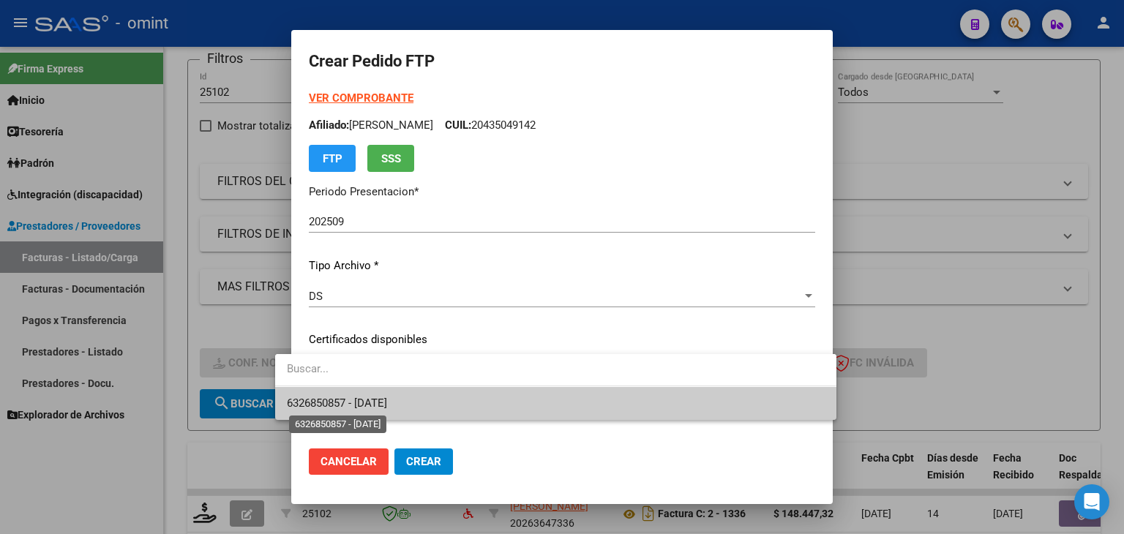
click at [369, 400] on span "6326850857 - 2029-11-28" at bounding box center [337, 403] width 100 height 13
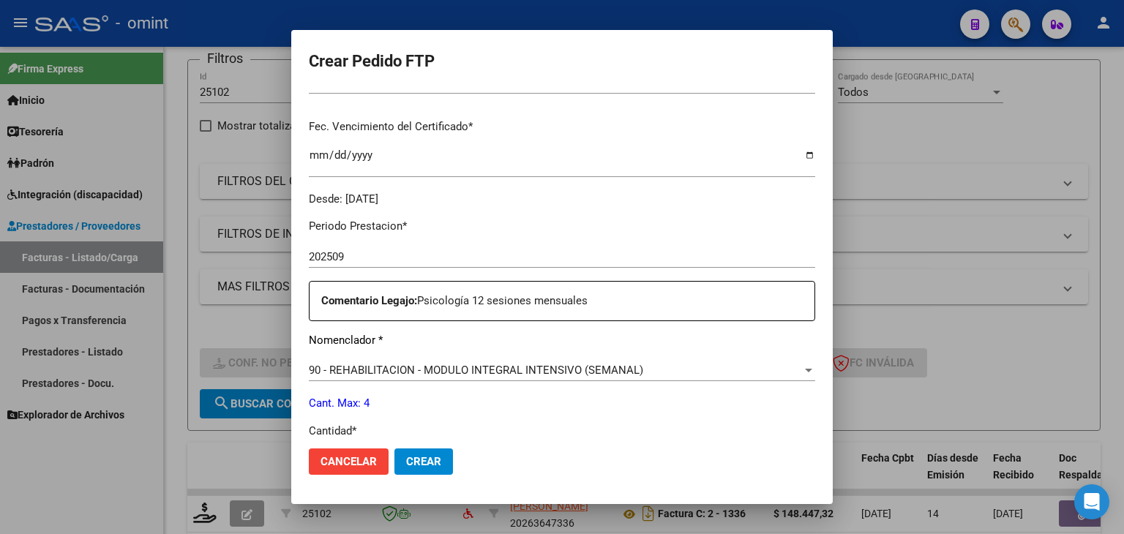
scroll to position [512, 0]
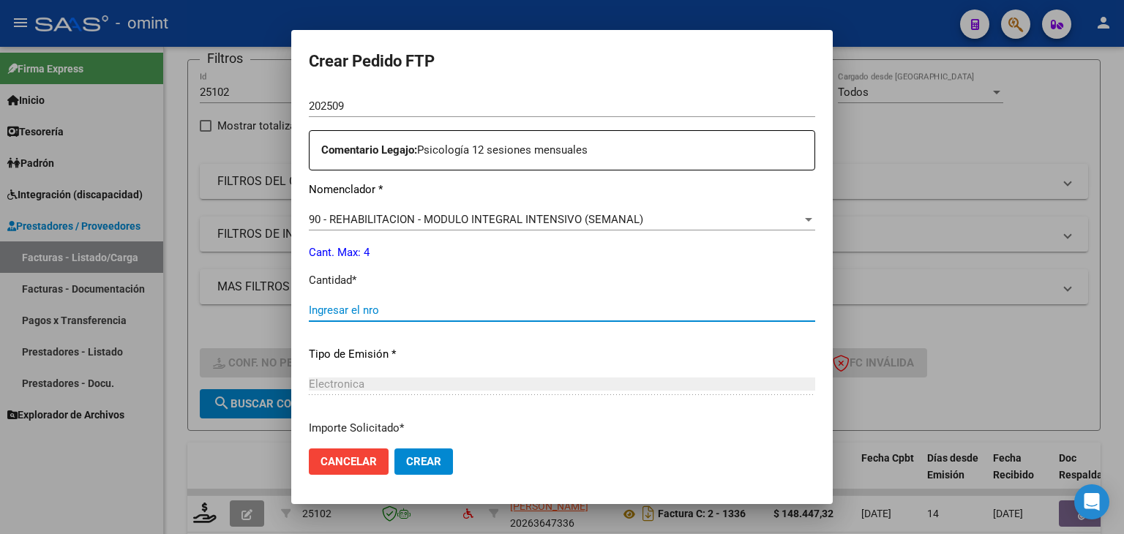
click at [388, 307] on input "Ingresar el nro" at bounding box center [562, 310] width 506 height 13
type input "4"
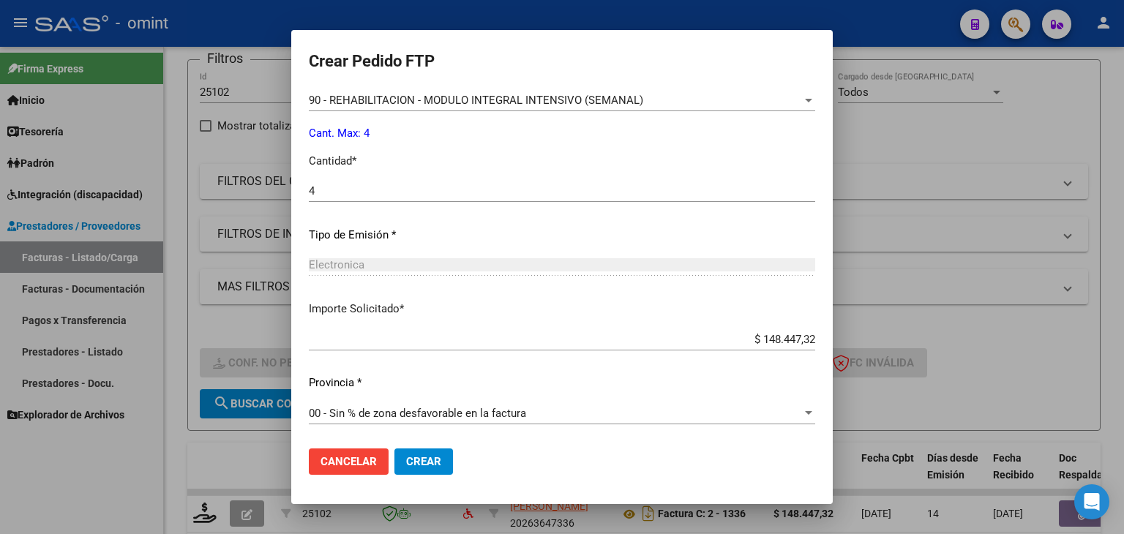
scroll to position [632, 0]
drag, startPoint x: 402, startPoint y: 457, endPoint x: 396, endPoint y: 419, distance: 38.6
click at [406, 458] on span "Crear" at bounding box center [423, 461] width 35 height 13
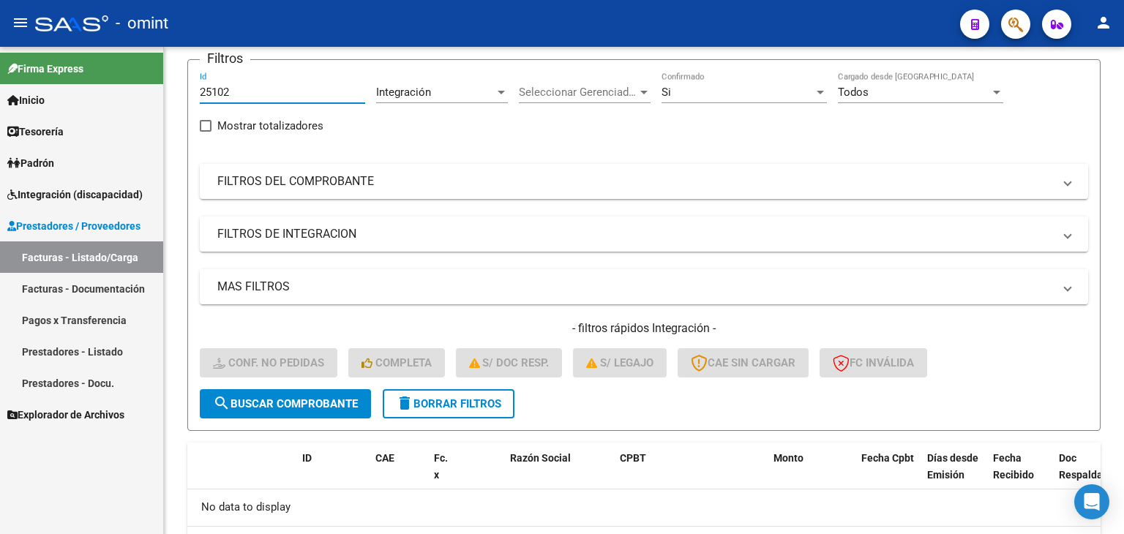
drag, startPoint x: 238, startPoint y: 92, endPoint x: 74, endPoint y: 71, distance: 165.3
click at [102, 73] on mat-sidenav-container "Firma Express Inicio Calendario SSS Instructivos Contacto OS Tesorería Extracto…" at bounding box center [562, 290] width 1124 height 487
paste input "039"
type input "25039"
click at [337, 399] on span "search Buscar Comprobante" at bounding box center [285, 403] width 145 height 13
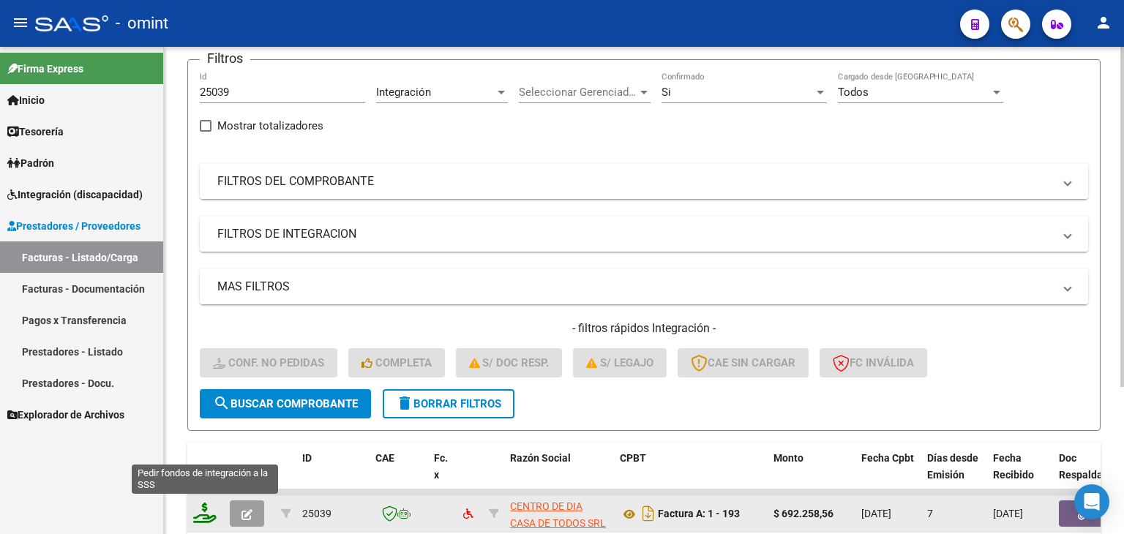
click at [199, 513] on icon at bounding box center [204, 513] width 23 height 20
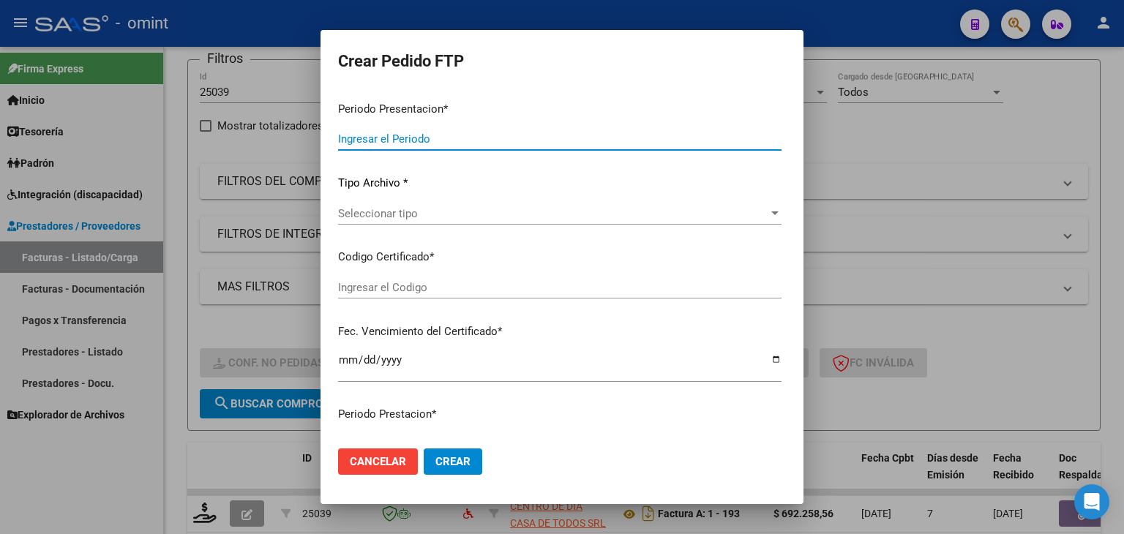
type input "202509"
type input "$ 692.258,56"
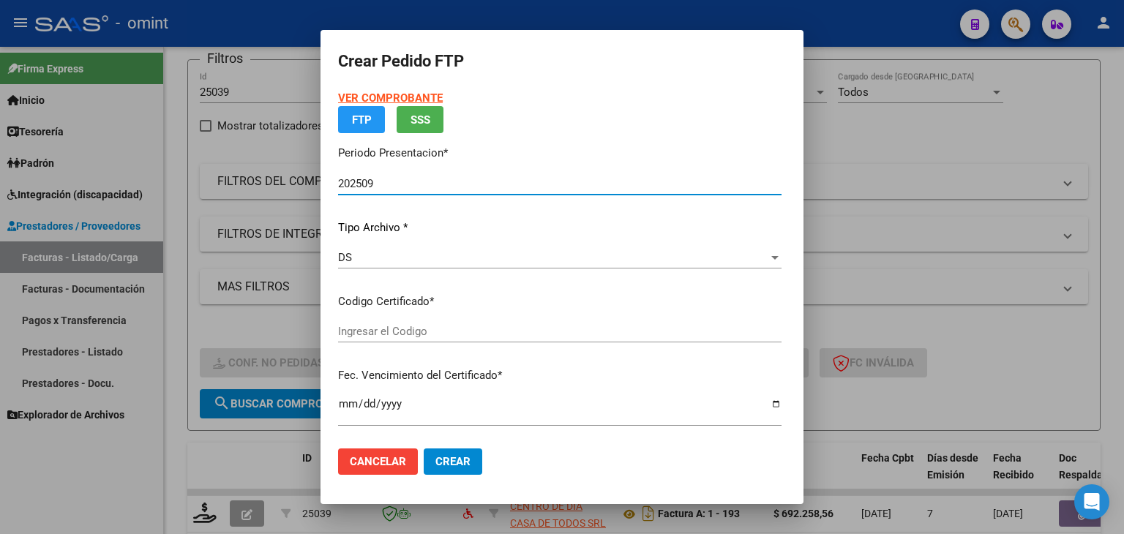
type input "6326850857"
type input "2029-11-28"
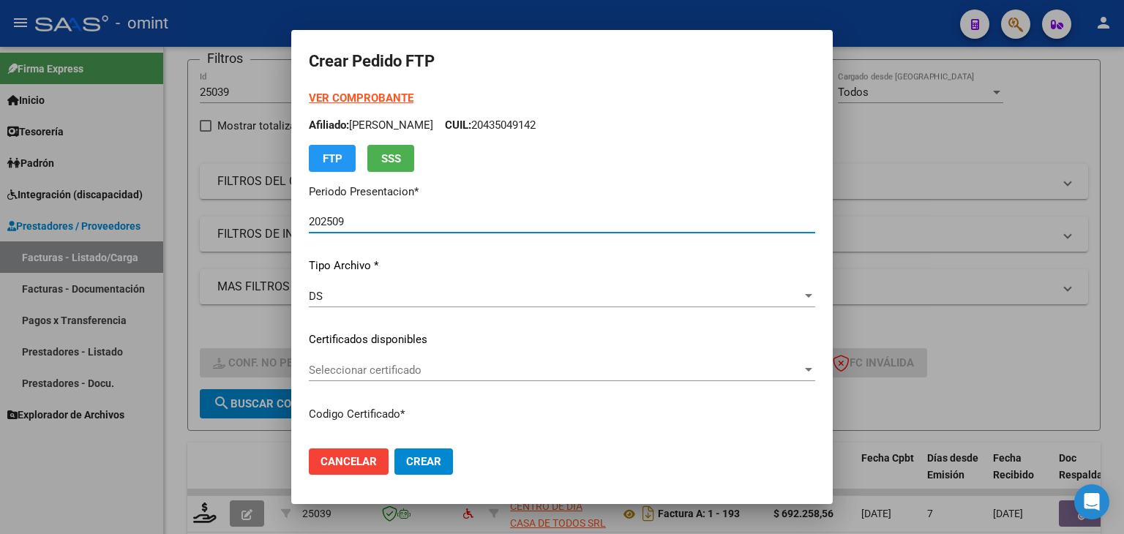
click at [322, 369] on span "Seleccionar certificado" at bounding box center [555, 370] width 493 height 13
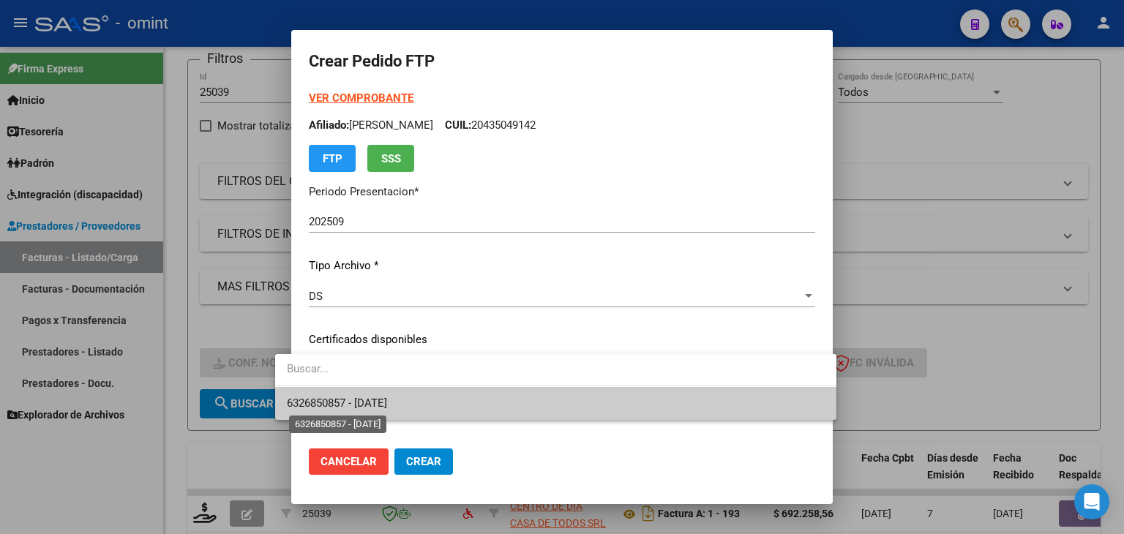
click at [351, 397] on span "6326850857 - 2029-11-28" at bounding box center [337, 403] width 100 height 13
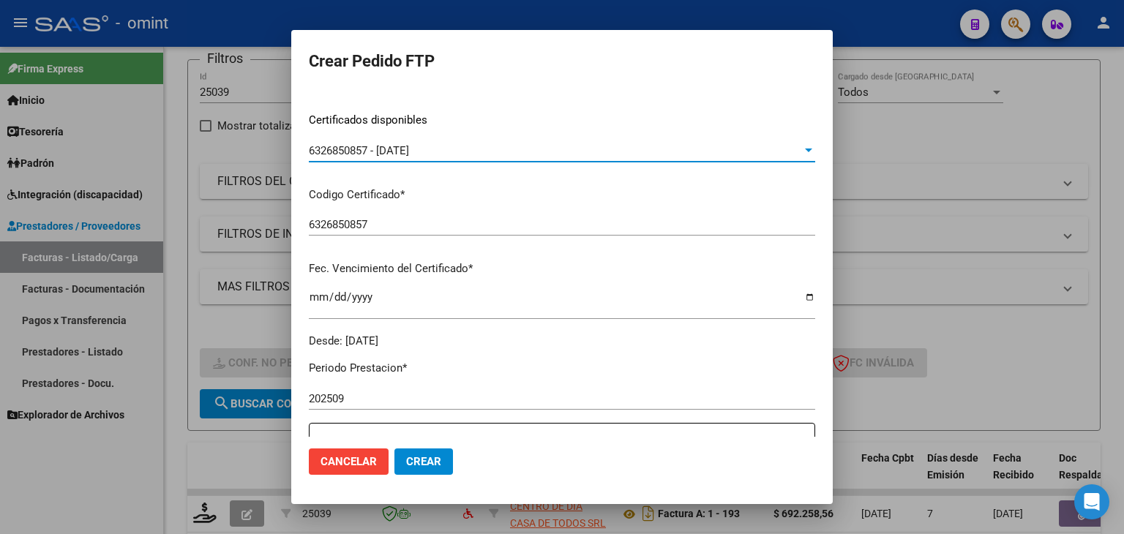
scroll to position [439, 0]
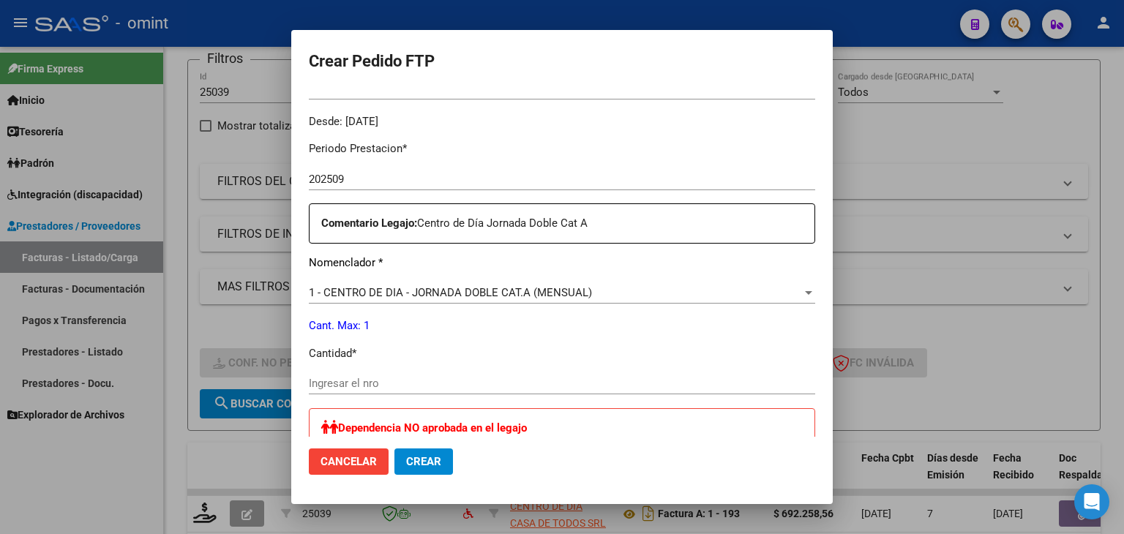
click at [381, 384] on input "Ingresar el nro" at bounding box center [562, 383] width 506 height 13
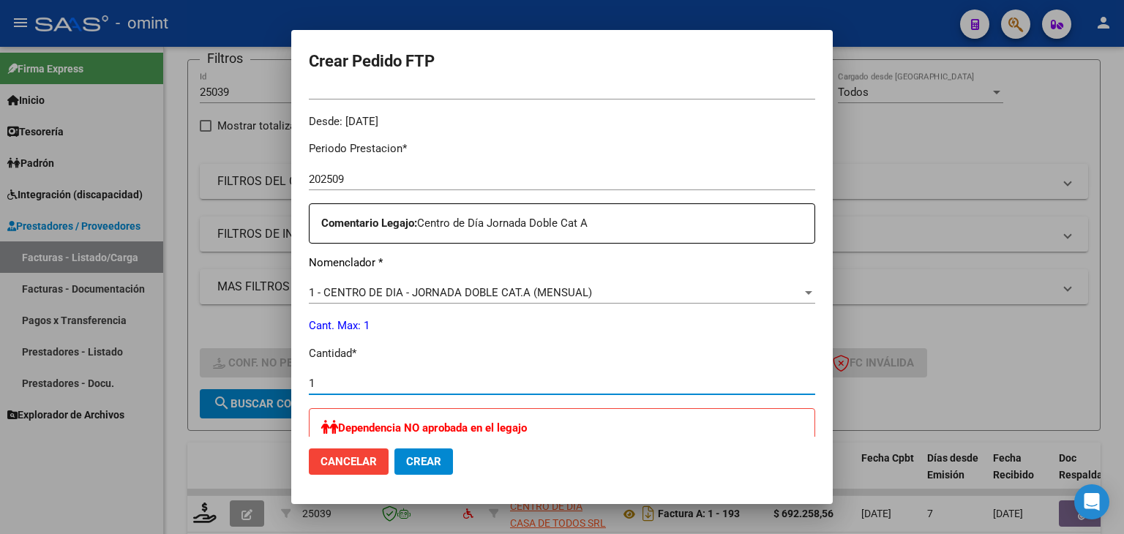
type input "1"
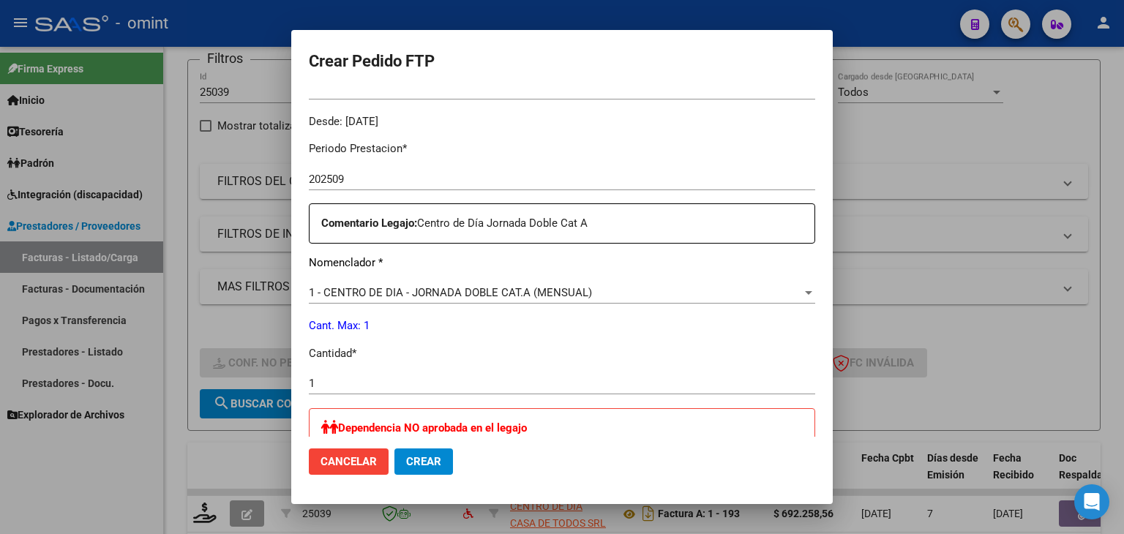
scroll to position [729, 0]
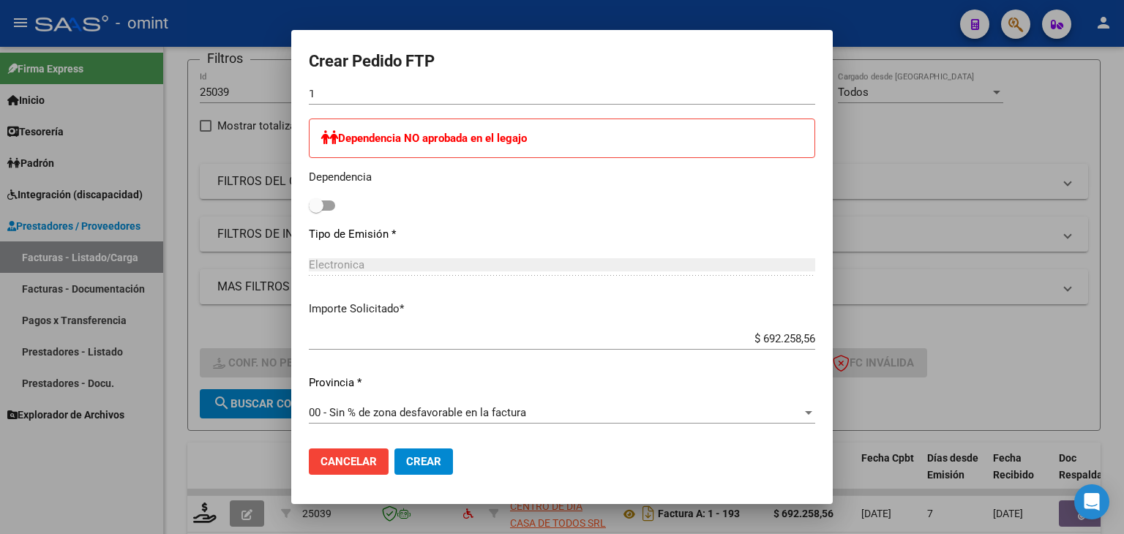
click at [406, 462] on span "Crear" at bounding box center [423, 461] width 35 height 13
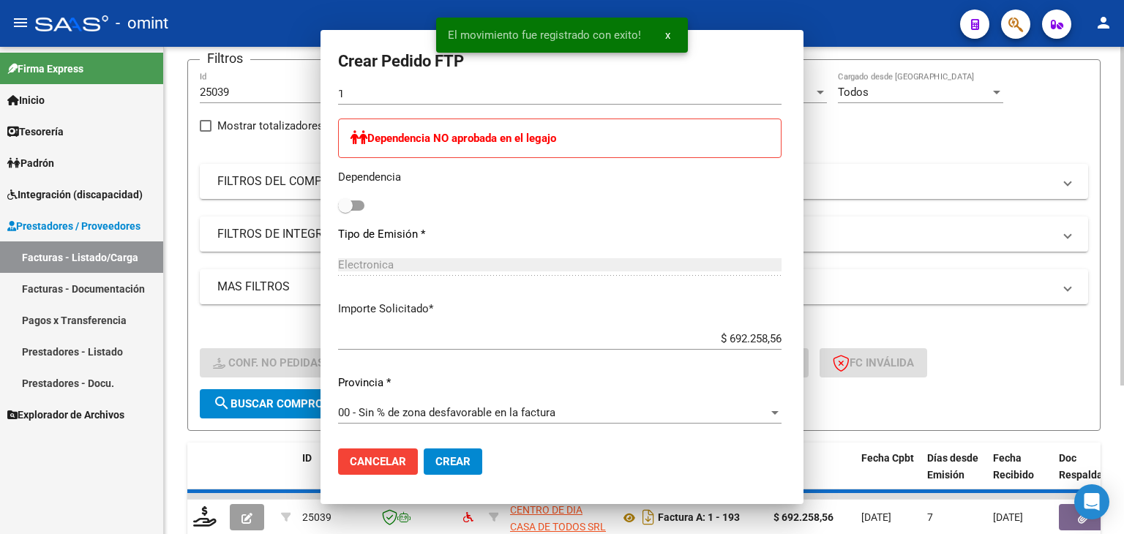
scroll to position [0, 0]
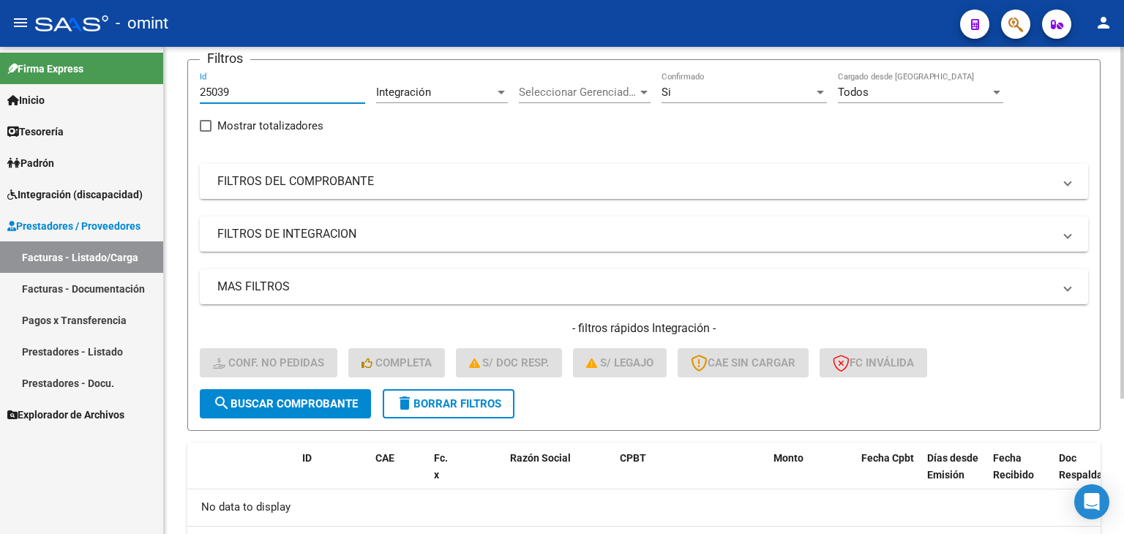
drag, startPoint x: 228, startPoint y: 89, endPoint x: 172, endPoint y: 86, distance: 55.7
click at [173, 88] on div "Video tutorial PRESTADORES -> Listado de CPBTs Emitidos por Prestadores / Prove…" at bounding box center [644, 272] width 960 height 678
paste input "248"
type input "25248"
click at [316, 402] on span "search Buscar Comprobante" at bounding box center [285, 403] width 145 height 13
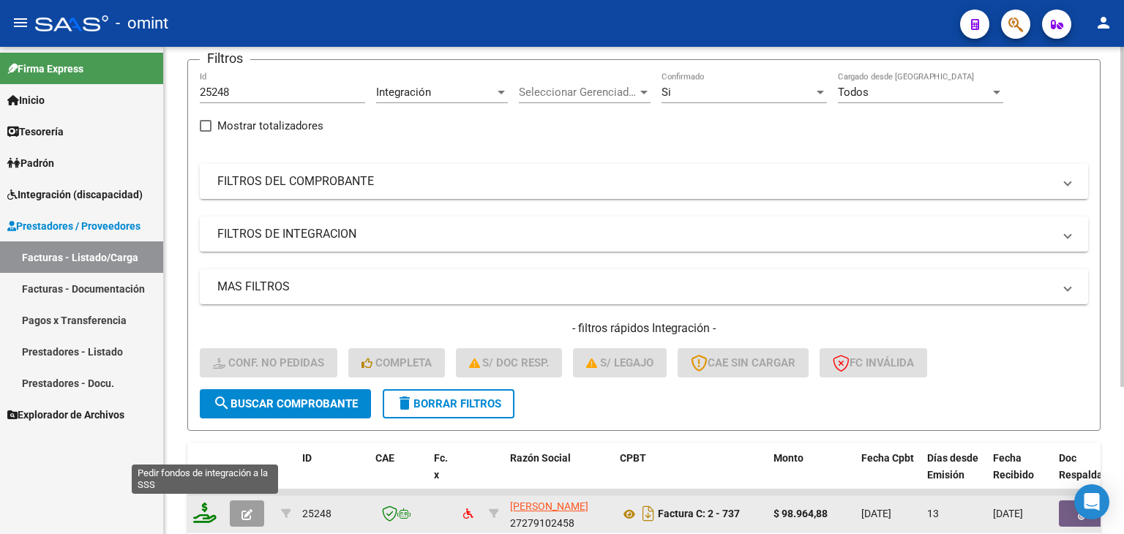
click at [208, 513] on icon at bounding box center [204, 513] width 23 height 20
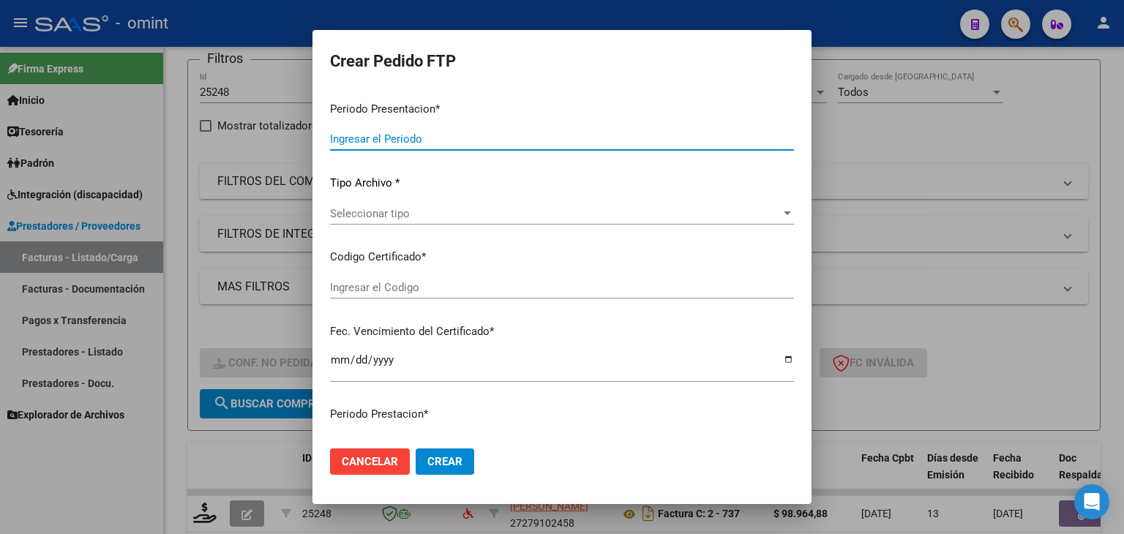
type input "202509"
type input "$ 98.964,88"
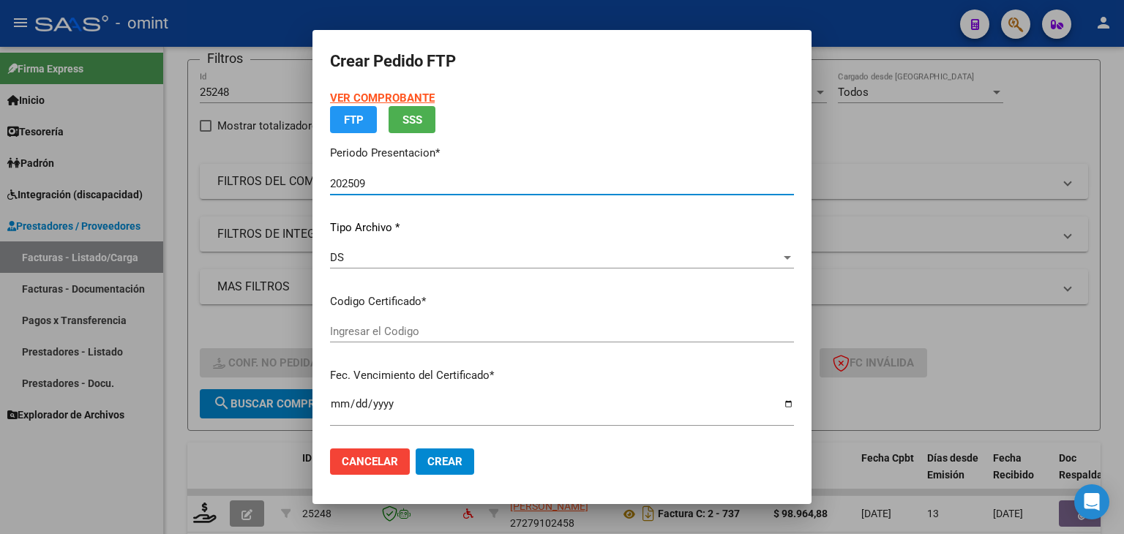
type input "6326850857"
type input "2029-11-28"
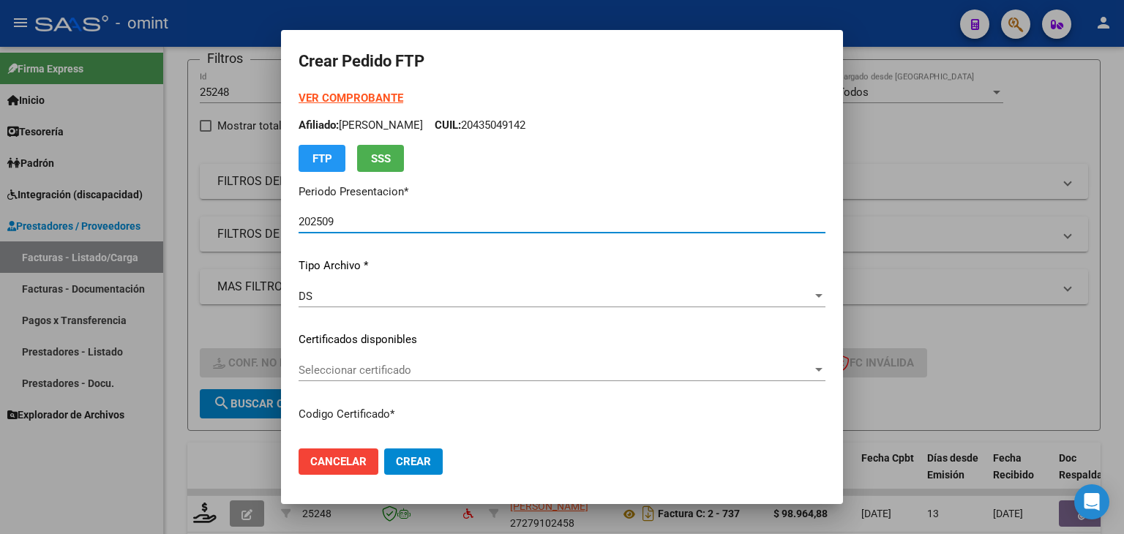
click at [318, 374] on span "Seleccionar certificado" at bounding box center [556, 370] width 514 height 13
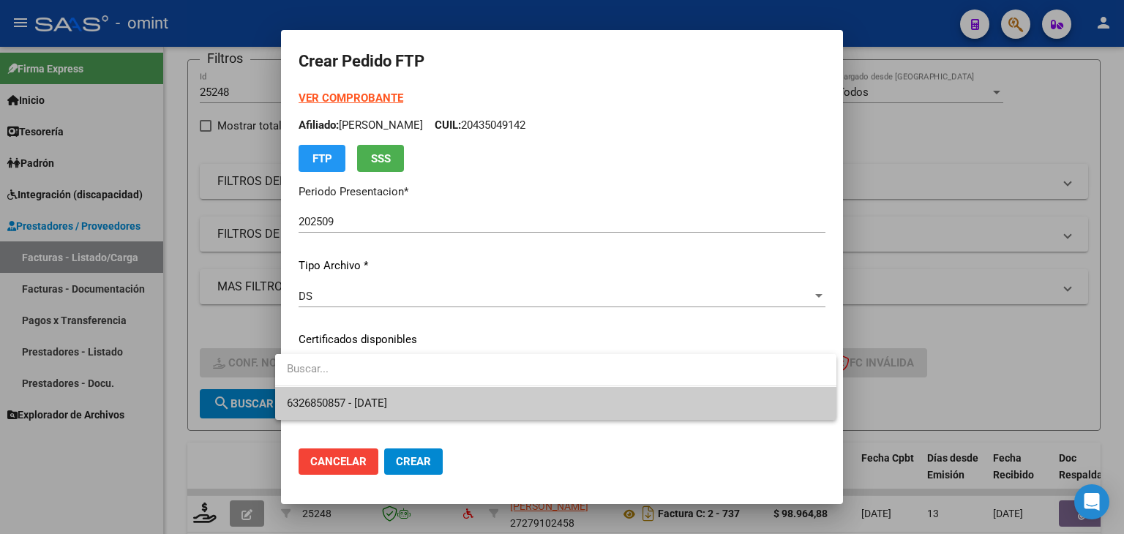
click at [327, 395] on span "6326850857 - 2029-11-28" at bounding box center [556, 403] width 538 height 33
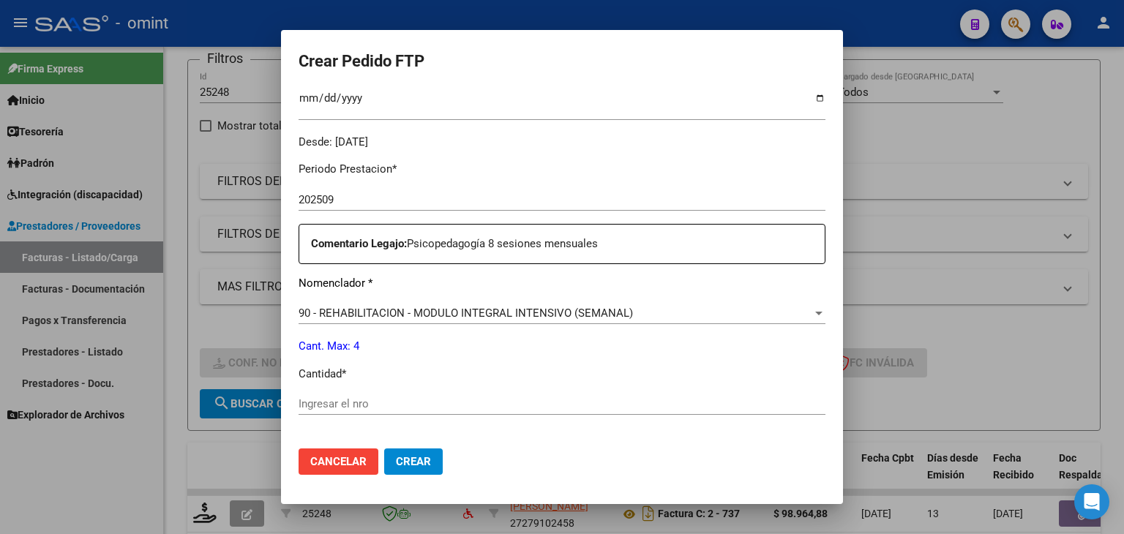
scroll to position [439, 0]
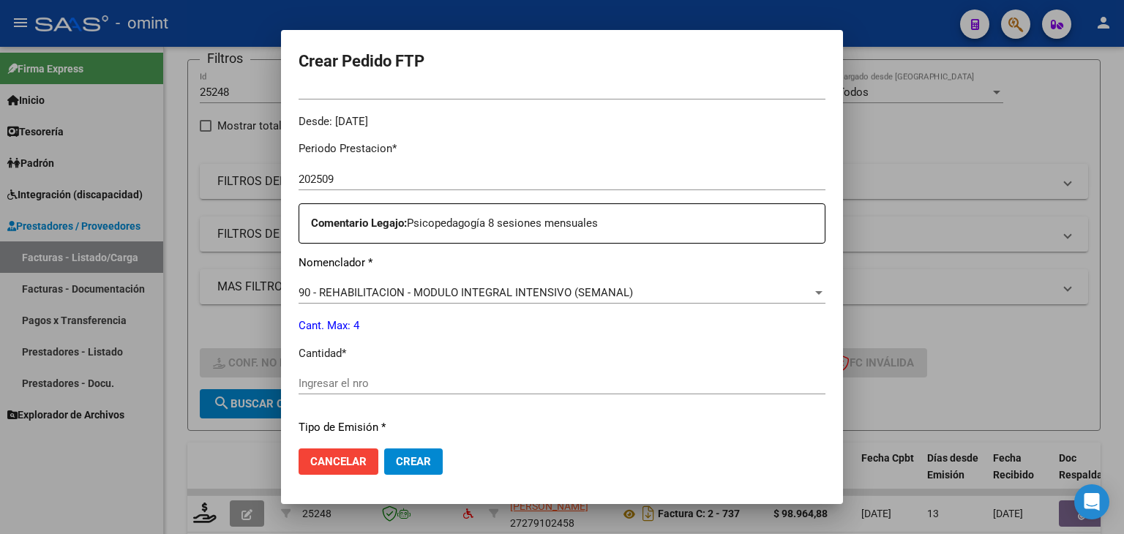
click at [430, 382] on input "Ingresar el nro" at bounding box center [562, 383] width 527 height 13
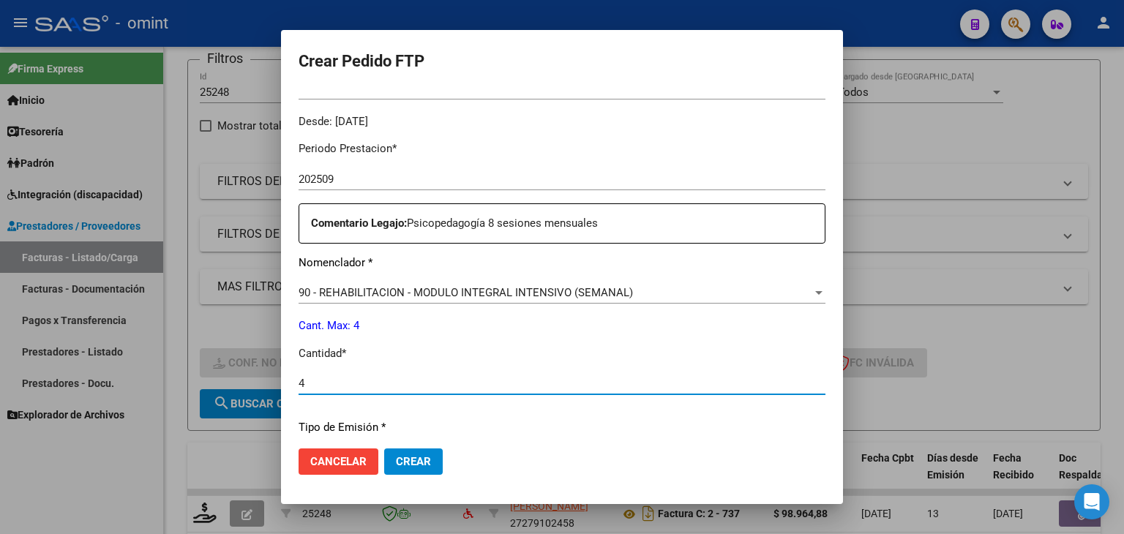
type input "4"
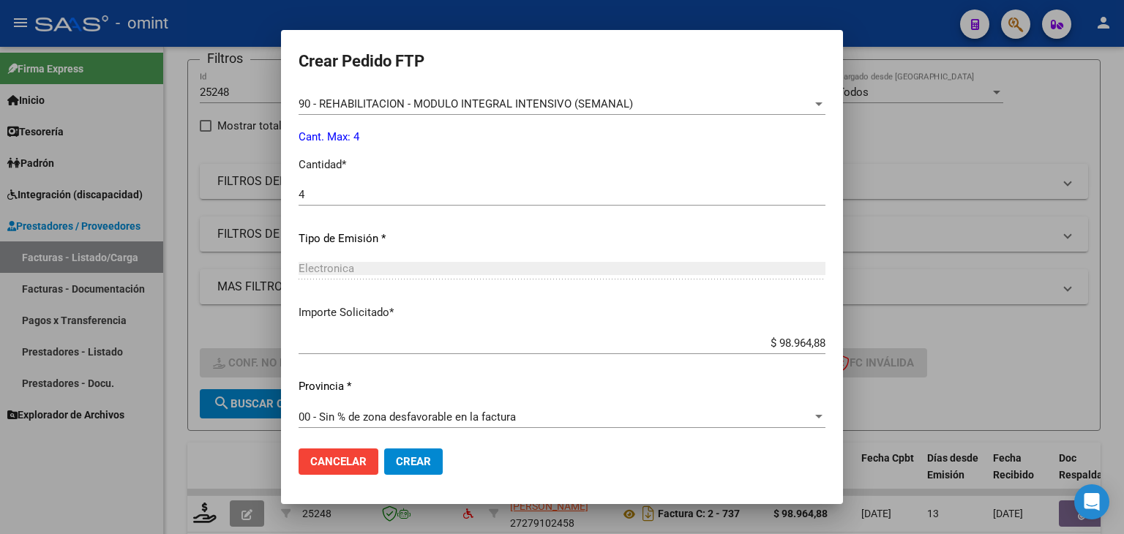
scroll to position [632, 0]
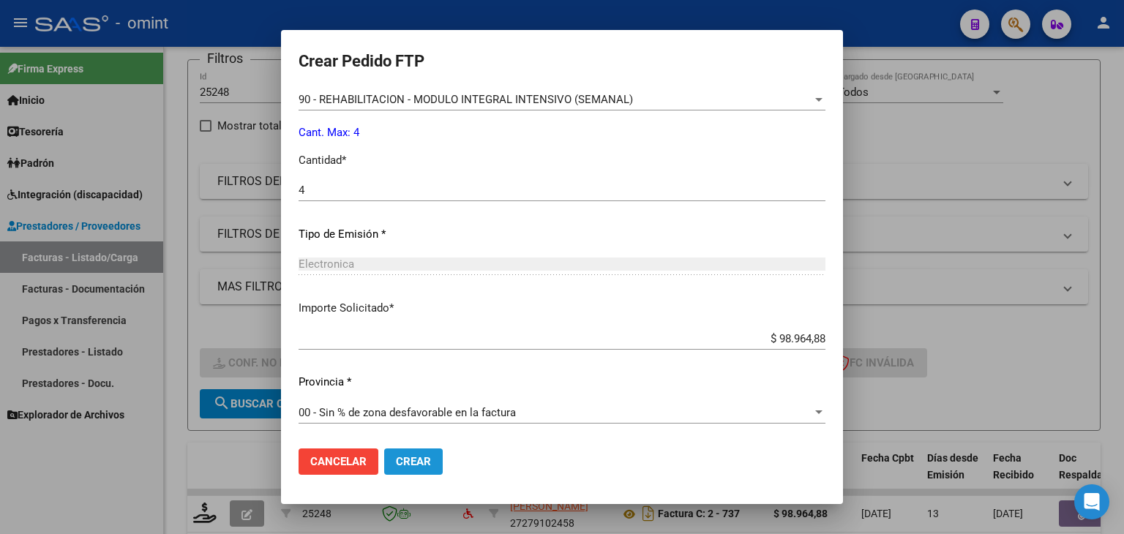
click at [410, 457] on span "Crear" at bounding box center [413, 461] width 35 height 13
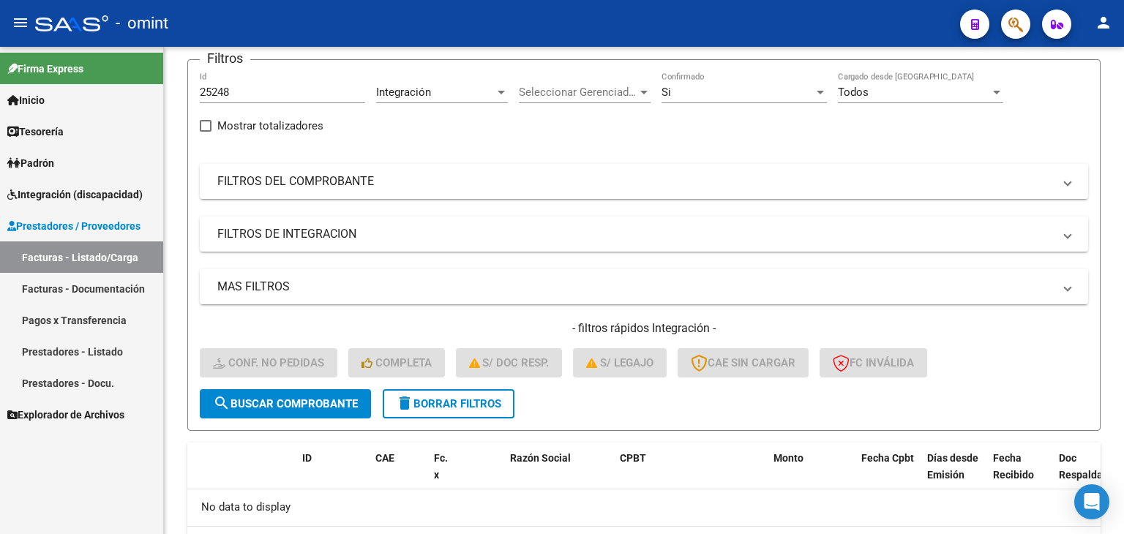
drag, startPoint x: 152, startPoint y: 86, endPoint x: 140, endPoint y: 86, distance: 11.7
click at [140, 86] on mat-sidenav-container "Firma Express Inicio Calendario SSS Instructivos Contacto OS Tesorería Extracto…" at bounding box center [562, 290] width 1124 height 487
paste input "4016"
type input "24016"
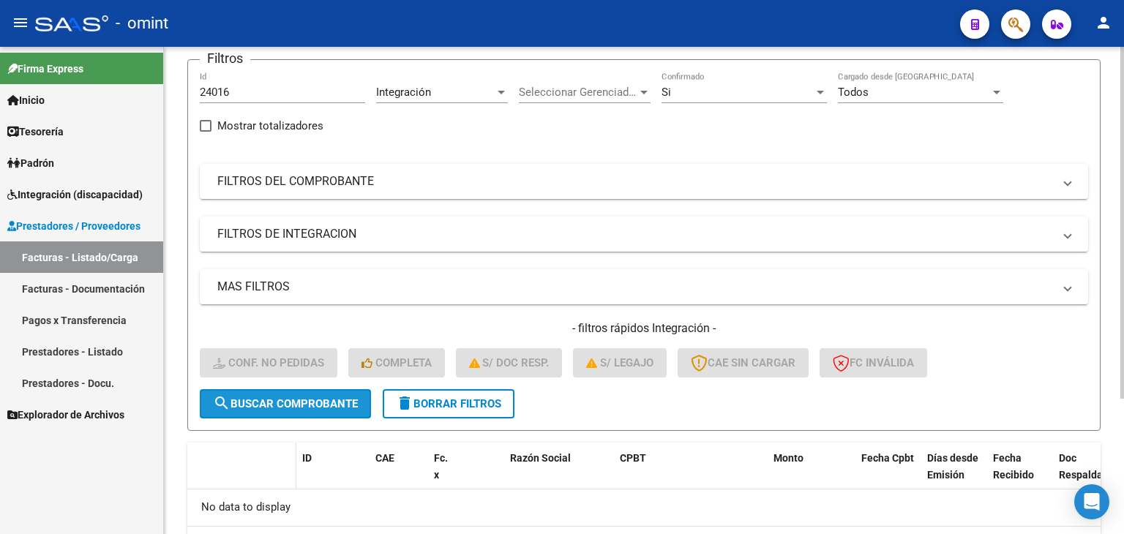
drag, startPoint x: 299, startPoint y: 399, endPoint x: 282, endPoint y: 454, distance: 58.3
click at [299, 399] on span "search Buscar Comprobante" at bounding box center [285, 403] width 145 height 13
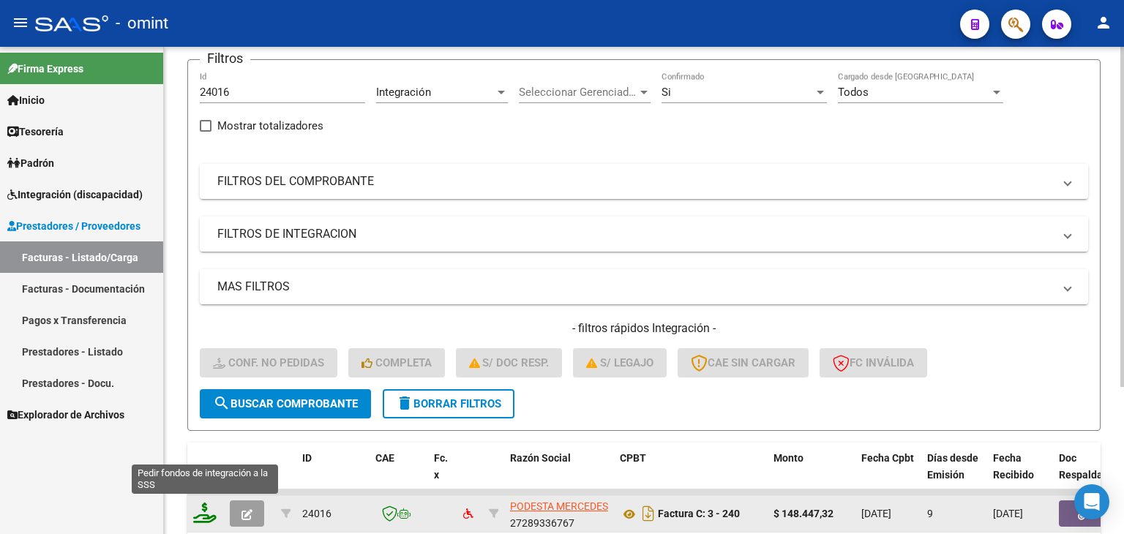
click at [205, 515] on icon at bounding box center [204, 513] width 23 height 20
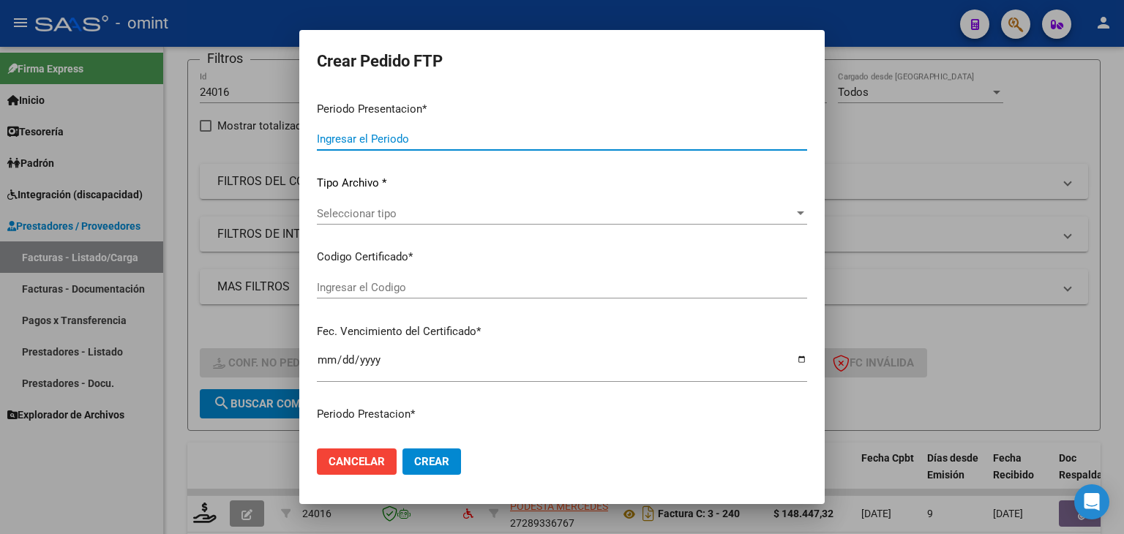
type input "202509"
type input "$ 148.447,32"
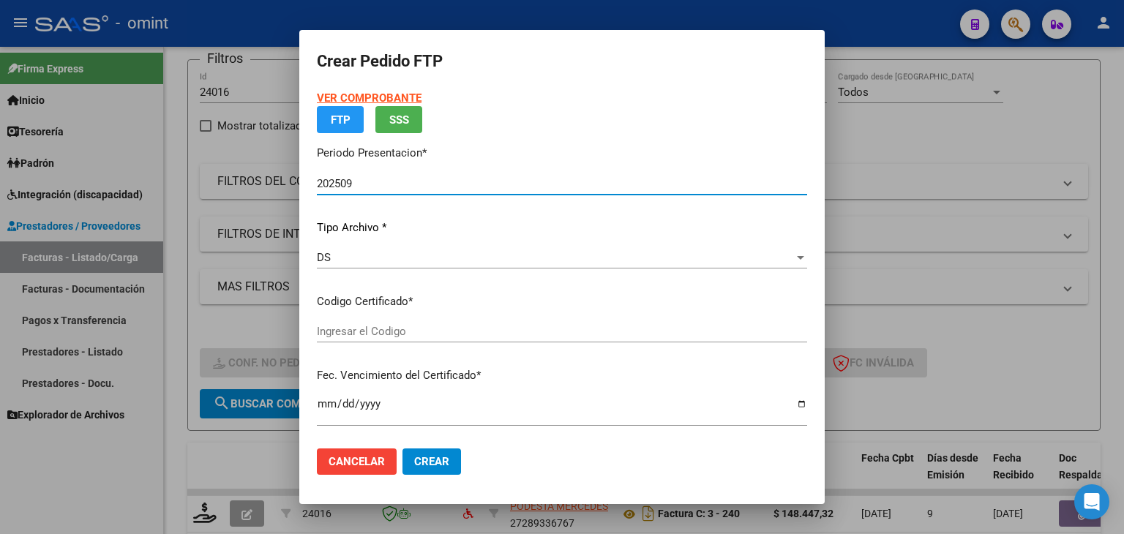
type input "6326850857"
type input "2029-11-28"
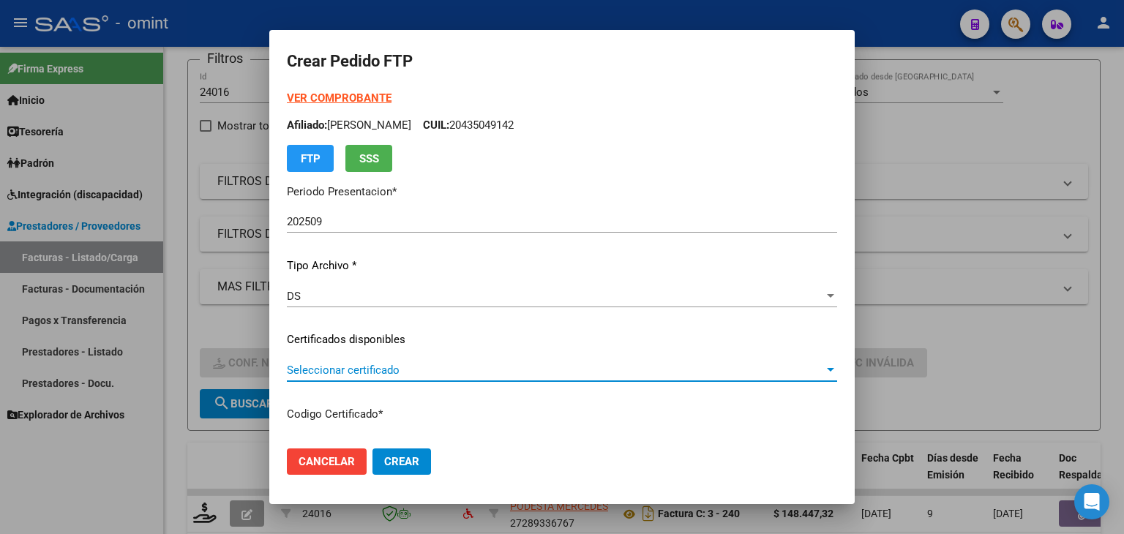
click at [326, 364] on span "Seleccionar certificado" at bounding box center [555, 370] width 537 height 13
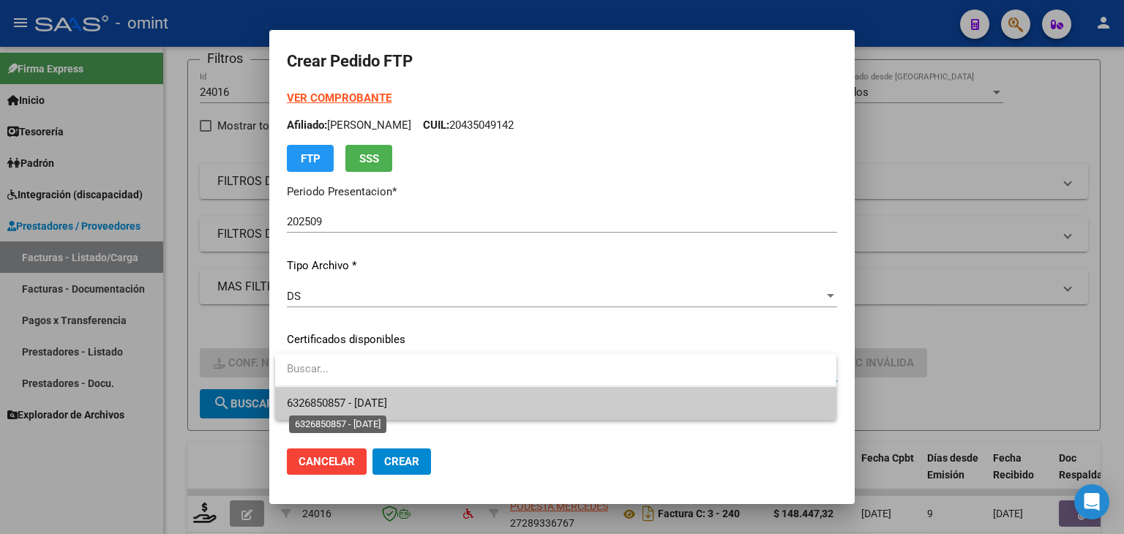
click at [330, 404] on span "6326850857 - 2029-11-28" at bounding box center [337, 403] width 100 height 13
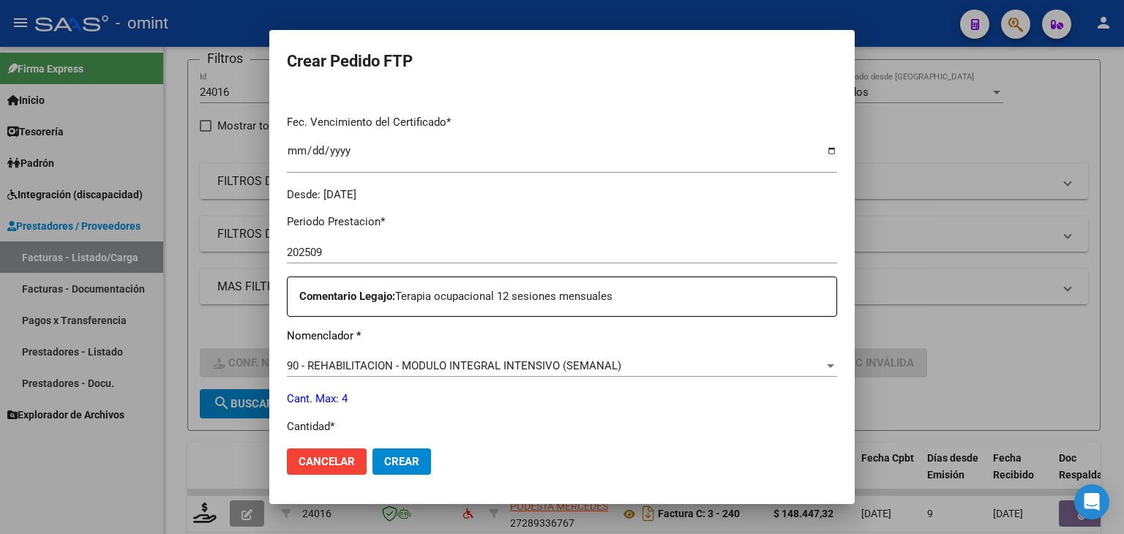
scroll to position [512, 0]
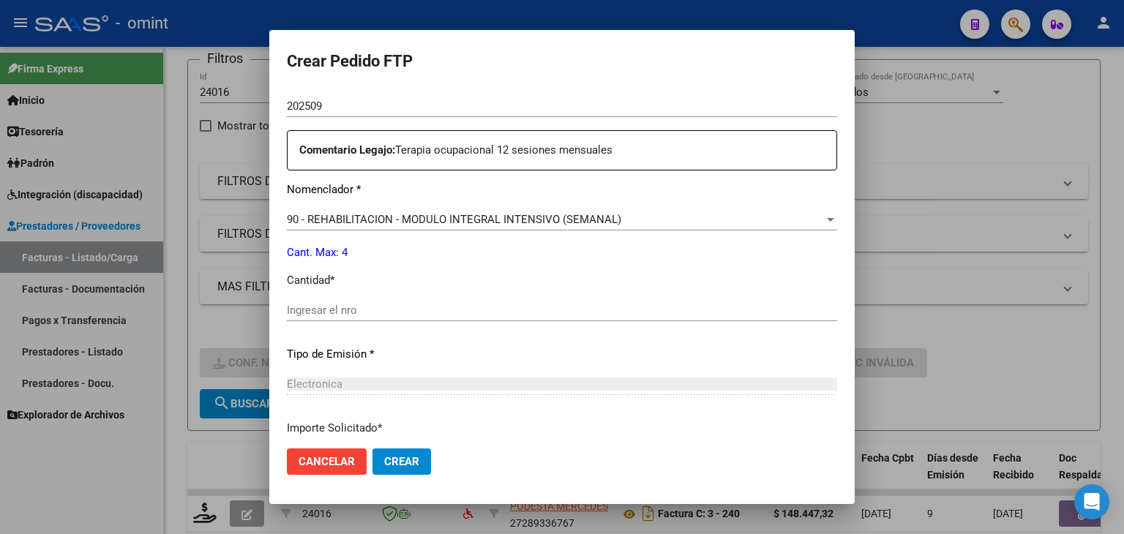
click at [349, 309] on input "Ingresar el nro" at bounding box center [562, 310] width 550 height 13
type input "4"
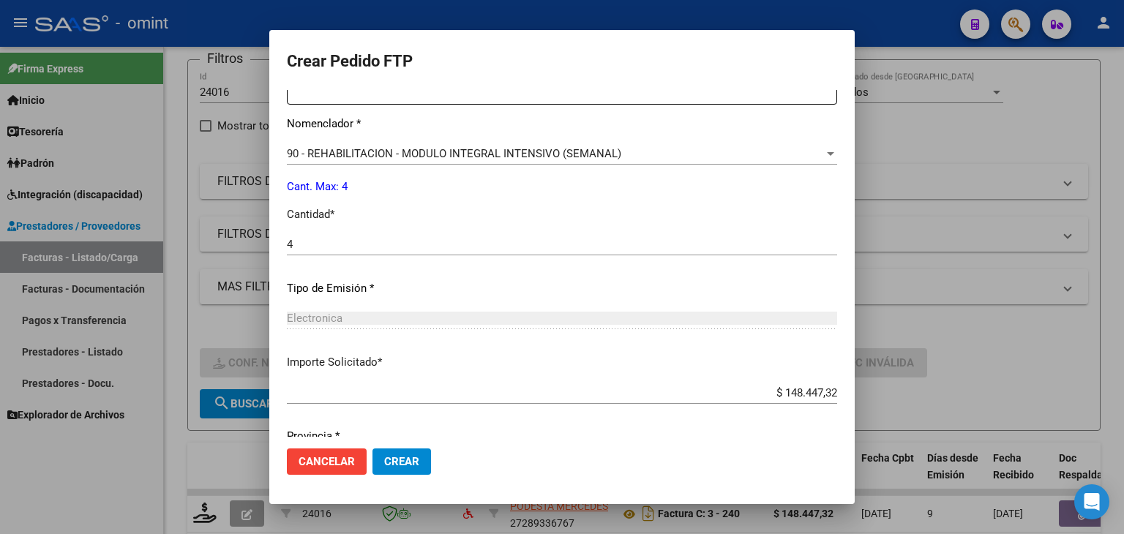
scroll to position [632, 0]
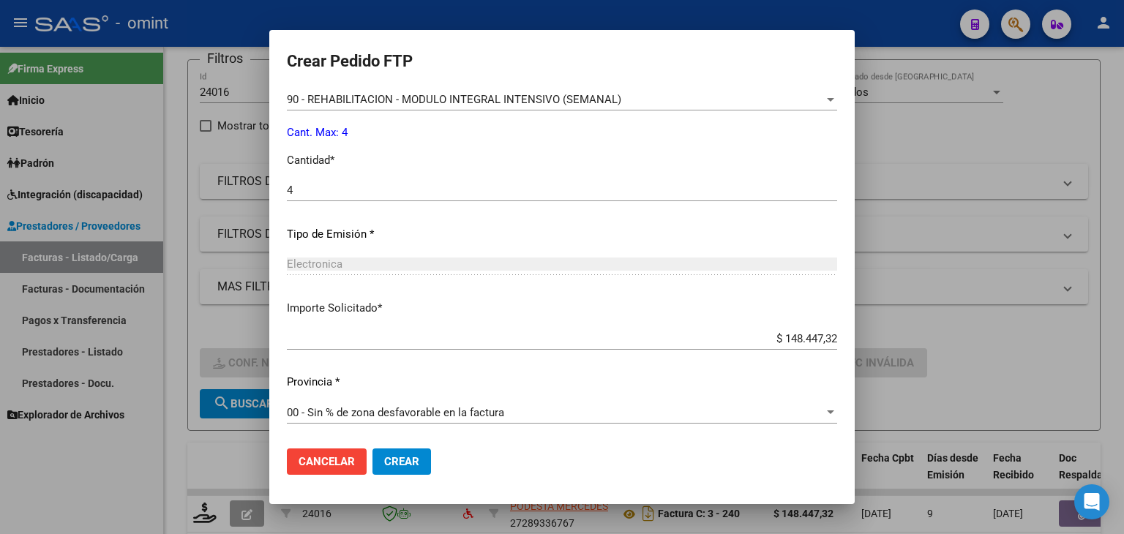
click at [391, 463] on span "Crear" at bounding box center [401, 461] width 35 height 13
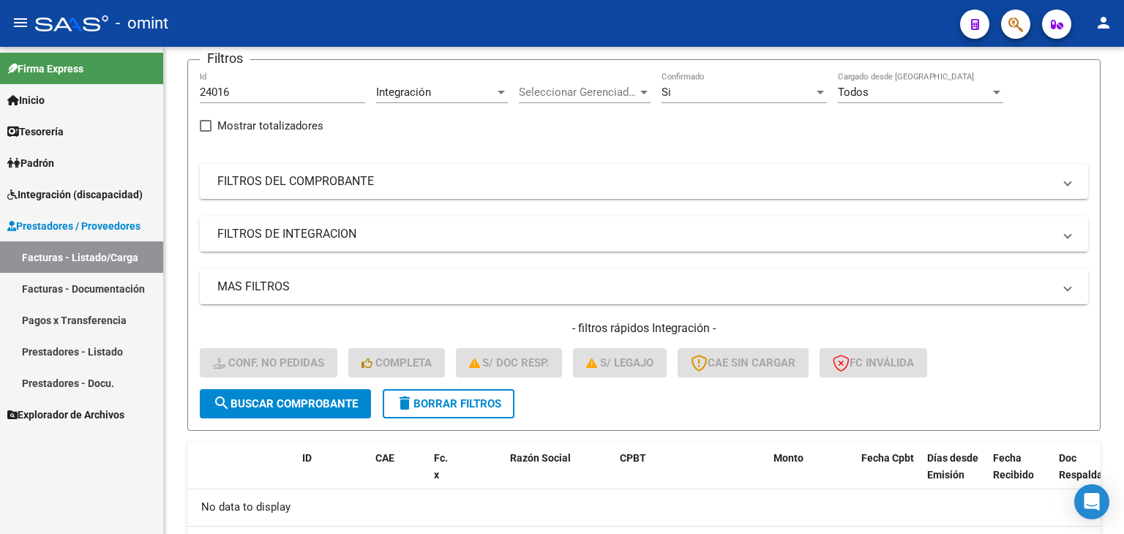
drag, startPoint x: 237, startPoint y: 89, endPoint x: 139, endPoint y: 83, distance: 98.2
click at [153, 83] on mat-sidenav-container "Firma Express Inicio Calendario SSS Instructivos Contacto OS Tesorería Extracto…" at bounding box center [562, 290] width 1124 height 487
paste input "462"
type input "24462"
click at [313, 399] on span "search Buscar Comprobante" at bounding box center [285, 403] width 145 height 13
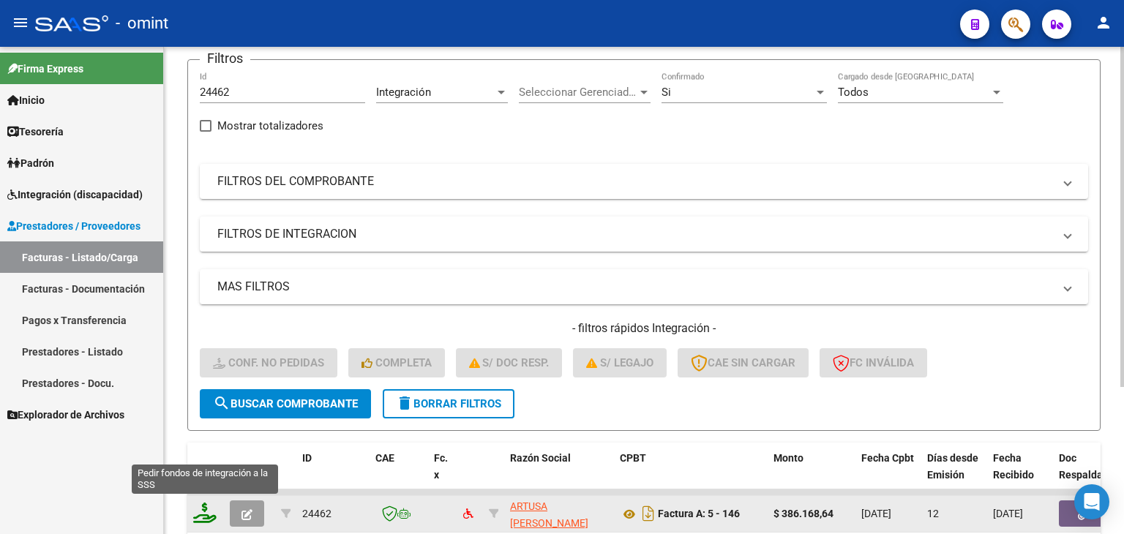
click at [208, 503] on icon at bounding box center [204, 513] width 23 height 20
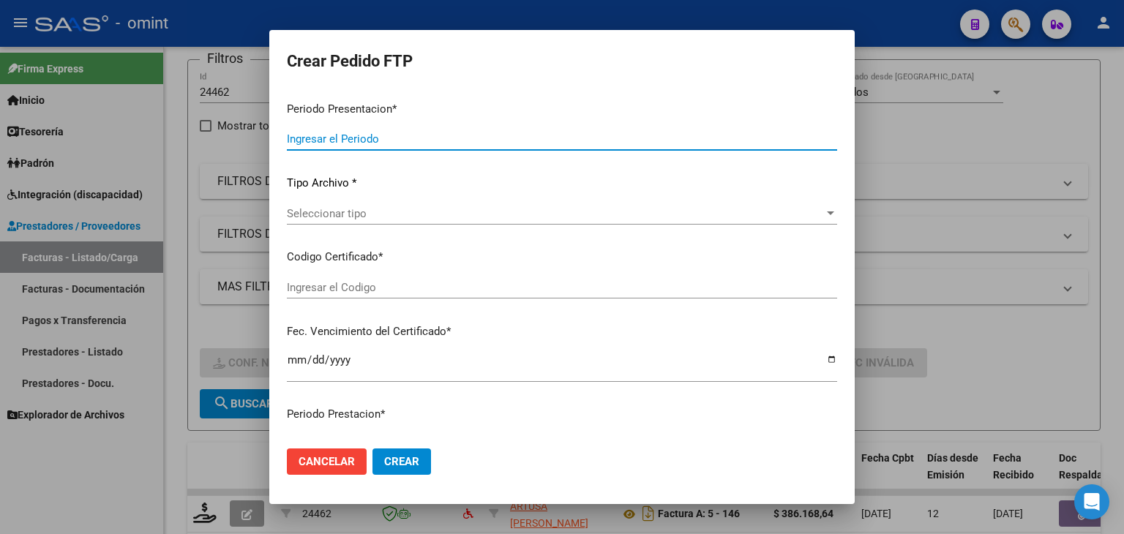
type input "202509"
type input "$ 386.168,64"
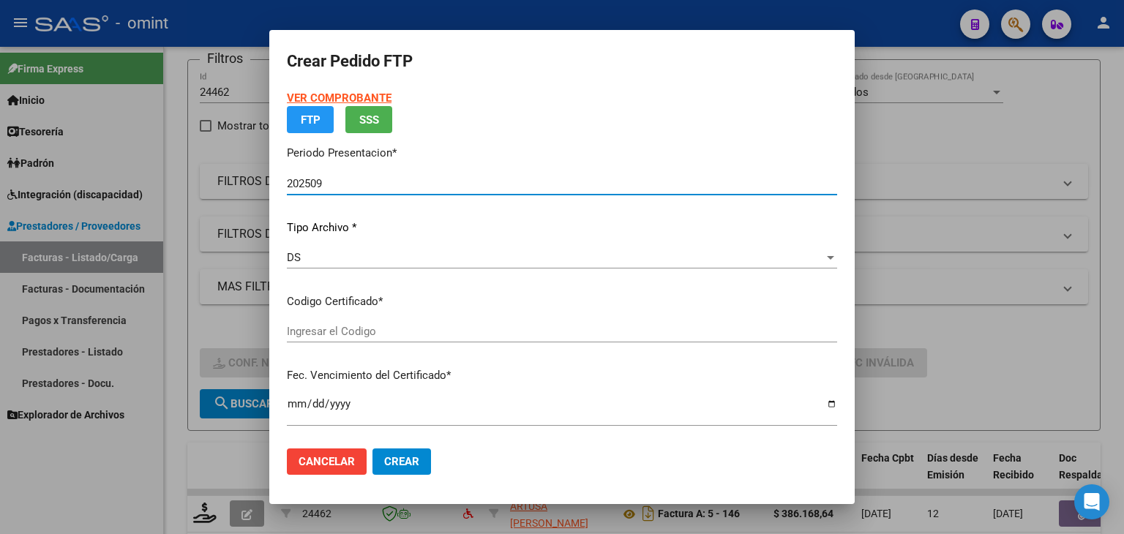
type input "6326850857"
type input "2029-11-28"
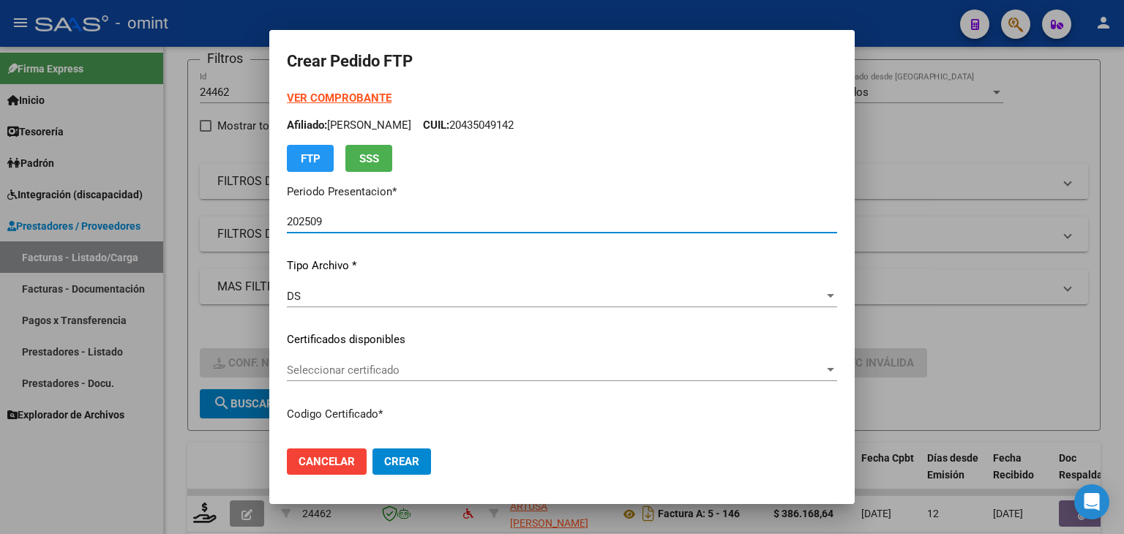
click at [335, 375] on span "Seleccionar certificado" at bounding box center [555, 370] width 537 height 13
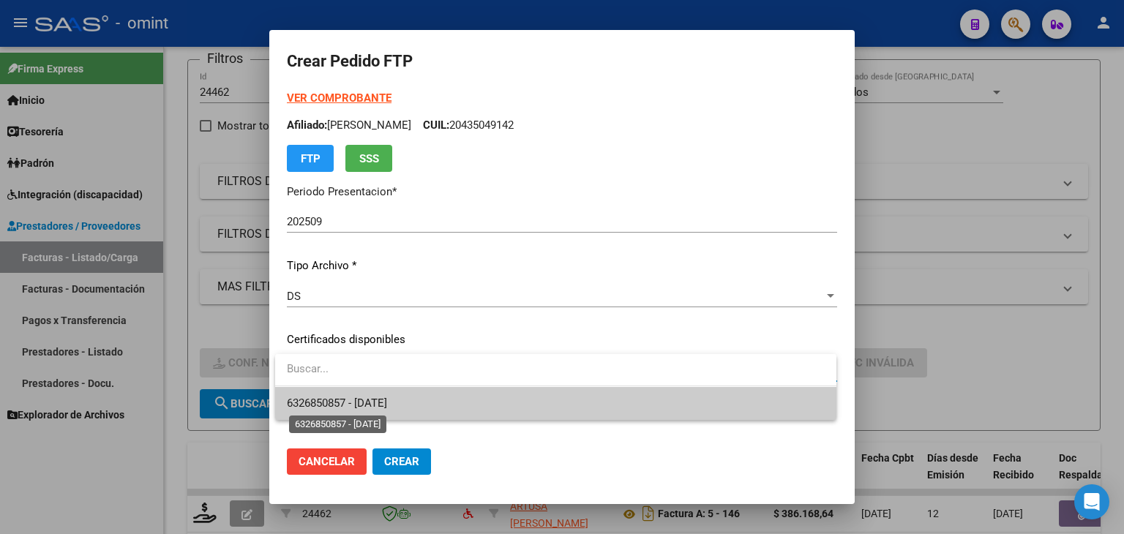
click at [335, 402] on span "6326850857 - 2029-11-28" at bounding box center [337, 403] width 100 height 13
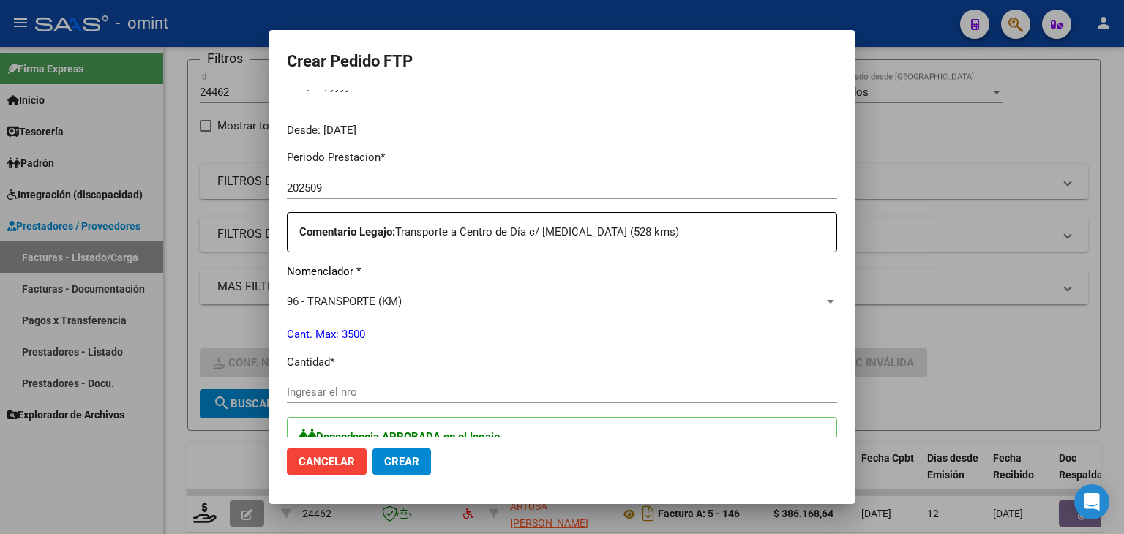
scroll to position [439, 0]
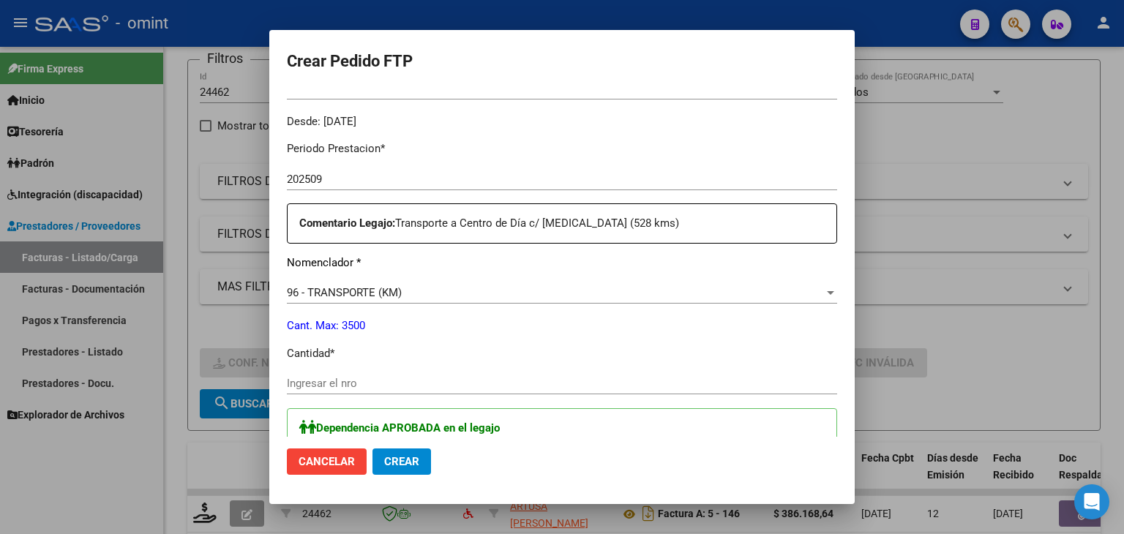
click at [350, 378] on input "Ingresar el nro" at bounding box center [562, 383] width 550 height 13
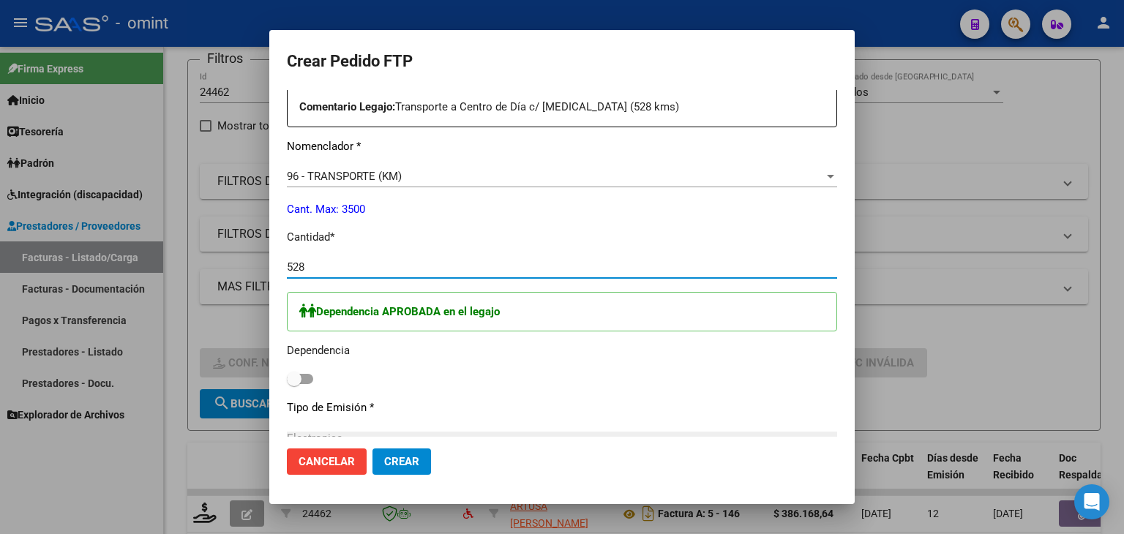
scroll to position [585, 0]
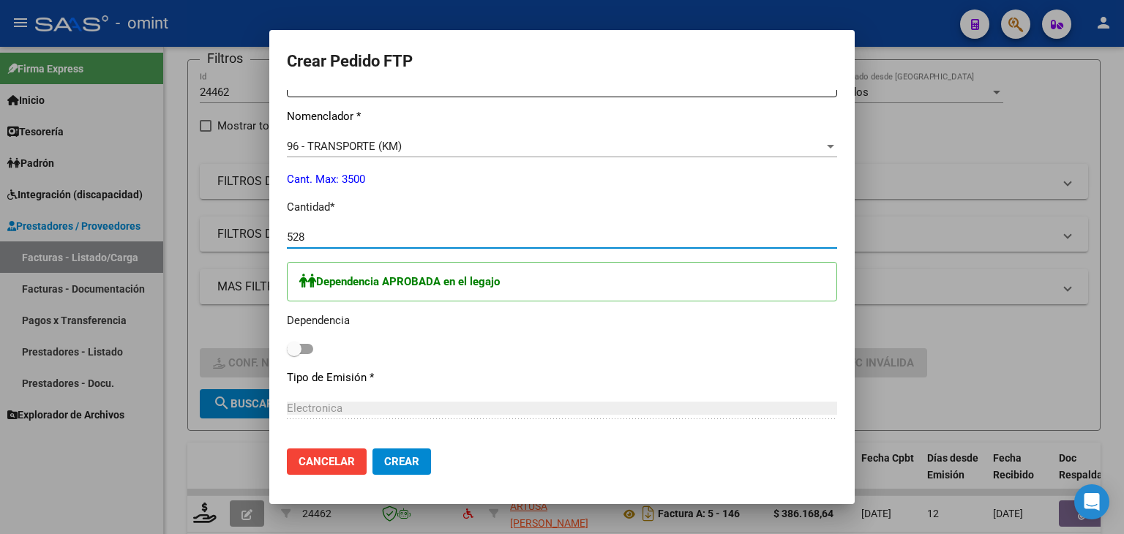
type input "528"
click at [304, 346] on span at bounding box center [300, 349] width 26 height 10
click at [294, 354] on input "checkbox" at bounding box center [293, 354] width 1 height 1
checkbox input "true"
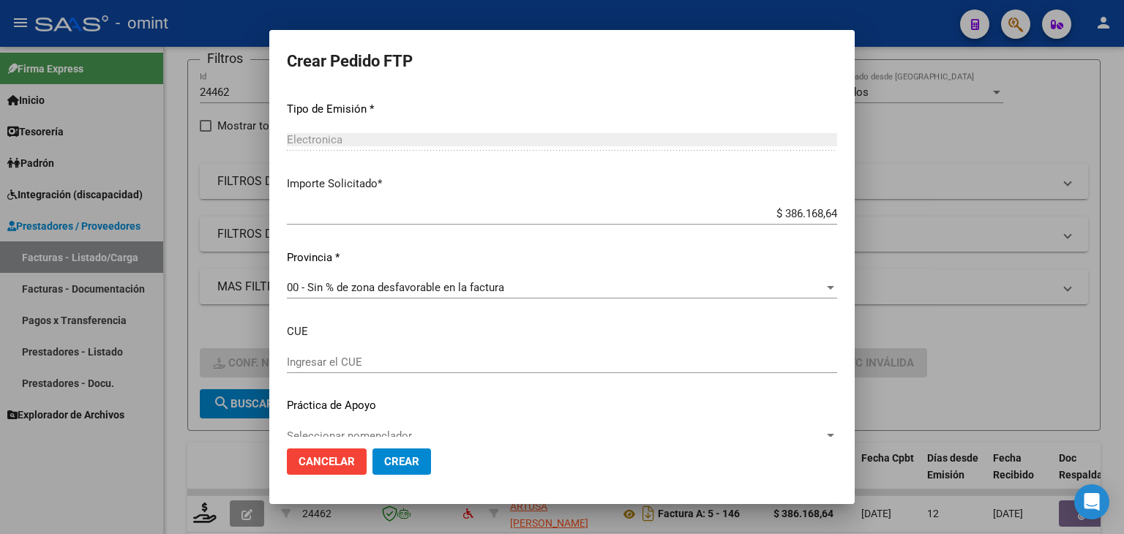
scroll to position [877, 0]
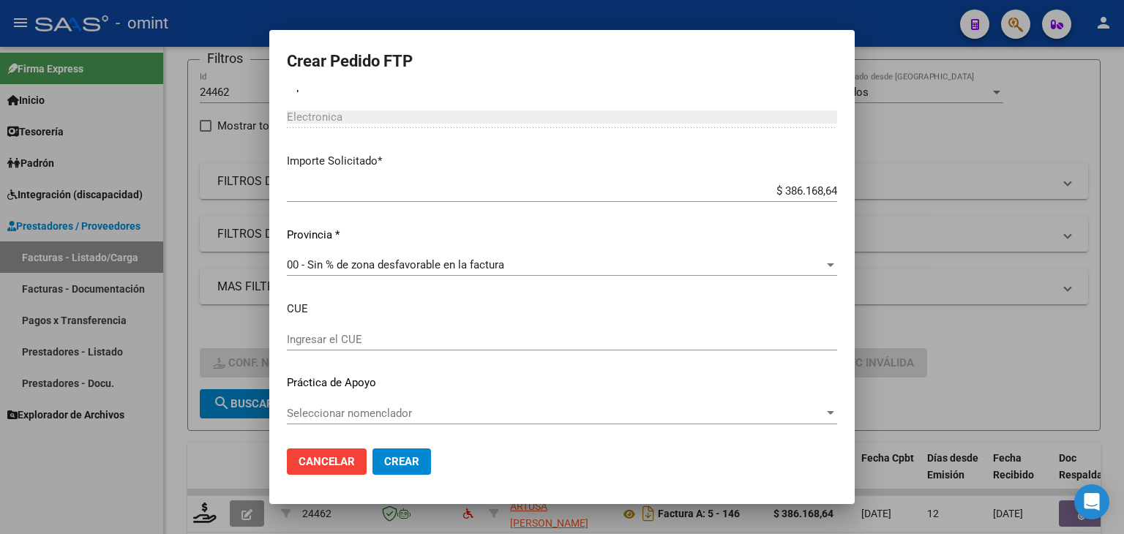
click at [398, 465] on span "Crear" at bounding box center [401, 461] width 35 height 13
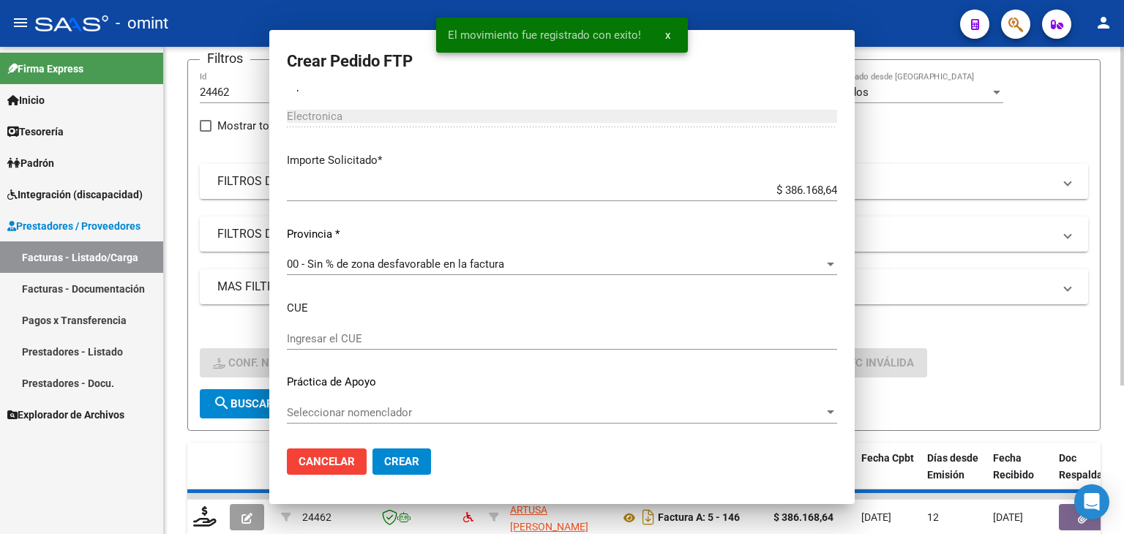
scroll to position [794, 0]
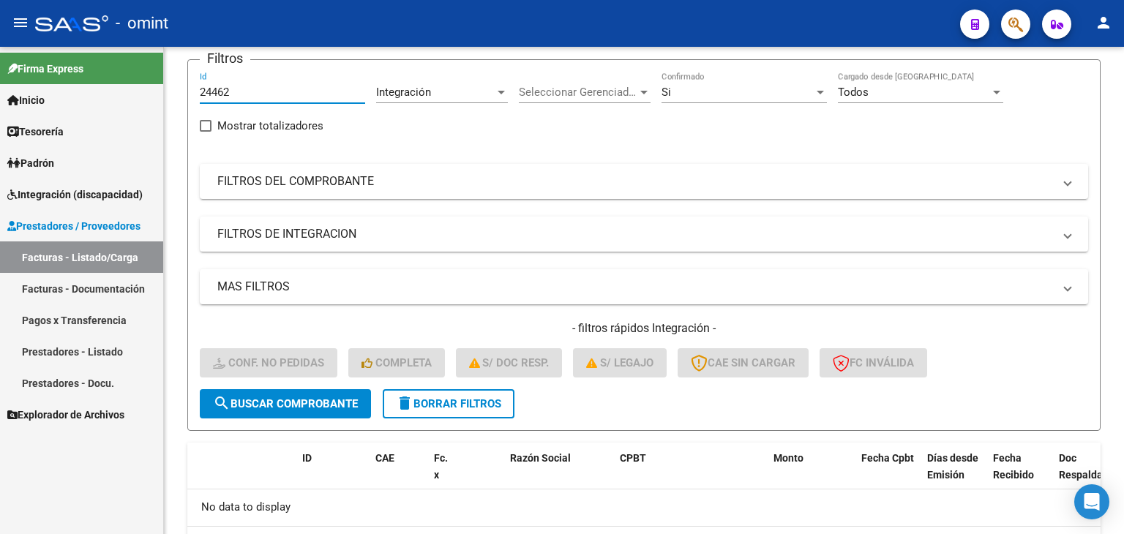
drag, startPoint x: 247, startPoint y: 87, endPoint x: 105, endPoint y: 87, distance: 141.9
click at [114, 86] on mat-sidenav-container "Firma Express Inicio Calendario SSS Instructivos Contacto OS Tesorería Extracto…" at bounding box center [562, 290] width 1124 height 487
paste input "3831"
type input "23831"
click at [316, 408] on button "search Buscar Comprobante" at bounding box center [285, 403] width 171 height 29
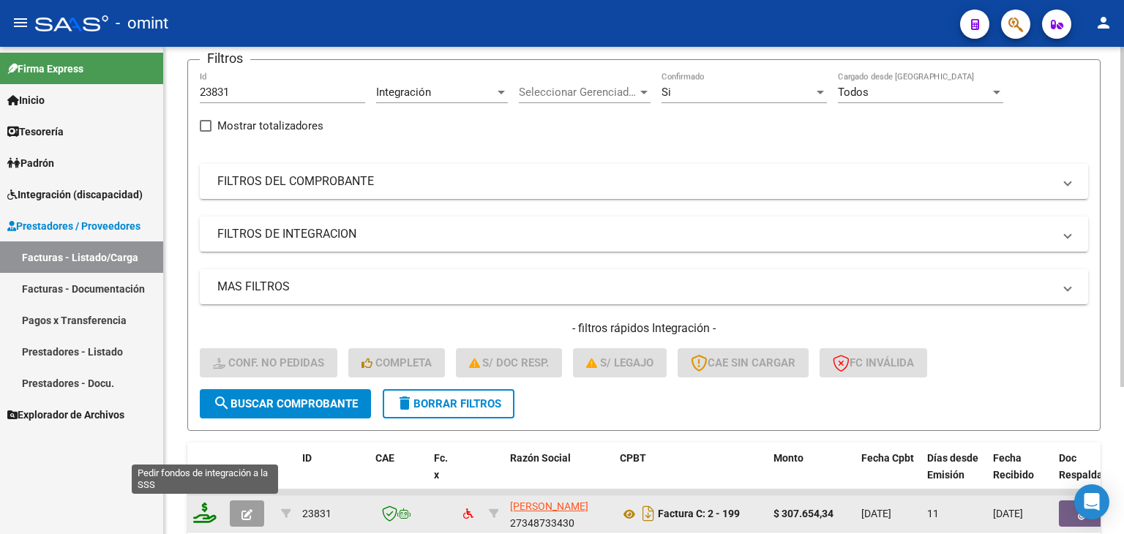
click at [206, 513] on icon at bounding box center [204, 513] width 23 height 20
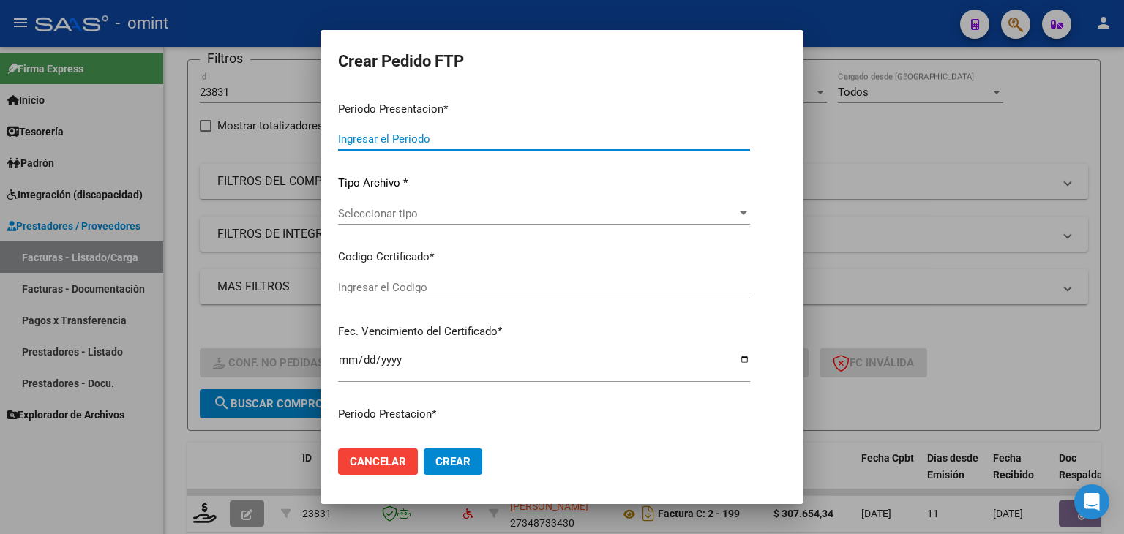
type input "202509"
type input "$ 307.654,34"
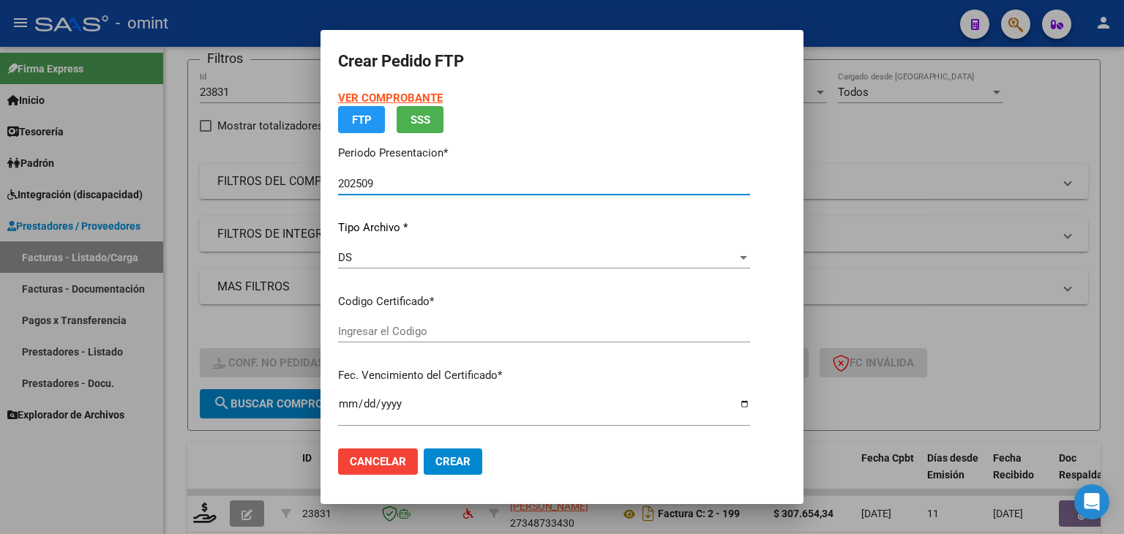
type input "1405425733"
type input "2025-12-06"
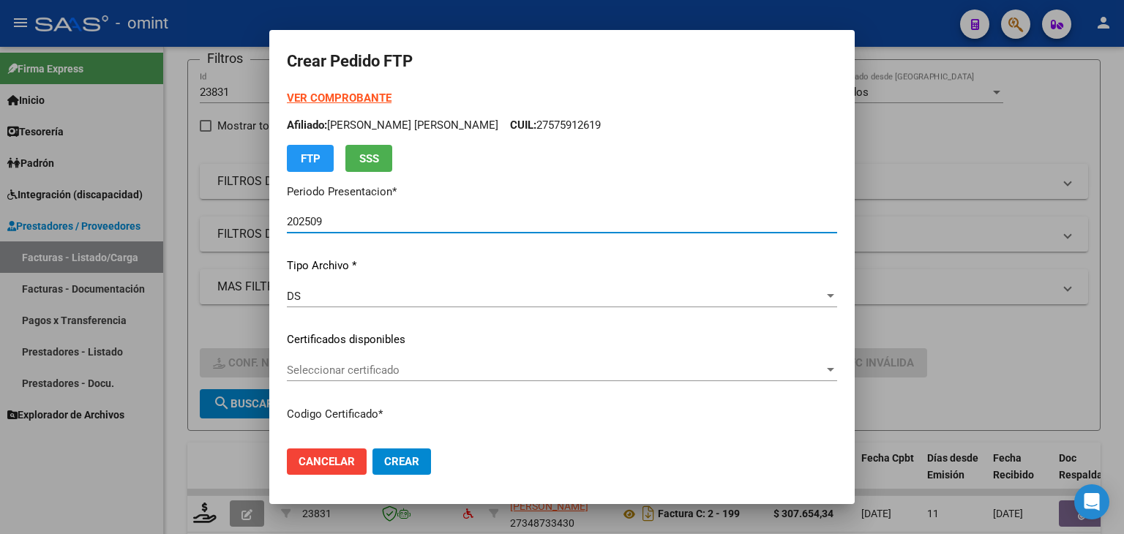
click at [362, 364] on span "Seleccionar certificado" at bounding box center [555, 370] width 537 height 13
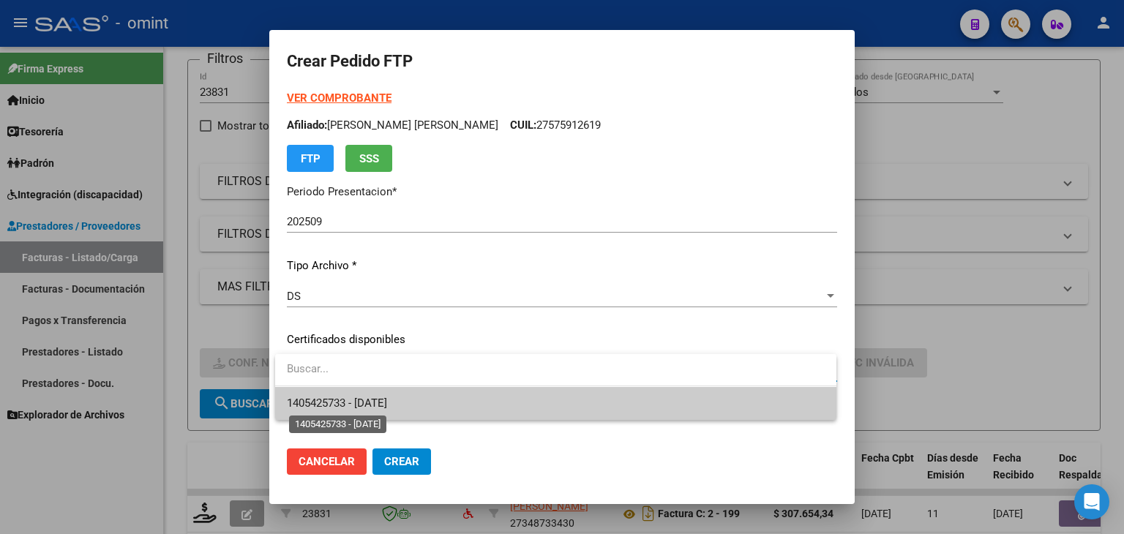
click at [345, 405] on span "1405425733 - 2025-12-06" at bounding box center [337, 403] width 100 height 13
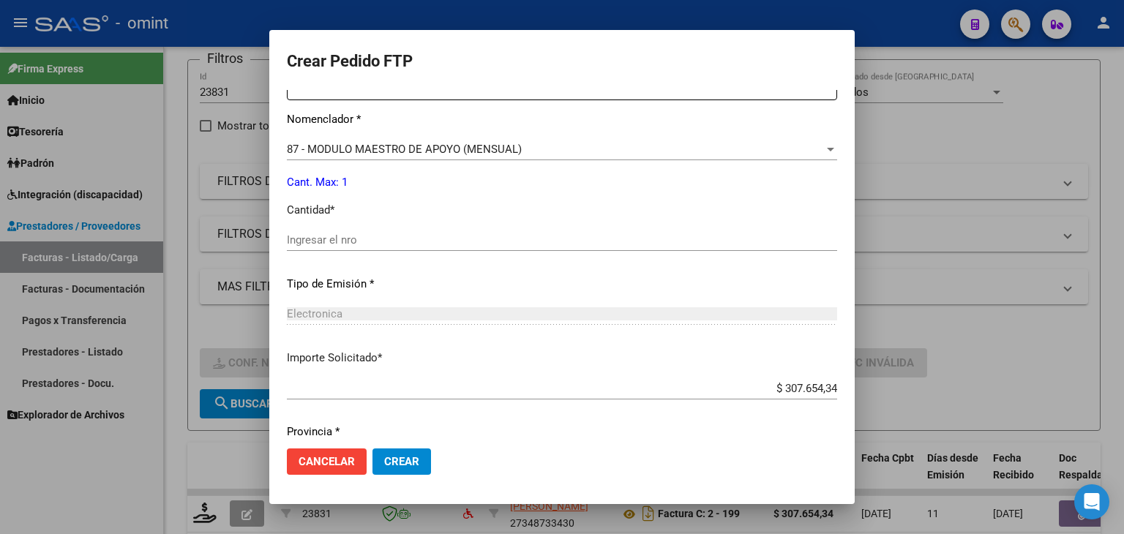
scroll to position [585, 0]
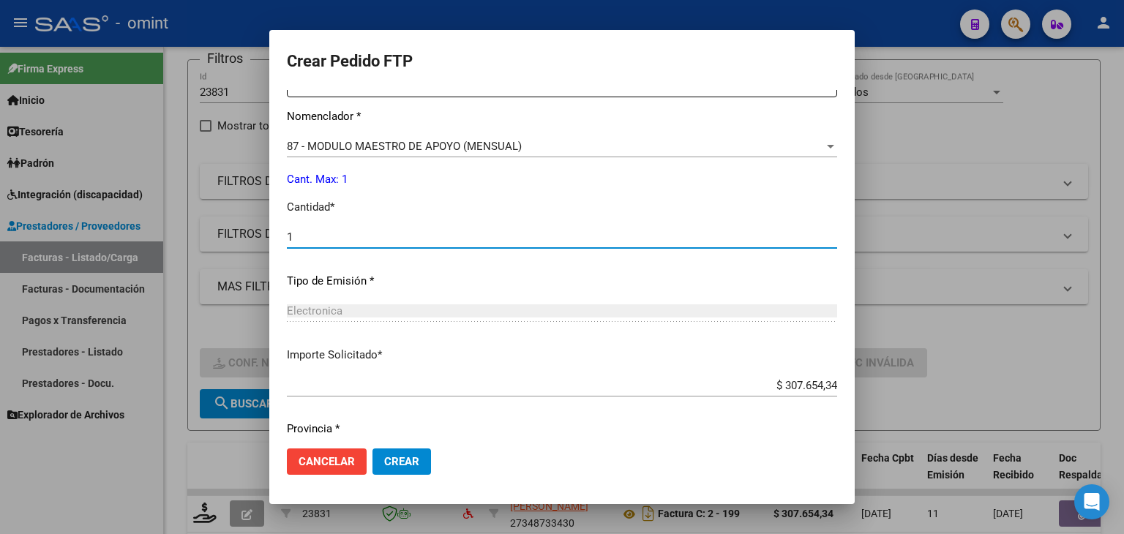
click at [312, 237] on input "1" at bounding box center [562, 236] width 550 height 13
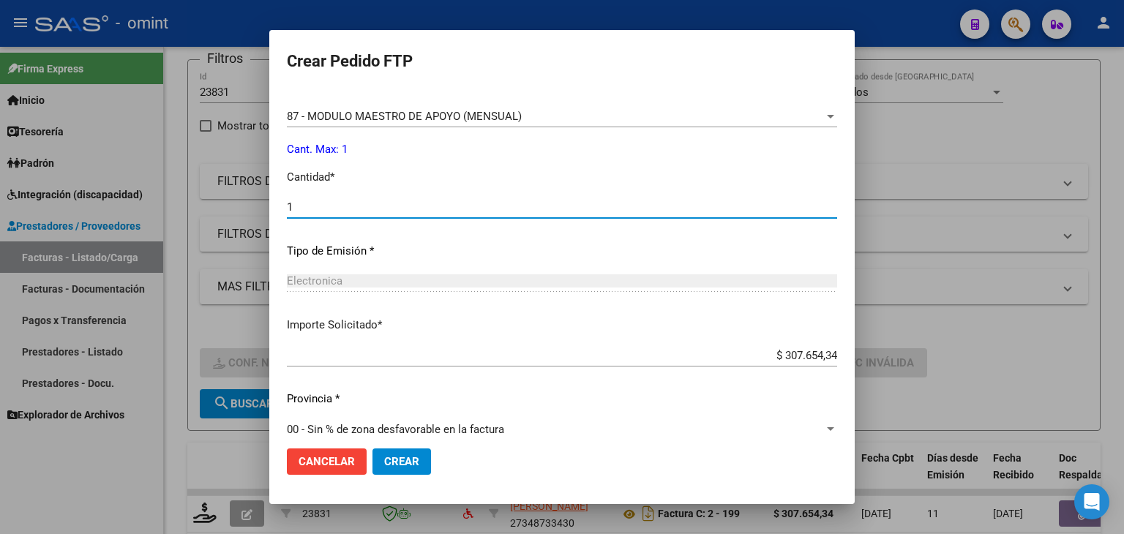
scroll to position [632, 0]
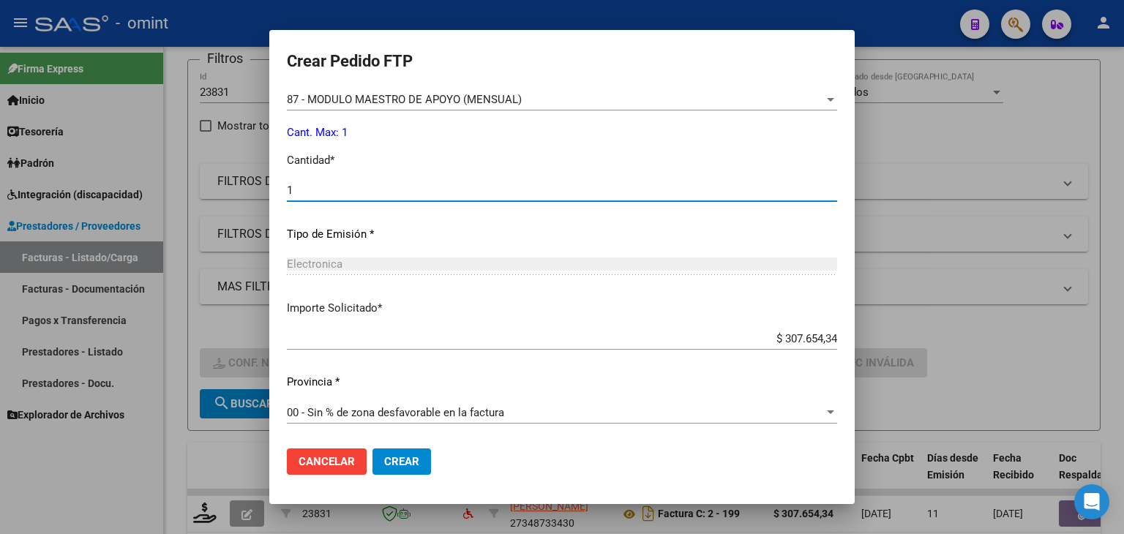
type input "1"
drag, startPoint x: 405, startPoint y: 458, endPoint x: 398, endPoint y: 117, distance: 341.0
click at [404, 459] on span "Crear" at bounding box center [401, 461] width 35 height 13
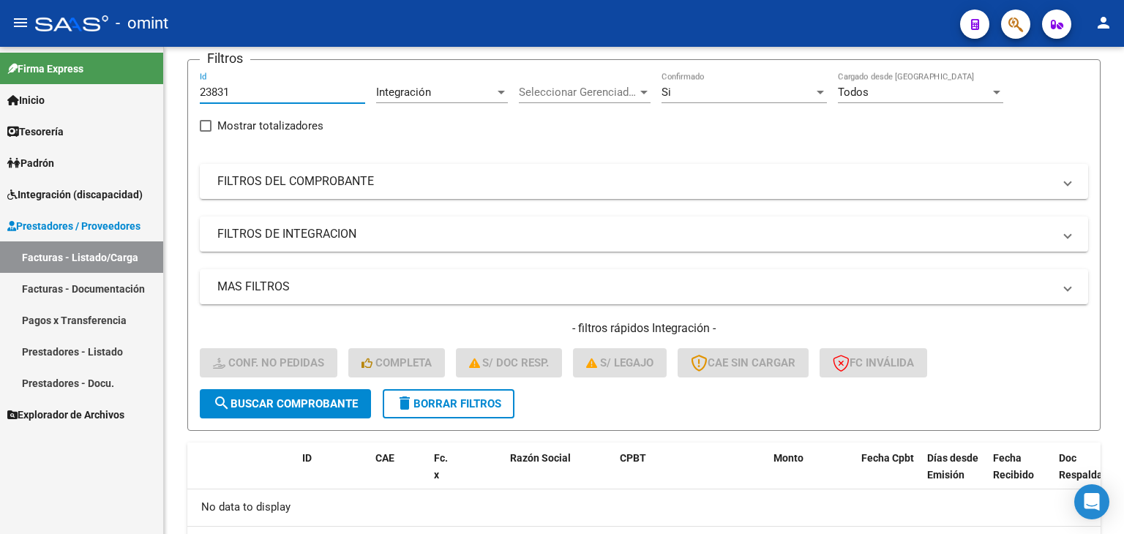
drag, startPoint x: 258, startPoint y: 91, endPoint x: 72, endPoint y: 59, distance: 188.6
click at [77, 59] on mat-sidenav-container "Firma Express Inicio Calendario SSS Instructivos Contacto OS Tesorería Extracto…" at bounding box center [562, 290] width 1124 height 487
paste input "4416"
type input "24416"
click at [318, 408] on span "search Buscar Comprobante" at bounding box center [285, 403] width 145 height 13
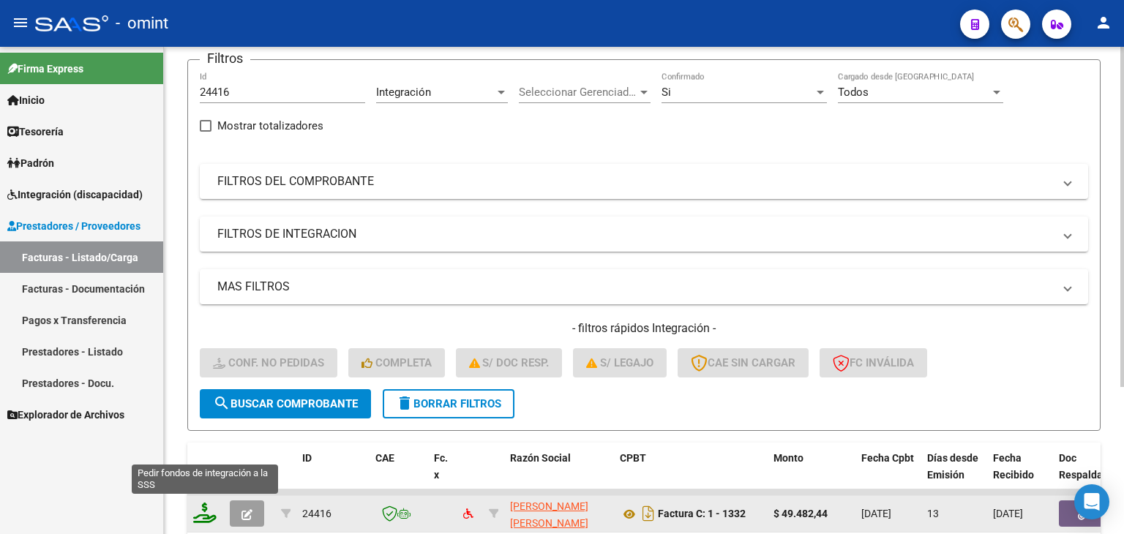
click at [216, 514] on icon at bounding box center [204, 513] width 23 height 20
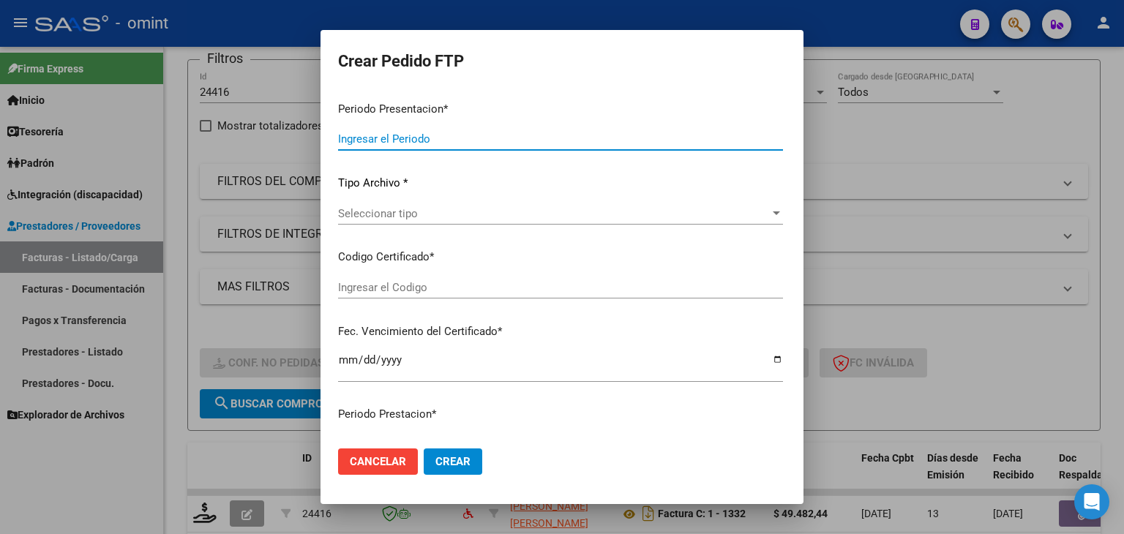
type input "202509"
type input "$ 49.482,44"
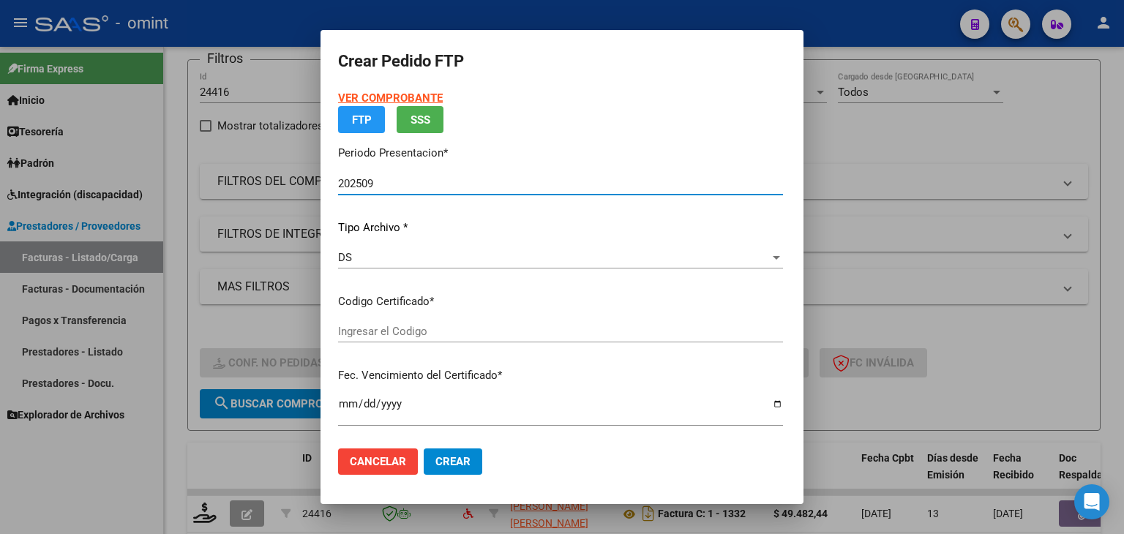
type input "1405425733"
type input "2025-12-06"
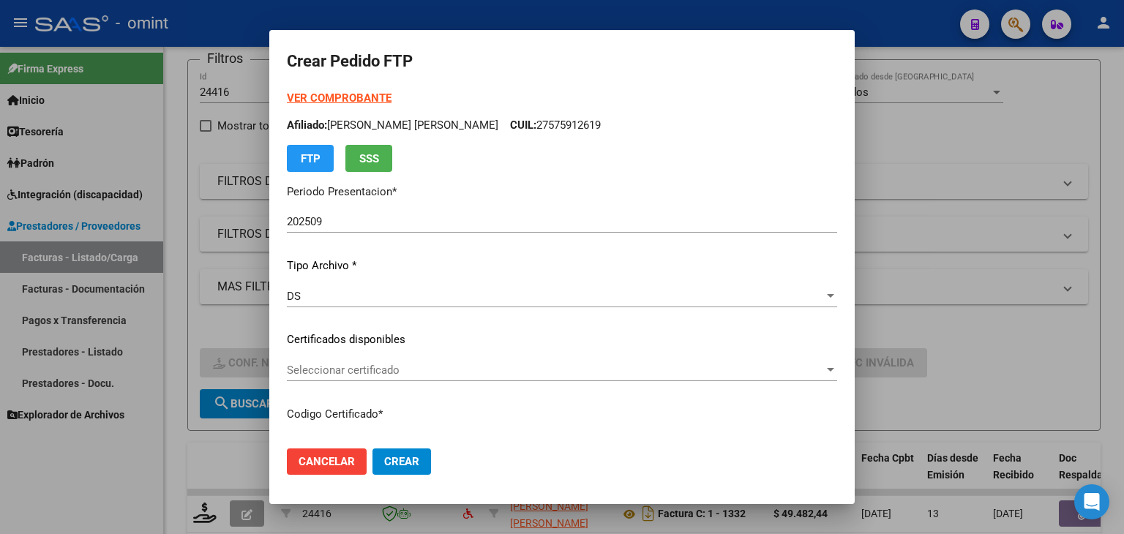
click at [353, 380] on div "Seleccionar certificado Seleccionar certificado" at bounding box center [562, 370] width 550 height 22
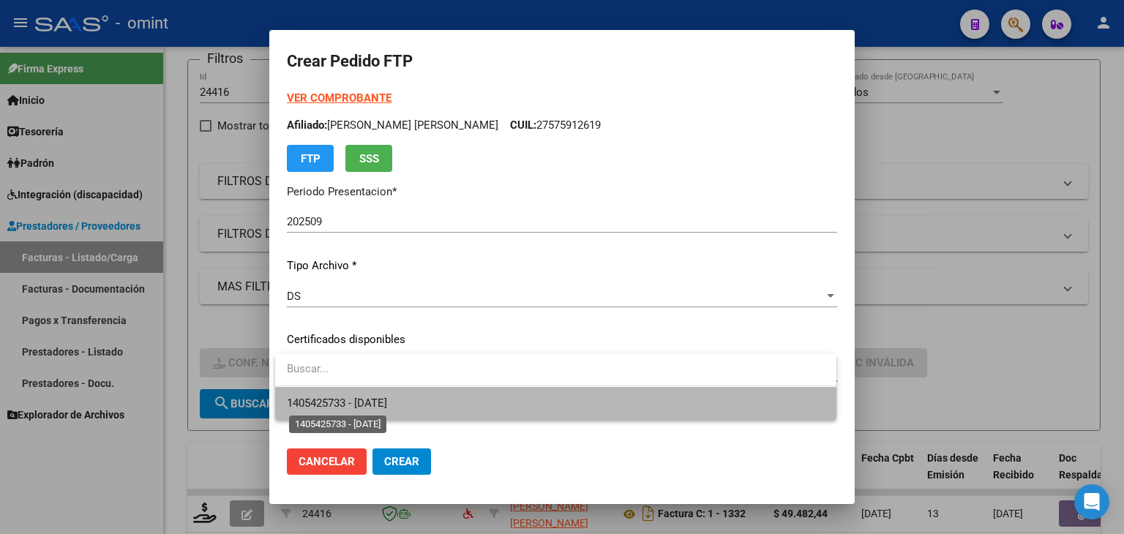
drag, startPoint x: 353, startPoint y: 402, endPoint x: 437, endPoint y: 379, distance: 87.1
click at [353, 402] on span "1405425733 - 2025-12-06" at bounding box center [337, 403] width 100 height 13
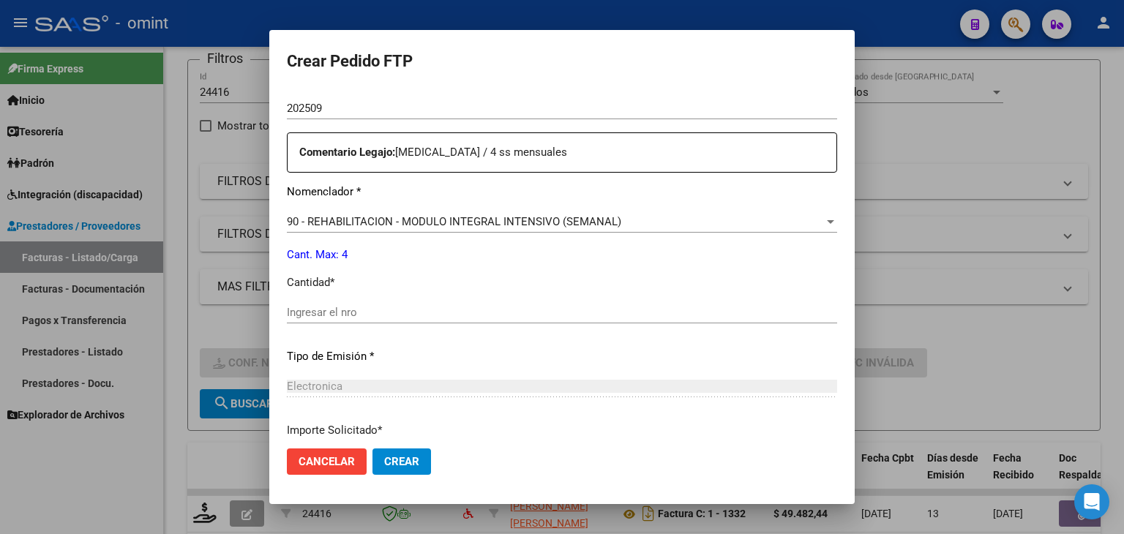
scroll to position [512, 0]
click at [342, 311] on input "Ingresar el nro" at bounding box center [562, 310] width 550 height 13
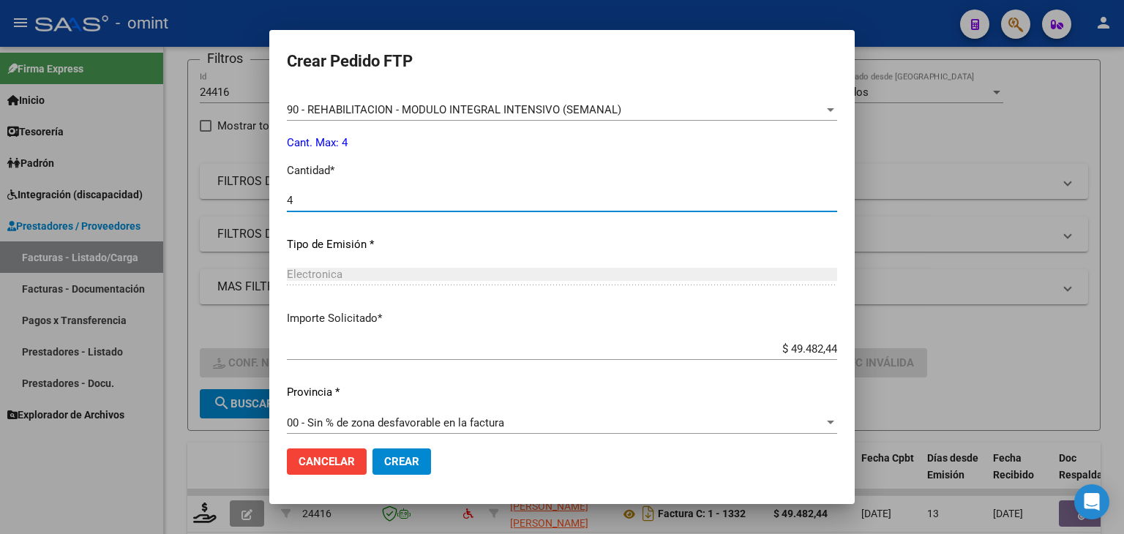
scroll to position [632, 0]
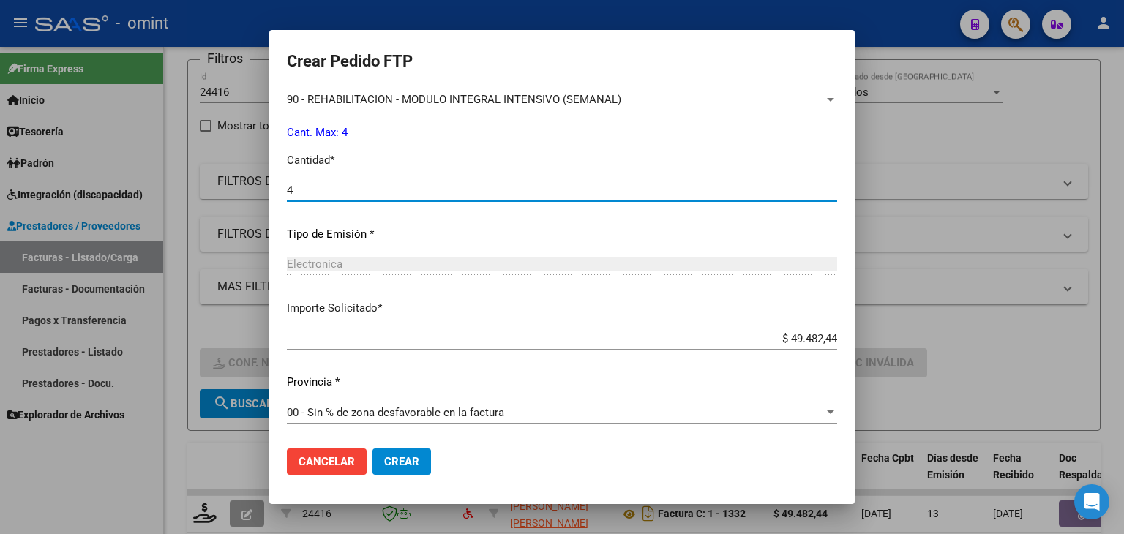
type input "4"
click at [397, 465] on span "Crear" at bounding box center [401, 461] width 35 height 13
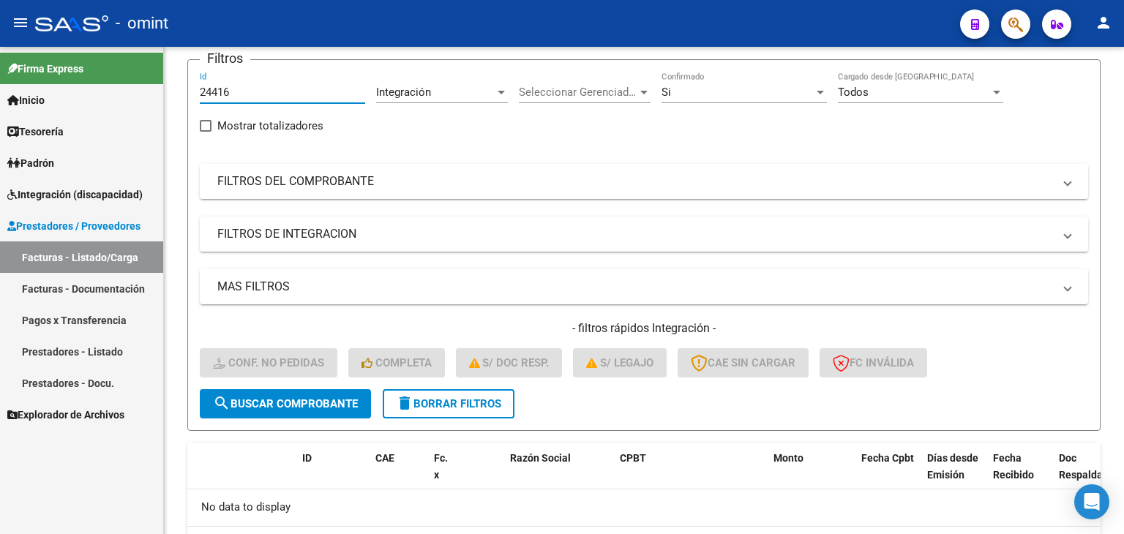
drag, startPoint x: 168, startPoint y: 73, endPoint x: 138, endPoint y: 72, distance: 30.8
click at [145, 72] on mat-sidenav-container "Firma Express Inicio Calendario SSS Instructivos Contacto OS Tesorería Extracto…" at bounding box center [562, 290] width 1124 height 487
paste input "5089"
type input "25089"
click at [296, 404] on span "search Buscar Comprobante" at bounding box center [285, 403] width 145 height 13
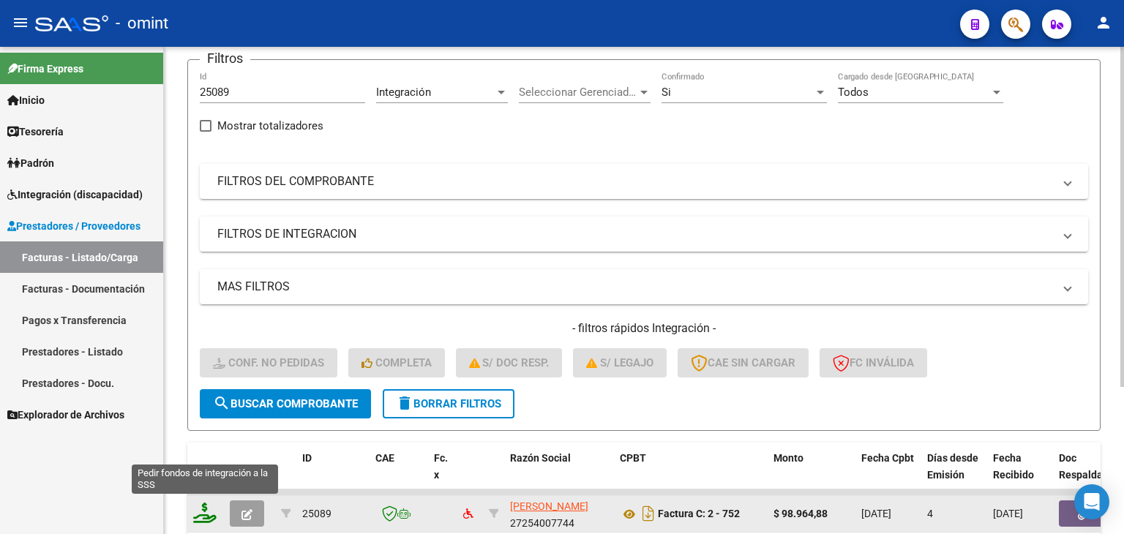
click at [200, 516] on icon at bounding box center [204, 513] width 23 height 20
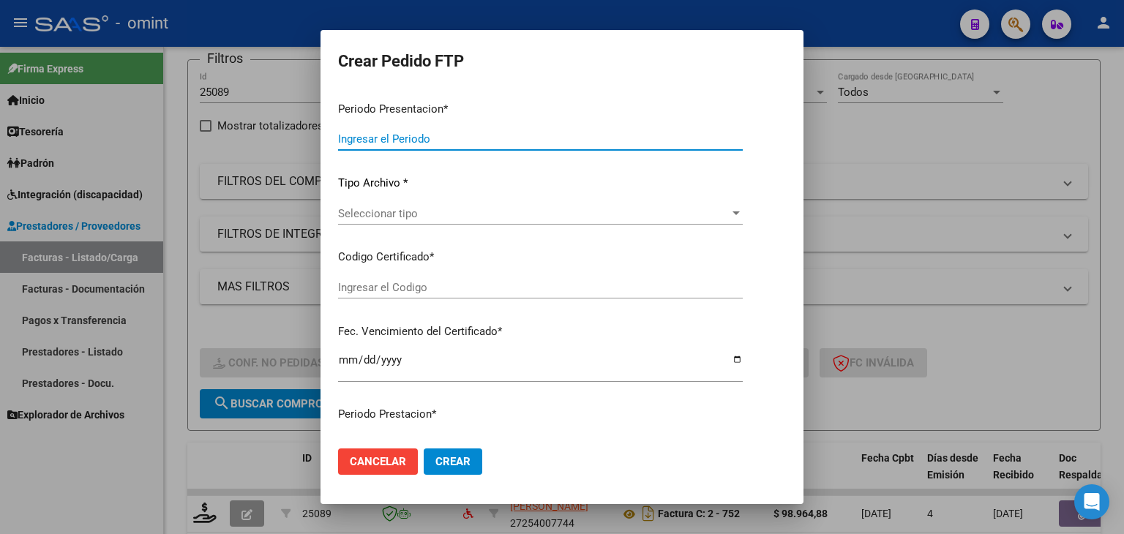
type input "202509"
type input "$ 98.964,88"
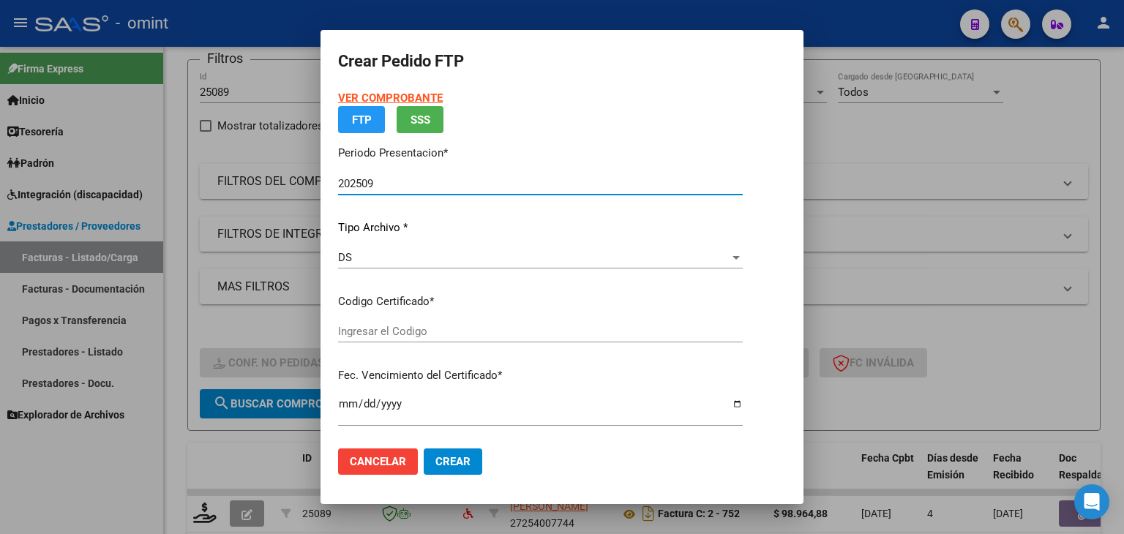
type input "1405425733"
type input "2025-12-06"
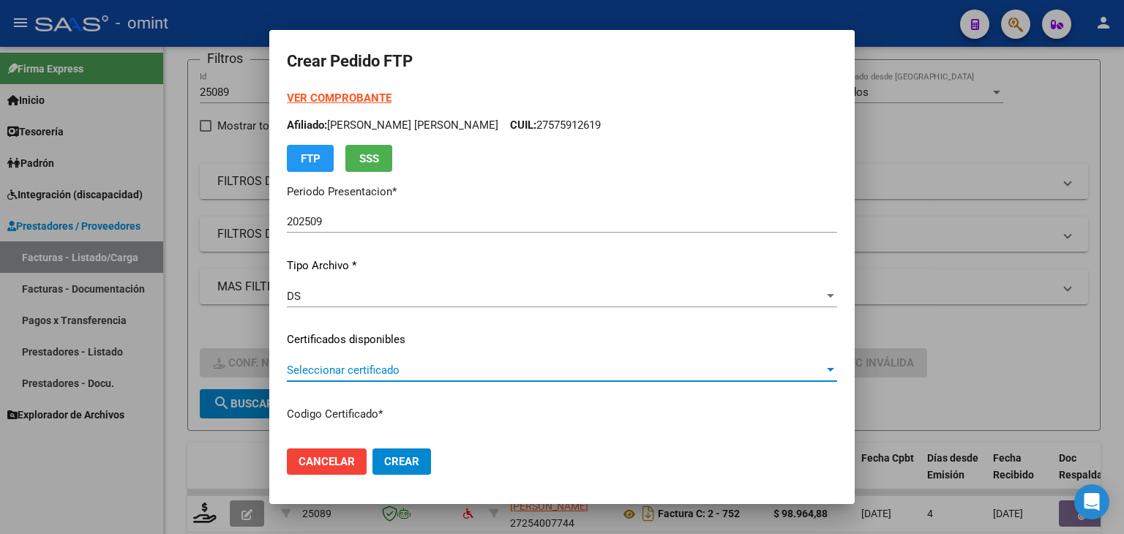
click at [348, 364] on span "Seleccionar certificado" at bounding box center [555, 370] width 537 height 13
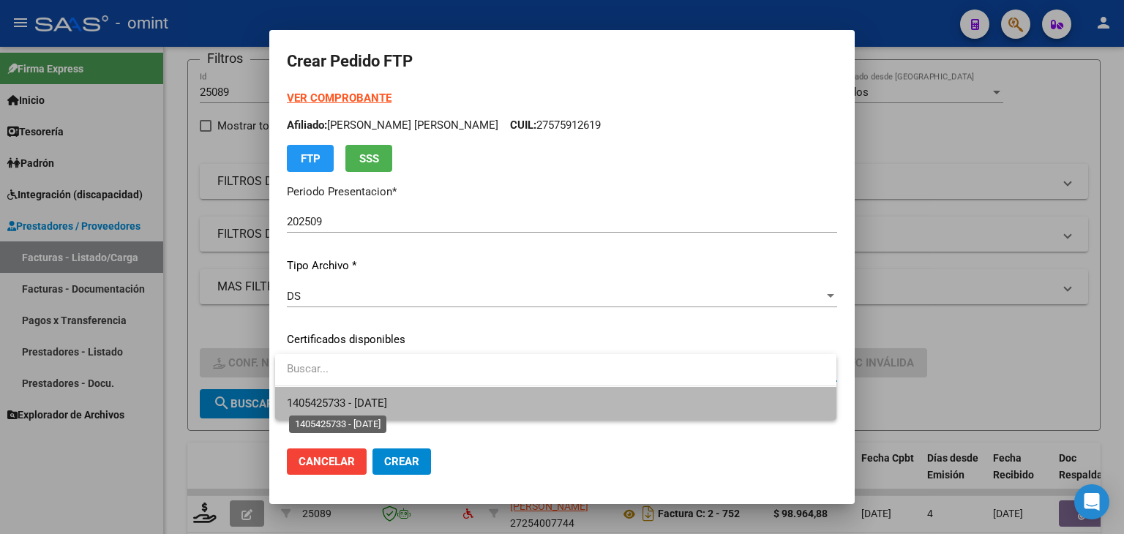
click at [363, 405] on span "1405425733 - 2025-12-06" at bounding box center [337, 403] width 100 height 13
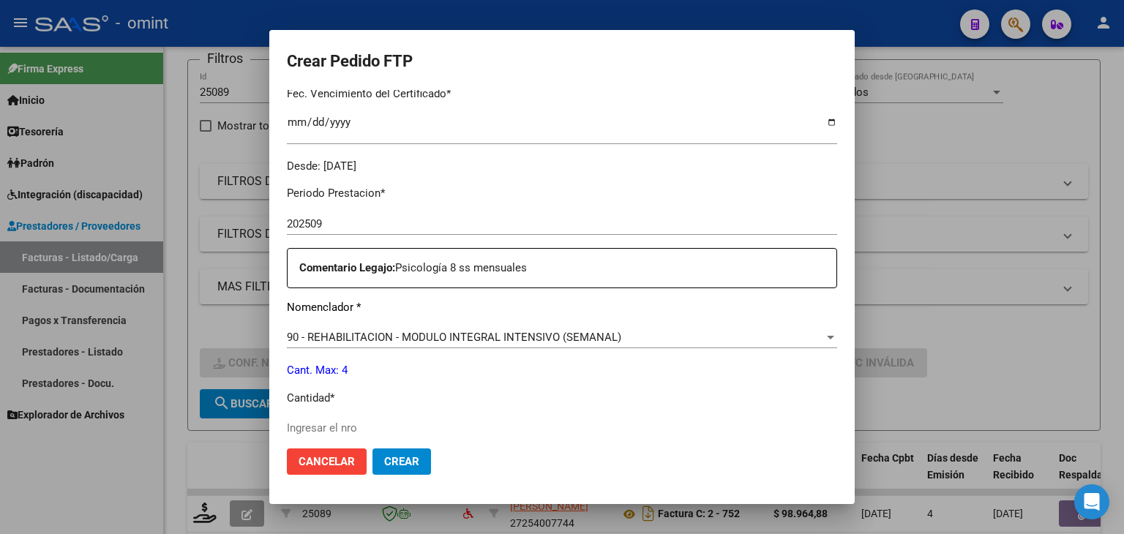
scroll to position [439, 0]
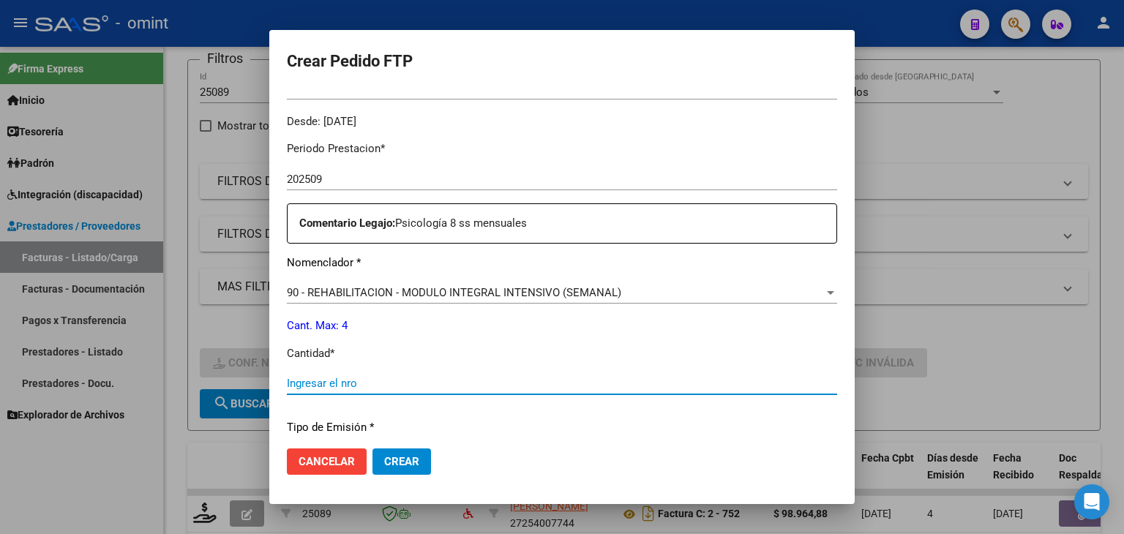
click at [334, 384] on input "Ingresar el nro" at bounding box center [562, 383] width 550 height 13
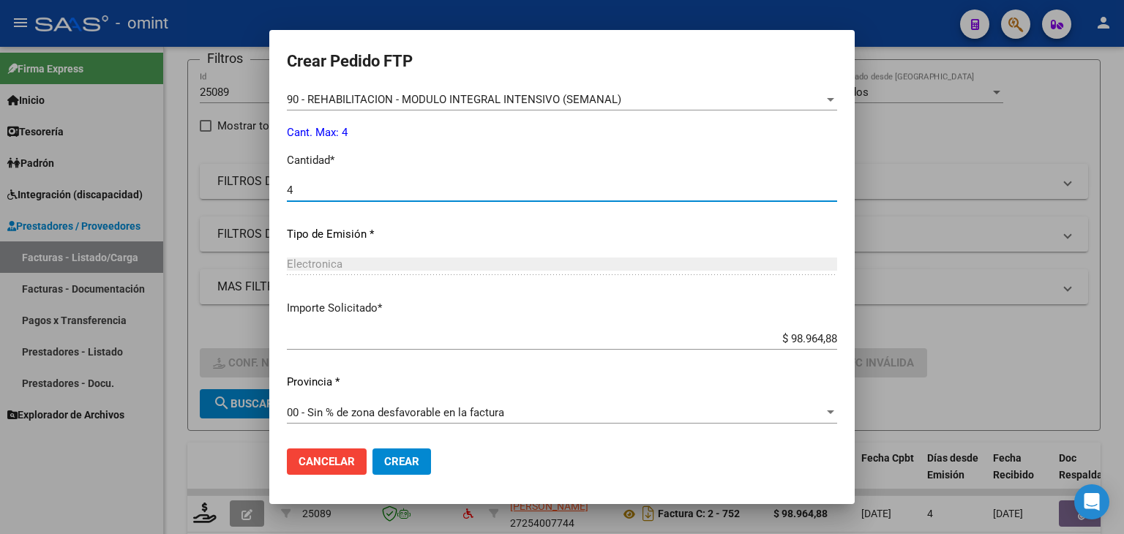
type input "4"
click at [405, 451] on button "Crear" at bounding box center [401, 461] width 59 height 26
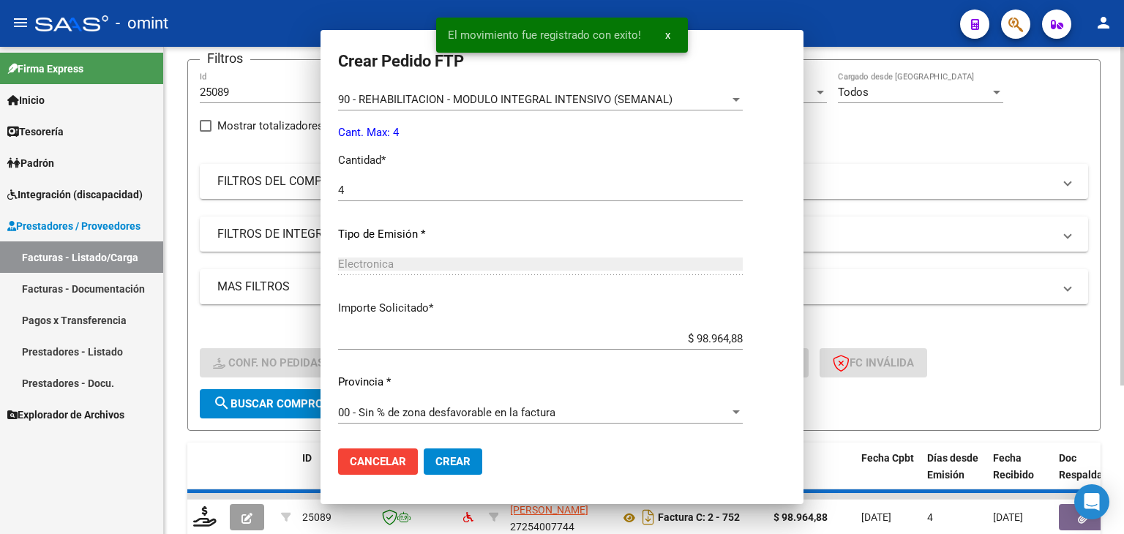
scroll to position [0, 0]
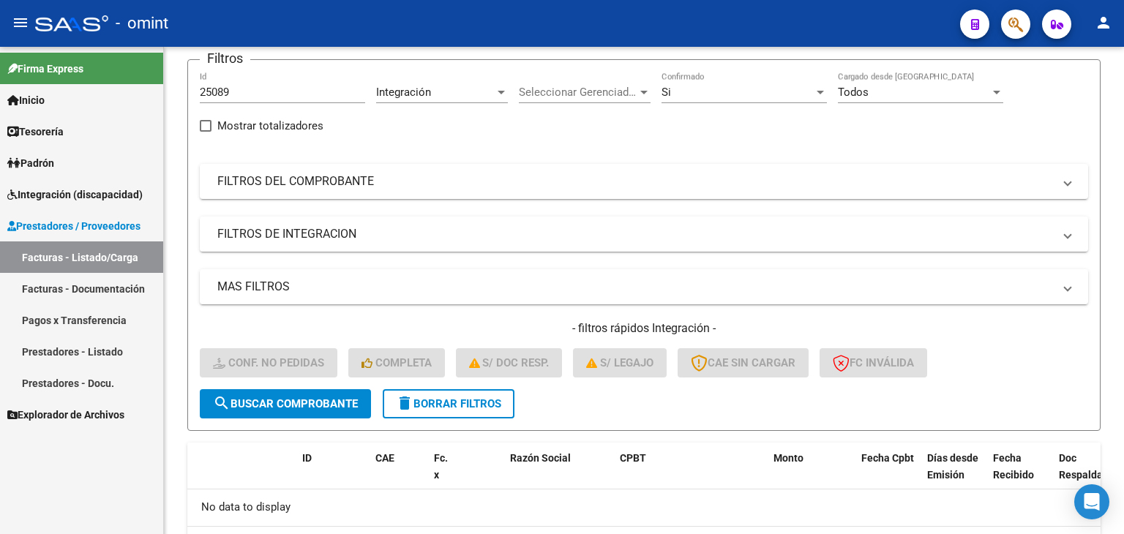
drag, startPoint x: 249, startPoint y: 89, endPoint x: 140, endPoint y: 76, distance: 109.1
click at [149, 76] on mat-sidenav-container "Firma Express Inicio Calendario SSS Instructivos Contacto OS Tesorería Extracto…" at bounding box center [562, 290] width 1124 height 487
paste input "4162"
type input "24162"
click at [329, 397] on span "search Buscar Comprobante" at bounding box center [285, 403] width 145 height 13
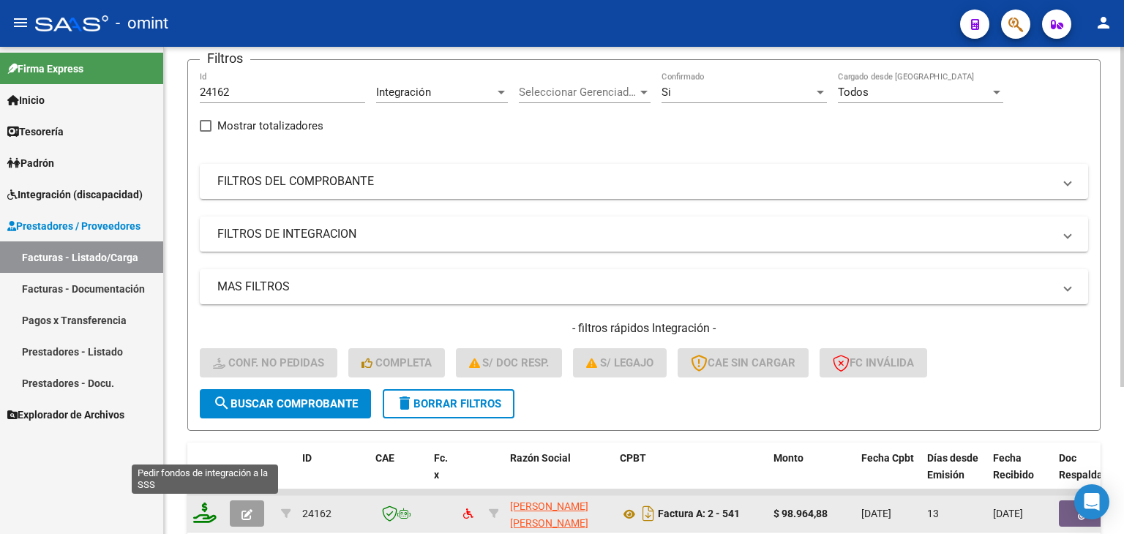
click at [211, 510] on icon at bounding box center [204, 513] width 23 height 20
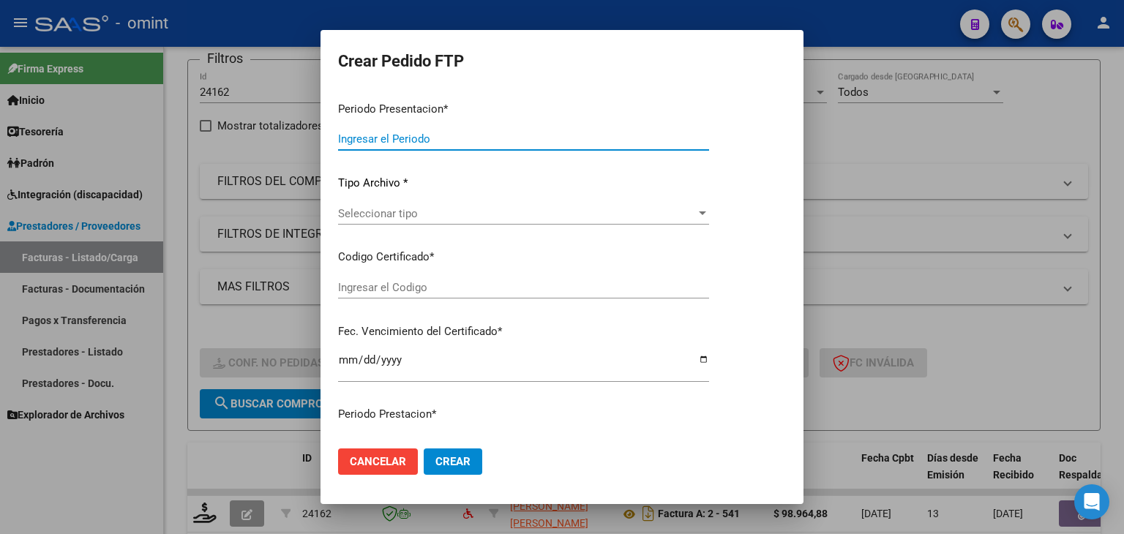
type input "202509"
type input "$ 98.964,88"
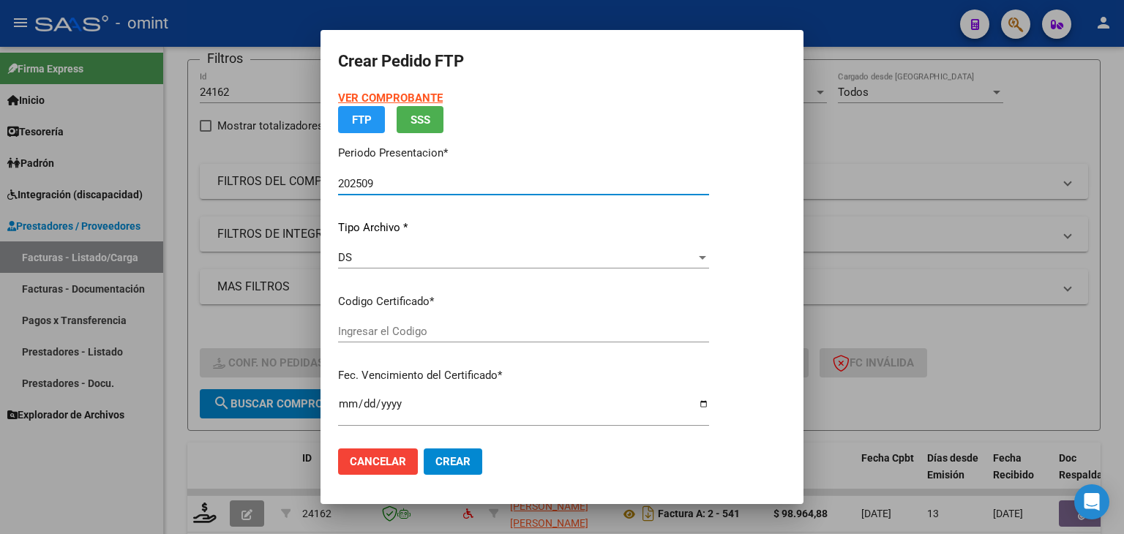
type input "1405425733"
type input "2025-12-06"
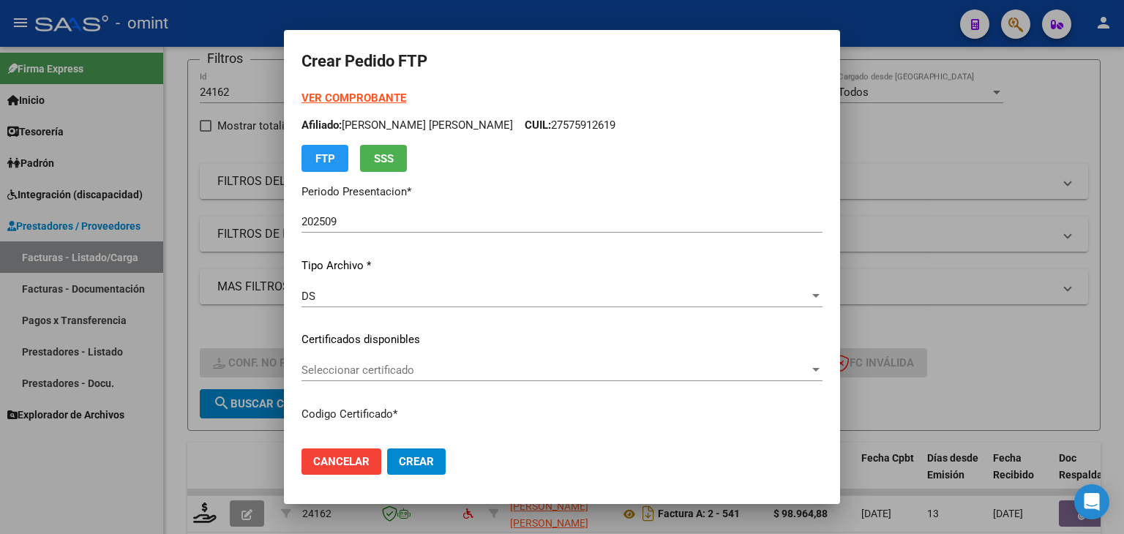
click at [357, 359] on div "Seleccionar certificado Seleccionar certificado" at bounding box center [561, 370] width 521 height 22
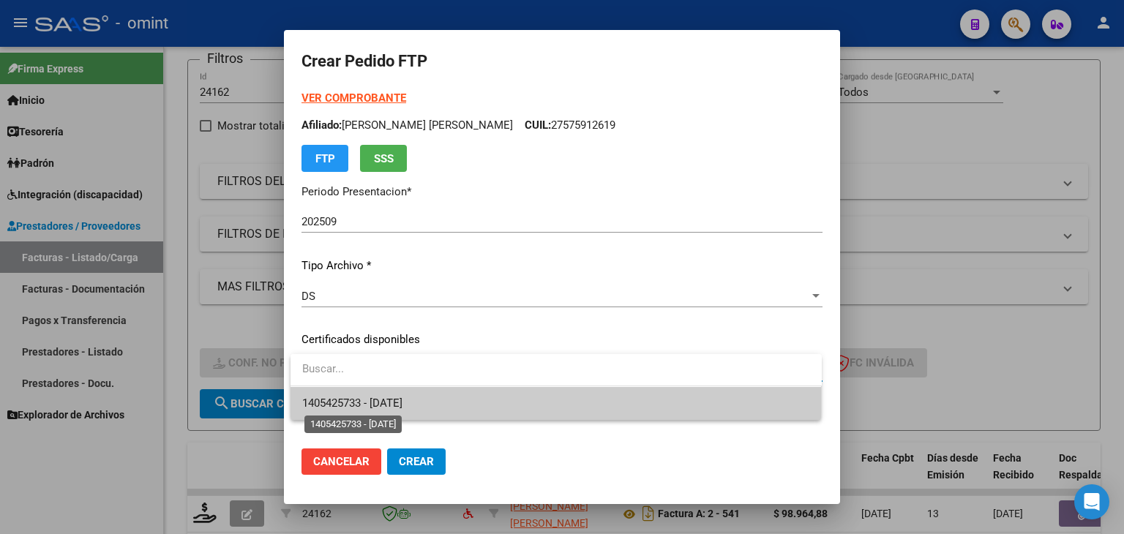
click at [386, 406] on span "1405425733 - 2025-12-06" at bounding box center [352, 403] width 100 height 13
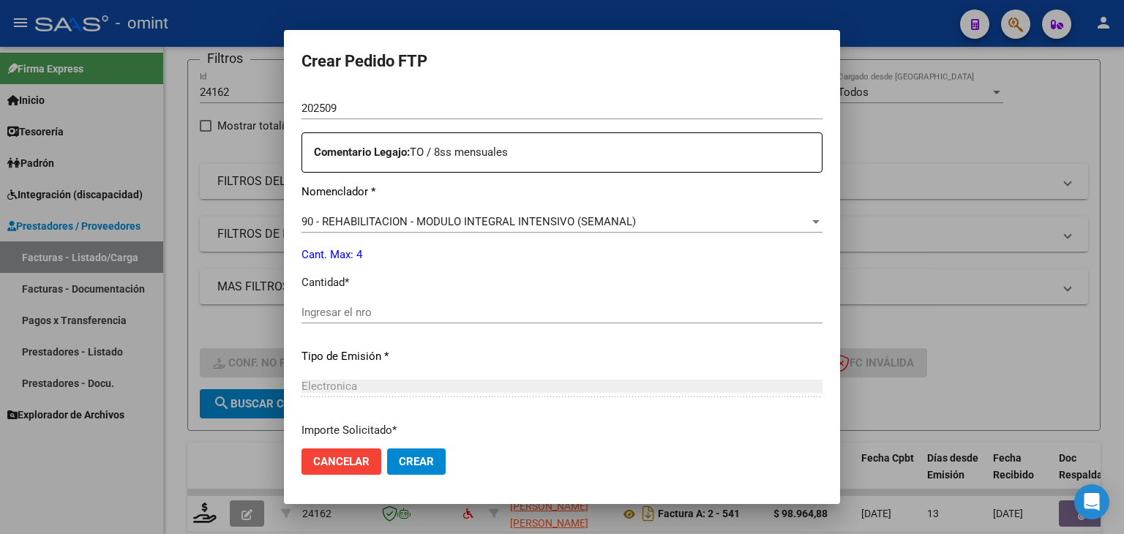
scroll to position [512, 0]
click at [374, 311] on input "Ingresar el nro" at bounding box center [561, 310] width 521 height 13
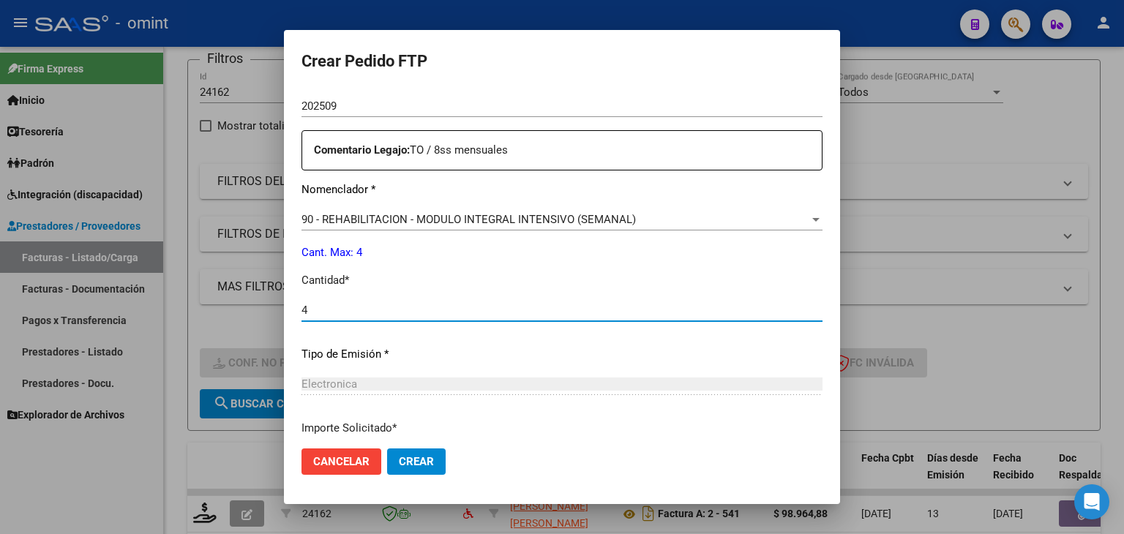
type input "4"
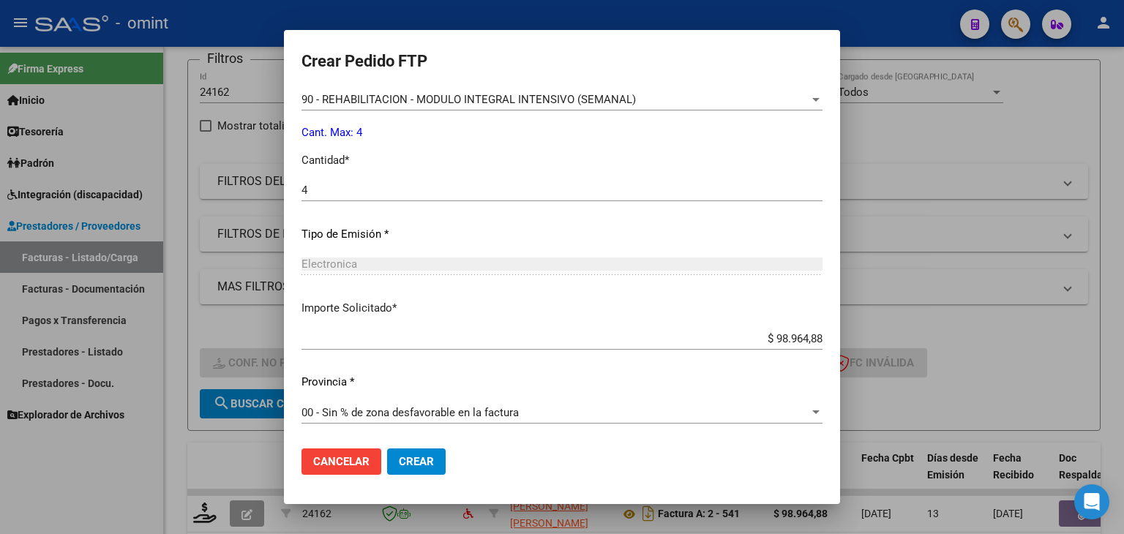
click at [427, 460] on span "Crear" at bounding box center [416, 461] width 35 height 13
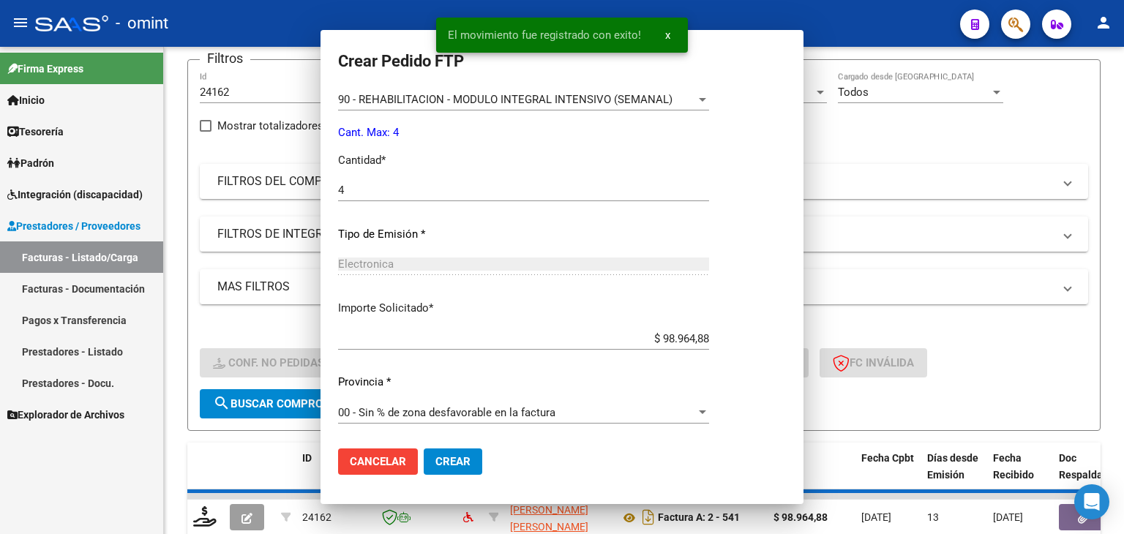
scroll to position [0, 0]
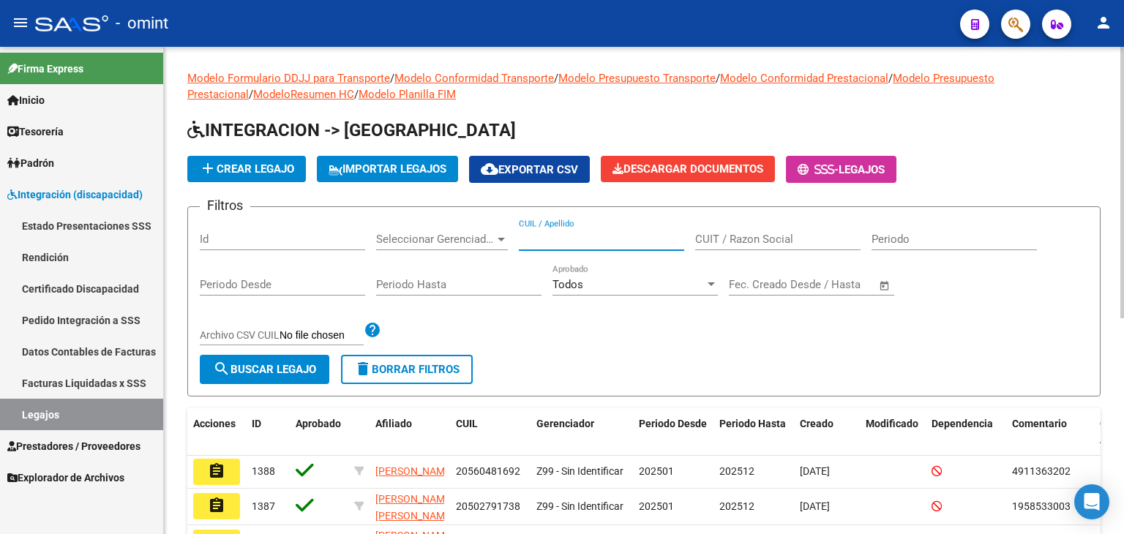
paste input "20435049142"
type input "20435049142"
click at [274, 372] on span "search Buscar Legajo" at bounding box center [264, 369] width 103 height 13
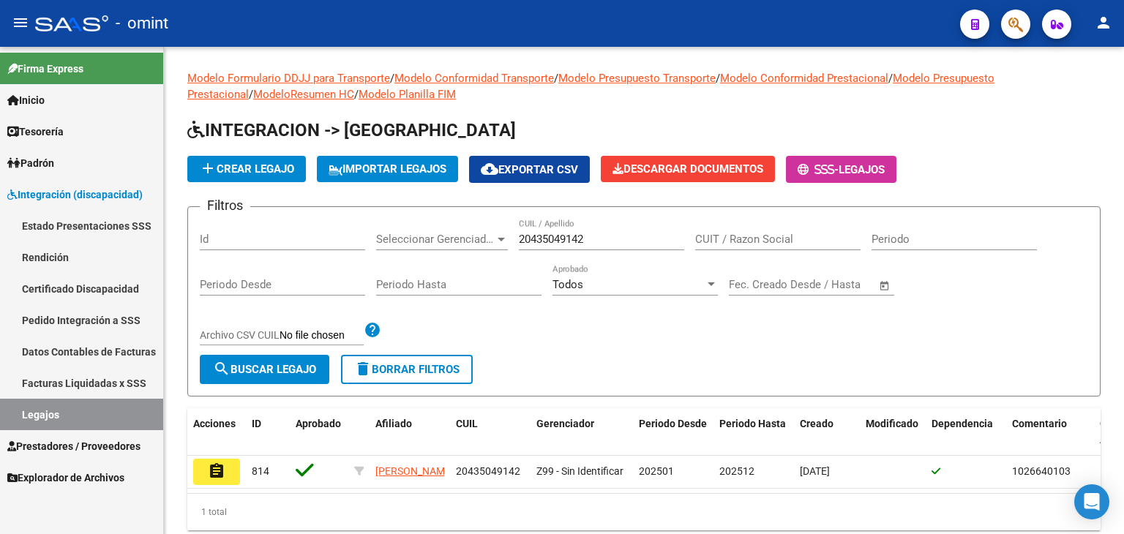
click at [223, 473] on mat-icon "assignment" at bounding box center [217, 471] width 18 height 18
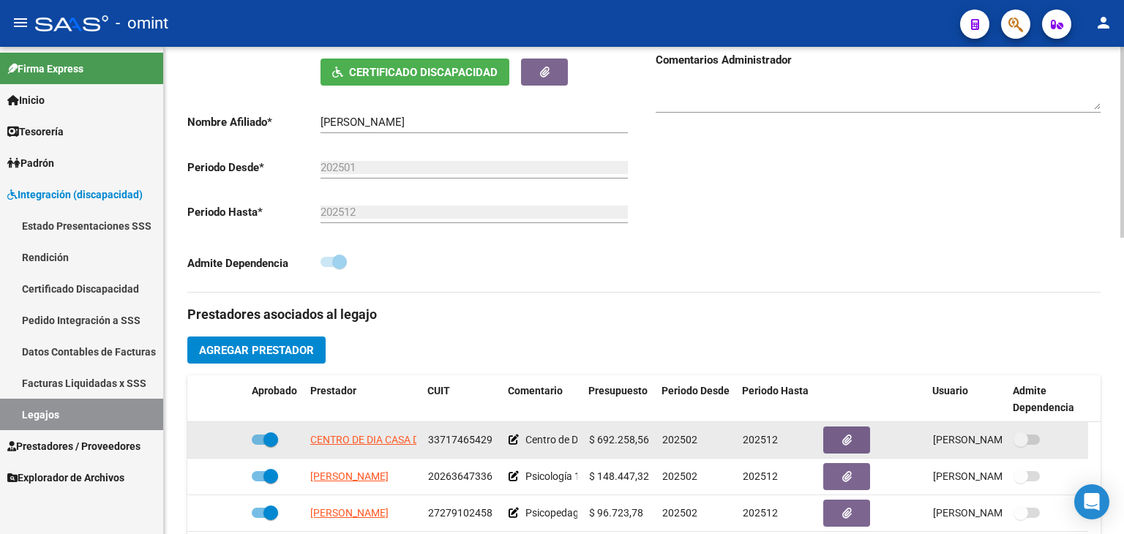
scroll to position [512, 0]
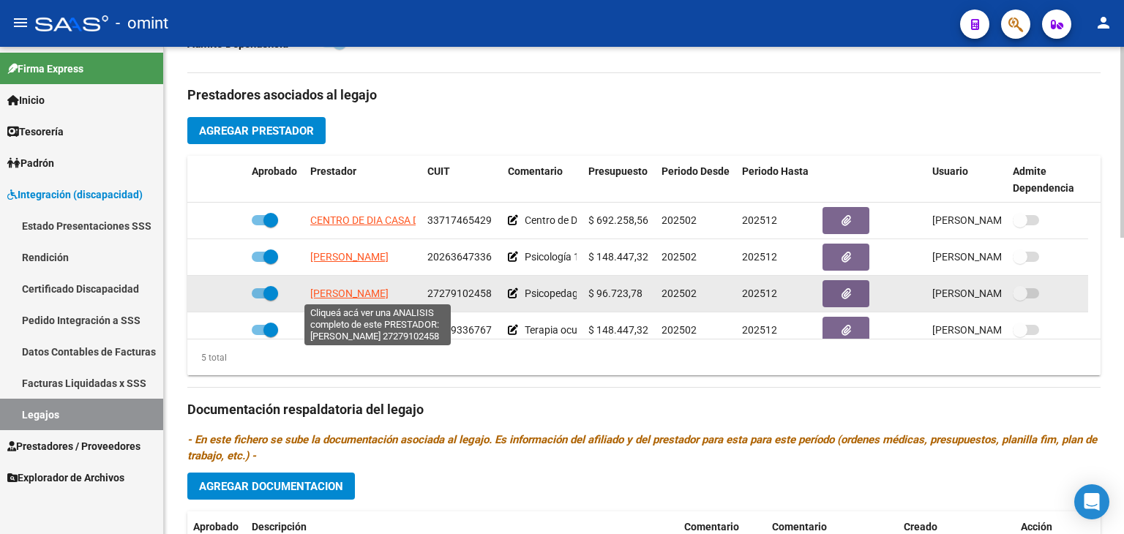
click at [346, 291] on span "[PERSON_NAME]" at bounding box center [349, 294] width 78 height 12
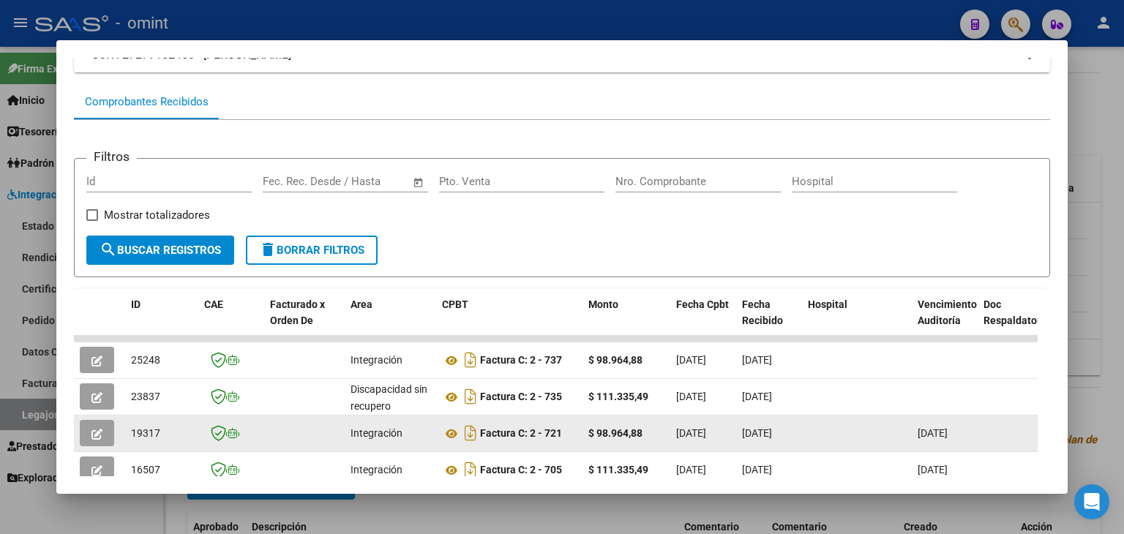
scroll to position [337, 0]
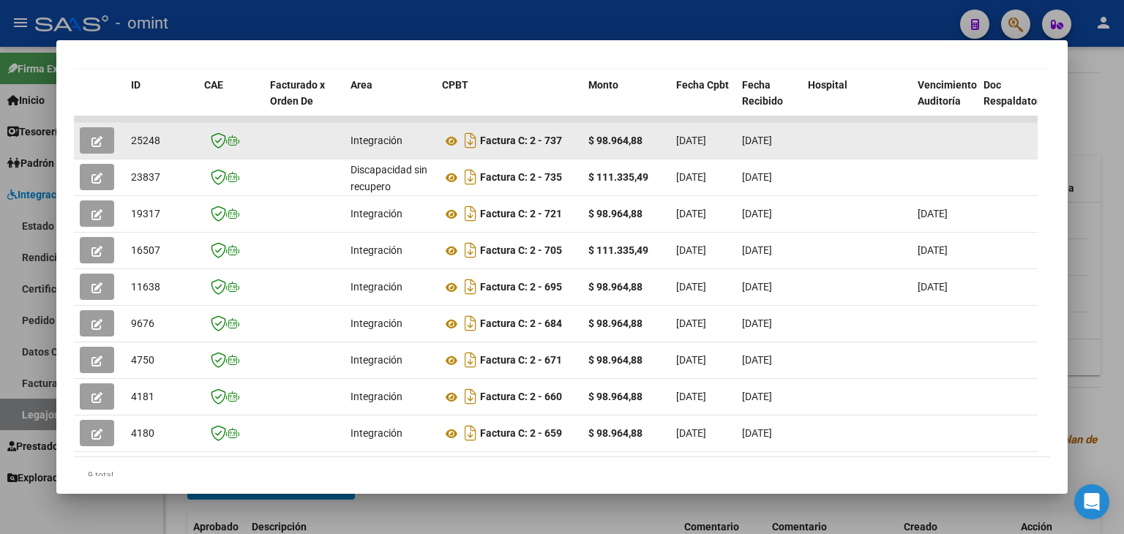
click at [140, 136] on span "25248" at bounding box center [145, 141] width 29 height 12
copy span "25248"
click at [452, 140] on icon at bounding box center [451, 141] width 19 height 18
click at [101, 134] on span "button" at bounding box center [96, 140] width 11 height 13
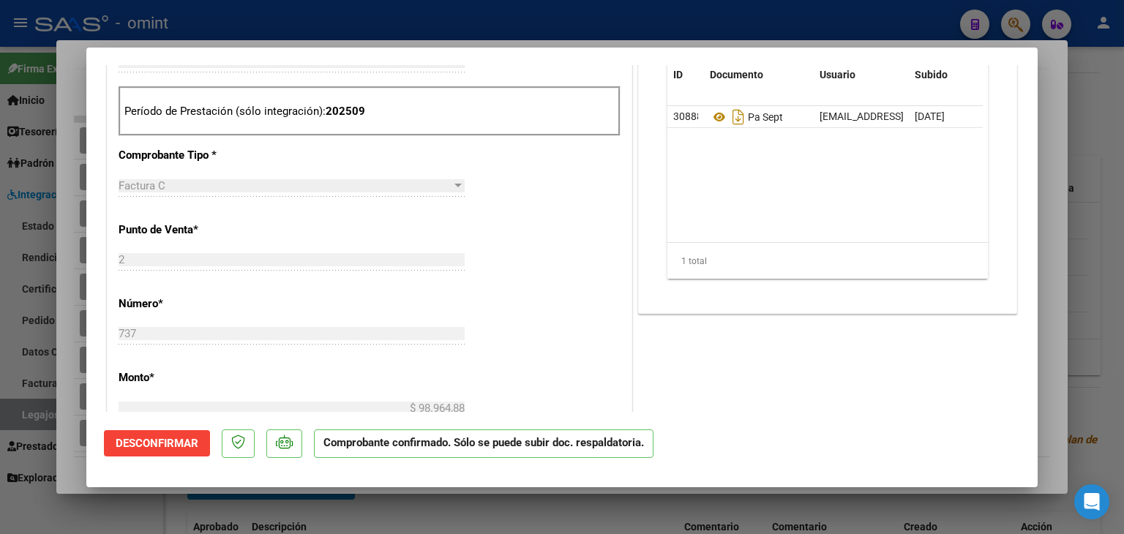
scroll to position [439, 0]
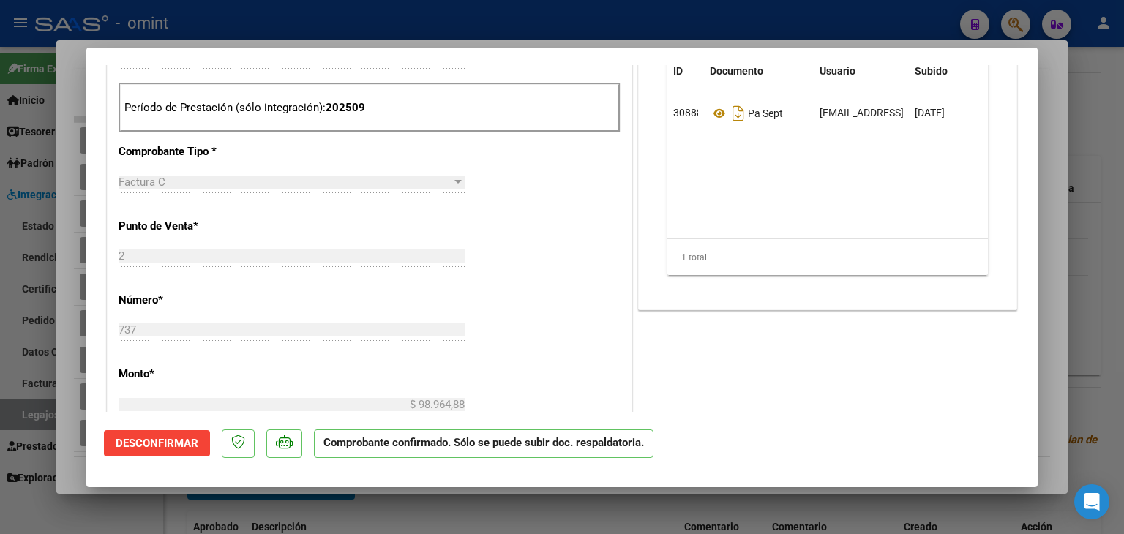
type input "$ 0,00"
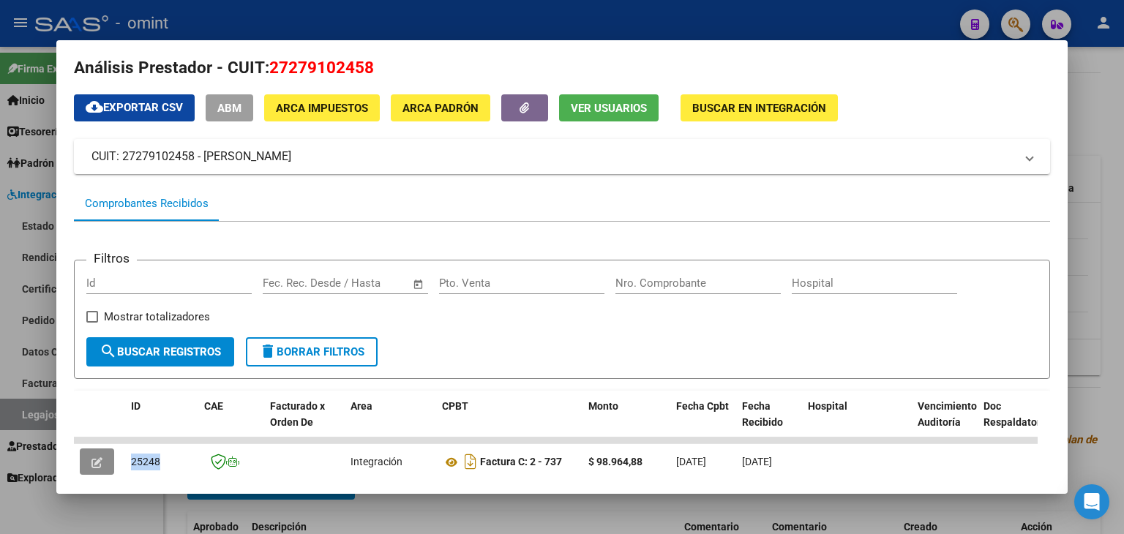
scroll to position [0, 0]
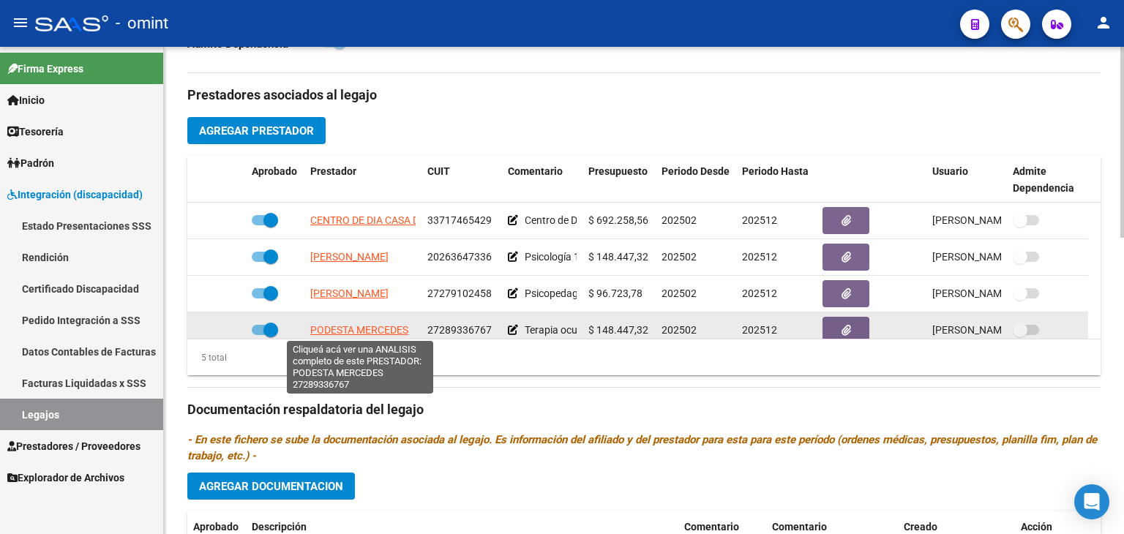
click at [348, 324] on span "PODESTA MERCEDES" at bounding box center [359, 330] width 98 height 12
type textarea "27289336767"
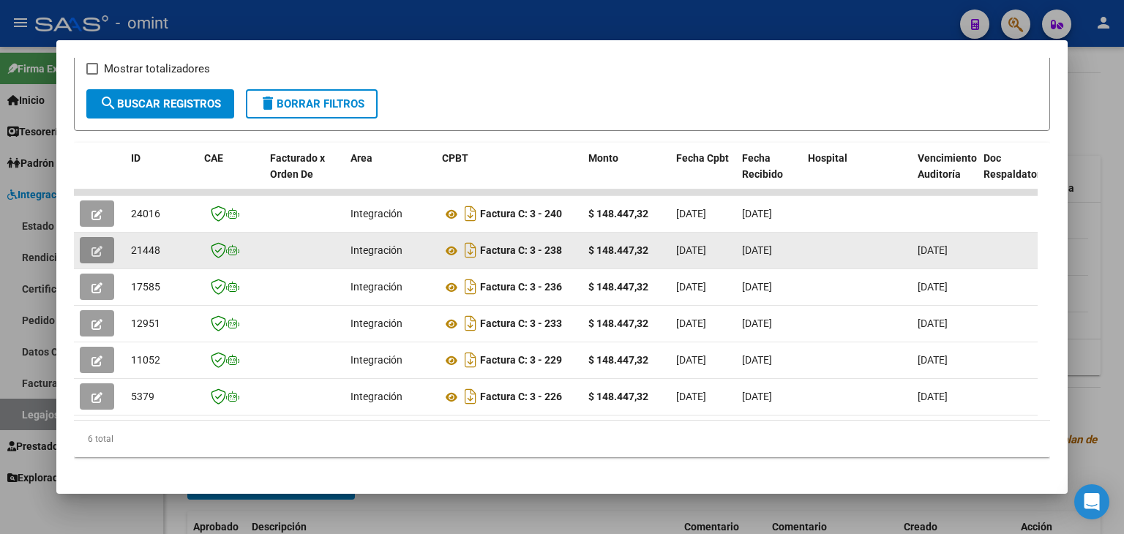
click at [102, 245] on button "button" at bounding box center [97, 250] width 34 height 26
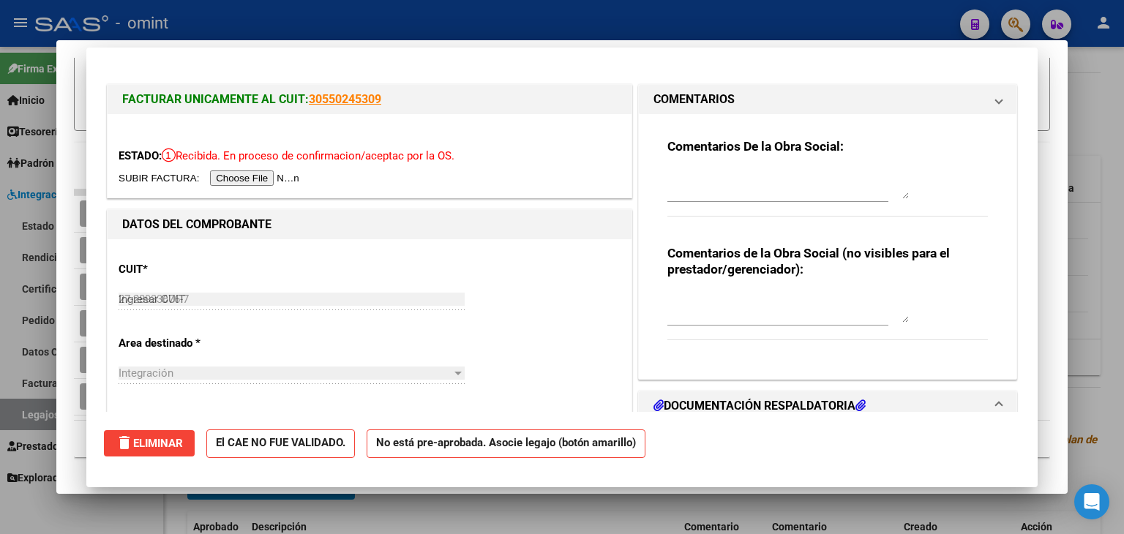
type input "$ 0,00"
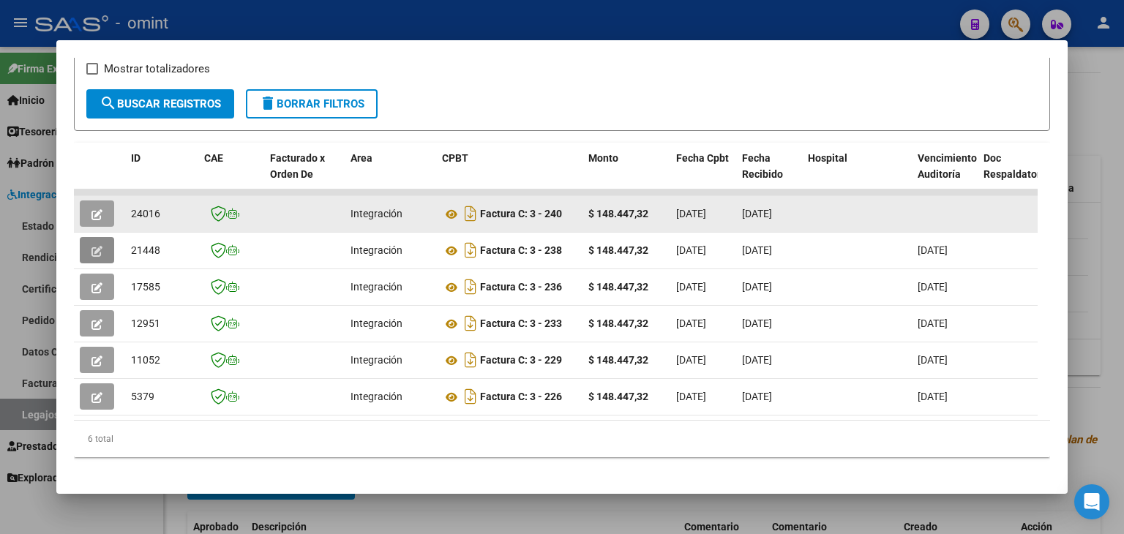
click at [142, 209] on span "24016" at bounding box center [145, 214] width 29 height 12
copy span "24016"
click at [445, 212] on icon at bounding box center [451, 215] width 19 height 18
click at [106, 206] on button "button" at bounding box center [97, 213] width 34 height 26
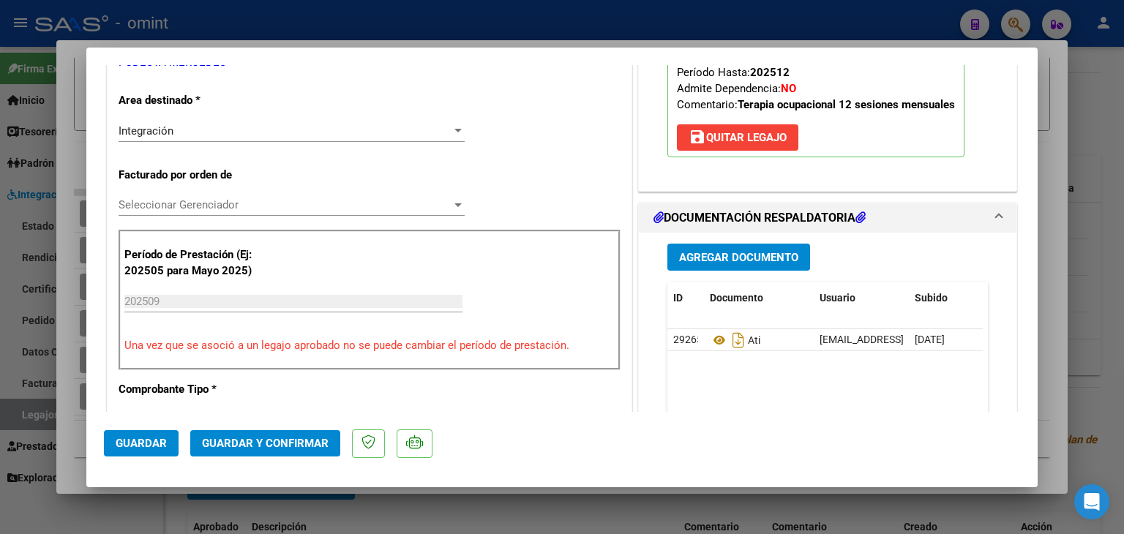
scroll to position [293, 0]
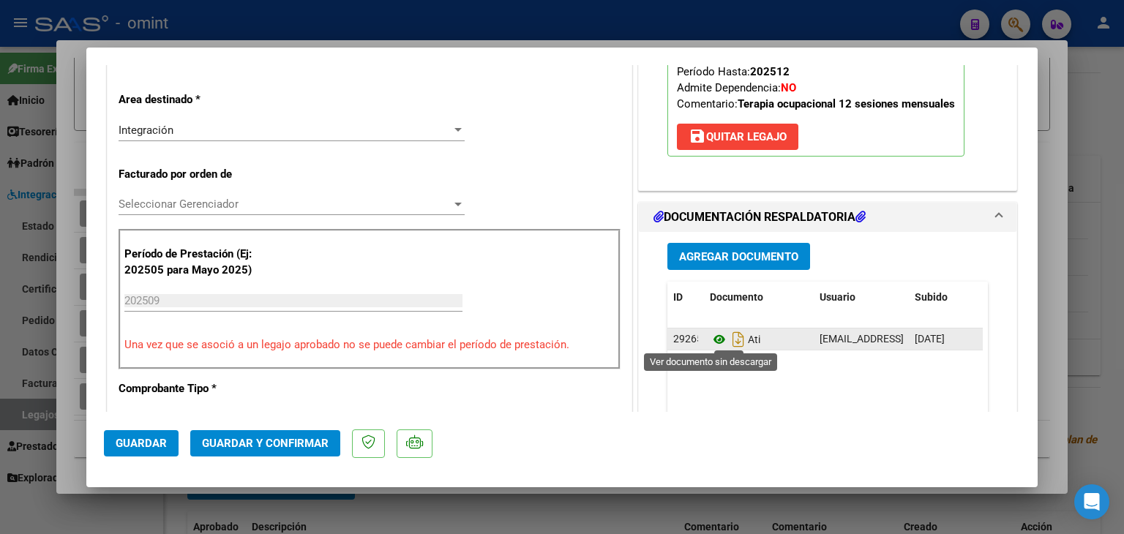
click at [711, 340] on icon at bounding box center [719, 340] width 19 height 18
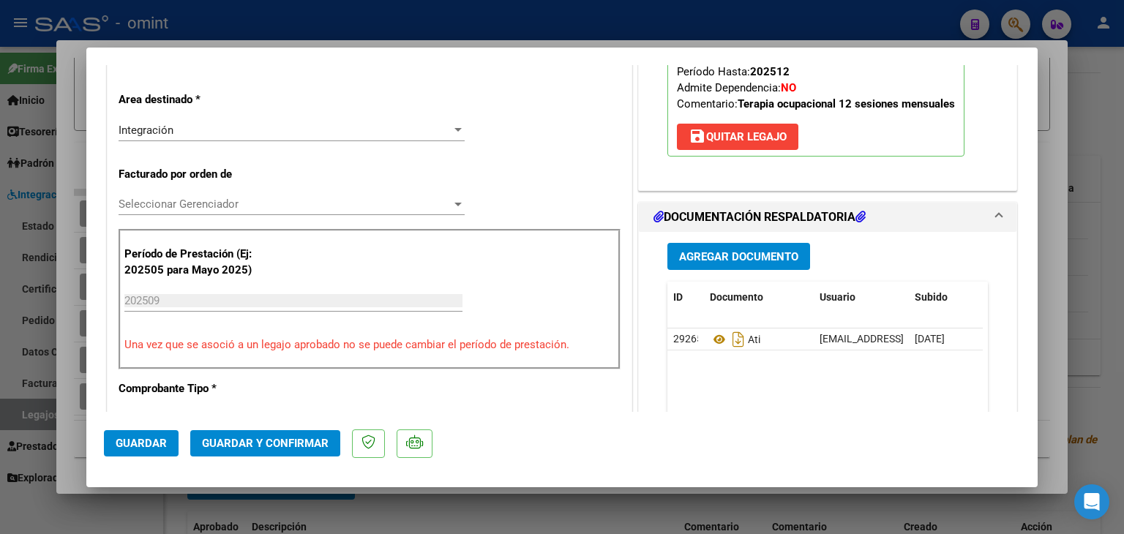
click at [145, 204] on span "Seleccionar Gerenciador" at bounding box center [285, 204] width 333 height 13
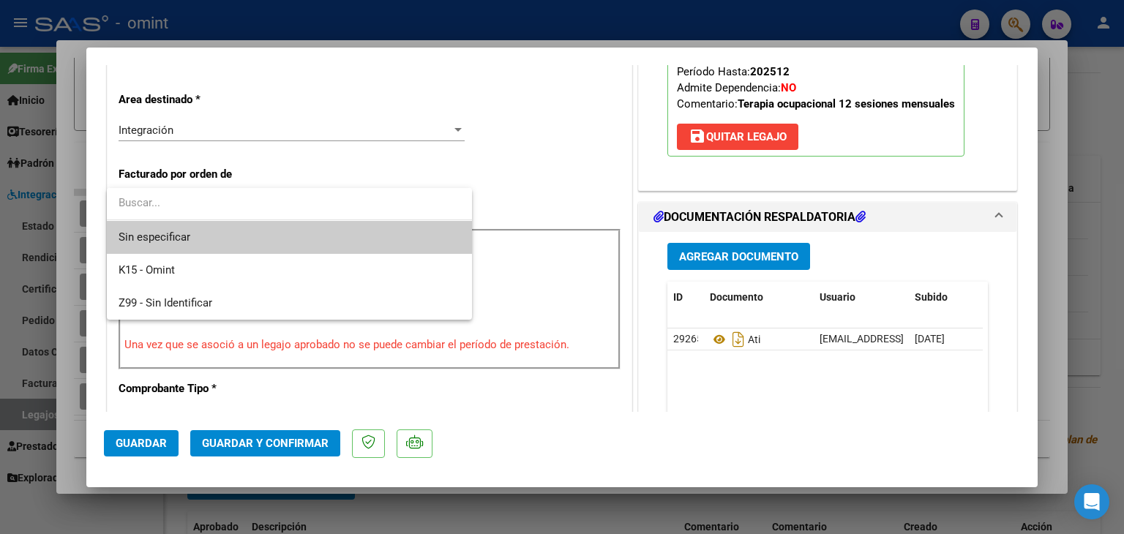
click at [152, 234] on span "Sin especificar" at bounding box center [290, 237] width 342 height 33
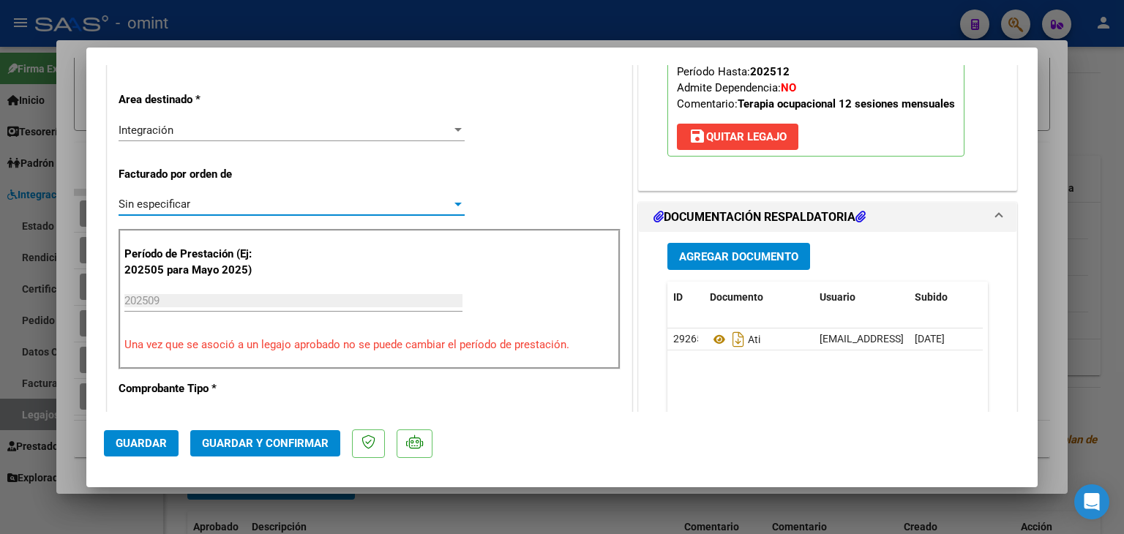
click at [260, 440] on span "Guardar y Confirmar" at bounding box center [265, 443] width 127 height 13
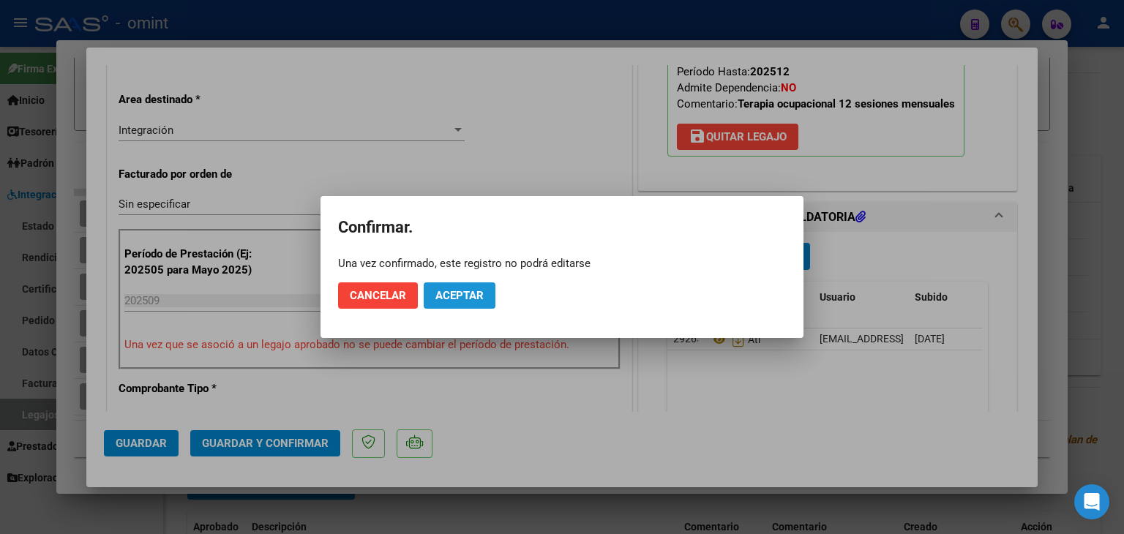
click at [486, 288] on button "Aceptar" at bounding box center [460, 295] width 72 height 26
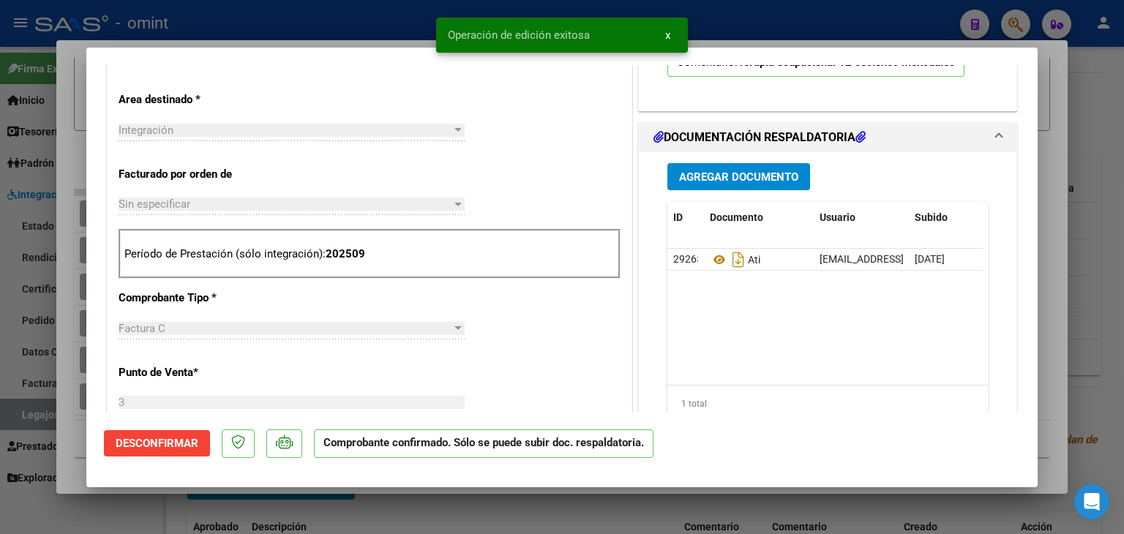
click at [348, 134] on div "Integración" at bounding box center [285, 130] width 333 height 13
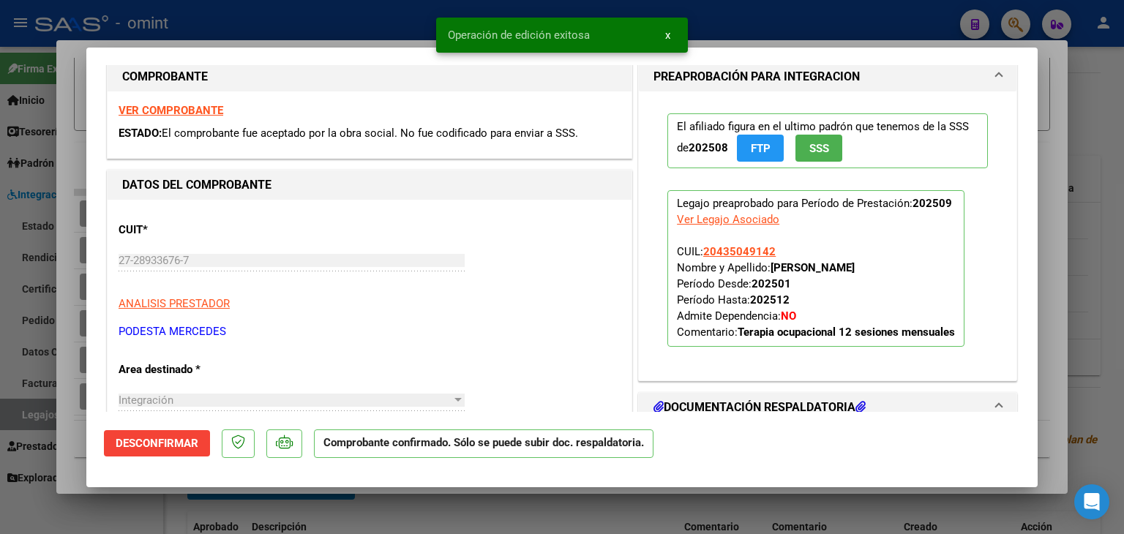
scroll to position [0, 0]
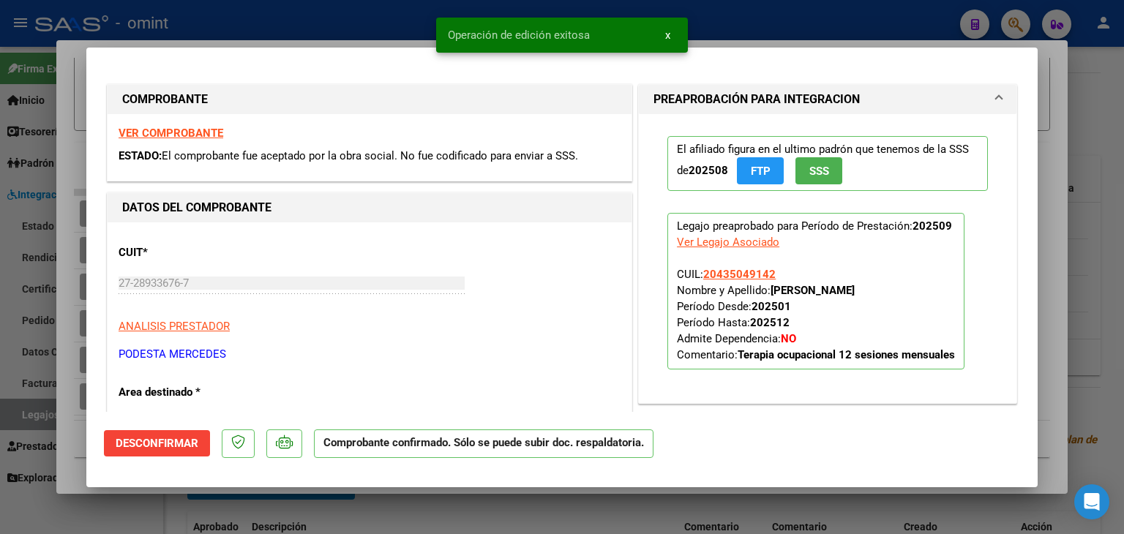
type input "$ 0,00"
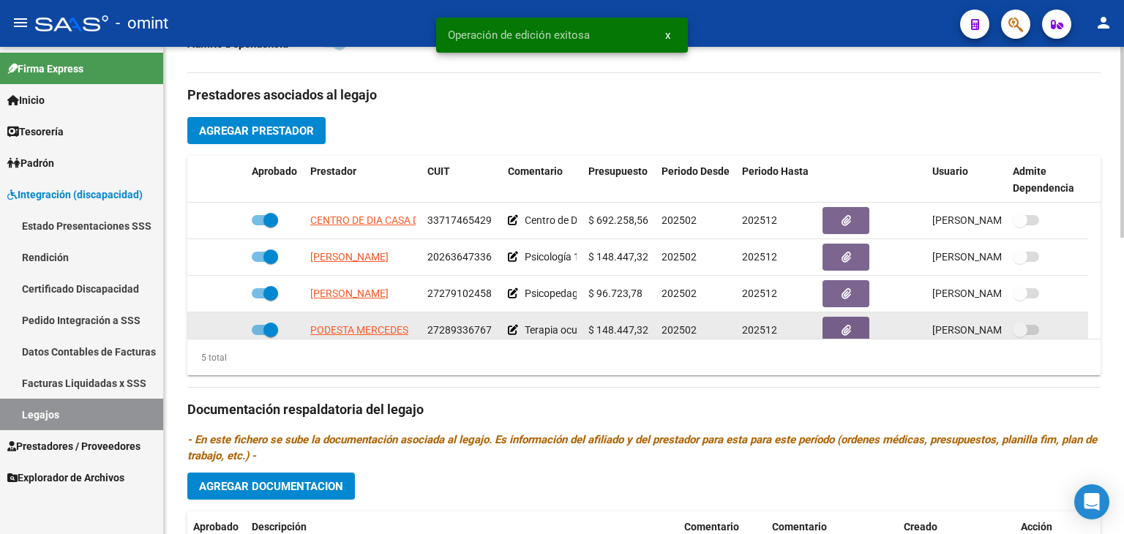
scroll to position [50, 0]
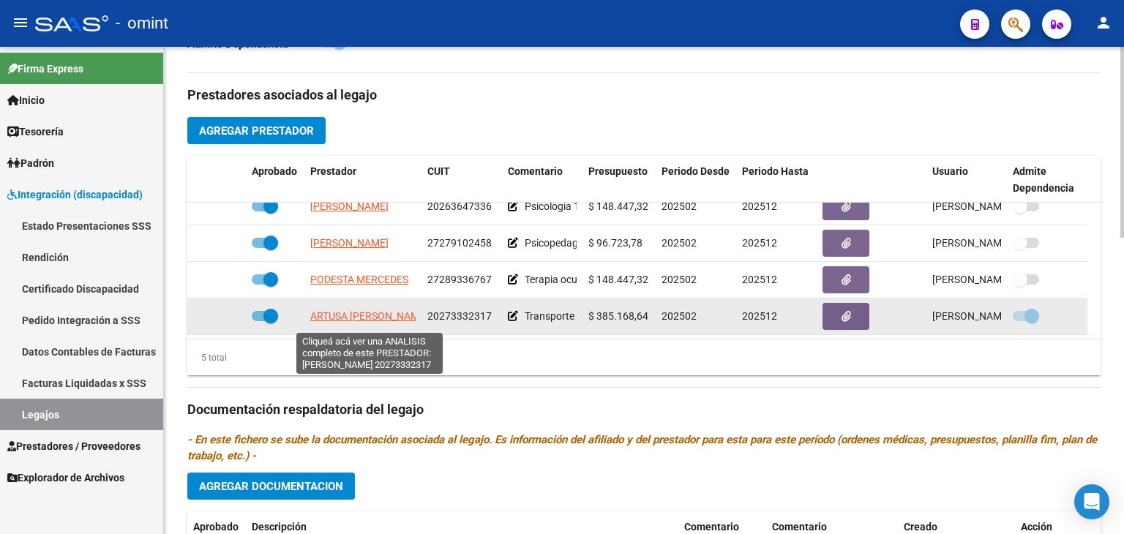
click at [364, 315] on span "ARTUSA [PERSON_NAME]" at bounding box center [369, 316] width 118 height 12
type textarea "20273332317"
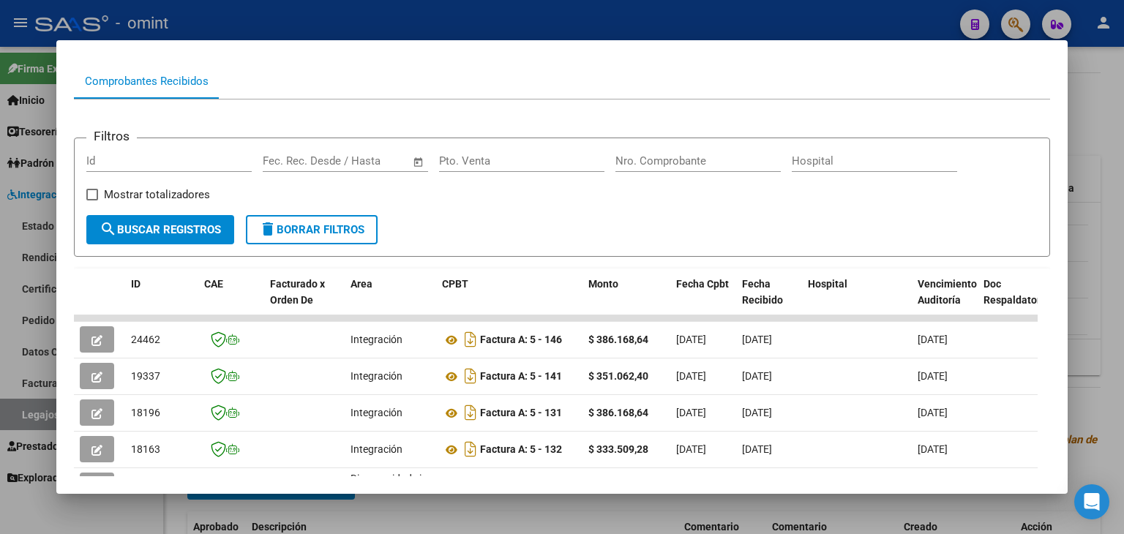
scroll to position [138, 0]
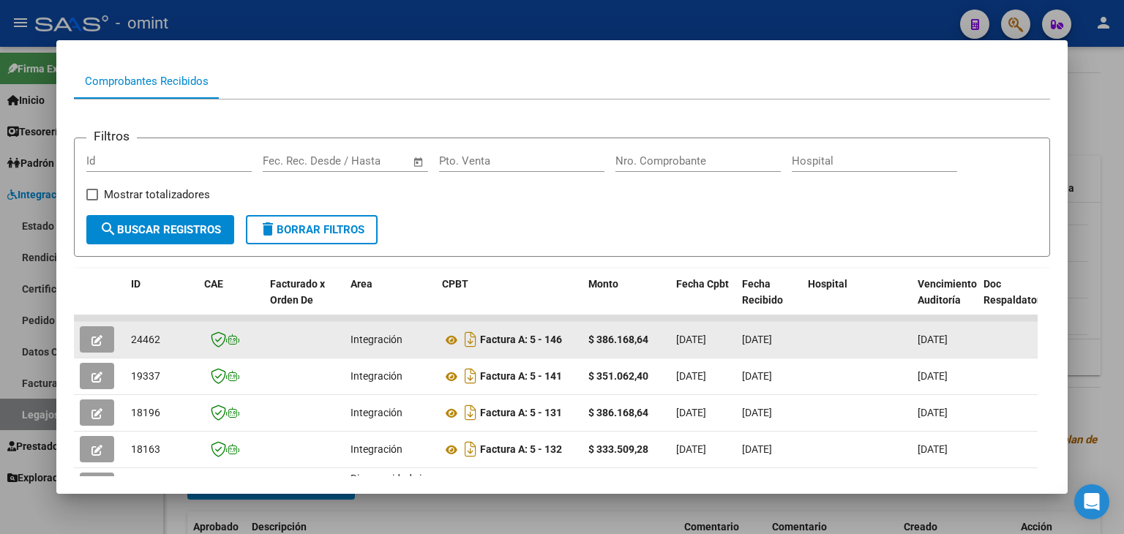
click at [141, 342] on span "24462" at bounding box center [145, 340] width 29 height 12
copy span "24462"
click at [448, 339] on icon at bounding box center [451, 340] width 19 height 18
click at [93, 337] on icon "button" at bounding box center [96, 340] width 11 height 11
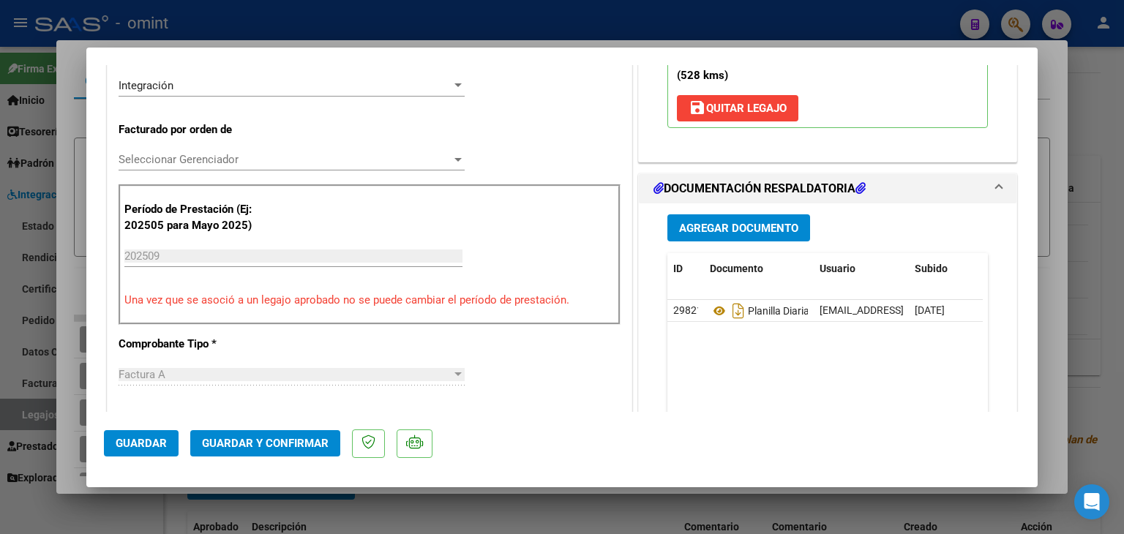
scroll to position [73, 0]
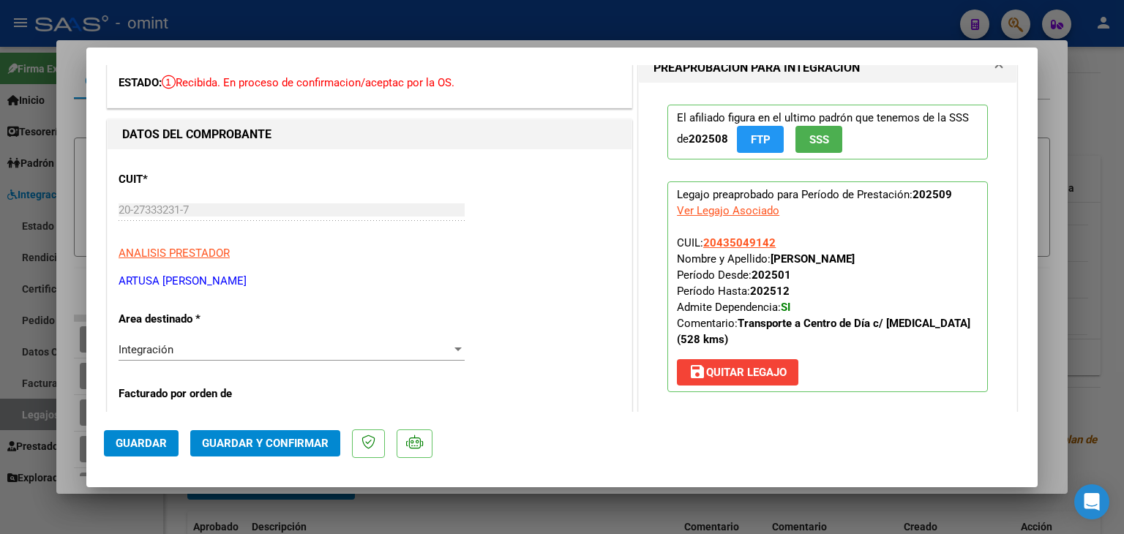
click at [193, 345] on div "Integración" at bounding box center [285, 349] width 333 height 13
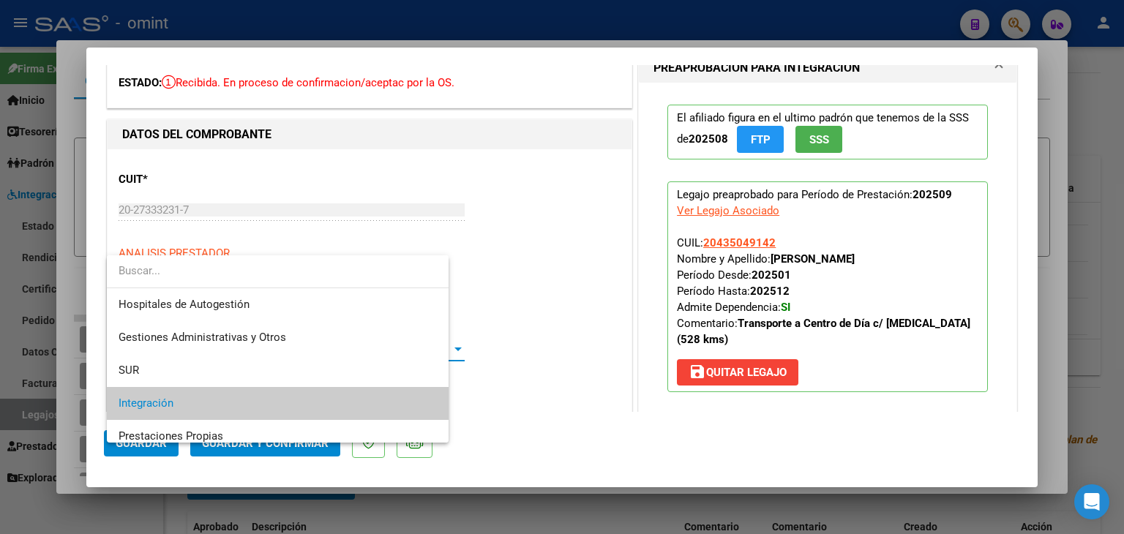
scroll to position [54, 0]
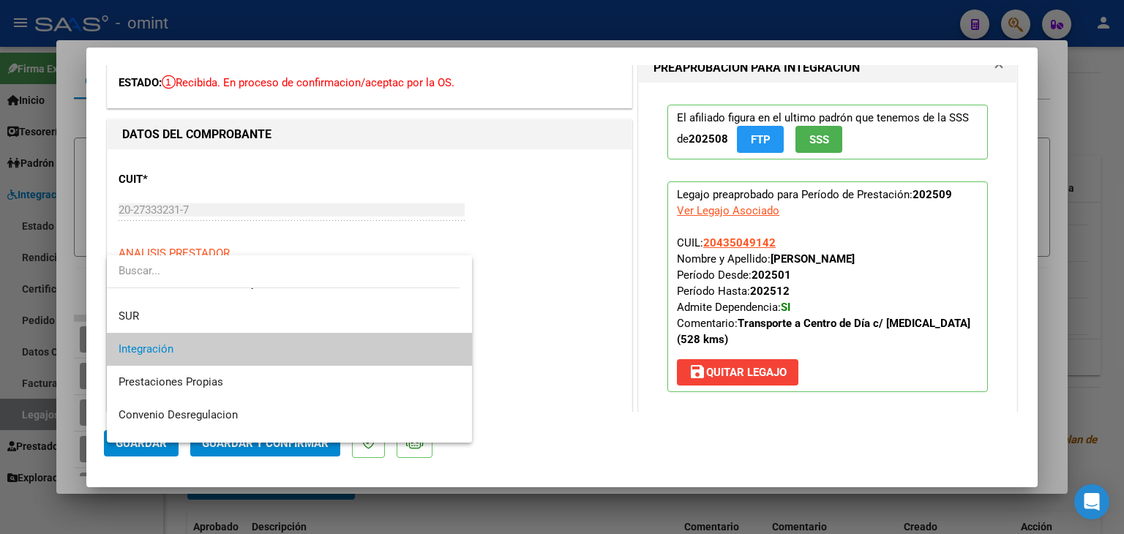
click at [193, 345] on span "Integración" at bounding box center [290, 349] width 342 height 33
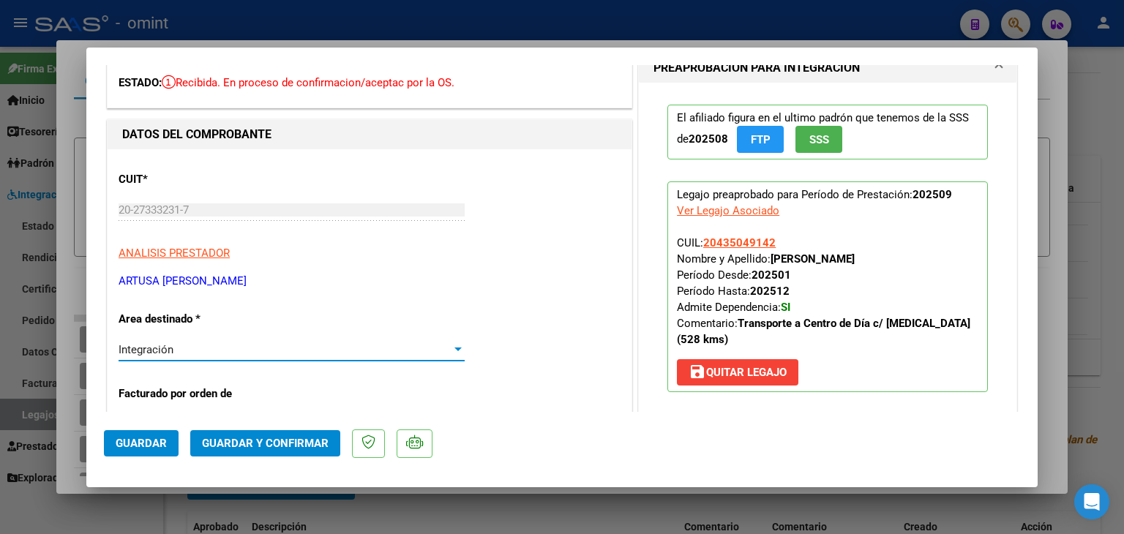
scroll to position [219, 0]
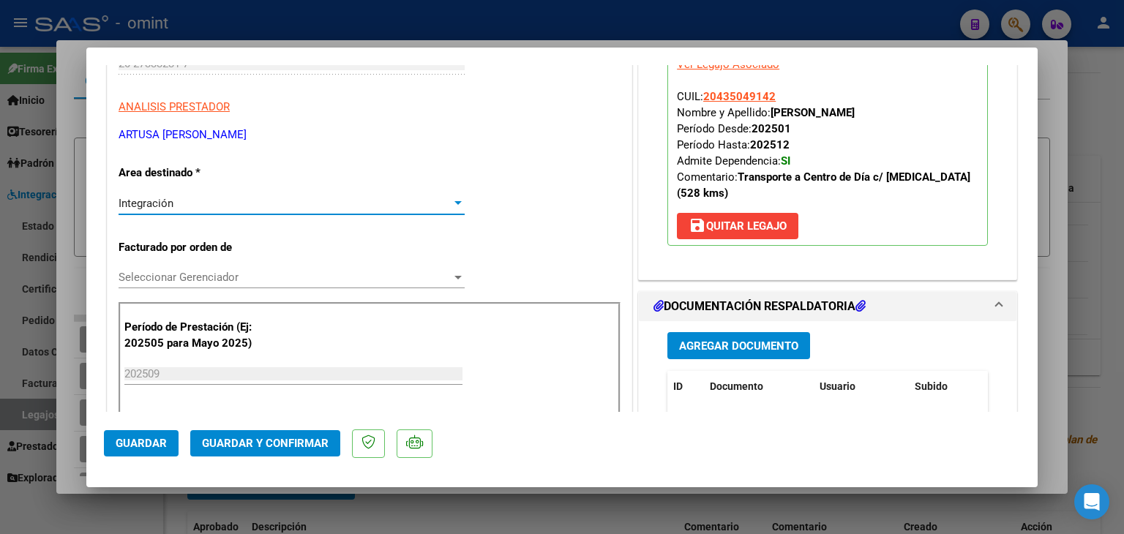
click at [198, 271] on span "Seleccionar Gerenciador" at bounding box center [285, 277] width 333 height 13
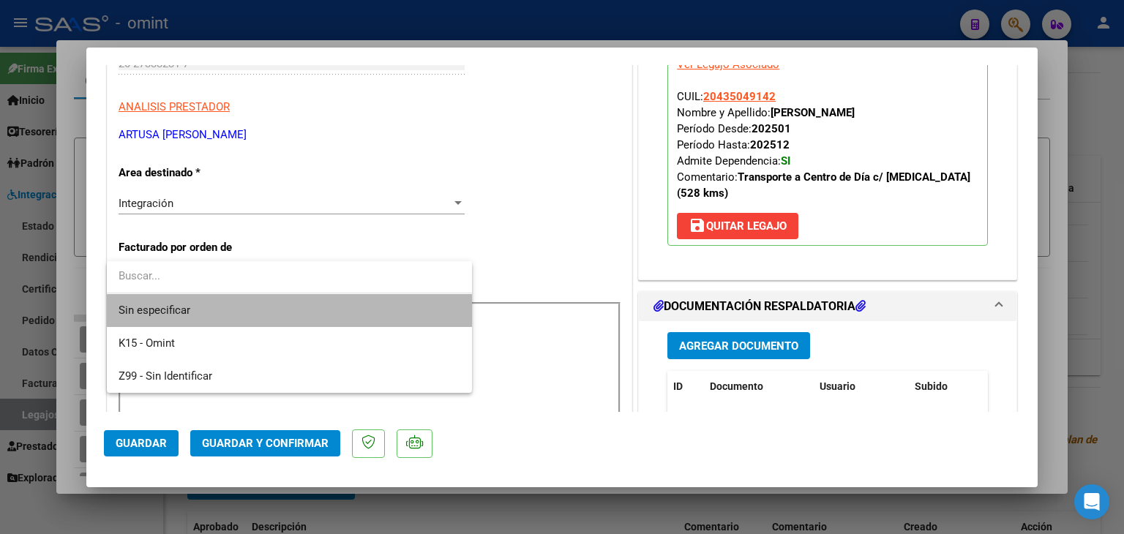
click at [147, 305] on span "Sin especificar" at bounding box center [290, 310] width 342 height 33
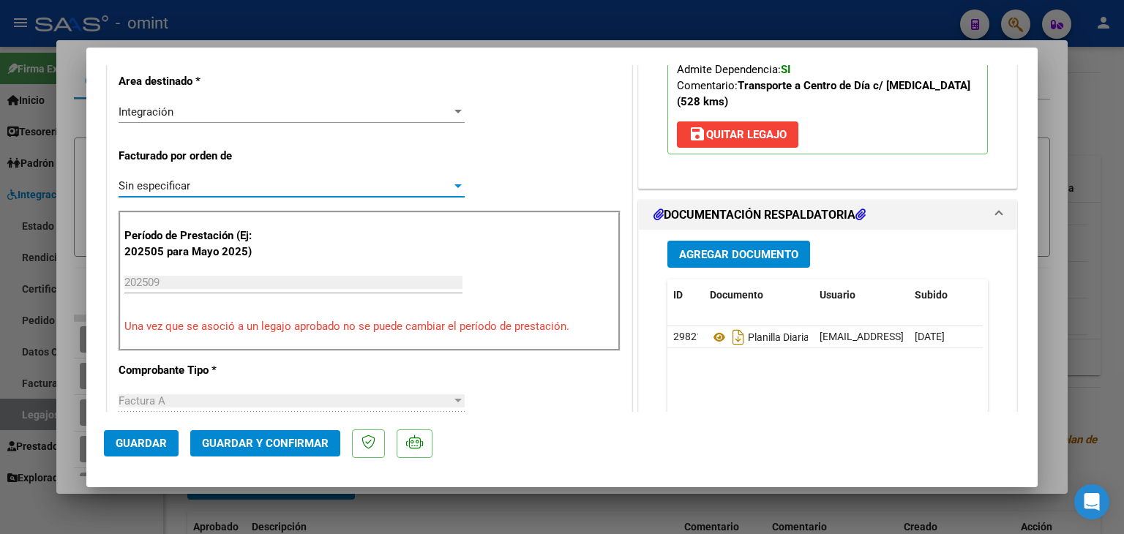
scroll to position [366, 0]
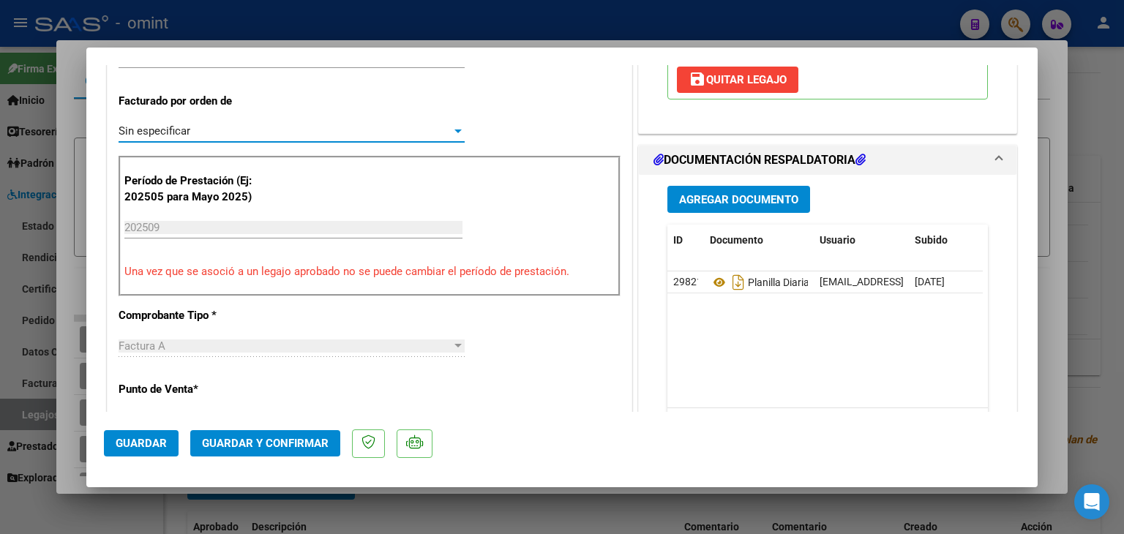
click at [234, 440] on span "Guardar y Confirmar" at bounding box center [265, 443] width 127 height 13
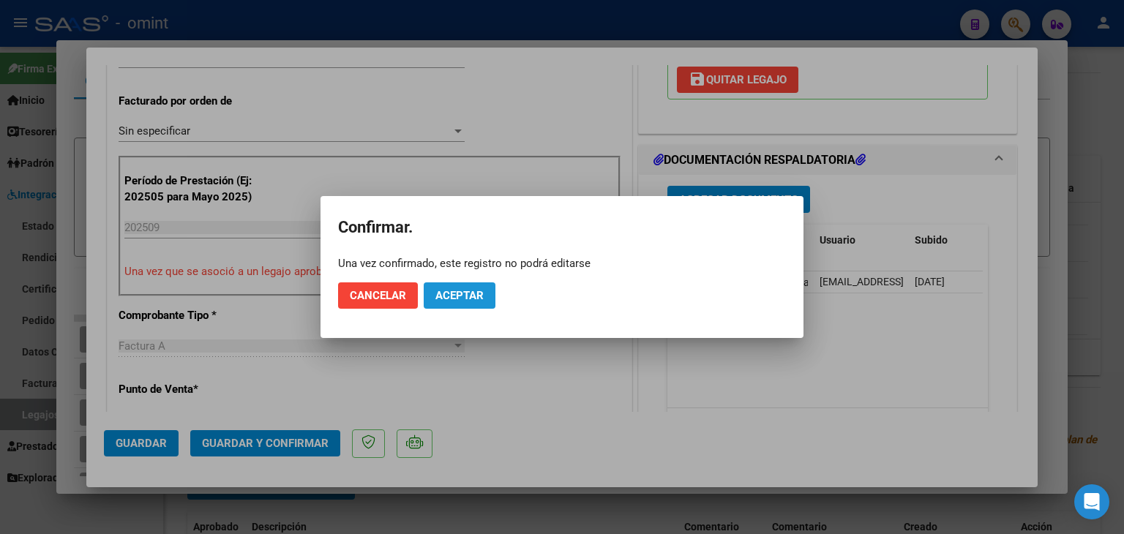
click at [465, 301] on span "Aceptar" at bounding box center [459, 295] width 48 height 13
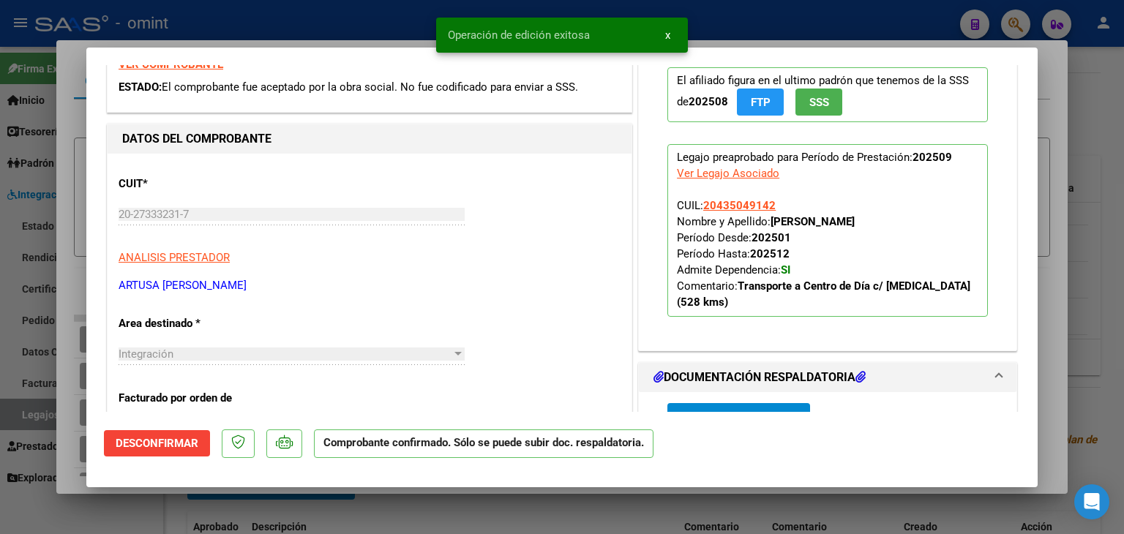
scroll to position [21, 0]
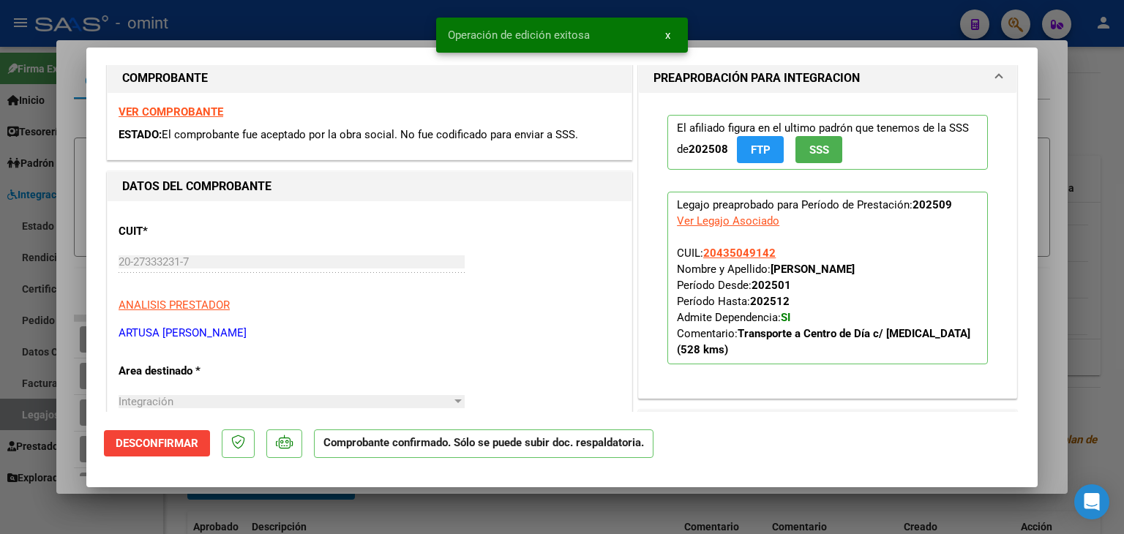
type input "$ 0,00"
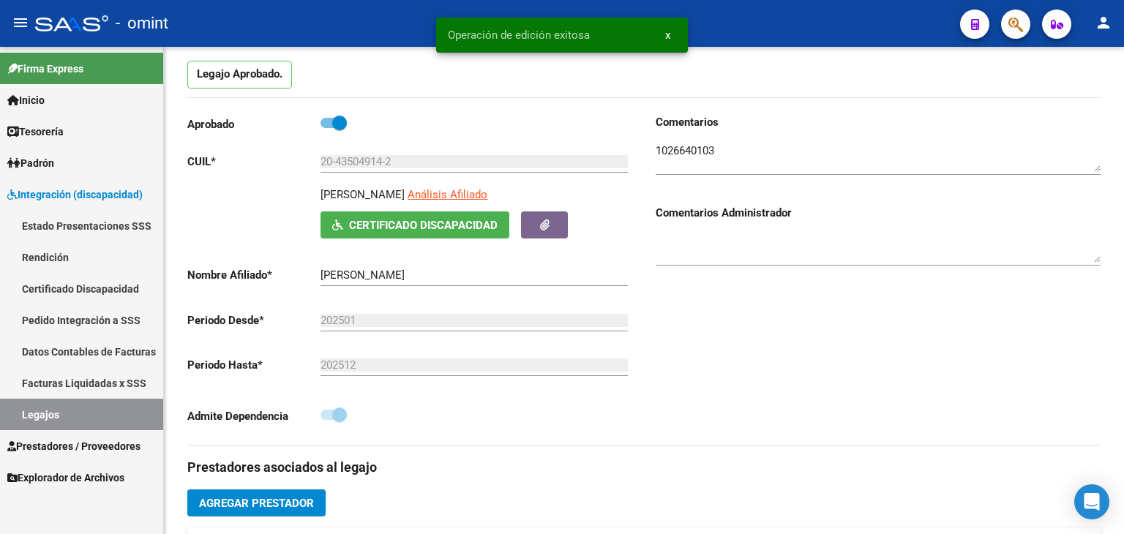
scroll to position [0, 0]
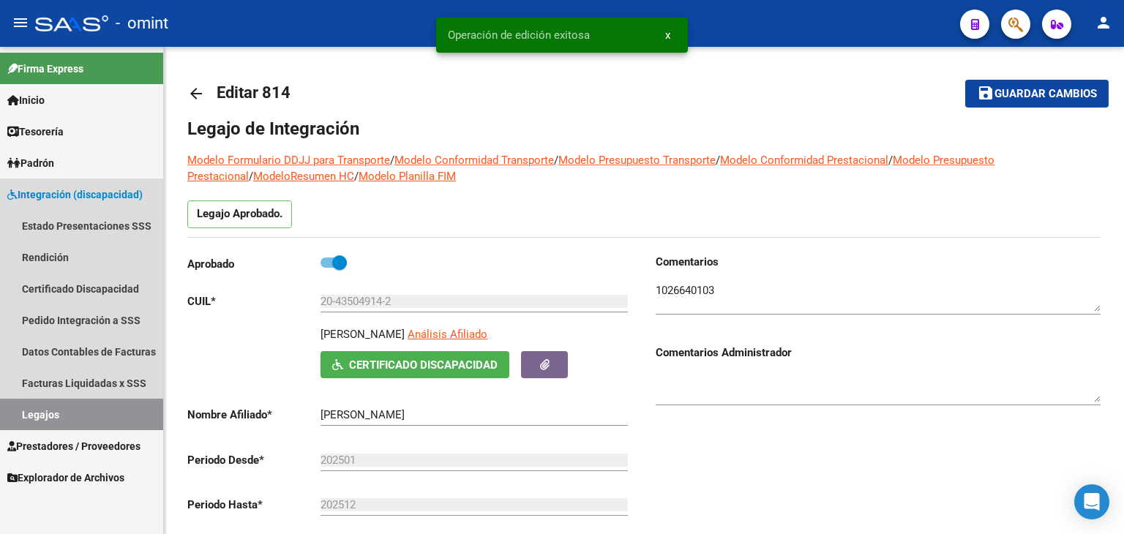
click at [75, 413] on link "Legajos" at bounding box center [81, 414] width 163 height 31
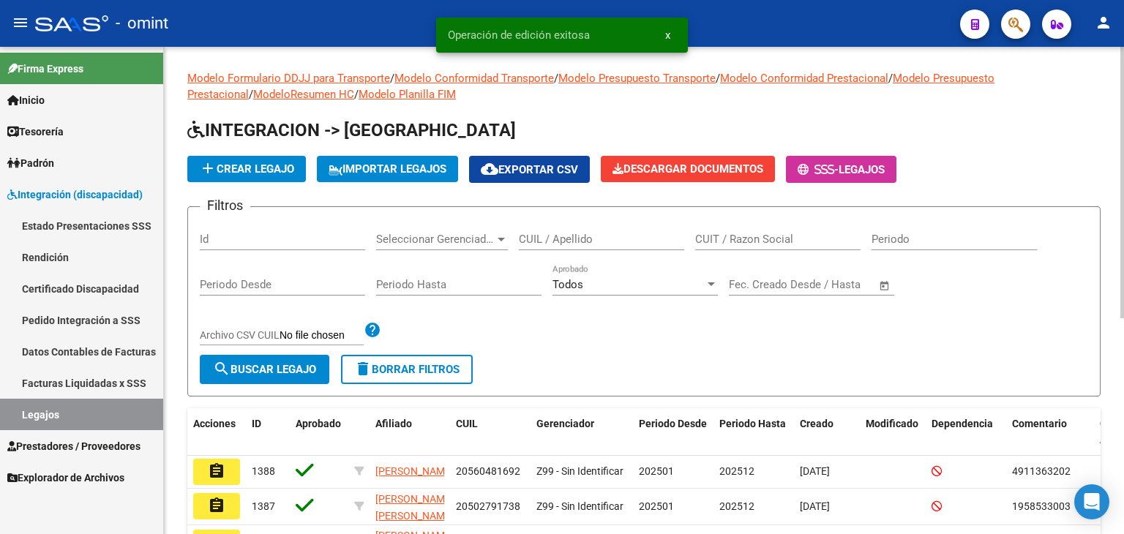
click at [544, 243] on input "CUIL / Apellido" at bounding box center [601, 239] width 165 height 13
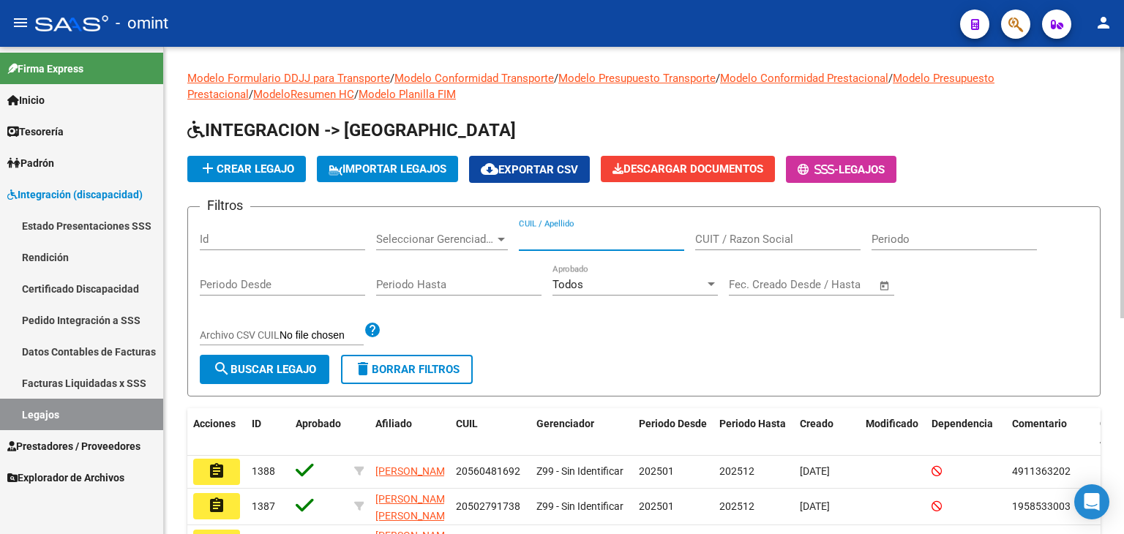
paste input "27575912619"
type input "27575912619"
click at [310, 364] on span "search Buscar Legajo" at bounding box center [264, 369] width 103 height 13
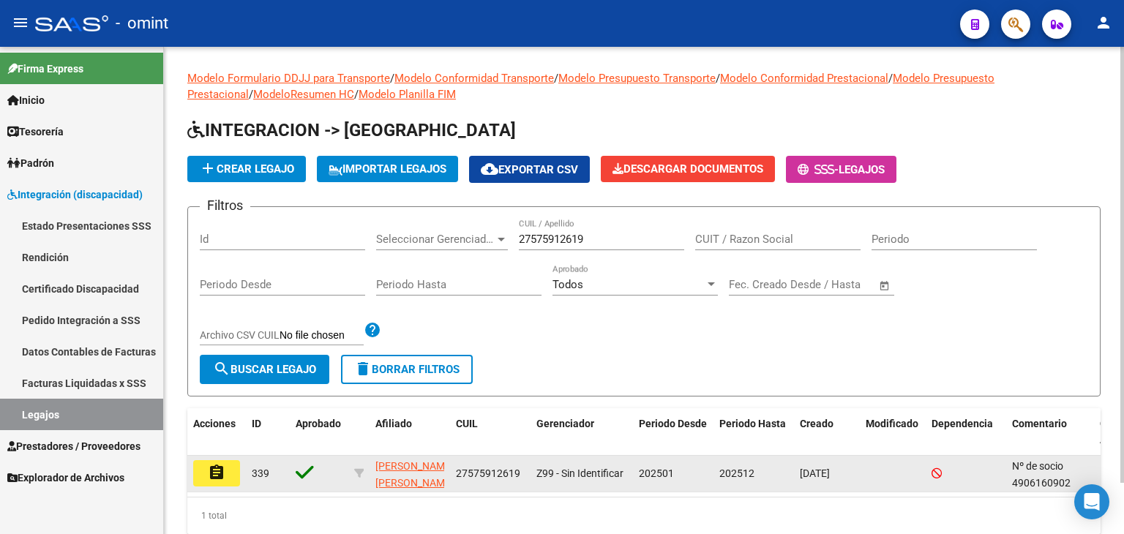
click at [222, 468] on mat-icon "assignment" at bounding box center [217, 473] width 18 height 18
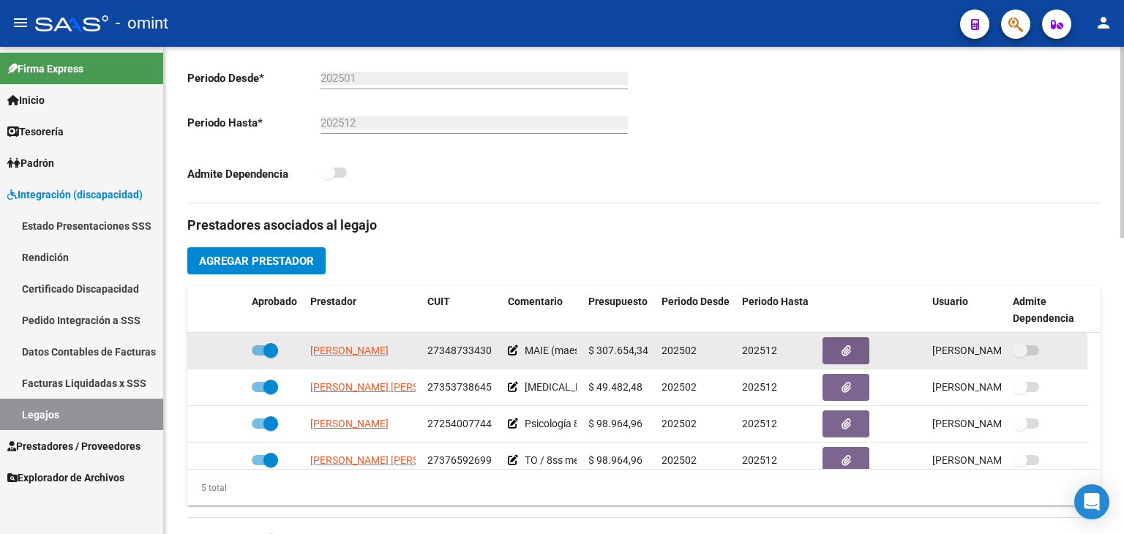
scroll to position [293, 0]
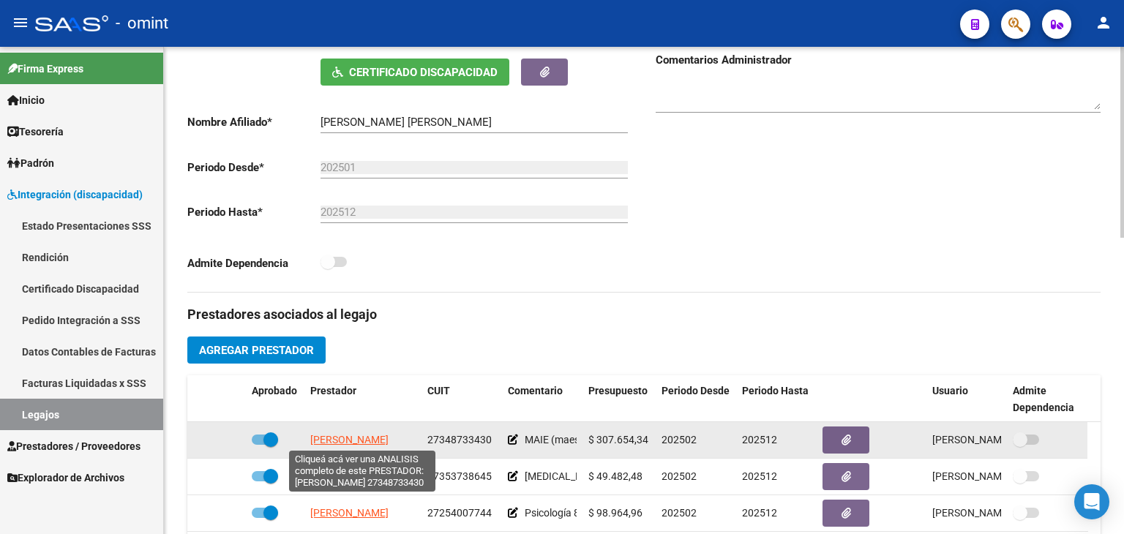
click at [359, 434] on span "BARONE ERIKA JANET" at bounding box center [349, 440] width 78 height 12
type textarea "27348733430"
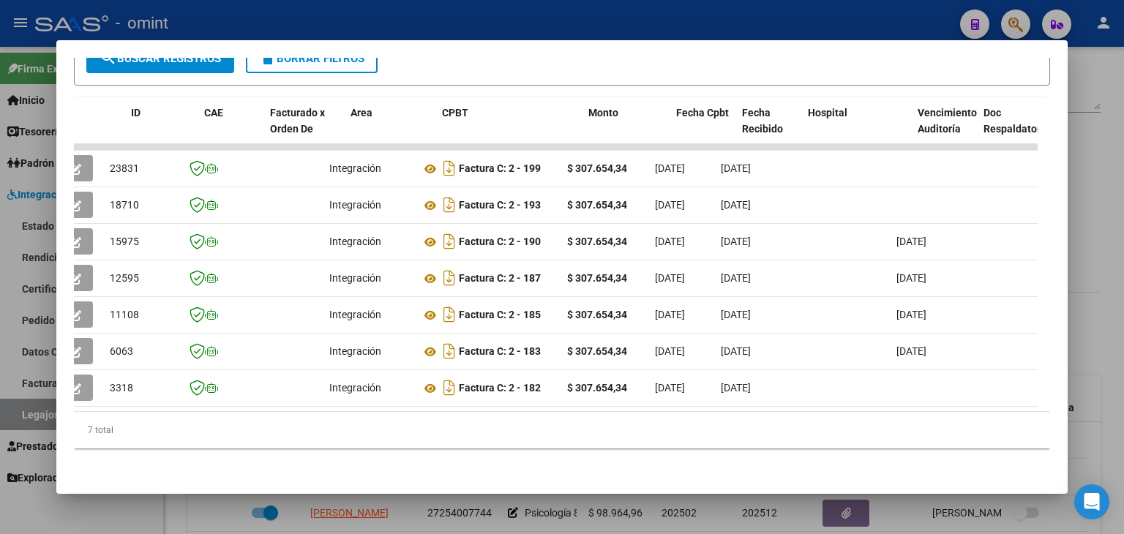
scroll to position [0, 0]
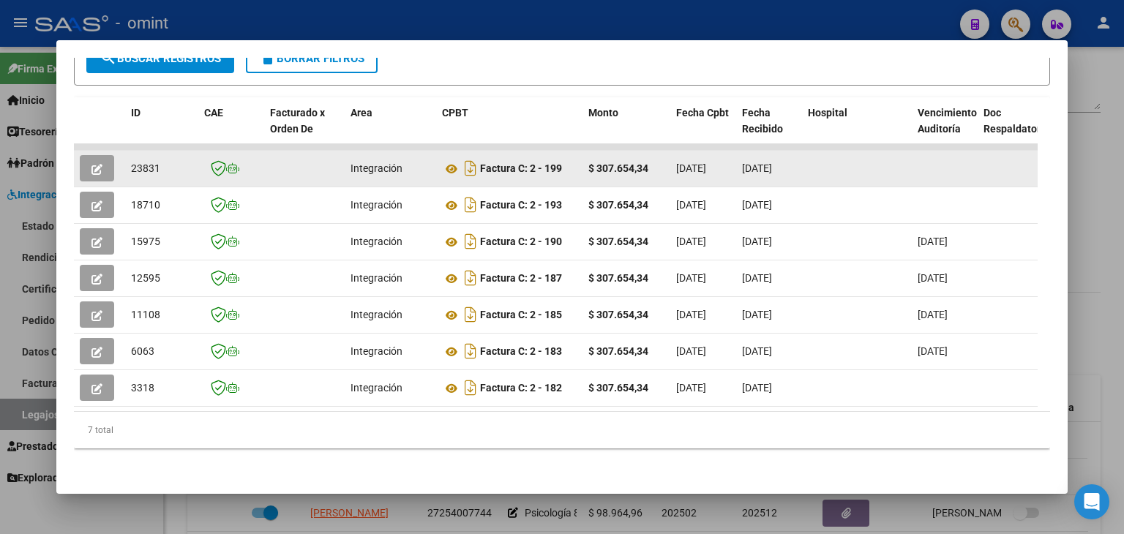
click at [151, 162] on span "23831" at bounding box center [145, 168] width 29 height 12
copy span "23831"
click at [453, 160] on icon at bounding box center [451, 169] width 19 height 18
click at [92, 164] on icon "button" at bounding box center [96, 169] width 11 height 11
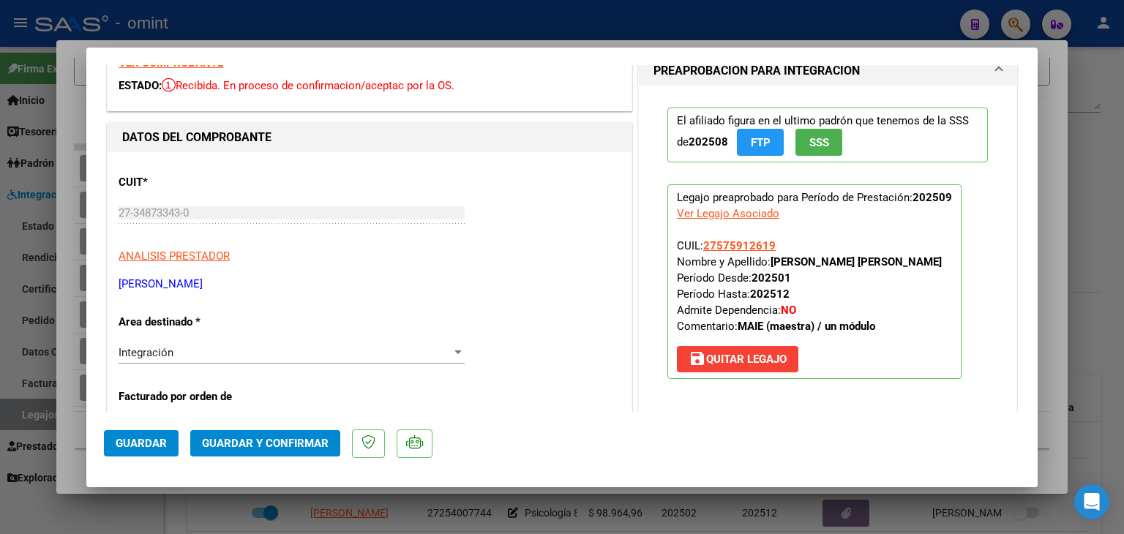
scroll to position [293, 0]
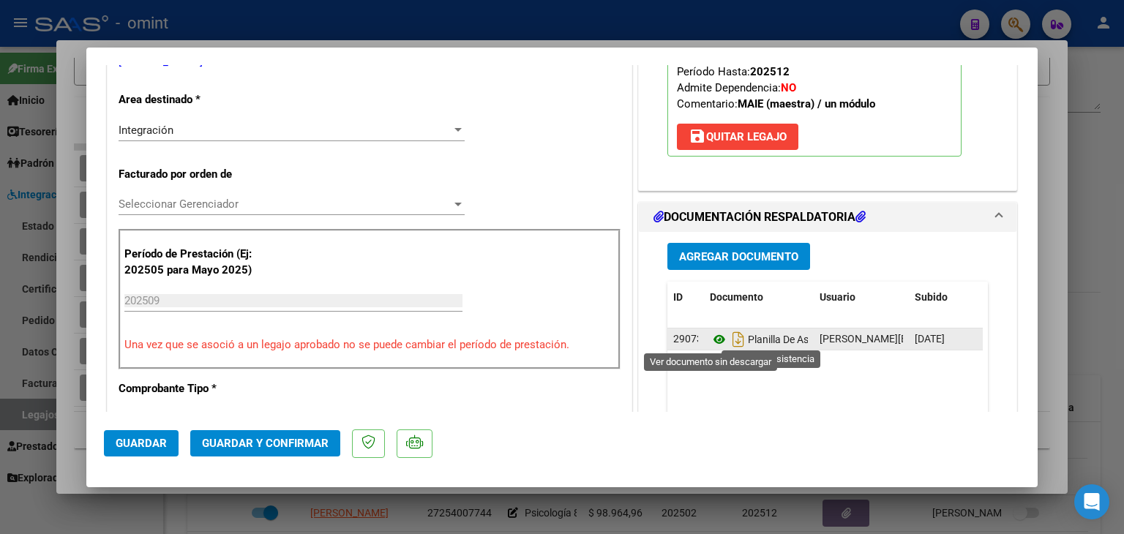
click at [710, 341] on icon at bounding box center [719, 340] width 19 height 18
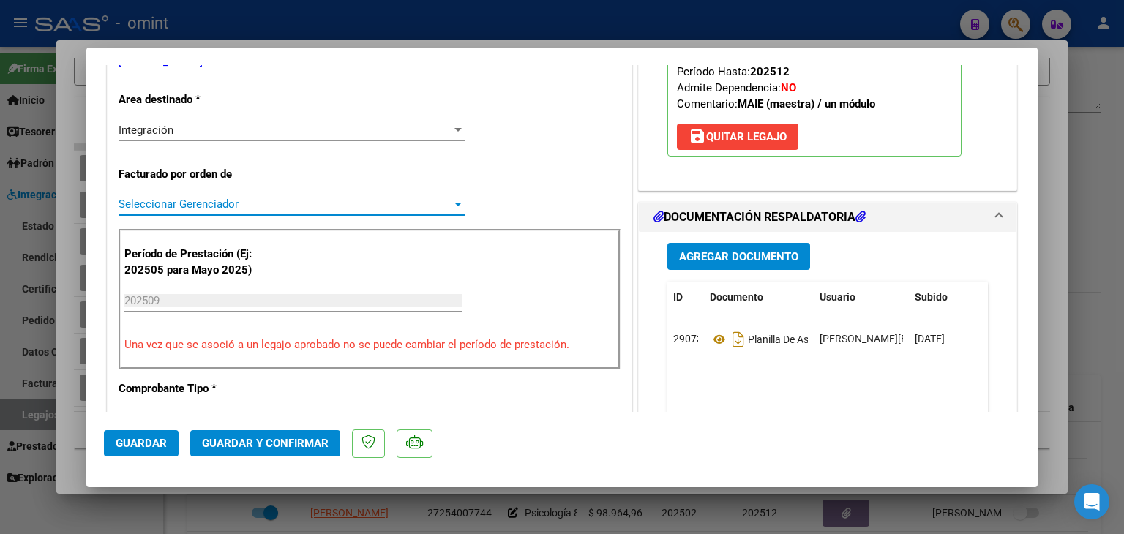
click at [158, 201] on span "Seleccionar Gerenciador" at bounding box center [285, 204] width 333 height 13
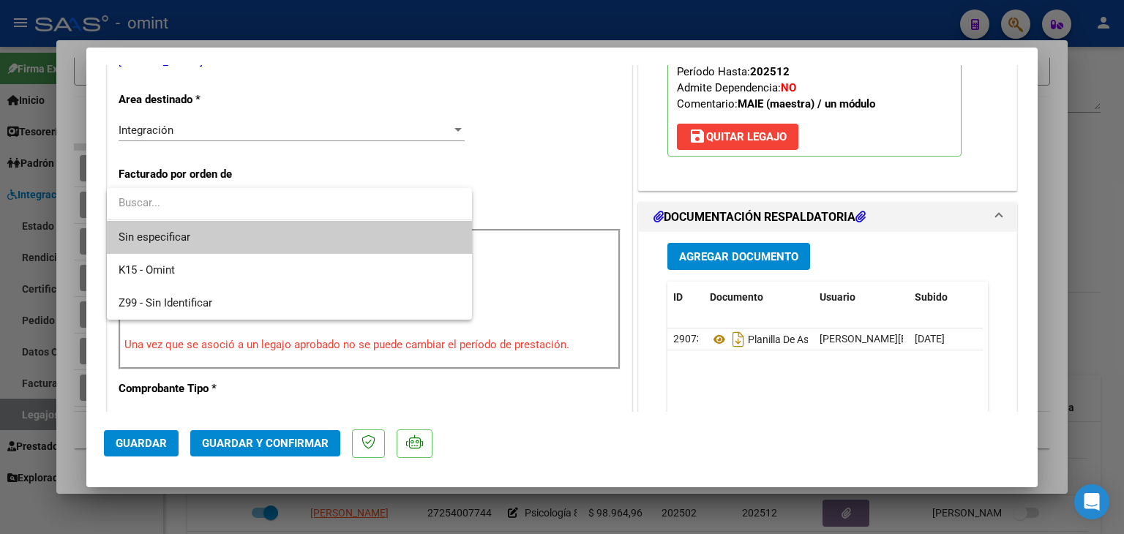
click at [167, 228] on span "Sin especificar" at bounding box center [290, 237] width 342 height 33
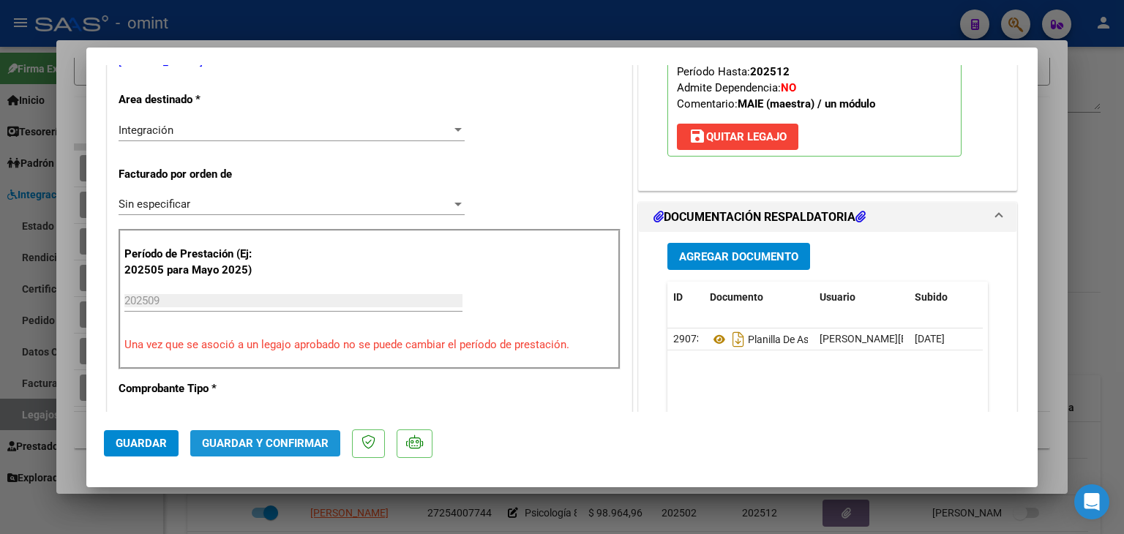
click at [284, 440] on span "Guardar y Confirmar" at bounding box center [265, 443] width 127 height 13
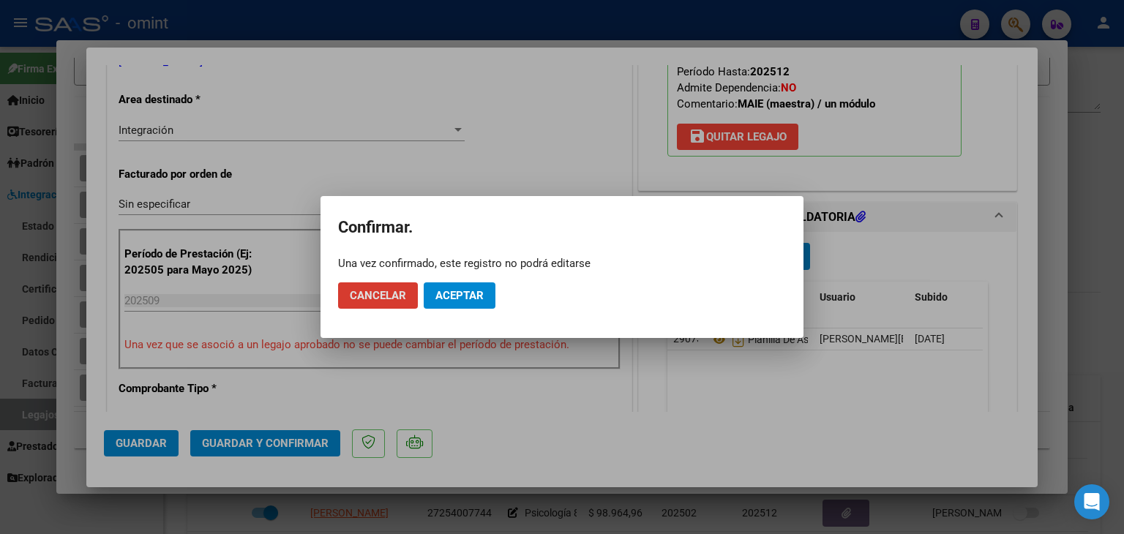
click at [460, 299] on span "Aceptar" at bounding box center [459, 295] width 48 height 13
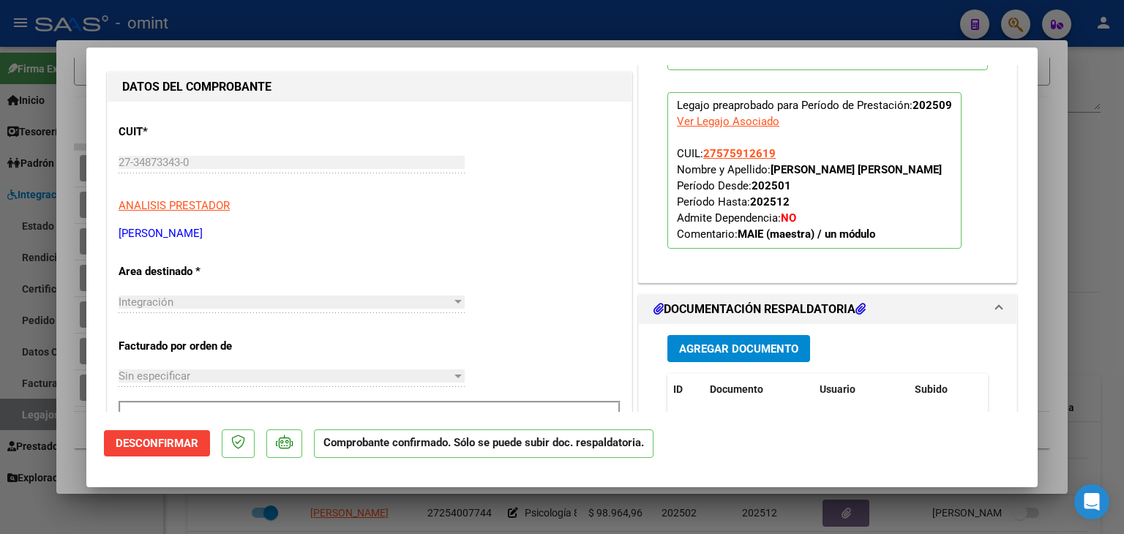
scroll to position [0, 0]
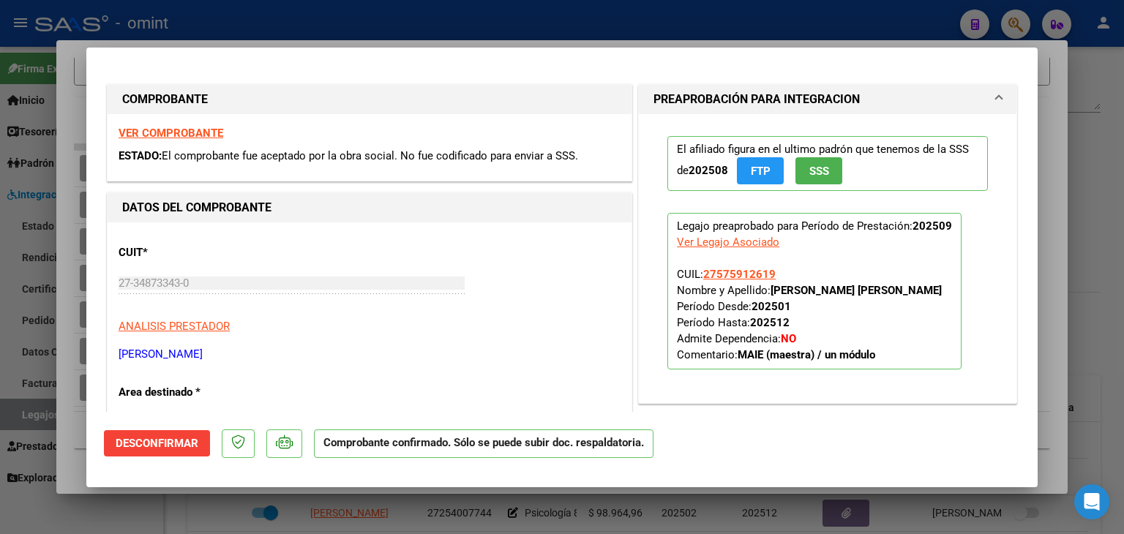
type input "$ 0,00"
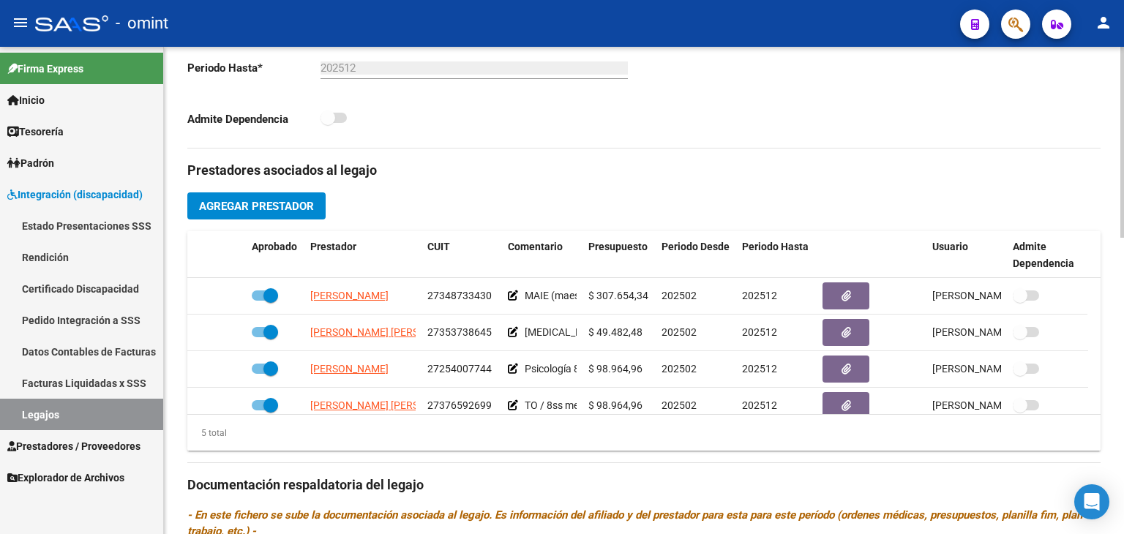
scroll to position [439, 0]
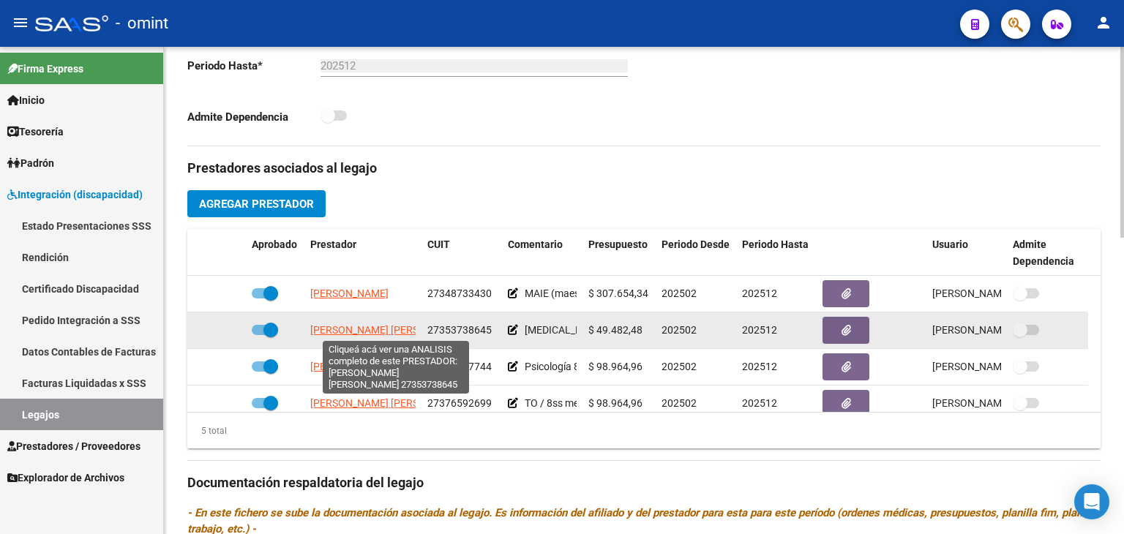
click at [342, 329] on span "RABIALES YAMILA TATIANA ANDREA" at bounding box center [389, 330] width 159 height 12
type textarea "27353738645"
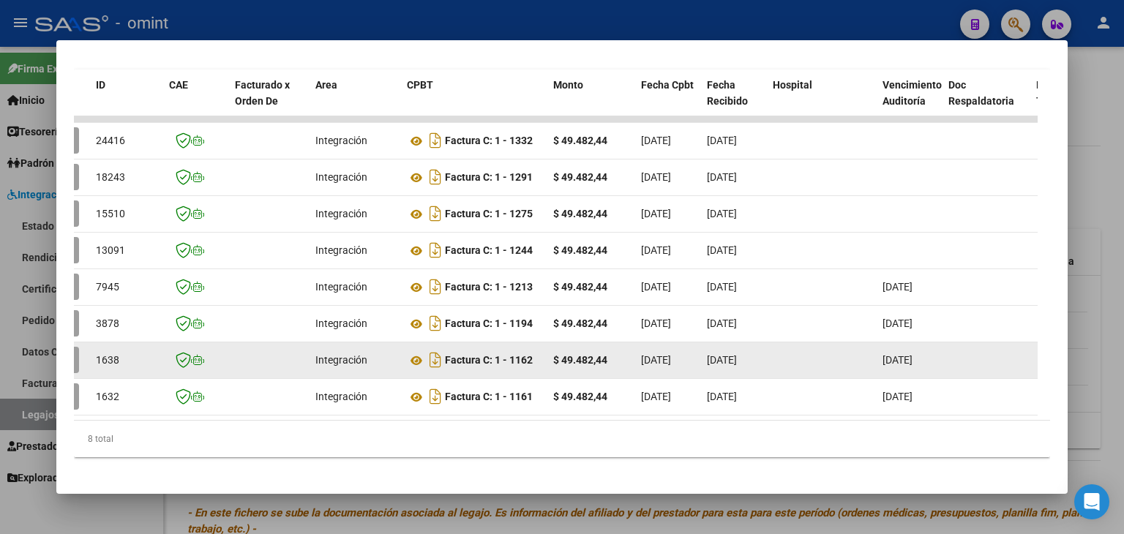
scroll to position [0, 0]
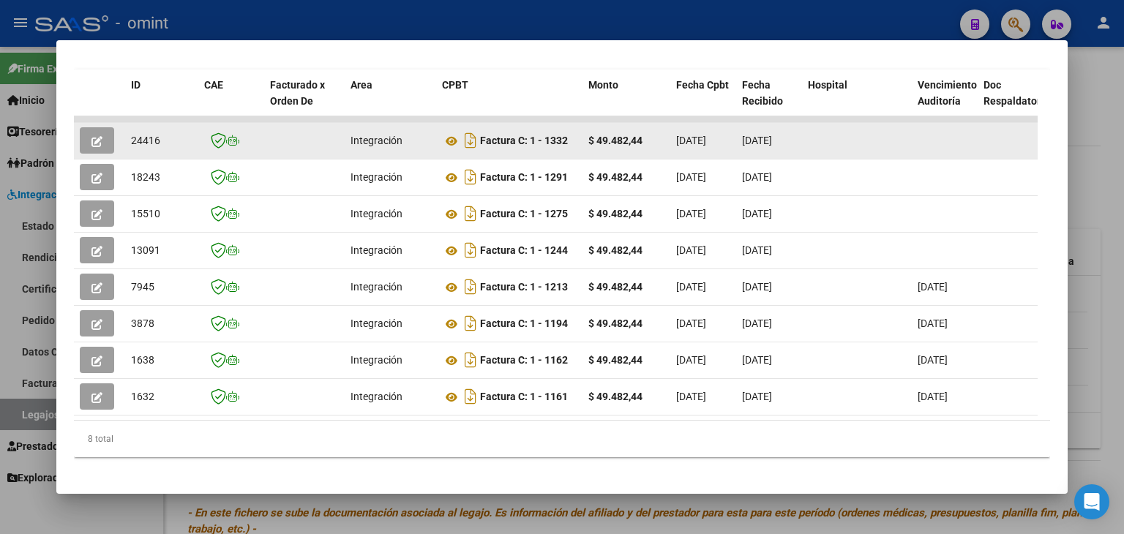
click at [148, 135] on span "24416" at bounding box center [145, 141] width 29 height 12
copy span "24416"
click at [452, 138] on icon at bounding box center [451, 141] width 19 height 18
click at [101, 136] on icon "button" at bounding box center [96, 141] width 11 height 11
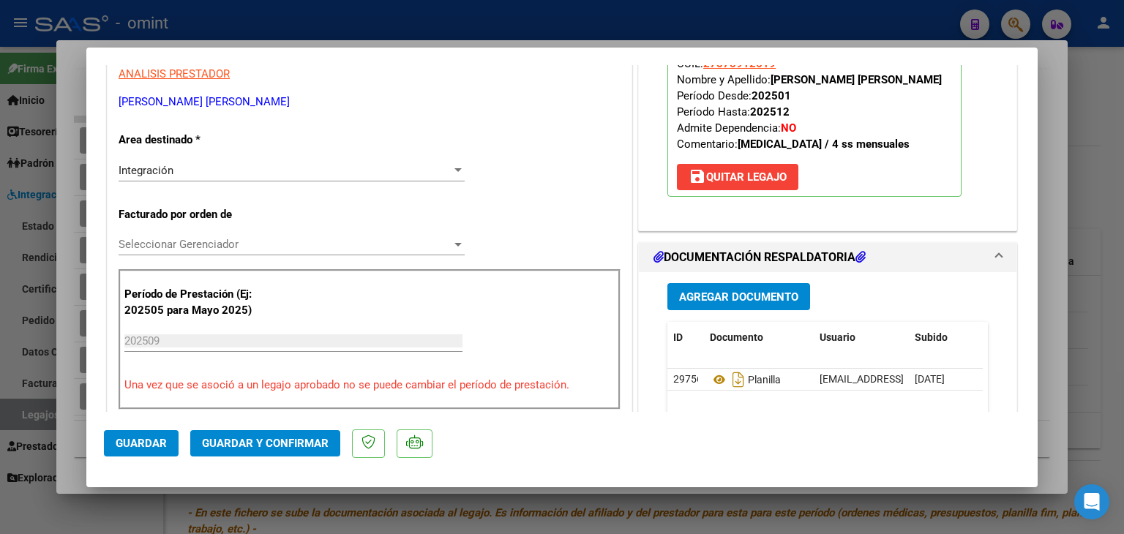
scroll to position [293, 0]
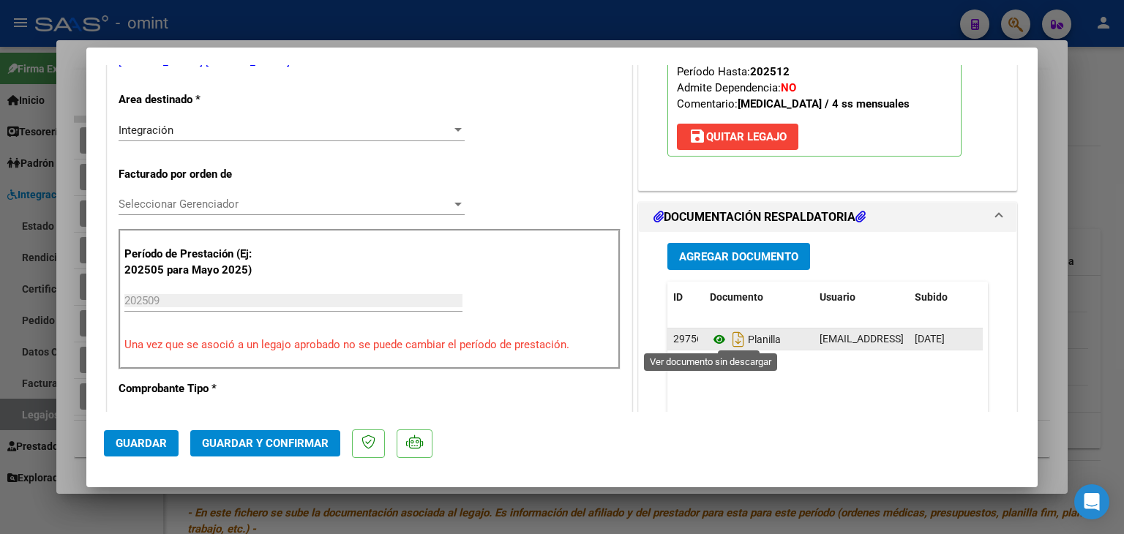
click at [710, 336] on icon at bounding box center [719, 340] width 19 height 18
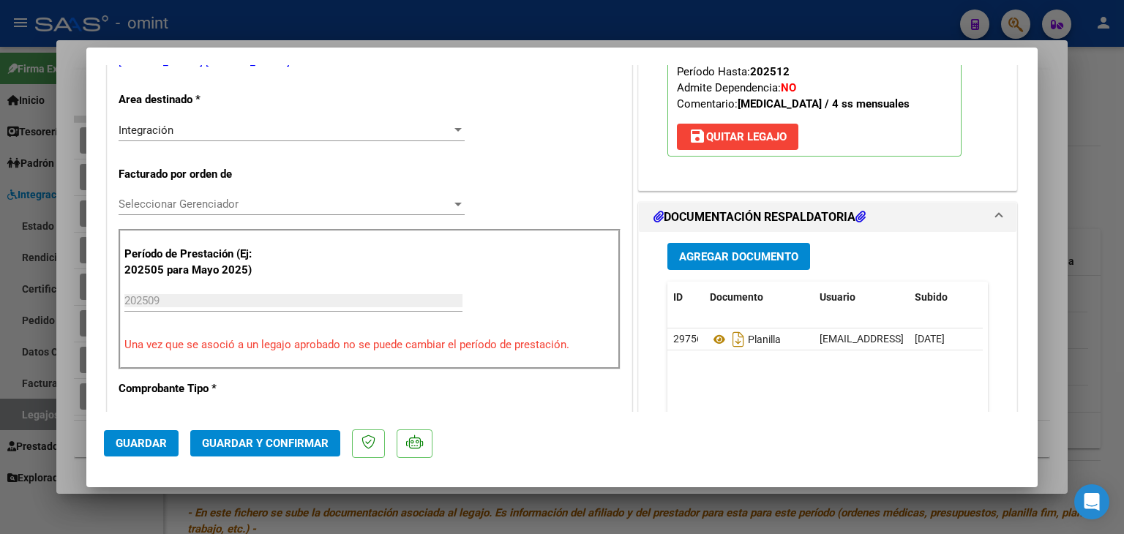
click at [161, 211] on div "Seleccionar Gerenciador Seleccionar Gerenciador" at bounding box center [292, 204] width 346 height 22
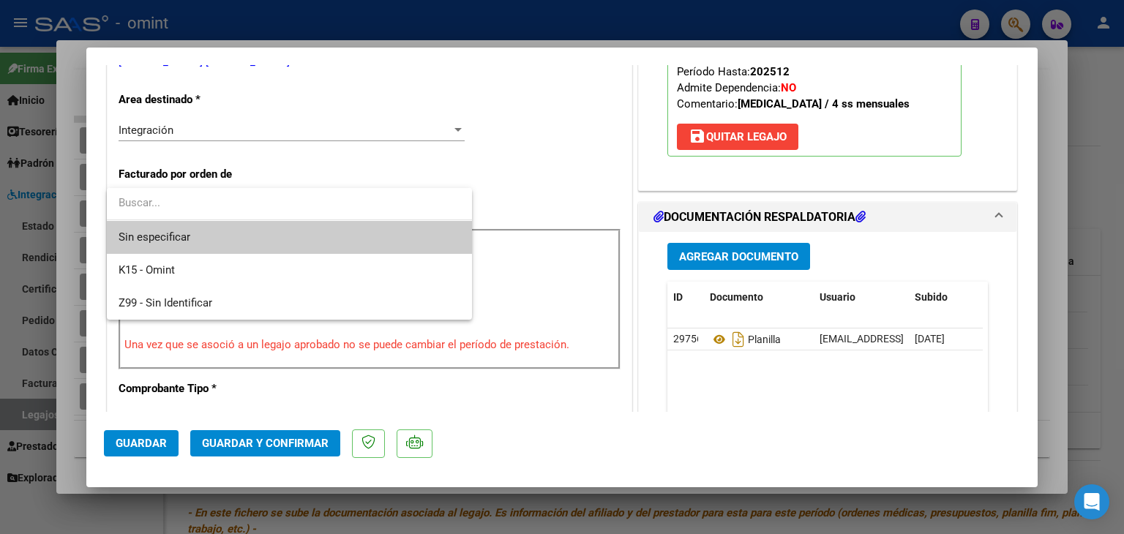
click at [168, 239] on span "Sin especificar" at bounding box center [290, 237] width 342 height 33
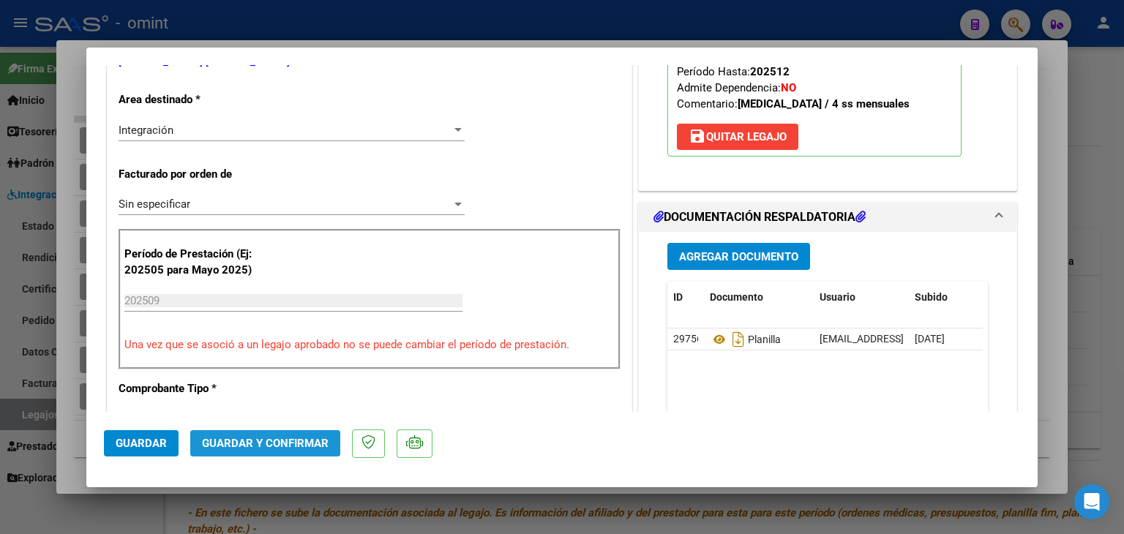
click at [269, 447] on span "Guardar y Confirmar" at bounding box center [265, 443] width 127 height 13
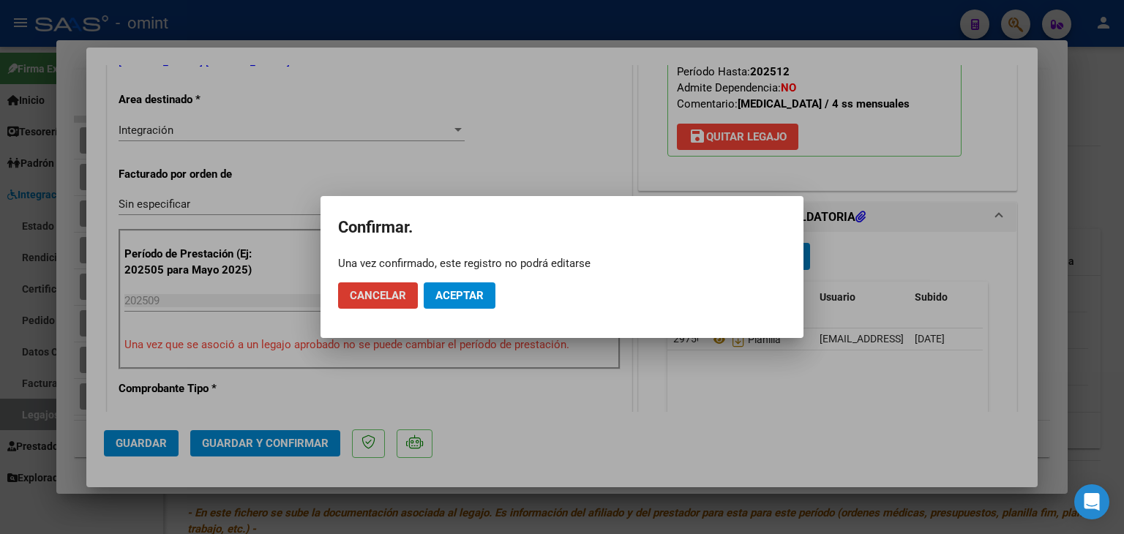
click at [479, 293] on span "Aceptar" at bounding box center [459, 295] width 48 height 13
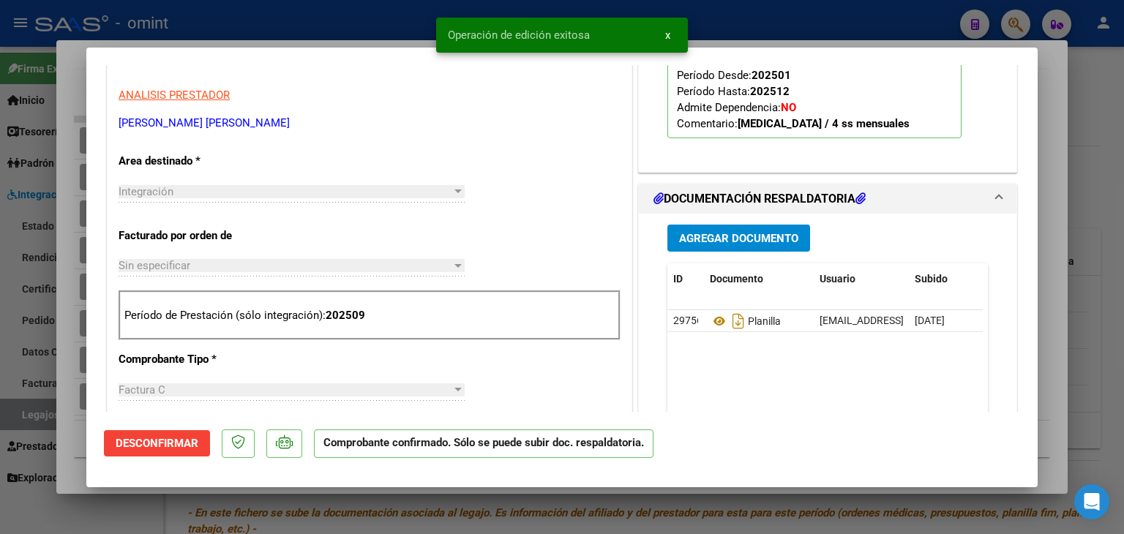
scroll to position [0, 0]
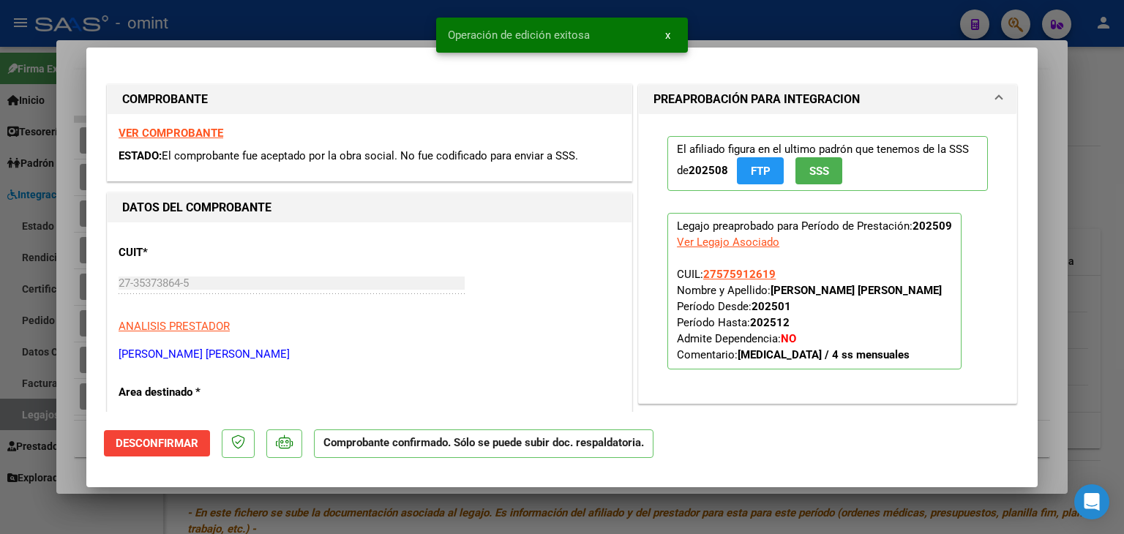
type input "$ 0,00"
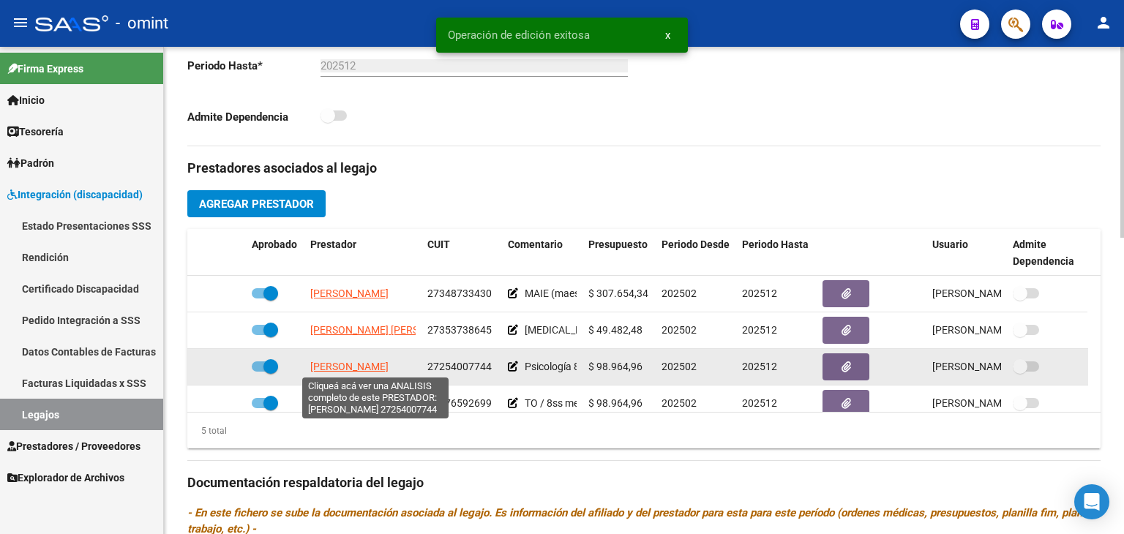
click at [331, 368] on span "MENDEZ MARCELA VANINA" at bounding box center [349, 367] width 78 height 12
type textarea "27254007744"
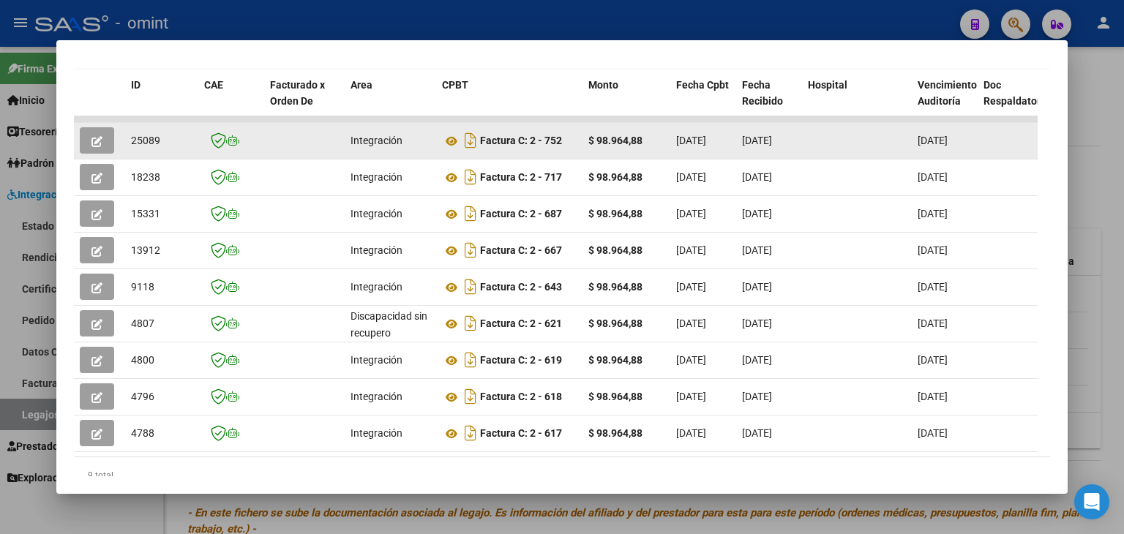
click at [138, 140] on span "25089" at bounding box center [145, 141] width 29 height 12
copy span "25089"
click at [445, 137] on icon at bounding box center [451, 141] width 19 height 18
click at [102, 135] on button "button" at bounding box center [97, 140] width 34 height 26
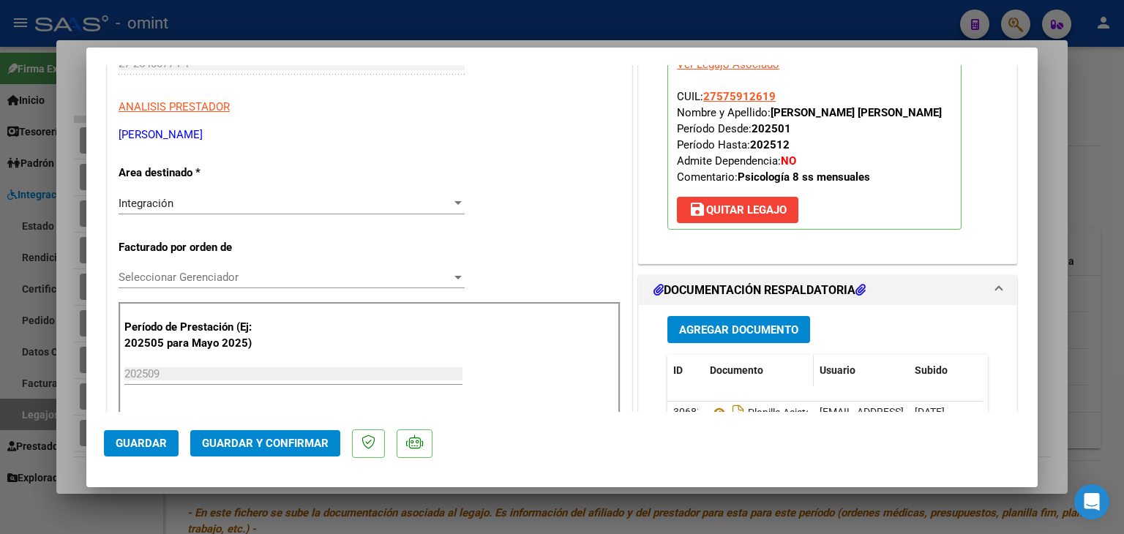
scroll to position [293, 0]
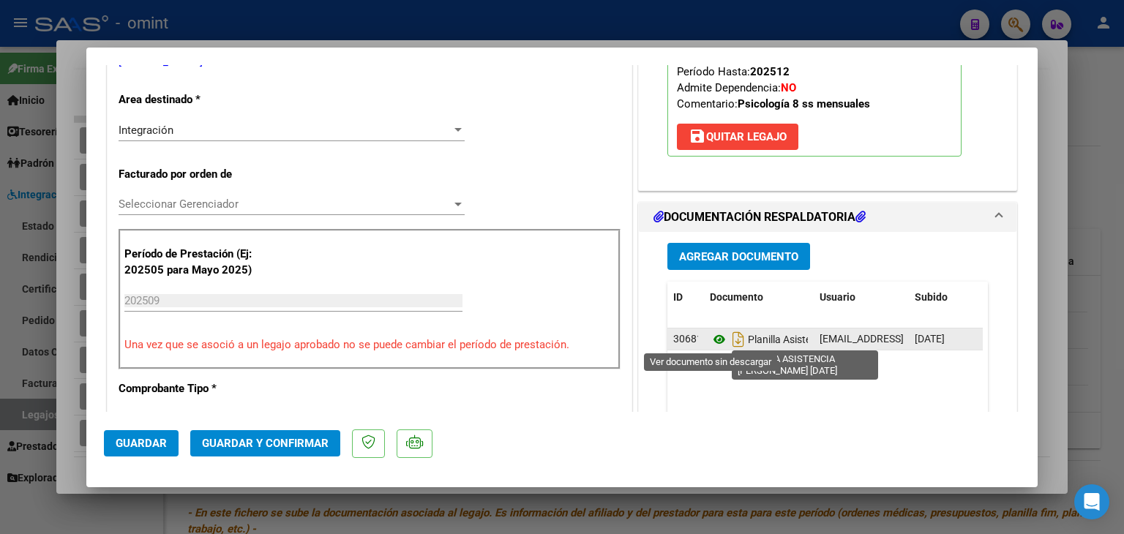
click at [711, 341] on icon at bounding box center [719, 340] width 19 height 18
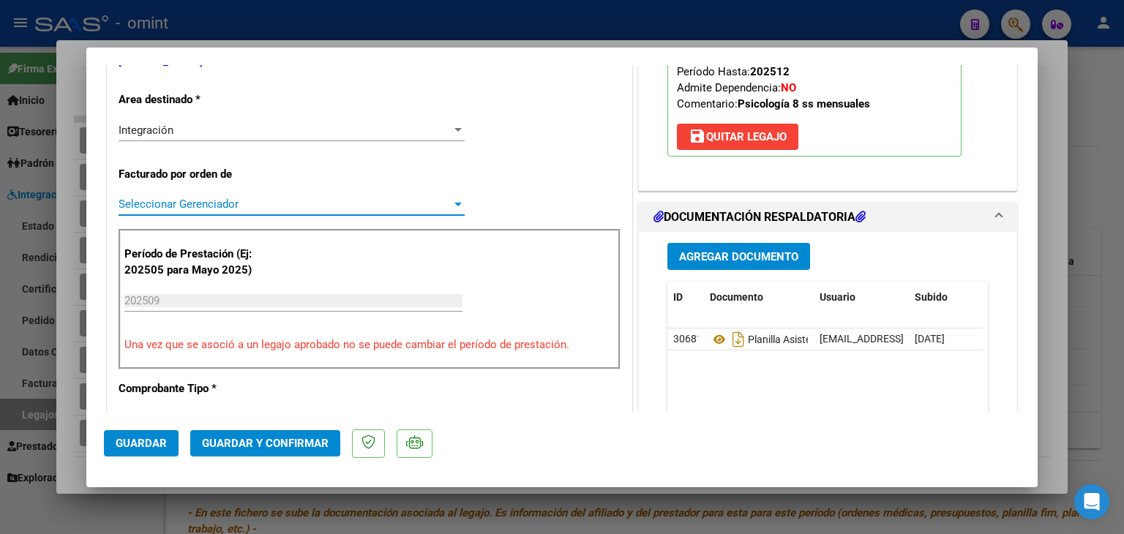
click at [170, 202] on span "Seleccionar Gerenciador" at bounding box center [285, 204] width 333 height 13
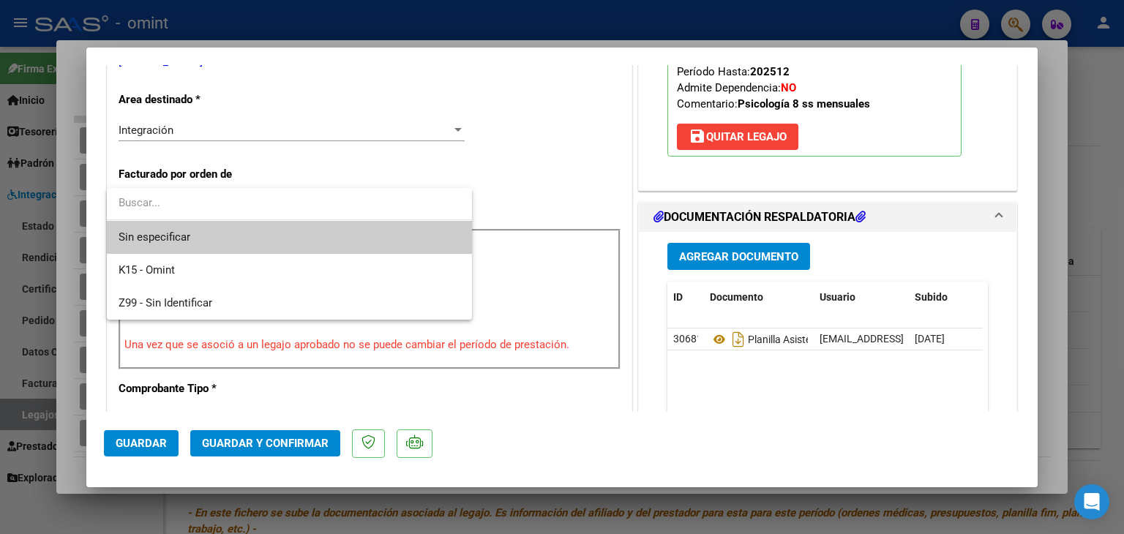
click at [171, 235] on span "Sin especificar" at bounding box center [290, 237] width 342 height 33
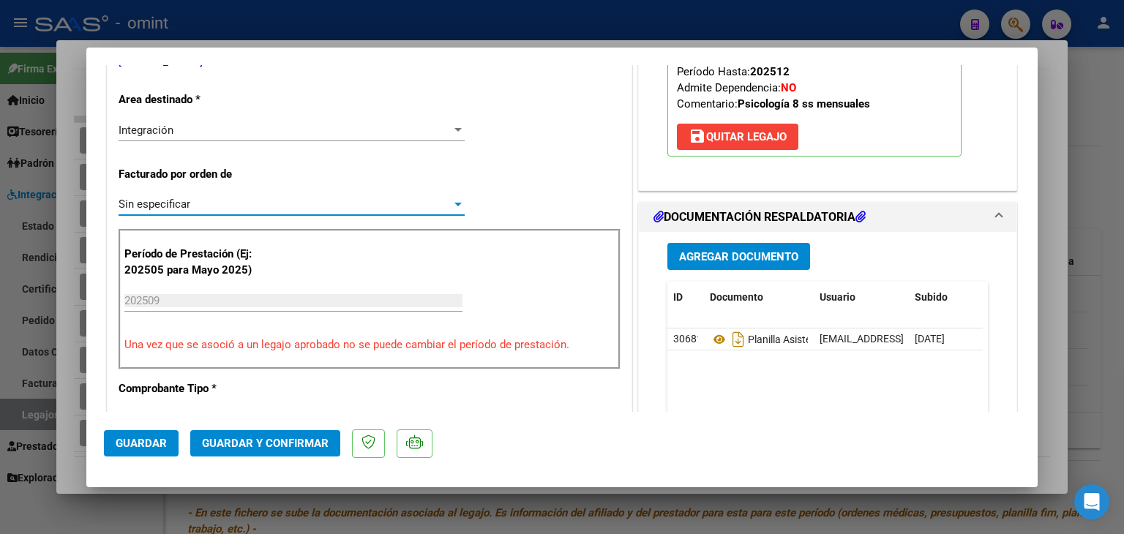
click at [285, 445] on span "Guardar y Confirmar" at bounding box center [265, 443] width 127 height 13
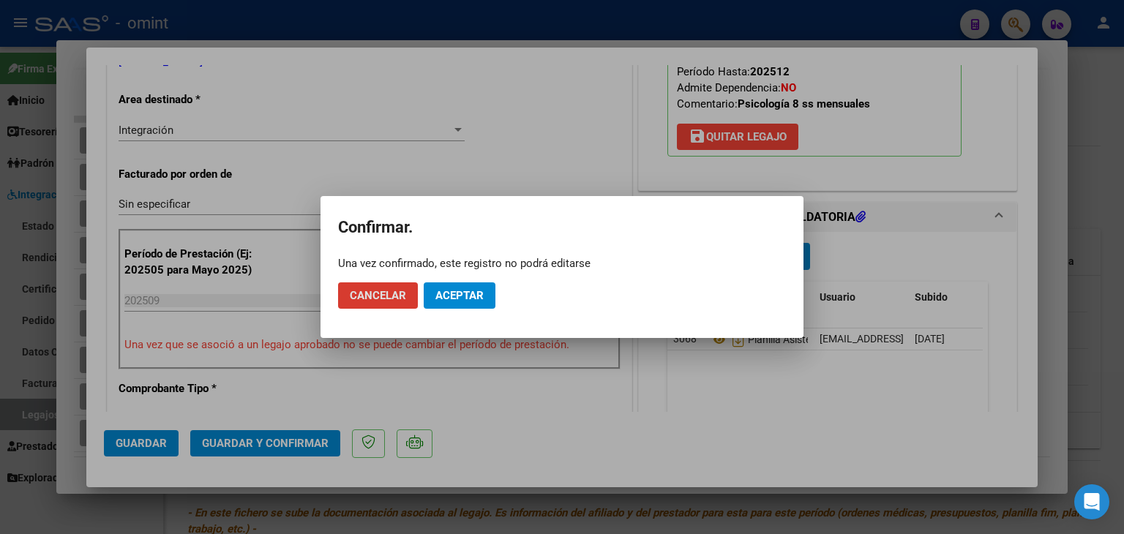
click at [461, 299] on span "Aceptar" at bounding box center [459, 295] width 48 height 13
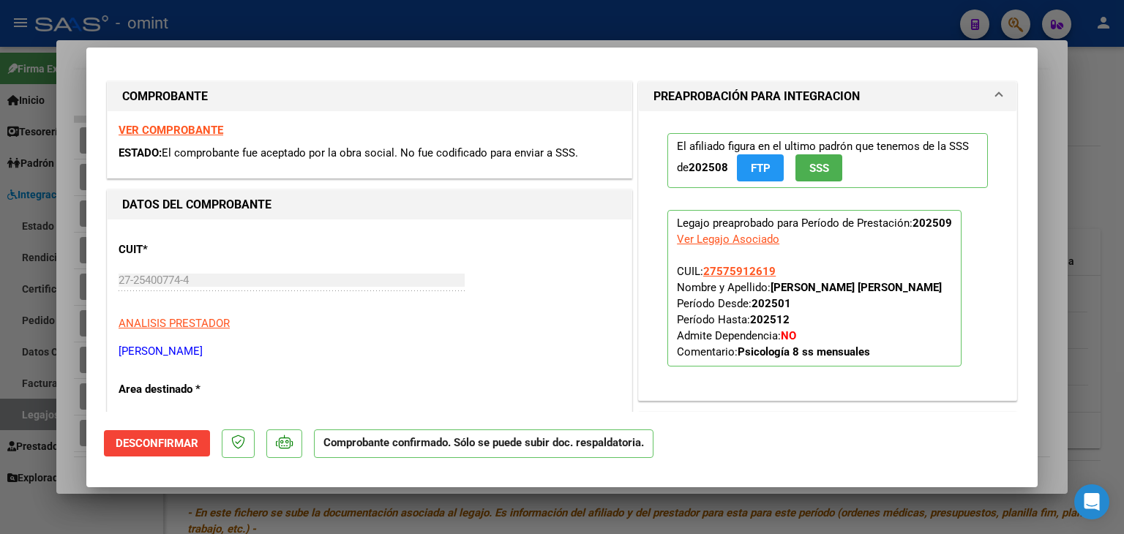
scroll to position [0, 0]
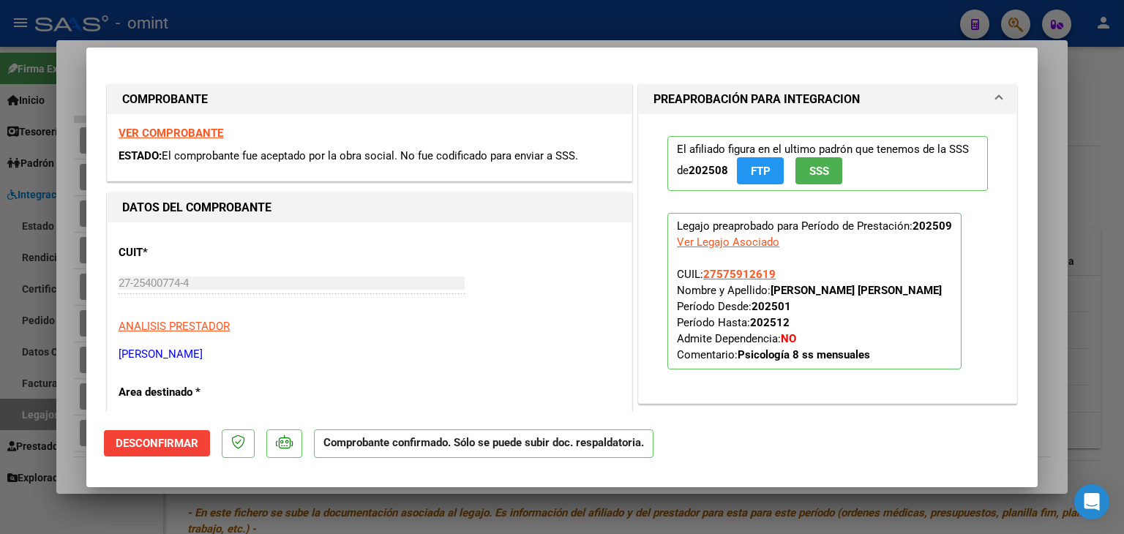
type input "$ 0,00"
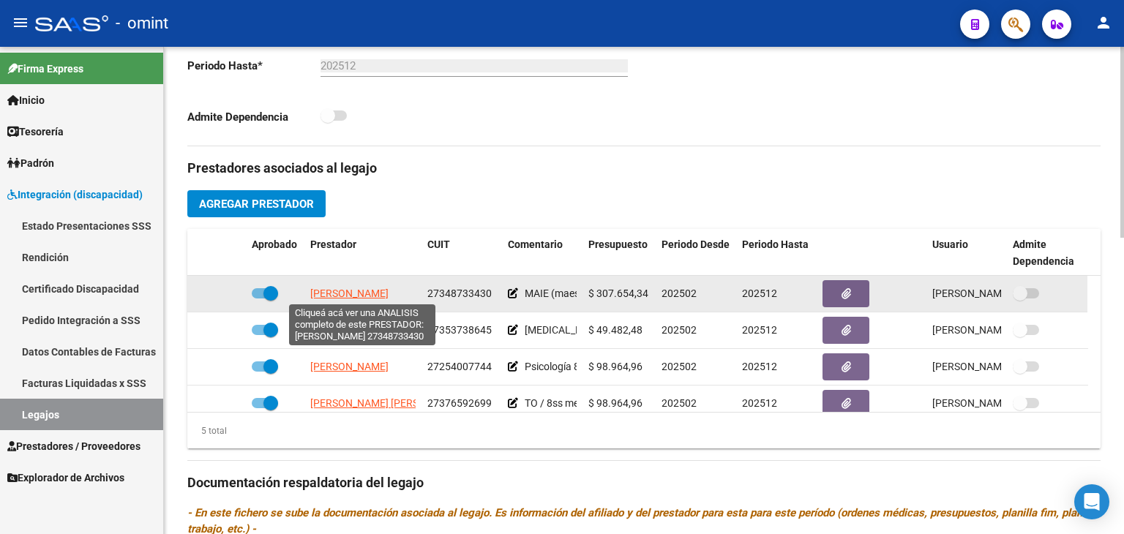
scroll to position [50, 0]
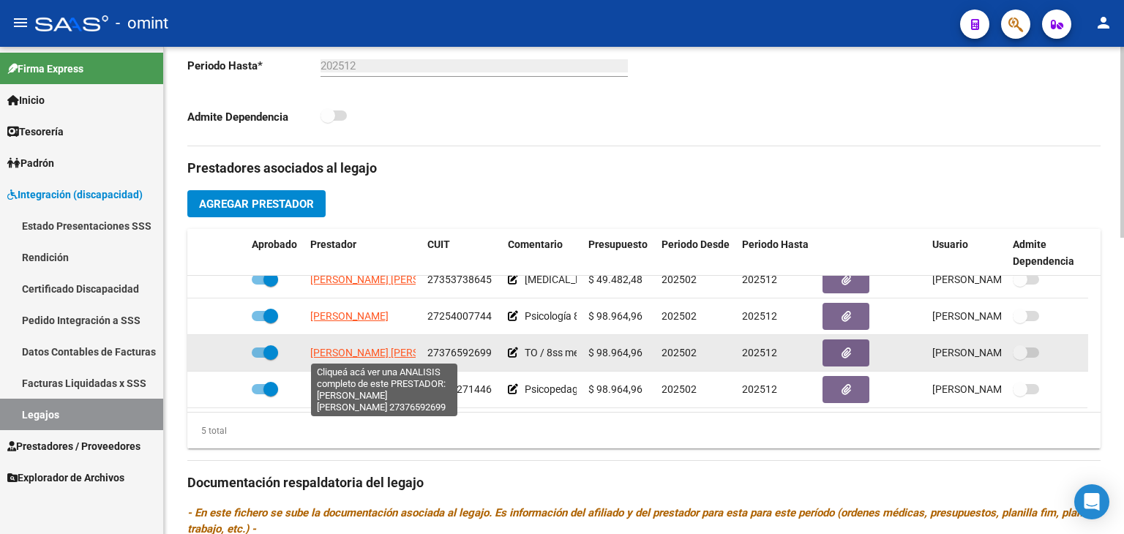
click at [344, 349] on span "FERNANDEZ MARIA FLORENCIA" at bounding box center [389, 353] width 159 height 12
type textarea "27376592699"
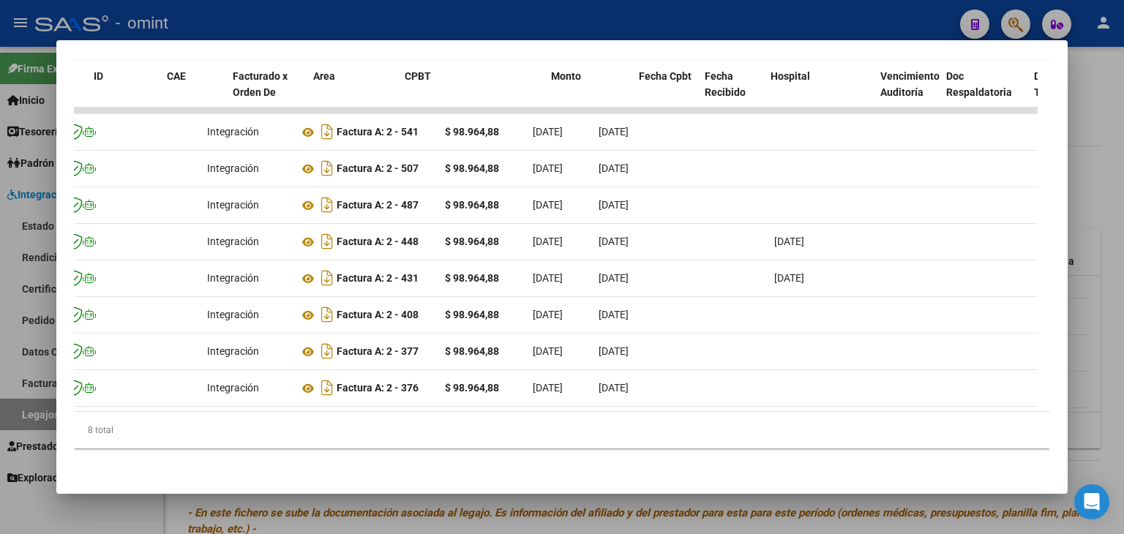
scroll to position [0, 0]
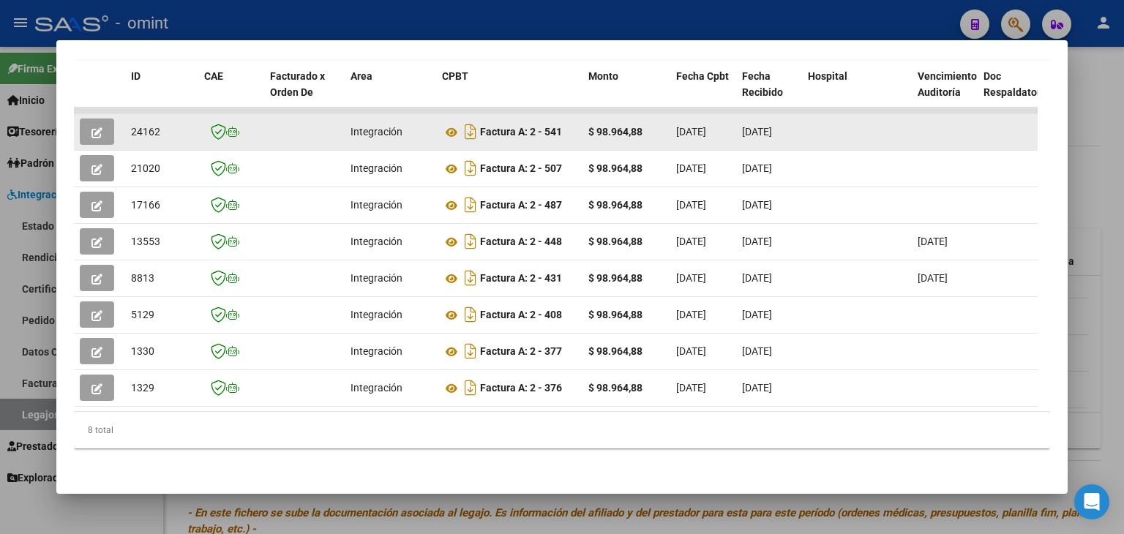
click at [145, 126] on span "24162" at bounding box center [145, 132] width 29 height 12
copy span "24162"
click at [452, 124] on icon at bounding box center [451, 133] width 19 height 18
click at [89, 119] on button "button" at bounding box center [97, 132] width 34 height 26
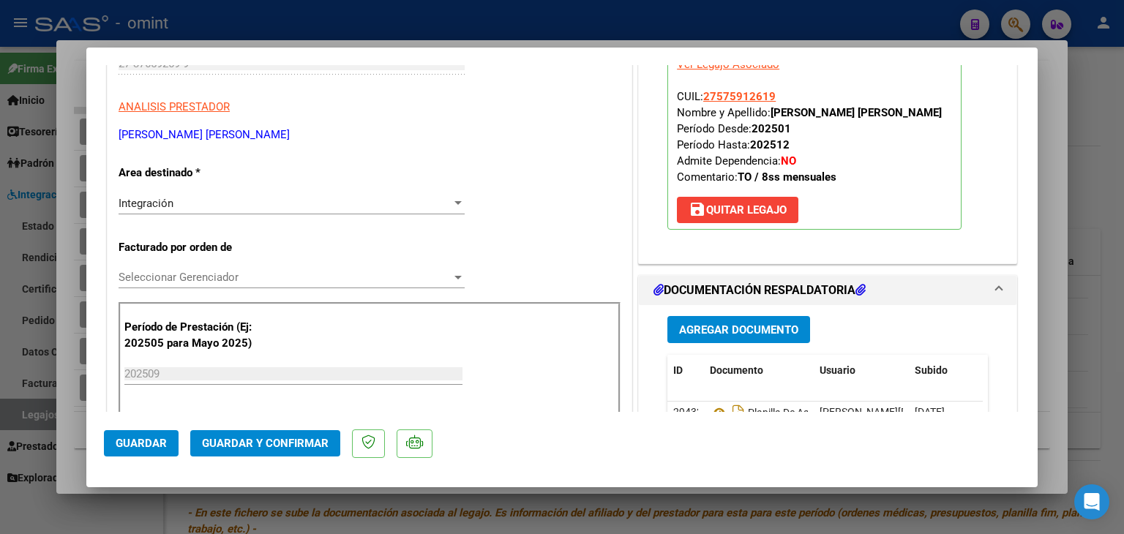
scroll to position [366, 0]
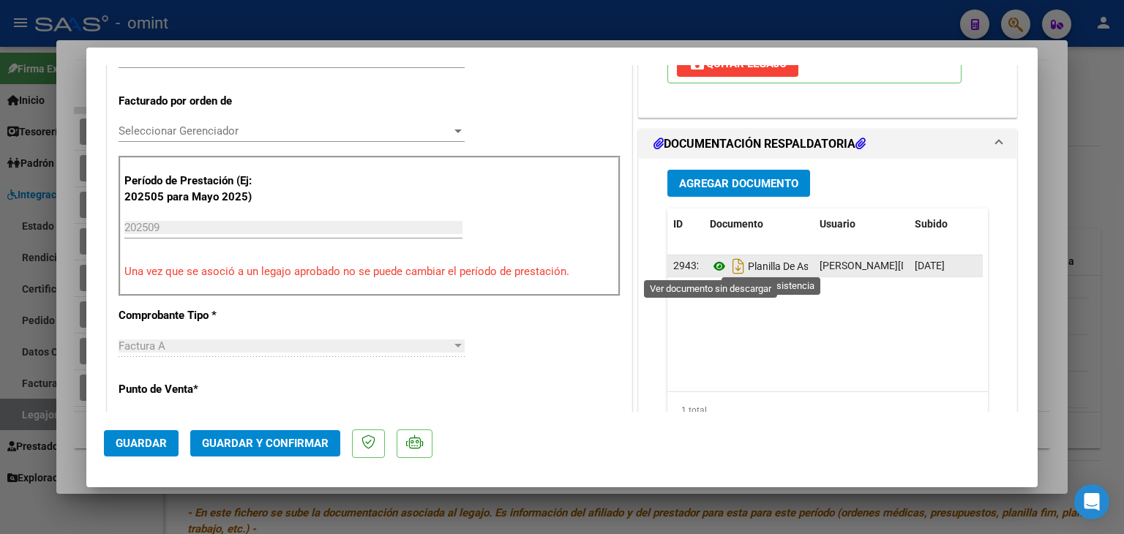
click at [710, 268] on icon at bounding box center [719, 267] width 19 height 18
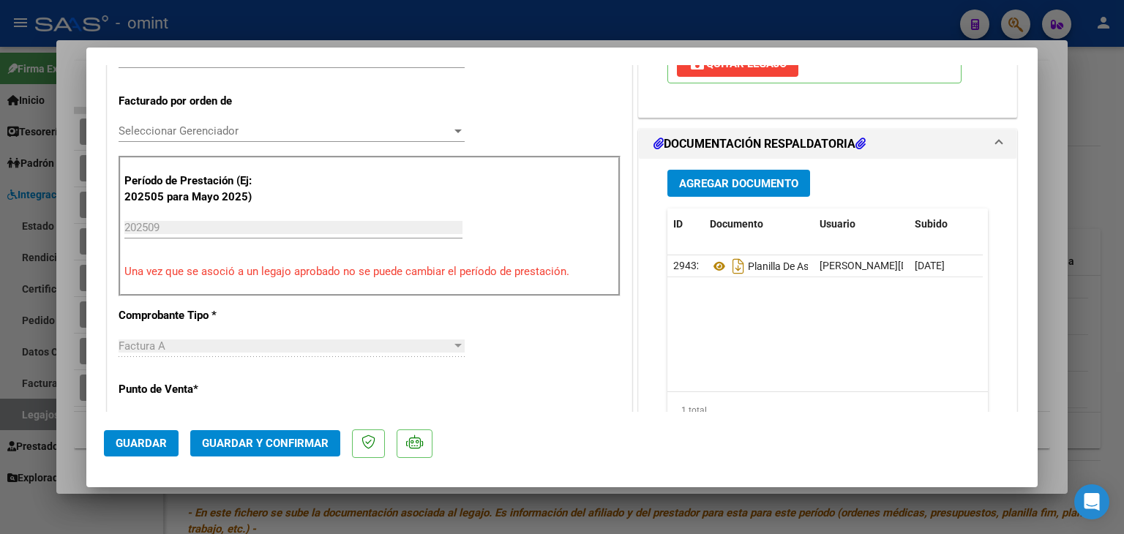
click at [132, 132] on span "Seleccionar Gerenciador" at bounding box center [285, 130] width 333 height 13
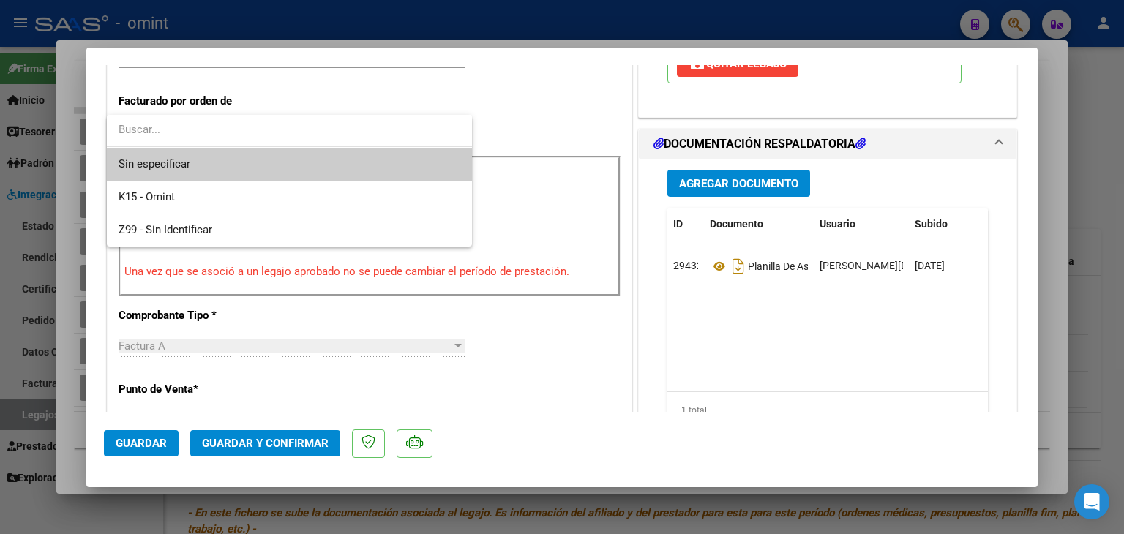
click at [138, 165] on span "Sin especificar" at bounding box center [290, 164] width 342 height 33
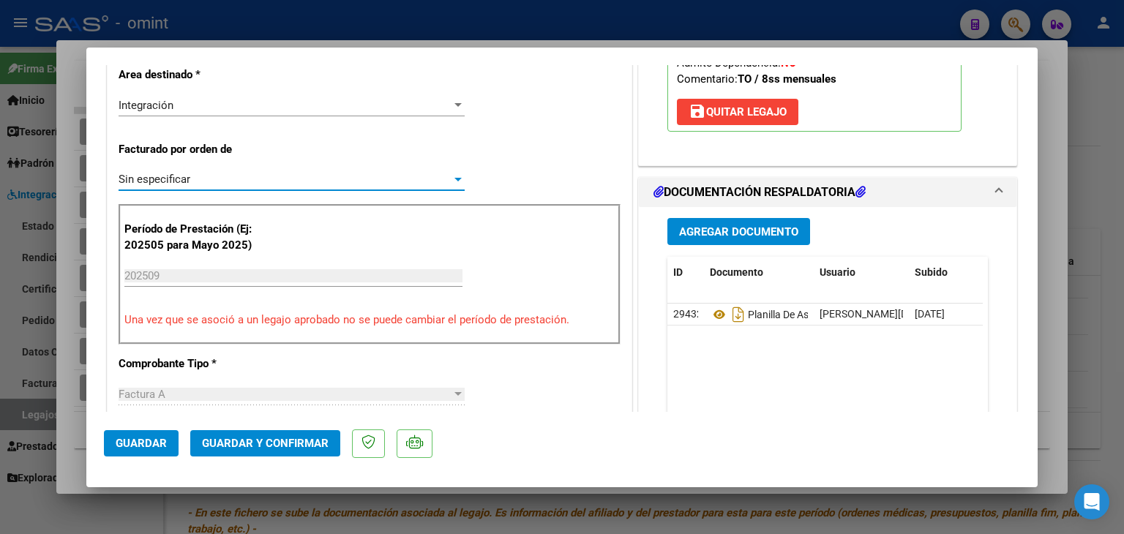
scroll to position [293, 0]
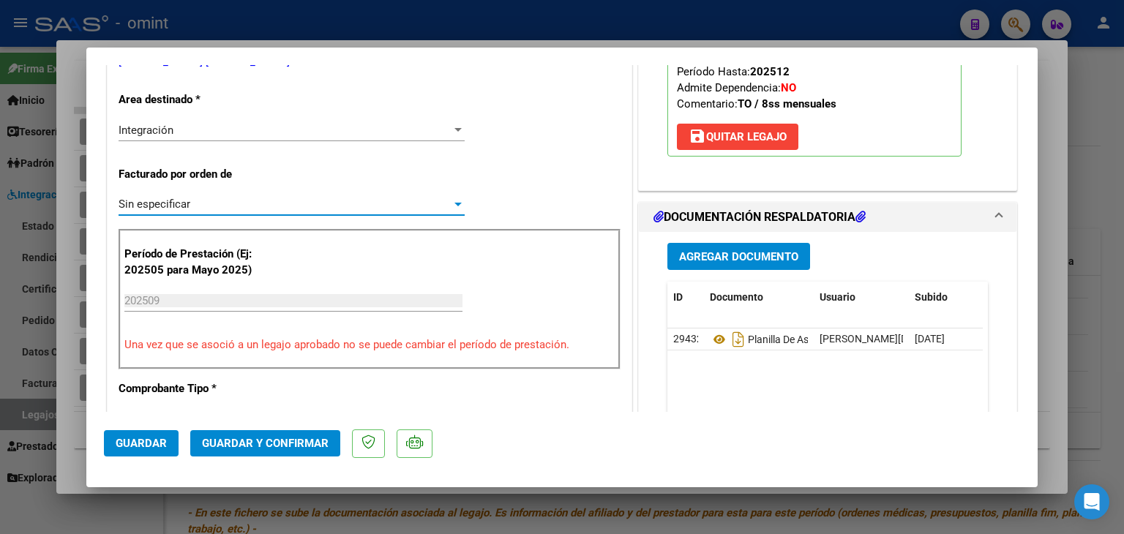
click at [307, 453] on button "Guardar y Confirmar" at bounding box center [265, 443] width 150 height 26
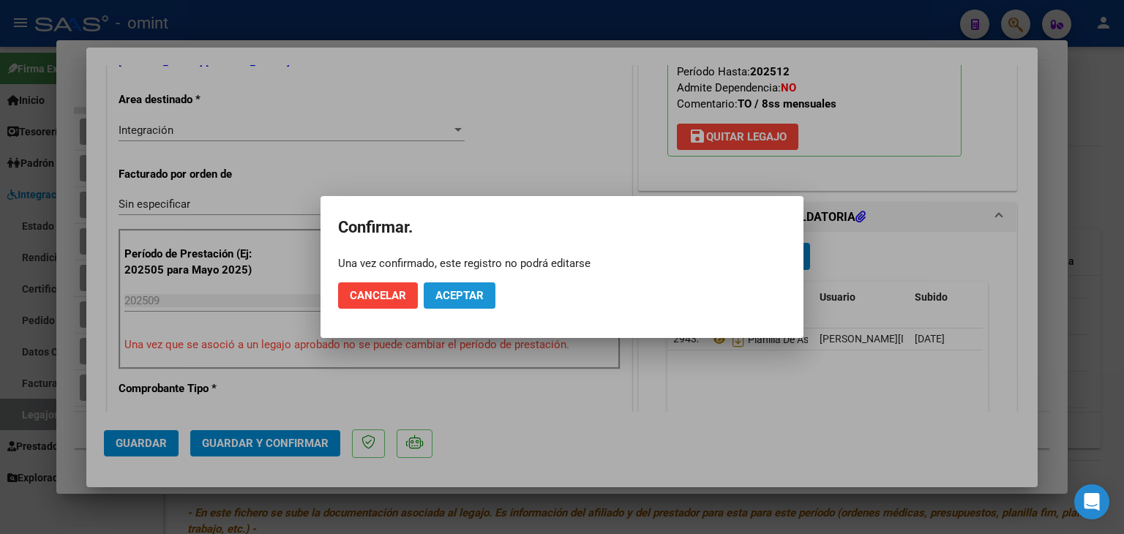
click at [458, 288] on button "Aceptar" at bounding box center [460, 295] width 72 height 26
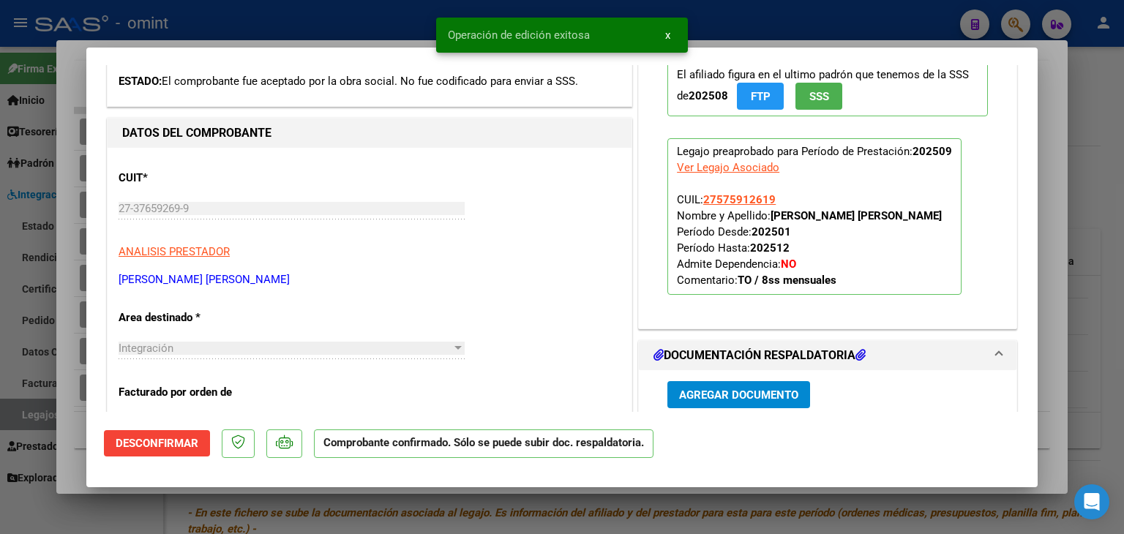
scroll to position [73, 0]
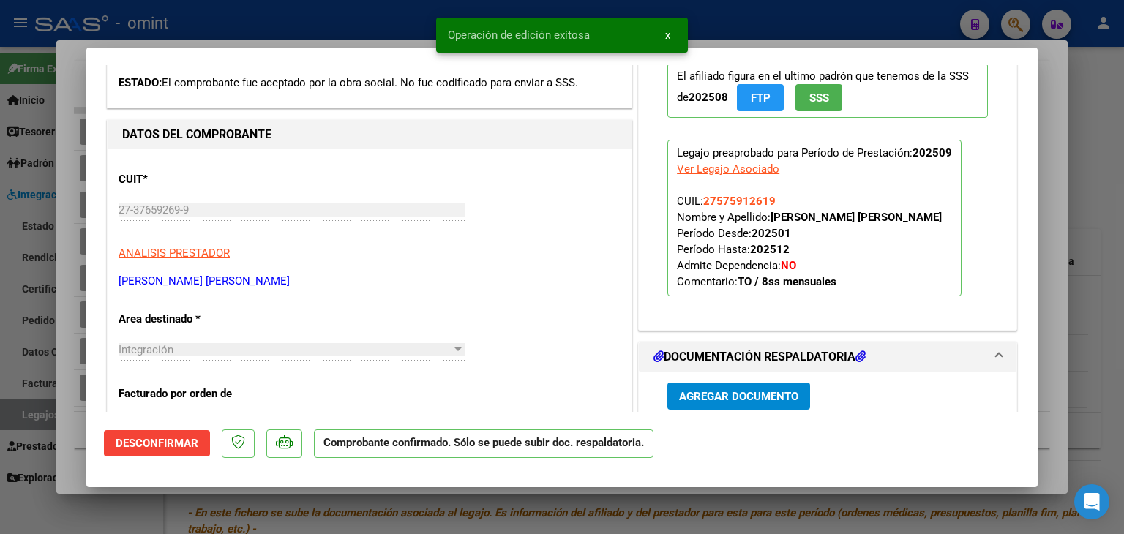
type input "$ 0,00"
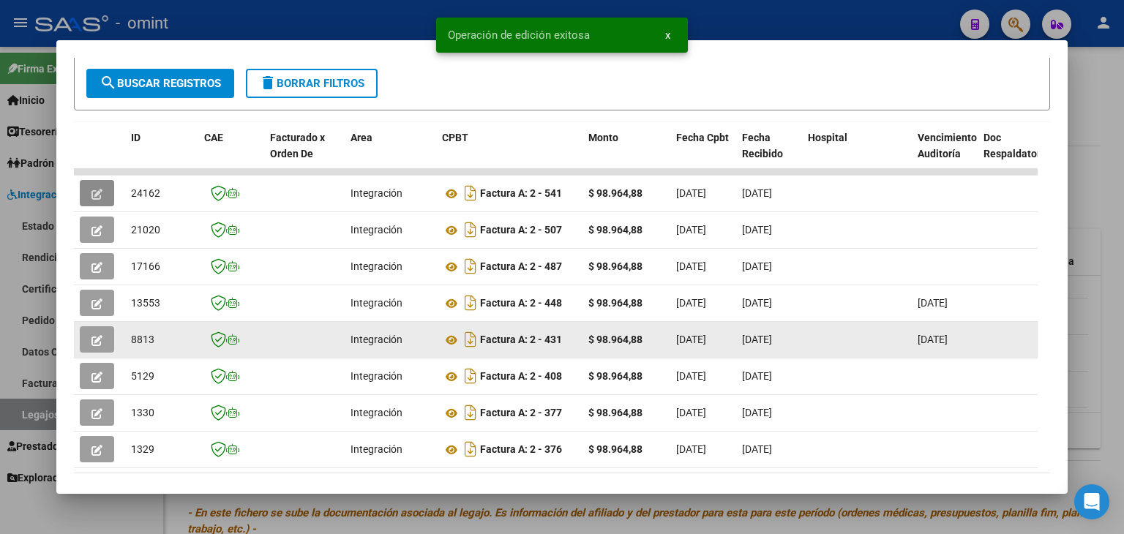
scroll to position [64, 0]
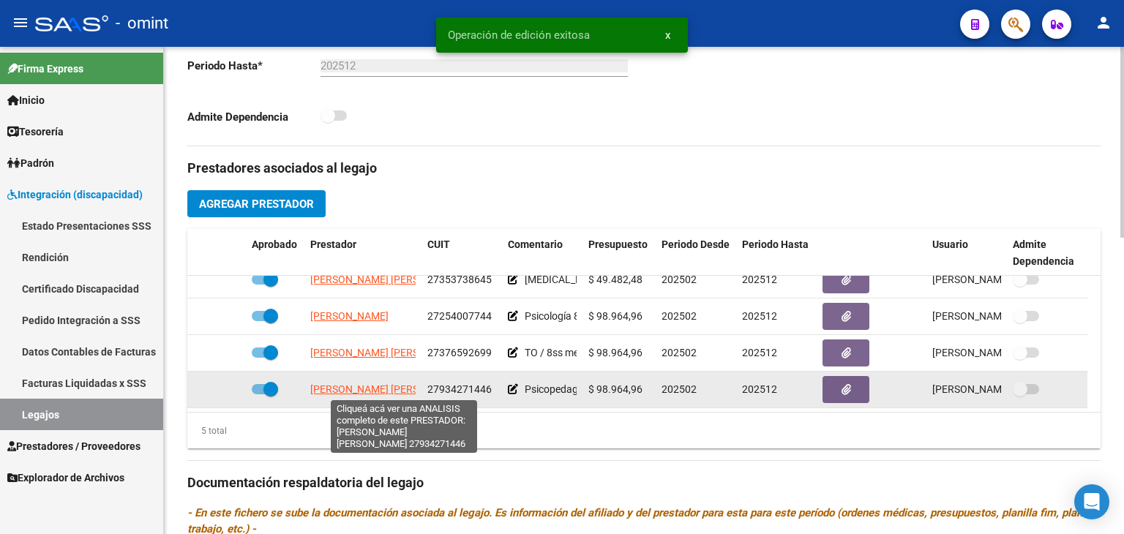
click at [348, 386] on span "COLMAN QUIÑONEZ MIRYAN AGUSTINA" at bounding box center [389, 389] width 159 height 12
type textarea "27934271446"
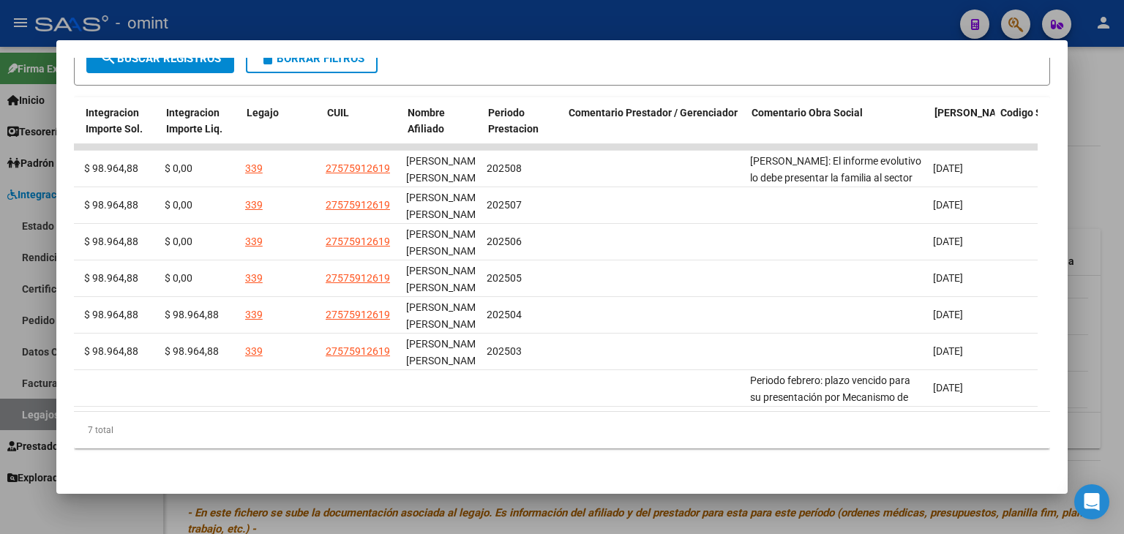
scroll to position [0, 2160]
